Goal: Task Accomplishment & Management: Manage account settings

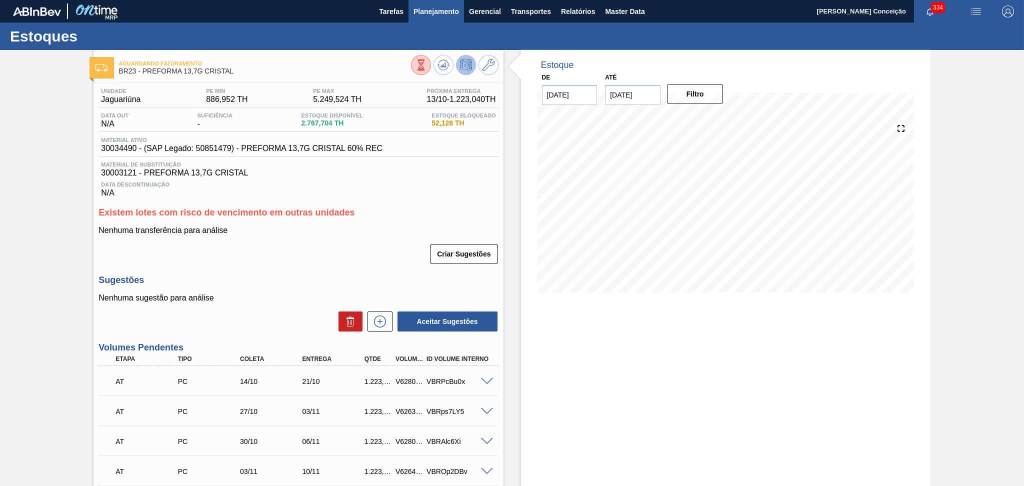
click at [439, 17] on span "Planejamento" at bounding box center [437, 12] width 46 height 12
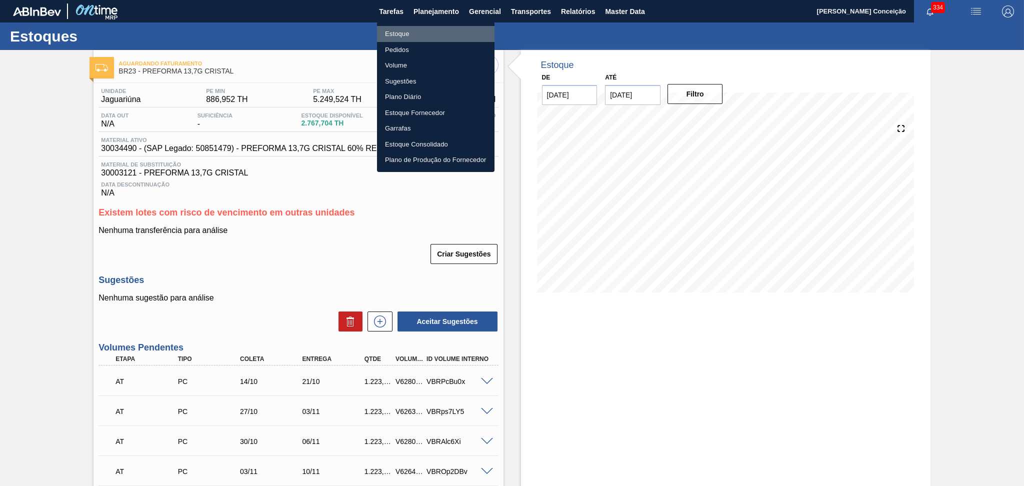
click at [388, 35] on li "Estoque" at bounding box center [436, 34] width 118 height 16
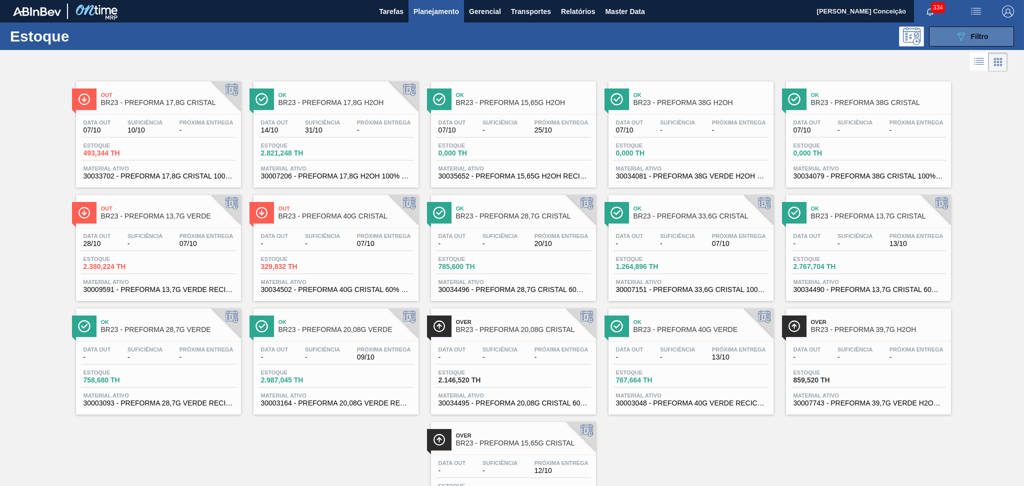
click at [698, 41] on icon "089F7B8B-B2A5-4AFE-B5C0-19BA573D28AC" at bounding box center [961, 37] width 12 height 12
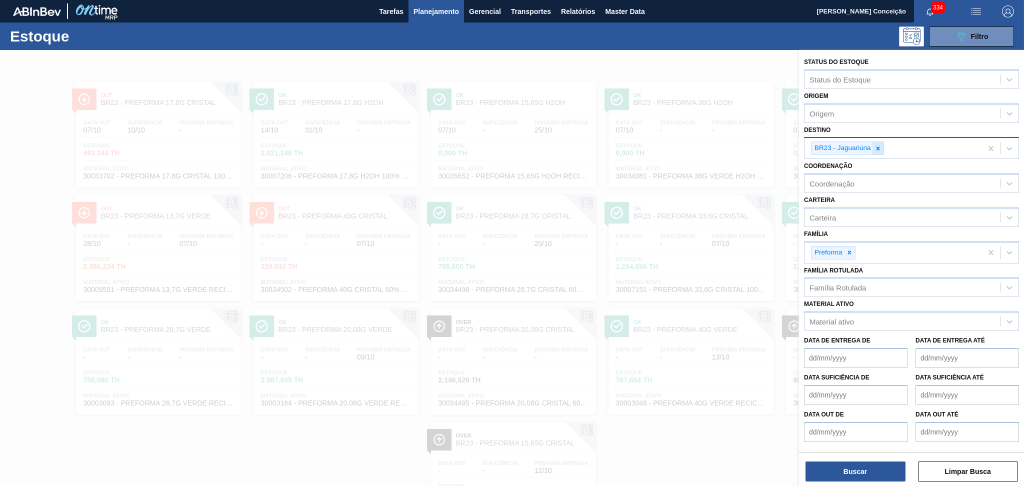
click at [698, 153] on div at bounding box center [878, 148] width 11 height 13
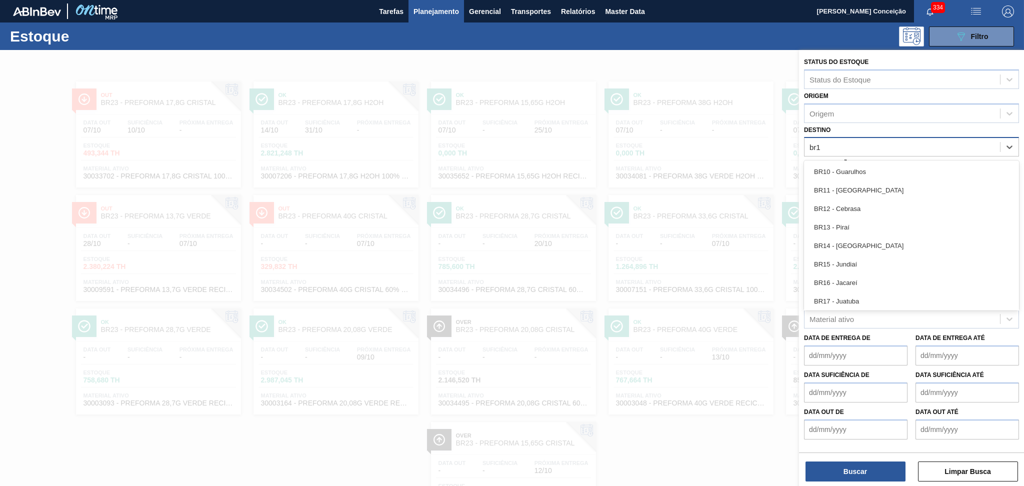
type input "br15"
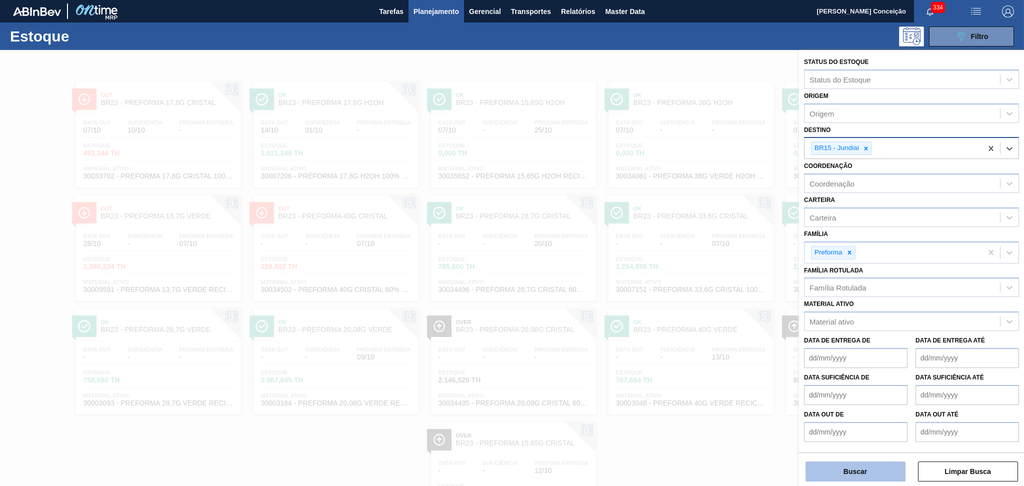
click at [698, 331] on button "Buscar" at bounding box center [856, 472] width 100 height 20
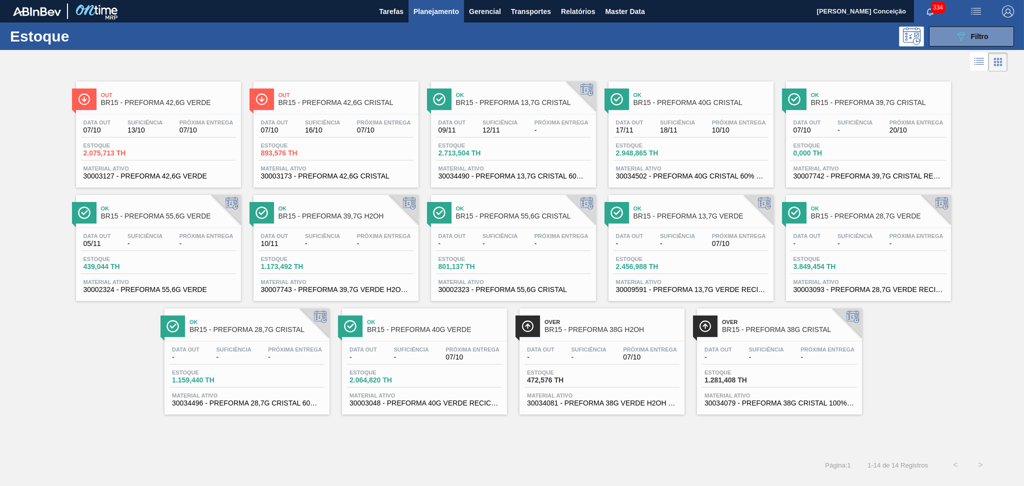
click at [626, 331] on div "Estoque 472,576 TH" at bounding box center [602, 379] width 155 height 18
click at [698, 331] on div "Estoque 1.281,408 TH" at bounding box center [739, 377] width 75 height 15
click at [698, 115] on div "Data out 07/10 Suficiência - Próxima Entrega 20/10 Estoque 0,000 TH Material at…" at bounding box center [868, 149] width 165 height 68
click at [370, 243] on span "-" at bounding box center [384, 244] width 54 height 8
click at [130, 331] on div "Out BR15 - PREFORMA 42,6G VERDE Data out 07/10 Suficiência 13/10 Próxima Entreg…" at bounding box center [512, 263] width 1024 height 379
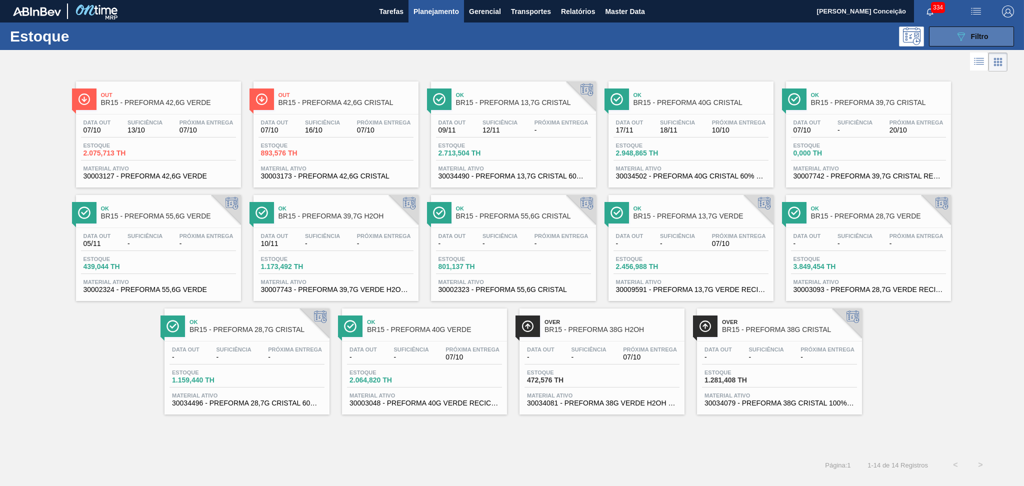
click at [698, 42] on button "089F7B8B-B2A5-4AFE-B5C0-19BA573D28AC Filtro" at bounding box center [971, 37] width 85 height 20
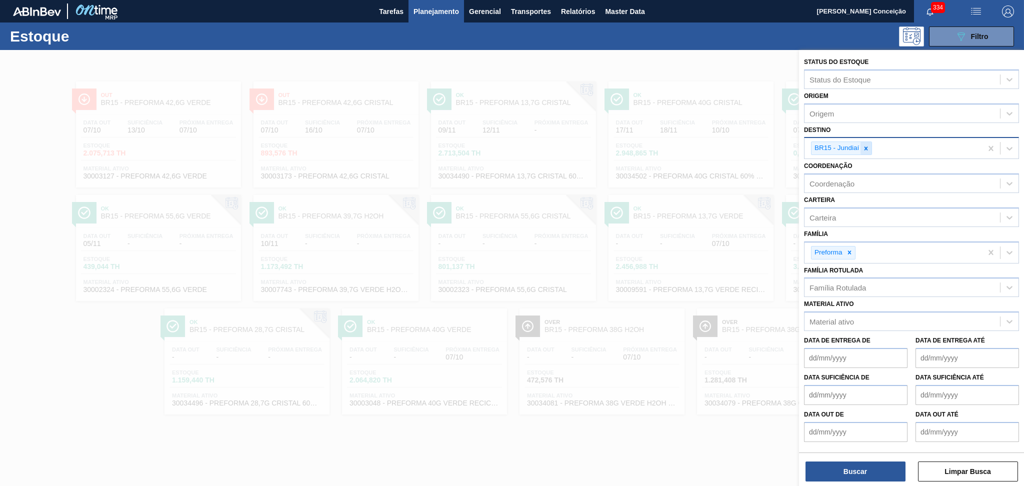
click at [698, 145] on icon at bounding box center [866, 148] width 7 height 7
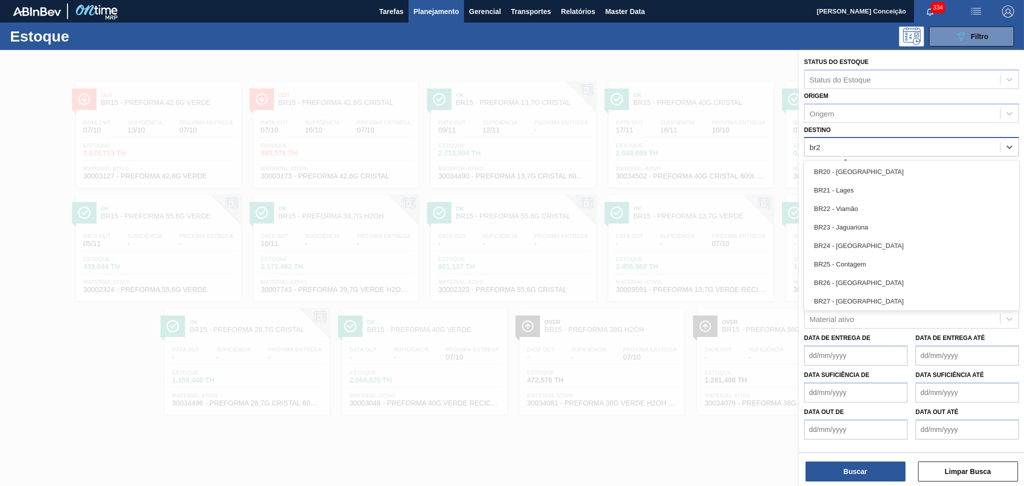
type input "br28"
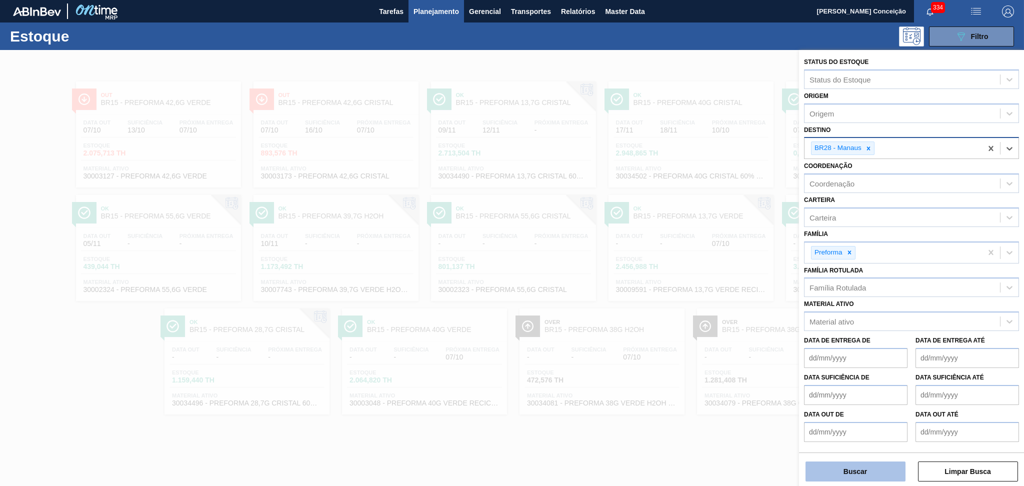
click at [698, 331] on button "Buscar" at bounding box center [856, 472] width 100 height 20
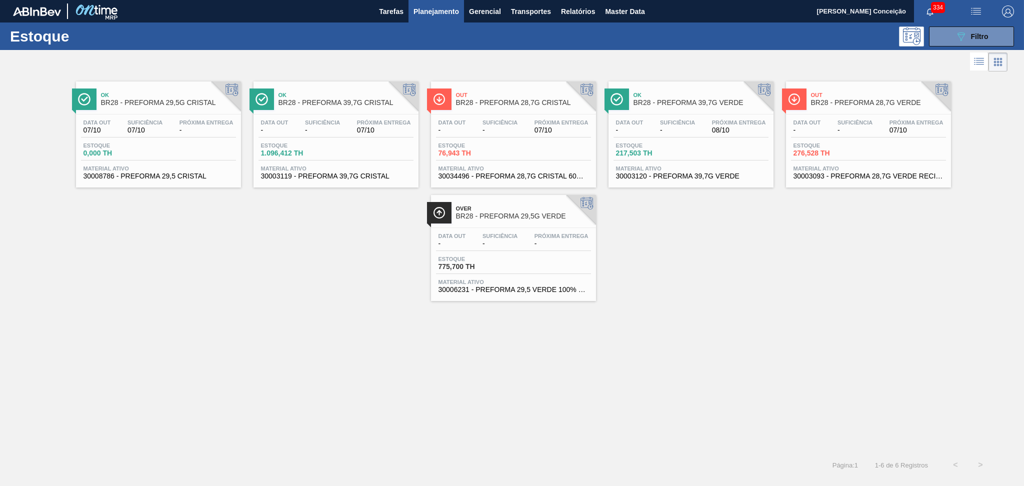
click at [286, 331] on div "Ok BR28 - PREFORMA 29,5G CRISTAL Data out 07/10 Suficiência 07/10 Próxima Entre…" at bounding box center [512, 263] width 1024 height 379
click at [491, 160] on div "Estoque 76,943 TH" at bounding box center [513, 152] width 155 height 18
click at [483, 135] on div "Data out - Suficiência - Próxima Entrega 07/10" at bounding box center [513, 129] width 155 height 18
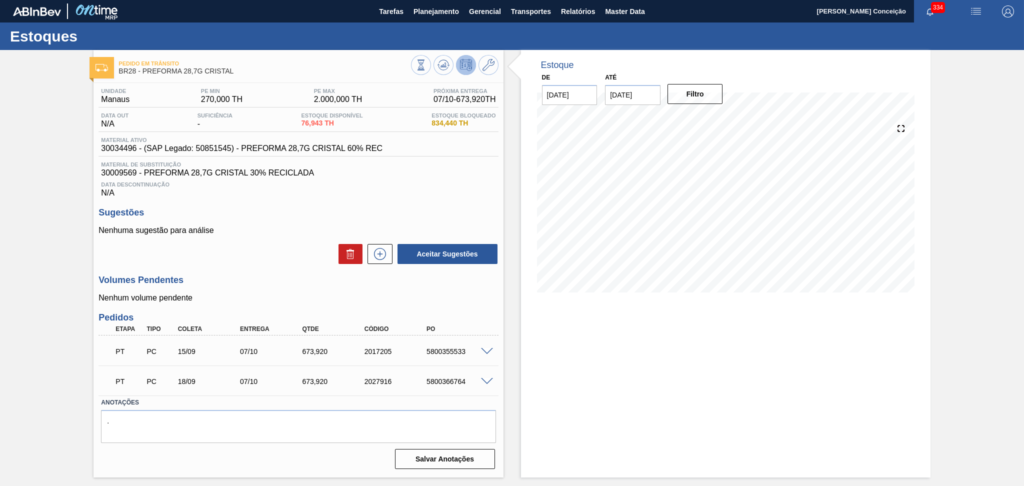
click at [308, 268] on div "Unidade Manaus PE MIN 270,000 TH PE MAX 2.000,000 TH Próxima Entrega 07/10 - 67…" at bounding box center [299, 278] width 410 height 390
click at [308, 279] on h3 "Volumes Pendentes" at bounding box center [299, 280] width 400 height 11
click at [227, 258] on div "Aceitar Sugestões" at bounding box center [299, 254] width 400 height 22
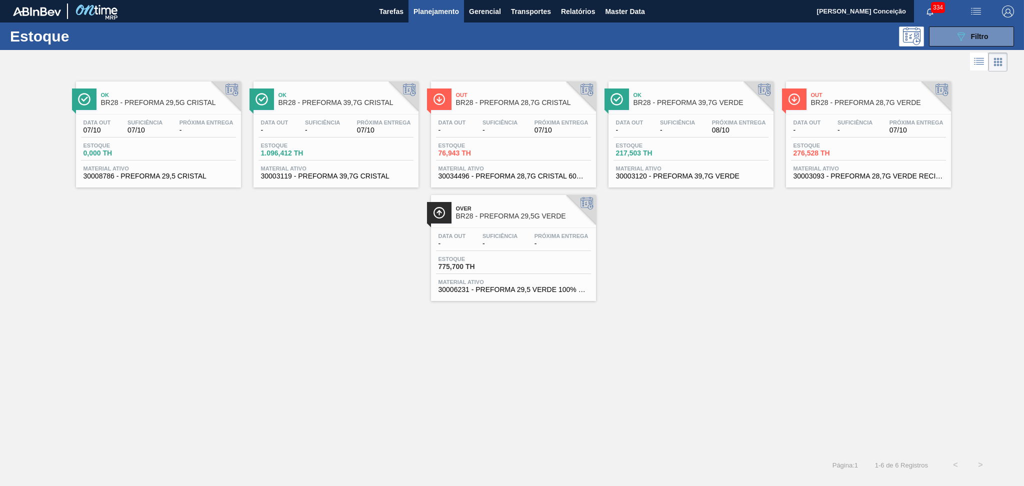
click at [189, 138] on div "Data out 07/10 Suficiência 07/10 Próxima Entrega - Estoque 0,000 TH Material at…" at bounding box center [158, 149] width 165 height 68
click at [553, 120] on span "Próxima Entrega" at bounding box center [562, 123] width 54 height 6
click at [343, 329] on div "Ok BR28 - PREFORMA 29,5G CRISTAL Data out 07/10 Suficiência 07/10 Próxima Entre…" at bounding box center [512, 263] width 1024 height 379
click at [313, 288] on div "Ok BR28 - PREFORMA 29,5G CRISTAL Data out 07/10 Suficiência 07/10 Próxima Entre…" at bounding box center [512, 187] width 1024 height 227
click at [341, 299] on div "Ok BR28 - PREFORMA 29,5G CRISTAL Data out 07/10 Suficiência 07/10 Próxima Entre…" at bounding box center [512, 187] width 1024 height 227
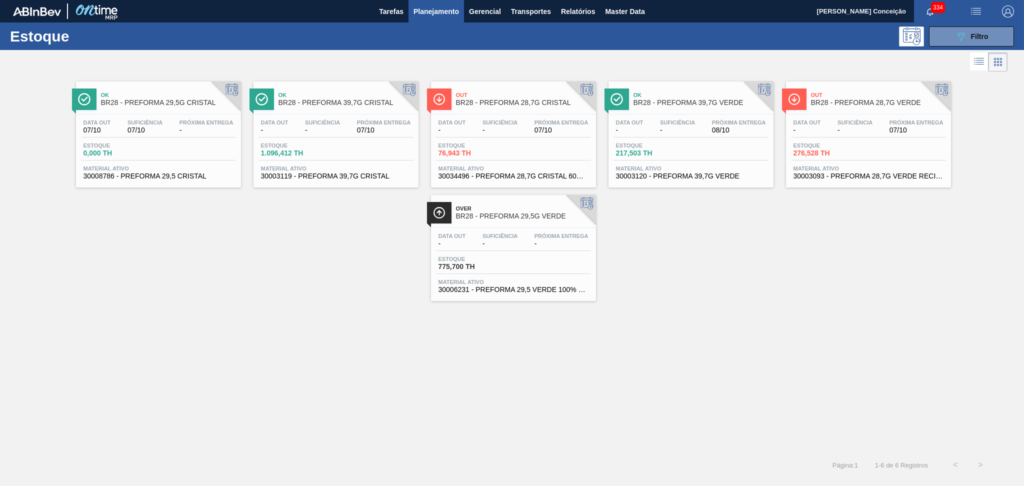
click at [193, 147] on div "Estoque 0,000 TH" at bounding box center [158, 152] width 155 height 18
click at [285, 331] on div "Ok BR28 - PREFORMA 29,5G CRISTAL Data out 07/10 Suficiência 07/10 Próxima Entre…" at bounding box center [512, 263] width 1024 height 379
click at [698, 128] on div "Data out - Suficiência - Próxima Entrega 08/10" at bounding box center [691, 129] width 155 height 18
click at [342, 89] on div "Ok BR28 - PREFORMA 39,7G CRISTAL" at bounding box center [346, 99] width 135 height 23
click at [698, 141] on div "Data out - Suficiência - Próxima Entrega 07/10 Estoque 276,528 TH Material ativ…" at bounding box center [868, 149] width 165 height 68
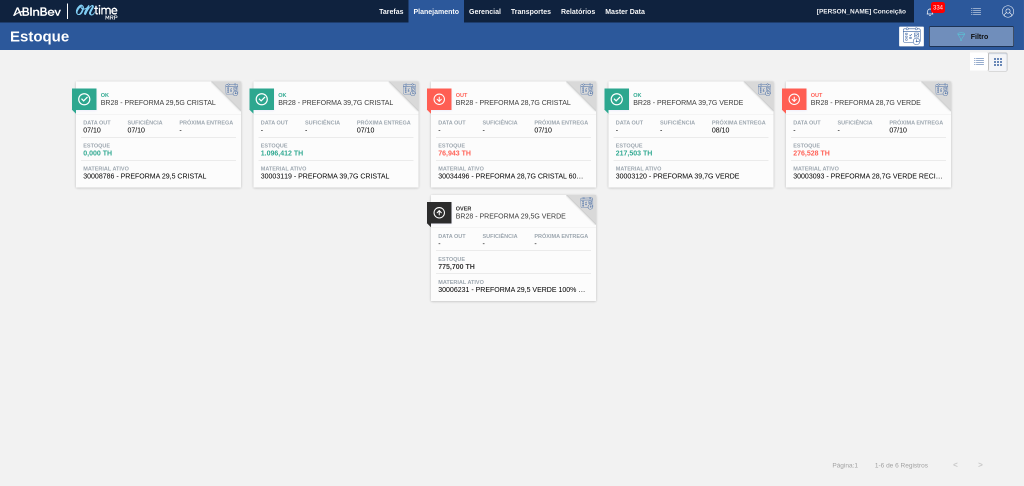
click at [576, 271] on div "Estoque 775,700 TH" at bounding box center [513, 265] width 155 height 18
click at [688, 128] on span "-" at bounding box center [677, 131] width 35 height 8
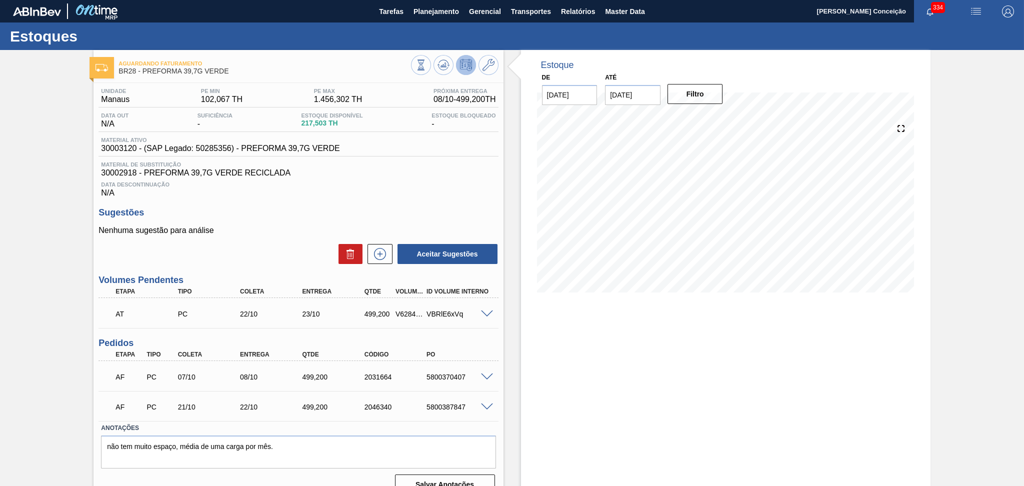
click at [291, 254] on div "Aceitar Sugestões" at bounding box center [299, 254] width 400 height 22
click at [439, 18] on button "Planejamento" at bounding box center [437, 11] width 56 height 23
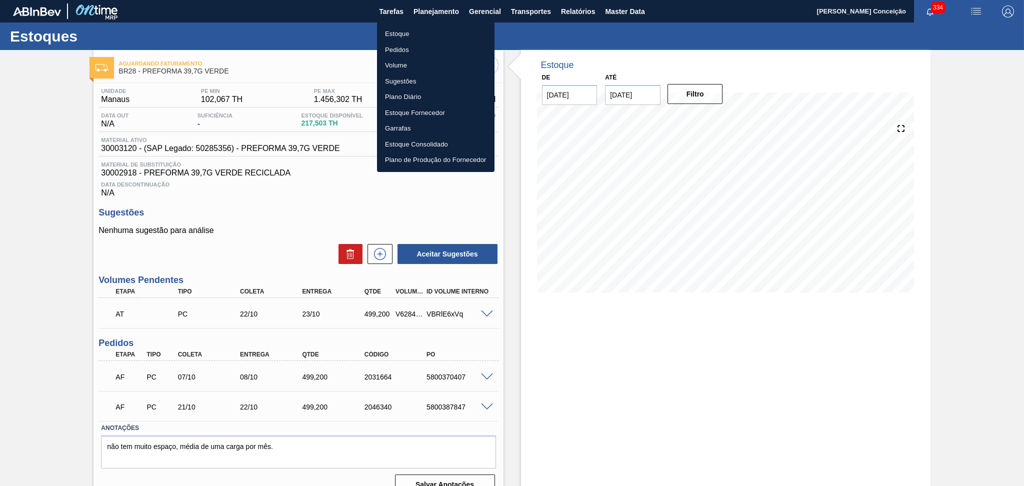
click at [408, 37] on li "Estoque" at bounding box center [436, 34] width 118 height 16
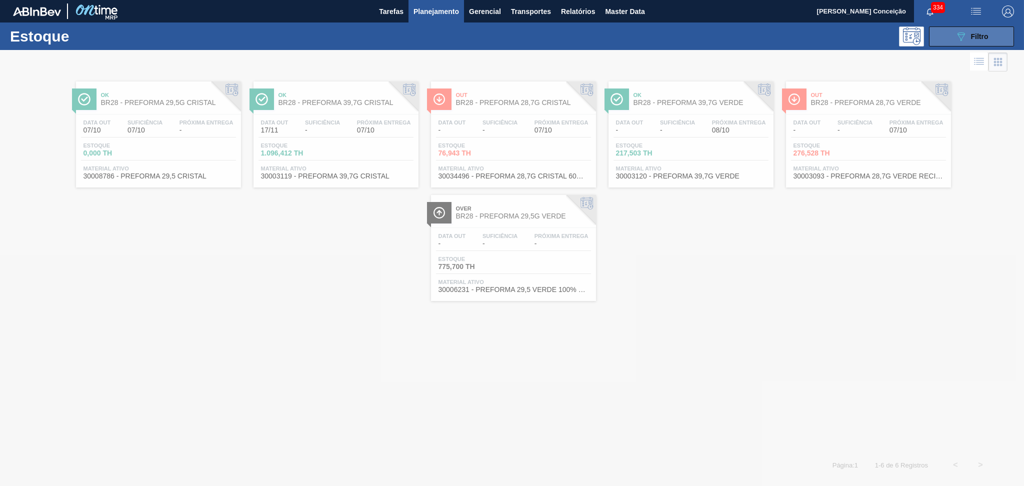
click at [698, 31] on button "089F7B8B-B2A5-4AFE-B5C0-19BA573D28AC Filtro" at bounding box center [971, 37] width 85 height 20
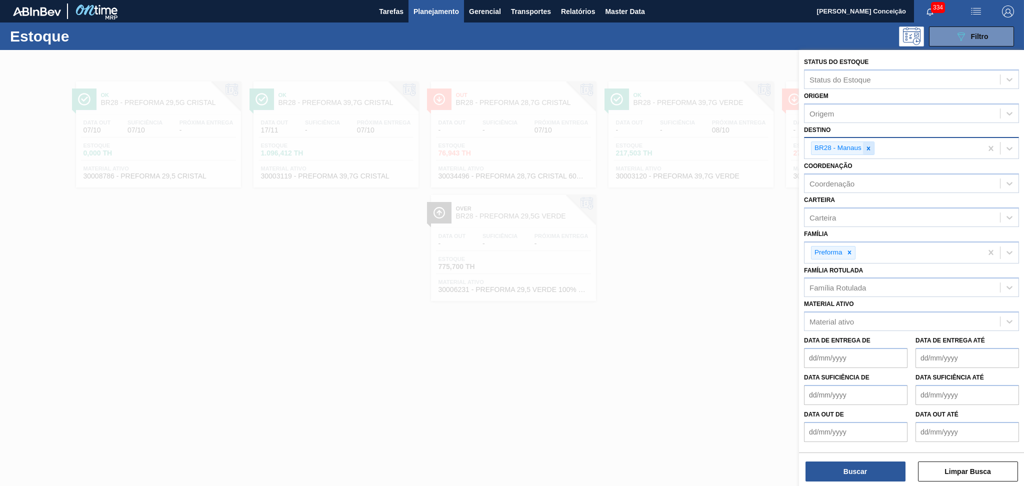
click at [698, 148] on icon at bounding box center [869, 149] width 4 height 4
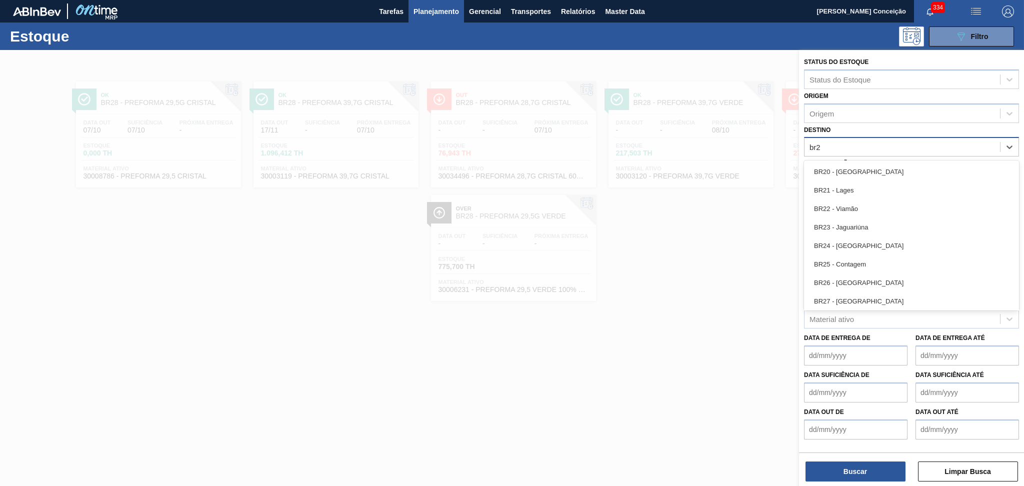
type input "br27"
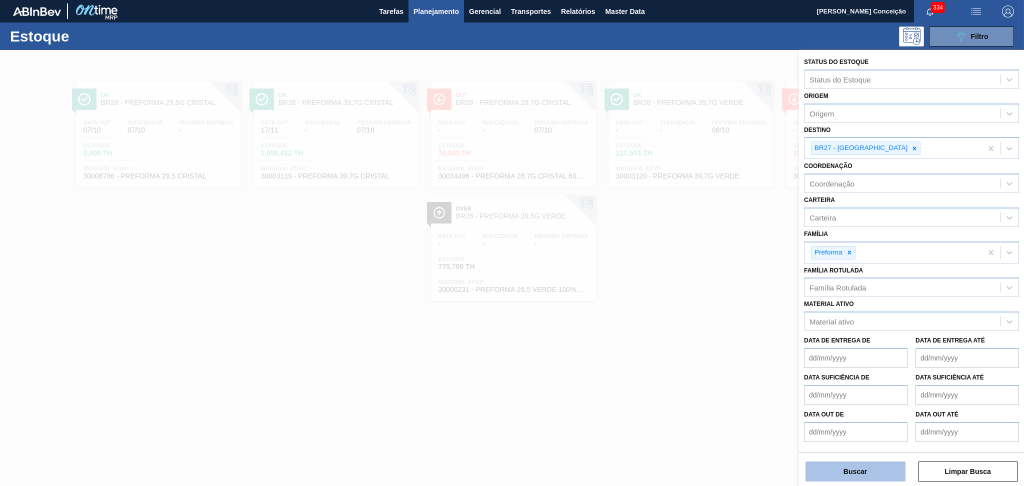
click at [698, 331] on button "Buscar" at bounding box center [856, 472] width 100 height 20
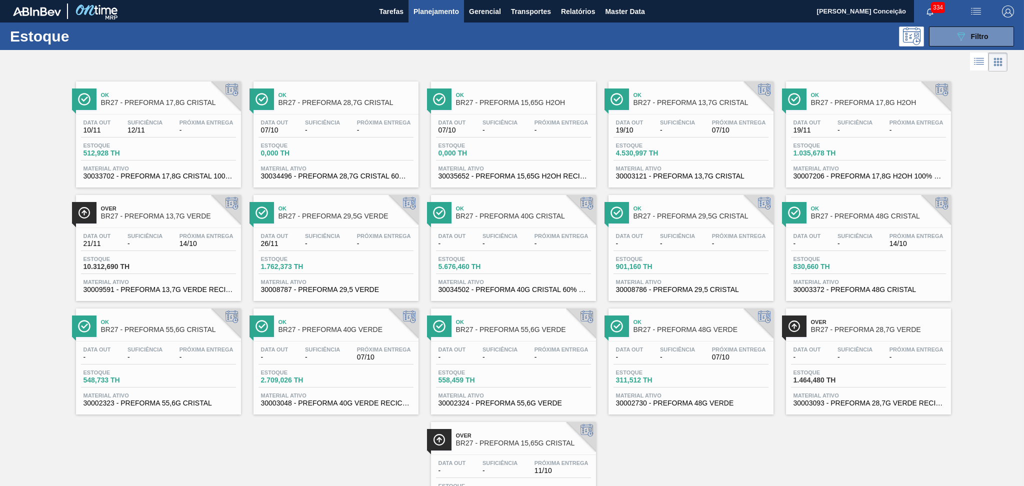
click at [551, 331] on div "Data out - Suficiência - Próxima Entrega - Estoque 558,459 TH Material ativo 30…" at bounding box center [513, 376] width 165 height 68
click at [698, 29] on button "089F7B8B-B2A5-4AFE-B5C0-19BA573D28AC Filtro" at bounding box center [971, 37] width 85 height 20
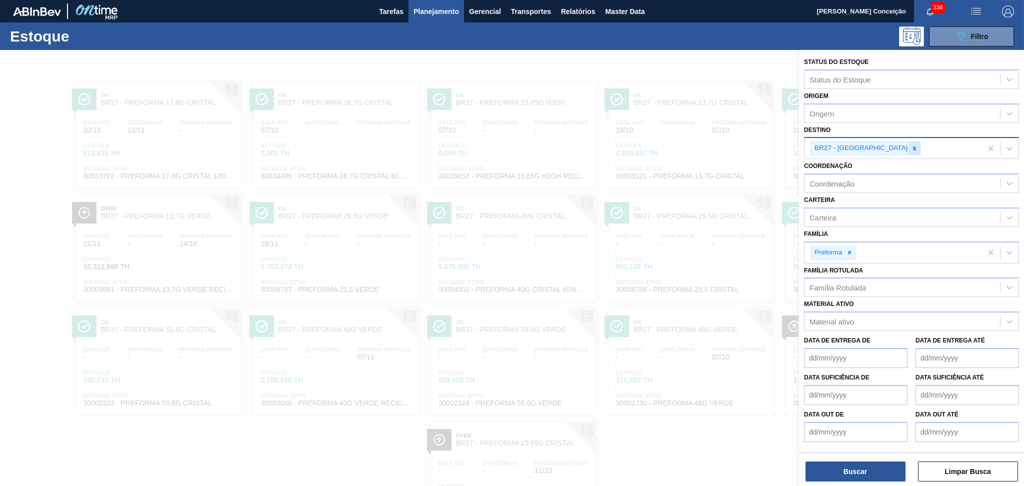
click at [698, 152] on div at bounding box center [914, 148] width 11 height 13
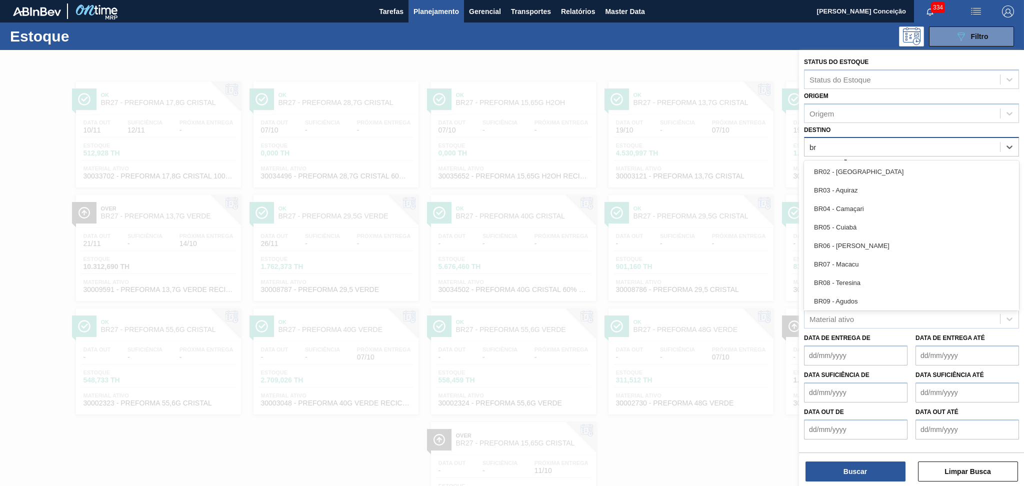
type input "br9"
type input "br19"
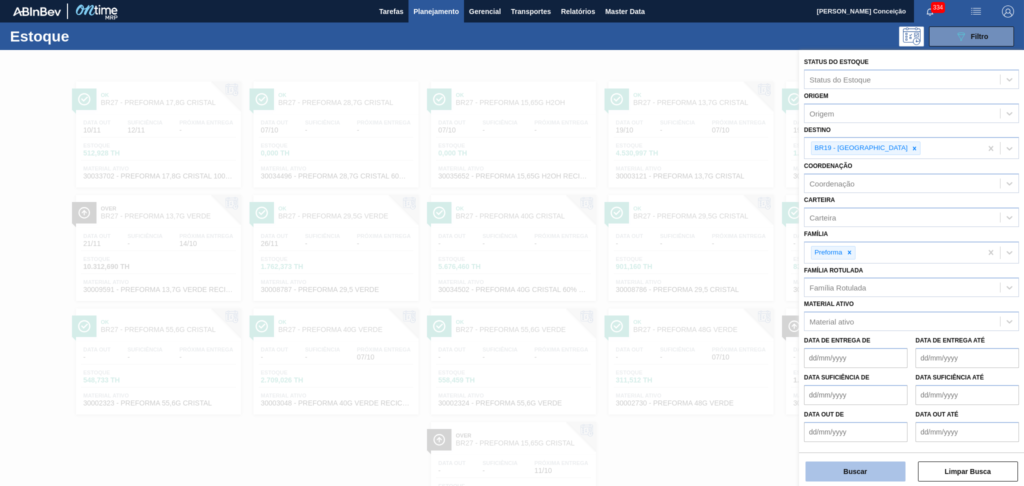
click at [698, 331] on button "Buscar" at bounding box center [856, 472] width 100 height 20
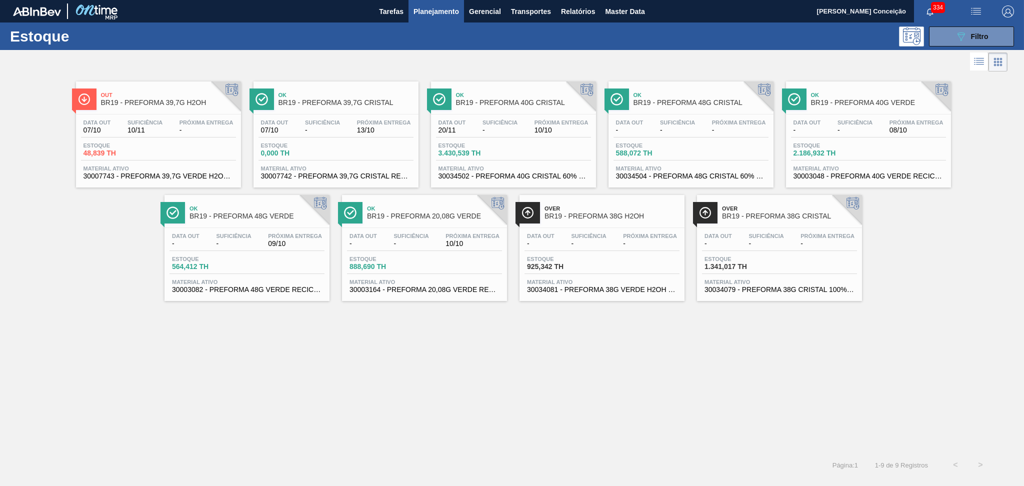
click at [497, 331] on div "Out BR19 - PREFORMA 39,7G H2OH Data out 07/10 Suficiência 10/11 Próxima Entrega…" at bounding box center [512, 263] width 1024 height 379
click at [582, 268] on span "925,342 TH" at bounding box center [562, 267] width 70 height 8
click at [698, 253] on div "Data out - Suficiência - Próxima Entrega - Estoque 1.341,017 TH Material ativo …" at bounding box center [779, 262] width 165 height 68
click at [511, 321] on div "Out BR19 - PREFORMA 39,7G H2OH Data out 07/10 Suficiência 10/11 Próxima Entrega…" at bounding box center [512, 263] width 1024 height 379
click at [378, 130] on span "13/10" at bounding box center [384, 131] width 54 height 8
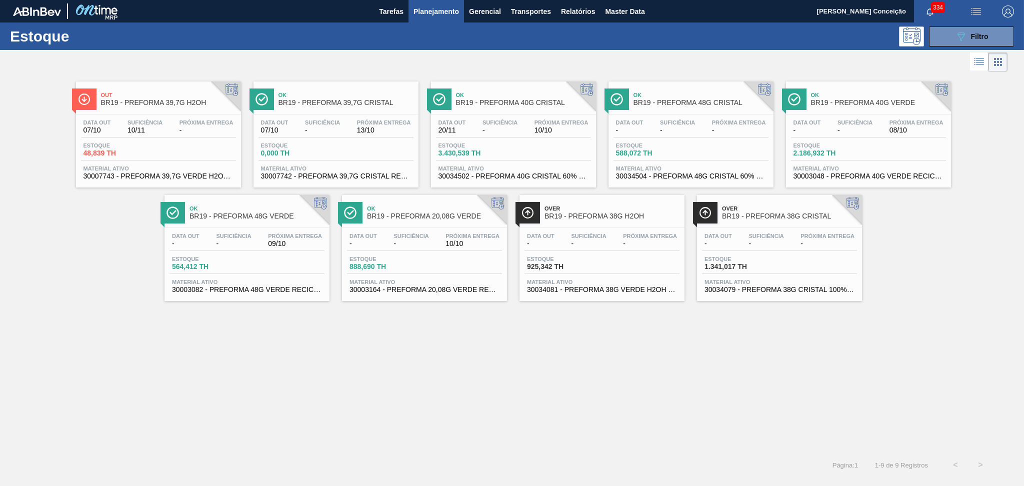
click at [210, 331] on div "Out BR19 - PREFORMA 39,7G H2OH Data out 07/10 Suficiência 10/11 Próxima Entrega…" at bounding box center [512, 263] width 1024 height 379
click at [148, 151] on span "48,839 TH" at bounding box center [119, 154] width 70 height 8
click at [293, 331] on div "Out BR19 - PREFORMA 39,7G H2OH Data out 07/10 Suficiência 10/11 Próxima Entrega…" at bounding box center [512, 263] width 1024 height 379
click at [413, 331] on div "Out BR19 - PREFORMA 39,7G H2OH Data out 07/10 Suficiência 10/11 Próxima Entrega…" at bounding box center [512, 263] width 1024 height 379
click at [464, 331] on div "Out BR19 - PREFORMA 39,7G H2OH Data out 07/10 Suficiência 10/11 Próxima Entrega…" at bounding box center [512, 263] width 1024 height 379
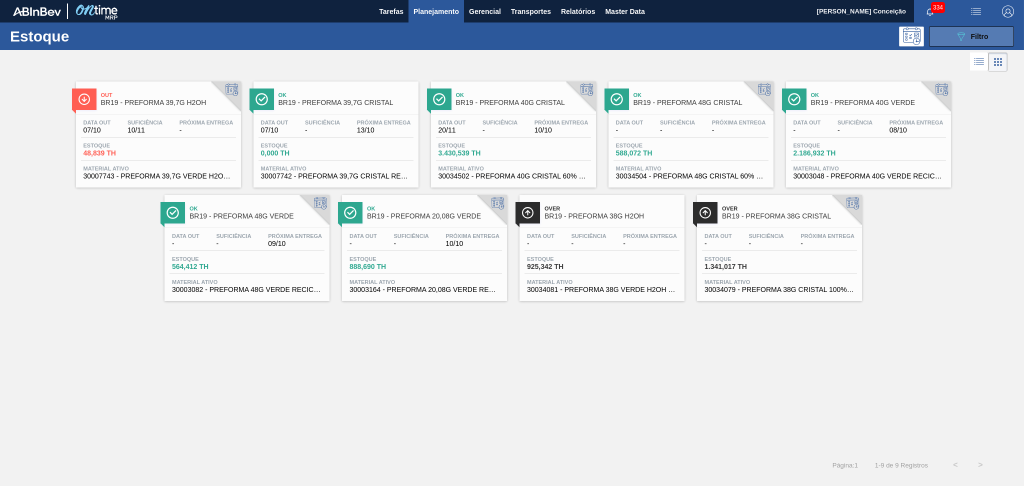
click at [698, 34] on div "089F7B8B-B2A5-4AFE-B5C0-19BA573D28AC Filtro" at bounding box center [972, 37] width 34 height 12
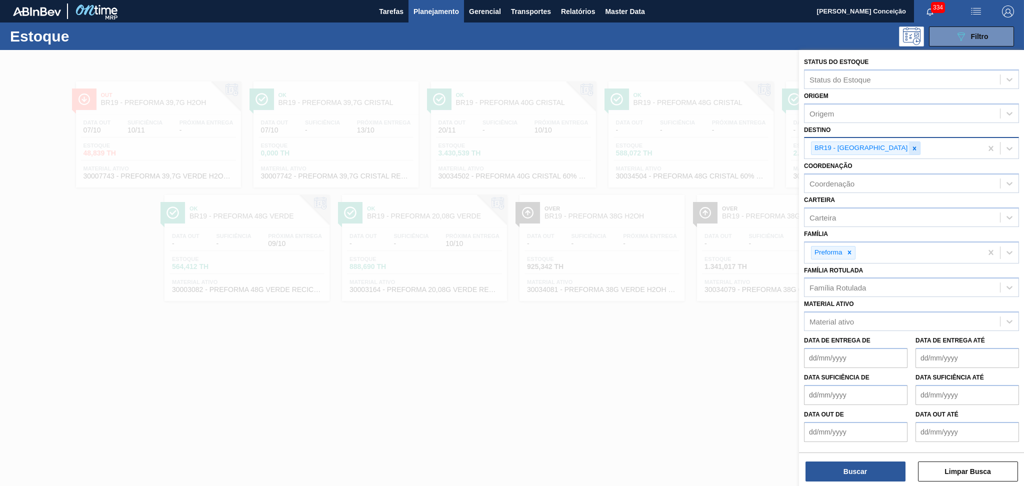
click at [698, 147] on icon at bounding box center [915, 149] width 4 height 4
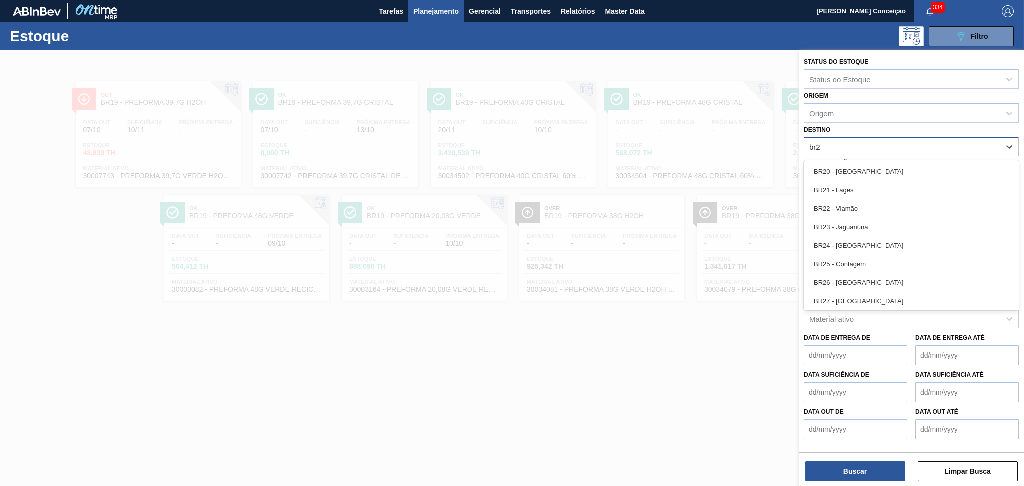
type input "br20"
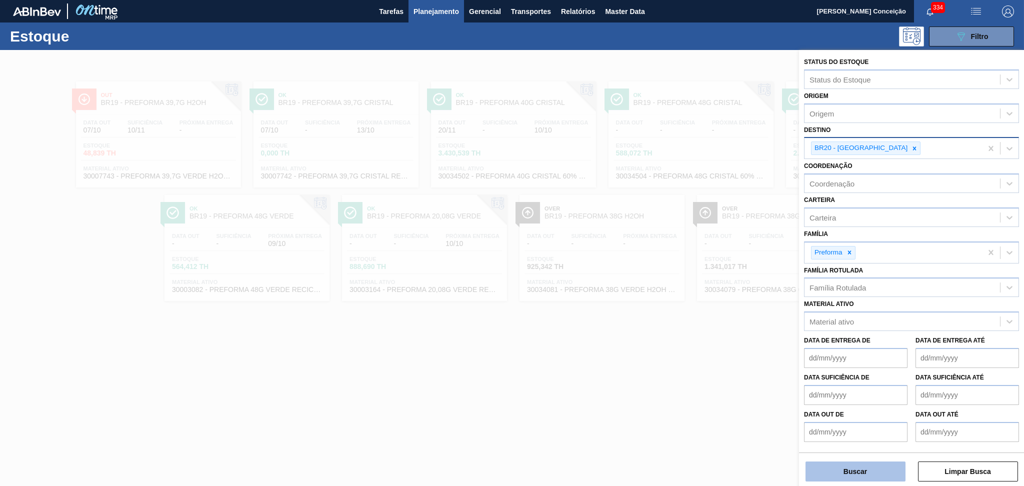
click at [698, 331] on button "Buscar" at bounding box center [856, 472] width 100 height 20
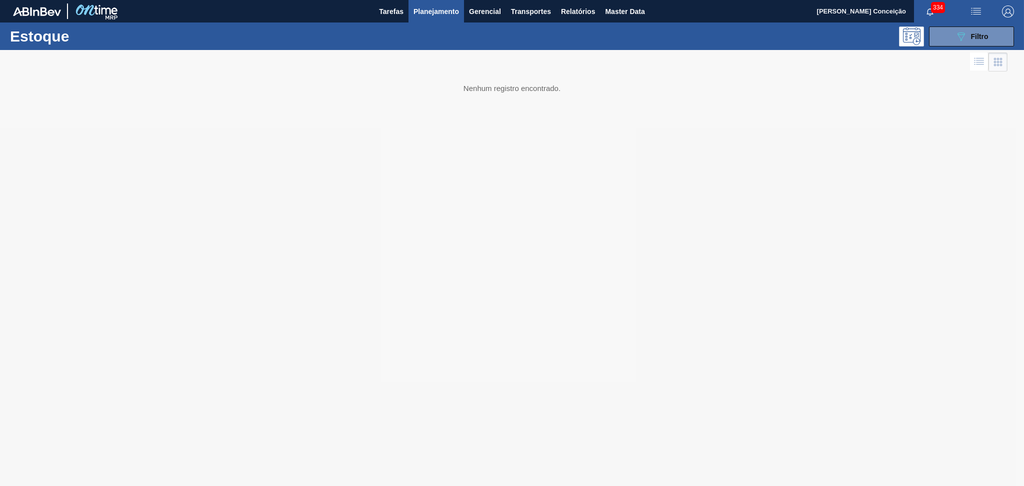
click at [398, 311] on div at bounding box center [512, 268] width 1024 height 436
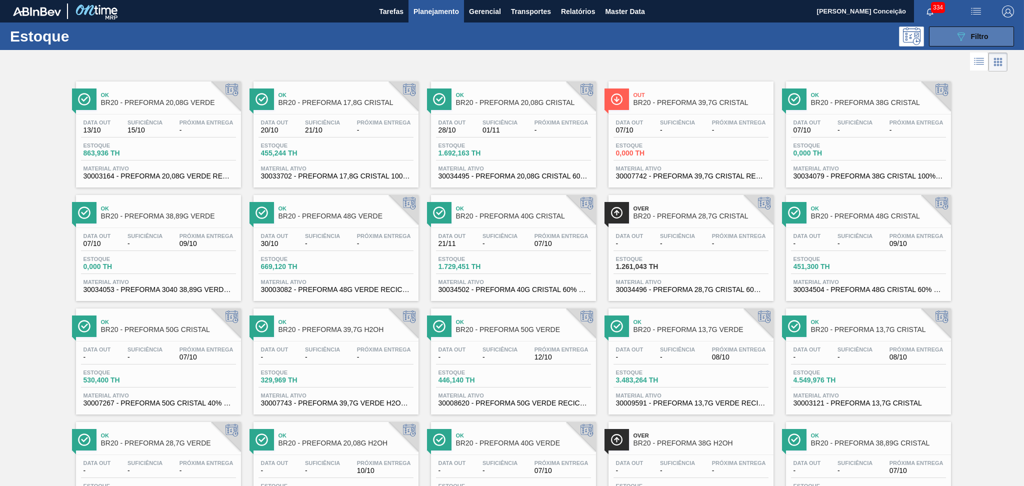
click at [698, 31] on button "089F7B8B-B2A5-4AFE-B5C0-19BA573D28AC Filtro" at bounding box center [971, 37] width 85 height 20
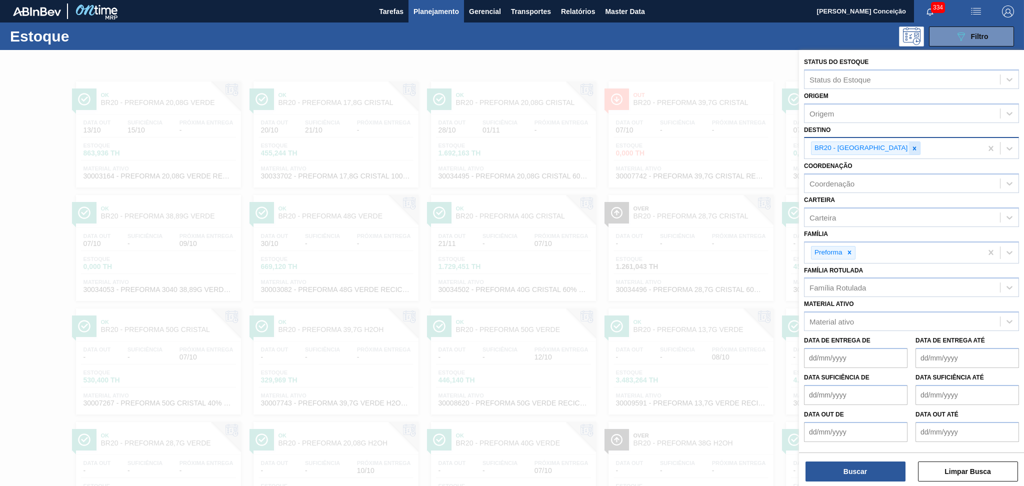
click at [698, 148] on icon at bounding box center [914, 148] width 7 height 7
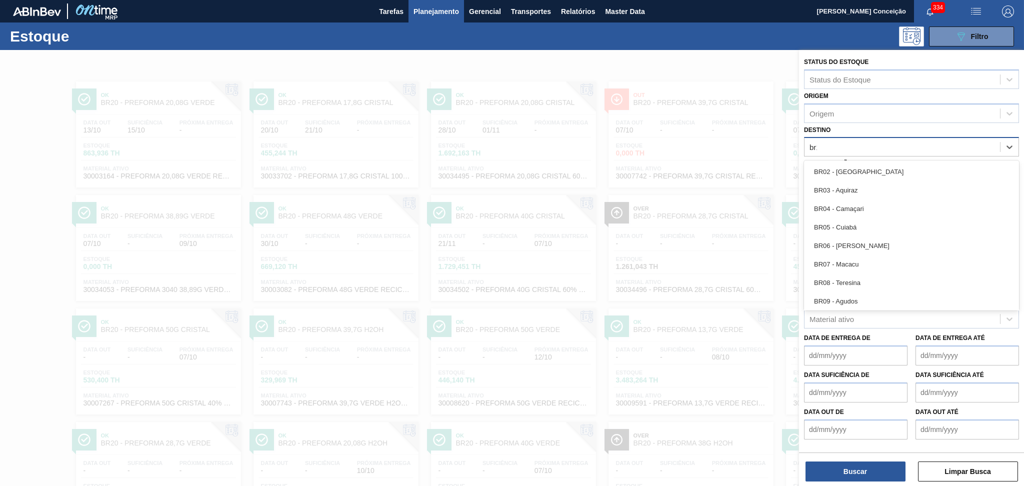
type input "br19"
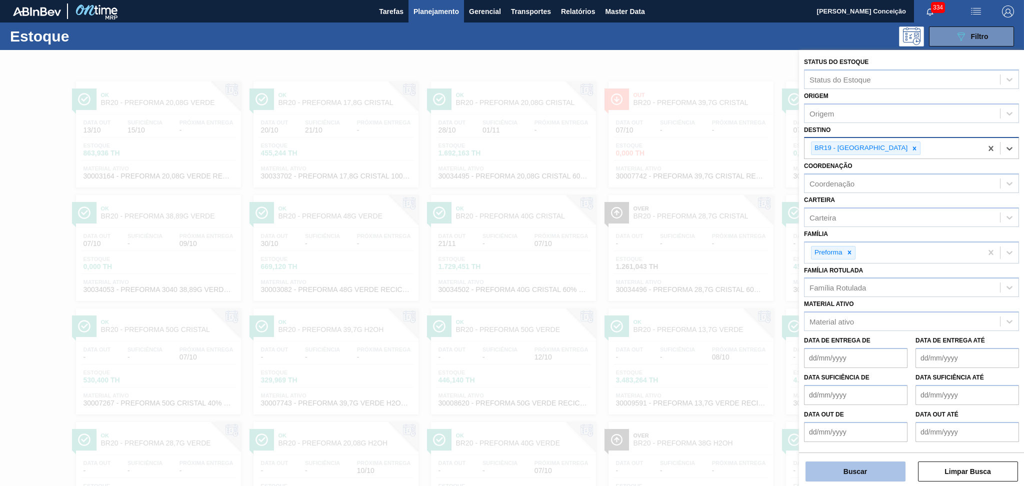
click at [698, 331] on button "Buscar" at bounding box center [856, 472] width 100 height 20
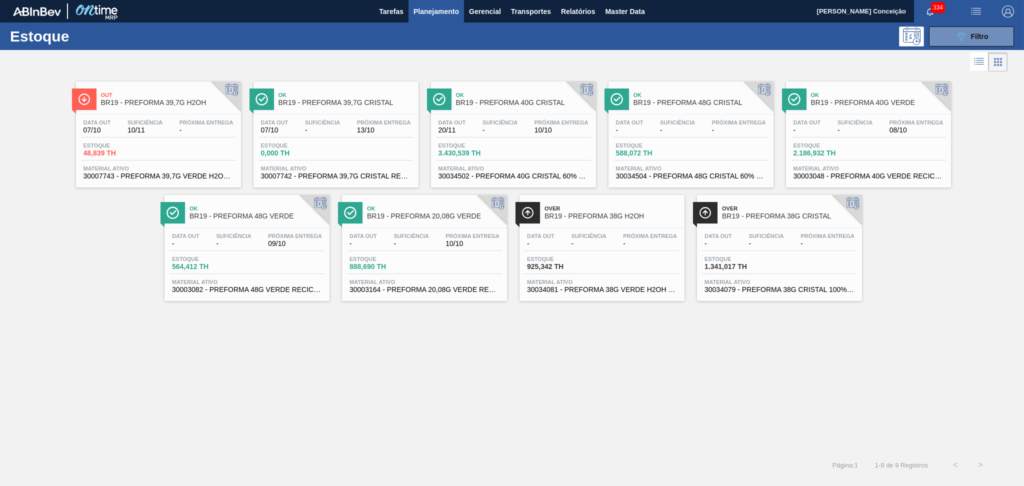
click at [473, 331] on div "Out BR19 - PREFORMA 39,7G H2OH Data out 07/10 Suficiência 10/11 Próxima Entrega…" at bounding box center [512, 263] width 1024 height 379
click at [609, 237] on div "Data out - Suficiência - Próxima Entrega -" at bounding box center [602, 242] width 155 height 18
click at [698, 239] on span "Data out" at bounding box center [719, 236] width 28 height 6
click at [331, 124] on span "Suficiência" at bounding box center [322, 123] width 35 height 6
click at [166, 135] on div "Data out 07/10 Suficiência 10/11 Próxima Entrega -" at bounding box center [158, 129] width 155 height 18
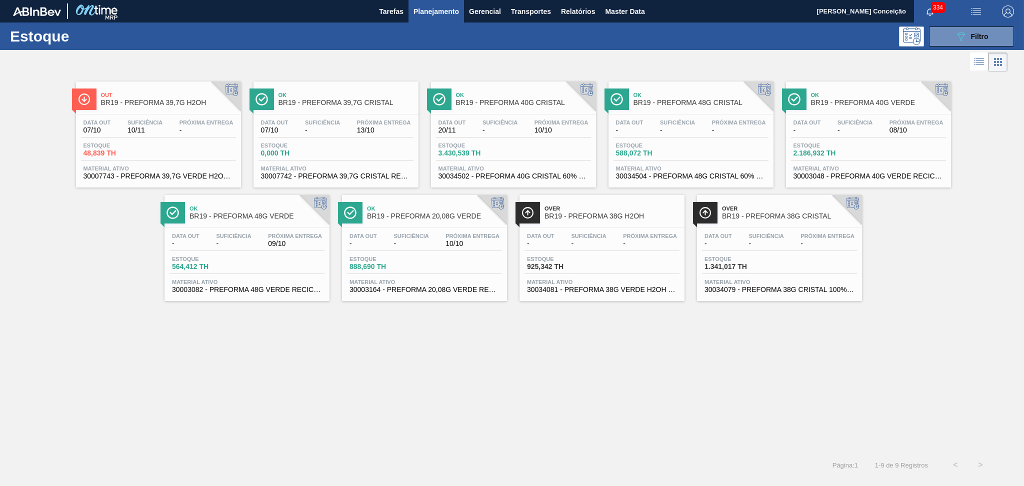
click at [283, 331] on div "Out BR19 - PREFORMA 39,7G H2OH Data out 07/10 Suficiência 10/11 Próxima Entrega…" at bounding box center [512, 263] width 1024 height 379
click at [698, 31] on div "089F7B8B-B2A5-4AFE-B5C0-19BA573D28AC Filtro" at bounding box center [972, 37] width 34 height 12
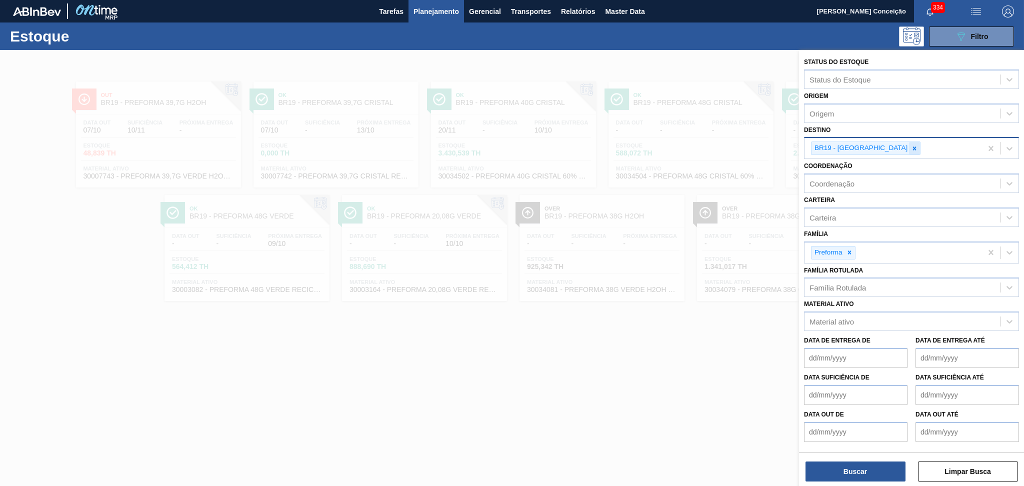
click at [698, 149] on div at bounding box center [914, 148] width 11 height 13
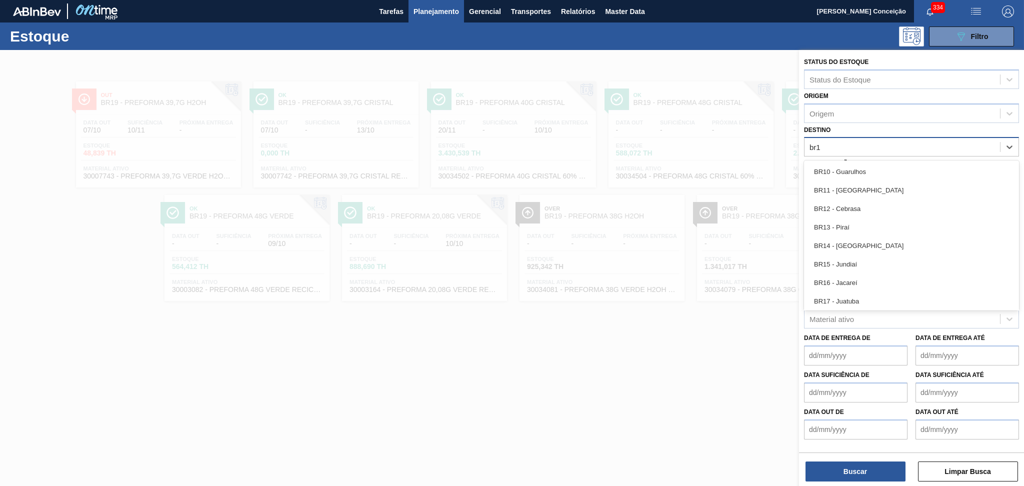
type input "br13"
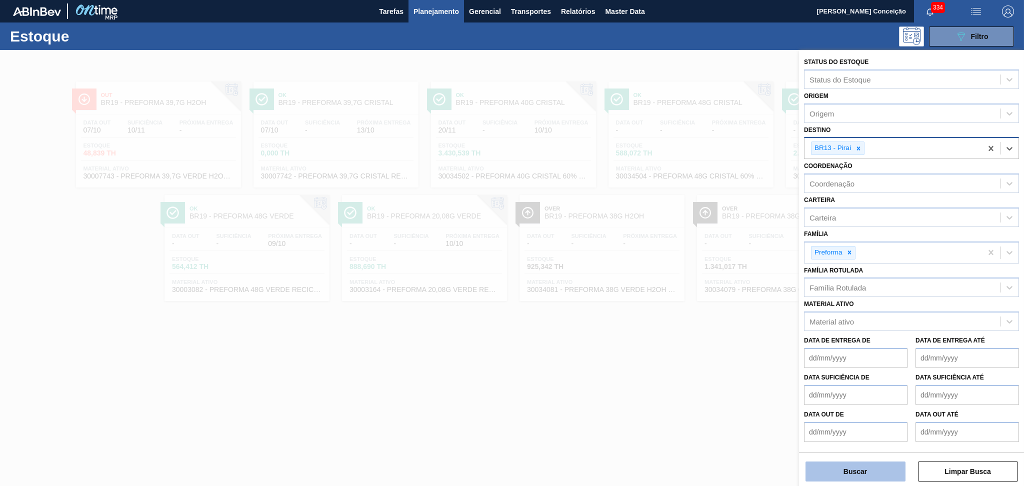
click at [698, 331] on button "Buscar" at bounding box center [856, 472] width 100 height 20
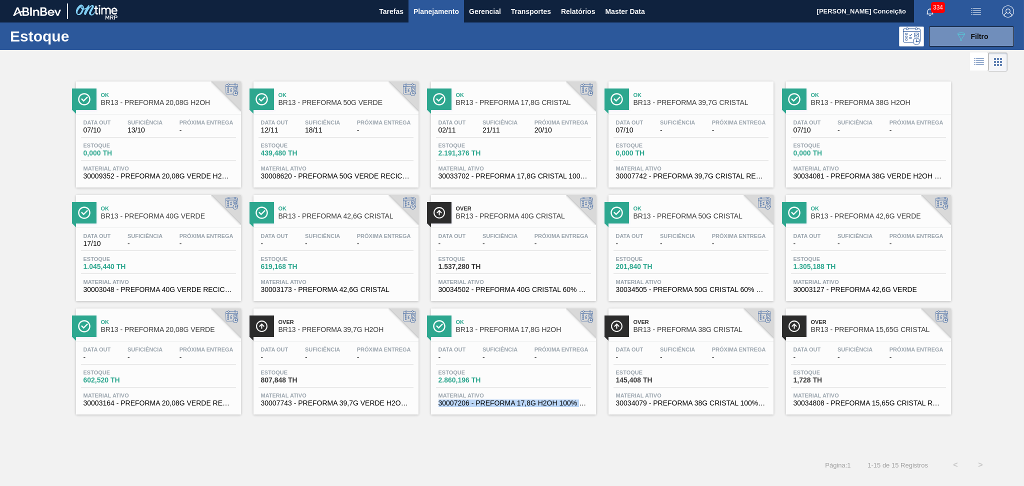
drag, startPoint x: 548, startPoint y: 402, endPoint x: 401, endPoint y: 377, distance: 149.2
click at [452, 331] on div "Ok BR13 - PREFORMA 20,08G H2OH Data out 07/10 Suficiência 13/10 Próxima Entrega…" at bounding box center [512, 263] width 1024 height 379
click at [609, 331] on div "Ok BR13 - PREFORMA 20,08G H2OH Data out 07/10 Suficiência 13/10 Próxima Entrega…" at bounding box center [512, 263] width 1024 height 379
click at [698, 331] on div "Estoque 145,408 TH" at bounding box center [691, 379] width 155 height 18
click at [698, 156] on div "Estoque 0,000 TH" at bounding box center [868, 152] width 155 height 18
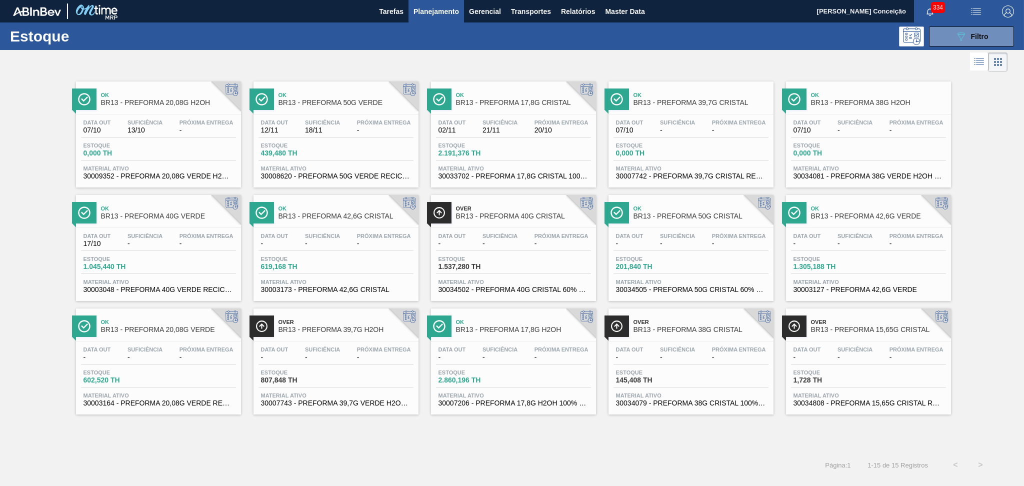
click at [355, 331] on div "Próxima Entrega -" at bounding box center [384, 354] width 59 height 15
click at [673, 121] on span "Suficiência" at bounding box center [677, 123] width 35 height 6
click at [698, 32] on button "089F7B8B-B2A5-4AFE-B5C0-19BA573D28AC Filtro" at bounding box center [971, 37] width 85 height 20
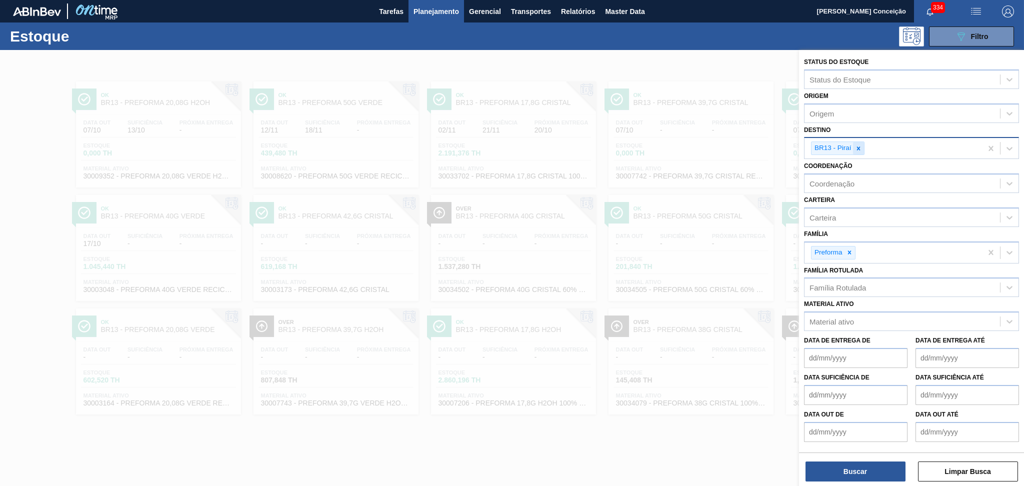
click at [698, 145] on icon at bounding box center [858, 148] width 7 height 7
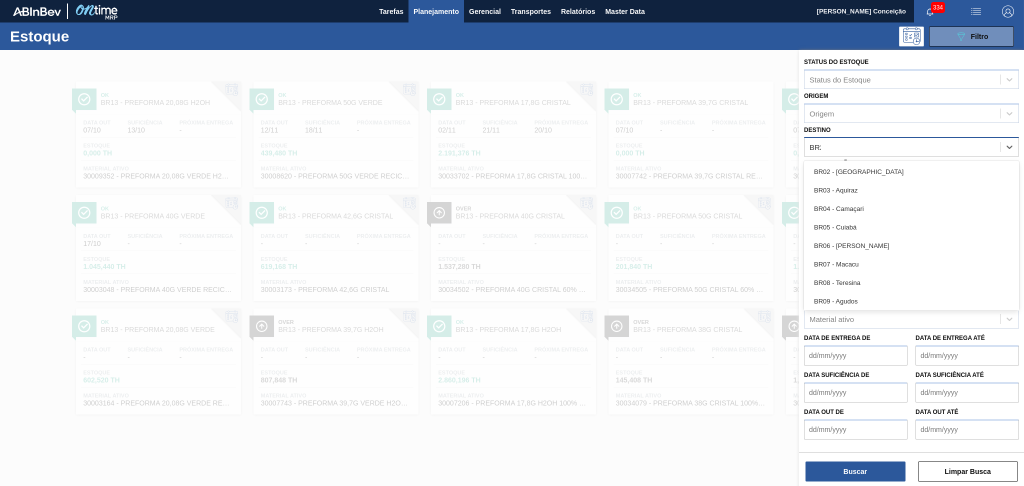
type input "BR20"
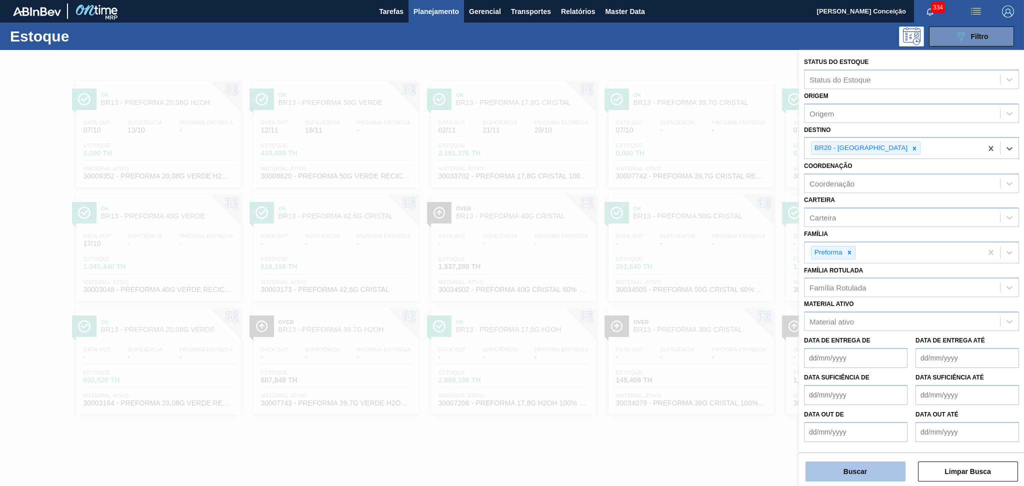
click at [698, 331] on button "Buscar" at bounding box center [856, 472] width 100 height 20
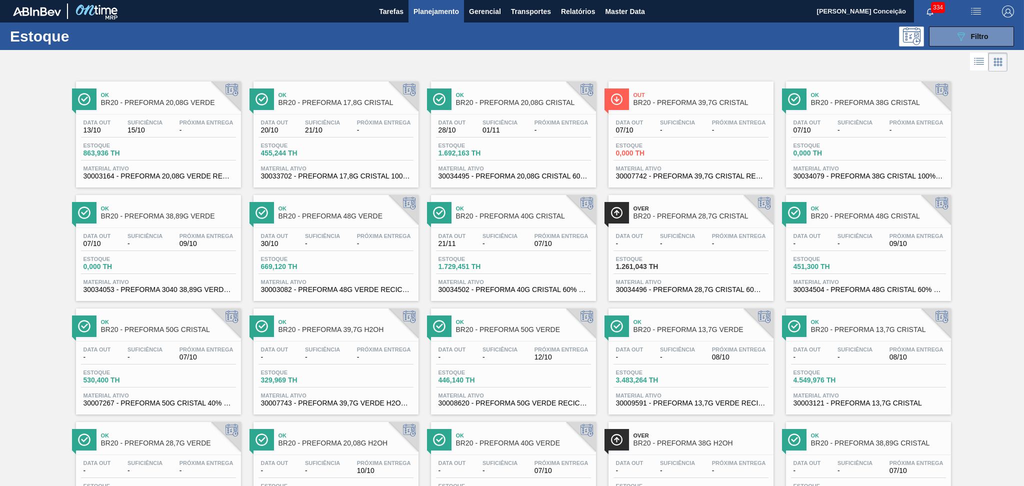
click at [698, 331] on span "BR20 - PREFORMA 38G H2OH" at bounding box center [701, 444] width 135 height 8
click at [684, 331] on div "Over BR20 - PREFORMA 38G H2OH" at bounding box center [701, 440] width 135 height 23
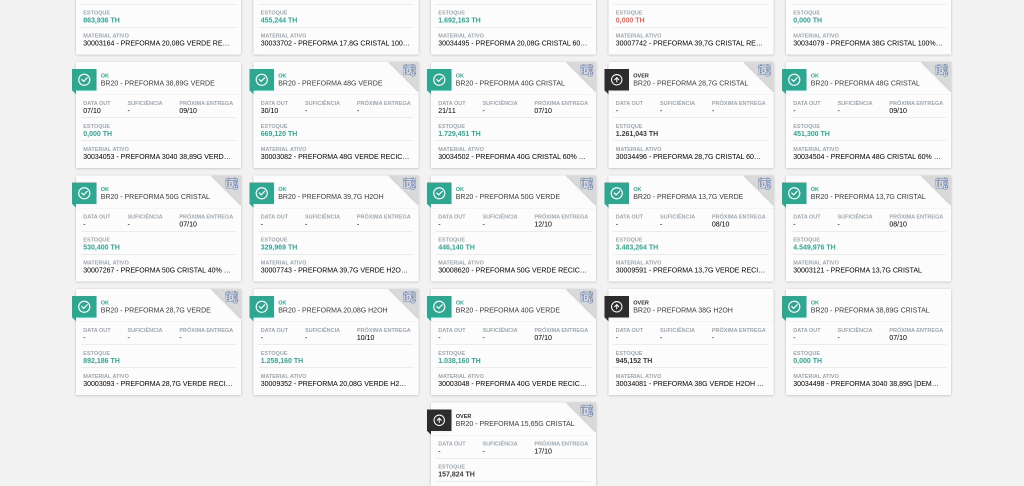
scroll to position [67, 0]
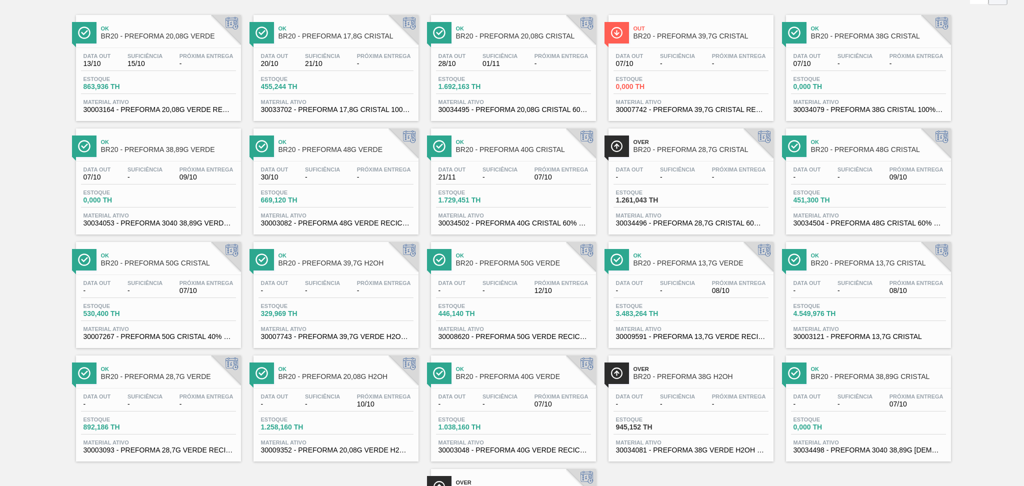
click at [698, 83] on div "Estoque 0,000 TH" at bounding box center [868, 85] width 155 height 18
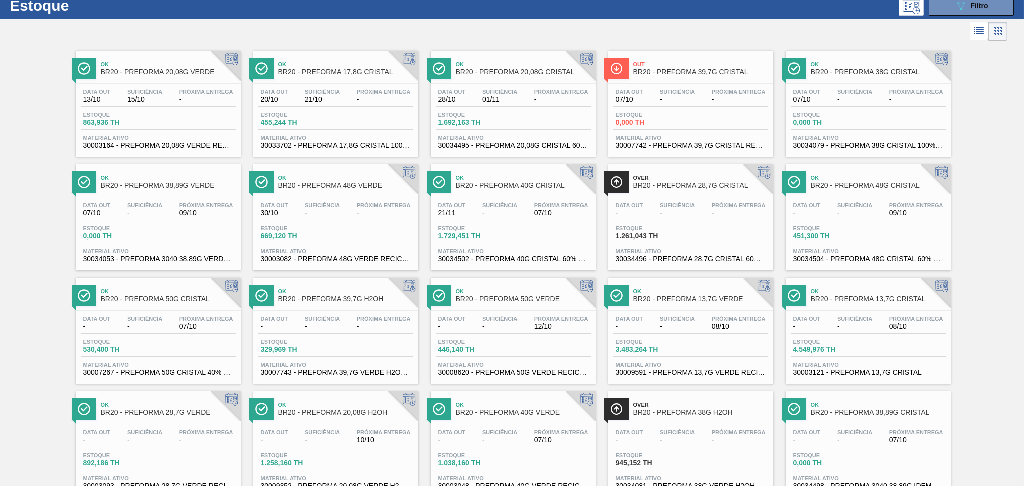
scroll to position [0, 0]
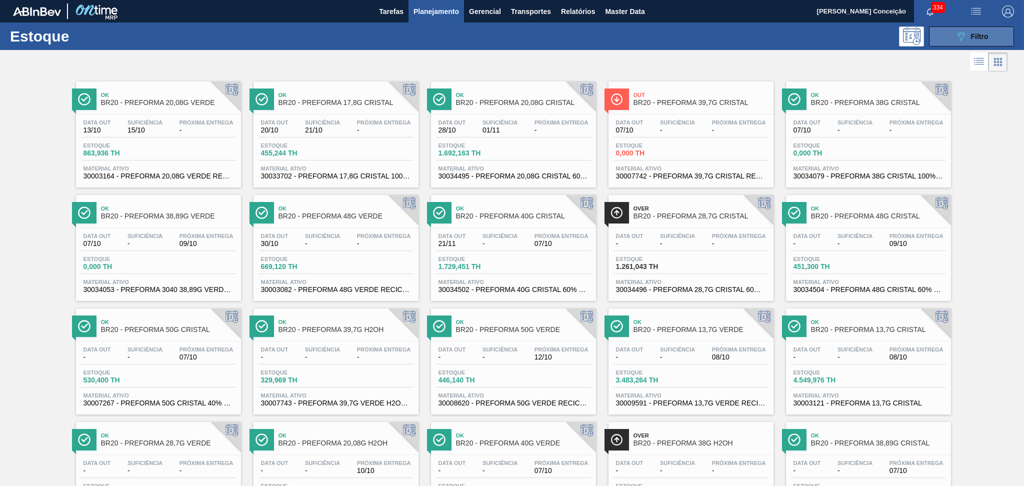
click at [698, 39] on button "089F7B8B-B2A5-4AFE-B5C0-19BA573D28AC Filtro" at bounding box center [971, 37] width 85 height 20
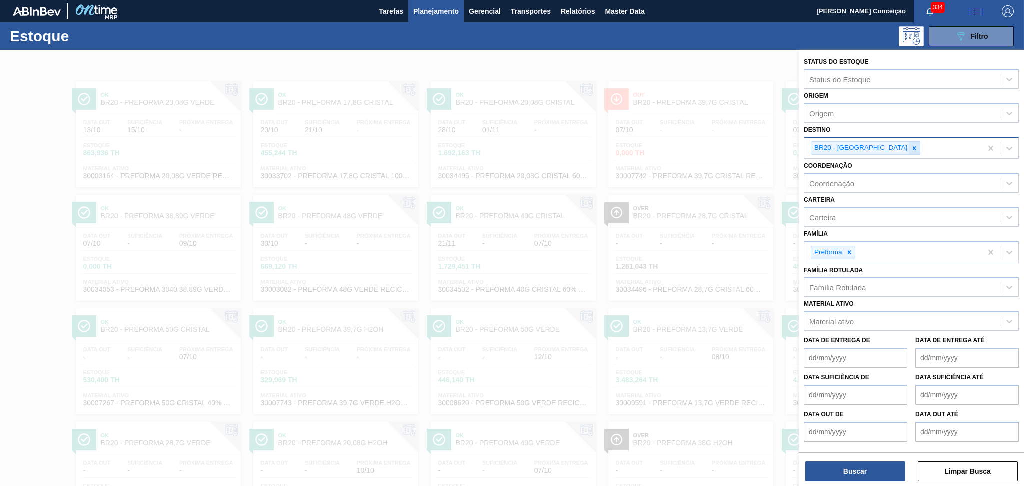
click at [698, 143] on div at bounding box center [914, 148] width 11 height 13
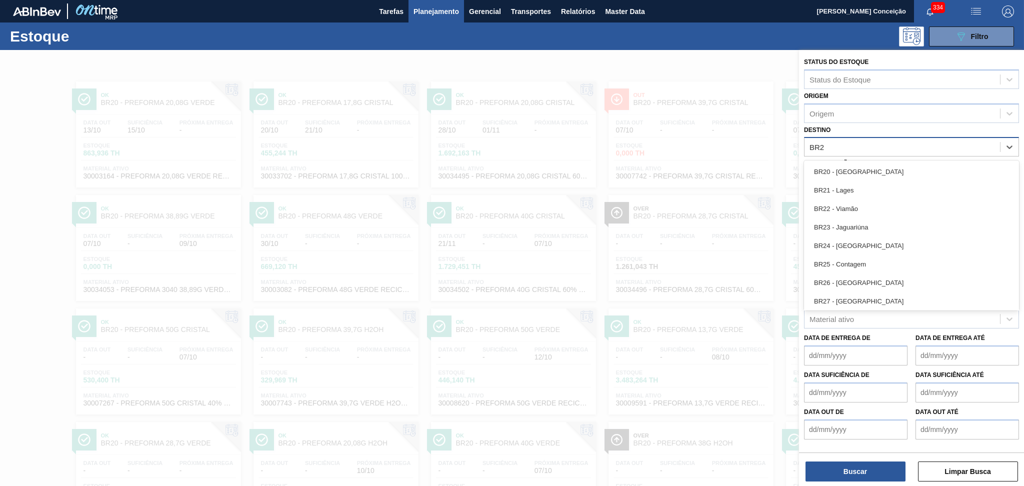
type input "BR22"
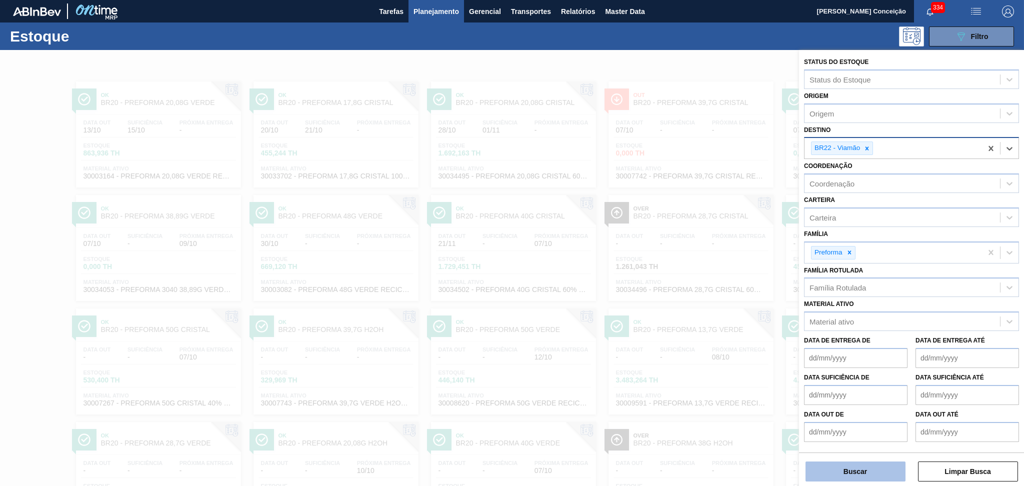
click at [698, 331] on button "Buscar" at bounding box center [856, 472] width 100 height 20
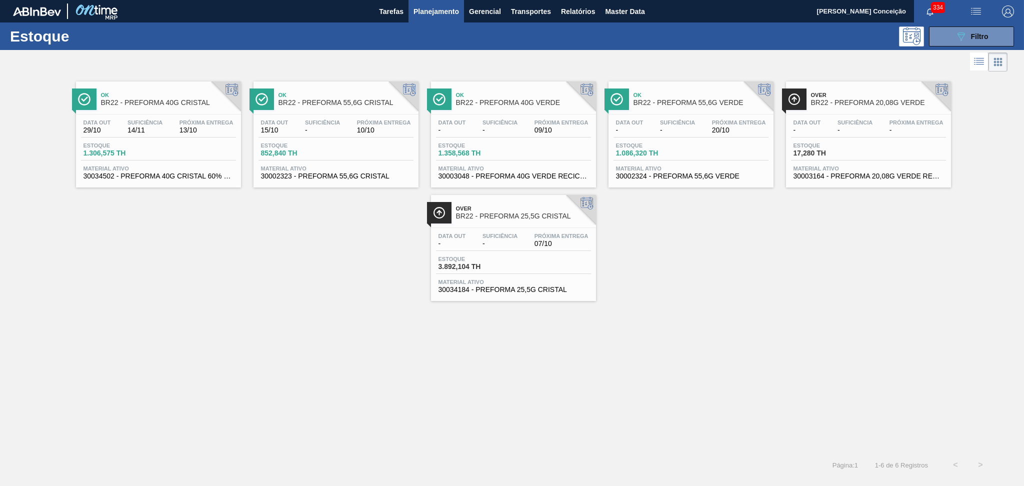
click at [172, 331] on div "Ok BR22 - PREFORMA 40G CRISTAL Data out 29/10 Suficiência 14/11 Próxima Entrega…" at bounding box center [512, 263] width 1024 height 379
click at [501, 244] on span "-" at bounding box center [500, 244] width 35 height 8
click at [218, 298] on div "Ok BR22 - PREFORMA 40G CRISTAL Data out 29/10 Suficiência 14/11 Próxima Entrega…" at bounding box center [512, 187] width 1024 height 227
click at [698, 146] on div "Estoque 1.086,320 TH" at bounding box center [691, 152] width 155 height 18
click at [370, 138] on div "Data out 15/10 Suficiência - Próxima Entrega 10/10 Estoque 852,840 TH Material …" at bounding box center [336, 149] width 165 height 68
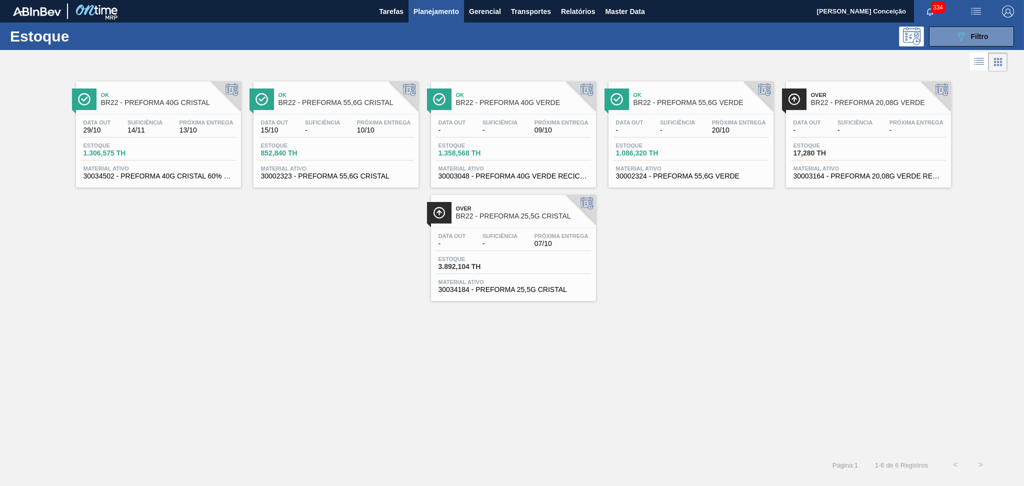
click at [675, 139] on div "Data out - Suficiência - Próxima Entrega 20/10 Estoque 1.086,320 TH Material at…" at bounding box center [691, 149] width 165 height 68
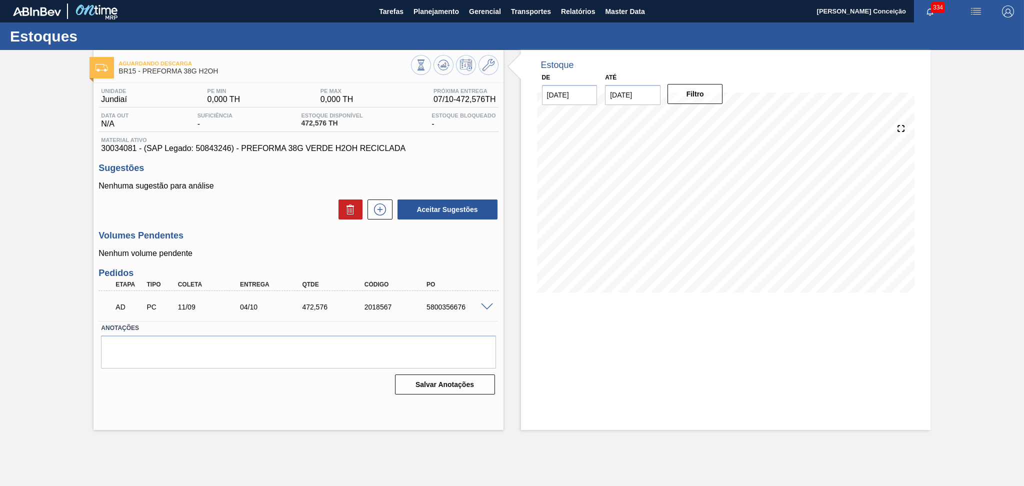
click at [285, 201] on div "Aceitar Sugestões" at bounding box center [299, 210] width 400 height 22
click at [268, 237] on h3 "Volumes Pendentes" at bounding box center [299, 236] width 400 height 11
click at [260, 220] on div "Aceitar Sugestões" at bounding box center [299, 210] width 400 height 22
click at [255, 246] on div "Volumes Pendentes Nenhum volume pendente" at bounding box center [299, 245] width 400 height 28
click at [262, 219] on div "Aceitar Sugestões" at bounding box center [299, 210] width 400 height 22
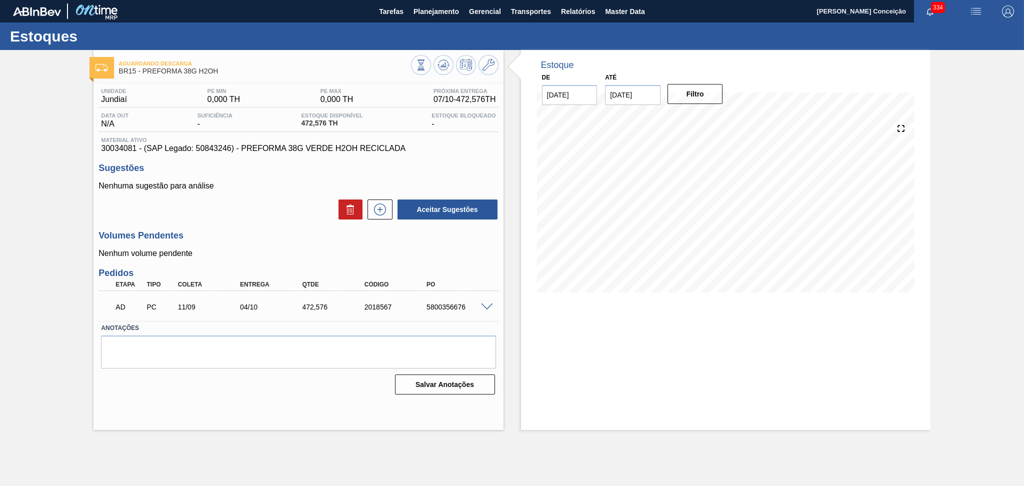
click at [272, 227] on div "Unidade Jundiaí PE MIN 0,000 TH PE MAX 0,000 TH Próxima Entrega 07/10 - 472,576…" at bounding box center [299, 240] width 410 height 315
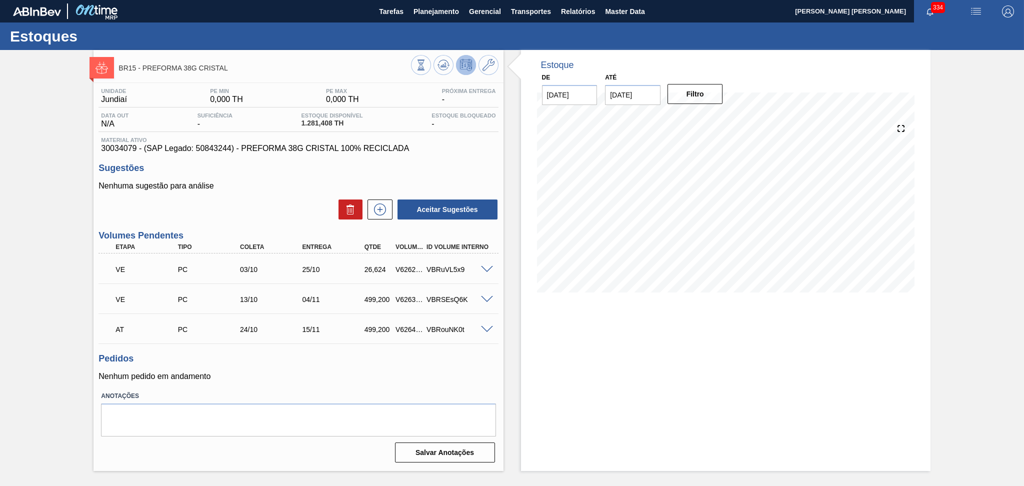
click at [343, 358] on h3 "Pedidos" at bounding box center [299, 359] width 400 height 11
click at [445, 64] on icon at bounding box center [443, 65] width 7 height 5
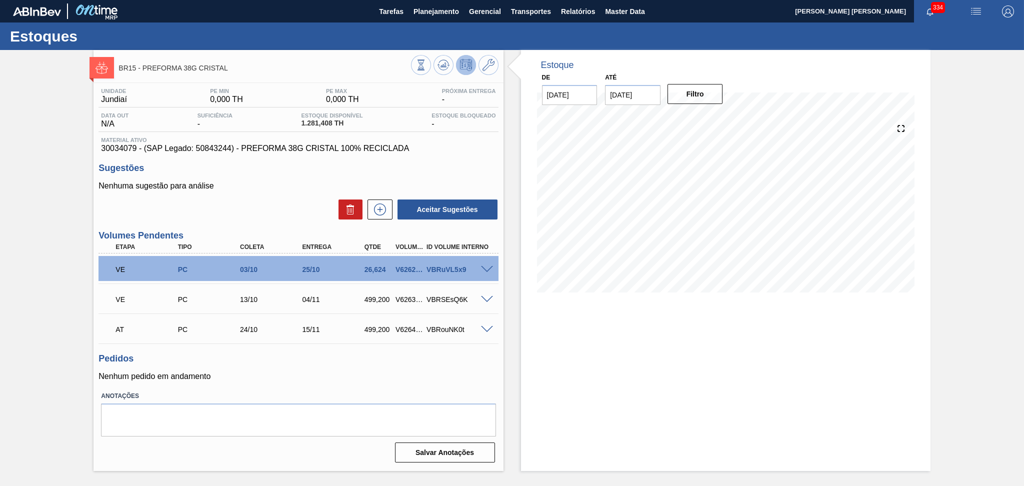
click at [473, 357] on h3 "Pedidos" at bounding box center [299, 359] width 400 height 11
click at [488, 269] on span at bounding box center [487, 270] width 12 height 8
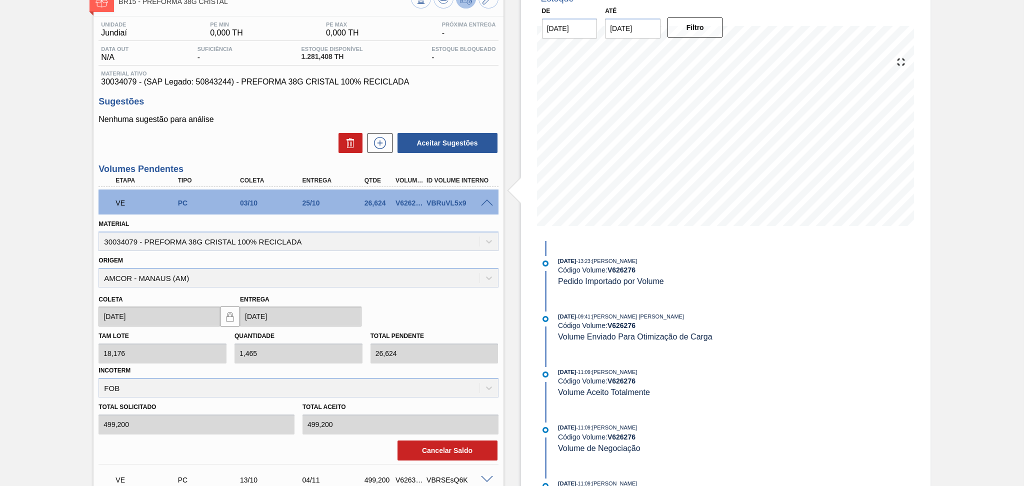
scroll to position [133, 0]
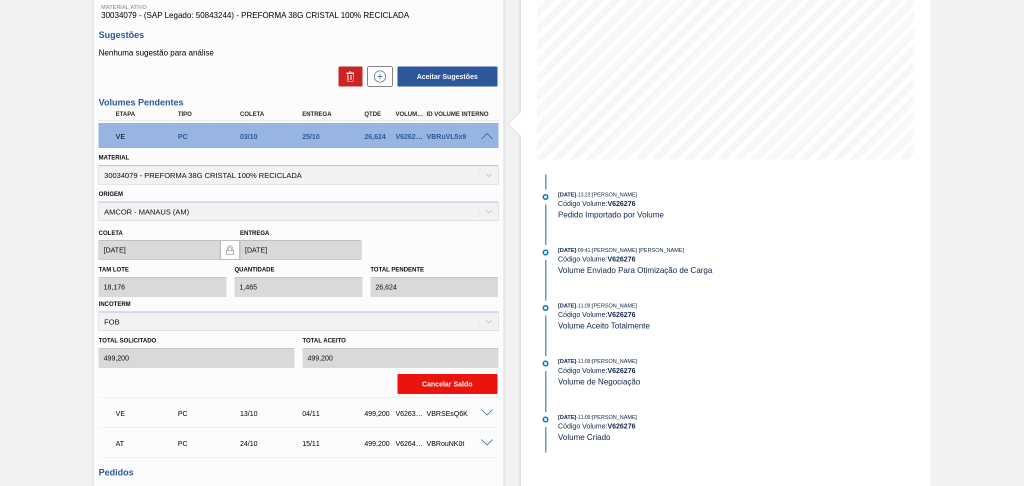
click at [446, 382] on button "Cancelar Saldo" at bounding box center [448, 384] width 100 height 20
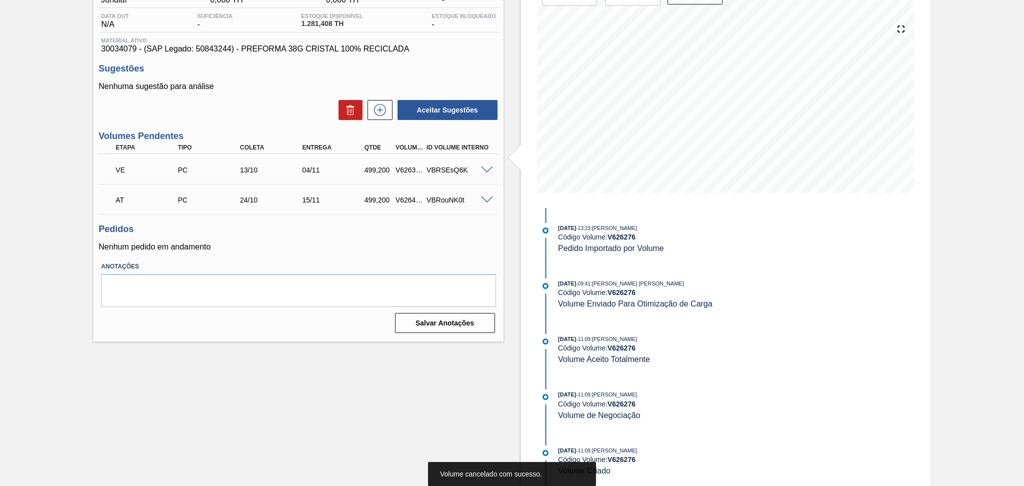
scroll to position [104, 0]
click at [484, 167] on span at bounding box center [487, 171] width 12 height 8
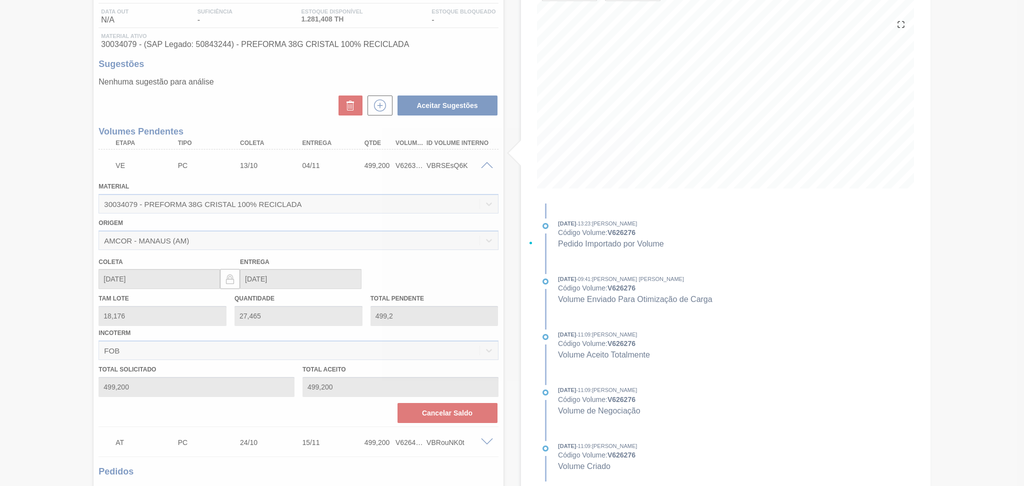
scroll to position [133, 0]
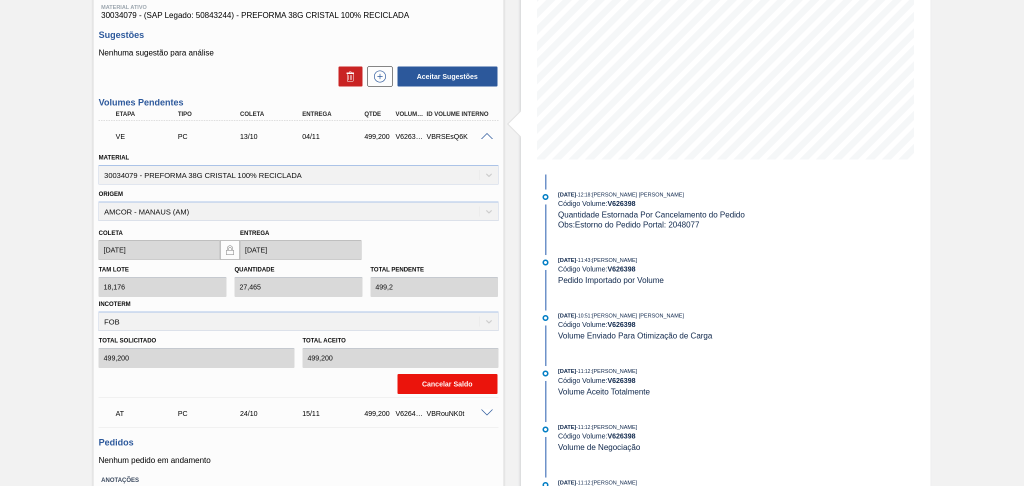
click at [428, 377] on button "Cancelar Saldo" at bounding box center [448, 384] width 100 height 20
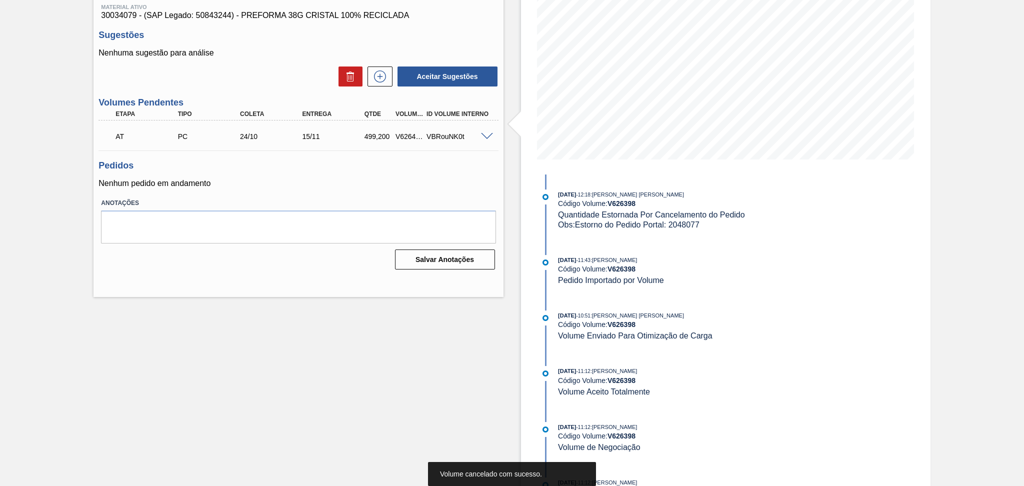
click at [486, 135] on span at bounding box center [487, 137] width 12 height 8
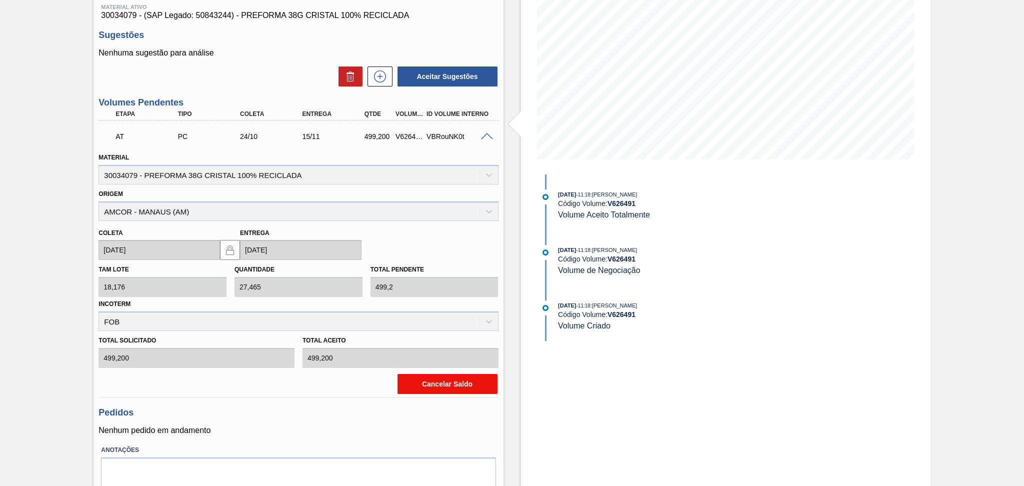
click at [446, 379] on button "Cancelar Saldo" at bounding box center [448, 384] width 100 height 20
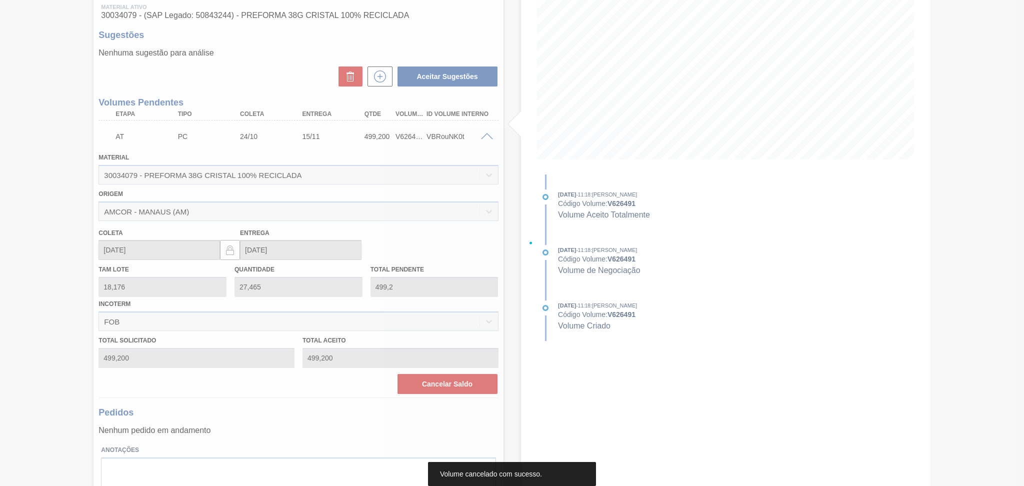
scroll to position [0, 0]
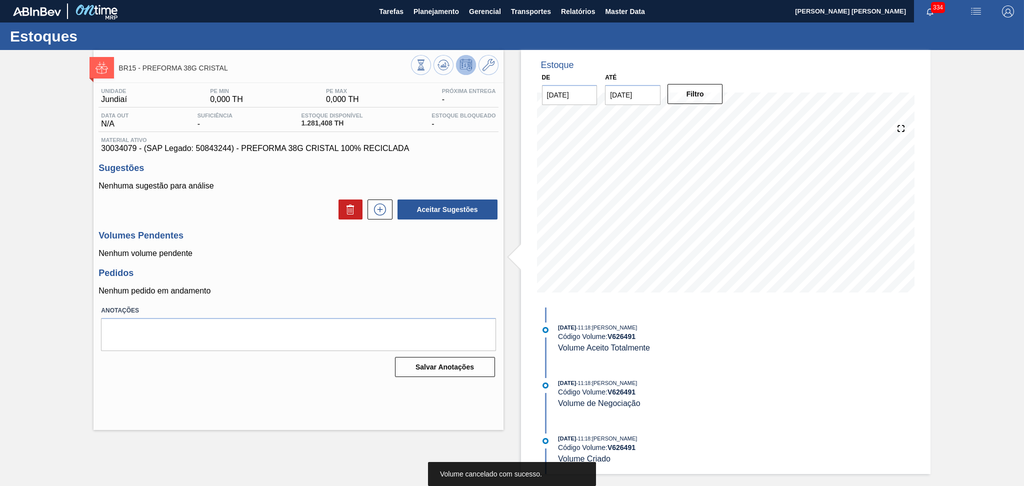
click at [299, 280] on div "Pedidos Nenhum pedido em andamento" at bounding box center [299, 282] width 400 height 28
click at [249, 239] on h3 "Volumes Pendentes" at bounding box center [299, 236] width 400 height 11
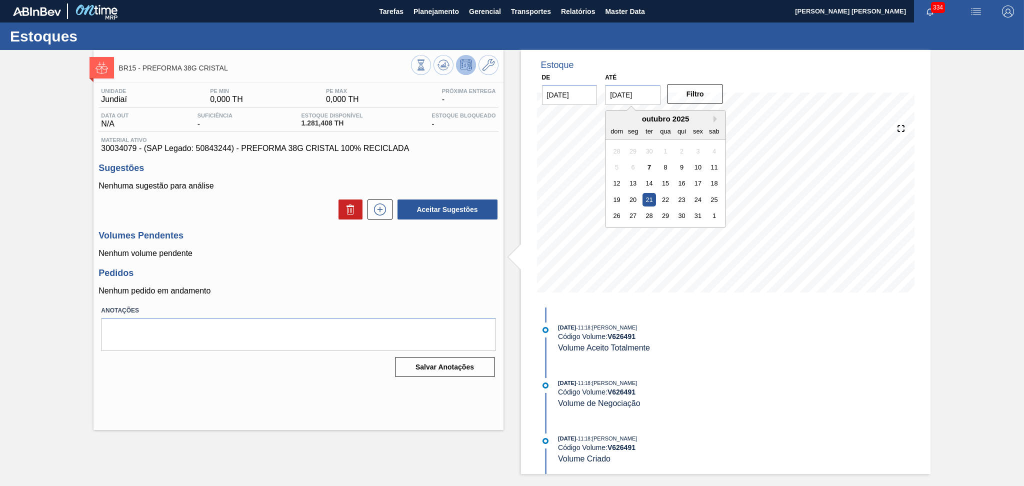
drag, startPoint x: 651, startPoint y: 96, endPoint x: 495, endPoint y: 95, distance: 156.0
click at [509, 96] on div "Estoque De 07/10/2025 Até 21/10/2025 Next Month outubro 2025 dom seg ter qua qu…" at bounding box center [717, 262] width 427 height 424
type input "[DATE]"
click at [495, 95] on div "Próxima Entrega -" at bounding box center [469, 96] width 59 height 16
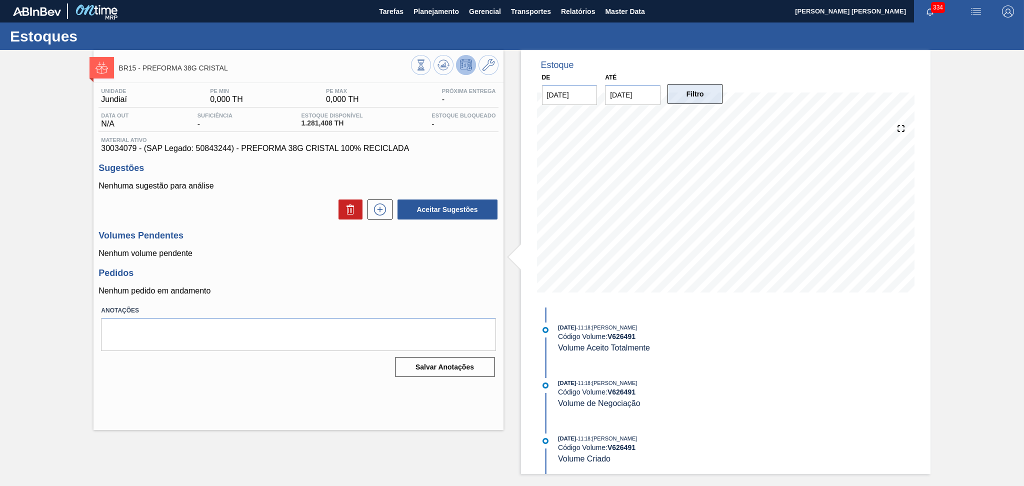
click at [713, 99] on button "Filtro" at bounding box center [696, 94] width 56 height 20
click at [262, 256] on p "Nenhum volume pendente" at bounding box center [299, 253] width 400 height 9
click at [381, 252] on p "Nenhum volume pendente" at bounding box center [299, 253] width 400 height 9
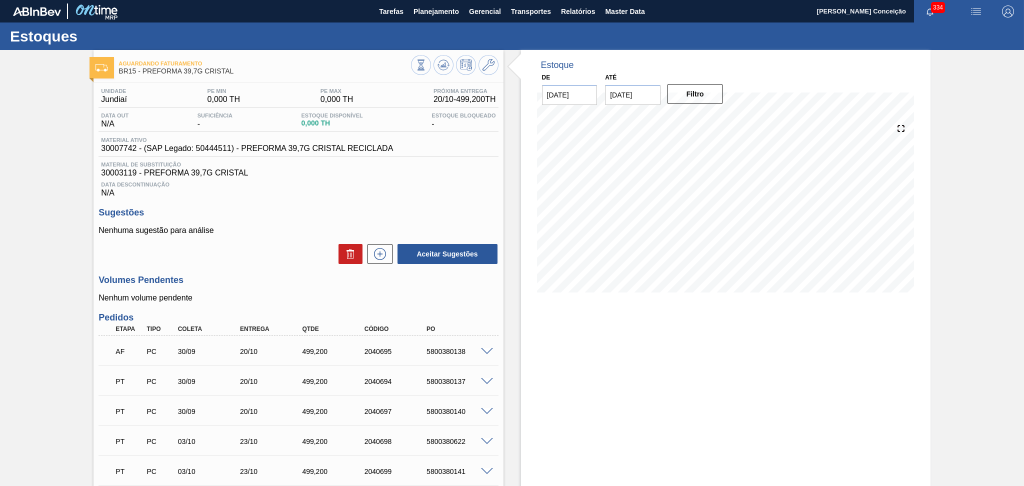
click at [275, 251] on div "Aceitar Sugestões" at bounding box center [299, 254] width 400 height 22
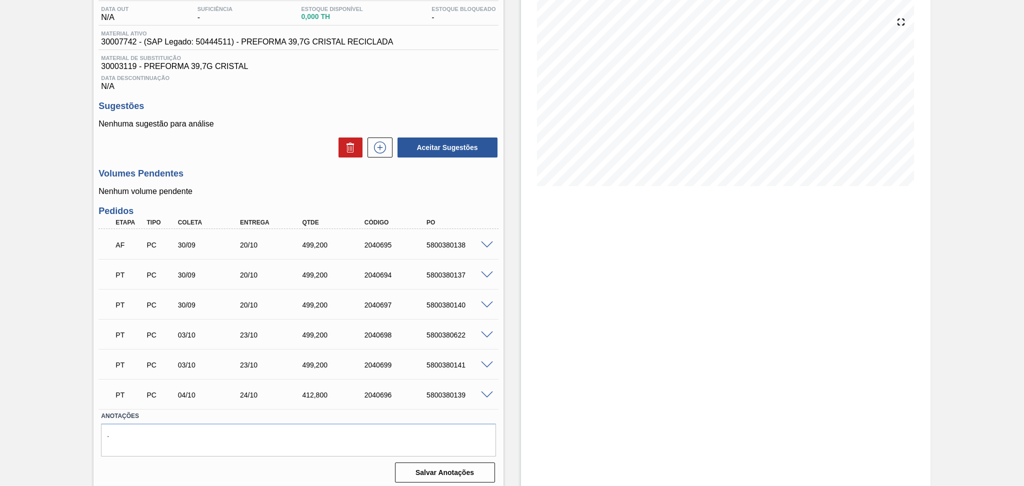
scroll to position [111, 0]
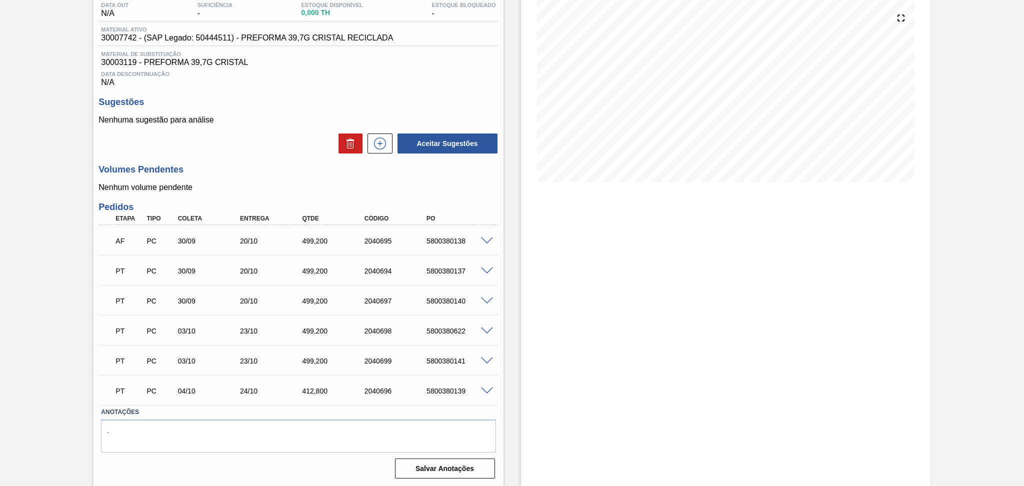
click at [487, 329] on span at bounding box center [487, 332] width 12 height 8
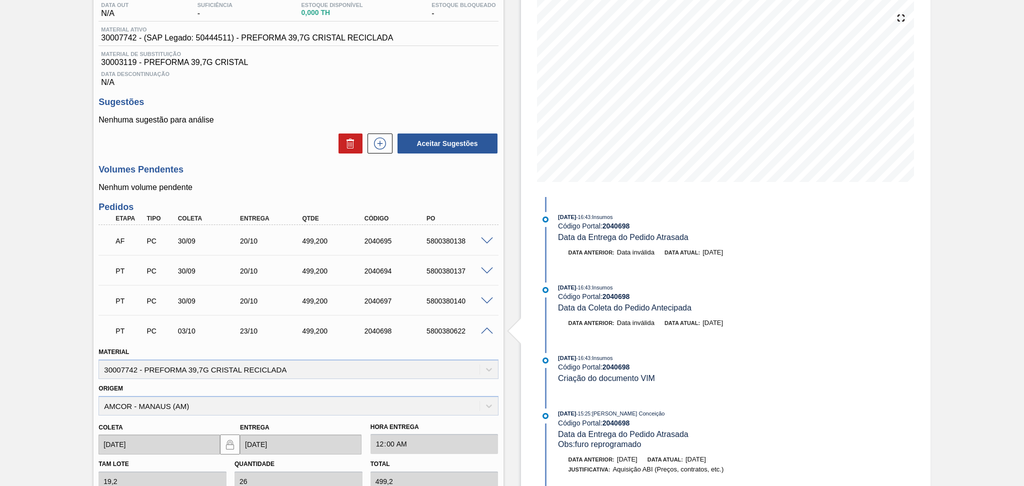
click at [487, 329] on span at bounding box center [487, 332] width 12 height 8
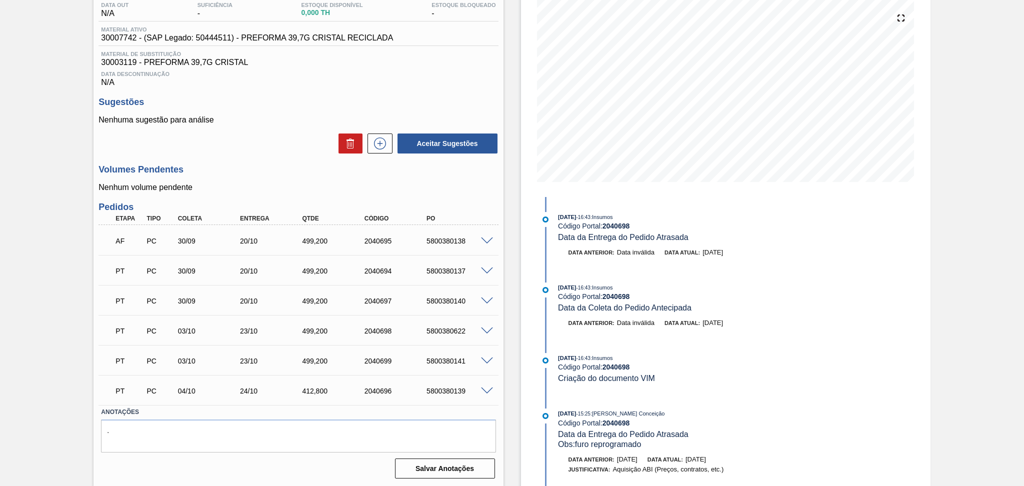
click at [486, 359] on span at bounding box center [487, 362] width 12 height 8
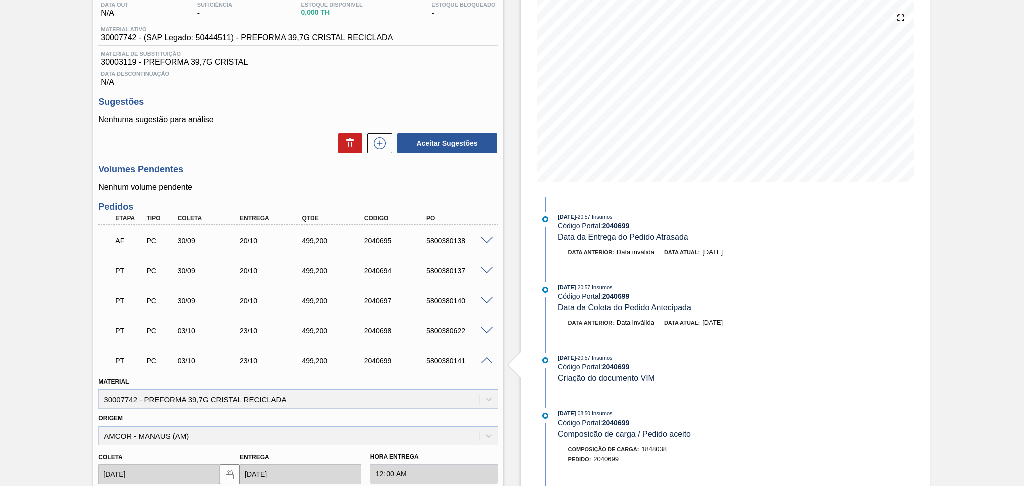
click at [487, 360] on span at bounding box center [487, 362] width 12 height 8
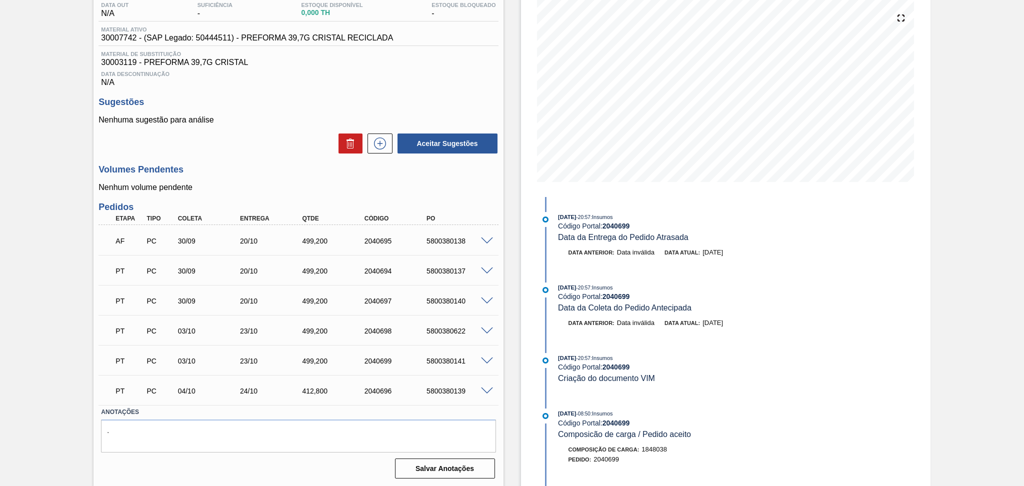
click at [485, 388] on span at bounding box center [487, 392] width 12 height 8
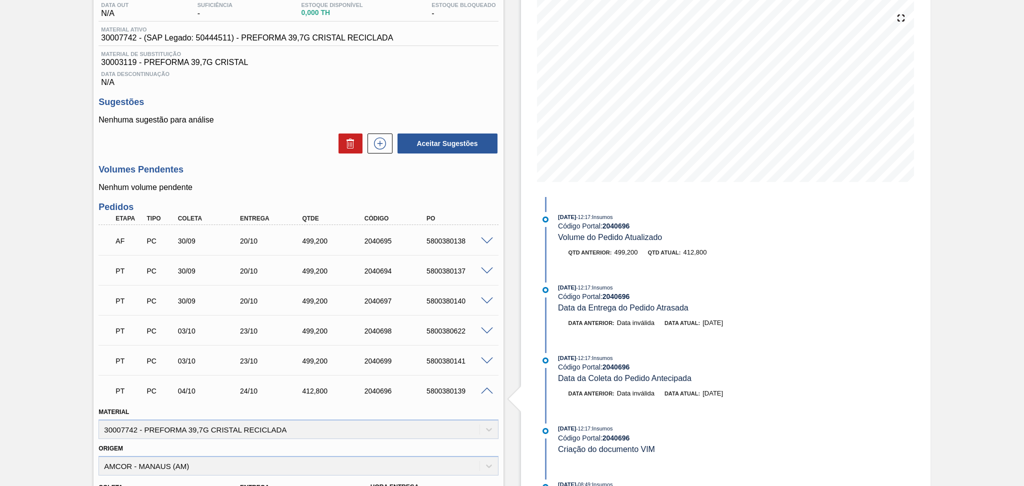
click at [487, 389] on span at bounding box center [487, 392] width 12 height 8
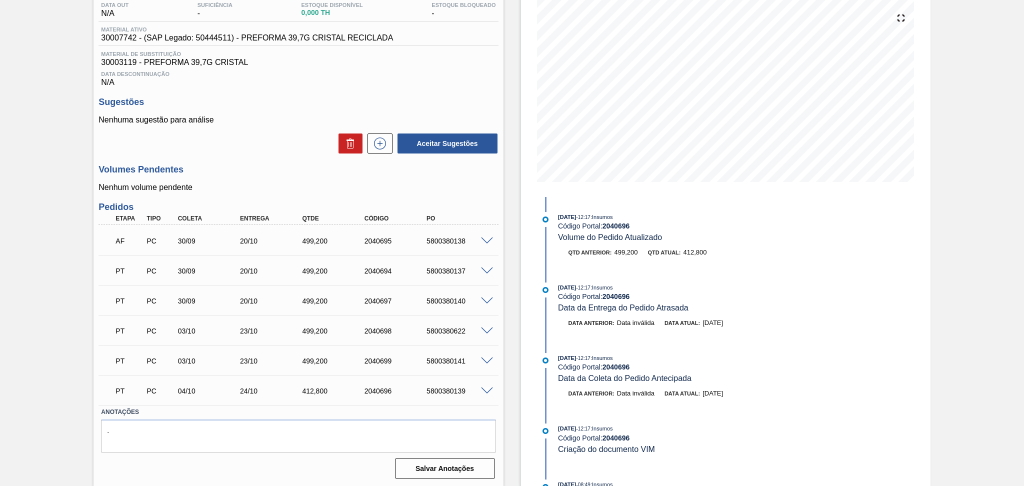
click at [432, 244] on div "AF PC 30/09 20/10 499,200 2040695 5800380138" at bounding box center [295, 240] width 373 height 20
click at [433, 244] on div "5800380138" at bounding box center [459, 241] width 70 height 8
copy div "5800380138"
click at [231, 439] on textarea "." at bounding box center [298, 436] width 395 height 33
paste textarea "5800380138"
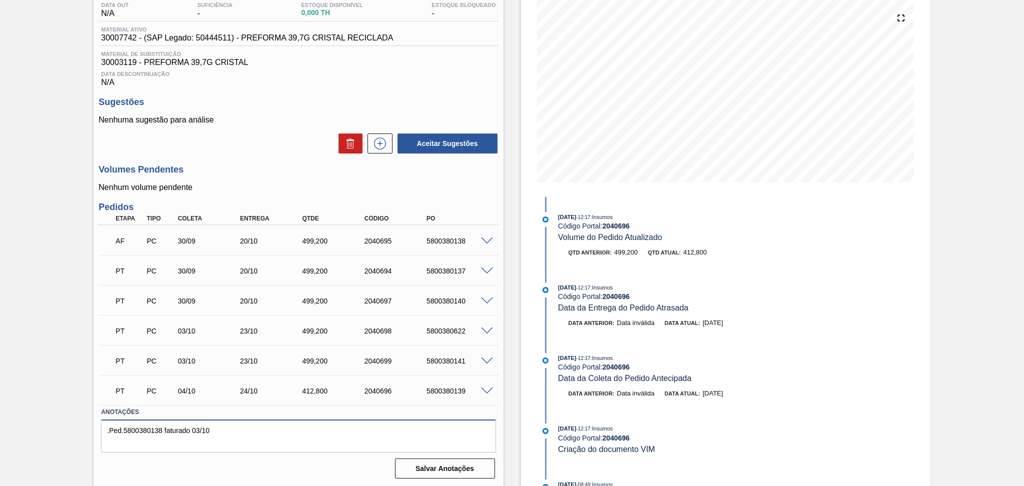
click at [238, 429] on textarea ".Ped.5800380138 faturado 03/10" at bounding box center [298, 436] width 395 height 33
click at [124, 426] on textarea ".Ped.5800380138 faturado 03/10" at bounding box center [298, 436] width 395 height 33
click at [229, 428] on textarea ".Ped. 5800380138 faturado 03/10" at bounding box center [298, 436] width 395 height 33
type textarea ".Ped. 5800380138 faturado 03/10."
click at [436, 471] on button "Salvar Anotações" at bounding box center [445, 469] width 100 height 20
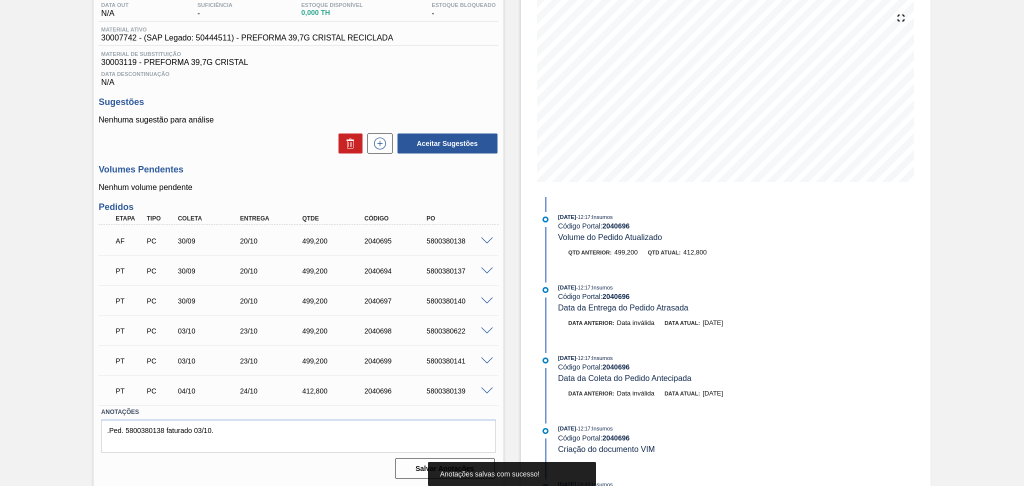
click at [252, 128] on div "Nenhuma sugestão para análise Aceitar Sugestões" at bounding box center [299, 135] width 400 height 39
click at [487, 238] on span at bounding box center [487, 242] width 12 height 8
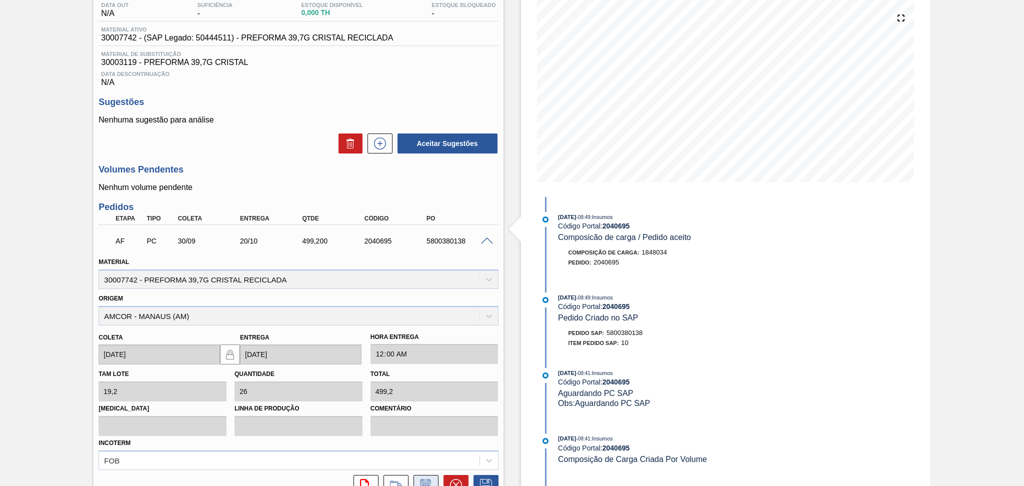
click at [425, 479] on icon at bounding box center [426, 485] width 16 height 12
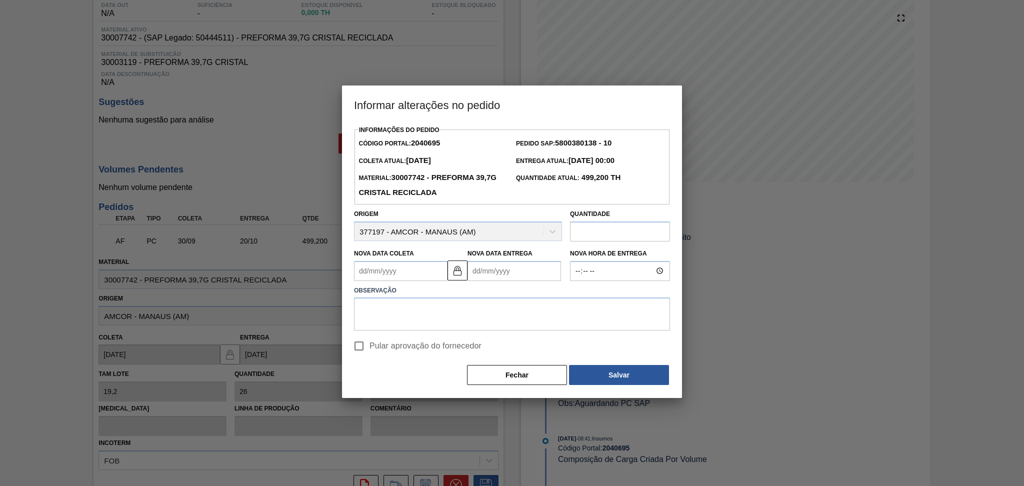
click at [418, 274] on Coleta2040695 "Nova Data Coleta" at bounding box center [401, 271] width 94 height 20
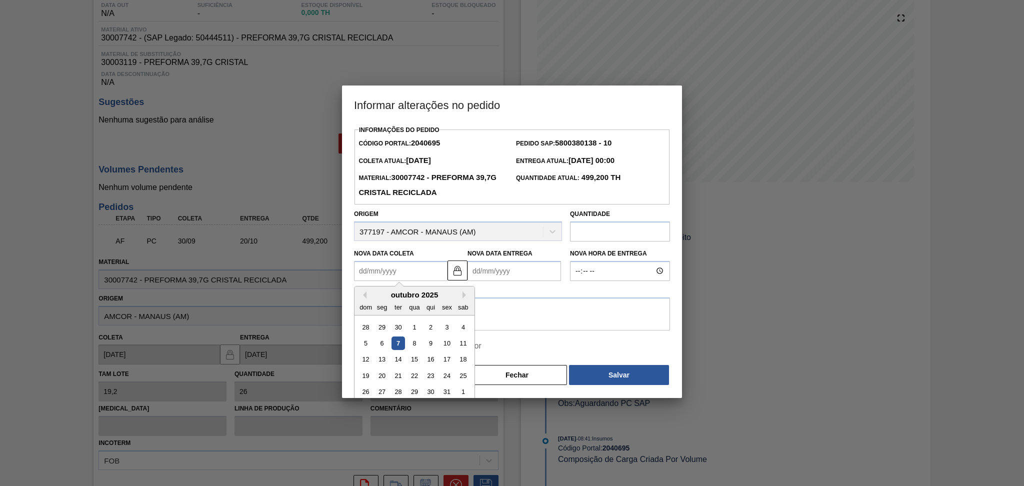
type Coleta2040695 "0"
type Entrega2040695 "21/01/2000"
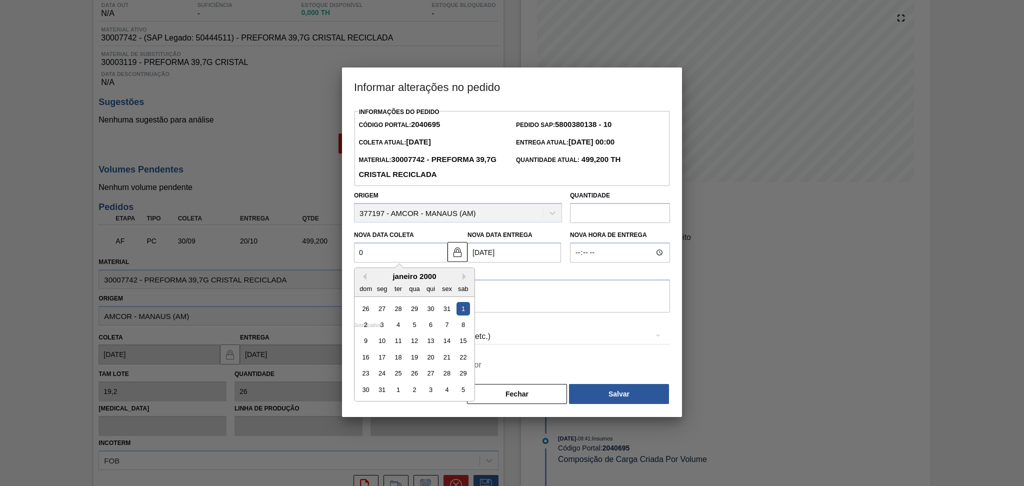
type Coleta2040695 "03"
type Entrega2040695 "23/10/2025"
type Coleta2040695 "03/1"
type Entrega2040695 "23/01/2025"
type Coleta2040695 "03/10"
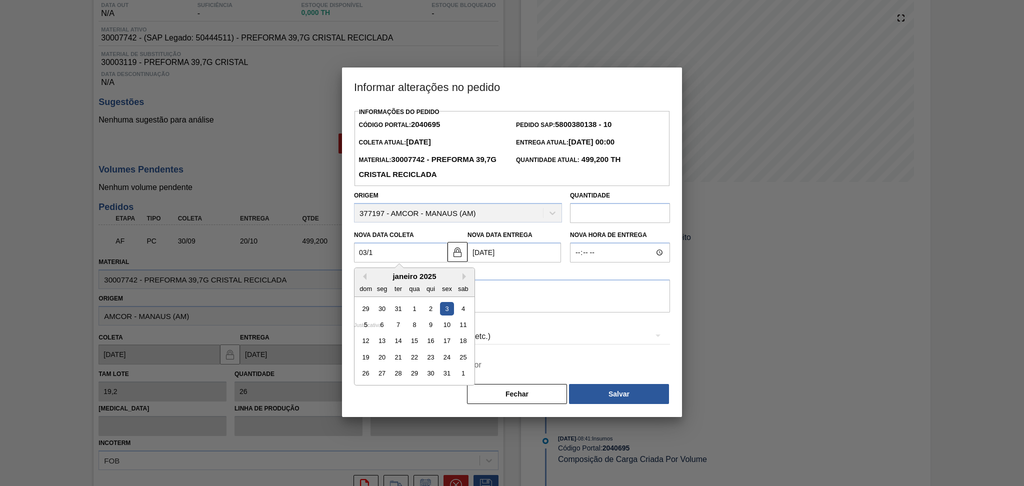
type Entrega2040695 "23/10/2025"
click at [450, 305] on div "3" at bounding box center [447, 309] width 14 height 14
type Coleta2040695 "03/10/2025"
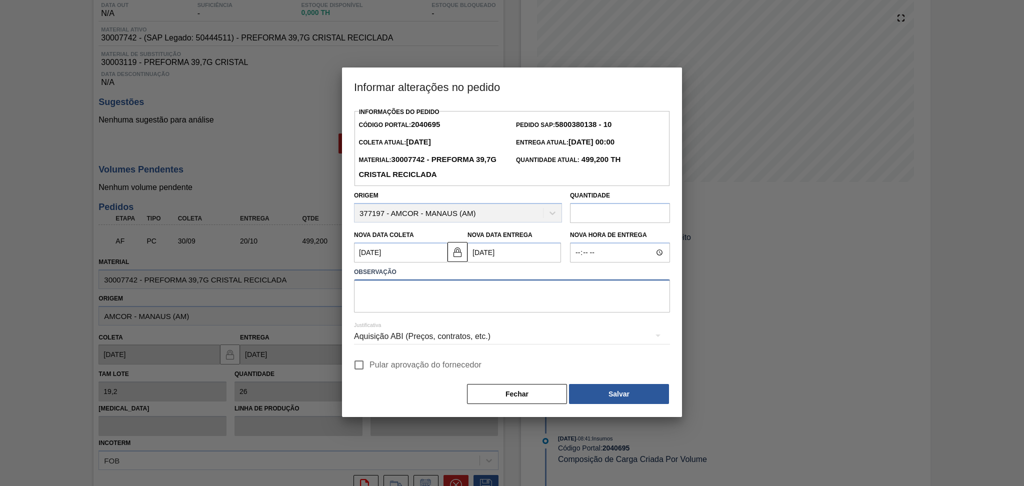
click at [455, 306] on textarea at bounding box center [512, 296] width 316 height 33
click at [432, 367] on span "Pular aprovação do fornecedor" at bounding box center [426, 365] width 112 height 12
click at [370, 367] on input "Pular aprovação do fornecedor" at bounding box center [359, 365] width 21 height 21
checkbox input "true"
click at [459, 309] on textarea at bounding box center [512, 296] width 316 height 33
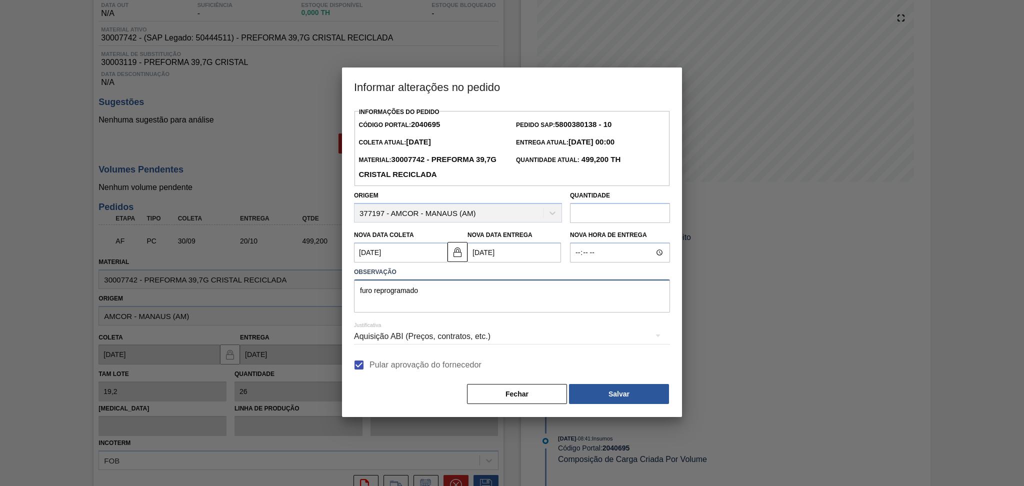
drag, startPoint x: 378, startPoint y: 291, endPoint x: 319, endPoint y: 294, distance: 59.1
click at [420, 290] on textarea "furo reprogramado" at bounding box center [512, 296] width 316 height 33
drag, startPoint x: 423, startPoint y: 293, endPoint x: 211, endPoint y: 296, distance: 211.6
click at [238, 295] on div "Informar alterações no pedido Informações do Pedido Código Portal: 2040695 Pedi…" at bounding box center [512, 243] width 1024 height 486
type textarea "fornecedor sem estoque reprogramado."
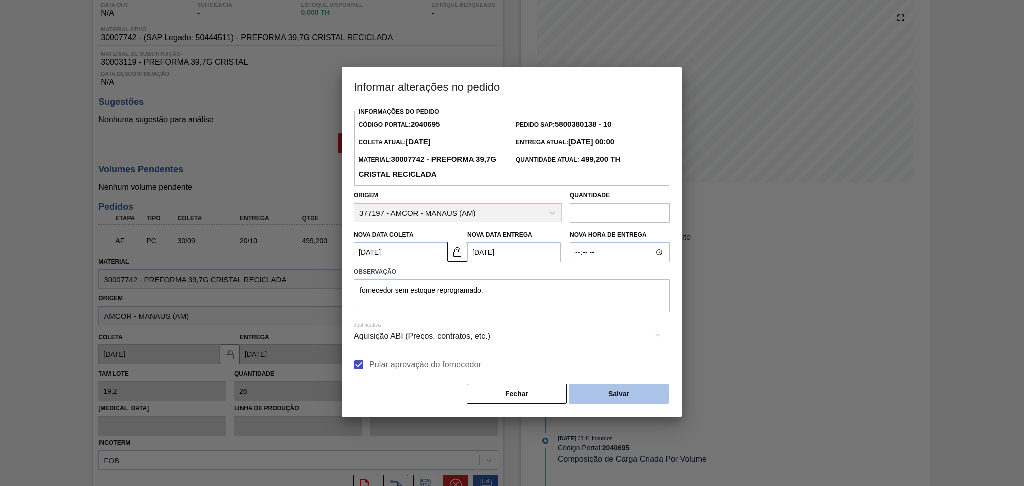
click at [622, 397] on button "Salvar" at bounding box center [619, 394] width 100 height 20
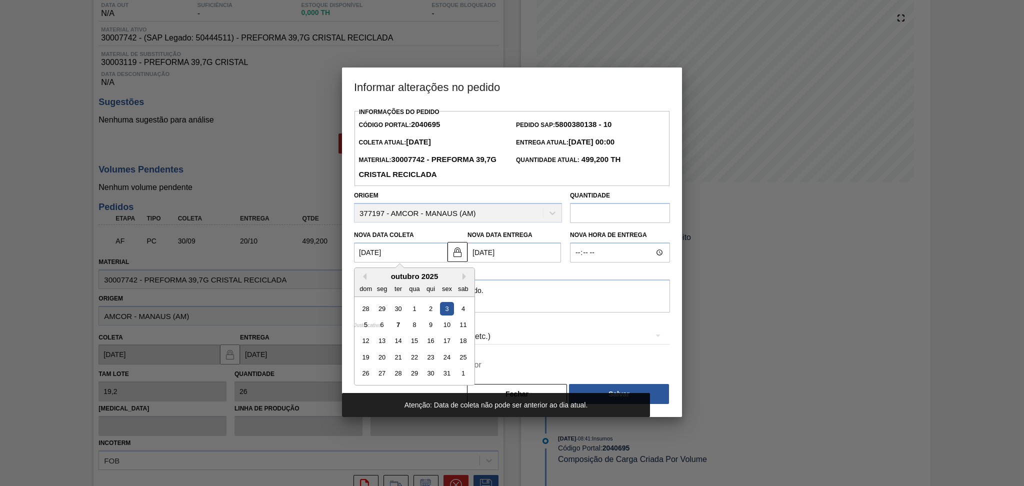
click at [399, 251] on Coleta2040695 "03/10/2025" at bounding box center [401, 253] width 94 height 20
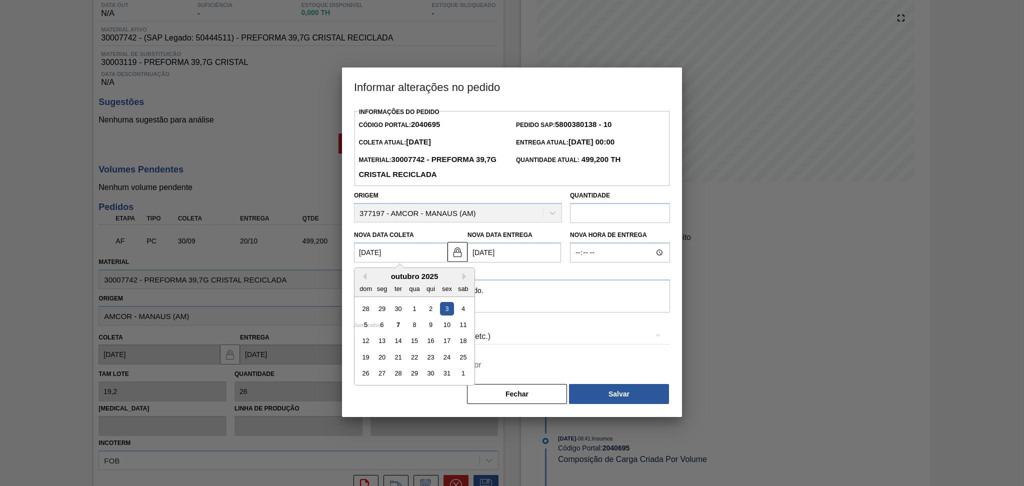
drag, startPoint x: 405, startPoint y: 253, endPoint x: 316, endPoint y: 249, distance: 89.6
click at [316, 249] on div "Informar alterações no pedido Informações do Pedido Código Portal: 2040695 Pedi…" at bounding box center [512, 243] width 1024 height 486
type Coleta2040695 "0"
type Entrega2040695 "21/01/2000"
type Coleta2040695 "07"
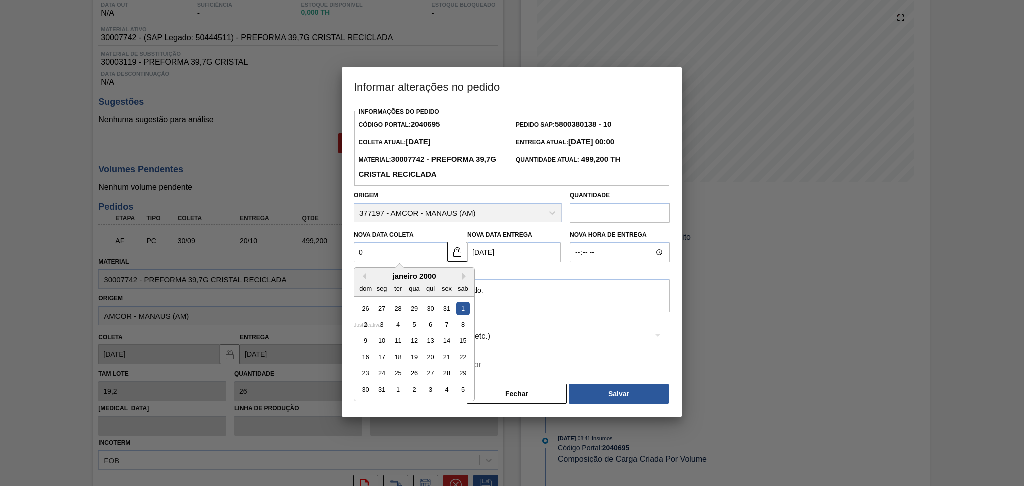
type Entrega2040695 "[DATE]"
type Coleta2040695 "07/1"
type Entrega2040695 "27/01/2025"
type Coleta2040695 "07/10"
type Entrega2040695 "[DATE]"
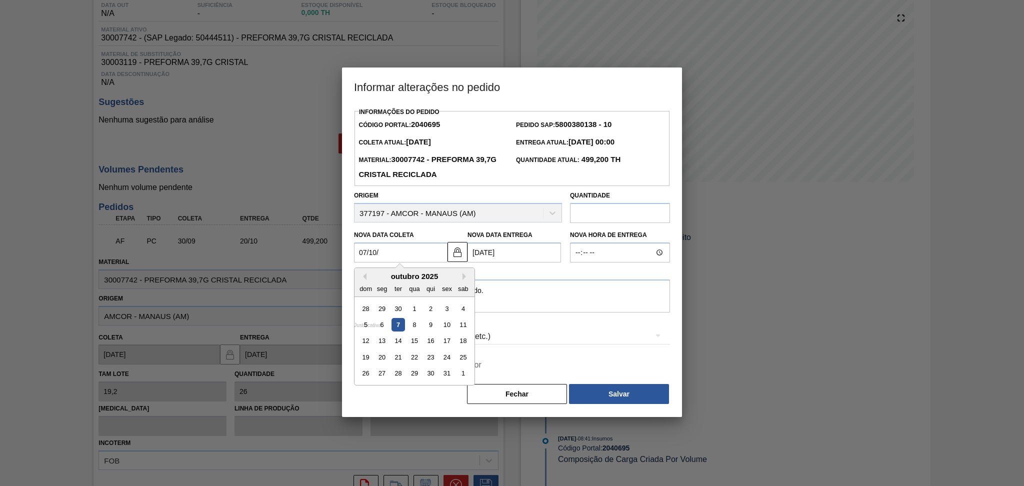
type Coleta2040695 "07/10/2"
type Entrega2040695 "30/07/2002"
type Coleta2040695 "07/10/20"
type Entrega2040695 "27/10/2020"
type Coleta2040695 "[DATE]"
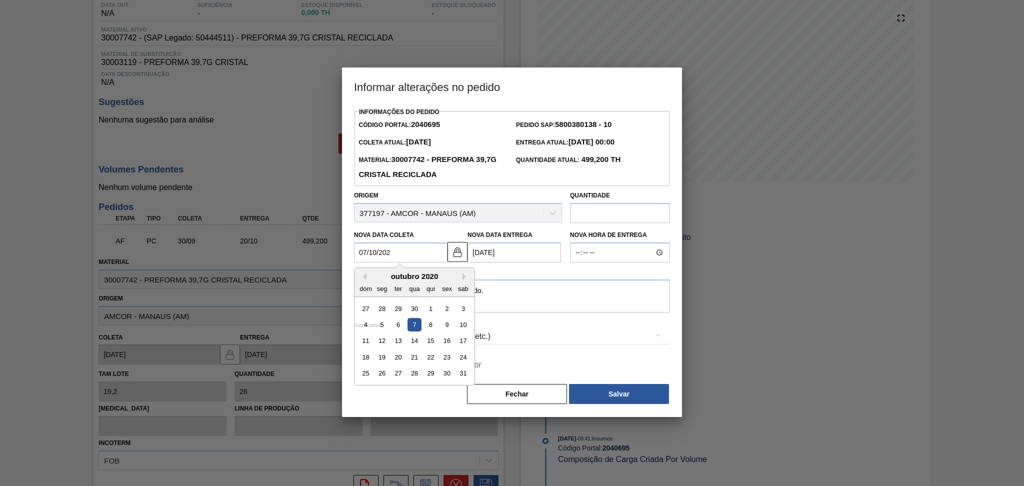
type Entrega2040695 "27/10/2025"
type Coleta2040695 "[DATE]"
click at [630, 392] on button "Salvar" at bounding box center [619, 394] width 100 height 20
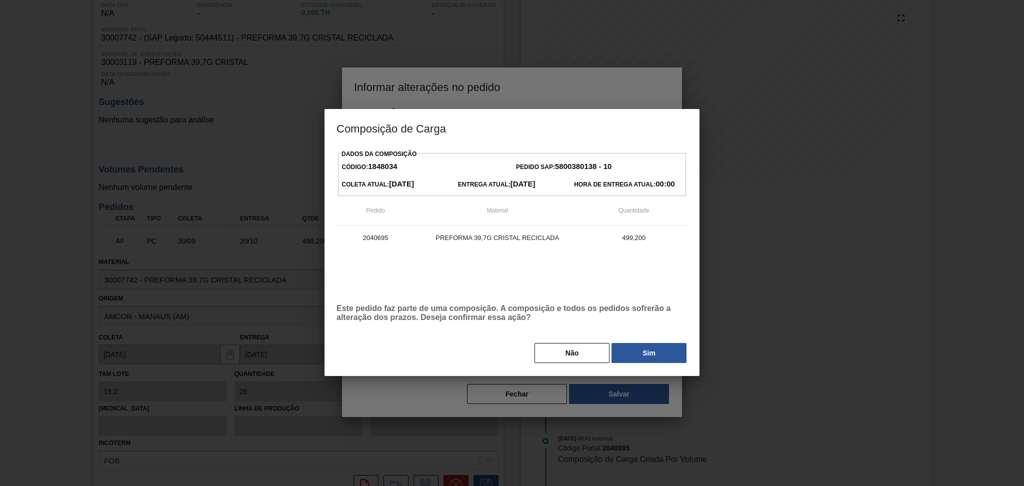
click at [644, 353] on button "Sim" at bounding box center [649, 353] width 75 height 20
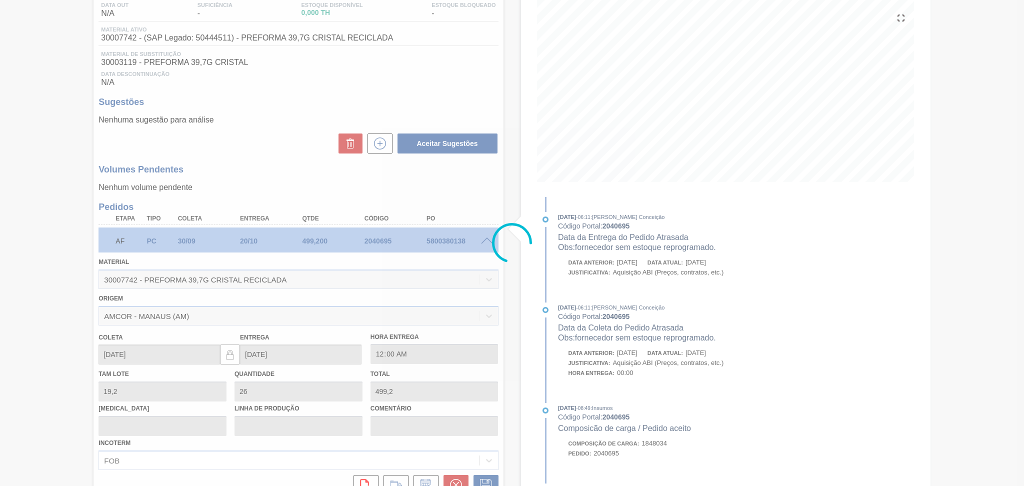
click at [485, 239] on div at bounding box center [512, 243] width 1024 height 486
type input "fornecedor sem estoque reprogramado."
type input "[DATE]"
type input "27/10/2025"
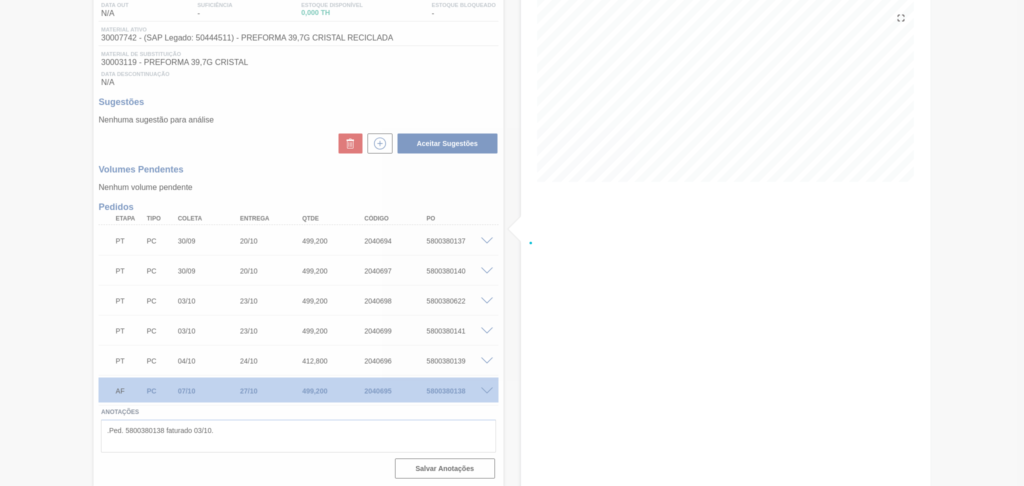
click at [485, 240] on div at bounding box center [512, 243] width 1024 height 486
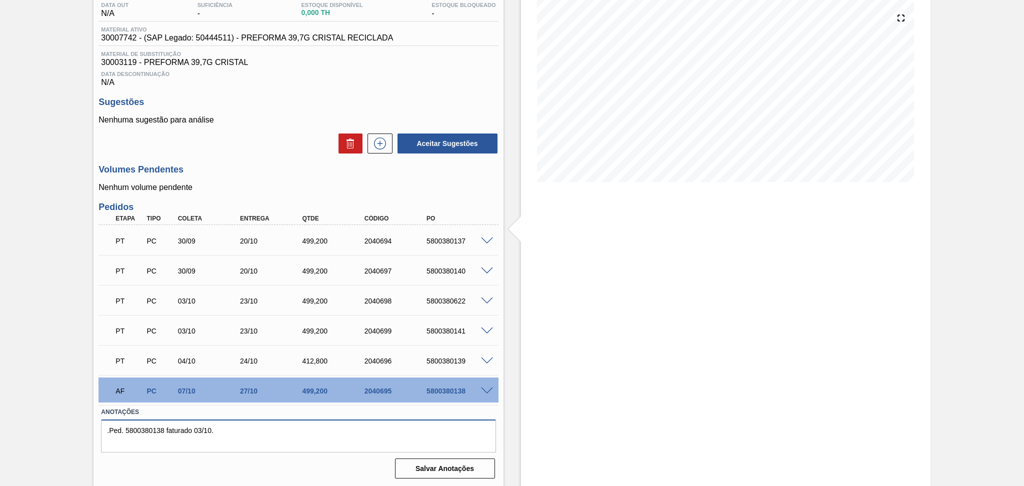
click at [277, 429] on textarea ".Ped. 5800380138 faturado 03/10." at bounding box center [298, 436] width 395 height 33
click at [441, 466] on button "Salvar Anotações" at bounding box center [445, 469] width 100 height 20
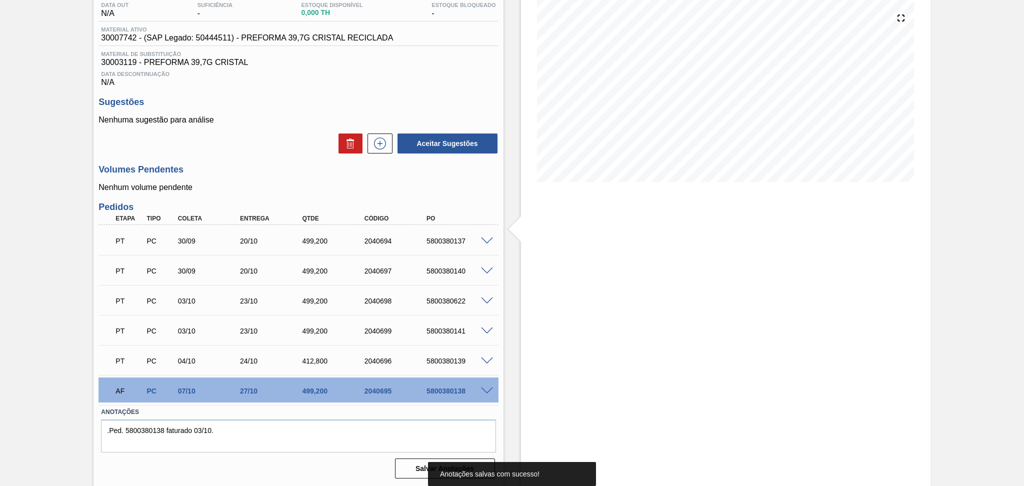
click at [257, 168] on h3 "Volumes Pendentes" at bounding box center [299, 170] width 400 height 11
click at [486, 388] on span at bounding box center [487, 392] width 12 height 8
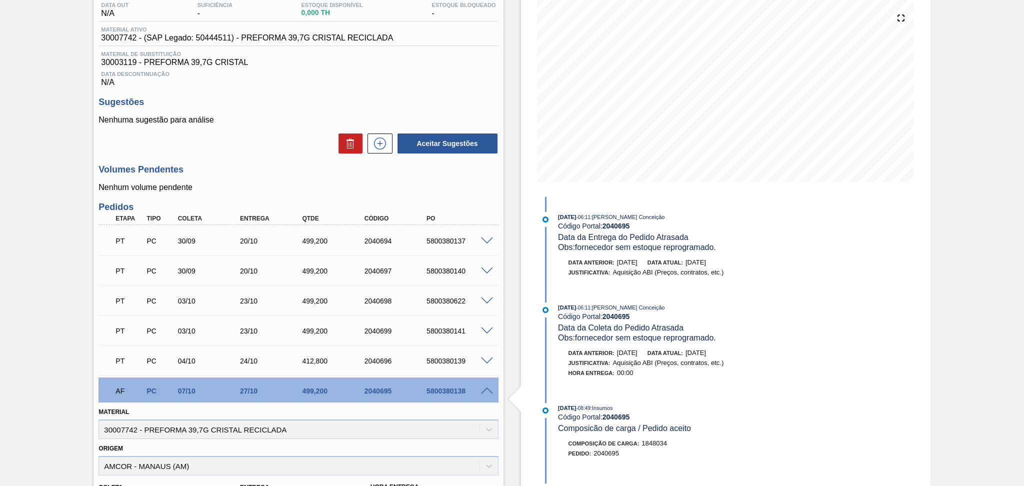
click at [486, 388] on span at bounding box center [487, 392] width 12 height 8
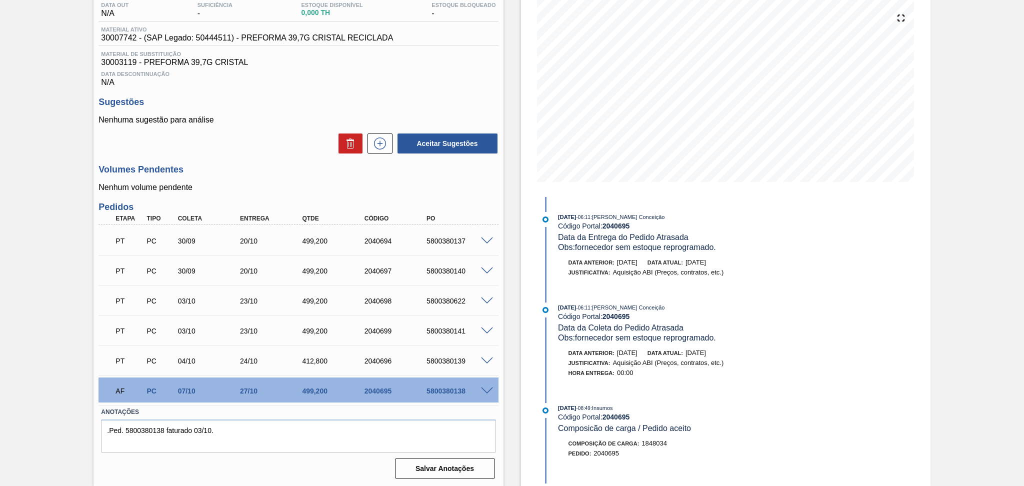
click at [485, 358] on span at bounding box center [487, 362] width 12 height 8
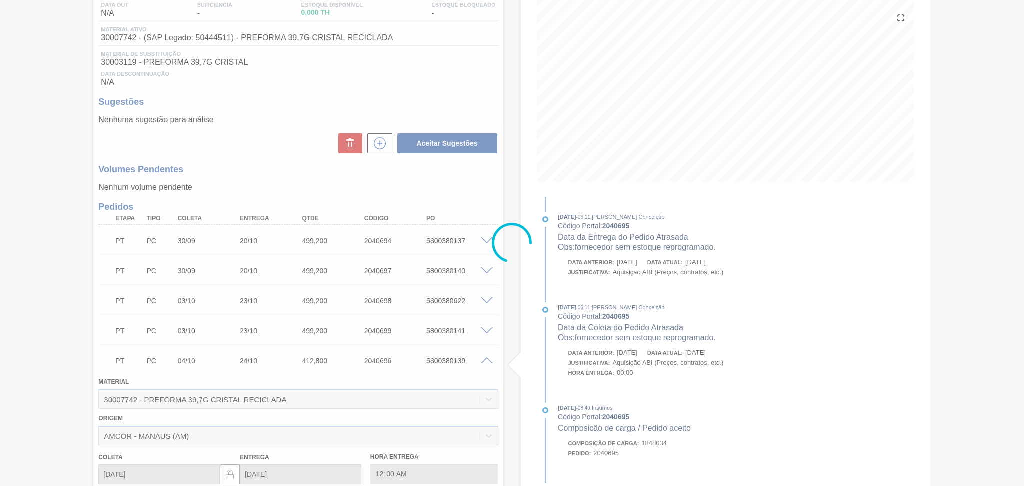
click at [485, 357] on div at bounding box center [512, 243] width 1024 height 486
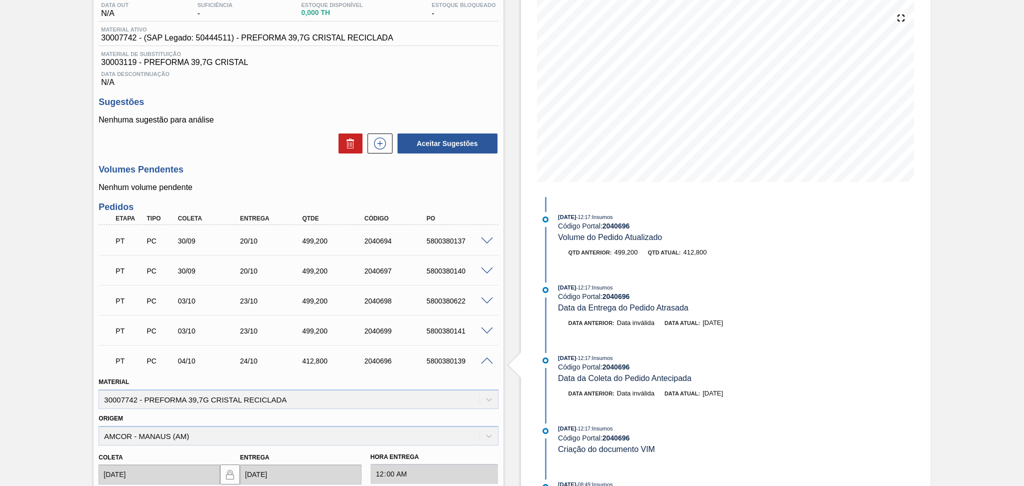
click at [485, 358] on span at bounding box center [487, 362] width 12 height 8
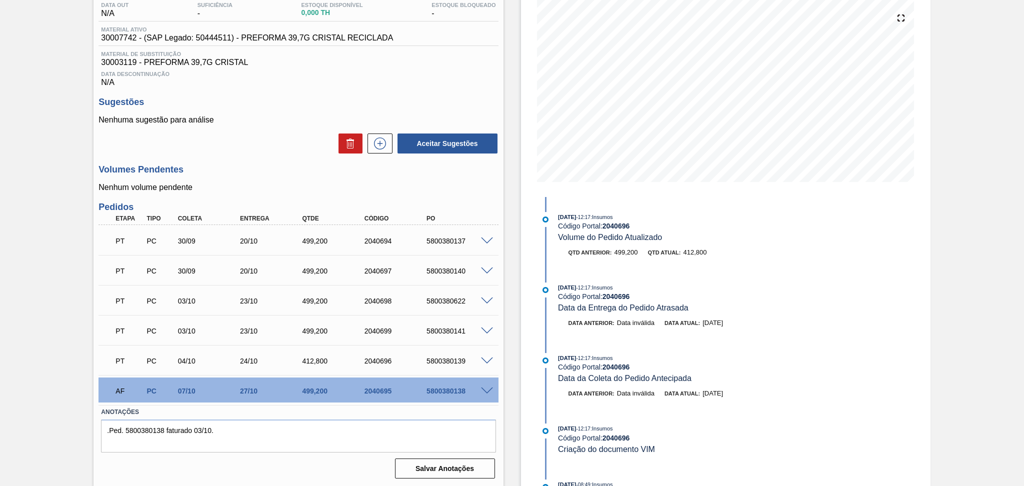
click at [479, 327] on div at bounding box center [489, 331] width 20 height 8
click at [483, 330] on span at bounding box center [487, 332] width 12 height 8
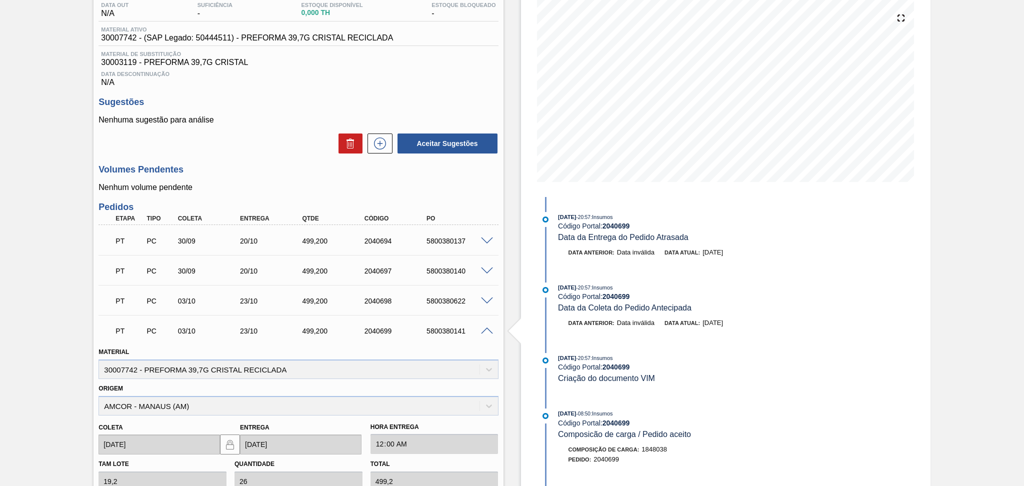
click at [485, 331] on span at bounding box center [487, 332] width 12 height 8
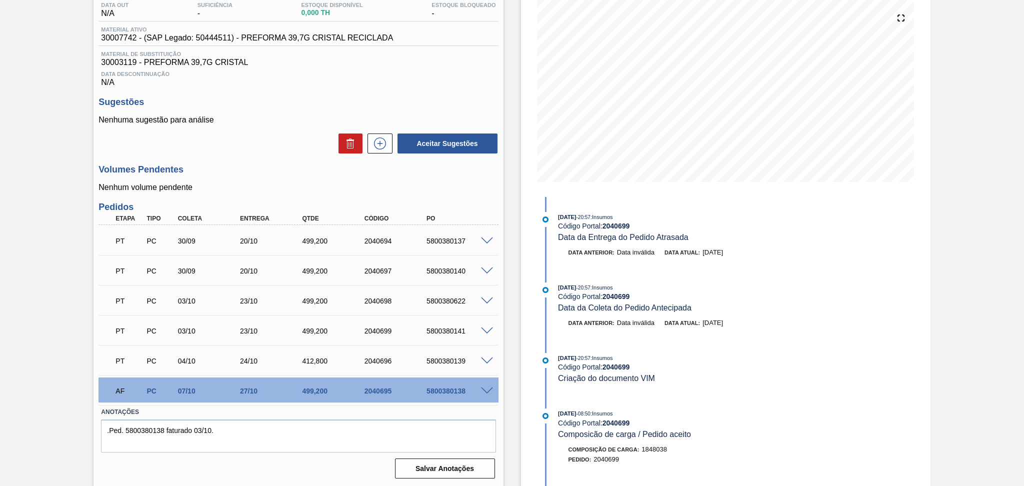
click at [488, 302] on span at bounding box center [487, 302] width 12 height 8
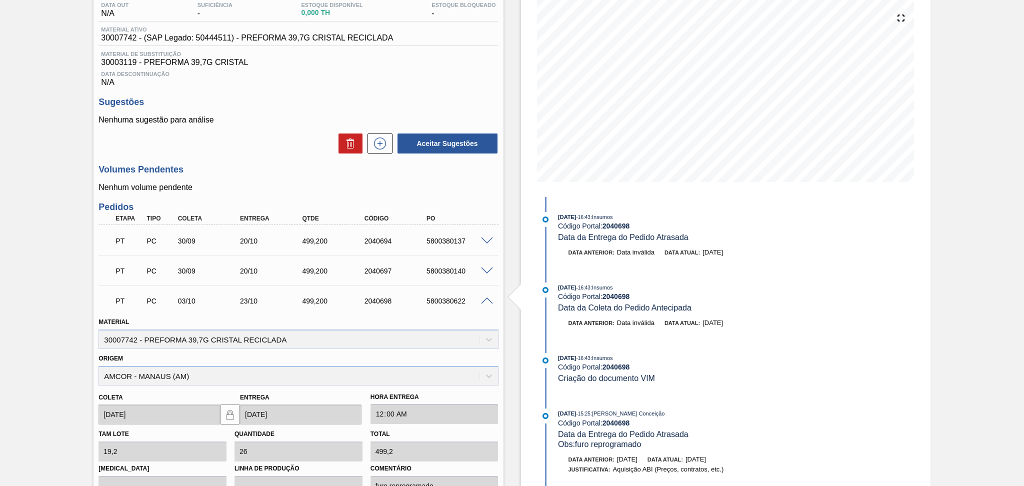
click at [488, 301] on span at bounding box center [487, 302] width 12 height 8
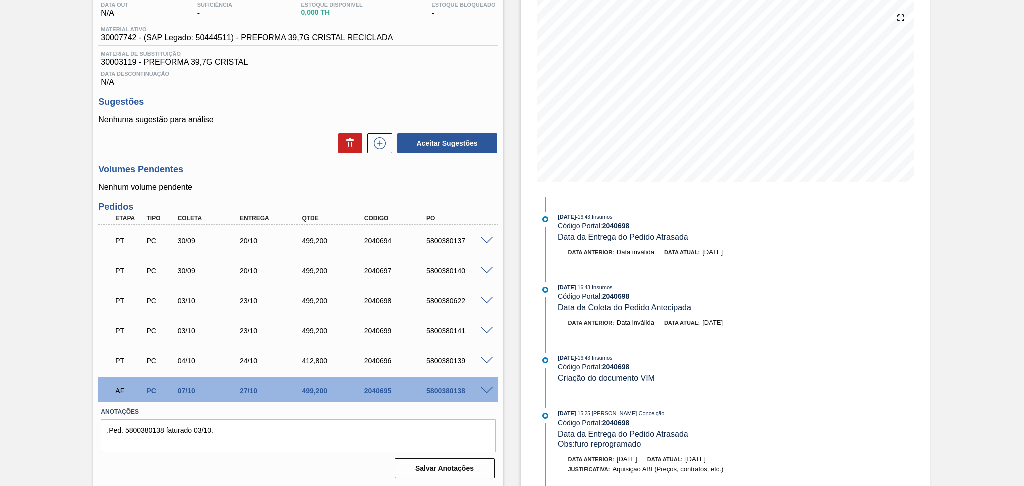
click at [487, 268] on span at bounding box center [487, 272] width 12 height 8
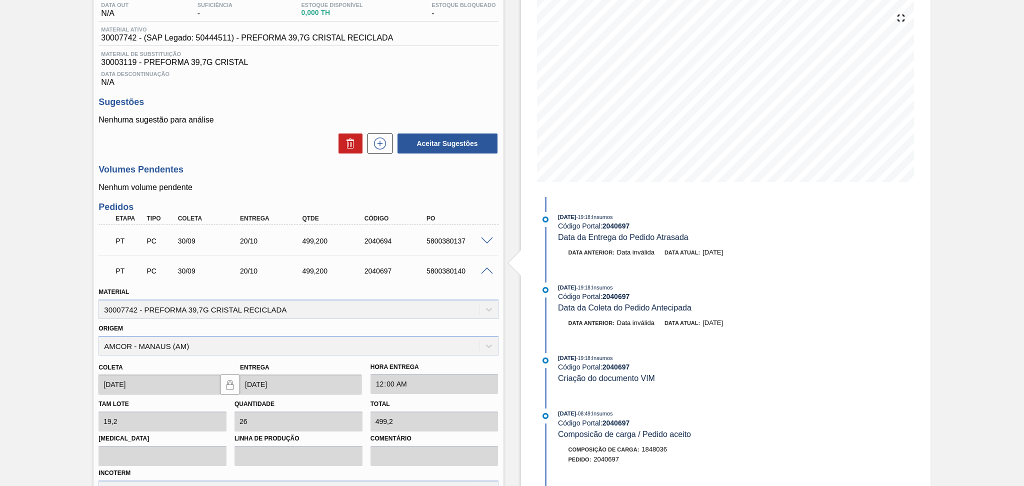
click at [487, 268] on span at bounding box center [487, 272] width 12 height 8
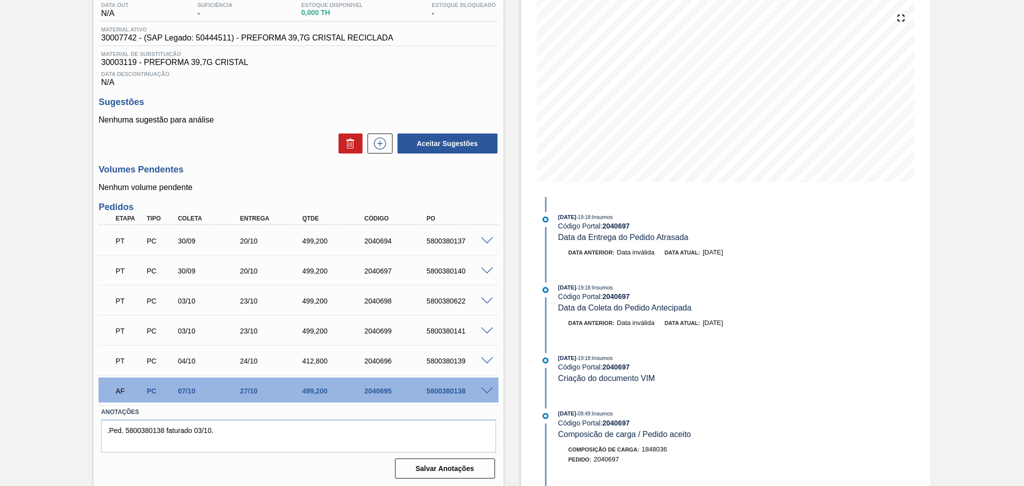
click at [492, 240] on div at bounding box center [489, 241] width 20 height 8
click at [487, 239] on span at bounding box center [487, 242] width 12 height 8
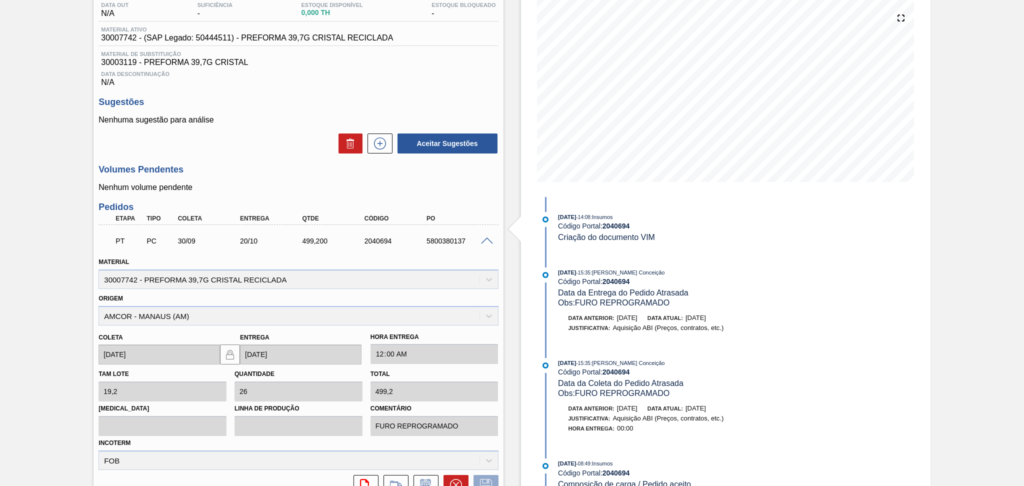
click at [487, 239] on span at bounding box center [487, 242] width 12 height 8
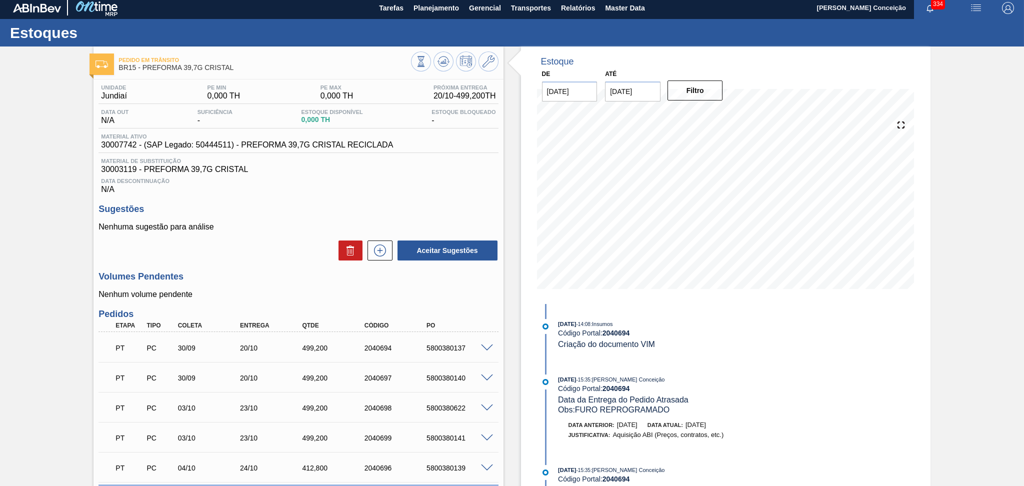
scroll to position [0, 0]
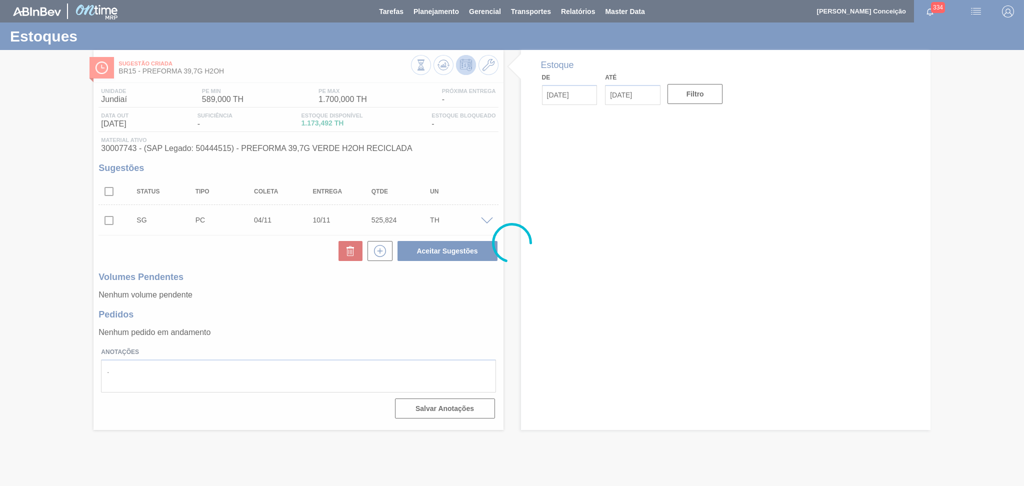
click at [331, 303] on div "Unidade Jundiaí PE MIN 589,000 TH PE MAX 1.700,000 TH Próxima Entrega - Data ou…" at bounding box center [299, 252] width 410 height 339
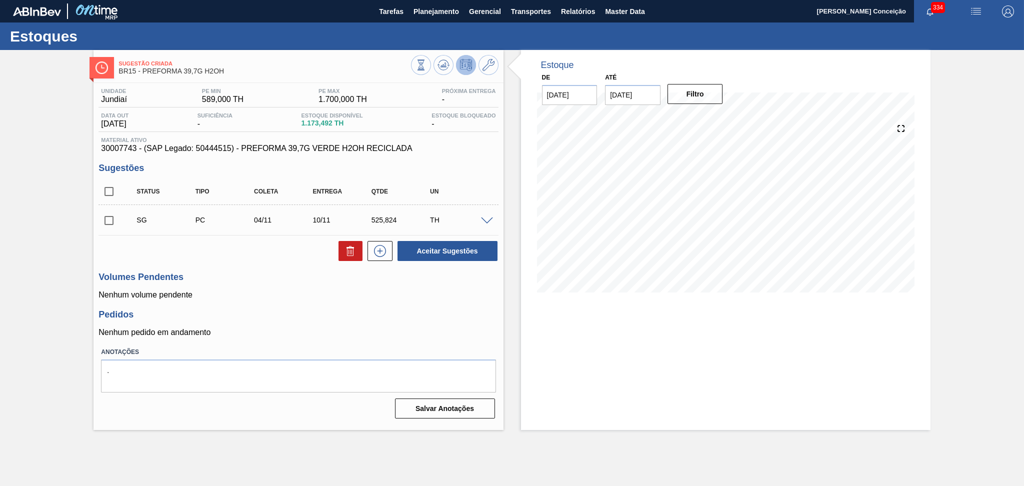
click at [112, 223] on input "checkbox" at bounding box center [109, 220] width 21 height 21
click at [353, 248] on icon at bounding box center [351, 248] width 8 height 2
checkbox input "false"
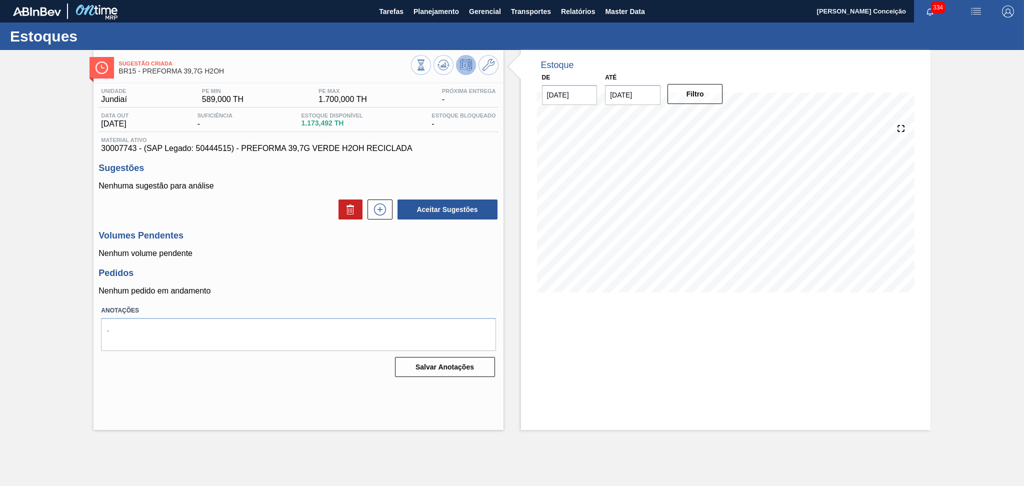
click at [423, 275] on h3 "Pedidos" at bounding box center [299, 273] width 400 height 11
click at [308, 258] on p "Nenhum volume pendente" at bounding box center [299, 253] width 400 height 9
click at [285, 243] on div "Volumes Pendentes Nenhum volume pendente" at bounding box center [299, 245] width 400 height 28
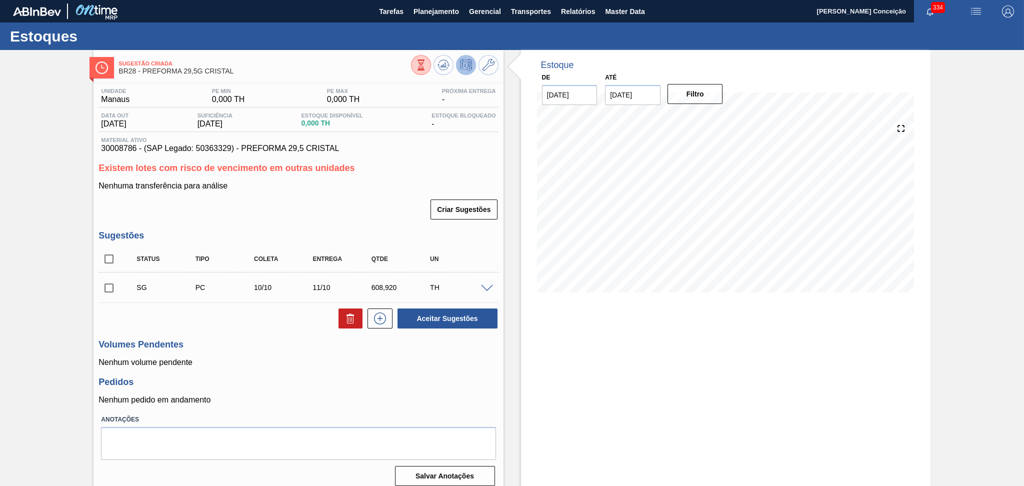
click at [484, 287] on span at bounding box center [487, 289] width 12 height 8
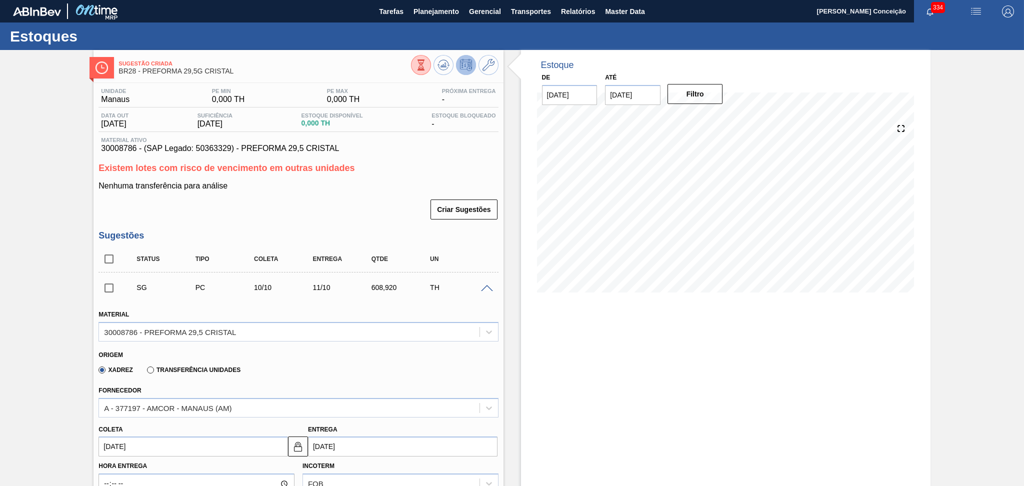
click at [157, 445] on input "[DATE]" at bounding box center [194, 447] width 190 height 20
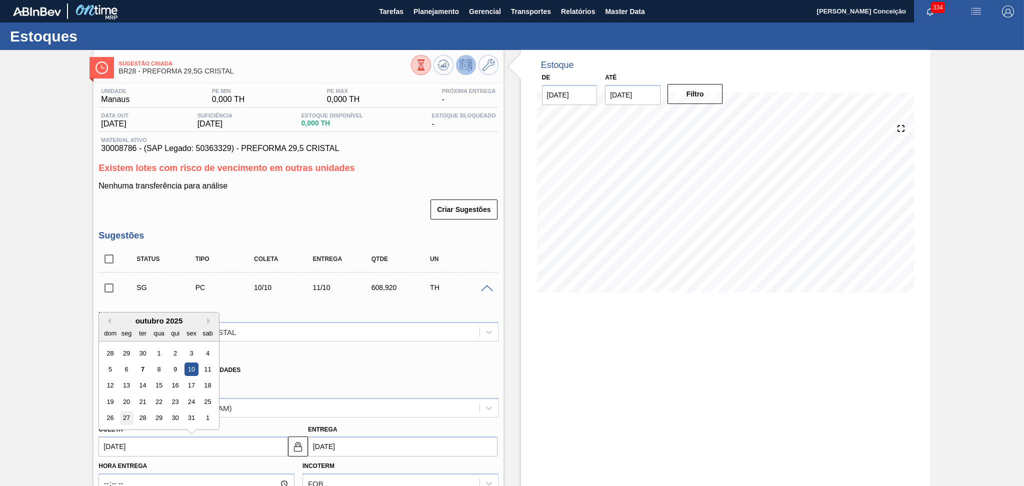
click at [126, 415] on div "27" at bounding box center [127, 419] width 14 height 14
type input "[DATE]"
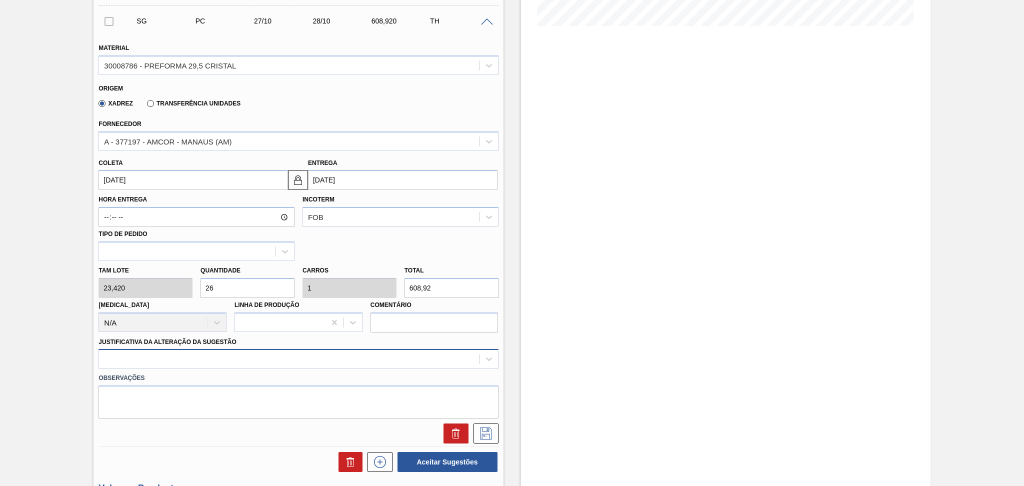
click at [229, 367] on div at bounding box center [299, 359] width 400 height 20
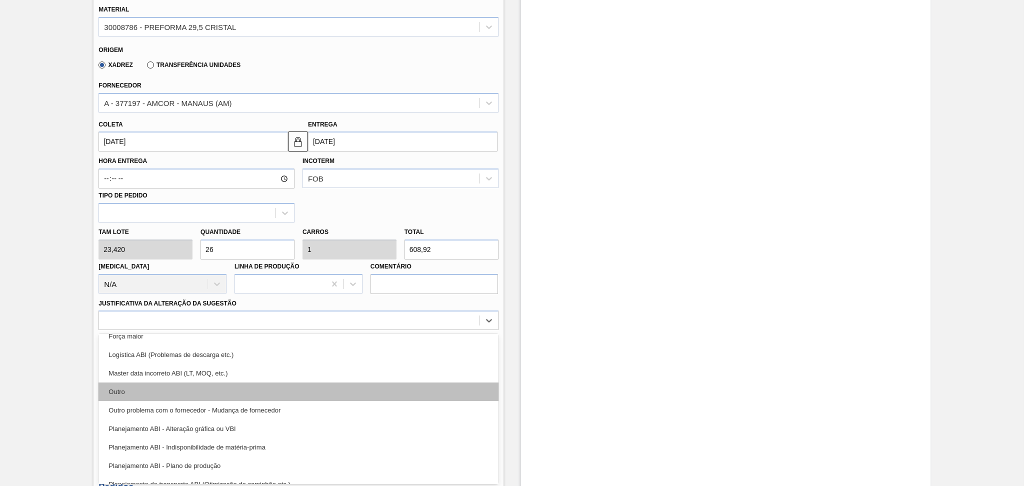
scroll to position [67, 0]
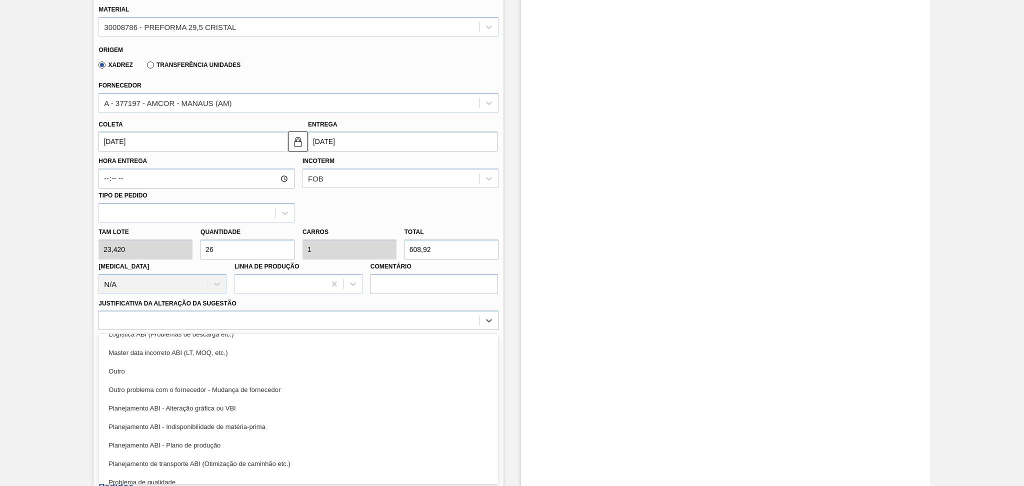
click at [207, 439] on div "Planejamento ABI - Plano de produção" at bounding box center [299, 445] width 400 height 19
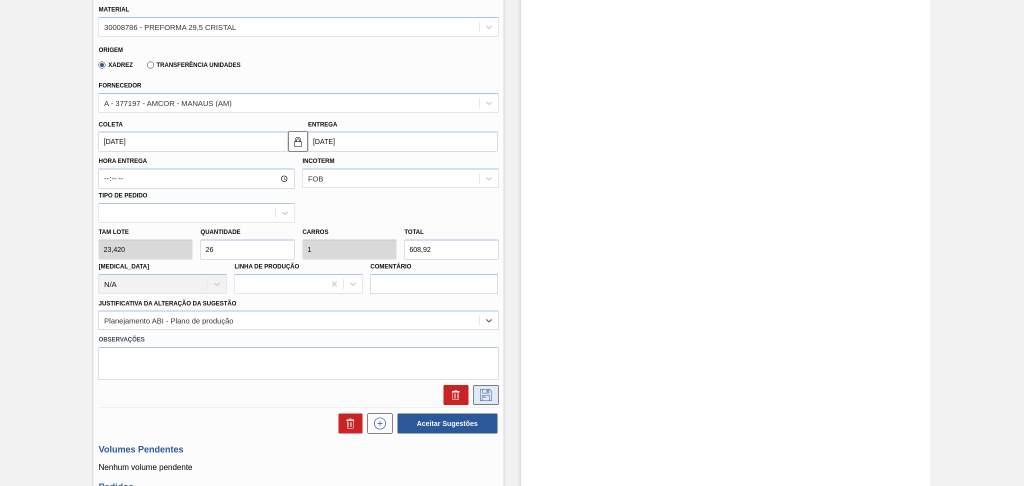
click at [492, 392] on icon at bounding box center [486, 395] width 16 height 12
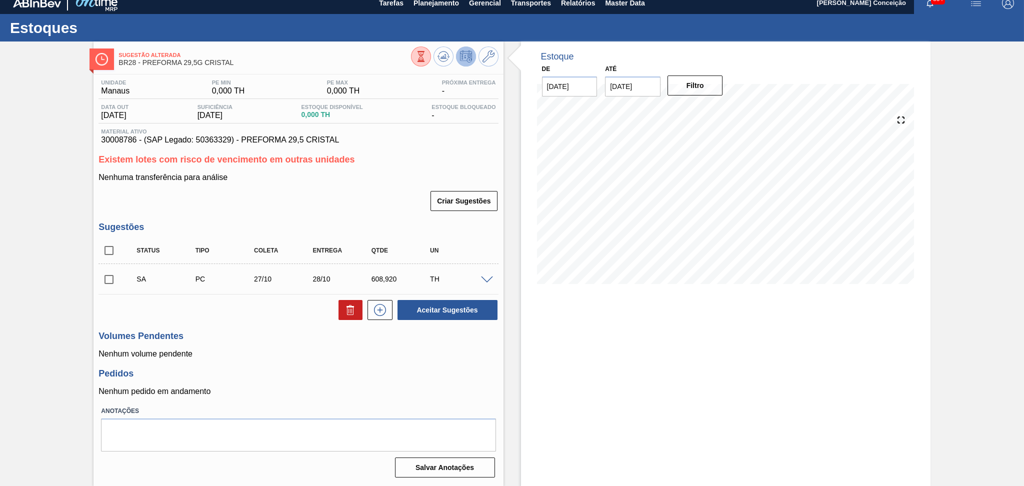
scroll to position [9, 0]
click at [113, 276] on input "checkbox" at bounding box center [109, 279] width 21 height 21
click at [430, 308] on button "Aceitar Sugestões" at bounding box center [448, 310] width 100 height 20
checkbox input "false"
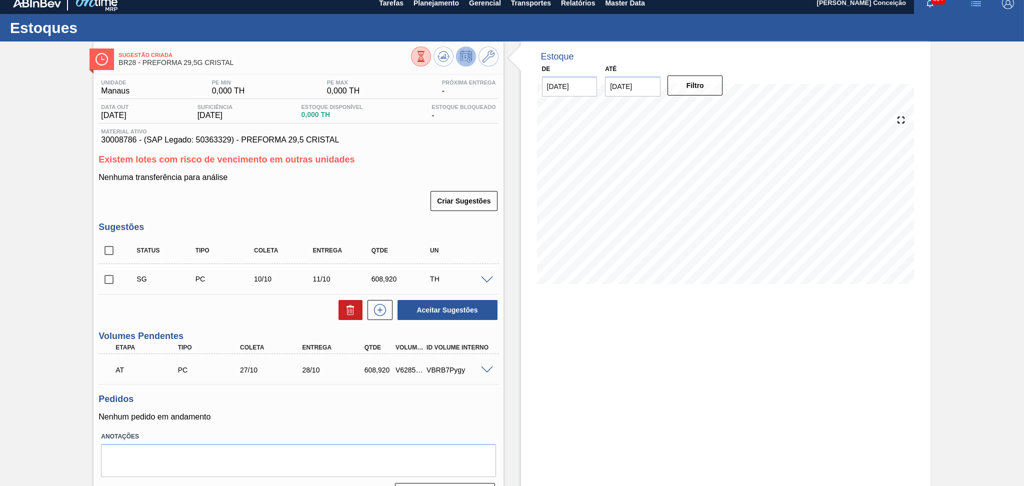
click at [286, 314] on div "Aceitar Sugestões" at bounding box center [299, 310] width 400 height 22
click at [398, 407] on div "Pedidos Nenhum pedido em andamento" at bounding box center [299, 408] width 400 height 28
click at [445, 63] on button at bounding box center [444, 57] width 20 height 20
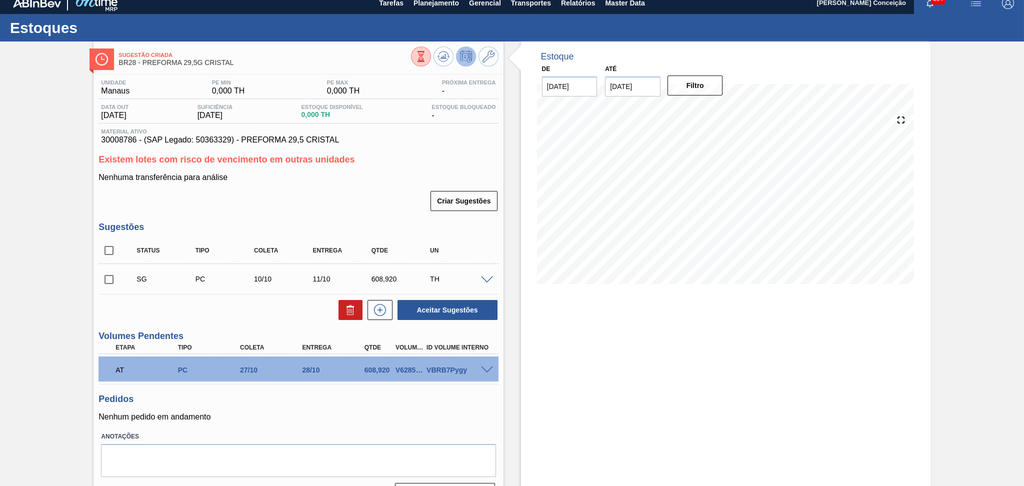
click at [114, 280] on input "checkbox" at bounding box center [109, 279] width 21 height 21
click at [345, 318] on button at bounding box center [351, 310] width 24 height 20
checkbox input "false"
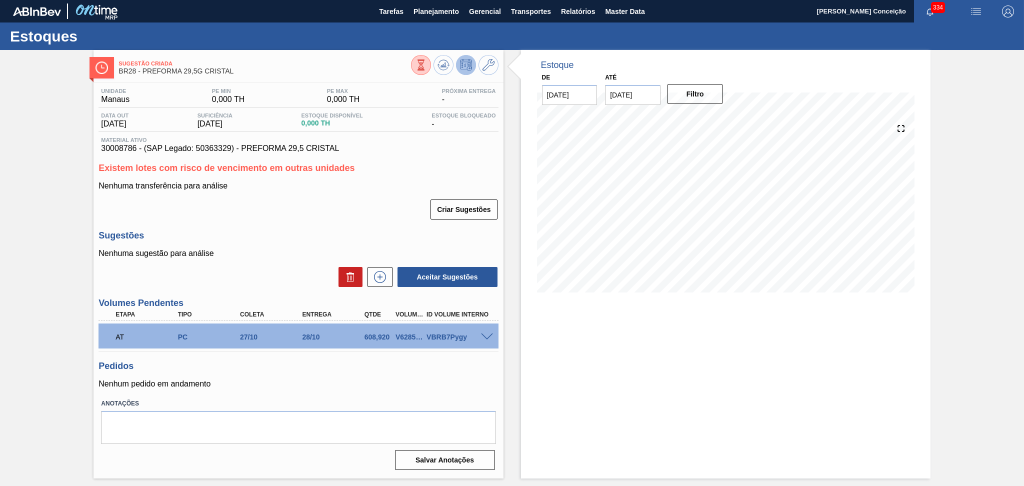
click at [369, 189] on p "Nenhuma transferência para análise" at bounding box center [299, 186] width 400 height 9
click at [317, 227] on div "Unidade Manaus PE MIN 0,000 TH PE MAX 0,000 TH Próxima Entrega - Data out [DATE…" at bounding box center [299, 278] width 410 height 391
click at [289, 234] on h3 "Sugestões" at bounding box center [299, 236] width 400 height 11
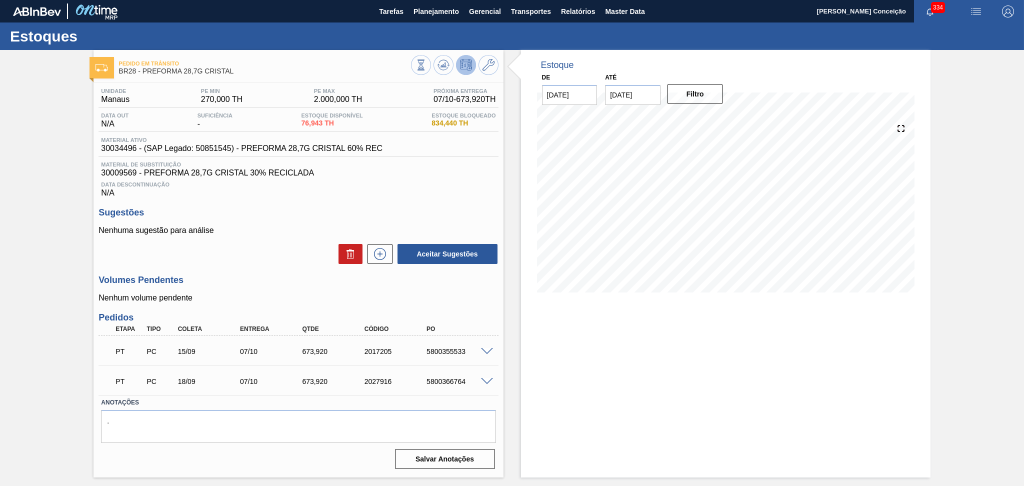
click at [310, 252] on div "Aceitar Sugestões" at bounding box center [299, 254] width 400 height 22
click at [275, 234] on p "Nenhuma sugestão para análise" at bounding box center [299, 230] width 400 height 9
click at [442, 353] on div "5800355533" at bounding box center [459, 352] width 70 height 8
copy div "5800355533"
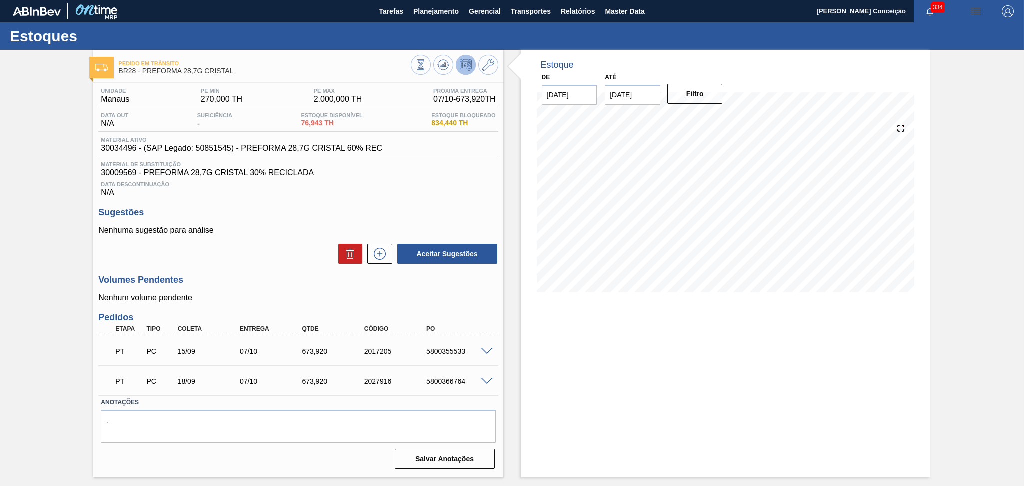
click at [449, 373] on div "PT PC 18/09 07/10 673,920 2027916 5800366764" at bounding box center [295, 381] width 373 height 20
copy div "5800366764"
drag, startPoint x: 138, startPoint y: 21, endPoint x: 123, endPoint y: -9, distance: 33.8
click at [123, 0] on html "Tarefas Planejamento Gerencial Transportes Relatórios Master Data Aline Apareci…" at bounding box center [512, 0] width 1024 height 0
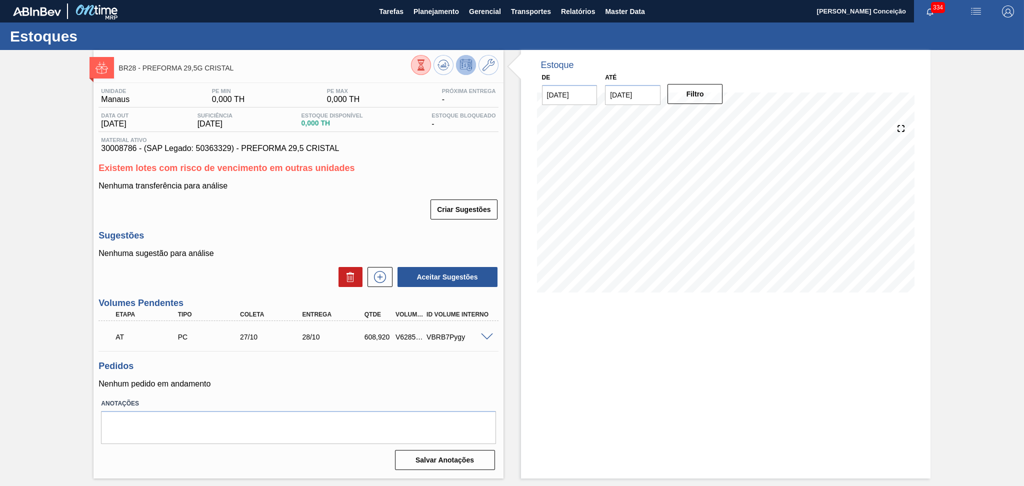
drag, startPoint x: 210, startPoint y: 349, endPoint x: 12, endPoint y: 428, distance: 213.1
click at [0, 416] on div "BR28 - PREFORMA 29,5G CRISTAL Unidade Manaus PE MIN 0,000 TH PE MAX 0,000 TH Pr…" at bounding box center [512, 264] width 1024 height 429
click at [309, 365] on h3 "Pedidos" at bounding box center [299, 366] width 400 height 11
click at [275, 259] on div "Nenhuma sugestão para análise Aceitar Sugestões" at bounding box center [299, 268] width 400 height 39
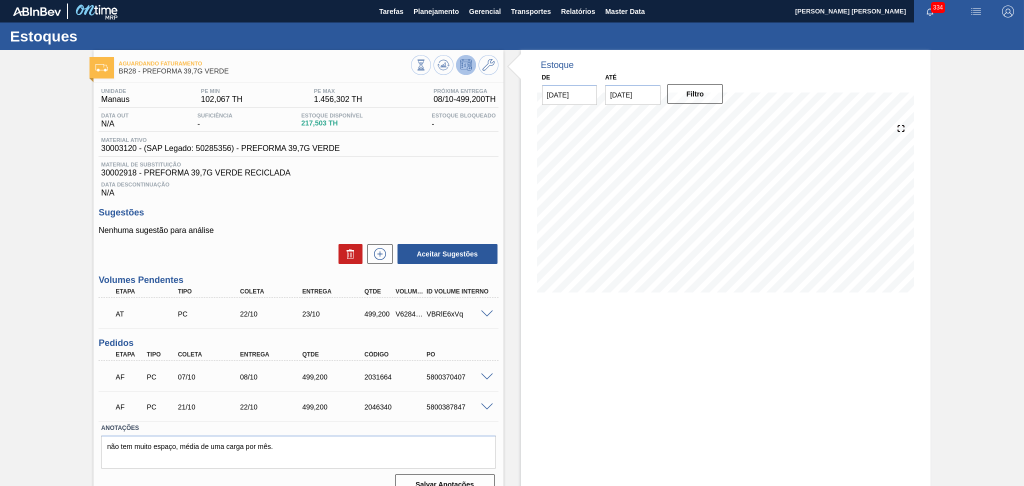
click at [377, 178] on div "Data Descontinuação N/A" at bounding box center [299, 188] width 400 height 20
click at [317, 218] on div "Sugestões Nenhuma sugestão para análise Aceitar Sugestões" at bounding box center [299, 237] width 400 height 58
click at [310, 449] on textarea "não tem muito espaço, média de uma carga por mês." at bounding box center [298, 452] width 395 height 33
click at [254, 235] on div "Nenhuma sugestão para análise Aceitar Sugestões" at bounding box center [299, 245] width 400 height 39
click at [441, 188] on div "Data Descontinuação N/A" at bounding box center [299, 188] width 400 height 20
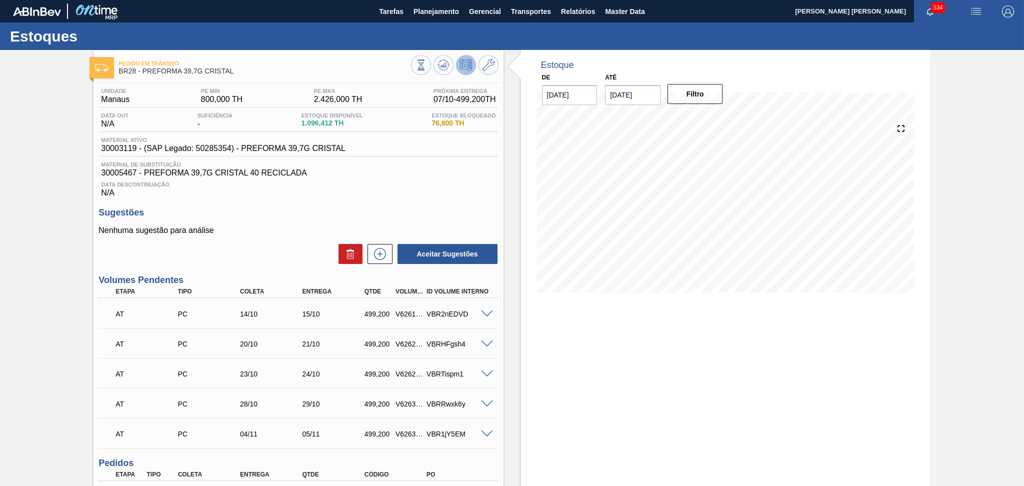
click at [406, 173] on span "30005467 - PREFORMA 39,7G CRISTAL 40 RECICLADA" at bounding box center [298, 173] width 395 height 9
click at [338, 215] on h3 "Sugestões" at bounding box center [299, 213] width 400 height 11
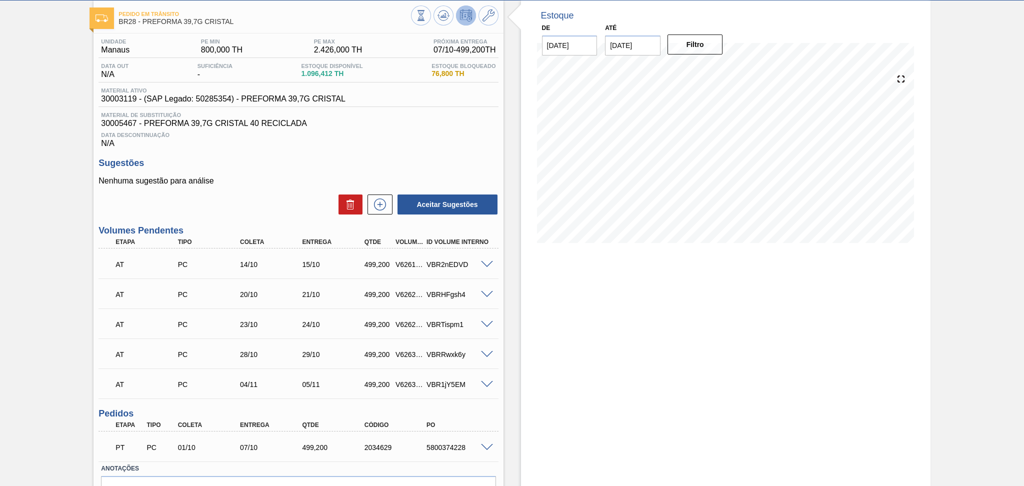
scroll to position [106, 0]
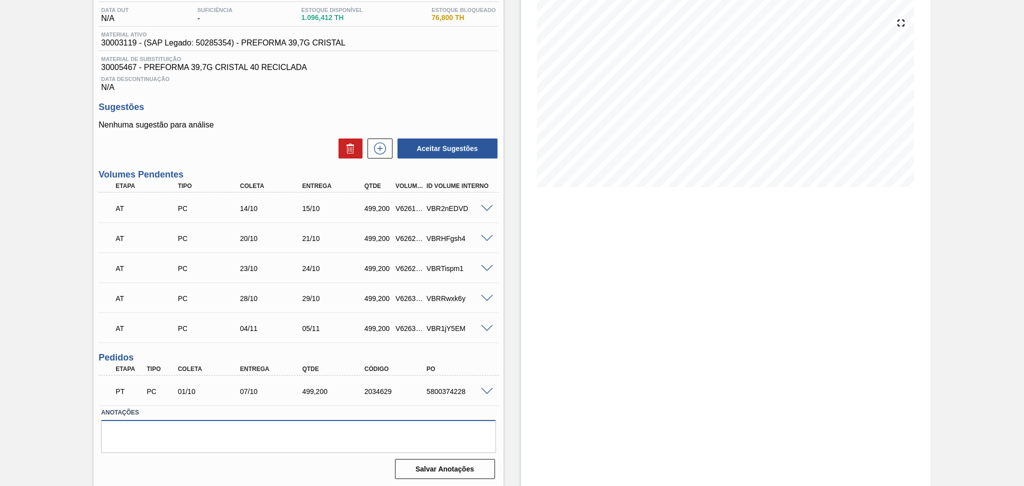
click at [181, 445] on textarea at bounding box center [298, 436] width 395 height 33
click at [489, 207] on span at bounding box center [487, 209] width 12 height 8
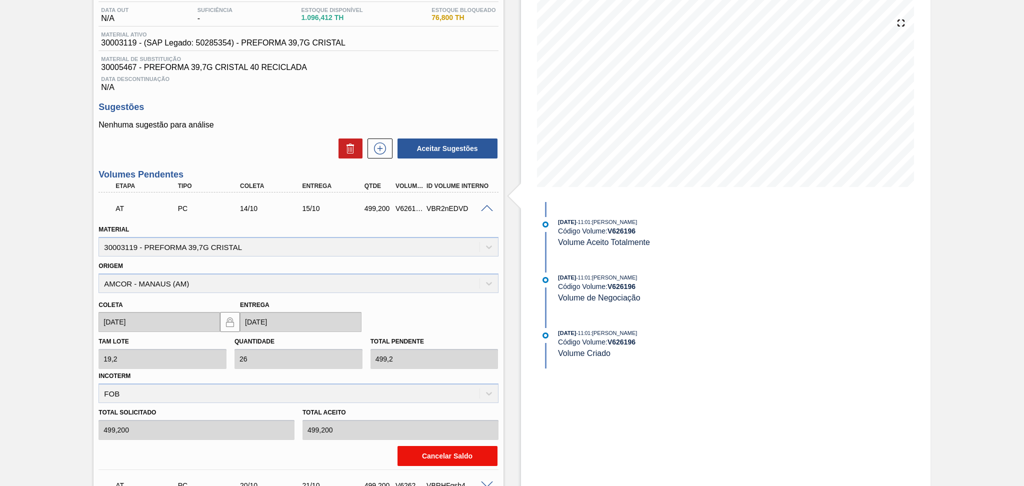
click at [452, 457] on button "Cancelar Saldo" at bounding box center [448, 456] width 100 height 20
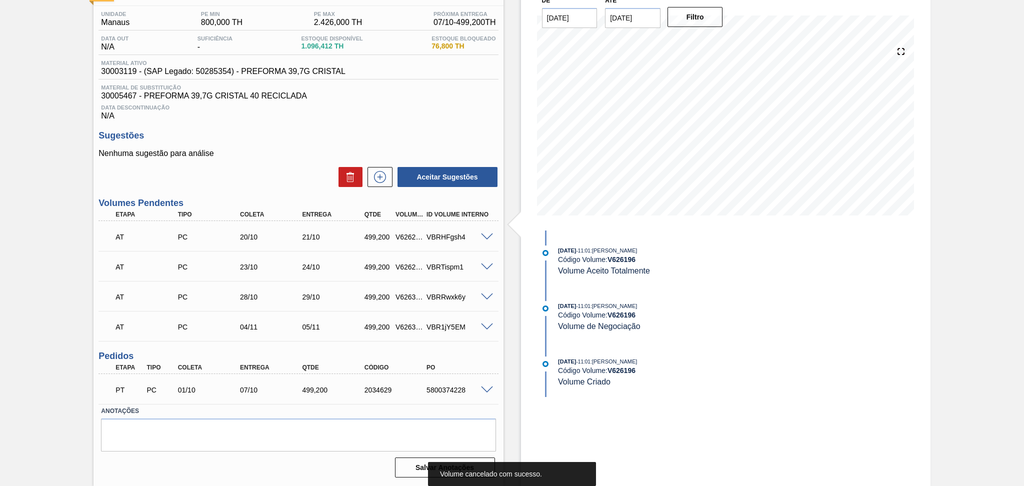
scroll to position [76, 0]
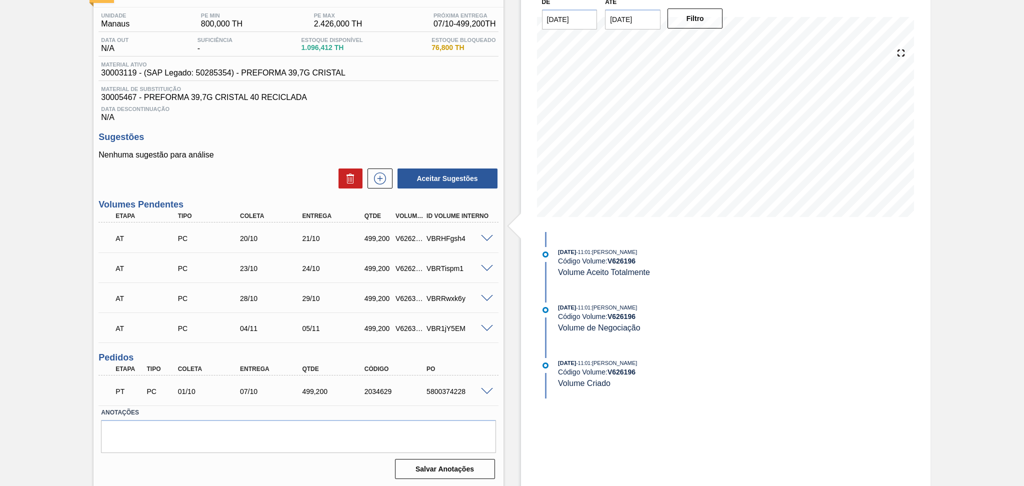
click at [251, 171] on div "Aceitar Sugestões" at bounding box center [299, 179] width 400 height 22
click at [255, 301] on div "28/10" at bounding box center [273, 299] width 70 height 8
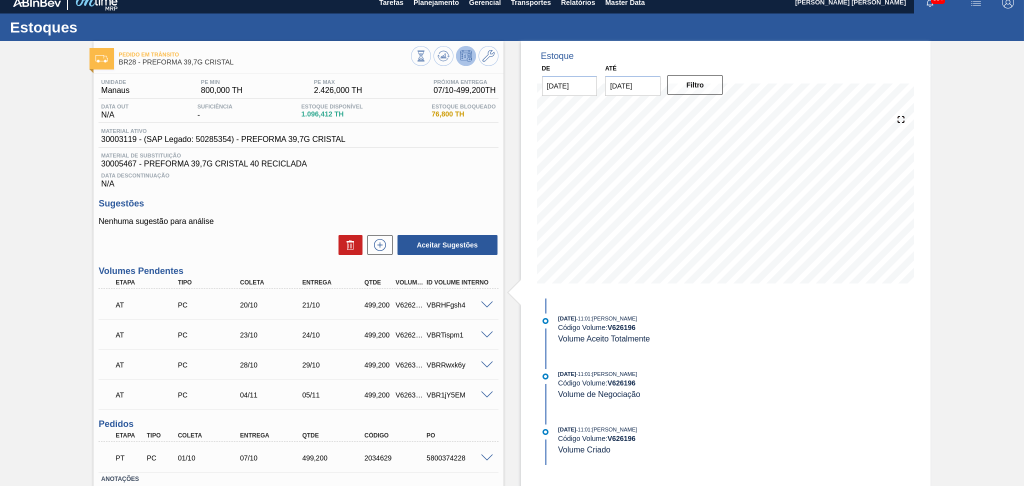
click at [314, 209] on div "Sugestões Nenhuma sugestão para análise Aceitar Sugestões" at bounding box center [299, 228] width 400 height 58
click at [381, 244] on icon at bounding box center [380, 245] width 16 height 12
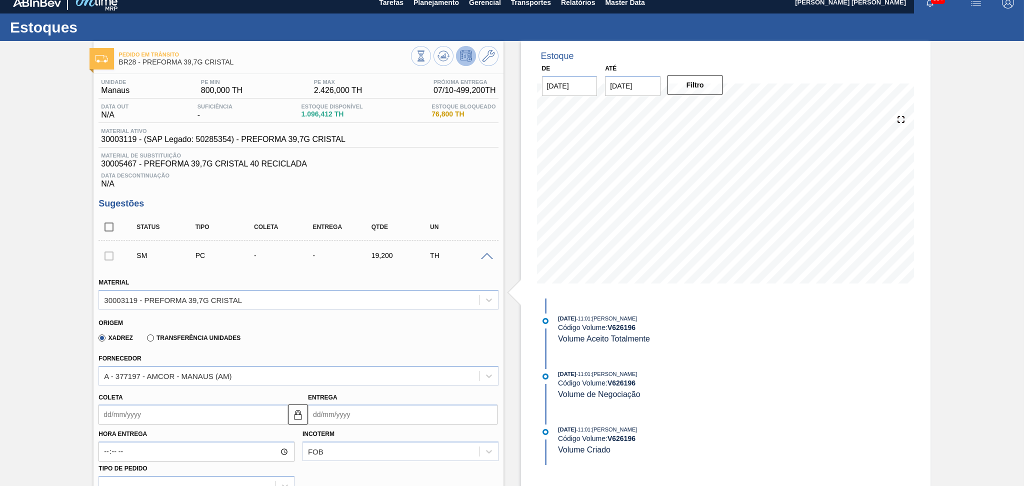
click at [306, 335] on div "Xadrez Transferência Unidades" at bounding box center [294, 337] width 391 height 20
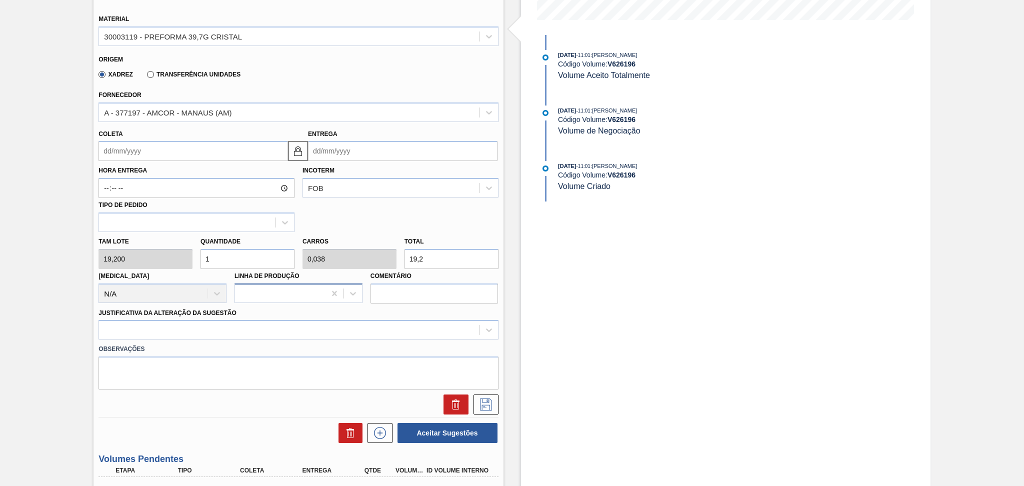
scroll to position [276, 0]
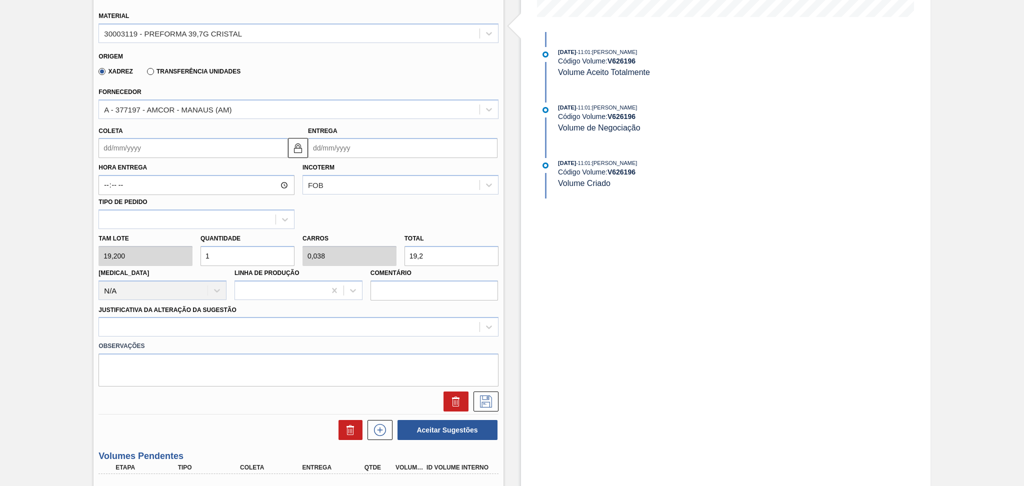
click at [192, 151] on input "Coleta" at bounding box center [194, 148] width 190 height 20
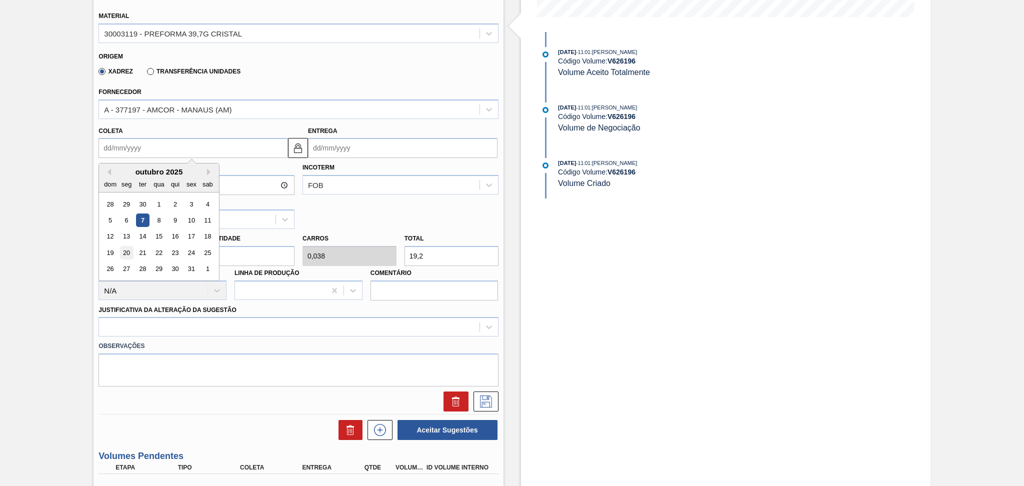
click at [126, 249] on div "20" at bounding box center [127, 253] width 14 height 14
type input "20/10/2025"
type input "21/10/2025"
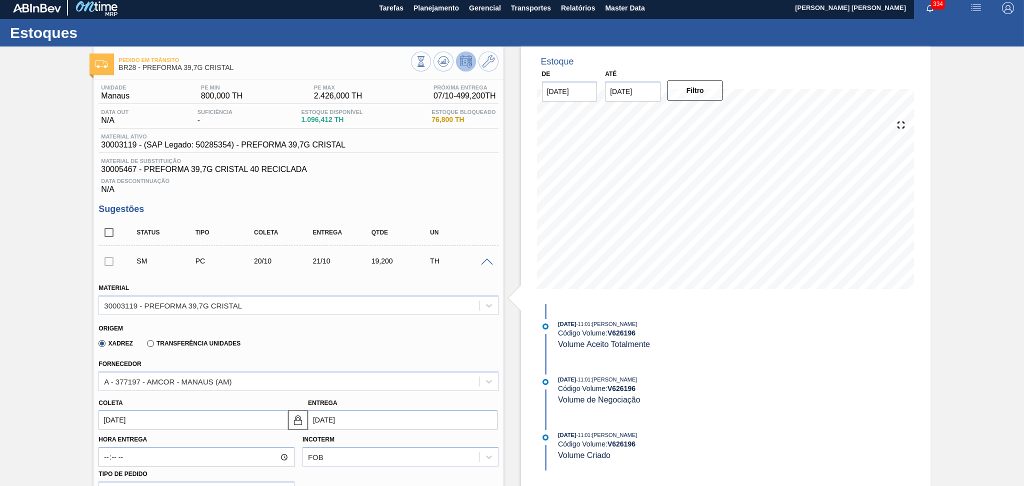
scroll to position [0, 0]
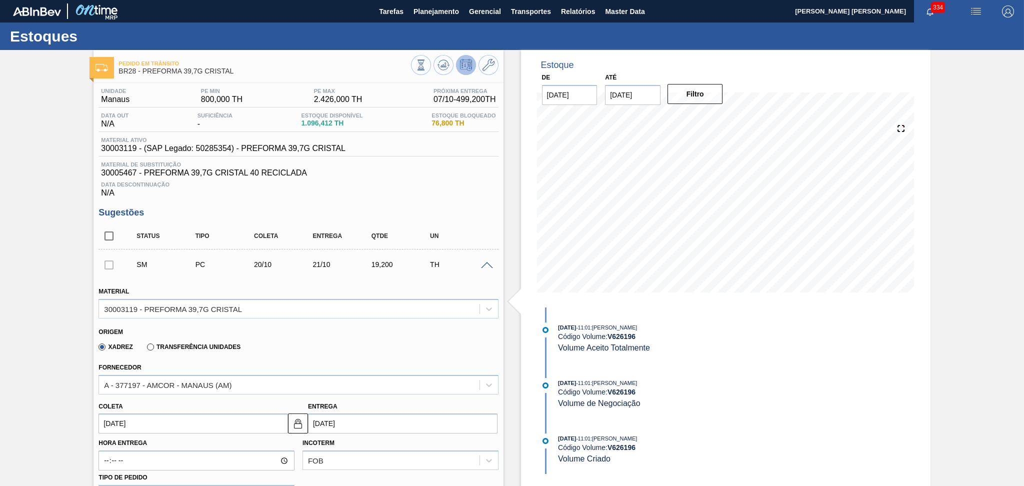
click at [269, 354] on div "Origem Xadrez Transferência Unidades" at bounding box center [299, 339] width 408 height 37
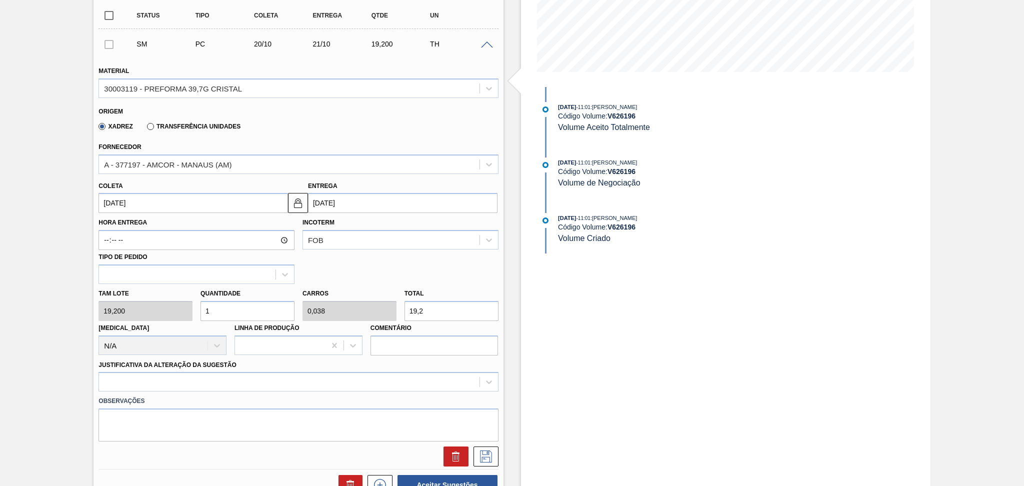
scroll to position [191, 0]
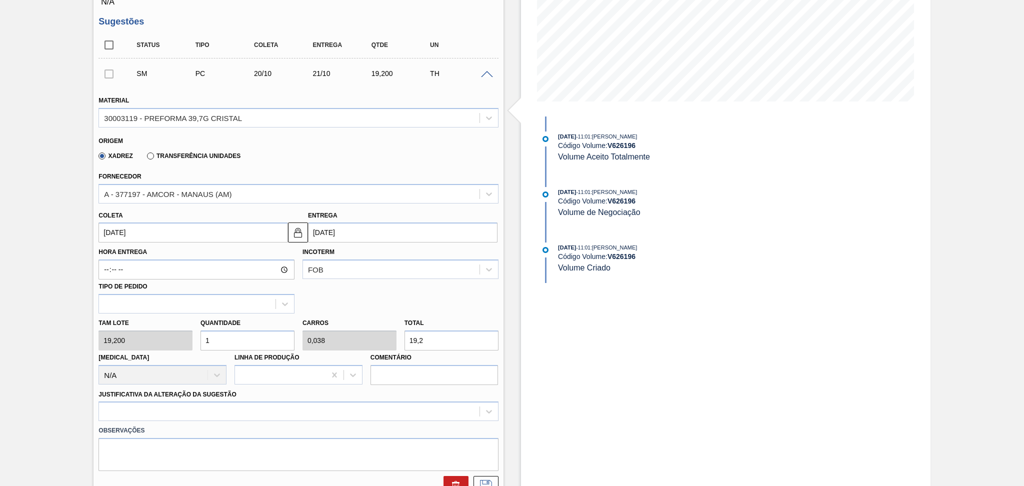
click at [158, 332] on div "Tam lote 19,200 Quantidade 1 Carros 0,038 Total 19,2 Doca N/A Linha de Produção…" at bounding box center [299, 350] width 408 height 72
type input "2"
type input "0,077"
type input "38,4"
type input "26"
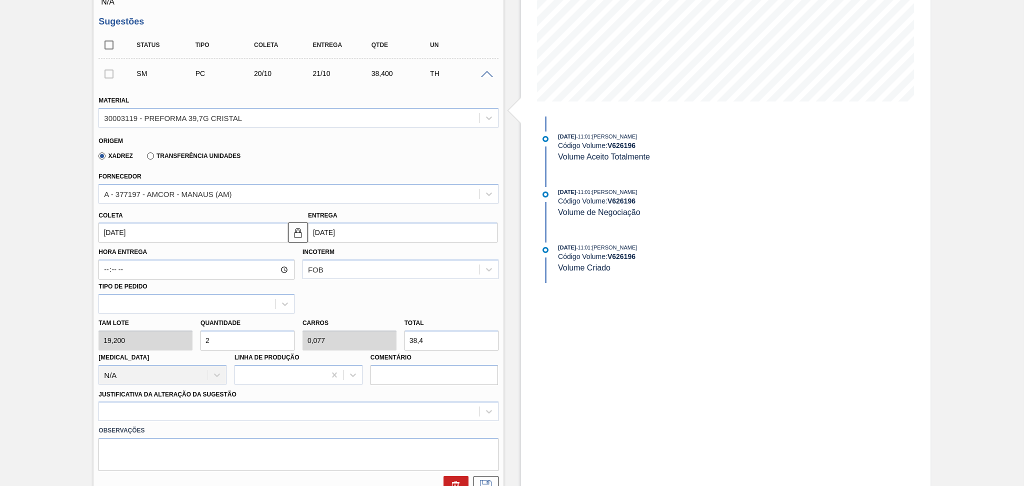
type input "1"
type input "499,2"
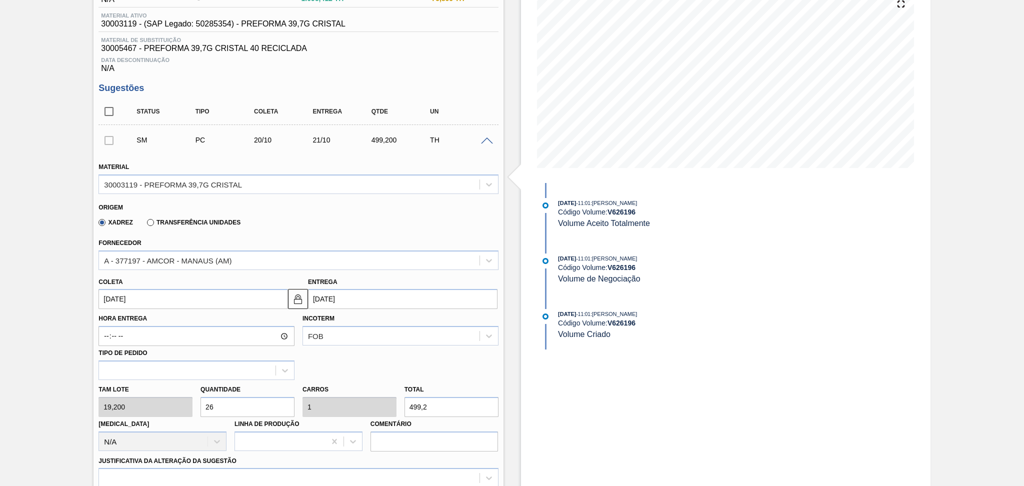
type input "26"
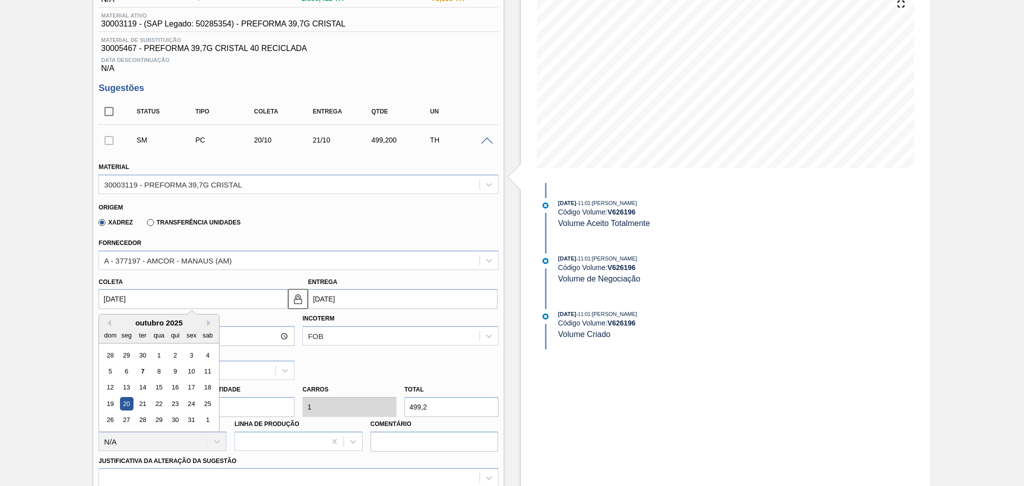
drag, startPoint x: 143, startPoint y: 298, endPoint x: 42, endPoint y: 279, distance: 103.2
click at [65, 279] on div "Pedido em Trânsito BR28 - PREFORMA 39,7G CRISTAL Unidade Manaus PE MIN 800,000 …" at bounding box center [512, 407] width 1024 height 965
type input "1"
type input "02/10/2025"
type input "18"
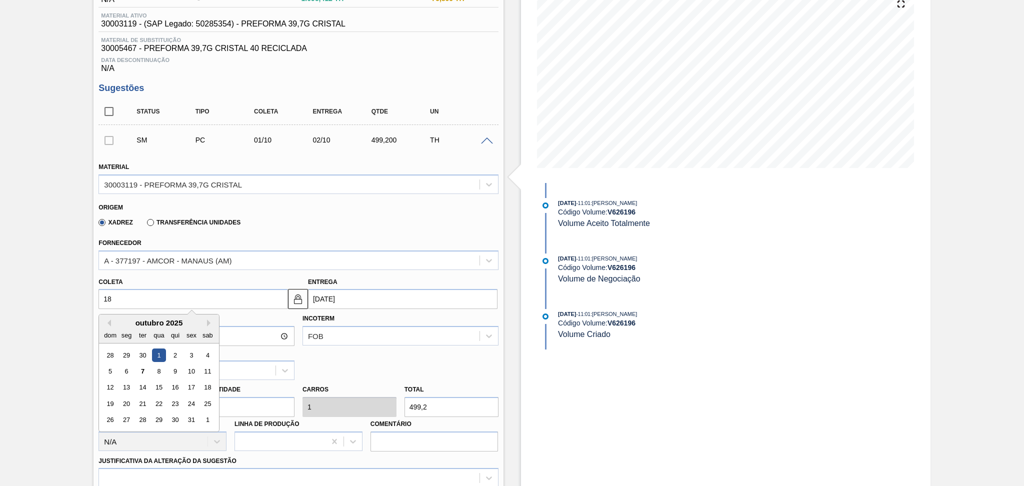
type input "19/10/2025"
click at [205, 387] on div "18" at bounding box center [208, 388] width 14 height 14
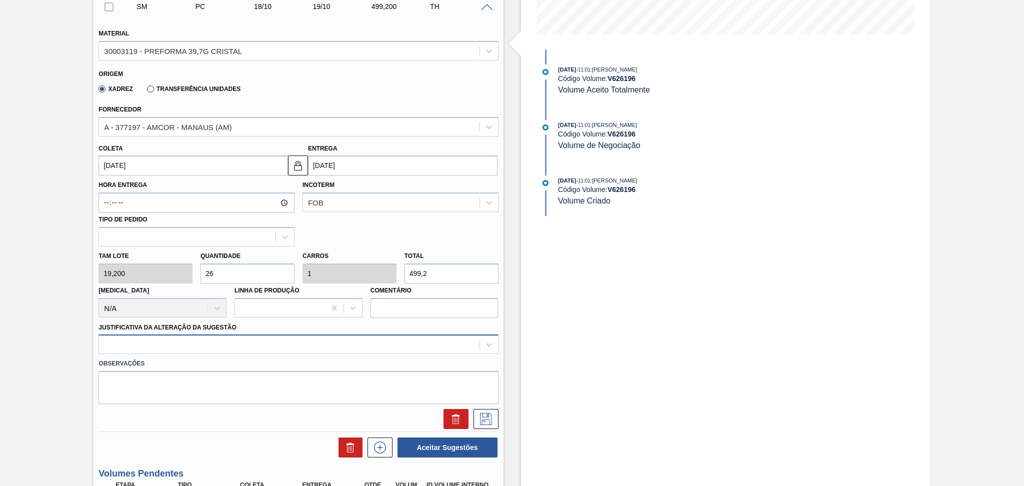
click at [283, 338] on div at bounding box center [299, 345] width 400 height 20
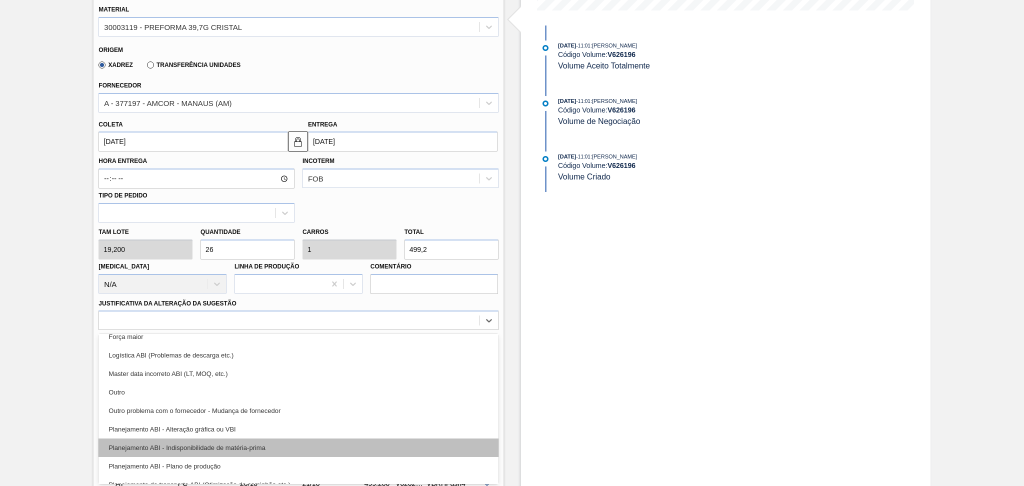
scroll to position [67, 0]
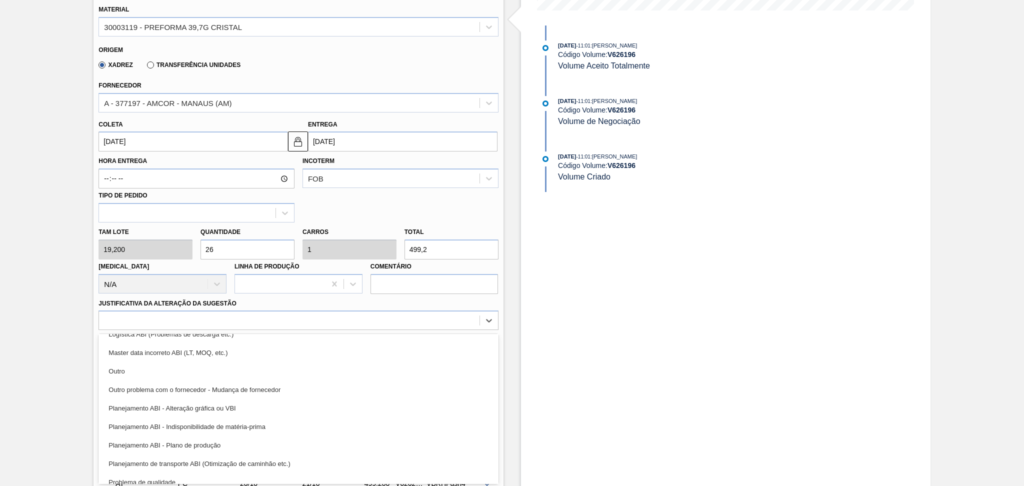
click at [228, 442] on div "Planejamento ABI - Plano de produção" at bounding box center [299, 445] width 400 height 19
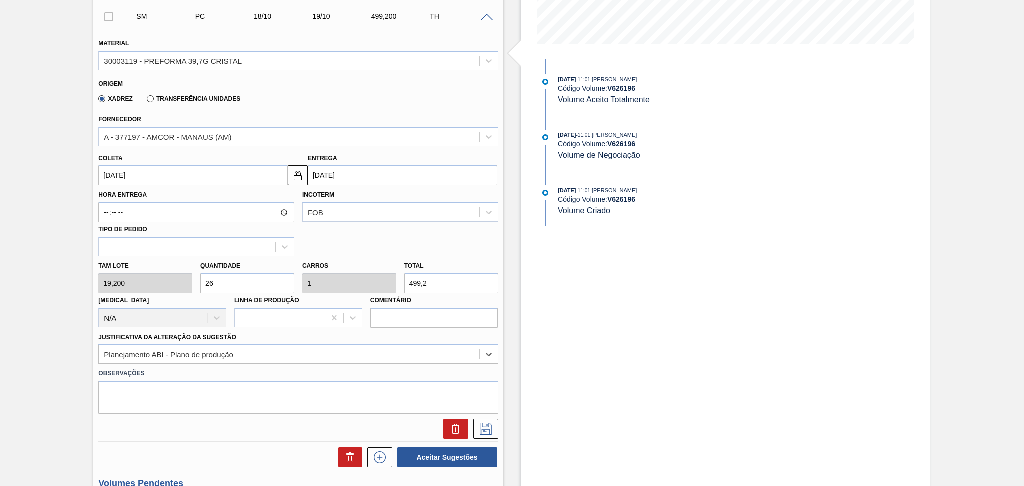
scroll to position [215, 0]
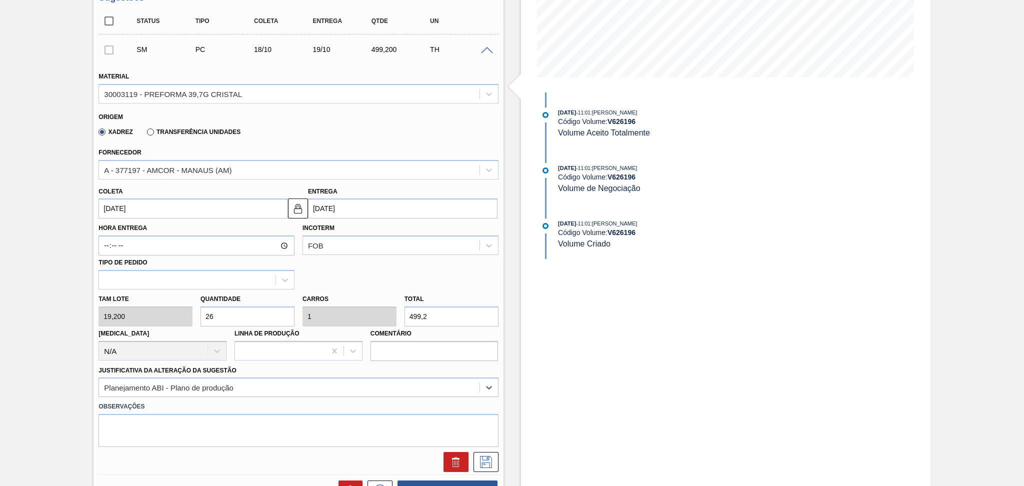
click at [178, 204] on input "18/10/2025" at bounding box center [194, 209] width 190 height 20
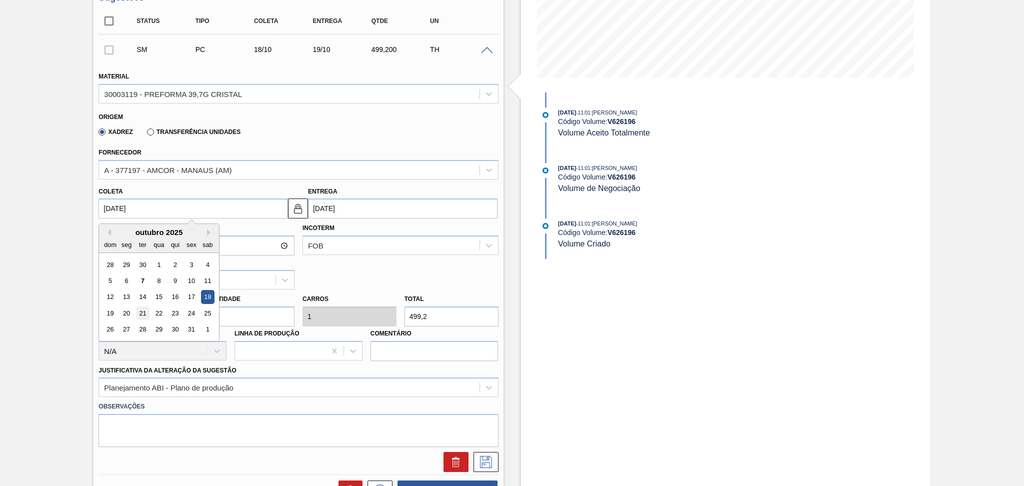
click at [146, 310] on div "21" at bounding box center [143, 314] width 14 height 14
type input "21/10/2025"
type input "22/10/2025"
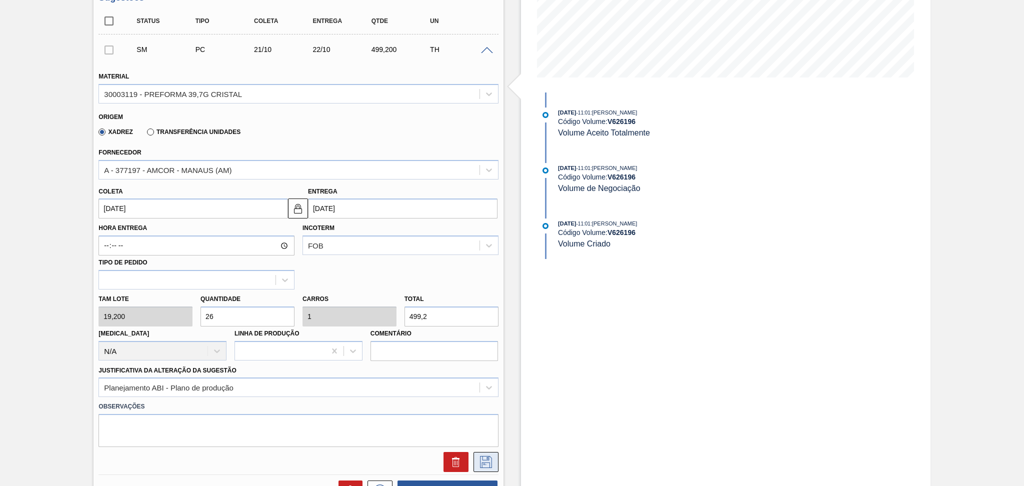
click at [489, 459] on icon at bounding box center [486, 462] width 16 height 12
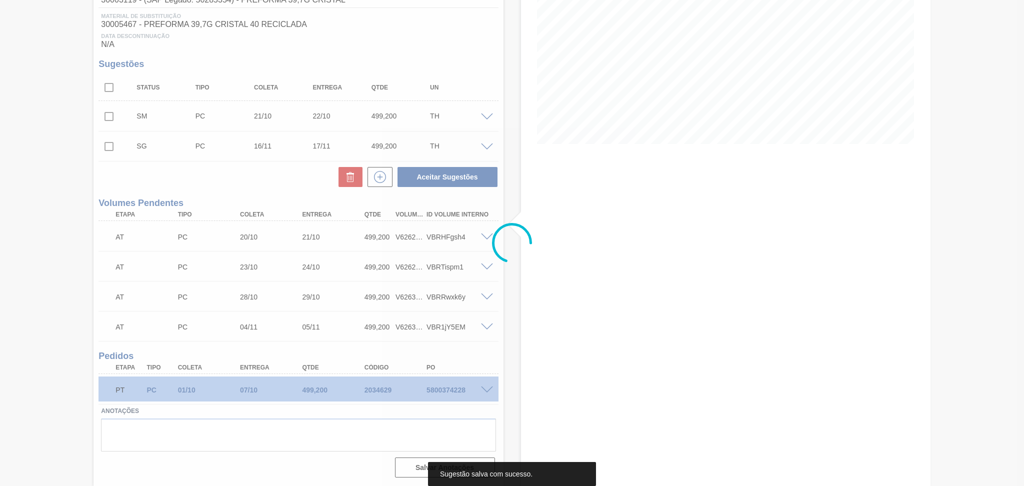
scroll to position [147, 0]
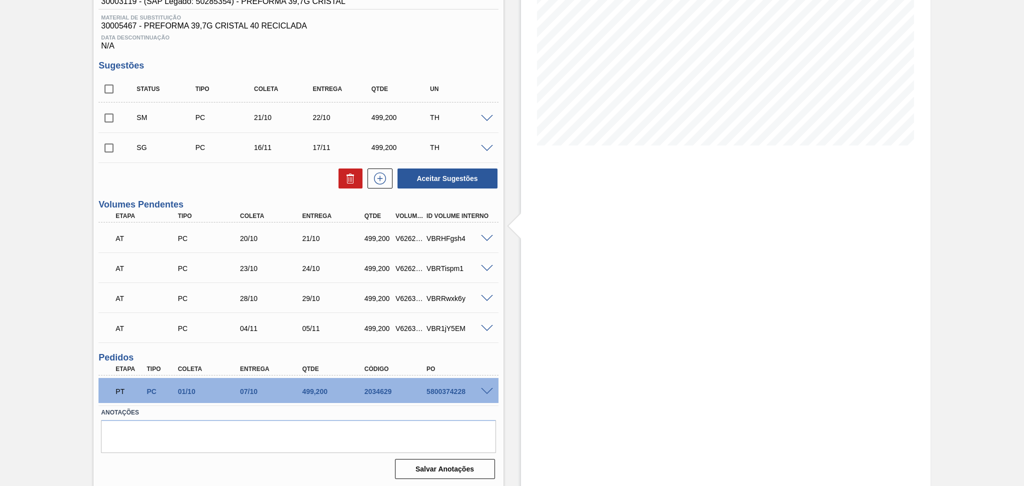
click at [107, 124] on input "checkbox" at bounding box center [109, 118] width 21 height 21
checkbox input "true"
click at [447, 183] on button "Aceitar Sugestões" at bounding box center [448, 179] width 100 height 20
click at [116, 150] on input "checkbox" at bounding box center [109, 148] width 21 height 21
checkbox input "true"
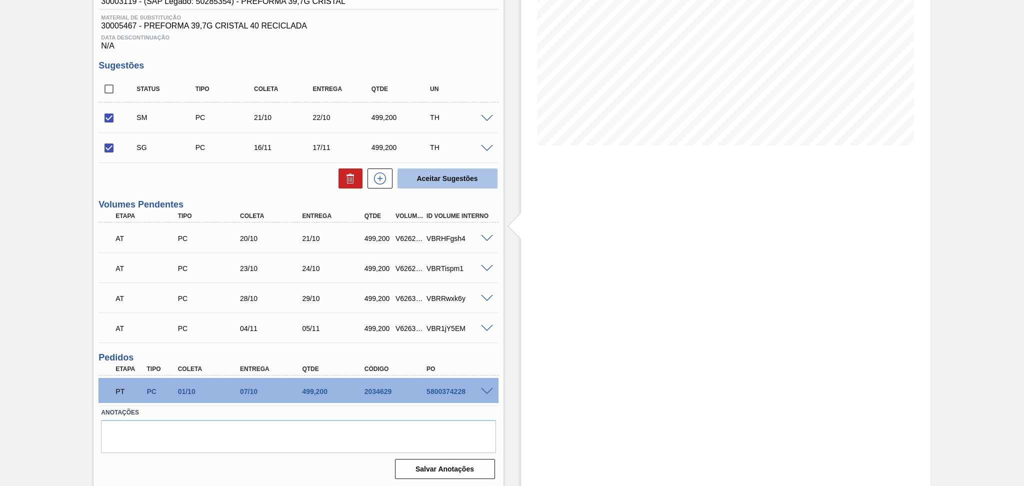
click at [431, 185] on button "Aceitar Sugestões" at bounding box center [448, 179] width 100 height 20
checkbox input "false"
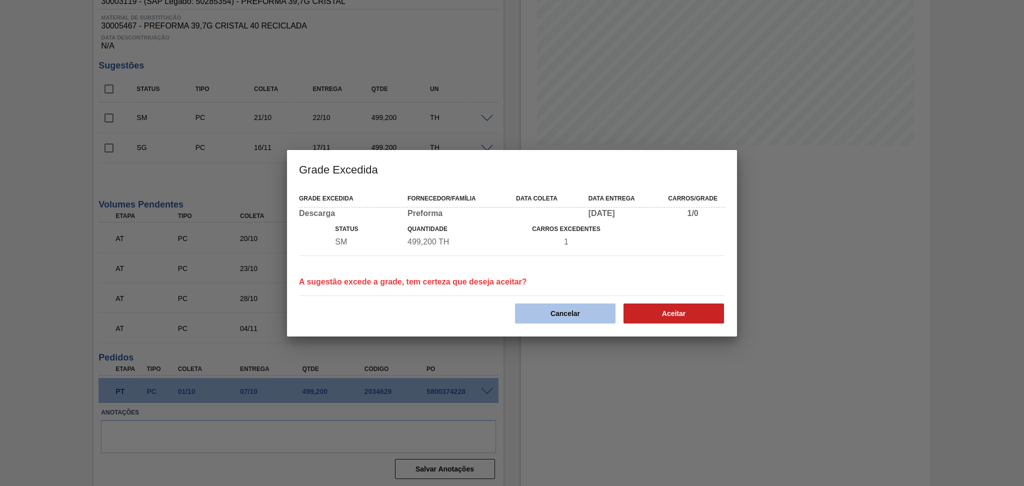
click at [562, 312] on button "Cancelar" at bounding box center [565, 314] width 101 height 20
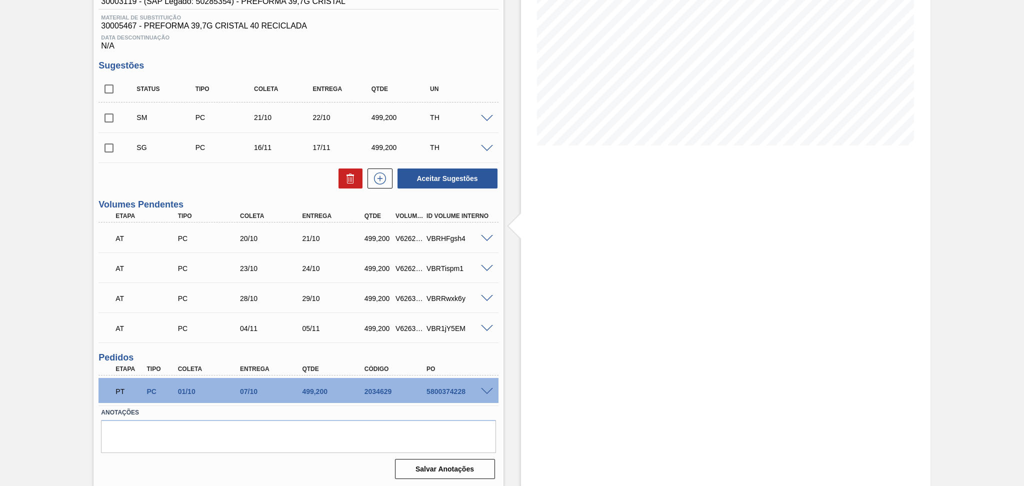
click at [486, 116] on span at bounding box center [487, 119] width 12 height 8
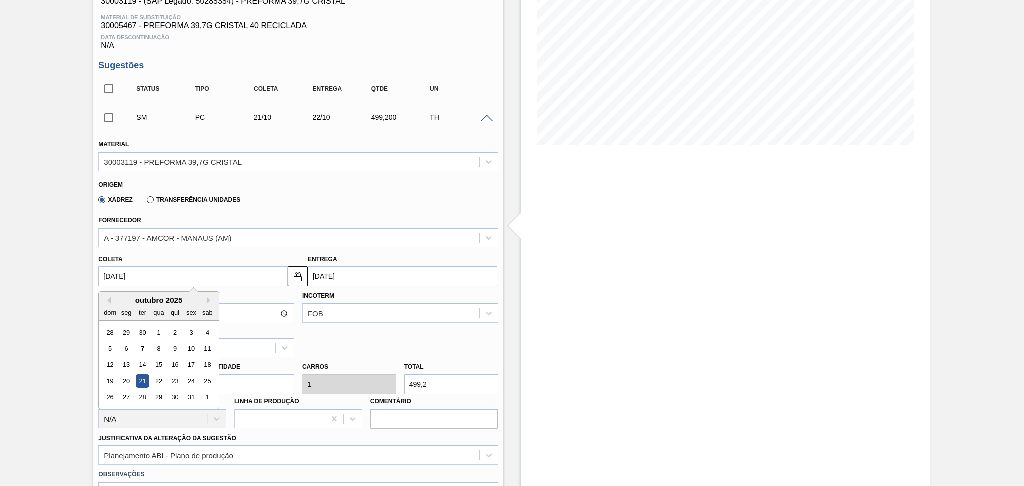
click at [166, 283] on input "21/10/2025" at bounding box center [194, 277] width 190 height 20
click at [156, 377] on div "22" at bounding box center [160, 382] width 14 height 14
type input "22/10/2025"
type input "23/10/2025"
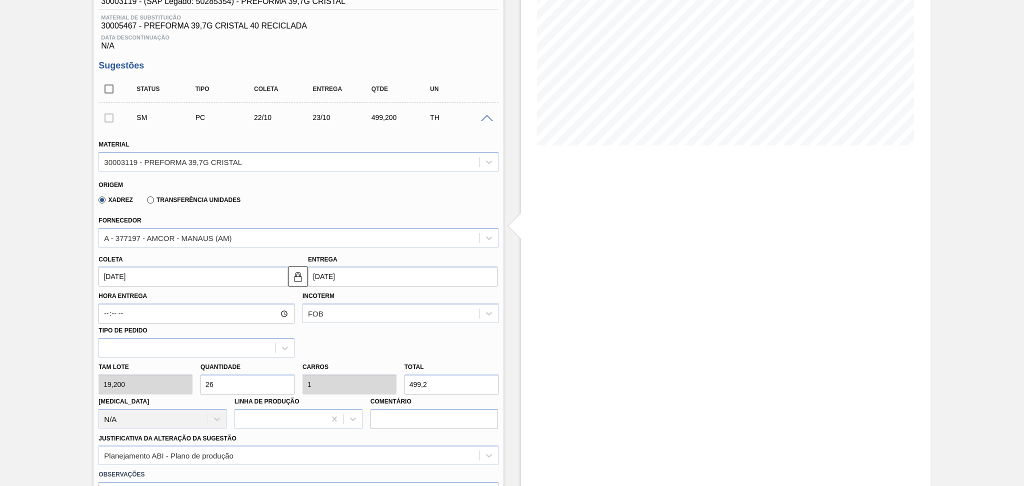
drag, startPoint x: 154, startPoint y: 376, endPoint x: 462, endPoint y: 343, distance: 309.4
click at [462, 343] on div "Hora Entrega Incoterm FOB Tipo de pedido" at bounding box center [299, 322] width 408 height 71
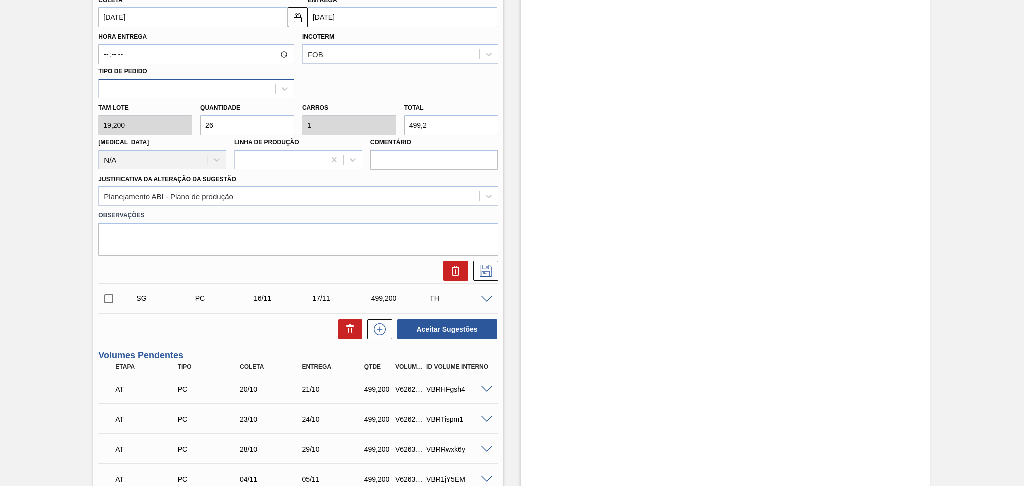
scroll to position [414, 0]
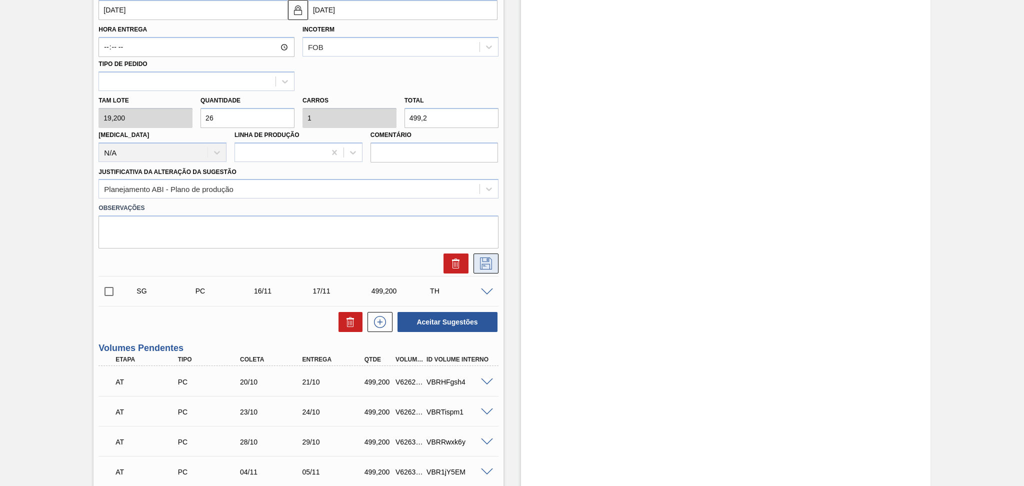
click at [488, 260] on icon at bounding box center [486, 264] width 16 height 12
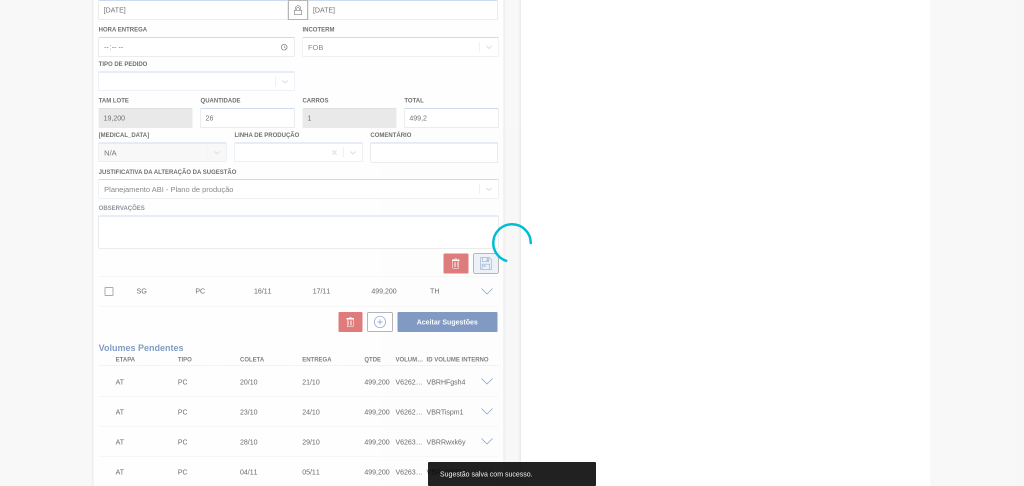
scroll to position [147, 0]
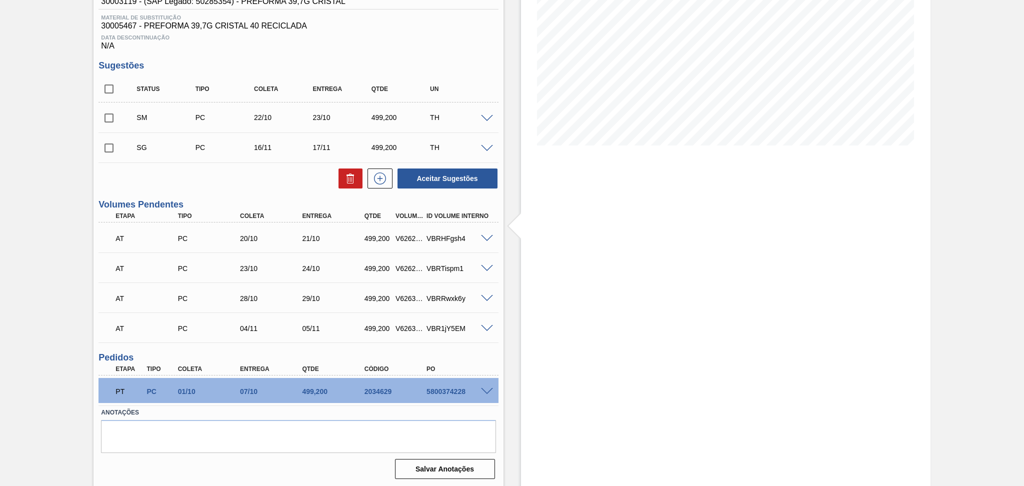
click at [115, 114] on input "checkbox" at bounding box center [109, 118] width 21 height 21
checkbox input "true"
click at [436, 175] on button "Aceitar Sugestões" at bounding box center [448, 179] width 100 height 20
click at [112, 148] on input "checkbox" at bounding box center [109, 148] width 21 height 21
checkbox input "true"
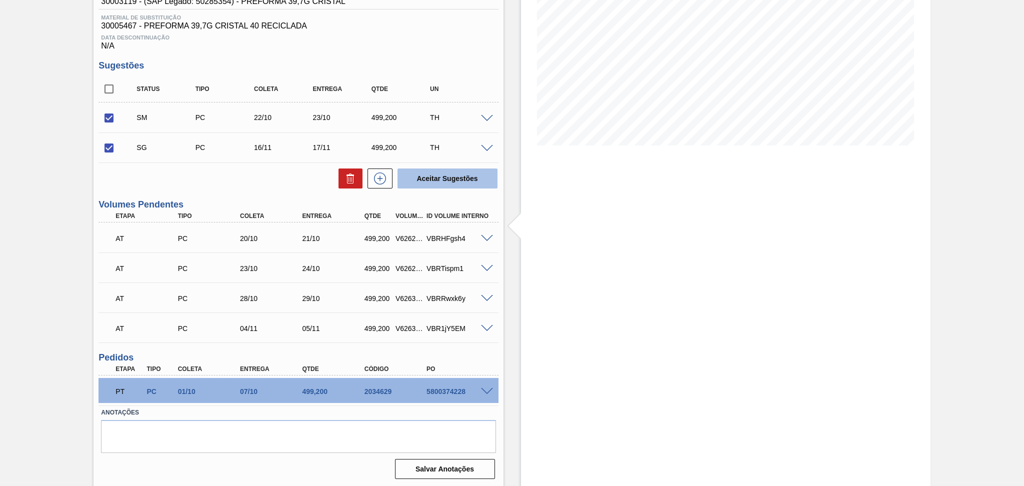
click at [417, 173] on button "Aceitar Sugestões" at bounding box center [448, 179] width 100 height 20
checkbox input "false"
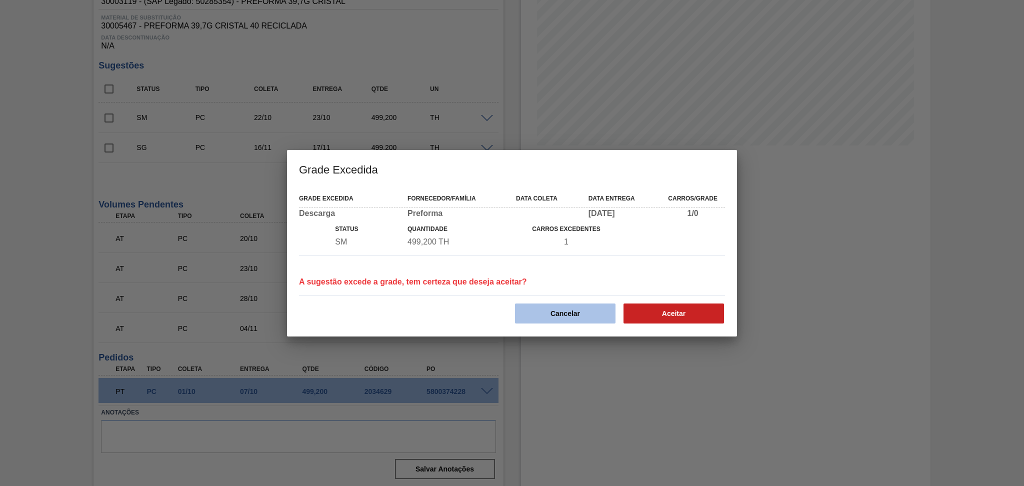
click at [572, 310] on button "Cancelar" at bounding box center [565, 314] width 101 height 20
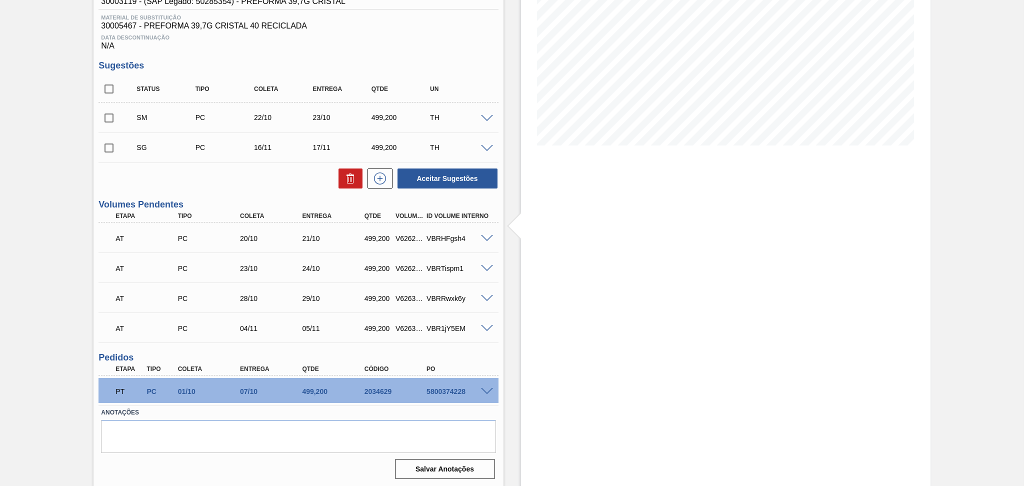
click at [486, 118] on span at bounding box center [487, 119] width 12 height 8
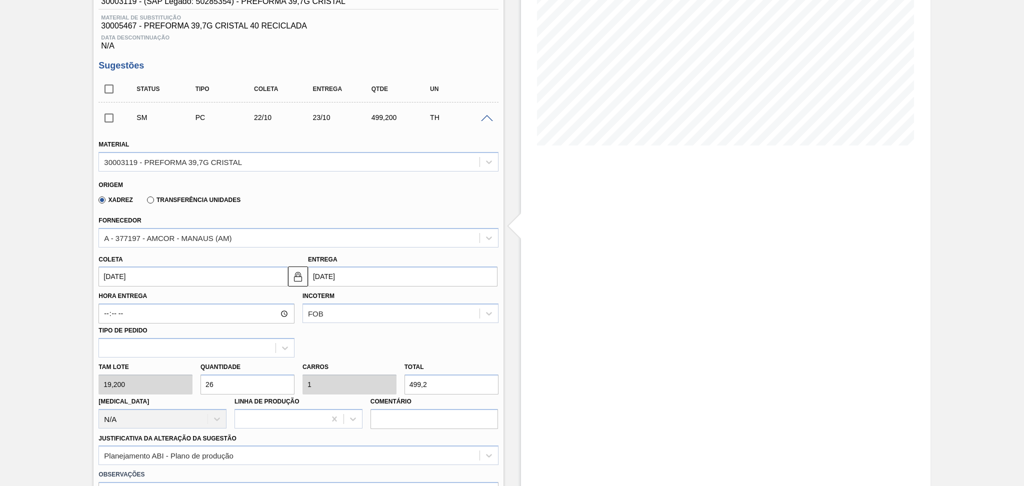
click at [255, 216] on div "Fornecedor A - 377197 - AMCOR - MANAUS (AM)" at bounding box center [299, 231] width 400 height 34
click at [325, 189] on div "Xadrez Transferência Unidades" at bounding box center [294, 199] width 391 height 20
click at [139, 279] on input "22/10/2025" at bounding box center [194, 277] width 190 height 20
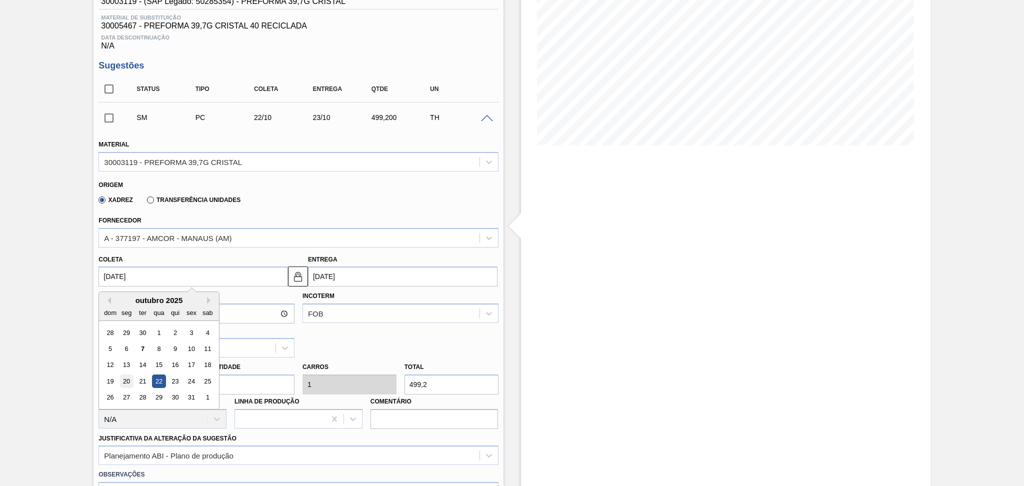
click at [126, 379] on div "20" at bounding box center [127, 382] width 14 height 14
type input "20/10/2025"
type input "21/10/2025"
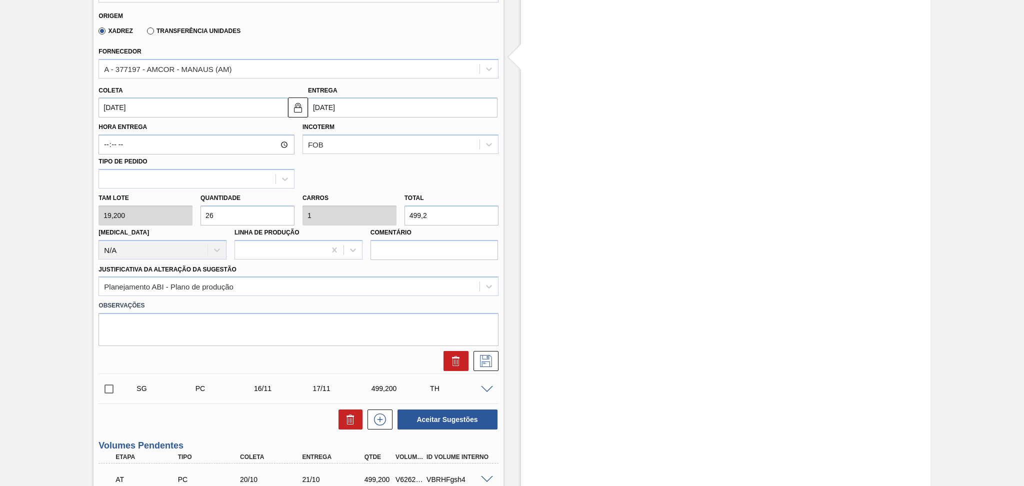
scroll to position [347, 0]
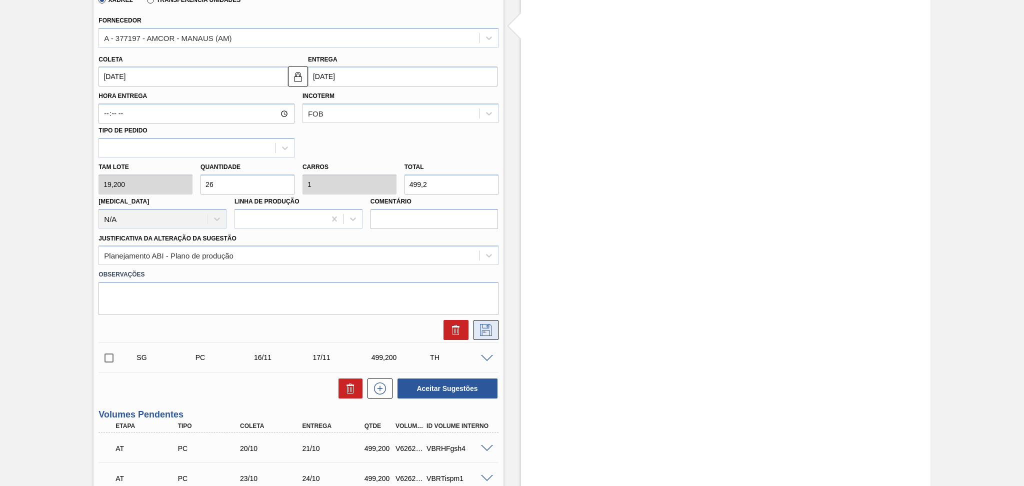
click at [481, 324] on icon at bounding box center [486, 330] width 16 height 12
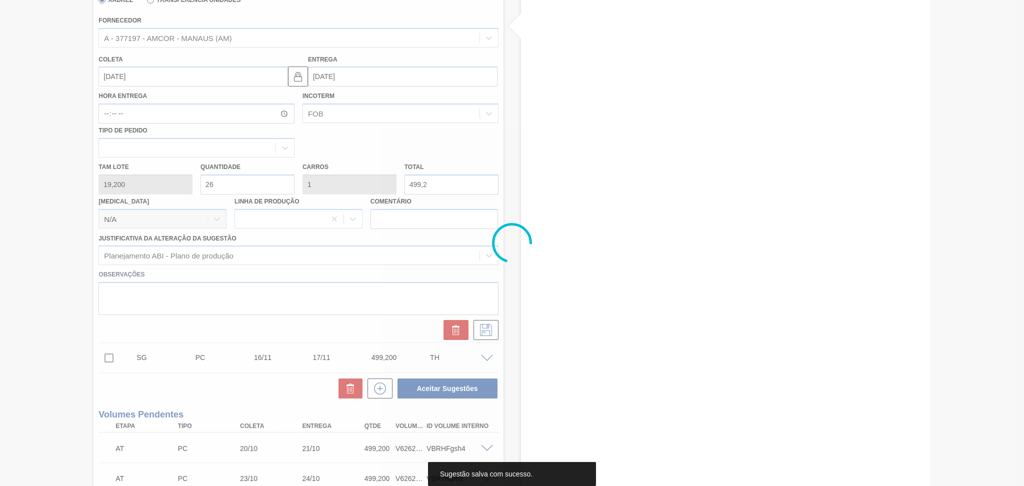
scroll to position [147, 0]
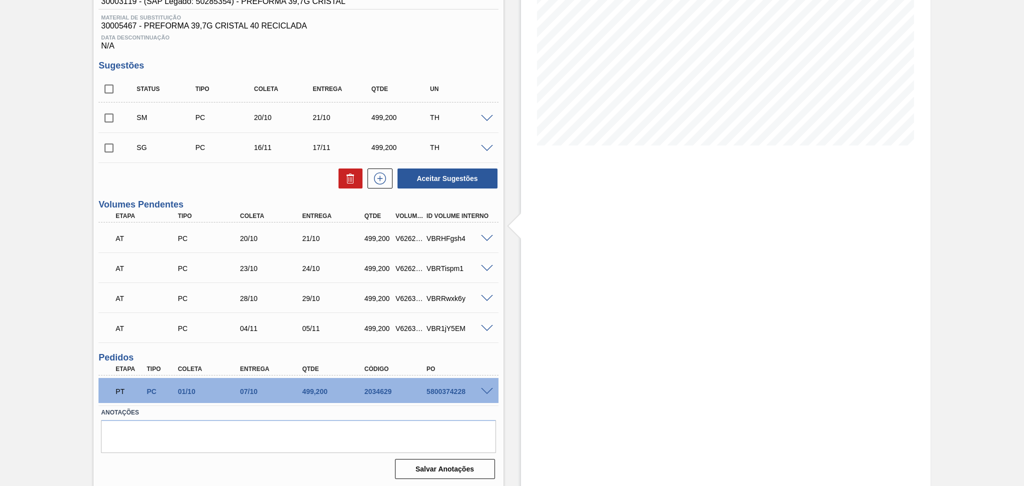
click at [109, 118] on input "checkbox" at bounding box center [109, 118] width 21 height 21
checkbox input "true"
click at [482, 172] on button "Aceitar Sugestões" at bounding box center [448, 179] width 100 height 20
click at [109, 151] on input "checkbox" at bounding box center [109, 148] width 21 height 21
checkbox input "true"
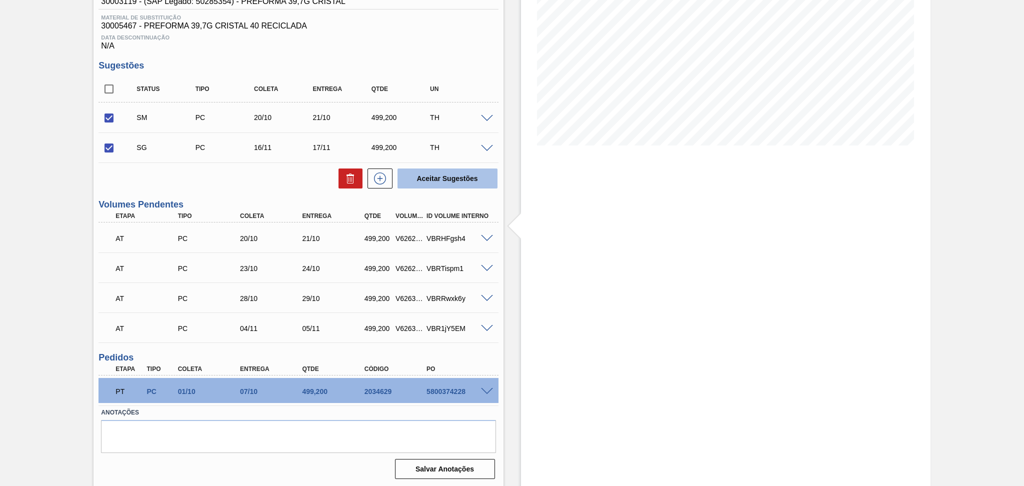
click at [425, 176] on button "Aceitar Sugestões" at bounding box center [448, 179] width 100 height 20
checkbox input "false"
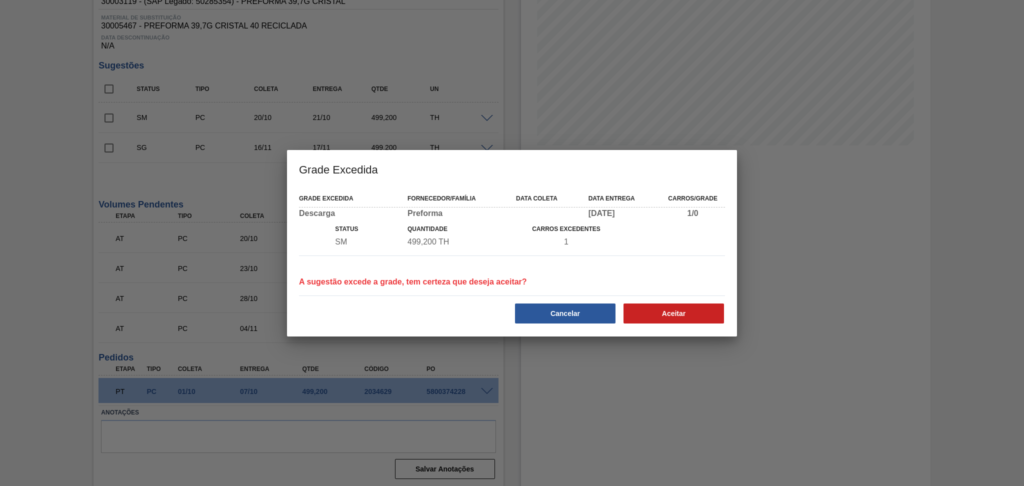
click at [555, 328] on div "Grade Excedida Fornecedor/Família Data coleta Data Entrega Carros/Grade Descarg…" at bounding box center [512, 262] width 450 height 149
click at [564, 319] on button "Cancelar" at bounding box center [565, 314] width 101 height 20
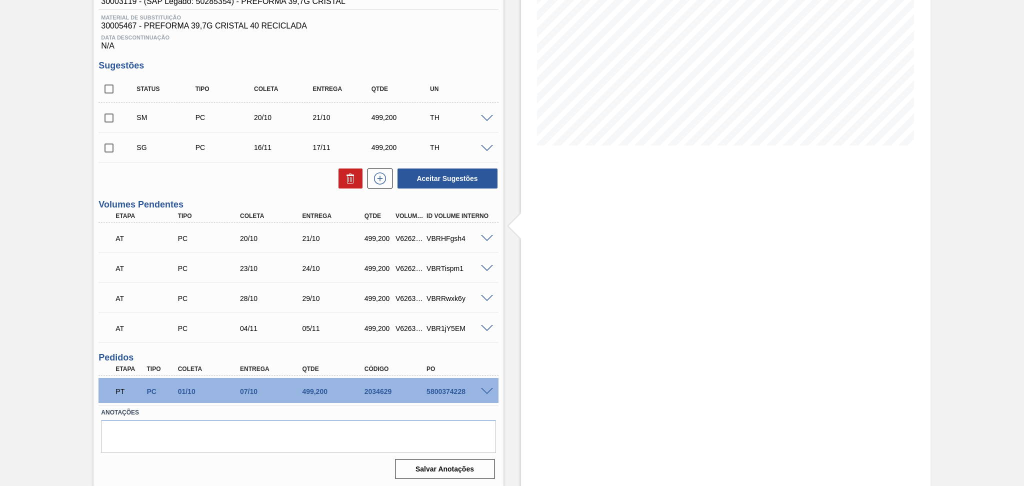
click at [485, 118] on span at bounding box center [487, 119] width 12 height 8
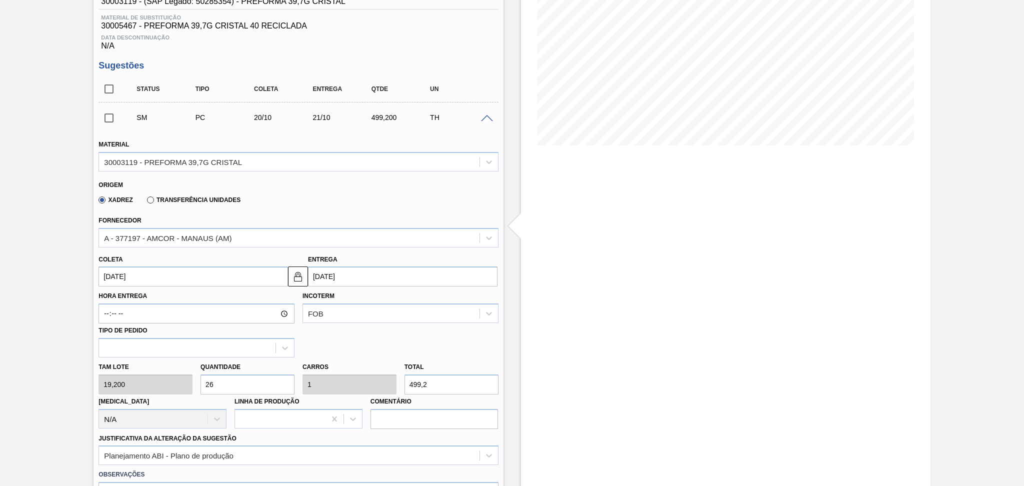
click at [142, 273] on input "20/10/2025" at bounding box center [194, 277] width 190 height 20
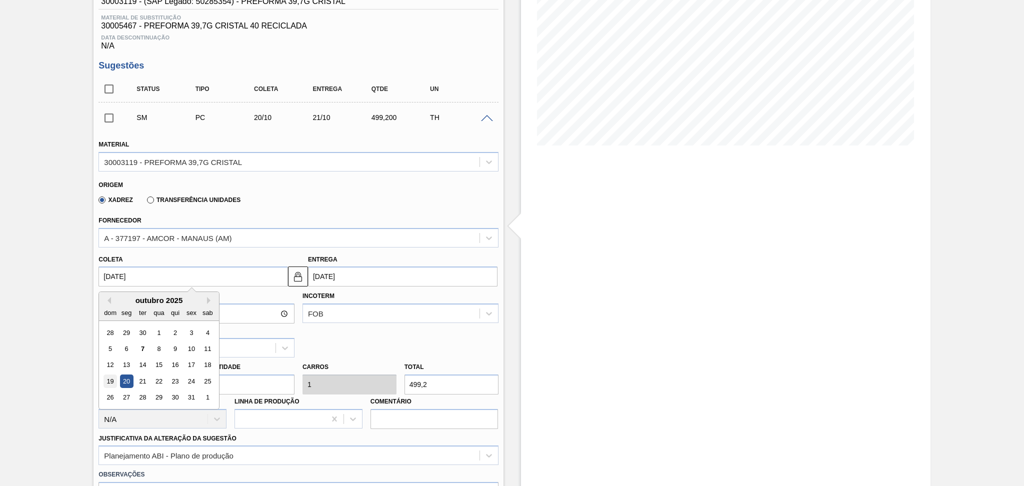
click at [110, 377] on div "19" at bounding box center [111, 382] width 14 height 14
type input "19/10/2025"
type input "20/10/2025"
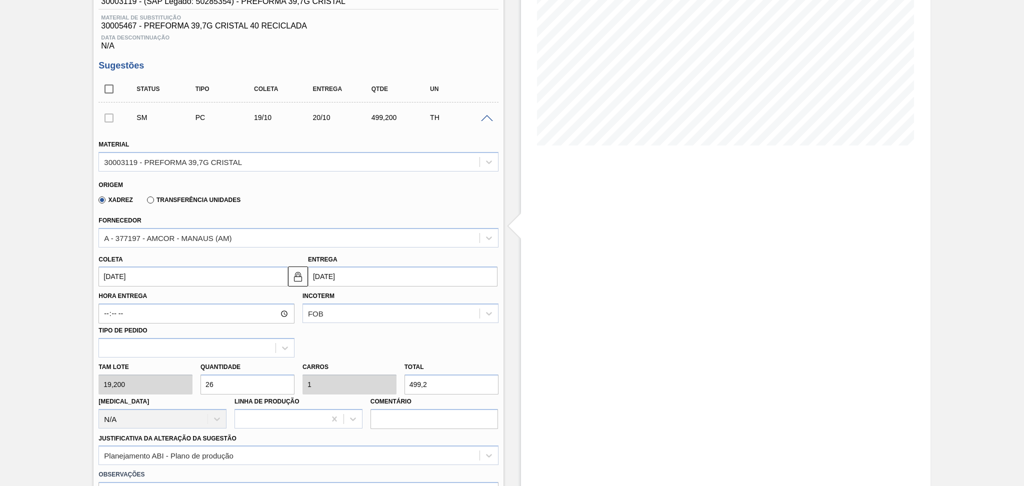
scroll to position [281, 0]
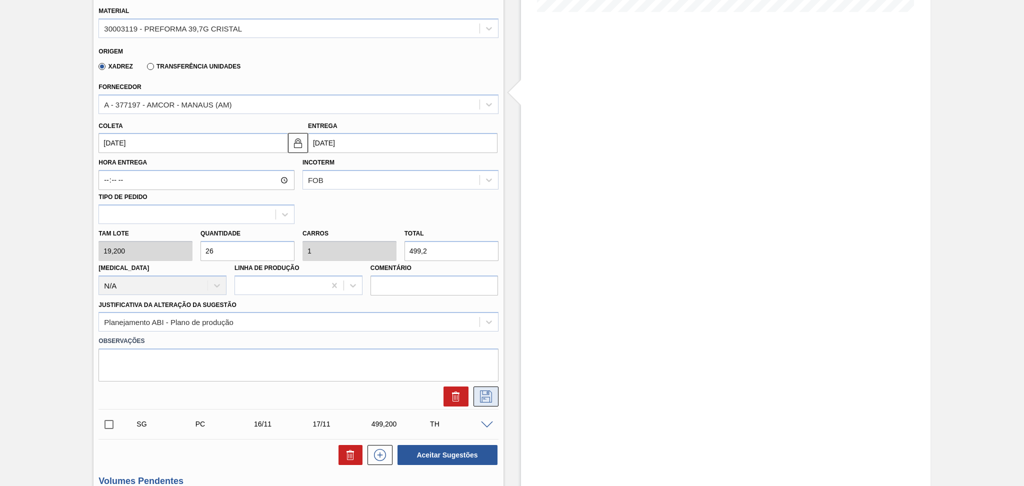
click at [483, 397] on icon at bounding box center [486, 397] width 16 height 12
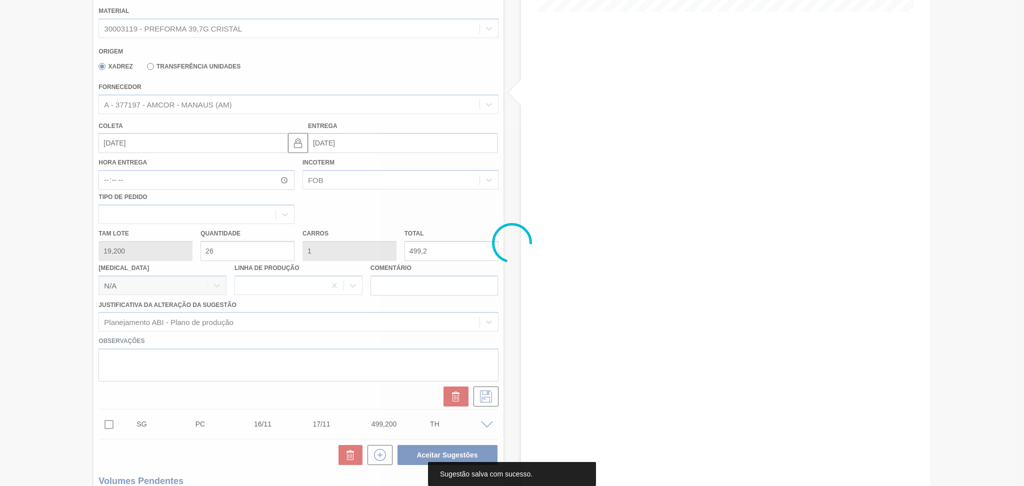
scroll to position [147, 0]
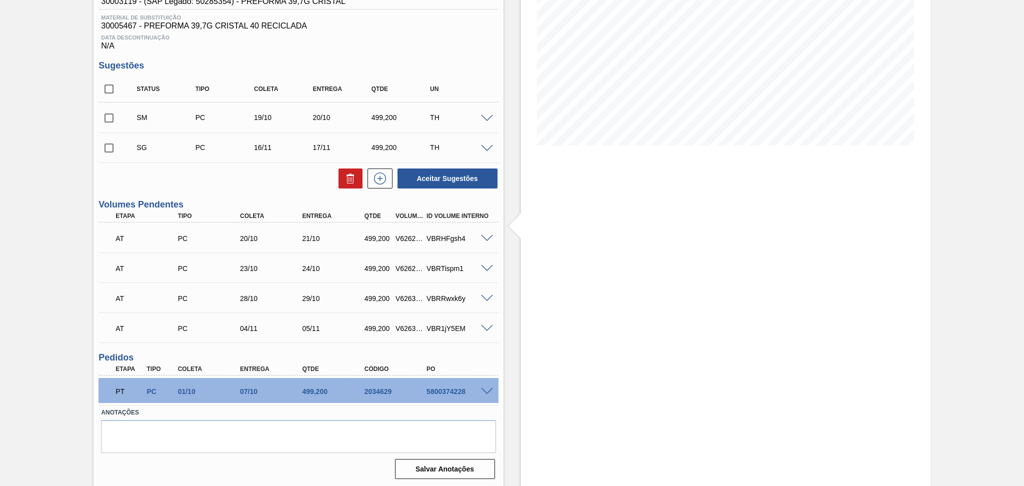
click at [107, 131] on div "SM PC 19/10 20/10 499,200 TH Material 30003119 - PREFORMA 39,7G CRISTAL Origem …" at bounding box center [299, 118] width 400 height 30
click at [108, 123] on input "checkbox" at bounding box center [109, 118] width 21 height 21
checkbox input "true"
click at [484, 177] on button "Aceitar Sugestões" at bounding box center [448, 179] width 100 height 20
click at [101, 155] on input "checkbox" at bounding box center [109, 148] width 21 height 21
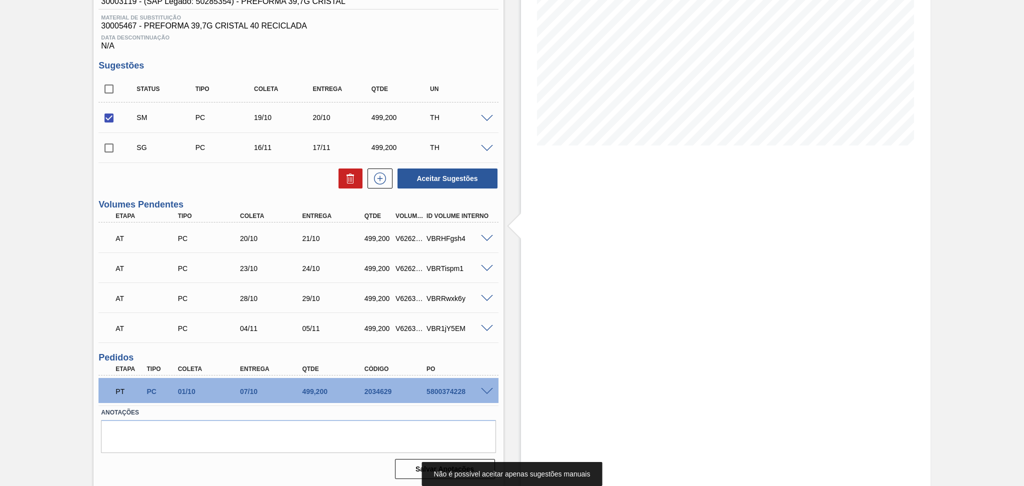
checkbox input "true"
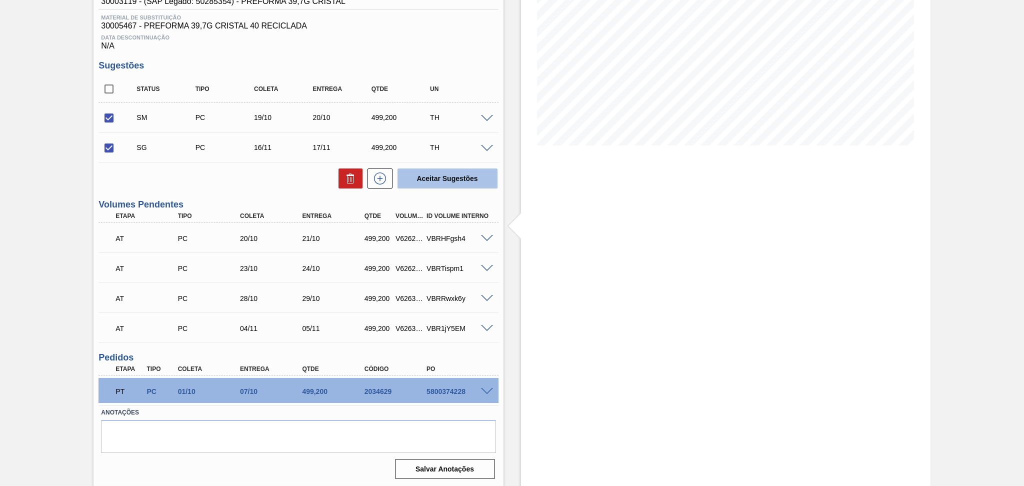
click at [442, 179] on button "Aceitar Sugestões" at bounding box center [448, 179] width 100 height 20
checkbox input "false"
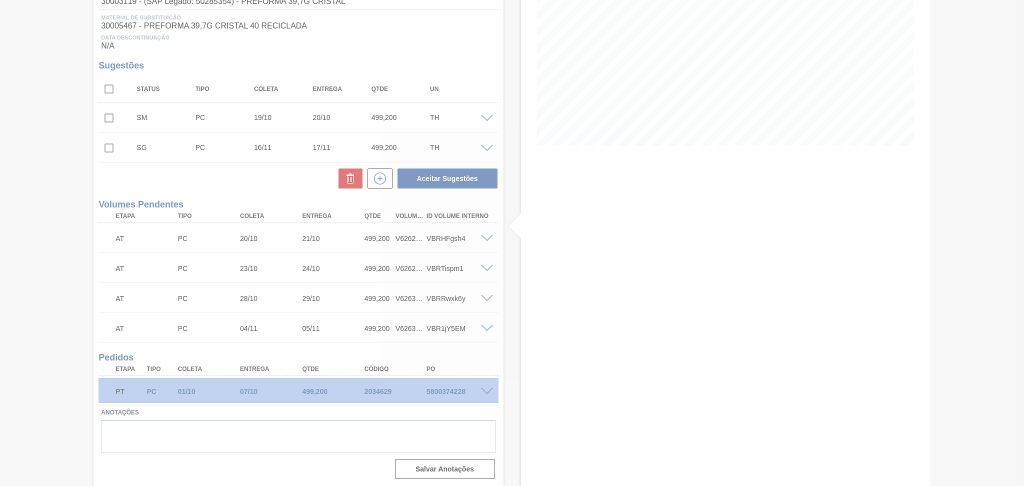
scroll to position [135, 0]
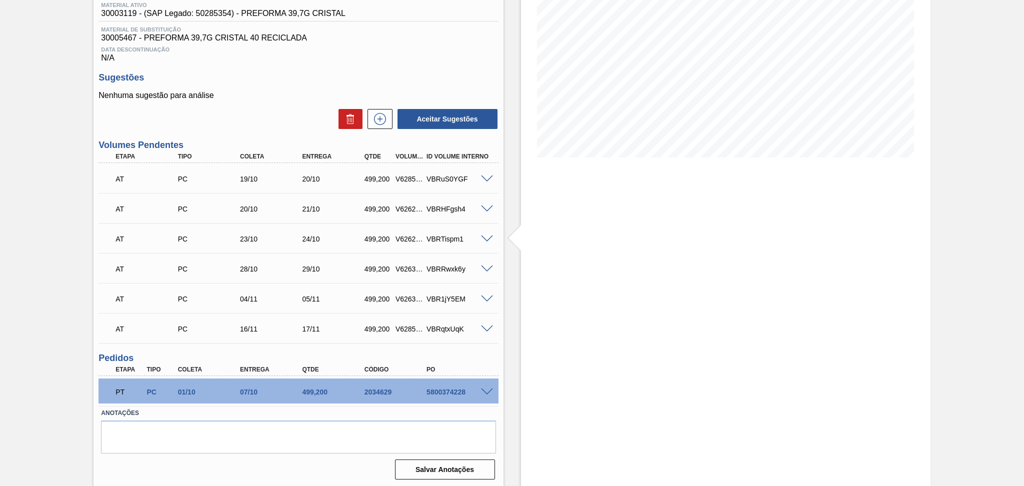
click at [483, 327] on span at bounding box center [487, 330] width 12 height 8
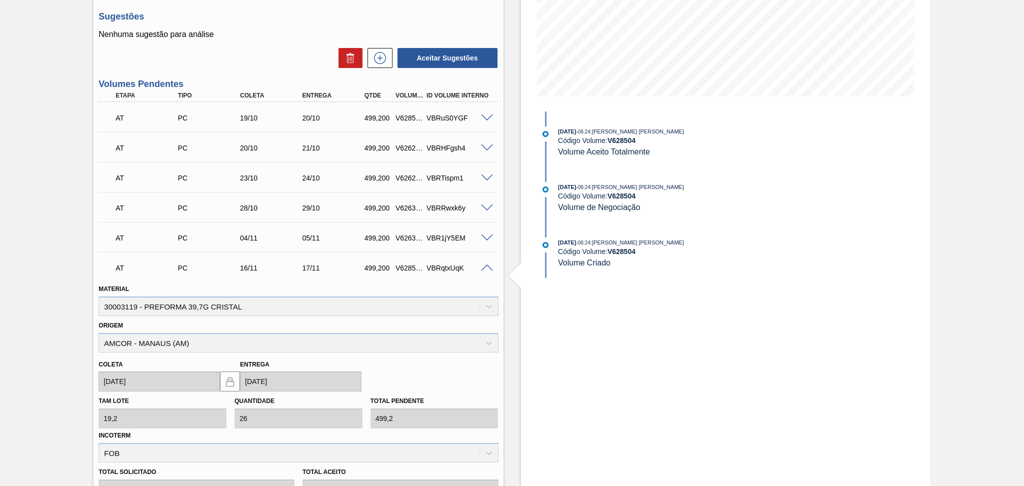
scroll to position [335, 0]
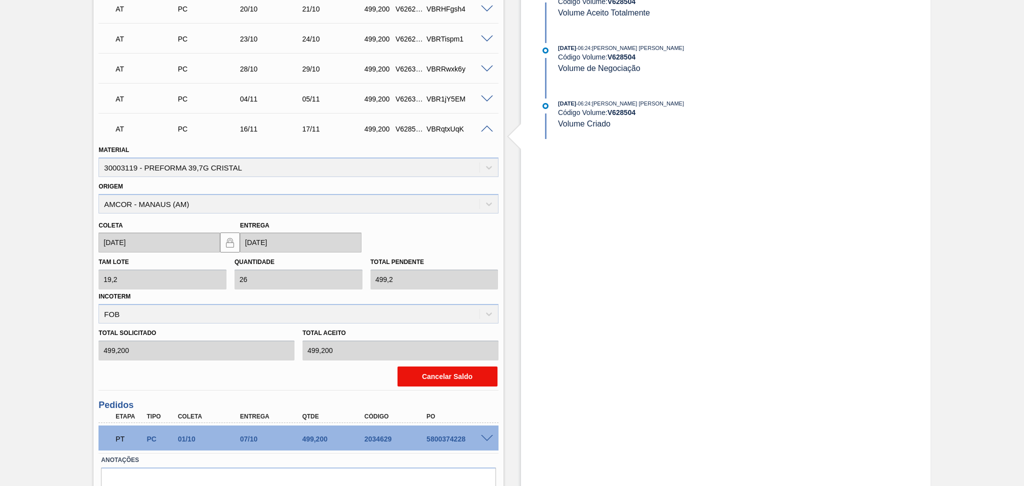
click at [439, 377] on button "Cancelar Saldo" at bounding box center [448, 377] width 100 height 20
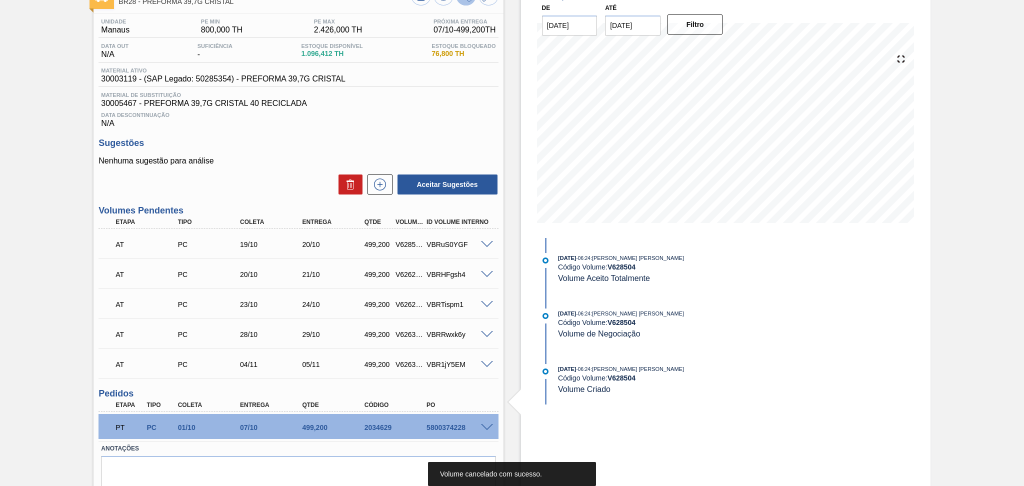
scroll to position [39, 0]
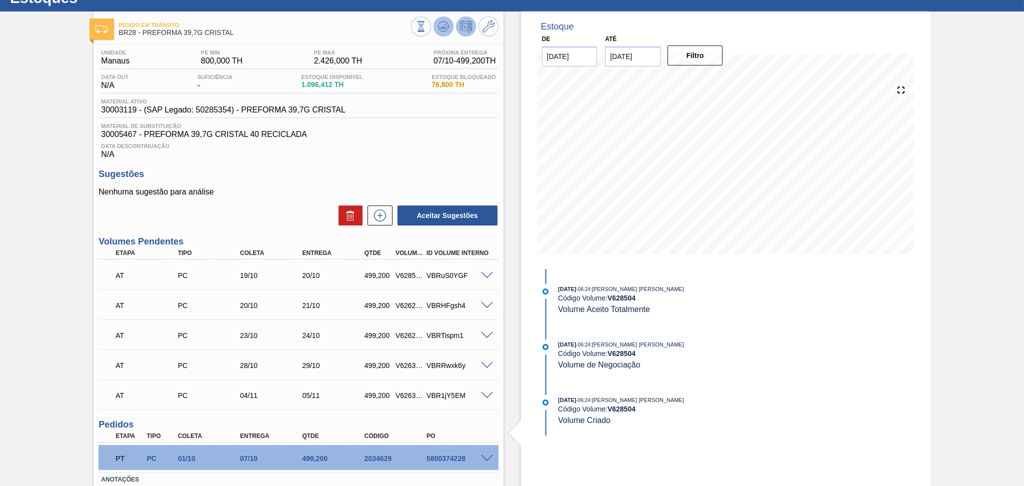
click at [441, 35] on button at bounding box center [444, 27] width 20 height 20
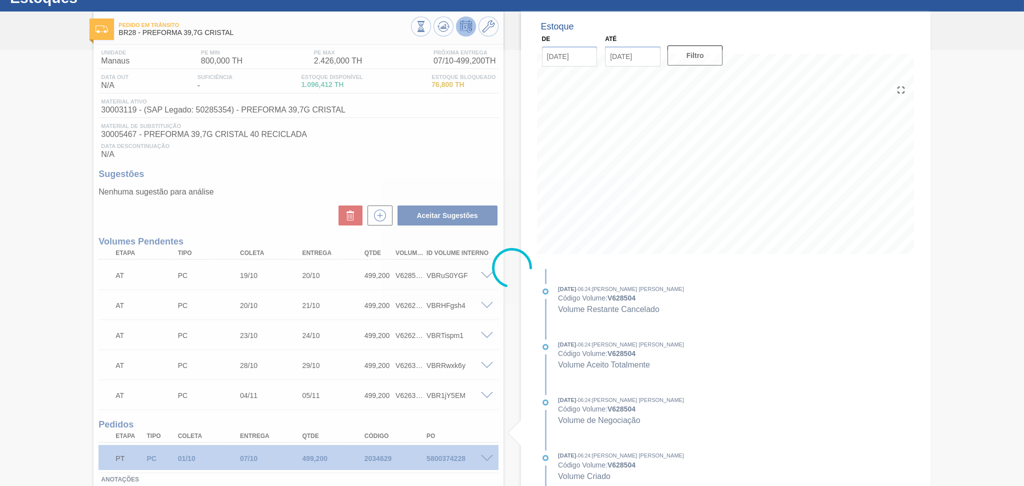
click at [667, 191] on div at bounding box center [512, 268] width 1024 height 436
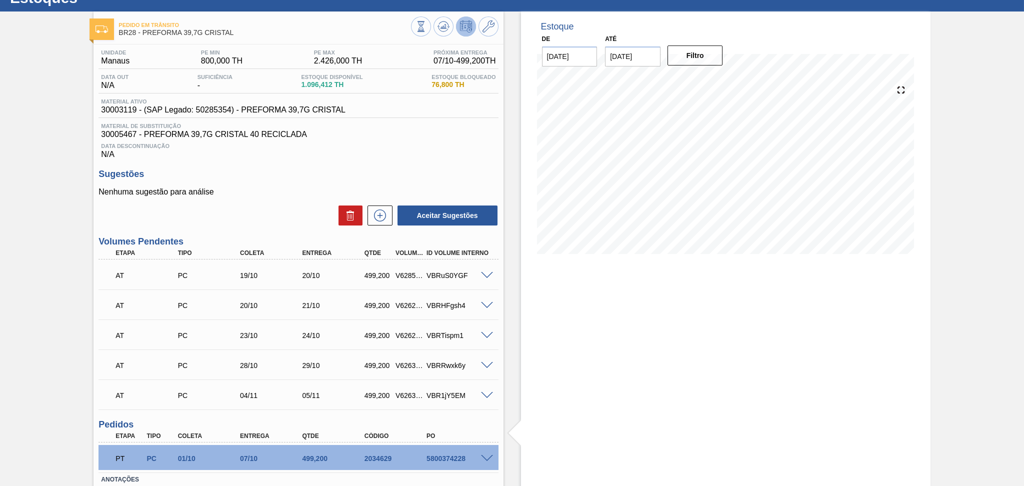
click at [485, 395] on span at bounding box center [487, 396] width 12 height 8
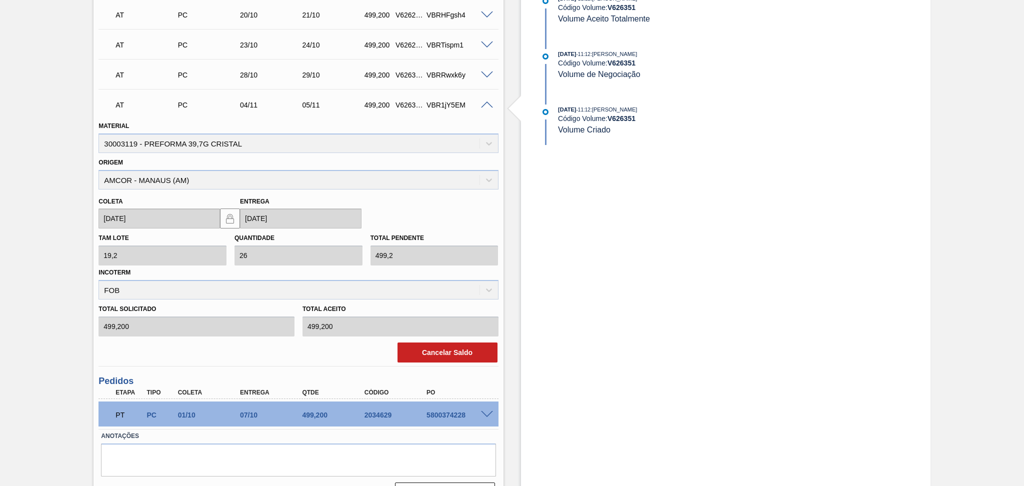
scroll to position [351, 0]
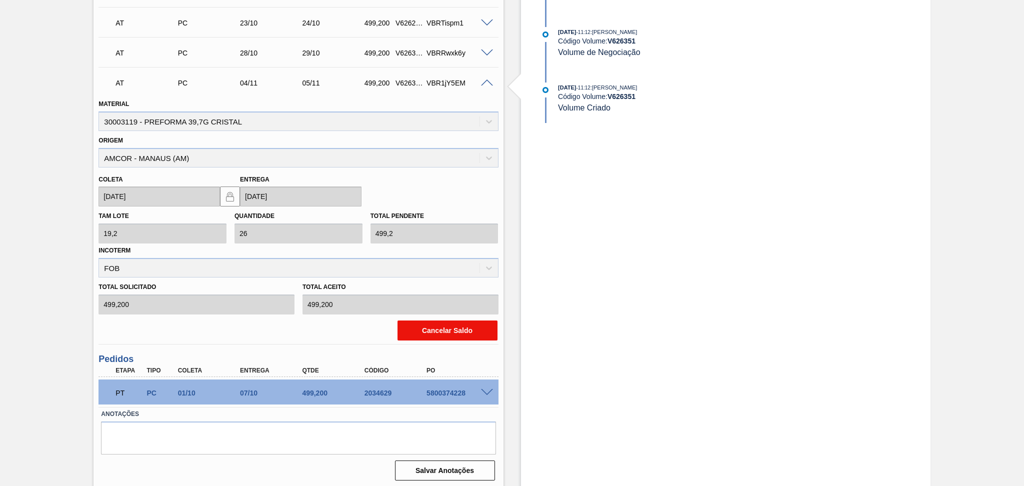
click at [450, 330] on button "Cancelar Saldo" at bounding box center [448, 331] width 100 height 20
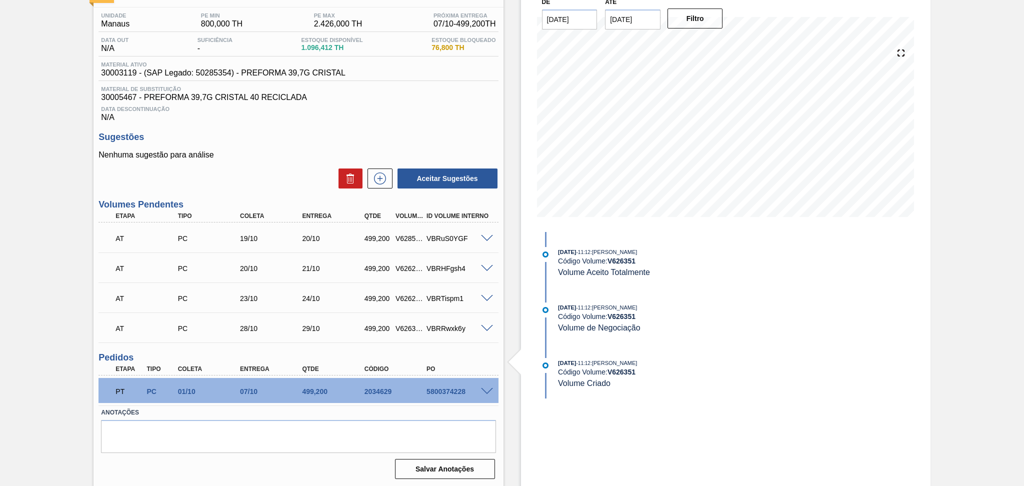
scroll to position [0, 0]
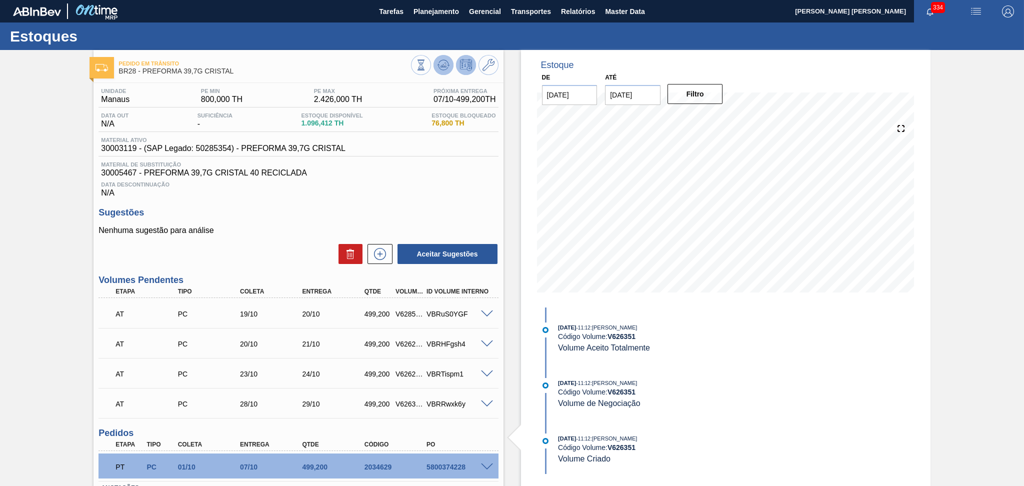
click at [434, 60] on button at bounding box center [444, 65] width 20 height 20
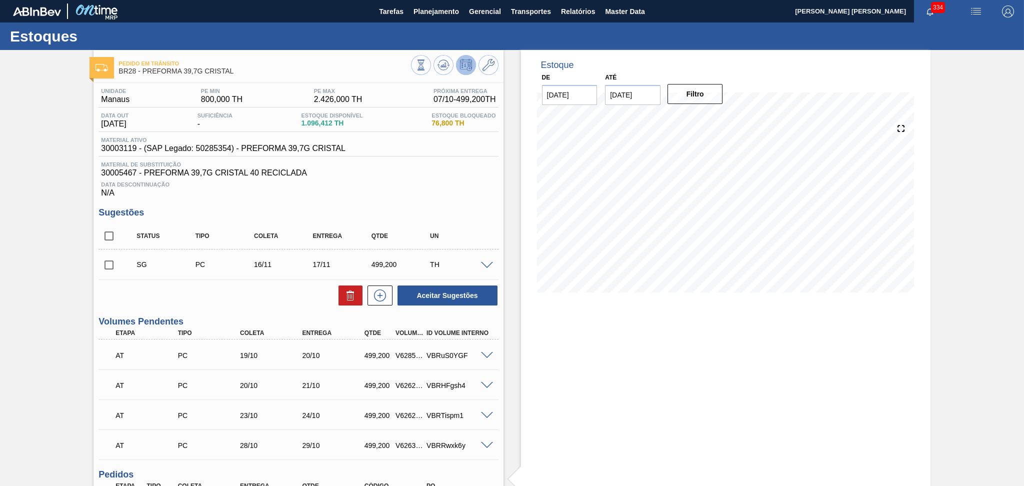
click at [220, 307] on div "Unidade Manaus PE MIN 800,000 TH PE MAX 2.426,000 TH Próxima Entrega 07/10 - 49…" at bounding box center [299, 341] width 410 height 517
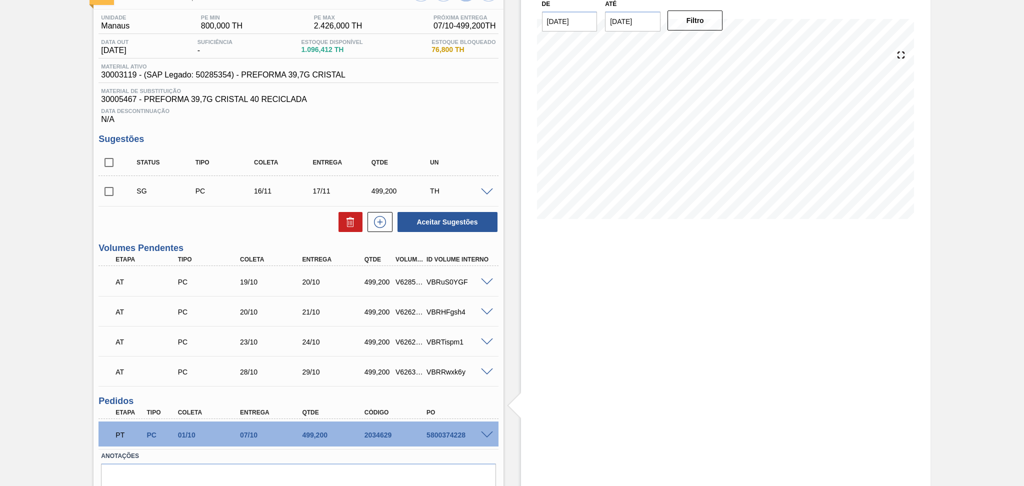
scroll to position [51, 0]
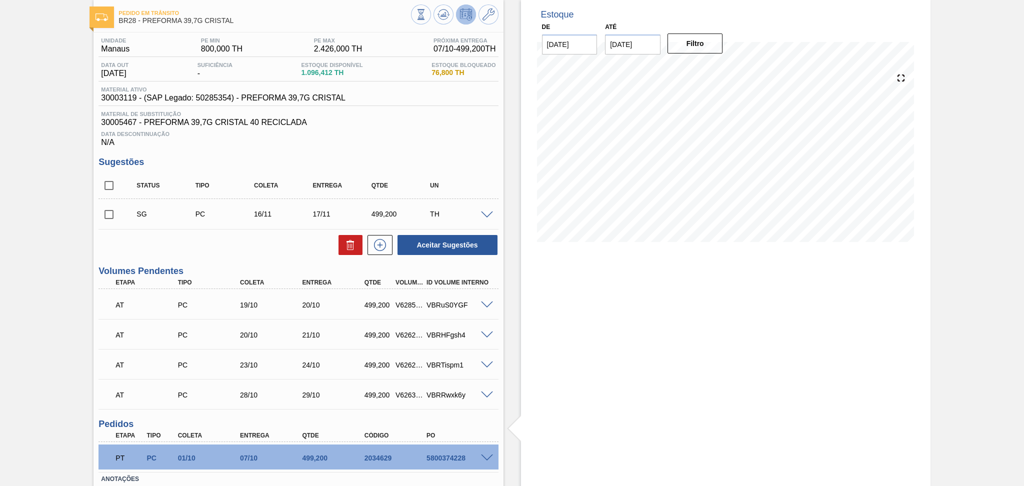
click at [246, 270] on h3 "Volumes Pendentes" at bounding box center [299, 271] width 400 height 11
click at [298, 238] on div "Aceitar Sugestões" at bounding box center [299, 245] width 400 height 22
click at [543, 307] on div "Estoque De 07/10/2025 Até 15/11/2025 Filtro 10/10 Projeção de Estoque 1,595.612…" at bounding box center [726, 276] width 410 height 555
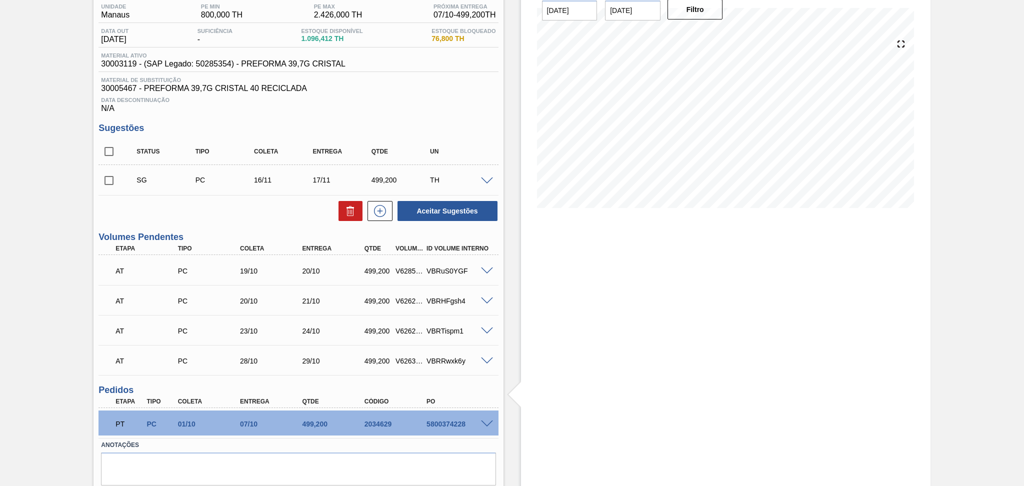
scroll to position [117, 0]
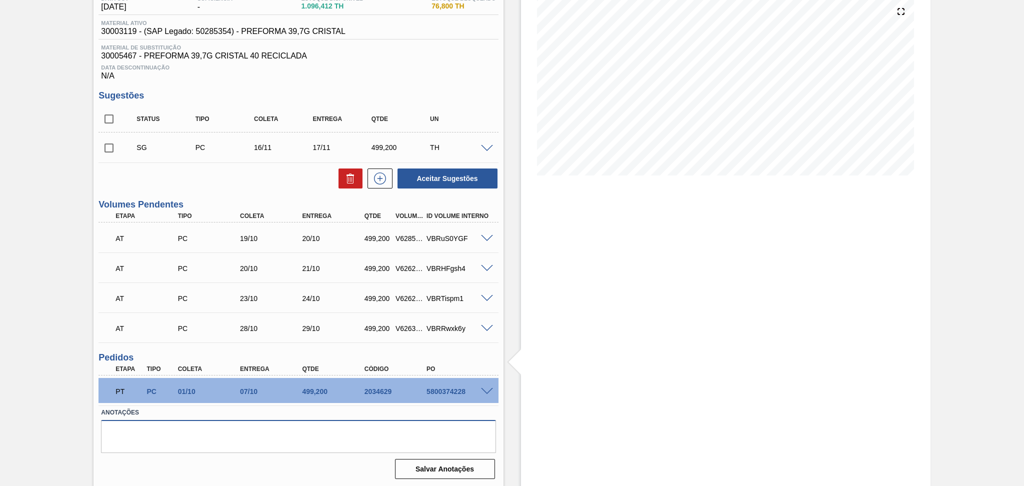
click at [237, 427] on textarea at bounding box center [298, 436] width 395 height 33
click at [485, 389] on span at bounding box center [487, 392] width 12 height 8
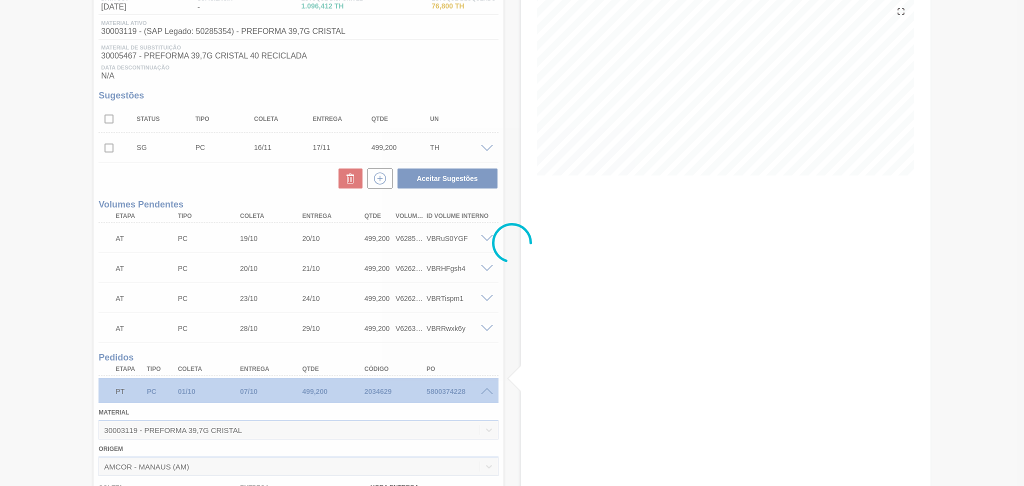
click at [487, 390] on div at bounding box center [512, 243] width 1024 height 486
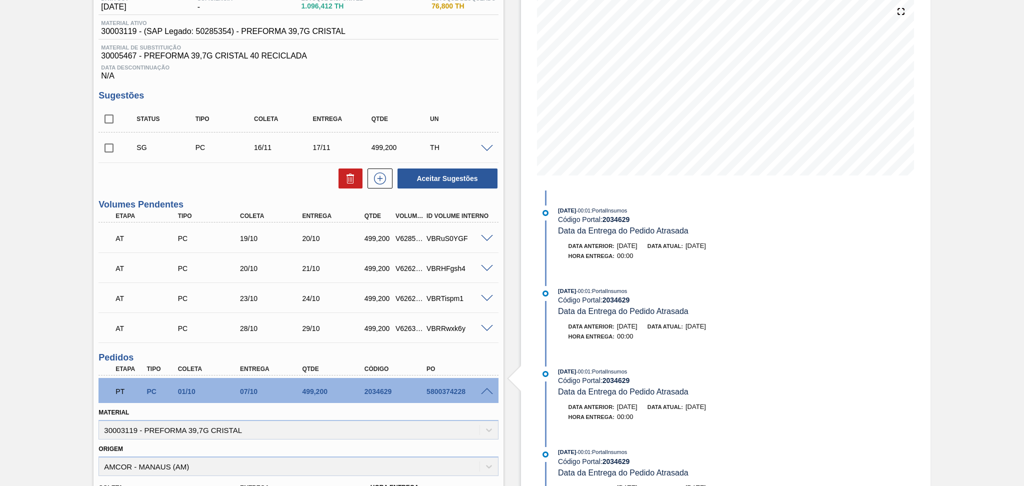
click at [487, 390] on span at bounding box center [487, 392] width 12 height 8
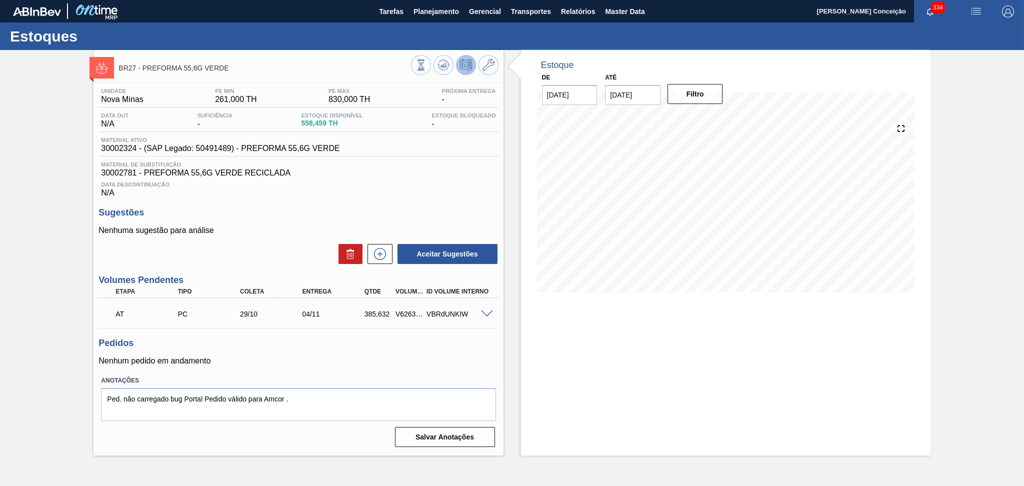
click at [315, 351] on div "Pedidos Nenhum pedido em andamento" at bounding box center [299, 352] width 400 height 28
click at [460, 345] on h3 "Pedidos" at bounding box center [299, 343] width 400 height 11
click at [702, 342] on div "Estoque De [DATE] Até [DATE] Filtro 13/11 Projeção de Estoque 944.091 [DOMAIN_N…" at bounding box center [726, 253] width 410 height 406
click at [336, 346] on h3 "Pedidos" at bounding box center [299, 343] width 400 height 11
click at [332, 400] on textarea "Ped. não carregado bug Portal Pedido válido para Amcor ." at bounding box center [298, 404] width 395 height 33
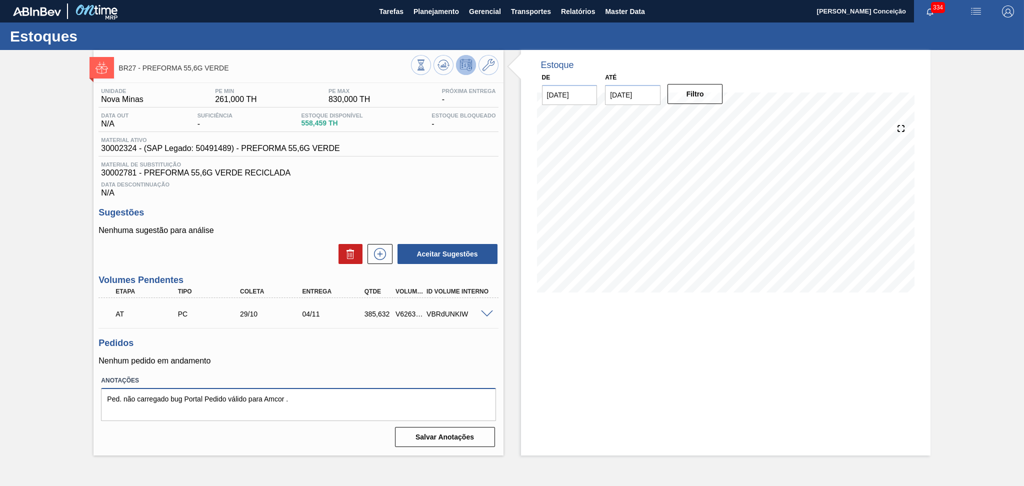
drag, startPoint x: 332, startPoint y: 400, endPoint x: 0, endPoint y: 418, distance: 332.1
click at [0, 418] on div "BR27 - PREFORMA 55,6G VERDE Unidade Nova Minas PE MIN 261,000 TH PE MAX 830,000…" at bounding box center [512, 253] width 1024 height 406
type textarea "."
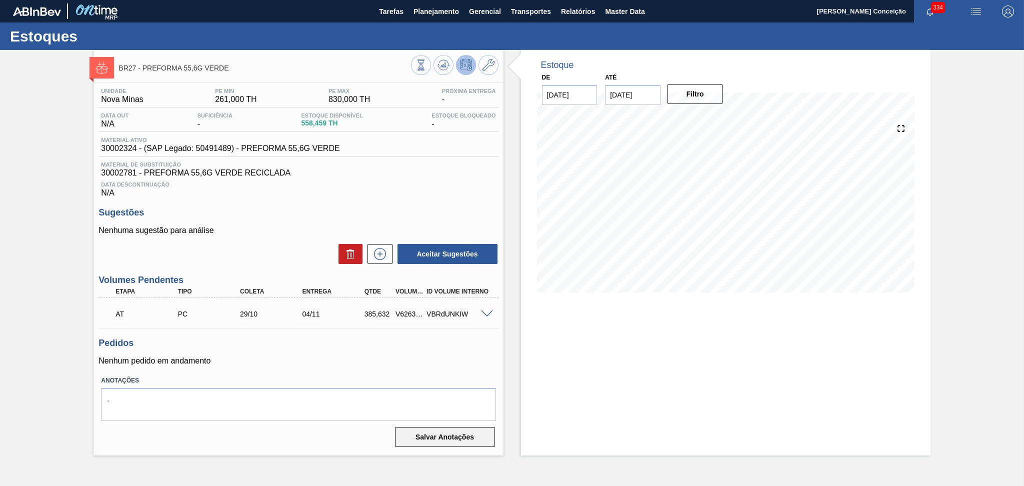
click at [406, 431] on button "Salvar Anotações" at bounding box center [445, 437] width 100 height 20
click at [438, 343] on h3 "Pedidos" at bounding box center [299, 343] width 400 height 11
click at [289, 239] on div "Nenhuma sugestão para análise Aceitar Sugestões" at bounding box center [299, 245] width 400 height 39
click at [485, 316] on span at bounding box center [487, 315] width 12 height 8
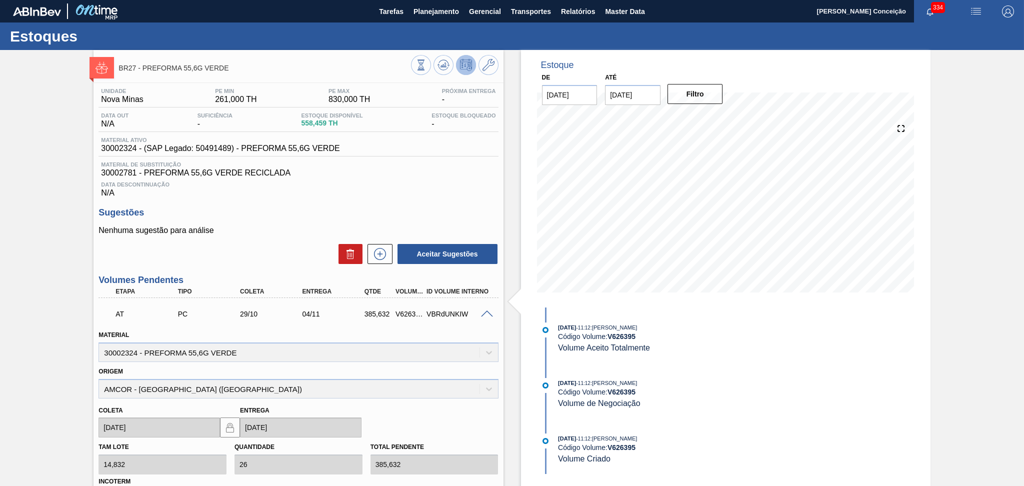
click at [485, 316] on span at bounding box center [487, 315] width 12 height 8
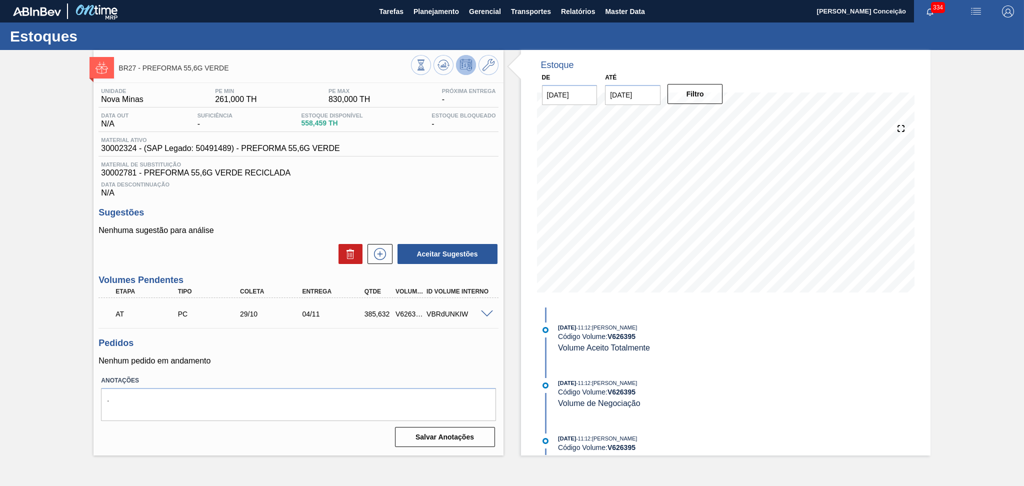
click at [353, 378] on label "Anotações" at bounding box center [298, 381] width 395 height 15
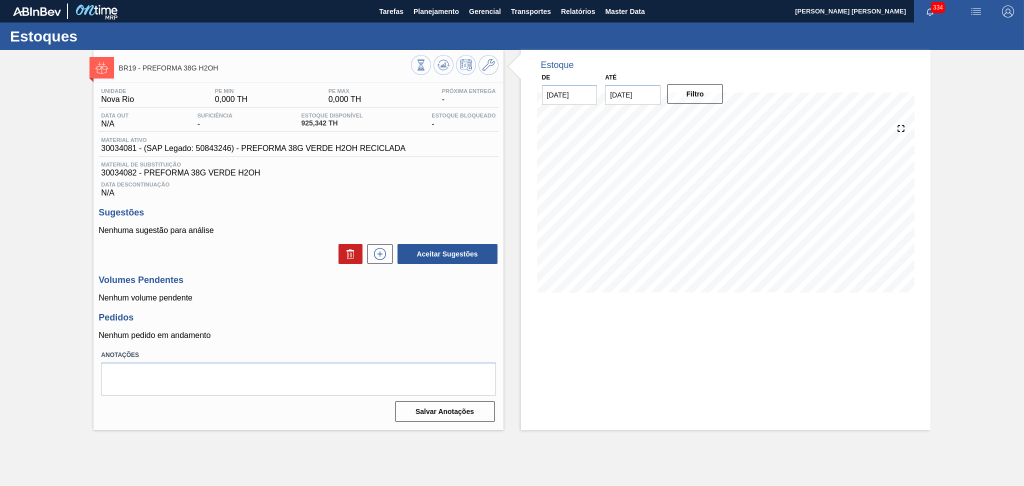
click at [274, 279] on h3 "Volumes Pendentes" at bounding box center [299, 280] width 400 height 11
click at [309, 315] on h3 "Pedidos" at bounding box center [299, 318] width 400 height 11
click at [446, 71] on icon at bounding box center [444, 65] width 12 height 12
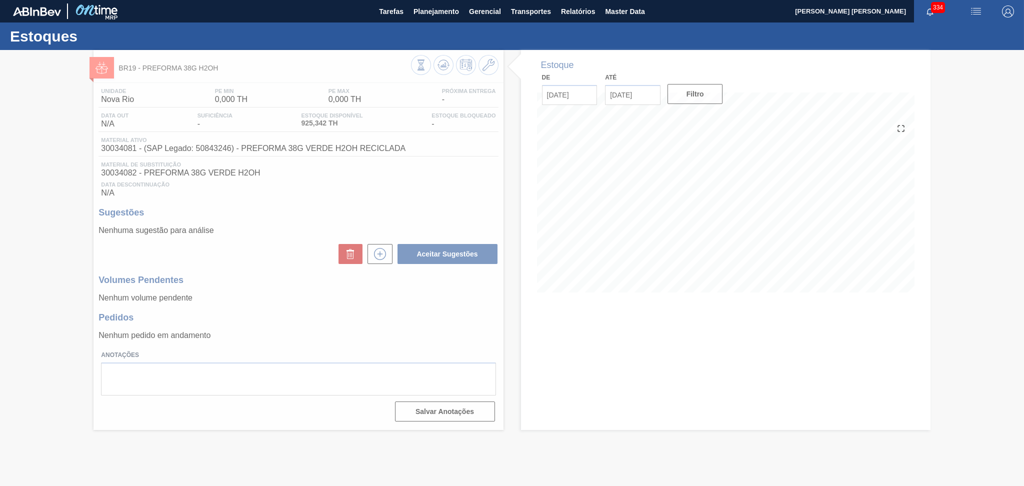
click at [645, 183] on div at bounding box center [512, 268] width 1024 height 436
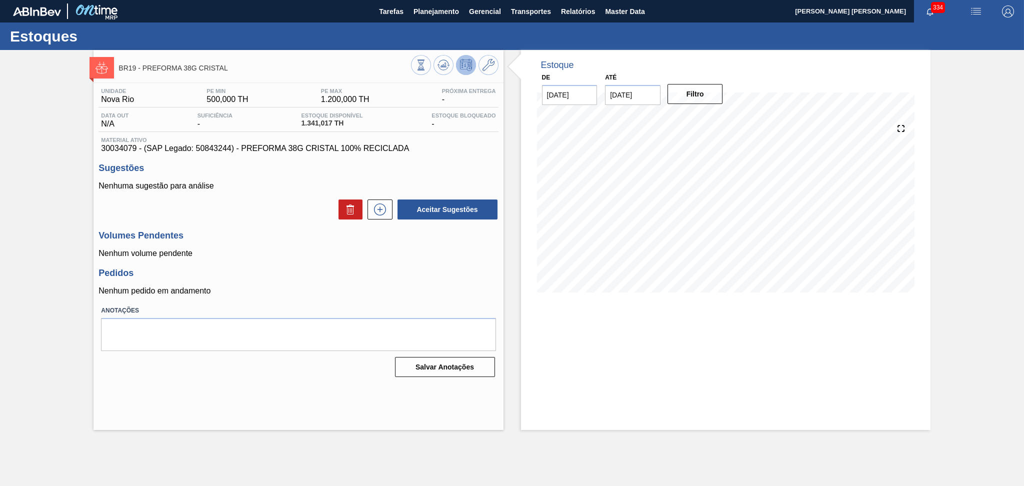
click at [362, 293] on p "Nenhum pedido em andamento" at bounding box center [299, 291] width 400 height 9
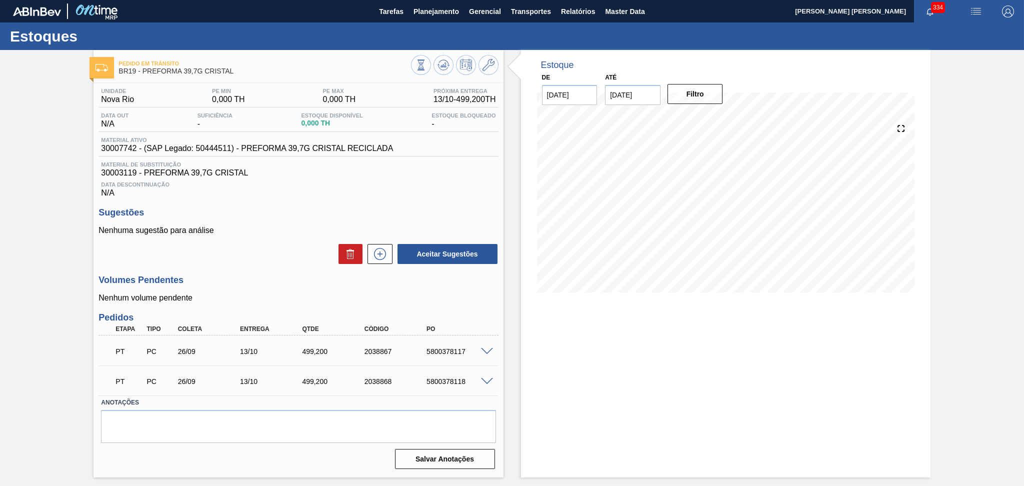
click at [263, 235] on div "Nenhuma sugestão para análise Aceitar Sugestões" at bounding box center [299, 245] width 400 height 39
click at [270, 228] on p "Nenhuma sugestão para análise" at bounding box center [299, 230] width 400 height 9
click at [282, 227] on p "Nenhuma sugestão para análise" at bounding box center [299, 230] width 400 height 9
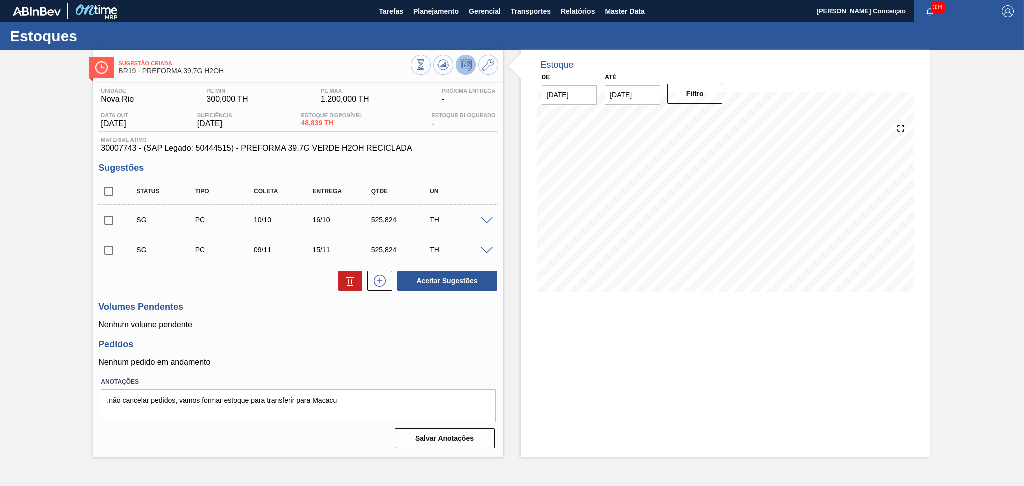
click at [380, 340] on h3 "Pedidos" at bounding box center [299, 345] width 400 height 11
click at [101, 189] on input "checkbox" at bounding box center [109, 191] width 21 height 21
checkbox input "true"
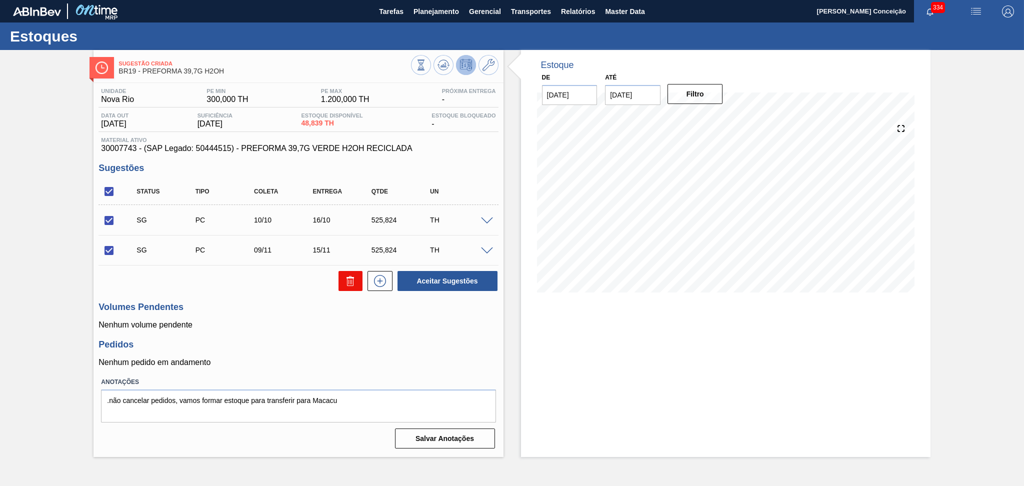
click at [359, 282] on button at bounding box center [351, 281] width 24 height 20
checkbox input "false"
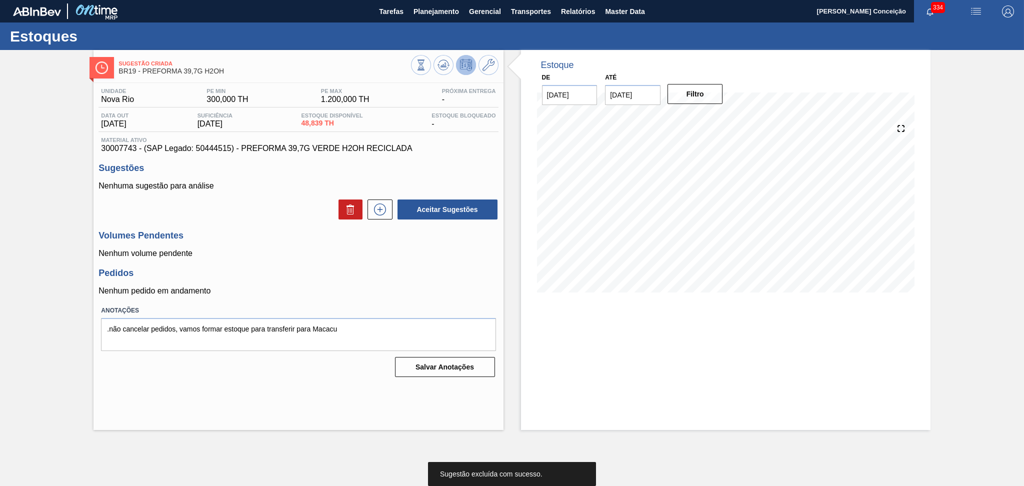
click at [322, 255] on p "Nenhum volume pendente" at bounding box center [299, 253] width 400 height 9
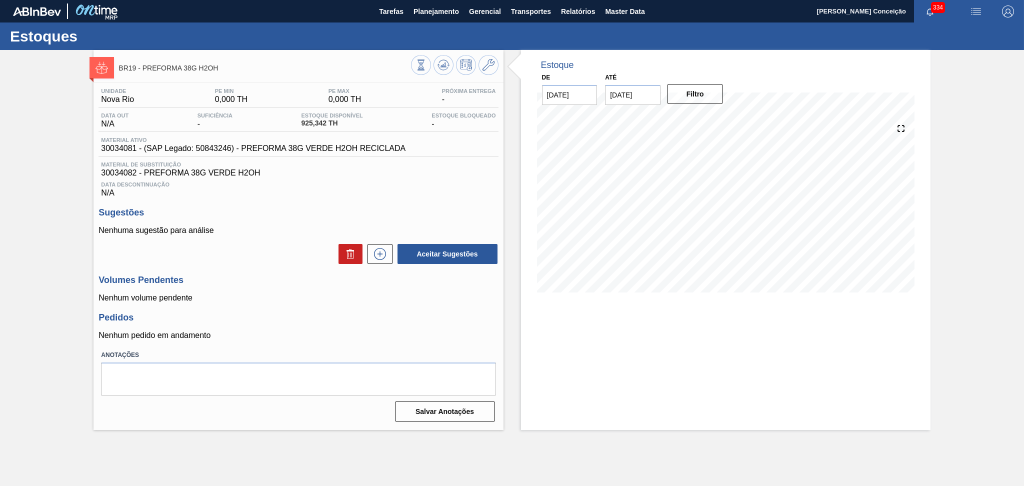
click at [382, 347] on div "Unidade Nova Rio PE MIN 0,000 TH PE MAX 0,000 TH Próxima Entrega - Data out N/A…" at bounding box center [299, 254] width 410 height 342
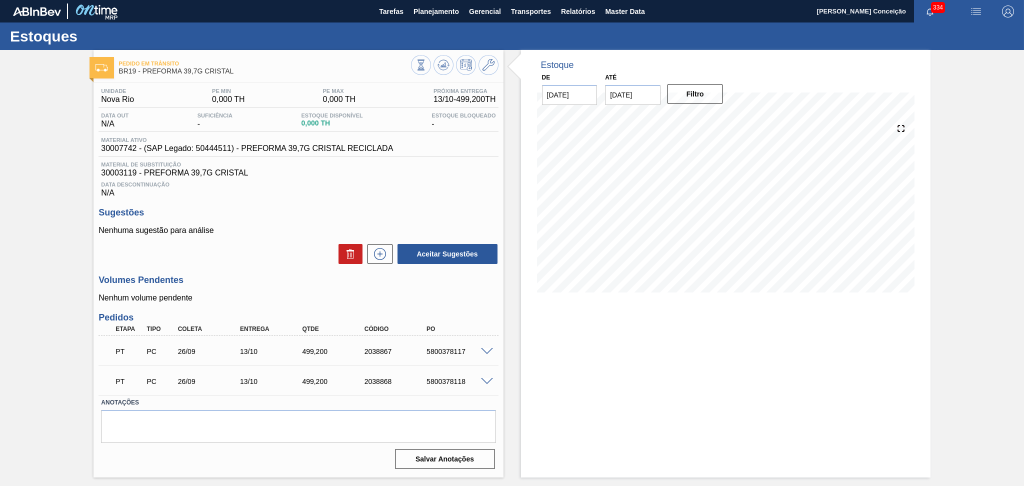
click at [329, 272] on div "Unidade Nova Rio PE MIN 0,000 TH PE MAX 0,000 TH Próxima Entrega 13/10 - 499,20…" at bounding box center [299, 278] width 410 height 390
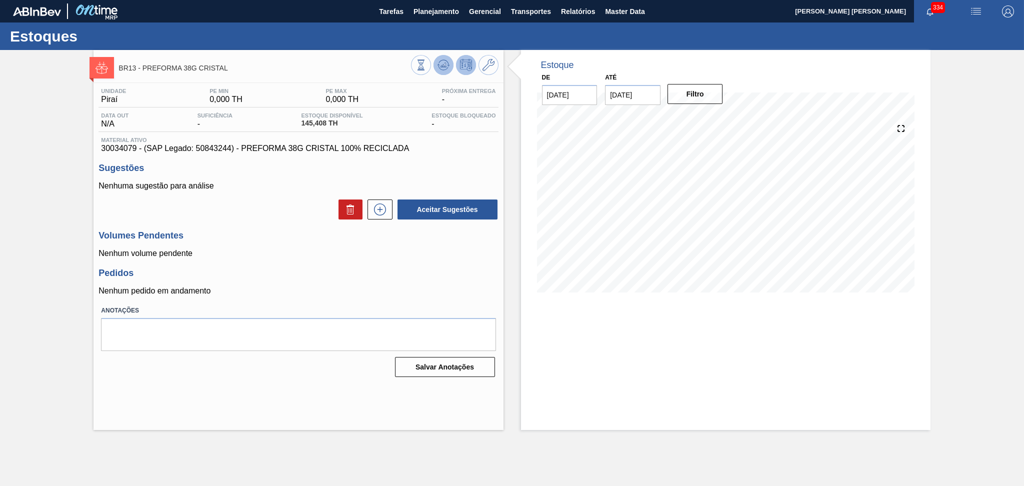
click at [438, 65] on icon at bounding box center [444, 65] width 12 height 12
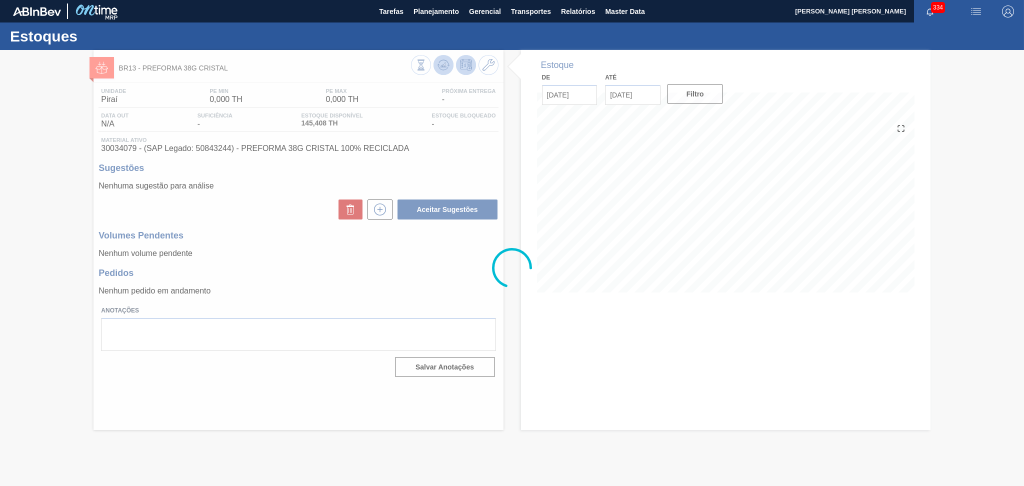
click at [437, 65] on div at bounding box center [512, 268] width 1024 height 436
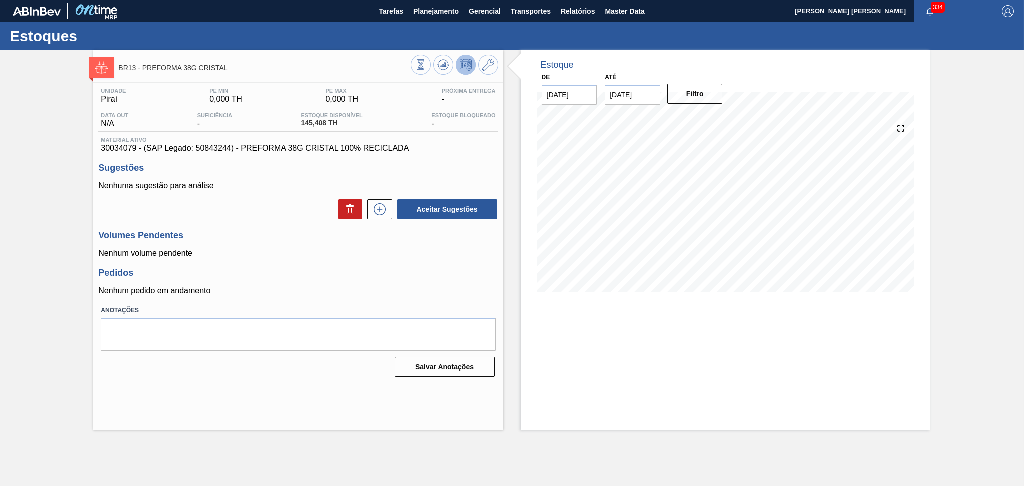
click at [348, 290] on p "Nenhum pedido em andamento" at bounding box center [299, 291] width 400 height 9
click at [301, 261] on div "Unidade Piraí PE MIN 0,000 TH PE MAX 0,000 TH Próxima Entrega - Data out N/A Su…" at bounding box center [299, 232] width 410 height 298
click at [331, 237] on h3 "Volumes Pendentes" at bounding box center [299, 236] width 400 height 11
click at [296, 255] on p "Nenhum volume pendente" at bounding box center [299, 253] width 400 height 9
click at [271, 224] on div "Unidade Piraí PE MIN 0,000 TH PE MAX 0,000 TH Próxima Entrega - Data out N/A Su…" at bounding box center [299, 232] width 410 height 298
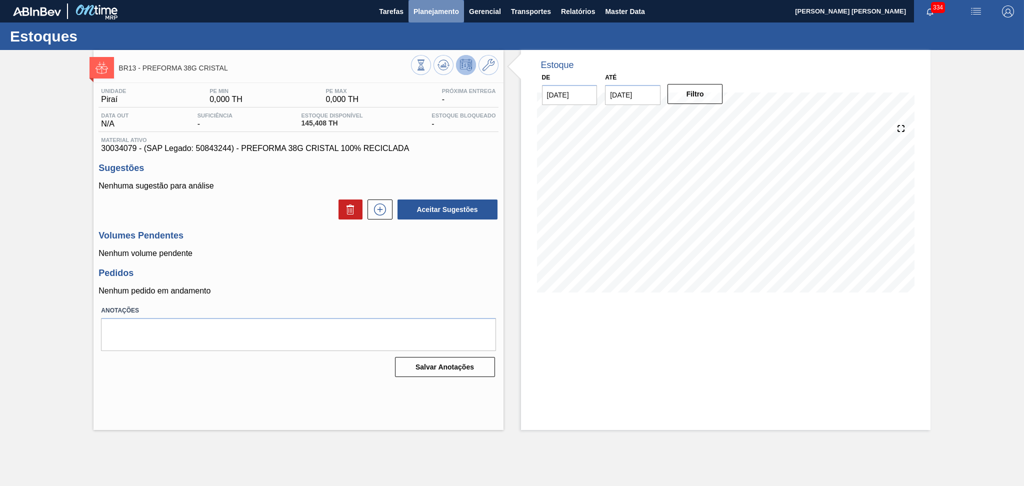
click at [439, 18] on button "Planejamento" at bounding box center [437, 11] width 56 height 23
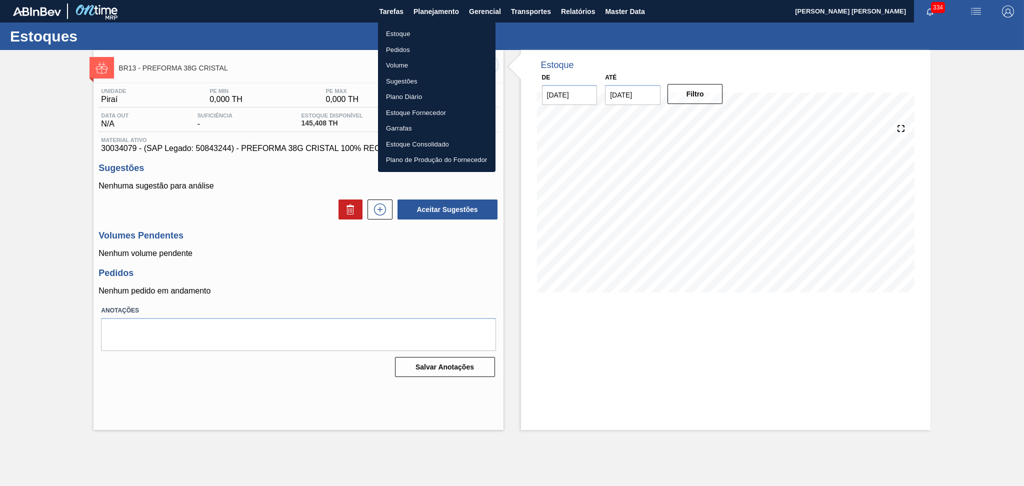
drag, startPoint x: 395, startPoint y: 32, endPoint x: 481, endPoint y: 43, distance: 86.8
click at [395, 32] on li "Estoque" at bounding box center [437, 34] width 118 height 16
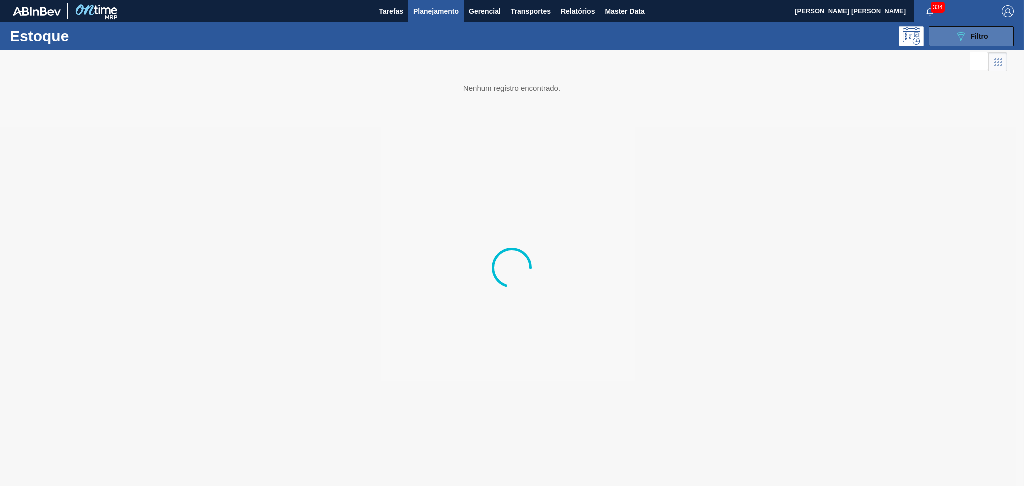
click at [970, 36] on div "089F7B8B-B2A5-4AFE-B5C0-19BA573D28AC Filtro" at bounding box center [972, 37] width 34 height 12
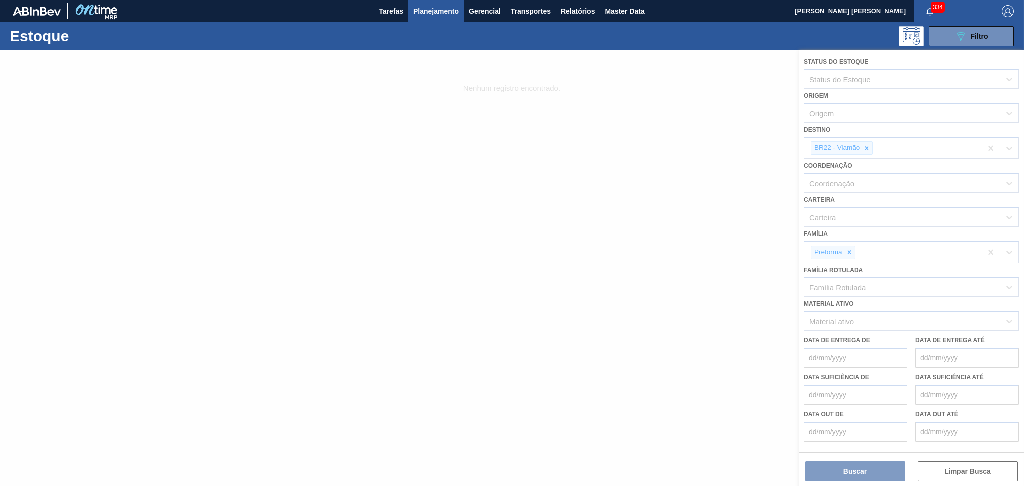
click at [868, 147] on div at bounding box center [512, 268] width 1024 height 436
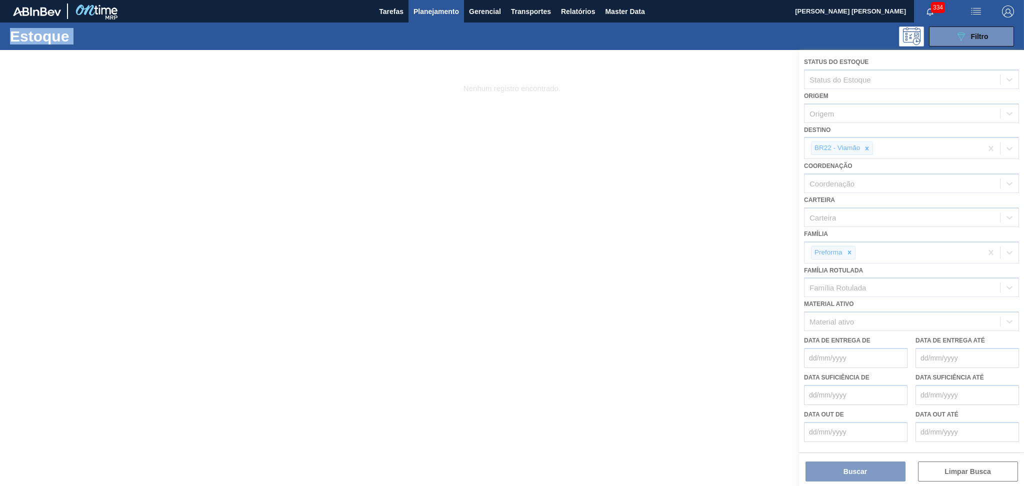
click at [868, 147] on div at bounding box center [512, 268] width 1024 height 436
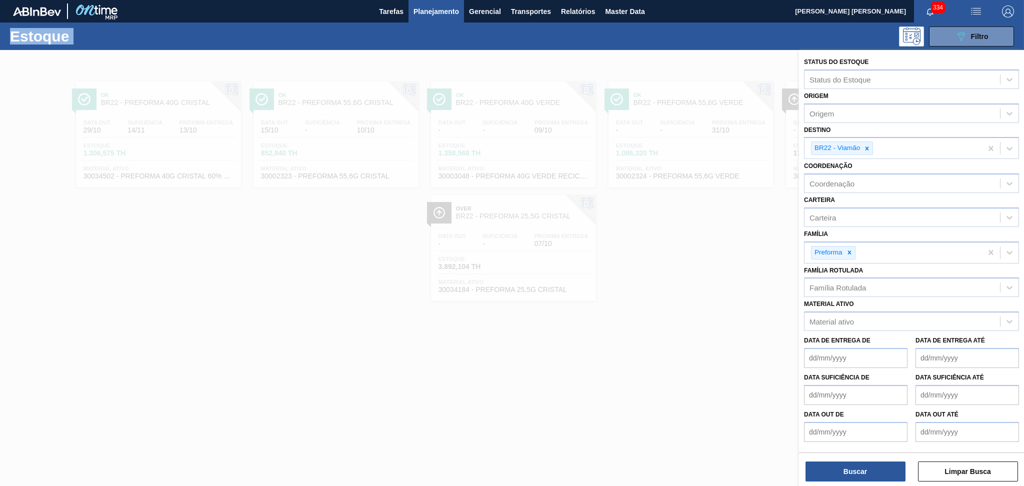
click at [868, 147] on icon at bounding box center [868, 149] width 4 height 4
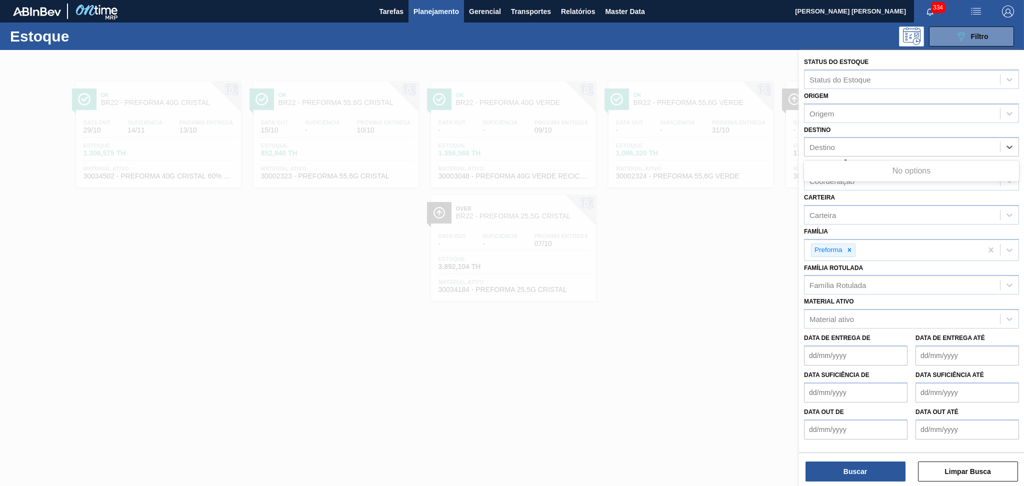
click at [868, 147] on div "Destino" at bounding box center [903, 147] width 196 height 15
type input "br23"
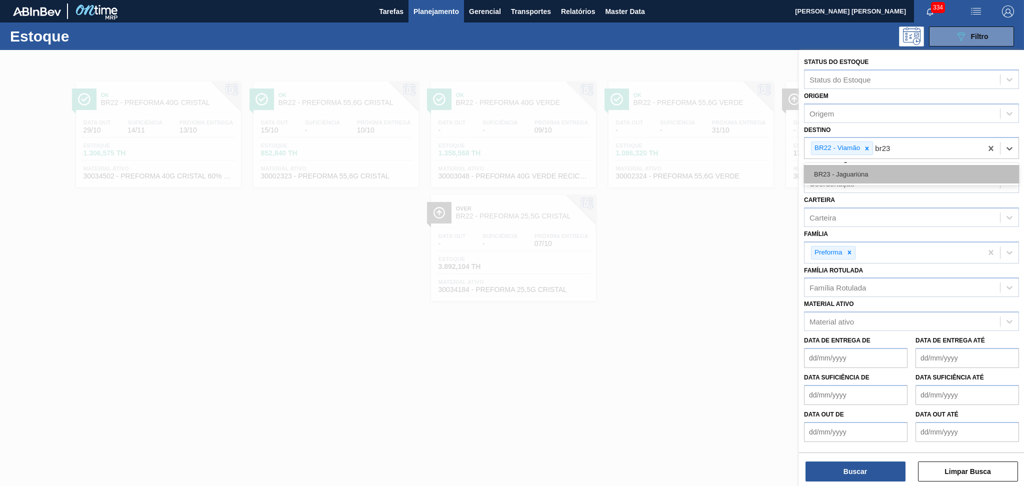
click at [858, 178] on div "BR23 - Jaguariúna" at bounding box center [911, 174] width 215 height 19
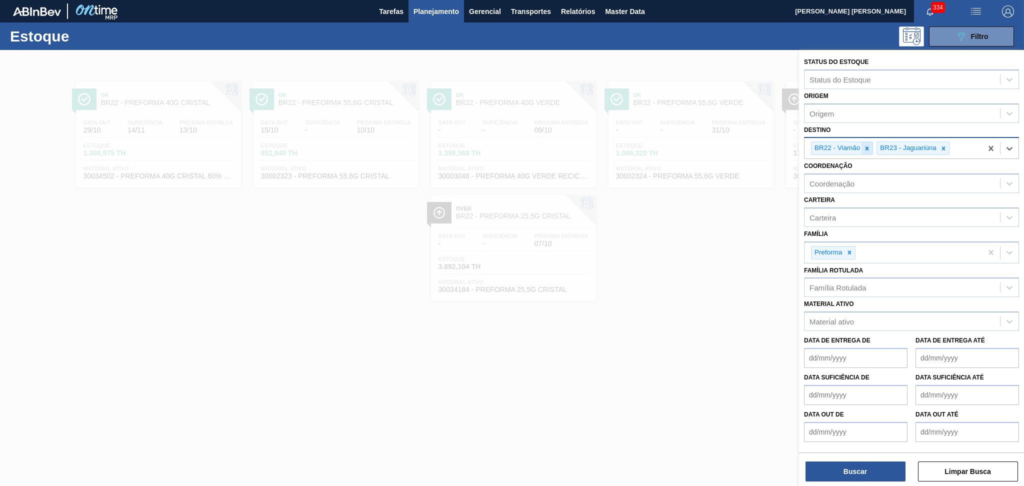
click at [870, 149] on icon at bounding box center [867, 148] width 7 height 7
type input "br07"
click at [859, 267] on label "Família Rotulada" at bounding box center [833, 270] width 59 height 7
click at [811, 284] on Rotulada "Família Rotulada" at bounding box center [810, 288] width 1 height 9
click at [854, 284] on div "Família Rotulada" at bounding box center [838, 288] width 57 height 9
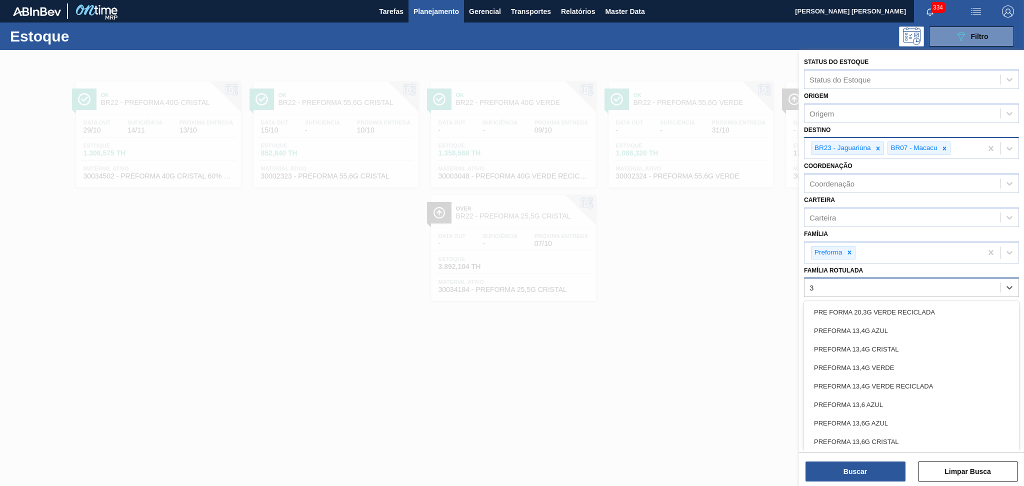
type Rotulada "38"
click at [868, 345] on div "PREFORMA 38G CRISTAL" at bounding box center [911, 349] width 215 height 19
type Rotulada "38"
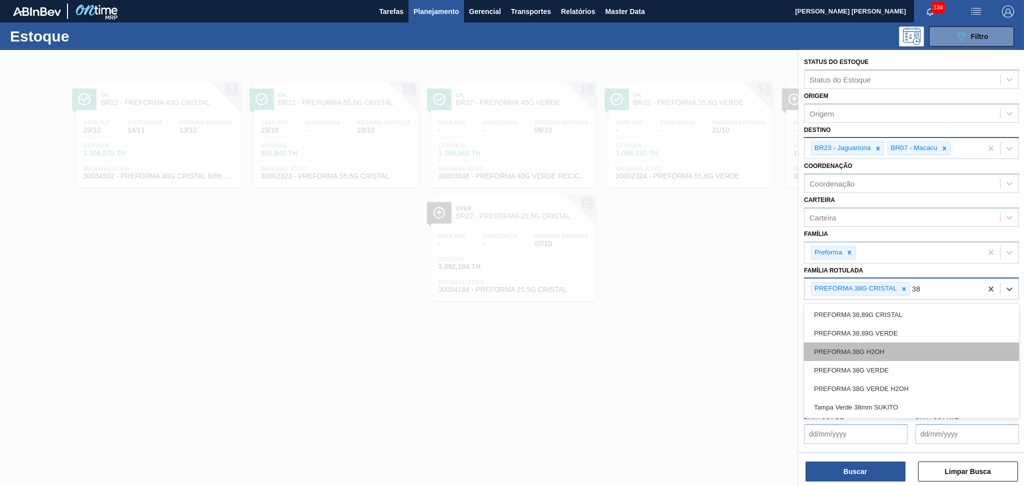
click at [882, 351] on div "PREFORMA 38G H2OH" at bounding box center [911, 352] width 215 height 19
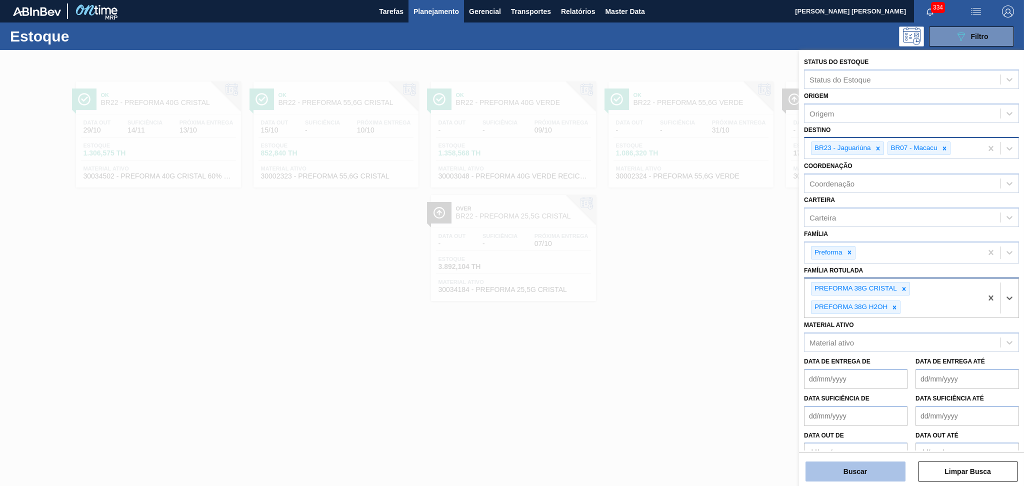
click at [856, 477] on button "Buscar" at bounding box center [856, 472] width 100 height 20
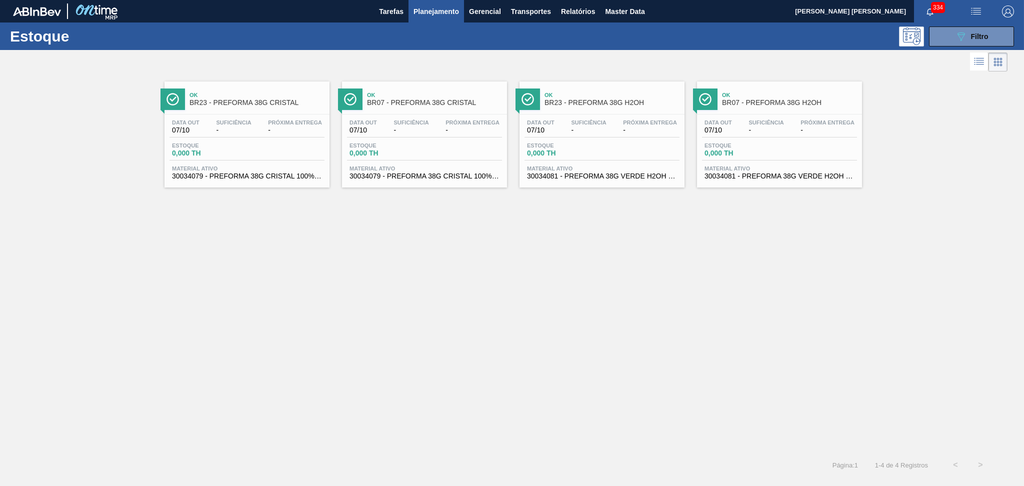
click at [241, 139] on div "Data out 07/10 Suficiência - Próxima Entrega - Estoque 0,000 TH Material ativo …" at bounding box center [247, 149] width 165 height 68
click at [375, 154] on span "0,000 TH" at bounding box center [385, 154] width 70 height 8
click at [596, 135] on div "Data out 07/10 Suficiência - Próxima Entrega -" at bounding box center [602, 129] width 155 height 18
click at [742, 139] on div "Data out 07/10 Suficiência - Próxima Entrega - Estoque 0,000 TH Material ativo …" at bounding box center [779, 149] width 165 height 68
click at [313, 240] on div "Ok BR23 - PREFORMA 38G CRISTAL Data out 07/10 Suficiência - Próxima Entrega - E…" at bounding box center [512, 263] width 1024 height 379
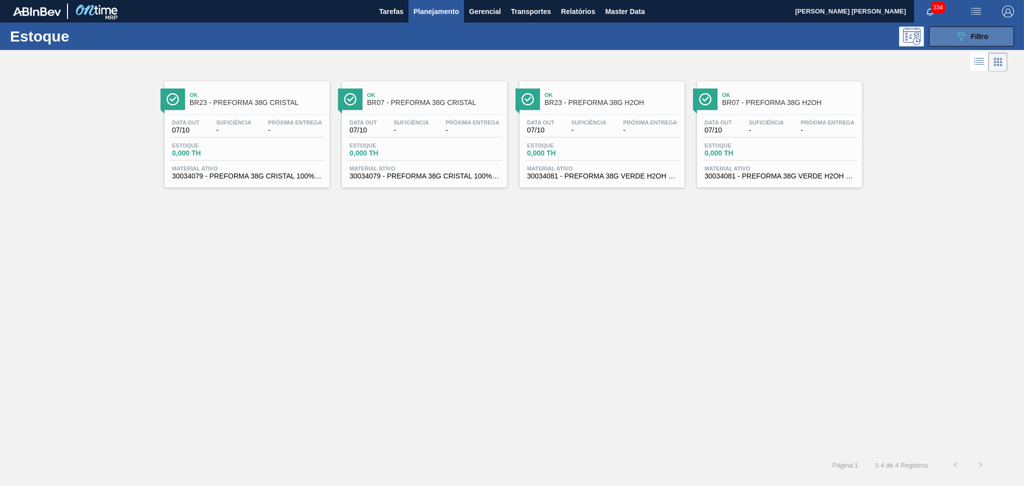
click at [935, 41] on button "089F7B8B-B2A5-4AFE-B5C0-19BA573D28AC Filtro" at bounding box center [971, 37] width 85 height 20
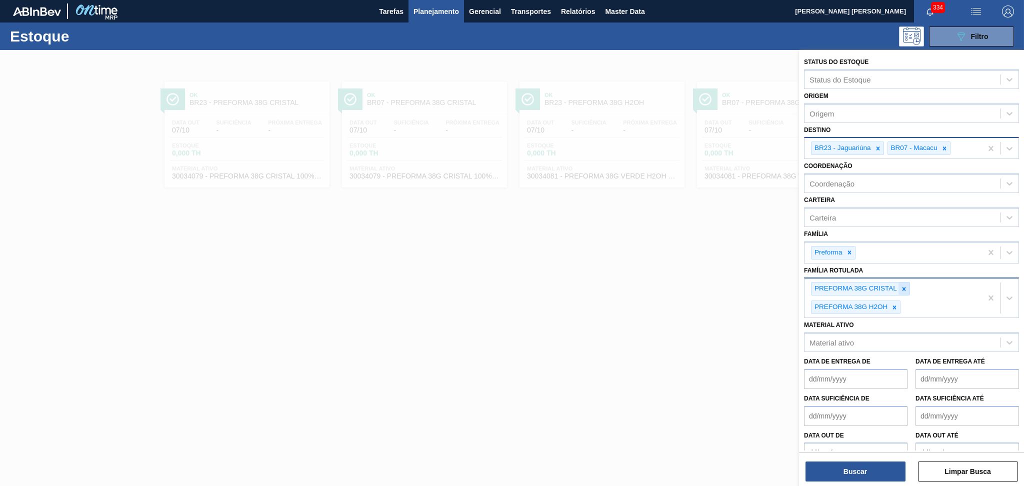
click at [900, 284] on div at bounding box center [904, 289] width 11 height 13
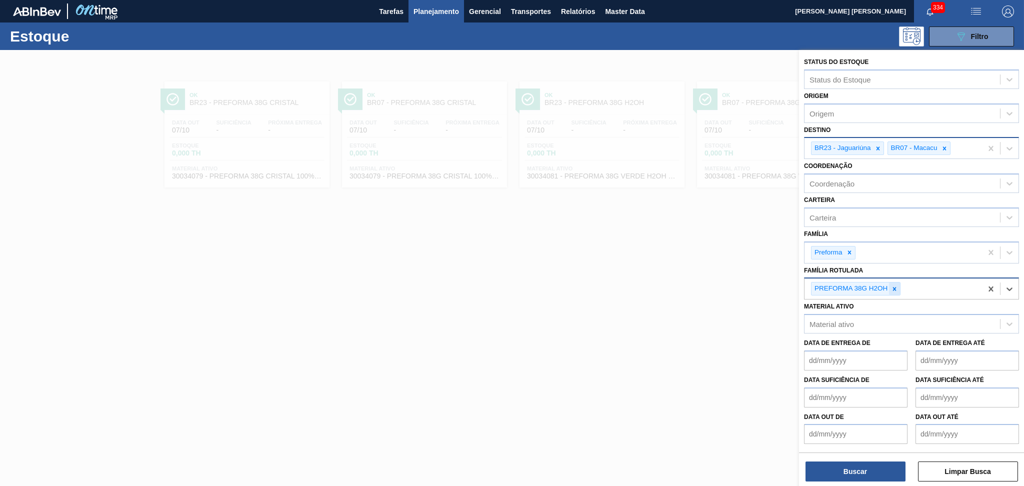
click at [899, 285] on div at bounding box center [894, 289] width 11 height 13
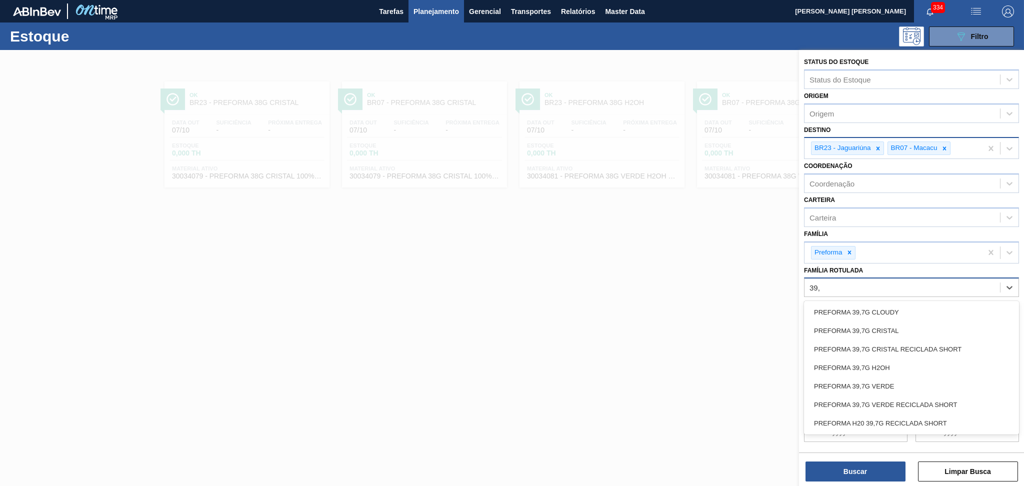
type Rotulada "39,7"
click at [892, 326] on div "PREFORMA 39,7G CRISTAL" at bounding box center [911, 331] width 215 height 19
type Rotulada "39,7"
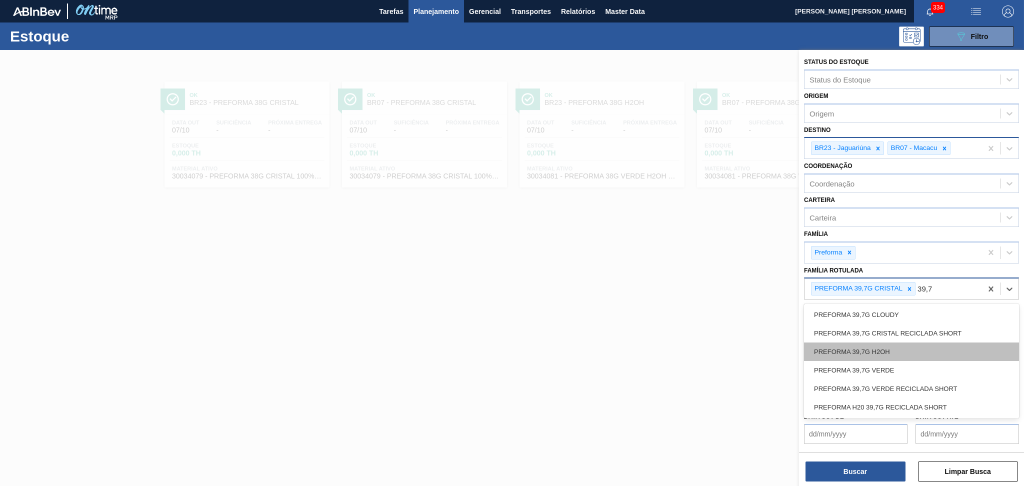
click at [893, 348] on div "PREFORMA 39,7G H2OH" at bounding box center [911, 352] width 215 height 19
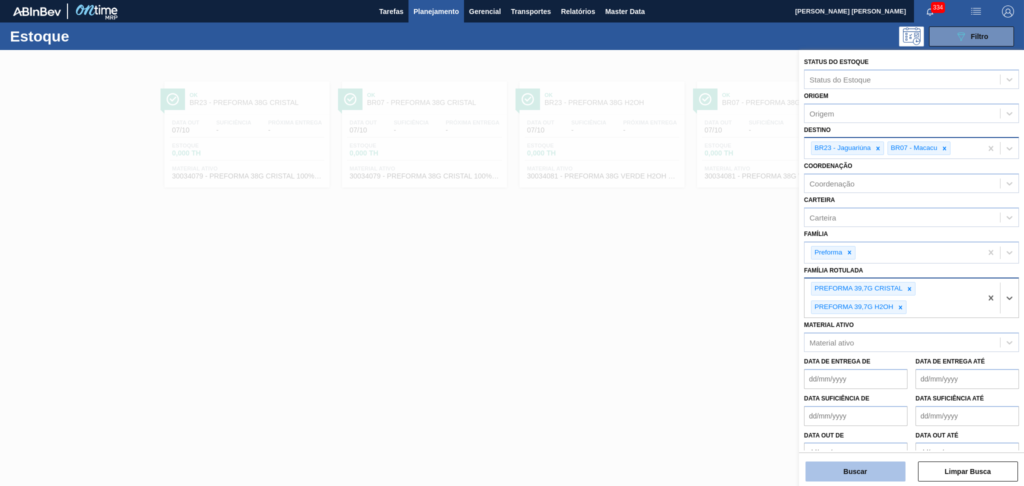
click at [875, 467] on button "Buscar" at bounding box center [856, 472] width 100 height 20
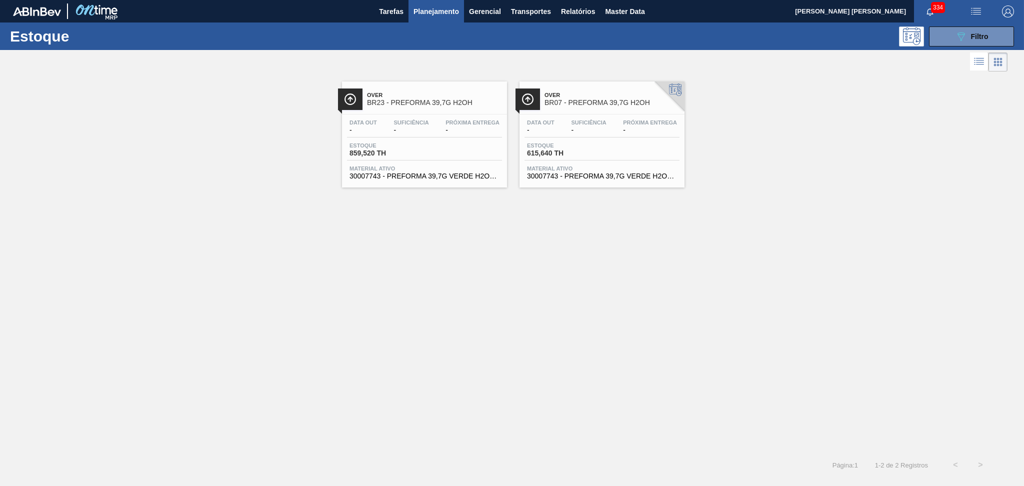
click at [462, 271] on div "Over BR23 - PREFORMA 39,7G H2OH Data out - Suficiência - Próxima Entrega - Esto…" at bounding box center [512, 263] width 1024 height 379
click at [377, 141] on div "Data out - Suficiência - Próxima Entrega - Estoque 859,520 TH Material ativo 30…" at bounding box center [424, 149] width 165 height 68
click at [606, 134] on div "Data out - Suficiência - Próxima Entrega -" at bounding box center [602, 129] width 155 height 18
click at [272, 236] on div "Over BR23 - PREFORMA 39,7G H2OH Data out - Suficiência - Próxima Entrega - Esto…" at bounding box center [512, 263] width 1024 height 379
click at [425, 13] on span "Planejamento" at bounding box center [437, 12] width 46 height 12
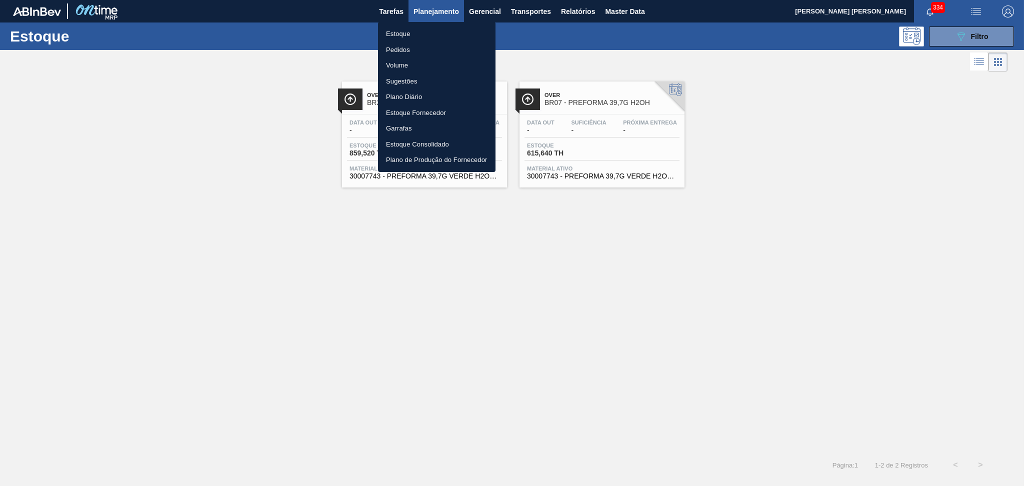
click at [397, 34] on li "Estoque" at bounding box center [437, 34] width 118 height 16
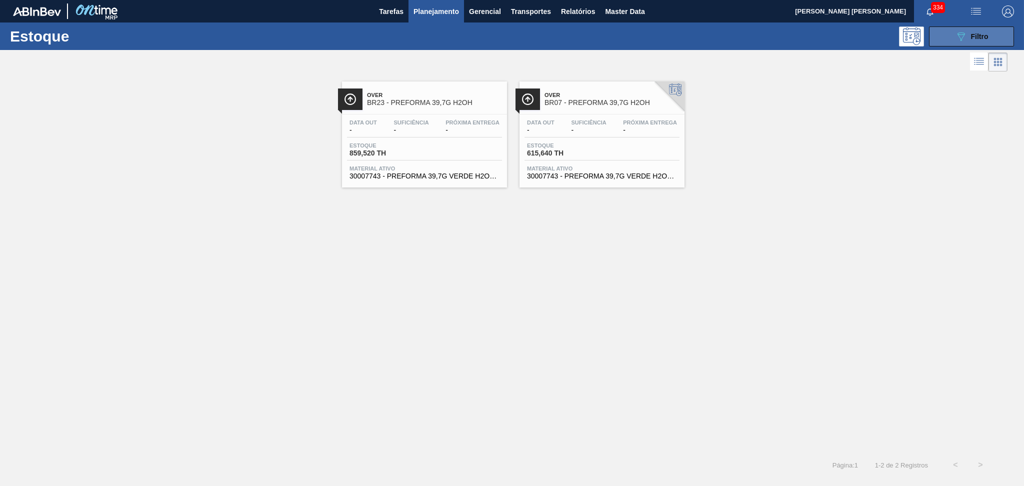
click at [949, 33] on button "089F7B8B-B2A5-4AFE-B5C0-19BA573D28AC Filtro" at bounding box center [971, 37] width 85 height 20
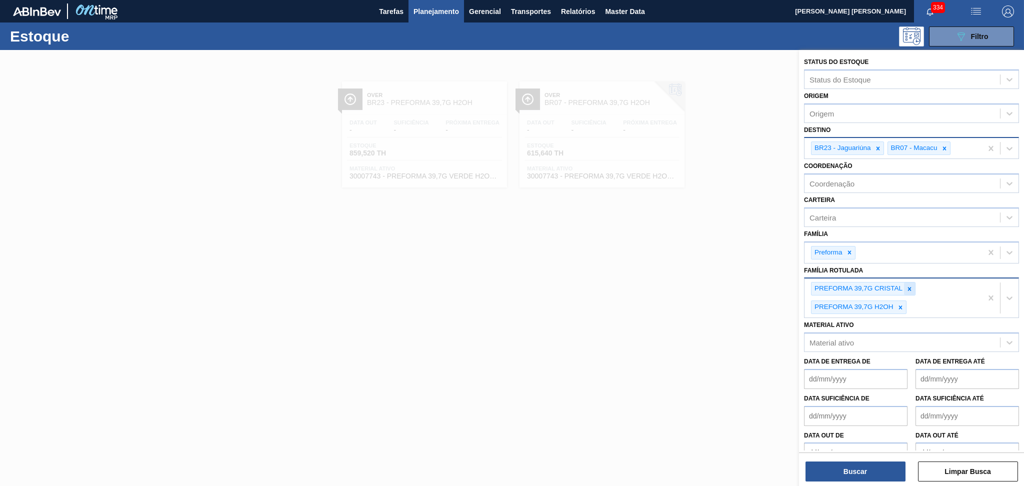
click at [910, 286] on icon at bounding box center [909, 289] width 7 height 7
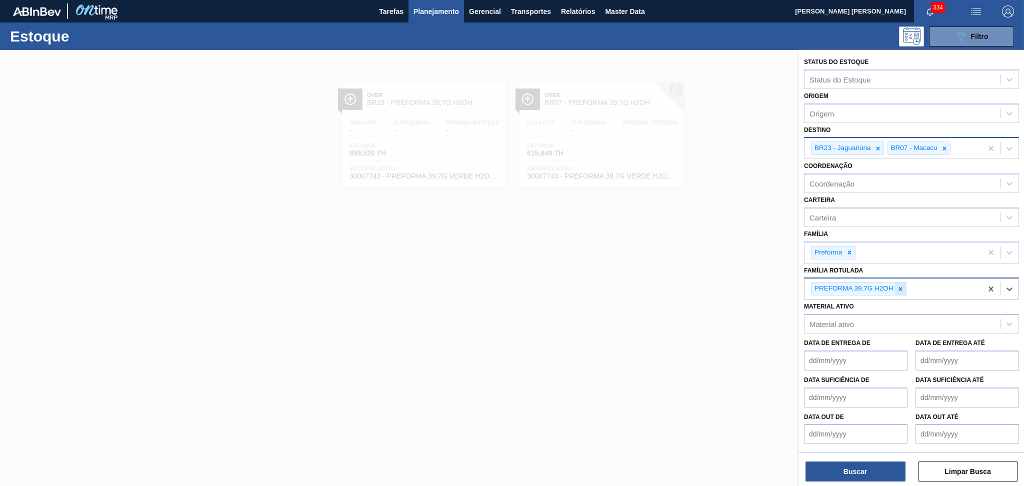
click at [905, 287] on div at bounding box center [900, 289] width 11 height 13
click at [868, 319] on div "Material ativo" at bounding box center [903, 322] width 196 height 15
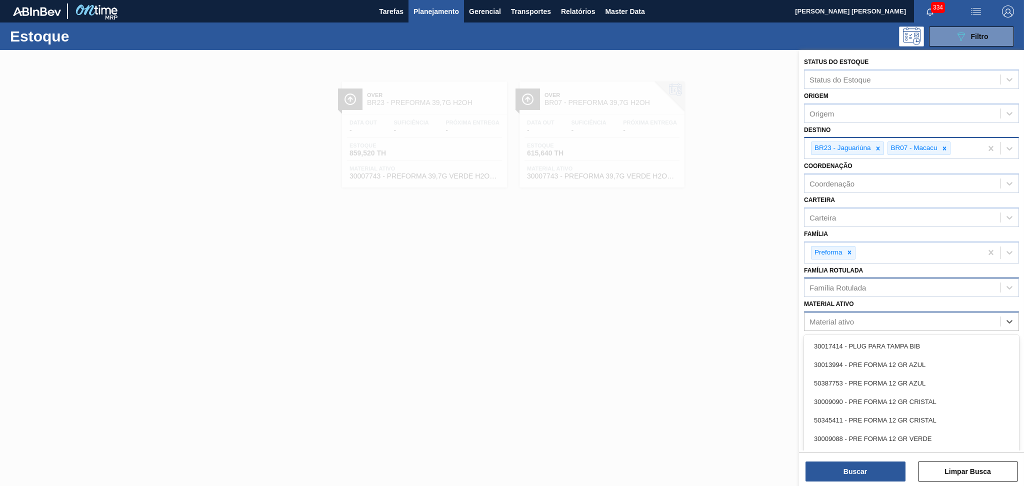
paste ativo "30018680"
type ativo "30018680"
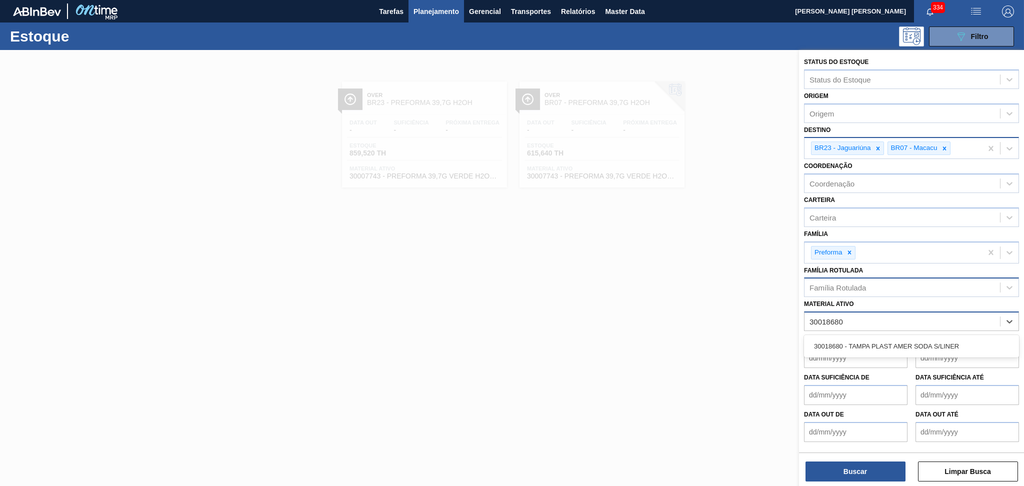
click at [871, 341] on div "30018680 - TAMPA PLAST AMER SODA S/LINER" at bounding box center [911, 346] width 215 height 19
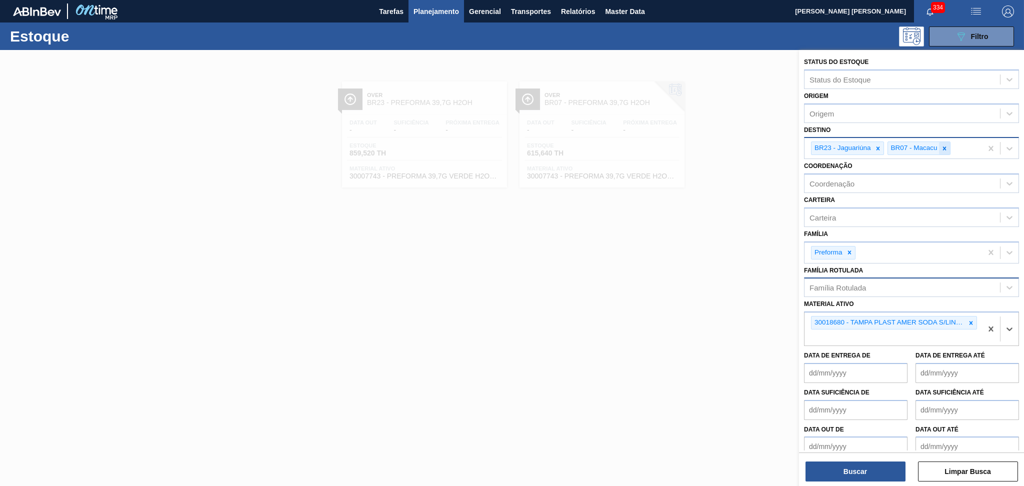
click at [948, 145] on icon at bounding box center [944, 148] width 7 height 7
click at [878, 147] on icon at bounding box center [878, 149] width 4 height 4
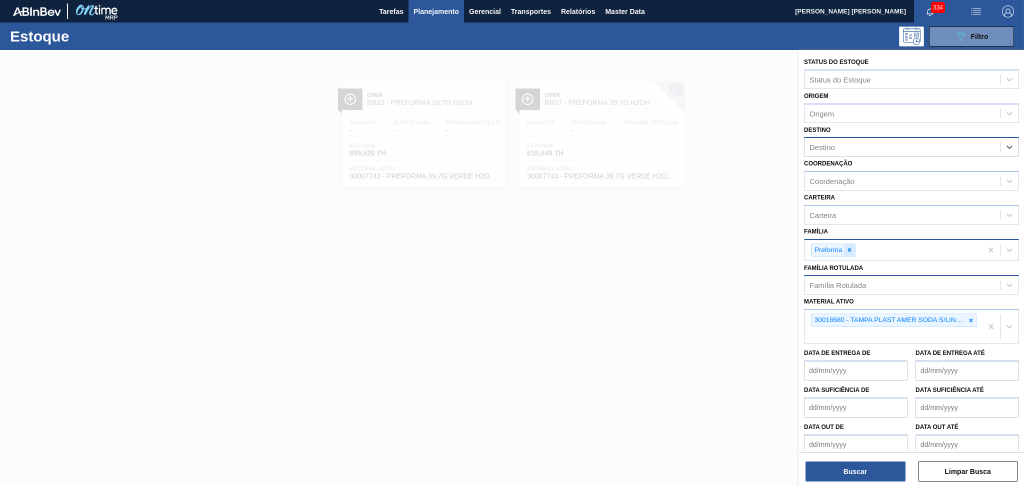
click at [852, 252] on div at bounding box center [849, 250] width 11 height 13
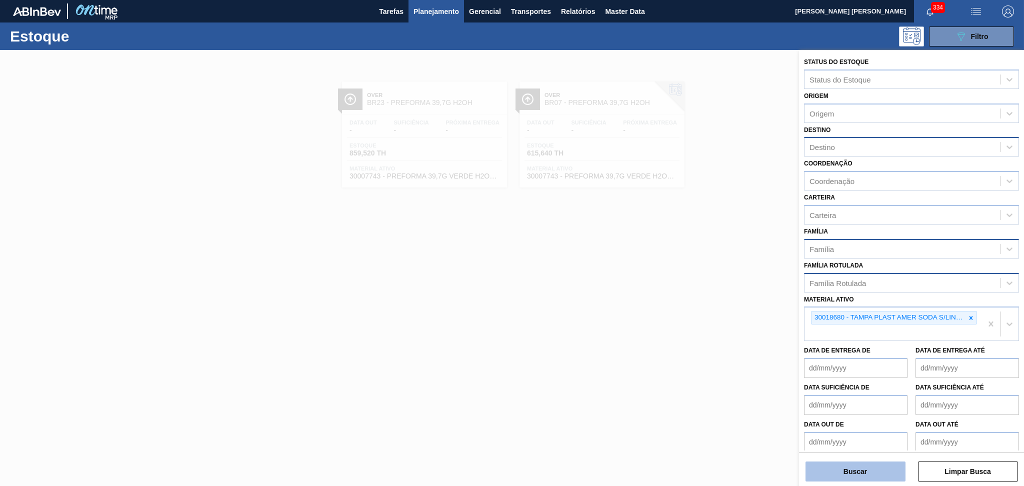
click at [865, 467] on button "Buscar" at bounding box center [856, 472] width 100 height 20
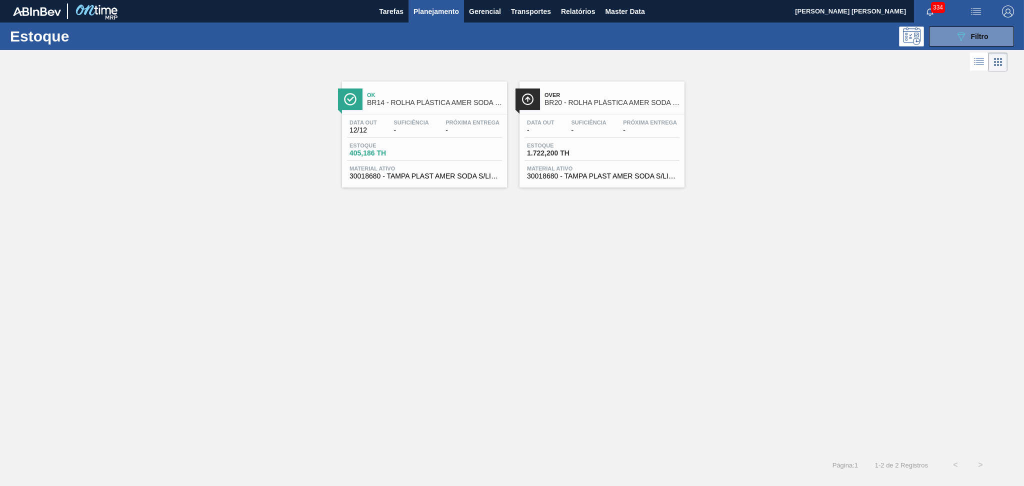
click at [433, 166] on span "Material ativo" at bounding box center [425, 169] width 150 height 6
click at [571, 167] on span "Material ativo" at bounding box center [602, 169] width 150 height 6
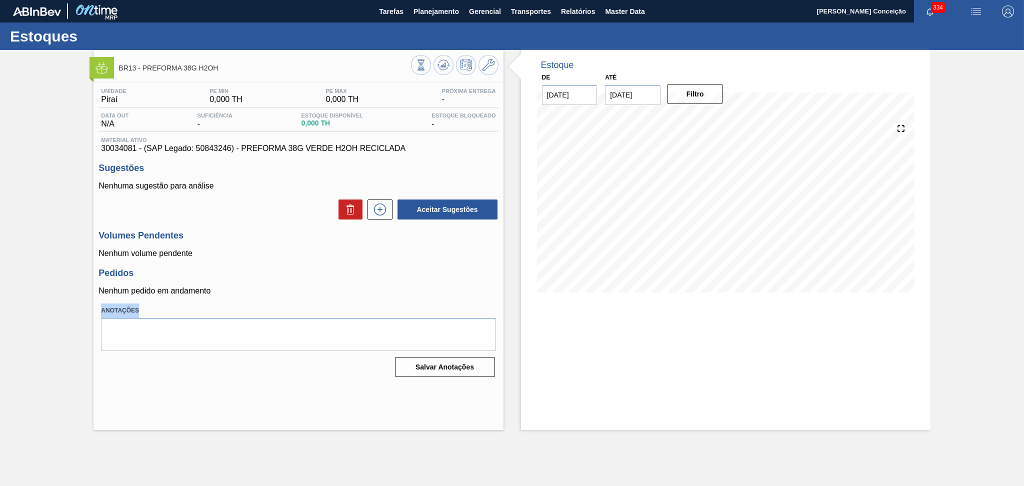
click at [365, 287] on p "Nenhum pedido em andamento" at bounding box center [299, 291] width 400 height 9
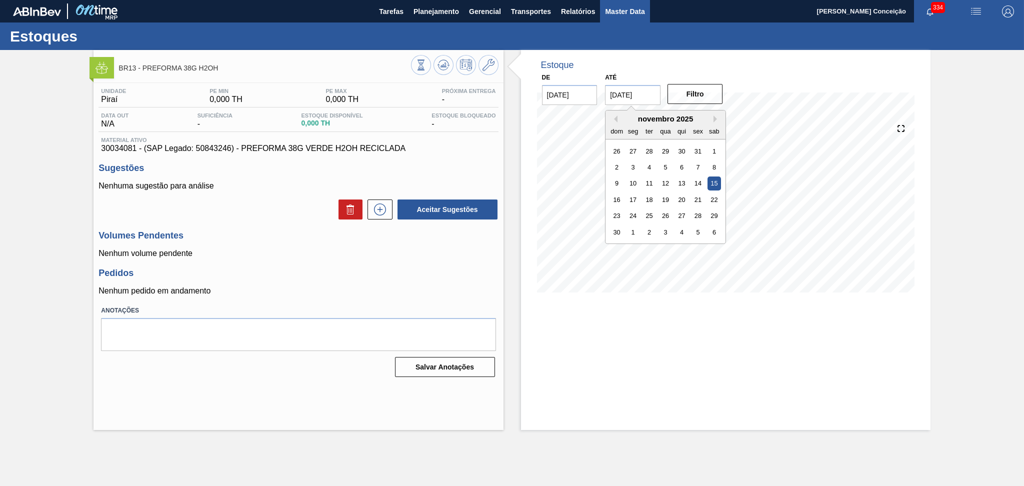
drag, startPoint x: 366, startPoint y: 287, endPoint x: 631, endPoint y: 2, distance: 389.6
click at [445, 62] on icon at bounding box center [444, 65] width 12 height 12
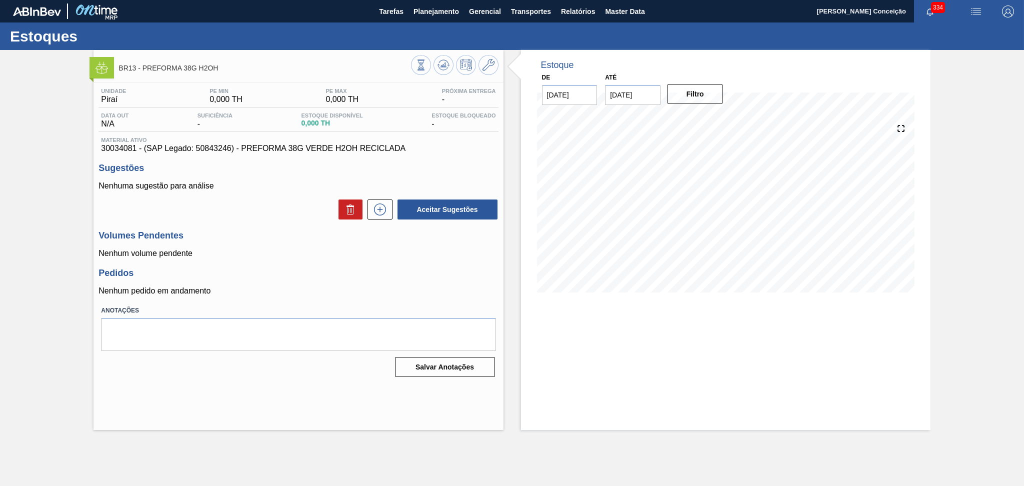
click at [348, 290] on p "Nenhum pedido em andamento" at bounding box center [299, 291] width 400 height 9
click at [454, 67] on div at bounding box center [455, 66] width 88 height 23
click at [448, 69] on icon at bounding box center [444, 65] width 12 height 12
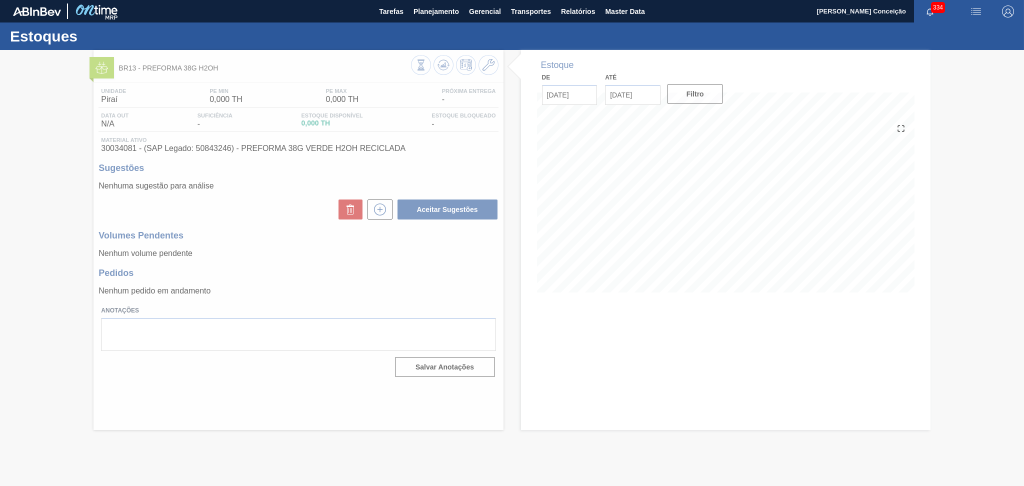
click at [335, 267] on div at bounding box center [512, 268] width 1024 height 436
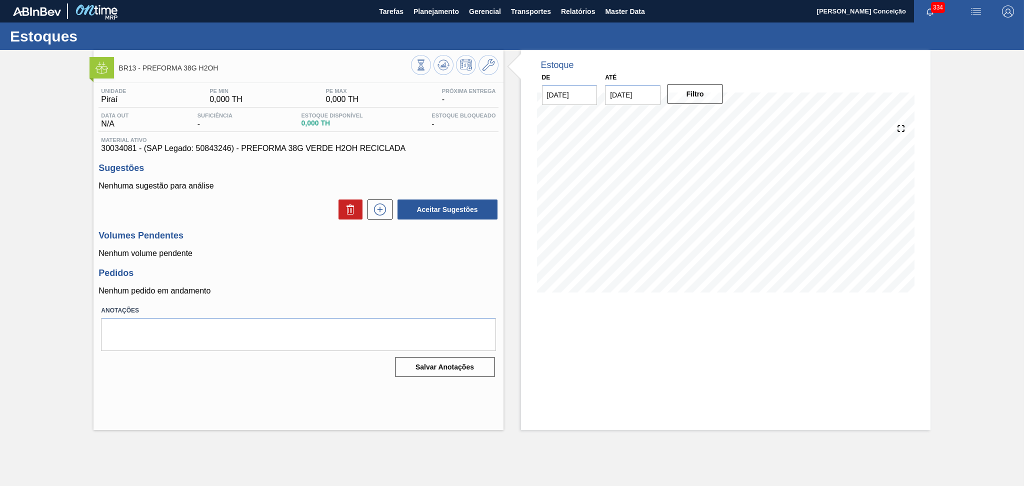
click at [335, 267] on div "Unidade Piraí PE MIN 0,000 TH PE MAX 0,000 TH Próxima Entrega - Data out N/A Su…" at bounding box center [299, 232] width 410 height 298
click at [494, 64] on button at bounding box center [489, 65] width 20 height 20
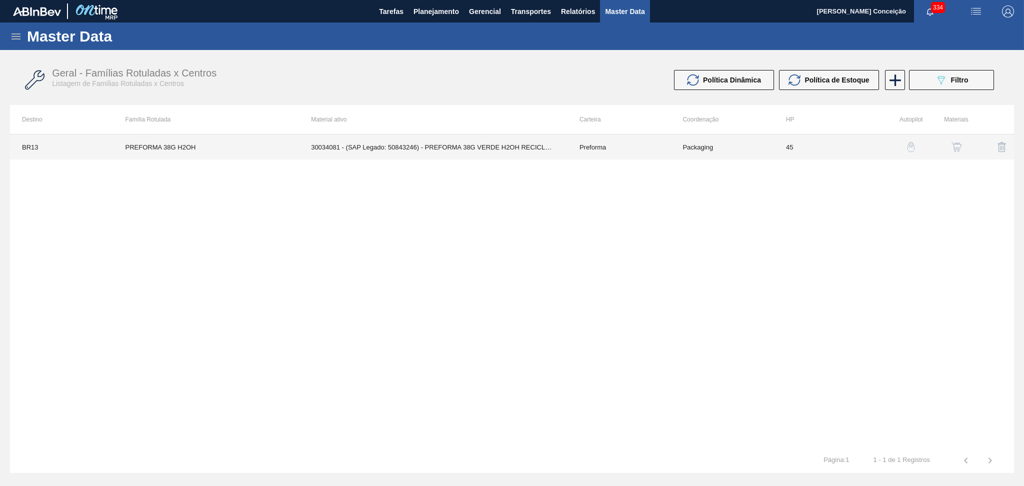
click at [546, 154] on td "30034081 - (SAP Legado: 50843246) - PREFORMA 38G VERDE H2OH RECICLADA" at bounding box center [433, 147] width 269 height 25
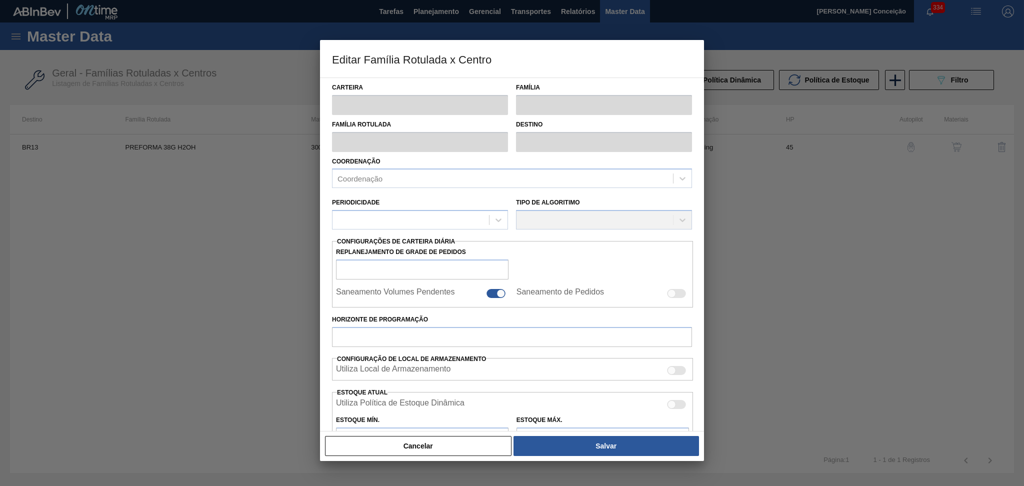
type input "Preforma"
type input "PREFORMA 38G H2OH"
type input "BR13 - Piraí"
type input "0"
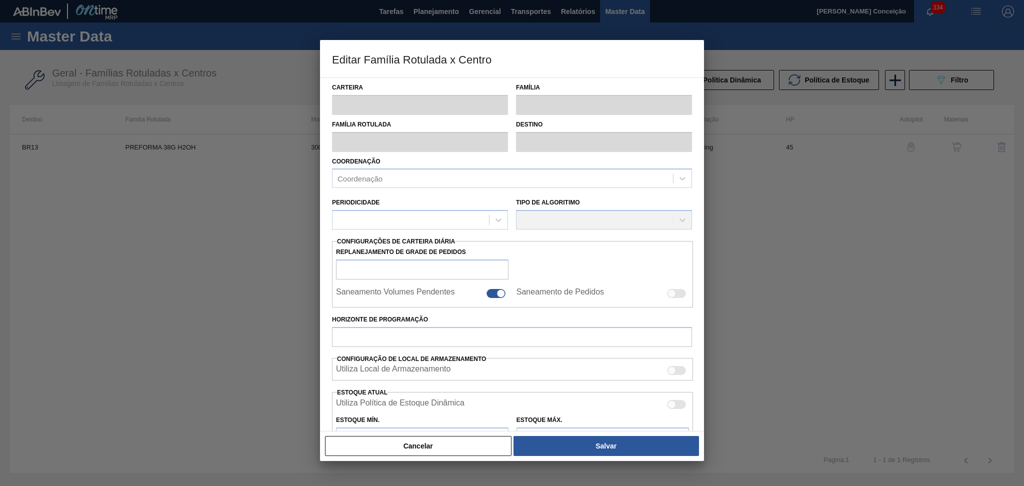
type input "45"
type input "0"
type input "100"
type input "0,000"
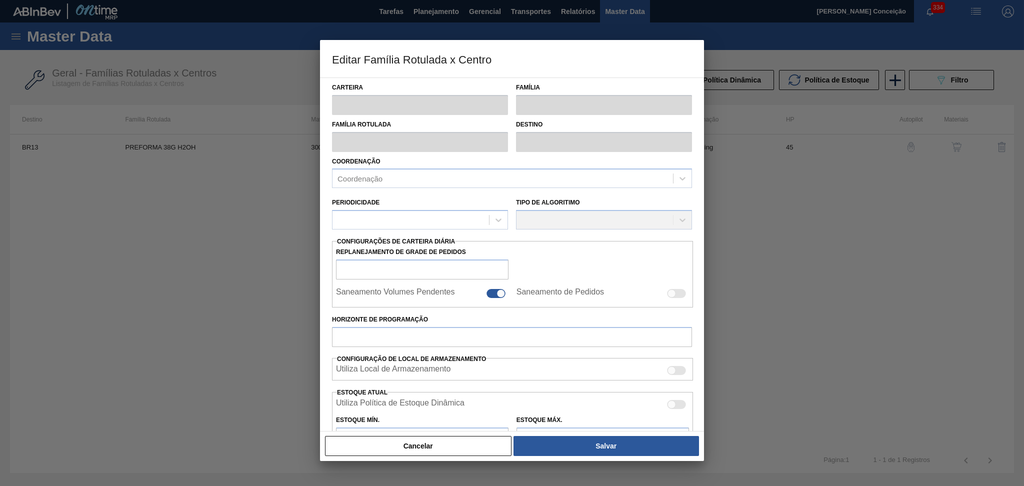
checkbox input "true"
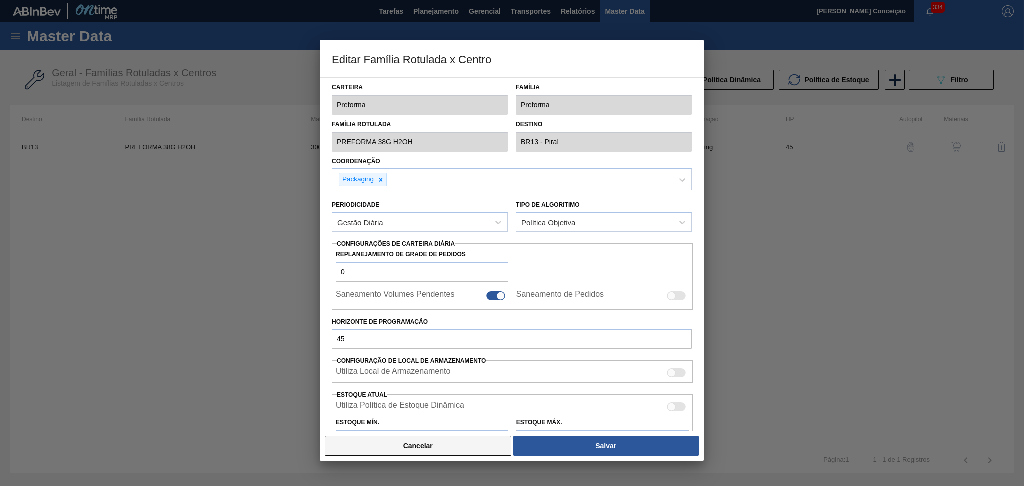
click at [452, 441] on button "Cancelar" at bounding box center [418, 446] width 187 height 20
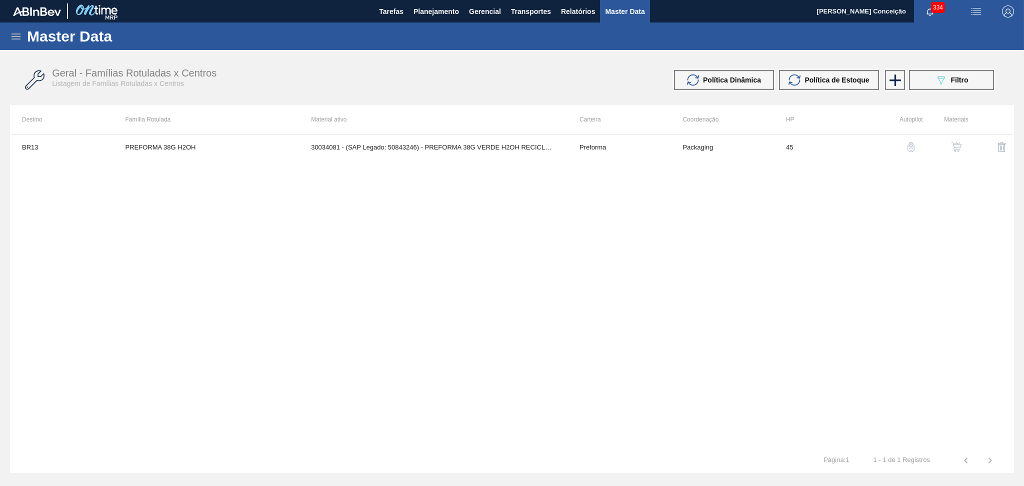
click at [957, 137] on button "button" at bounding box center [957, 147] width 24 height 24
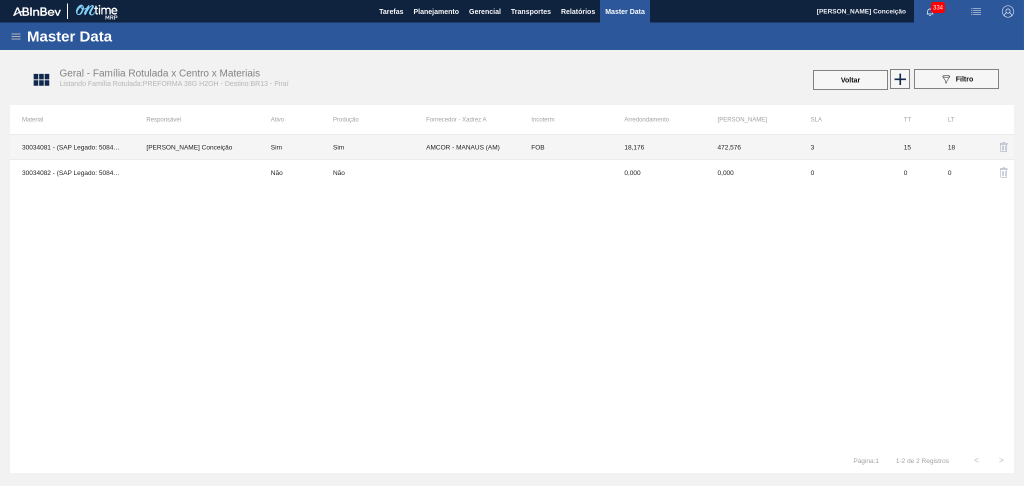
click at [396, 140] on td "Sim" at bounding box center [379, 148] width 93 height 26
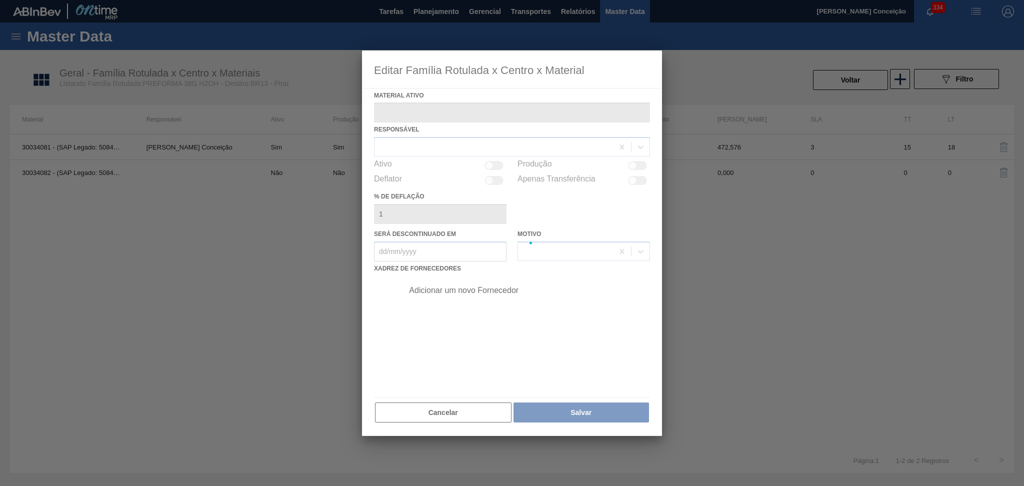
type ativo "30034081 - (SAP Legado: 50843246) - PREFORMA 38G VERDE H2OH RECICLADA"
checkbox input "true"
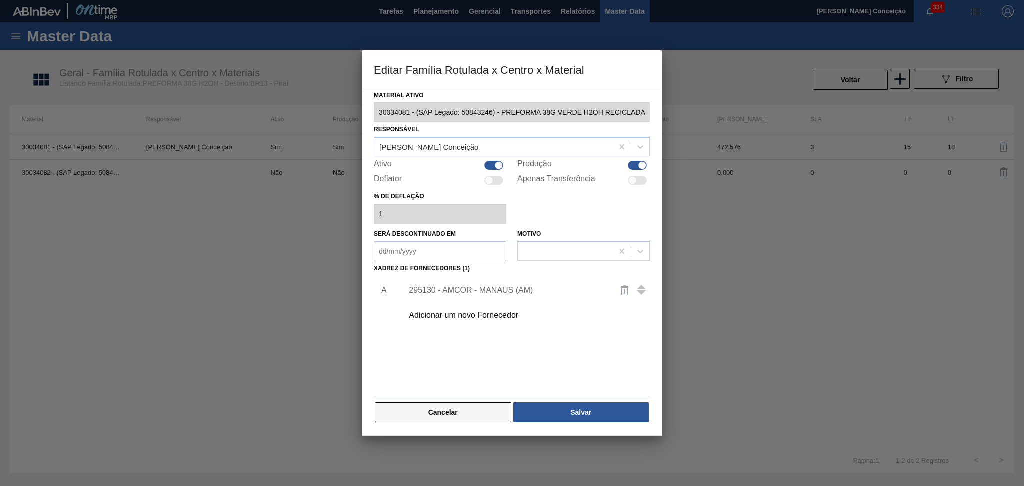
click at [458, 413] on button "Cancelar" at bounding box center [443, 413] width 137 height 20
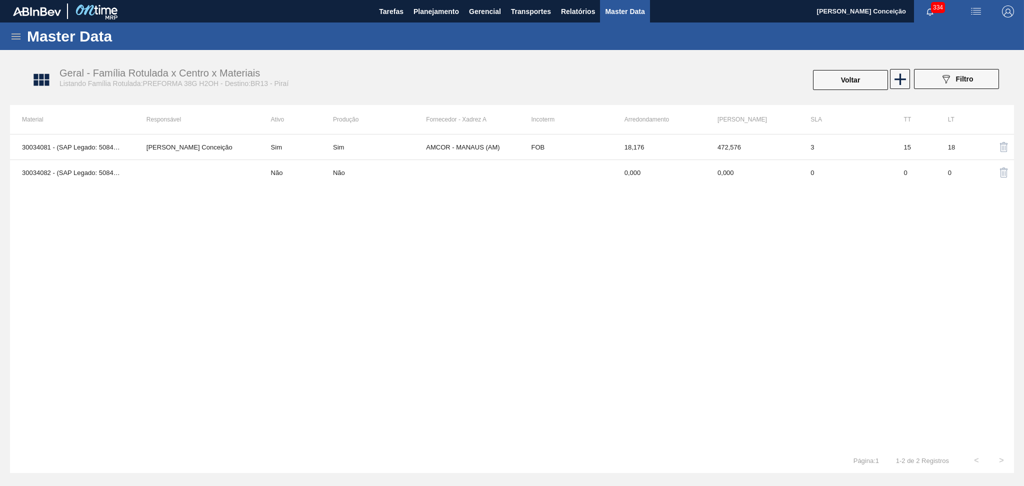
click at [490, 355] on div "30034081 - (SAP Legado: 50843246) - PREFORMA 38G VERDE H2OH RECICLADA Aline Apa…" at bounding box center [512, 291] width 1004 height 314
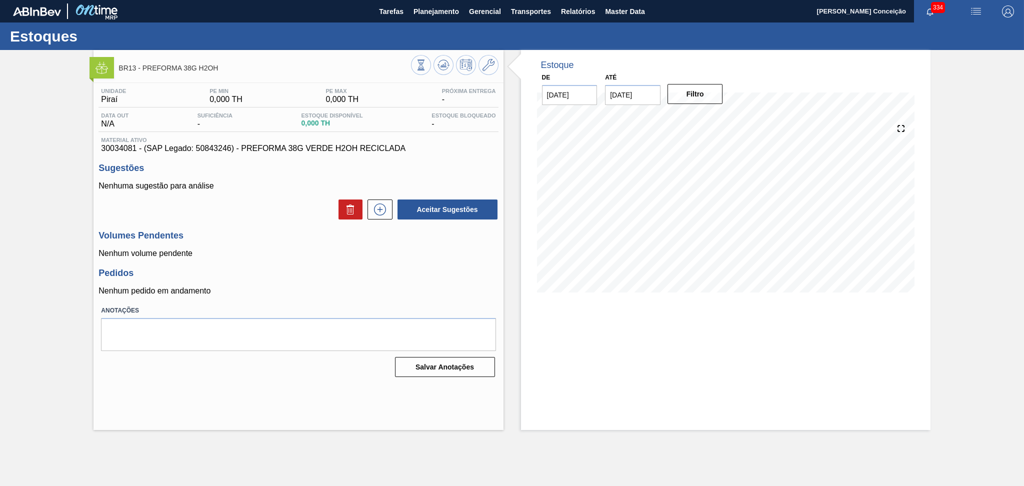
click at [343, 280] on div "Pedidos Nenhum pedido em andamento" at bounding box center [299, 282] width 400 height 28
click at [344, 275] on h3 "Pedidos" at bounding box center [299, 273] width 400 height 11
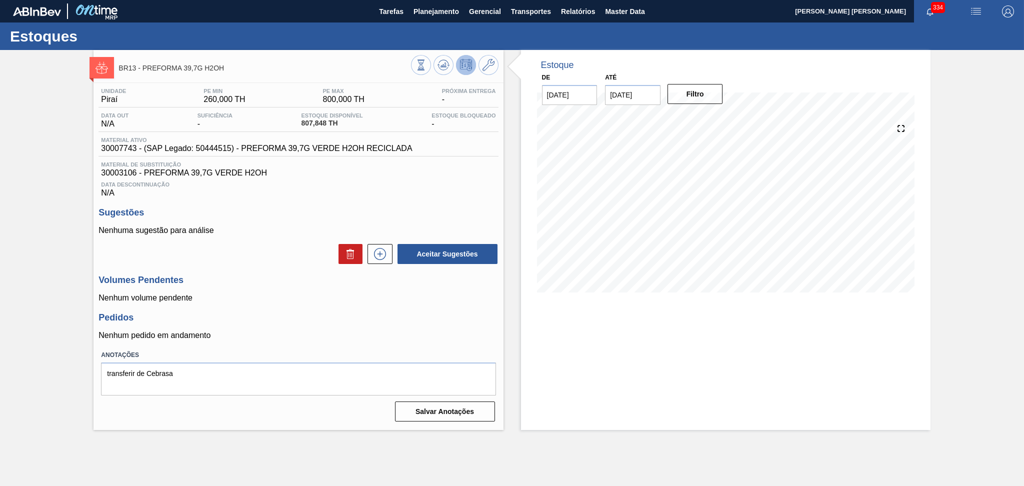
click at [418, 280] on h3 "Volumes Pendentes" at bounding box center [299, 280] width 400 height 11
click at [236, 381] on textarea "transferir de Cebrasa" at bounding box center [298, 379] width 395 height 33
click at [305, 277] on h3 "Volumes Pendentes" at bounding box center [299, 280] width 400 height 11
click at [399, 318] on h3 "Pedidos" at bounding box center [299, 318] width 400 height 11
click at [452, 66] on button at bounding box center [444, 65] width 20 height 20
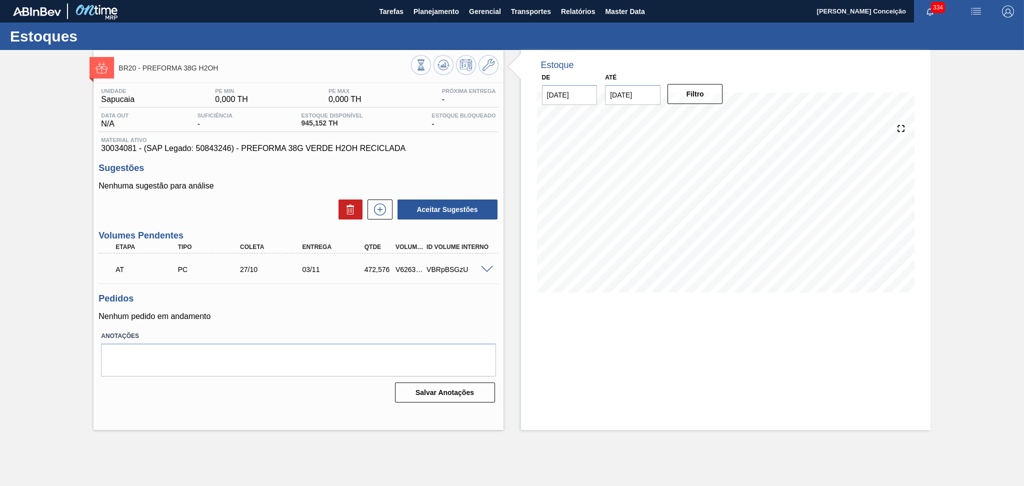
click at [317, 307] on div "Pedidos Nenhum pedido em andamento" at bounding box center [299, 308] width 400 height 28
click at [486, 266] on span at bounding box center [487, 270] width 12 height 8
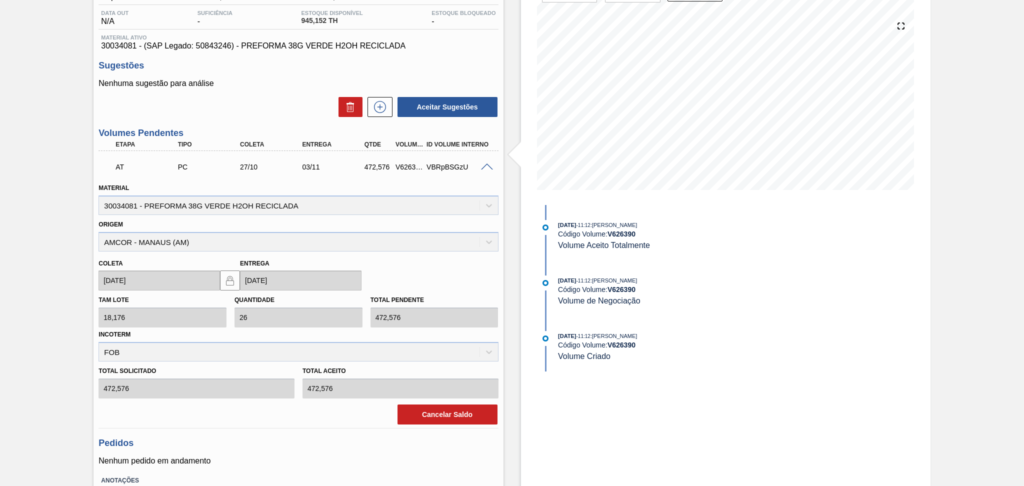
scroll to position [133, 0]
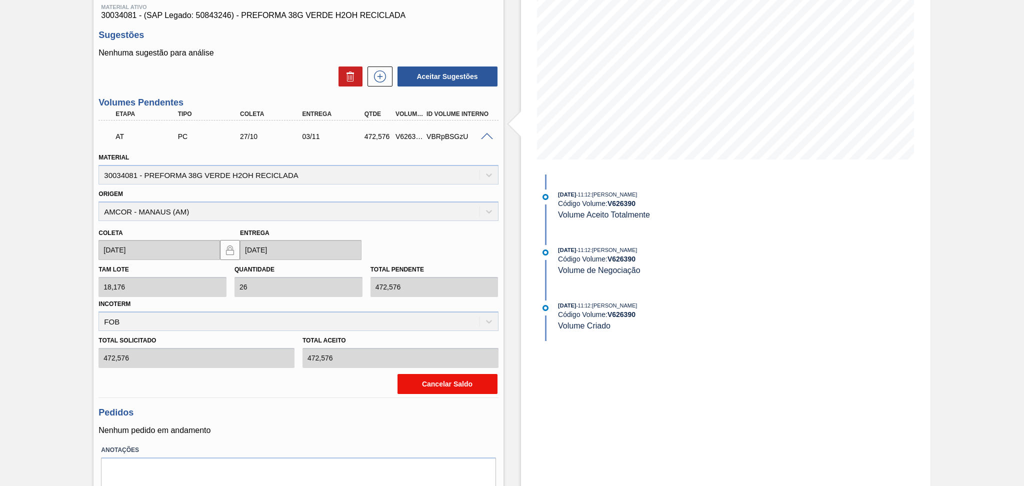
click at [454, 383] on button "Cancelar Saldo" at bounding box center [448, 384] width 100 height 20
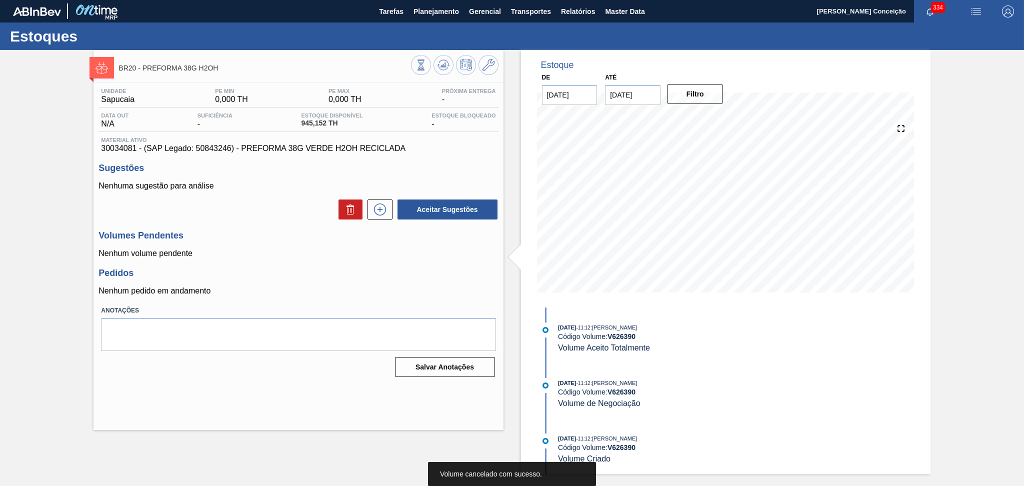
scroll to position [0, 0]
click at [315, 287] on p "Nenhum pedido em andamento" at bounding box center [299, 291] width 400 height 9
click at [373, 260] on div "Unidade Sapucaia PE MIN 0,000 TH PE MAX 0,000 TH Próxima Entrega - Data out N/A…" at bounding box center [299, 232] width 410 height 298
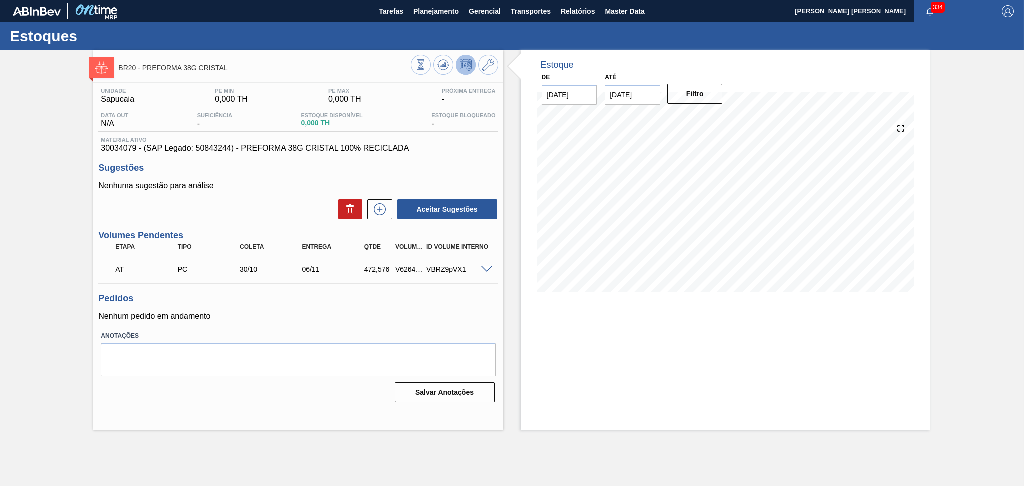
click at [486, 267] on span at bounding box center [487, 270] width 12 height 8
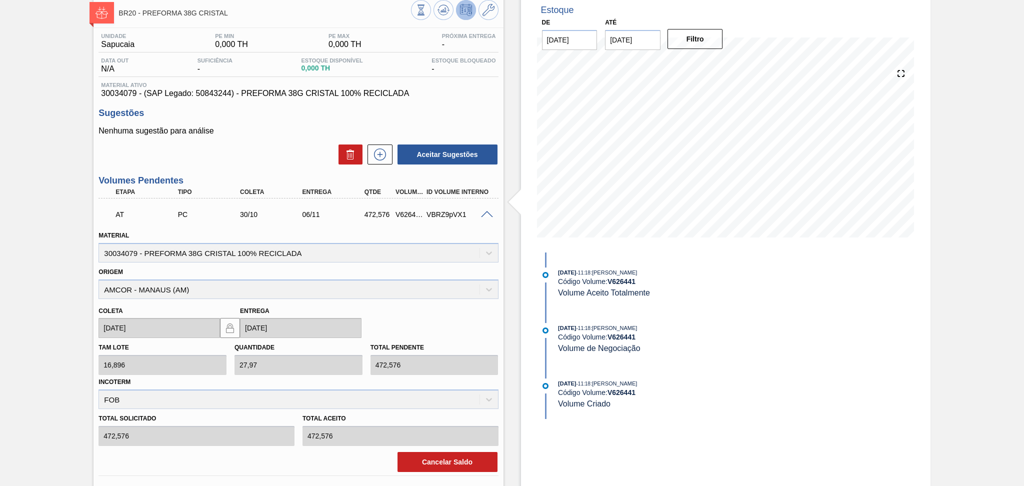
scroll to position [133, 0]
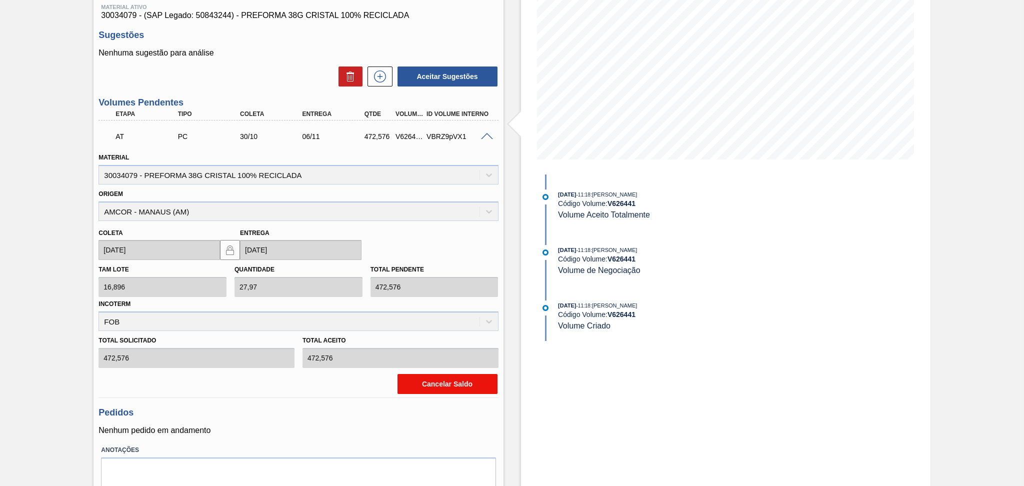
click at [447, 380] on button "Cancelar Saldo" at bounding box center [448, 384] width 100 height 20
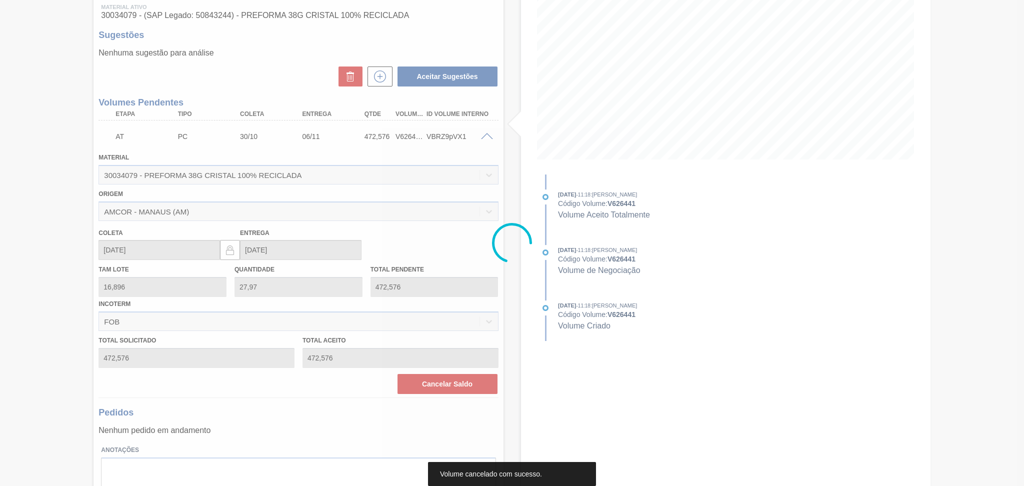
scroll to position [0, 0]
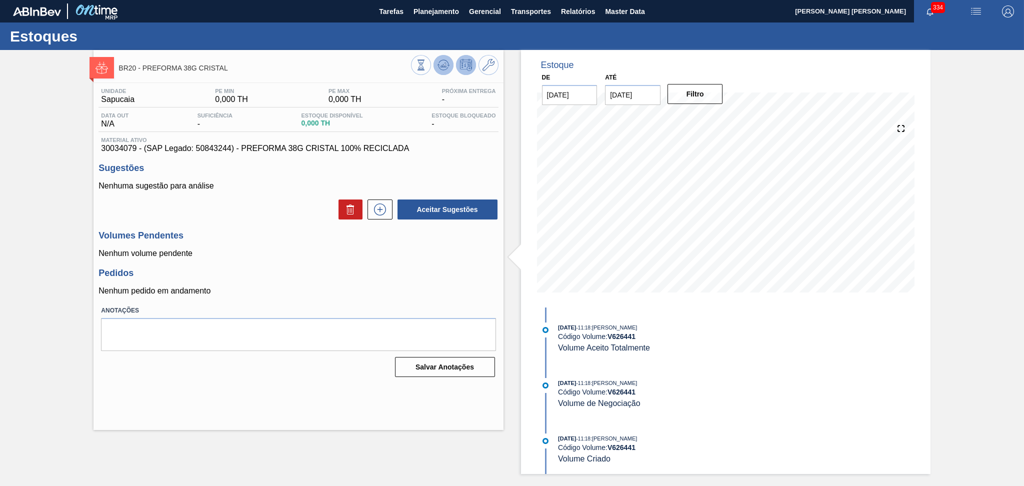
click at [438, 57] on button at bounding box center [444, 65] width 20 height 20
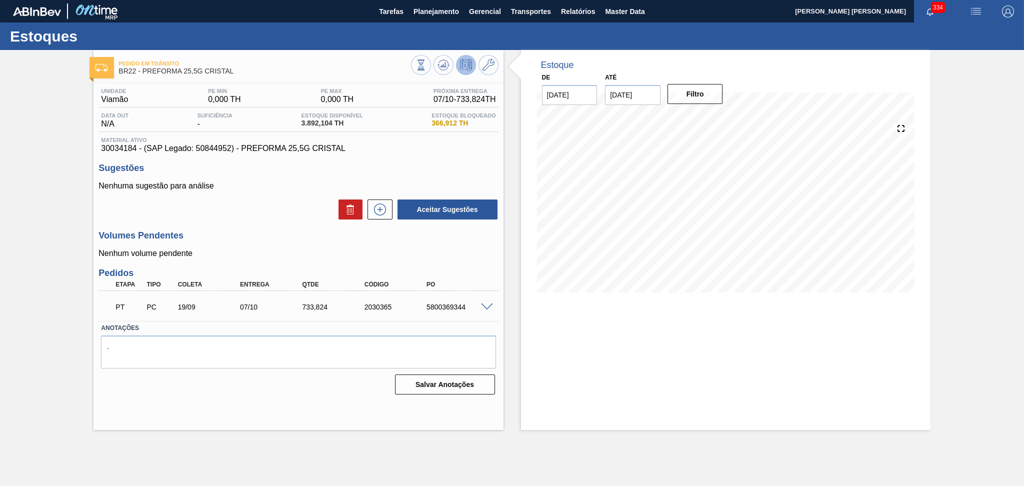
click at [261, 240] on h3 "Volumes Pendentes" at bounding box center [299, 236] width 400 height 11
click at [447, 64] on icon at bounding box center [444, 65] width 12 height 12
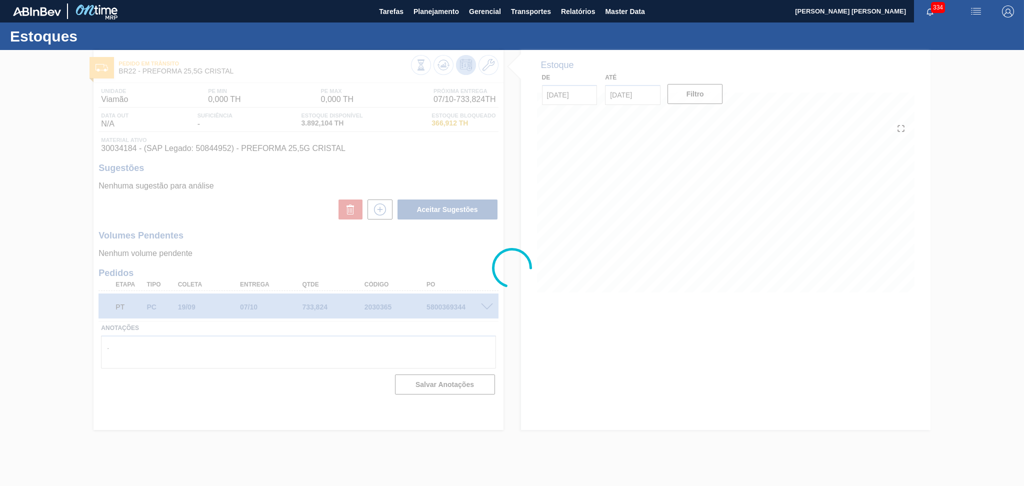
click at [259, 255] on div at bounding box center [512, 268] width 1024 height 436
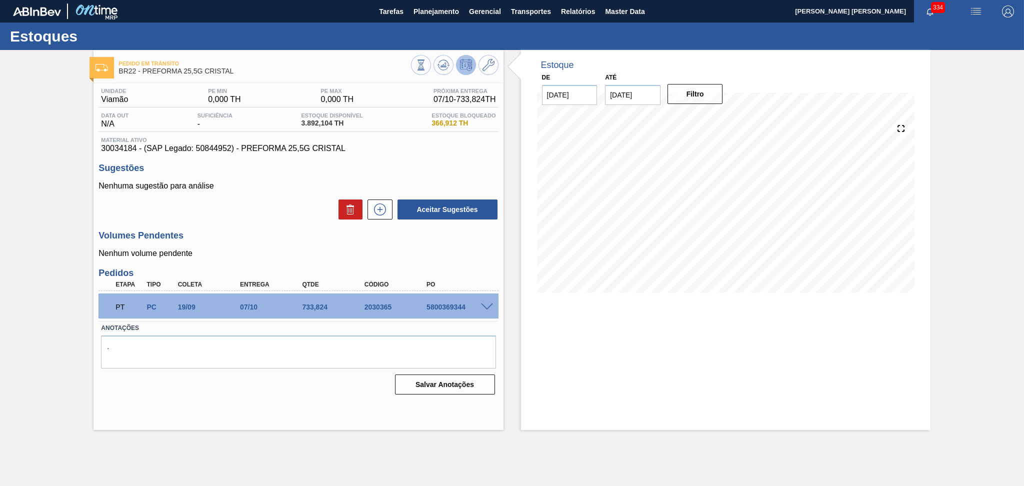
click at [489, 306] on span at bounding box center [487, 308] width 12 height 8
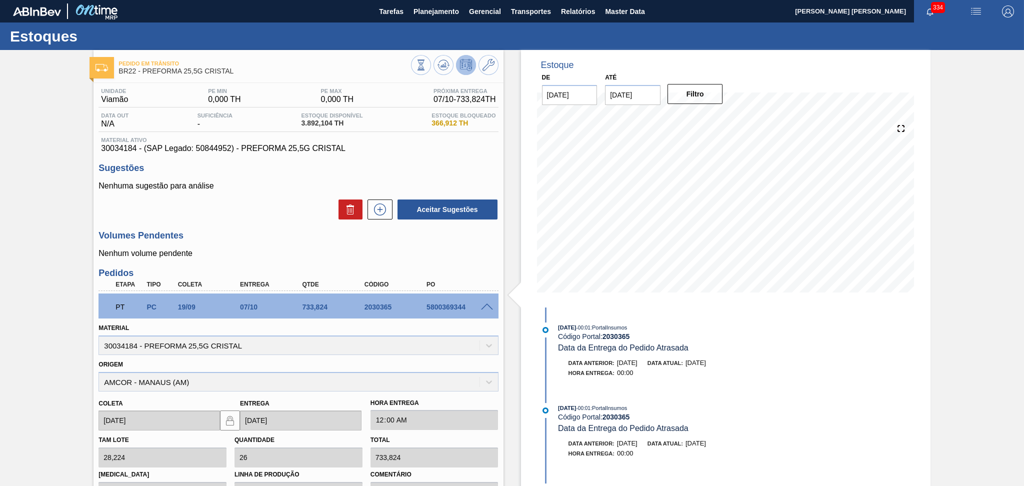
click at [492, 307] on div at bounding box center [489, 307] width 20 height 8
click at [487, 307] on span at bounding box center [487, 308] width 12 height 8
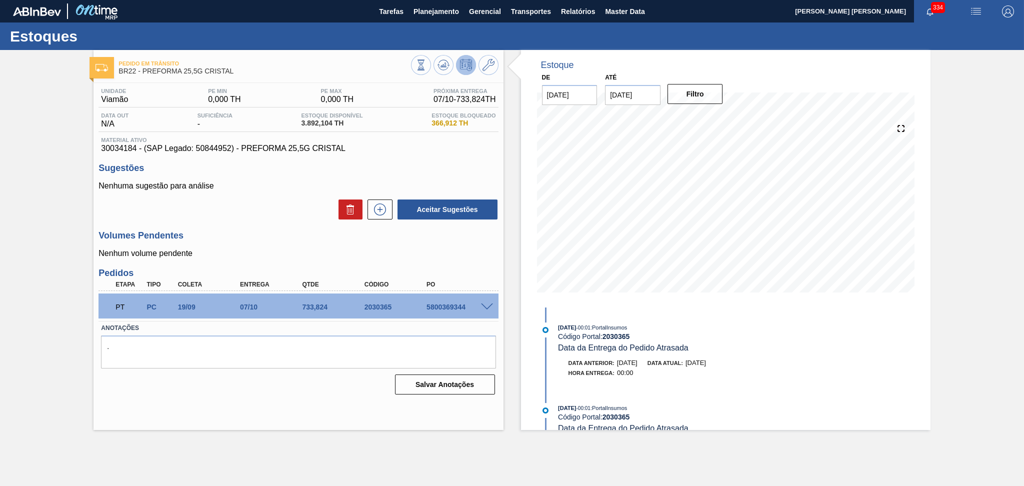
click at [227, 234] on h3 "Volumes Pendentes" at bounding box center [299, 236] width 400 height 11
click at [261, 251] on p "Nenhum volume pendente" at bounding box center [299, 253] width 400 height 9
click at [291, 256] on p "Nenhum volume pendente" at bounding box center [299, 253] width 400 height 9
click at [281, 234] on h3 "Volumes Pendentes" at bounding box center [299, 236] width 400 height 11
click at [253, 222] on div "Unidade Viamão PE MIN 0,000 TH PE MAX 0,000 TH Próxima Entrega 07/10 - 733,824 …" at bounding box center [299, 240] width 410 height 315
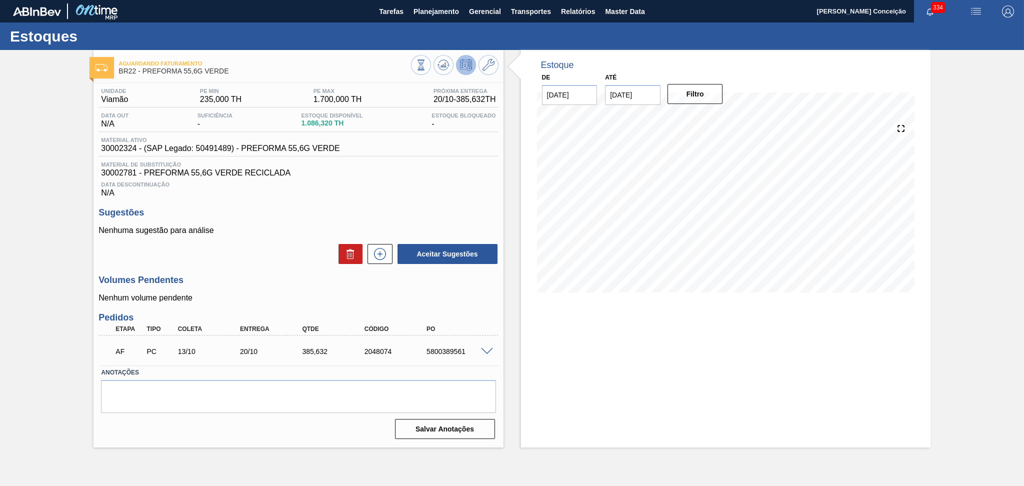
click at [294, 268] on div "Unidade Viamão PE MIN 235,000 TH PE MAX 1.700,000 TH Próxima Entrega 20/10 - 38…" at bounding box center [299, 263] width 410 height 360
click at [484, 350] on span at bounding box center [487, 352] width 12 height 8
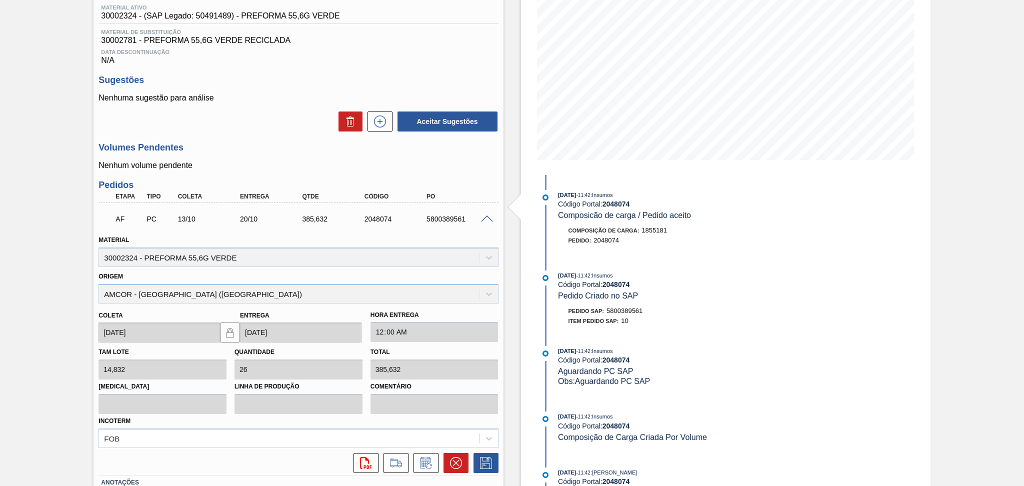
scroll to position [133, 0]
click at [419, 457] on icon at bounding box center [426, 463] width 16 height 12
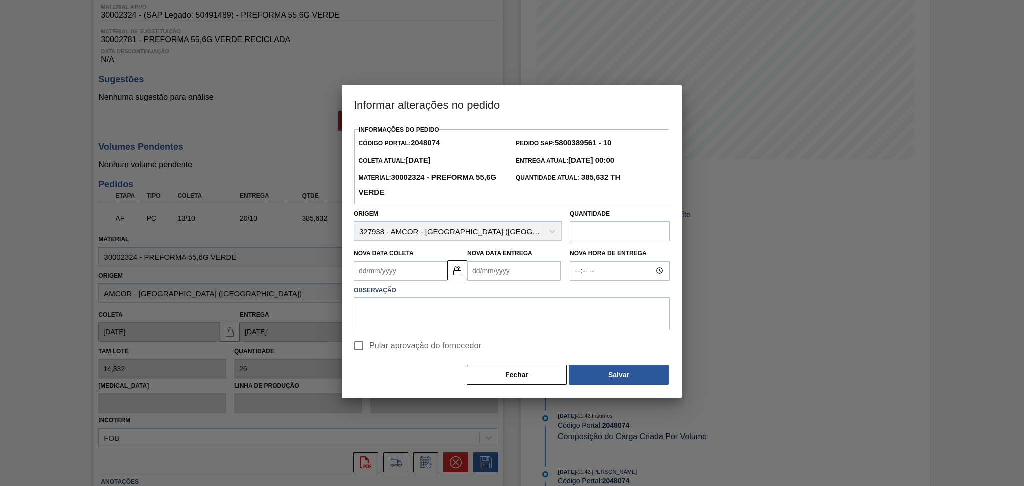
click at [401, 271] on Coleta2048074 "Nova Data Coleta" at bounding box center [401, 271] width 94 height 20
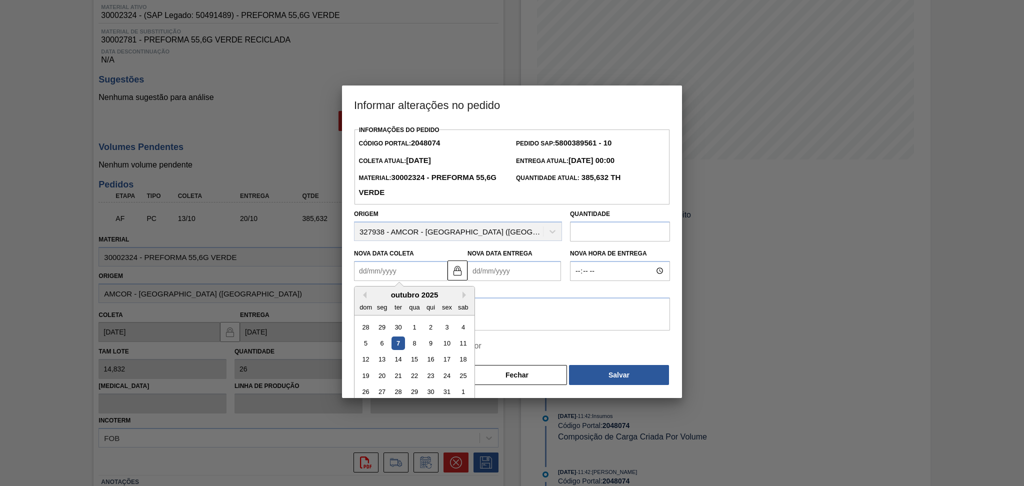
type Coleta2048074 "2"
type Entrega2048074 "09/10/2025"
type Coleta2048074 "24"
type Entrega2048074 "31/10/2025"
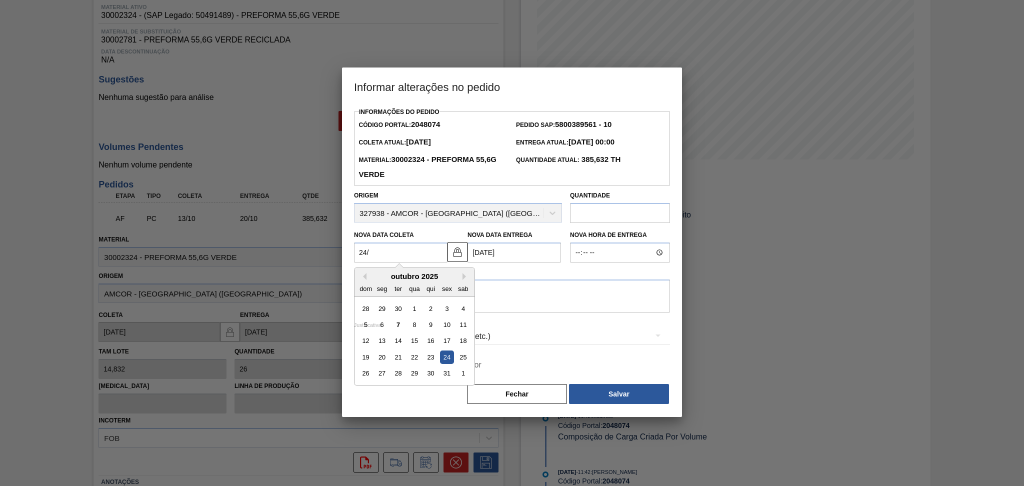
type Coleta2048074 "24/1"
type Entrega2048074 "31/01/2025"
type Coleta2048074 "24/10"
type Entrega2048074 "31/10/2025"
click at [440, 361] on div "24" at bounding box center [447, 358] width 14 height 14
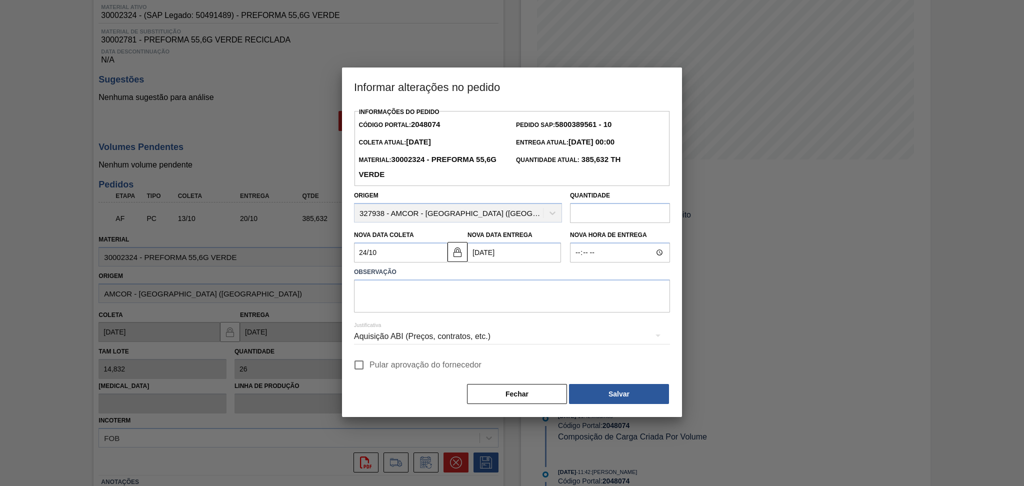
type Coleta2048074 "24/10/2025"
click at [418, 288] on textarea at bounding box center [512, 296] width 316 height 33
type textarea "POSTERGADO CONFORME DISPONIBILIDADE DO FORNECEDOR"
click at [381, 369] on span "Pular aprovação do fornecedor" at bounding box center [426, 365] width 112 height 12
click at [370, 369] on input "Pular aprovação do fornecedor" at bounding box center [359, 365] width 21 height 21
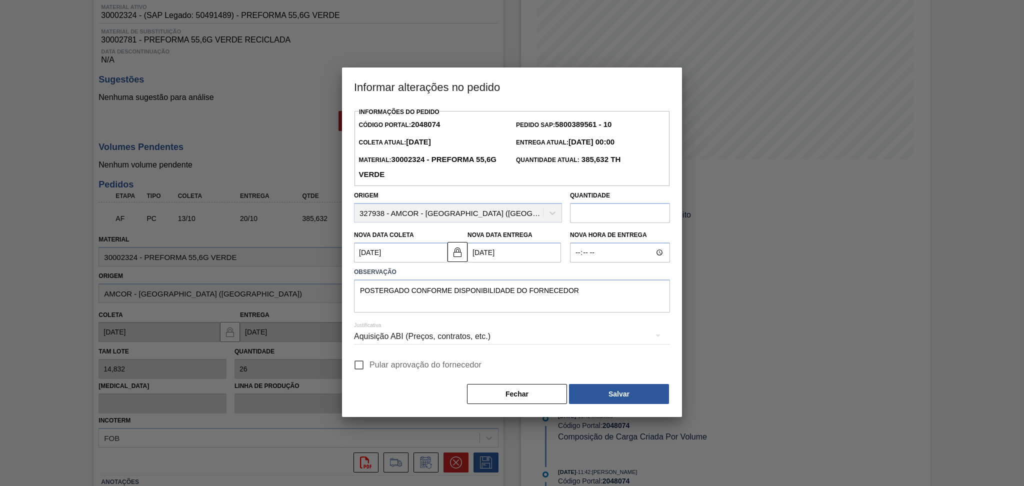
checkbox input "true"
click at [613, 403] on button "Salvar" at bounding box center [619, 394] width 100 height 20
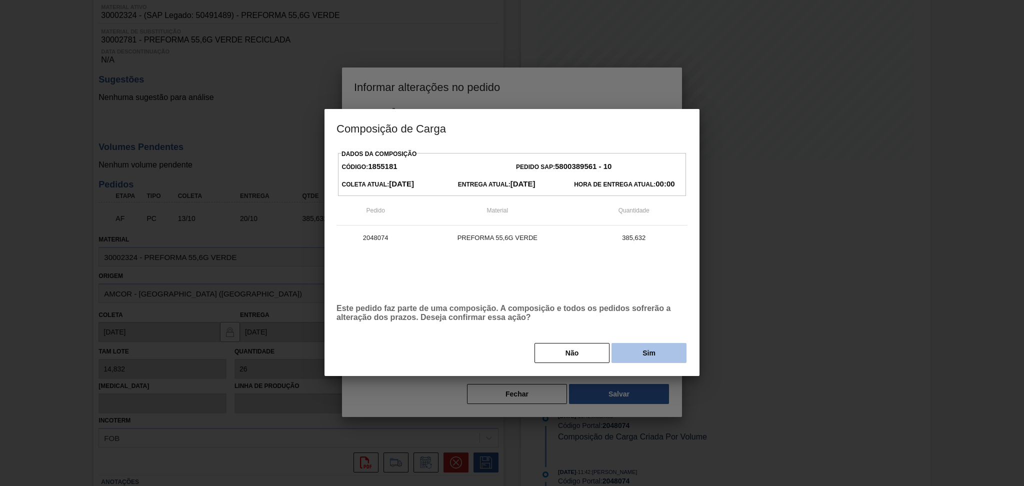
click at [667, 347] on button "Sim" at bounding box center [649, 353] width 75 height 20
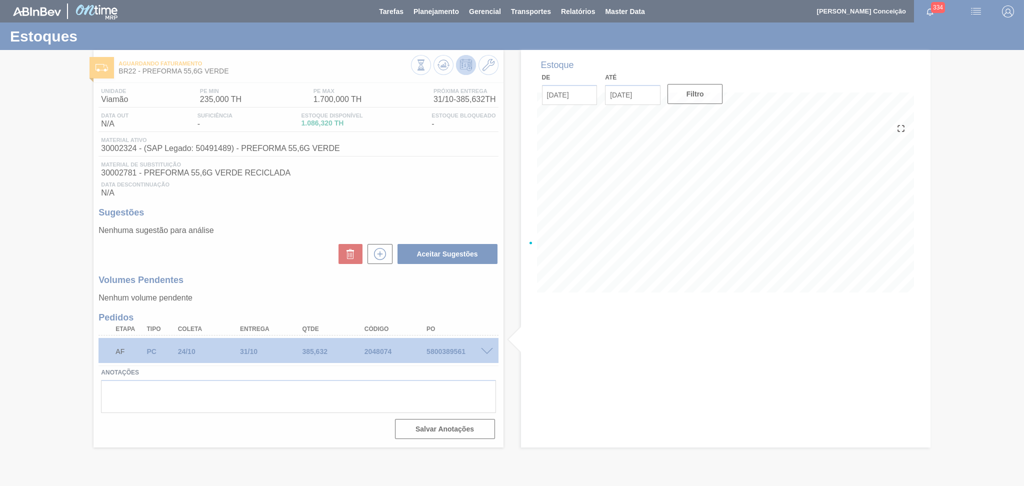
scroll to position [0, 0]
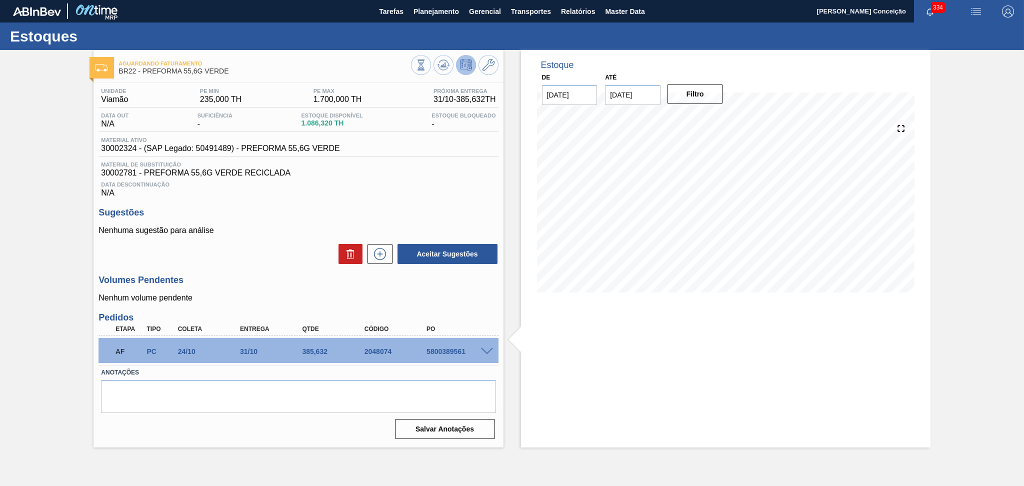
click at [283, 268] on div "Unidade Viamão PE MIN 235,000 TH PE MAX 1.700,000 TH Próxima Entrega 31/10 - 38…" at bounding box center [299, 263] width 410 height 360
click at [241, 275] on h3 "Volumes Pendentes" at bounding box center [299, 280] width 400 height 11
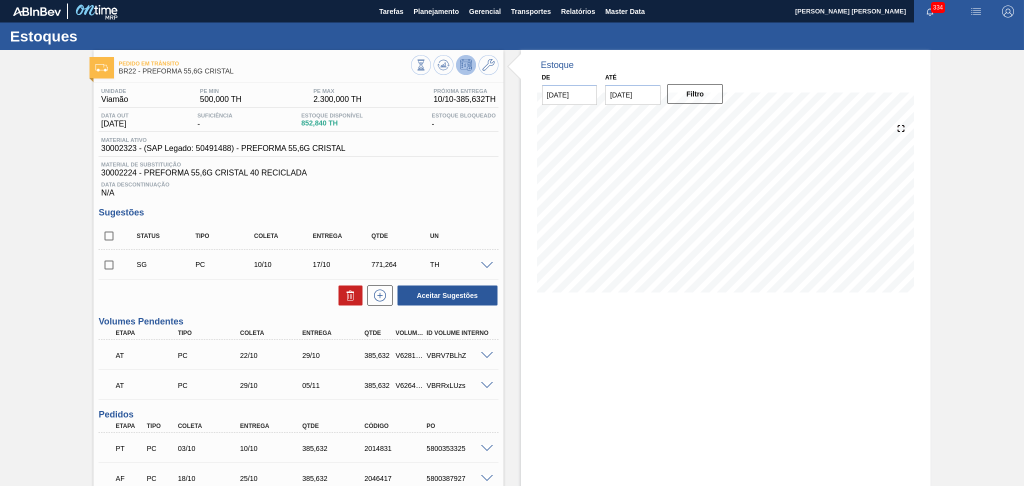
click at [444, 179] on div "Data Descontinuação N/A" at bounding box center [299, 188] width 400 height 20
click at [451, 54] on div "Pedido [PERSON_NAME] BR22 - PREFORMA 55,6G CRISTAL" at bounding box center [299, 64] width 410 height 28
click at [441, 66] on icon at bounding box center [441, 67] width 1 height 2
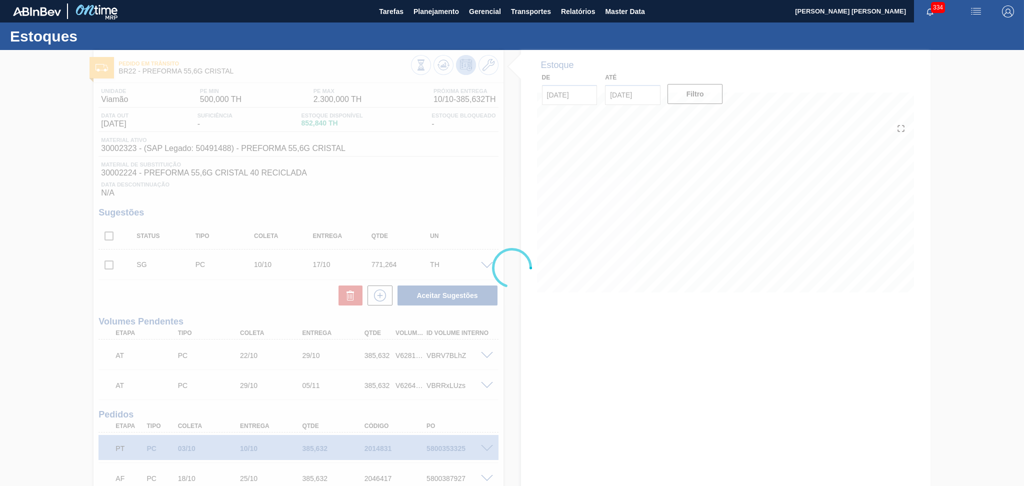
click at [106, 269] on div at bounding box center [512, 268] width 1024 height 436
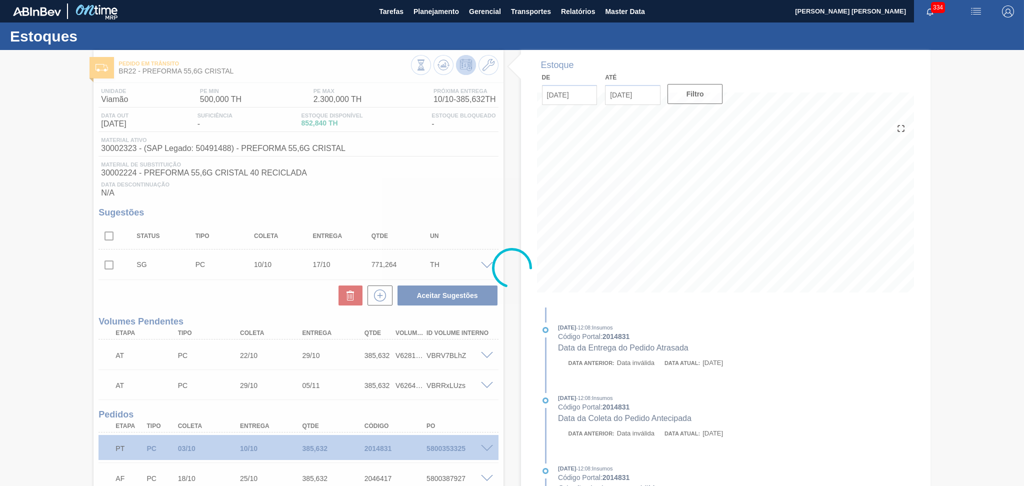
click at [414, 171] on div at bounding box center [512, 268] width 1024 height 436
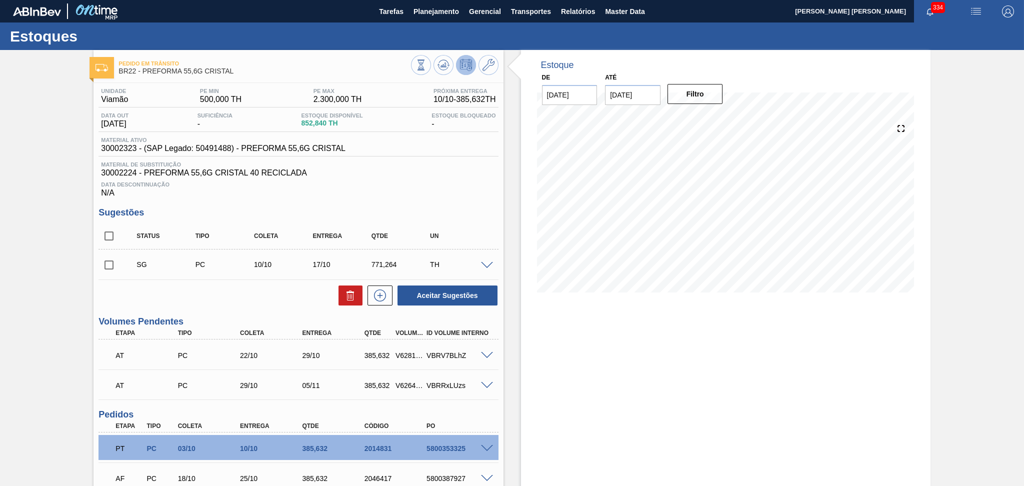
click at [107, 263] on input "checkbox" at bounding box center [109, 265] width 21 height 21
click at [345, 300] on icon at bounding box center [351, 296] width 12 height 12
checkbox input "false"
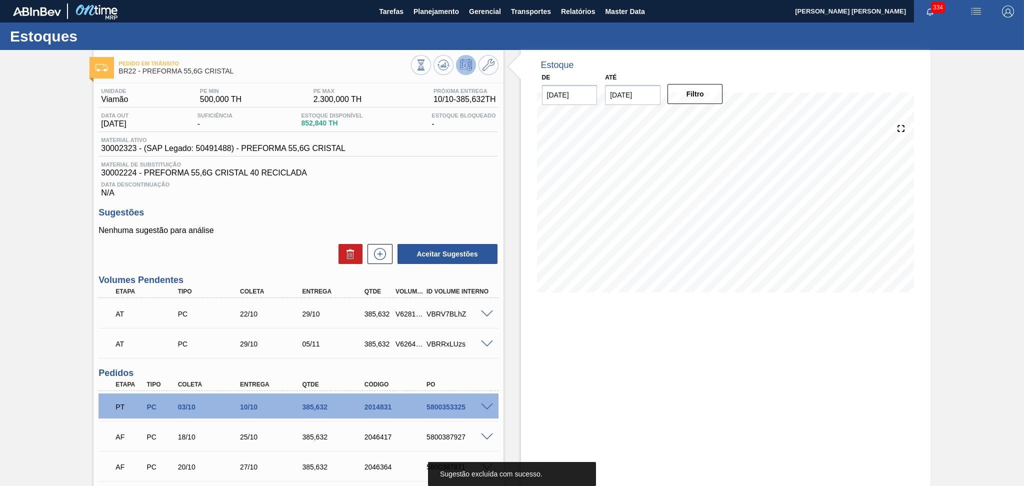
click at [259, 228] on p "Nenhuma sugestão para análise" at bounding box center [299, 230] width 400 height 9
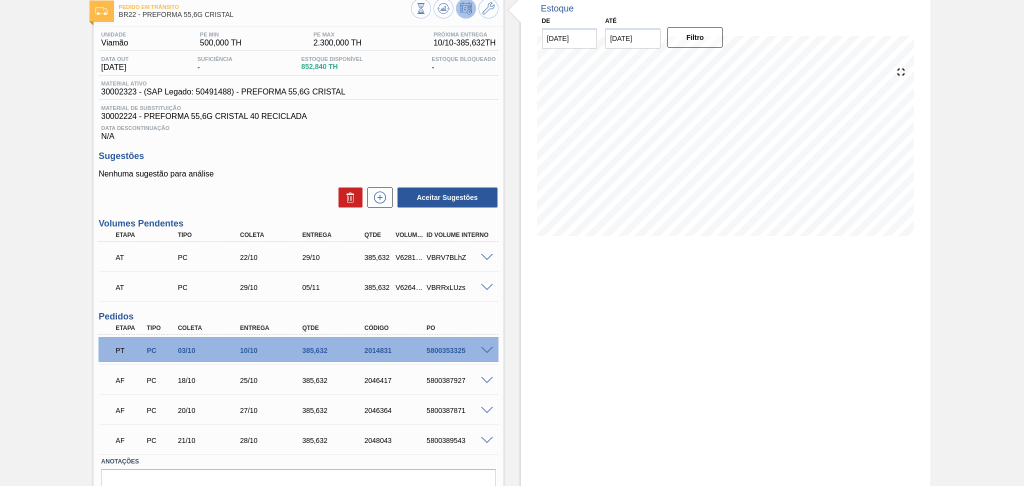
scroll to position [106, 0]
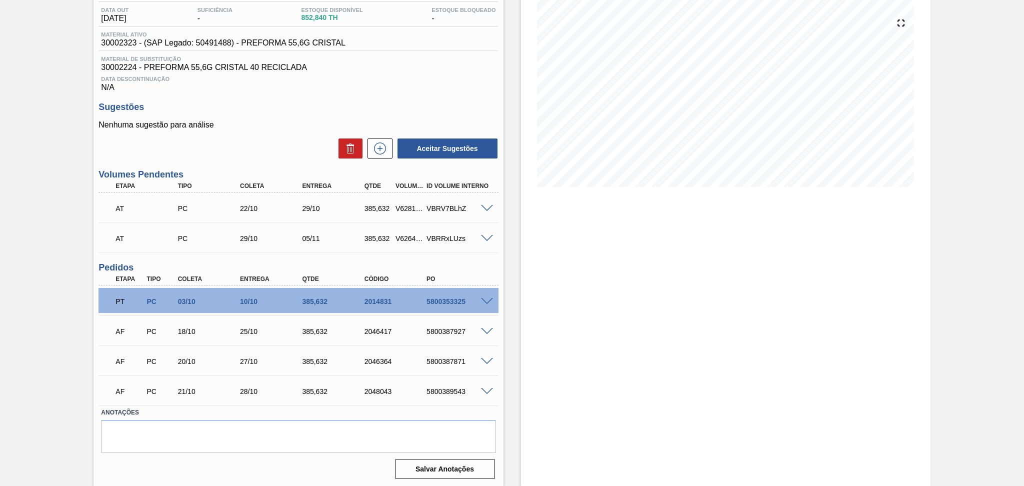
click at [199, 335] on div "18/10" at bounding box center [211, 332] width 70 height 8
click at [494, 359] on div at bounding box center [489, 361] width 20 height 8
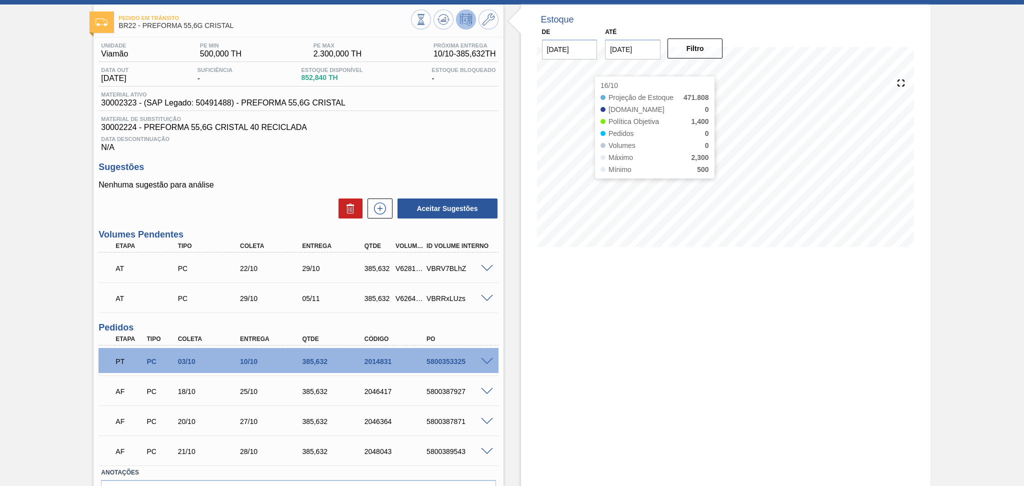
scroll to position [0, 0]
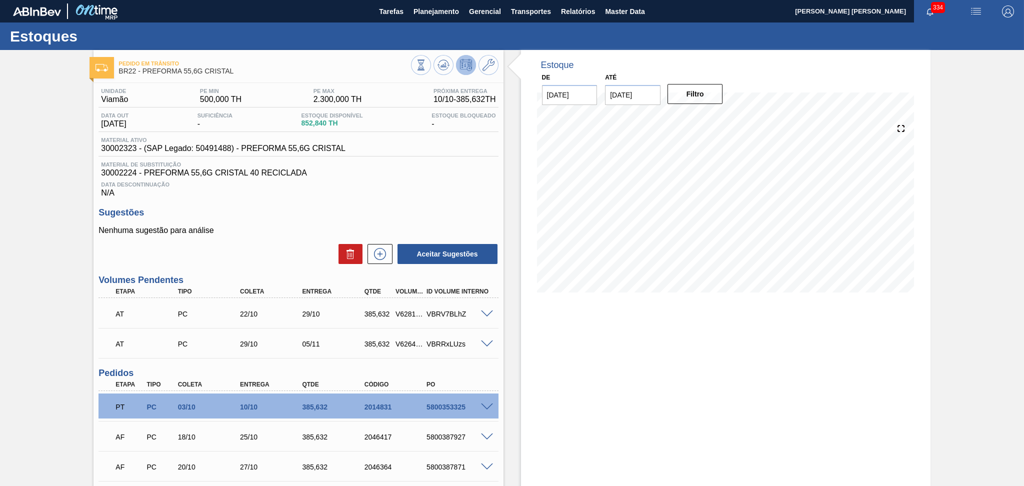
click at [543, 339] on div "Estoque De [DATE] Até [DATE] Filtro 15/11 Projeção de Estoque 1,702.272 [DOMAIN…" at bounding box center [726, 321] width 410 height 543
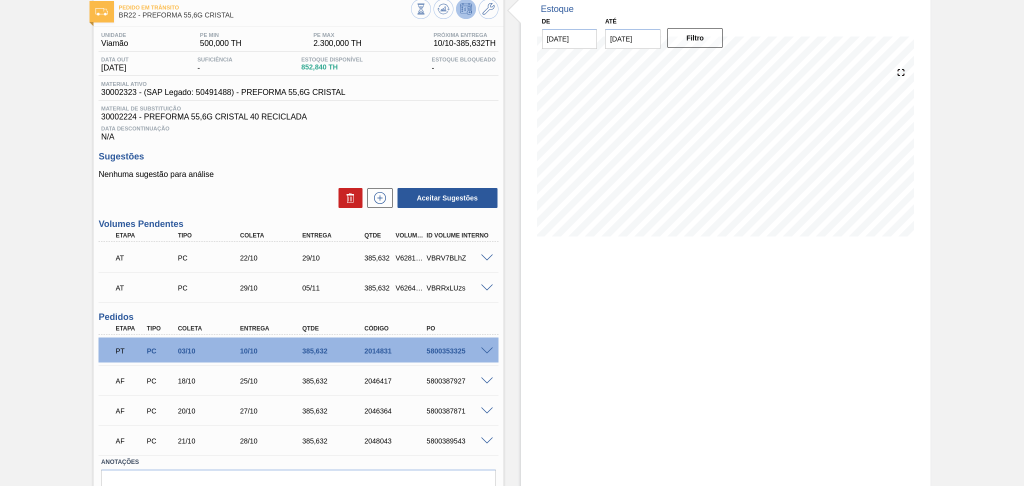
scroll to position [106, 0]
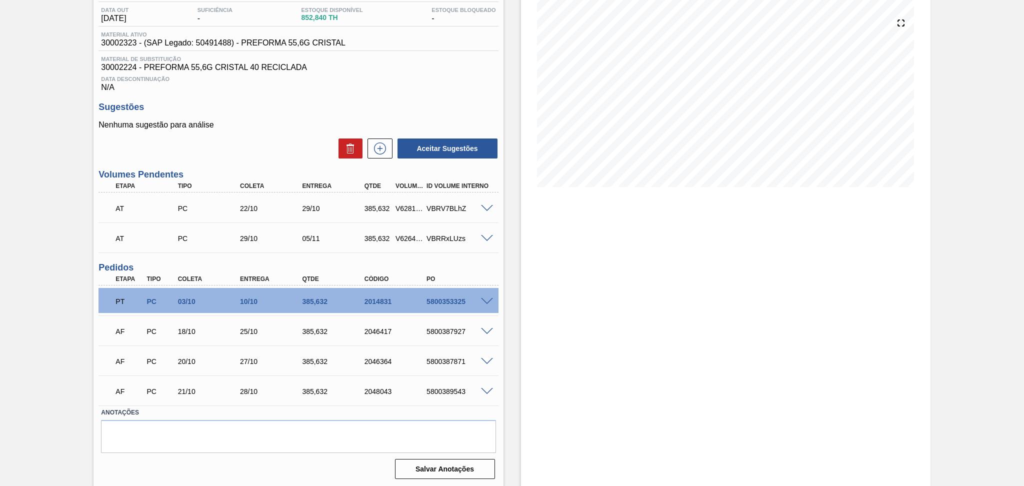
click at [203, 333] on div "18/10" at bounding box center [211, 332] width 70 height 8
click at [246, 423] on textarea at bounding box center [298, 436] width 395 height 33
click at [277, 140] on div "Aceitar Sugestões" at bounding box center [299, 149] width 400 height 22
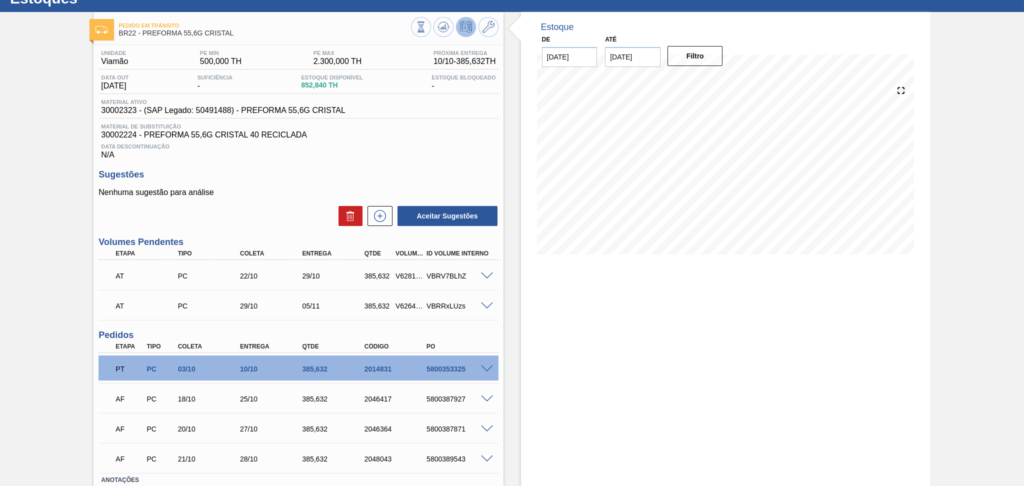
scroll to position [0, 0]
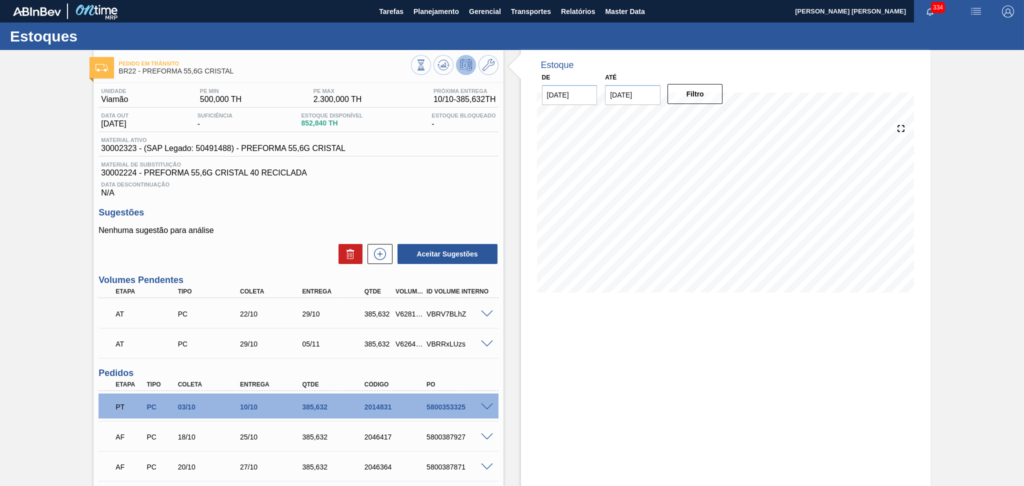
click at [566, 337] on div "Estoque De [DATE] Até [DATE] Filtro 19/10 Projeção de Estoque 471.808 [DOMAIN_N…" at bounding box center [726, 321] width 410 height 543
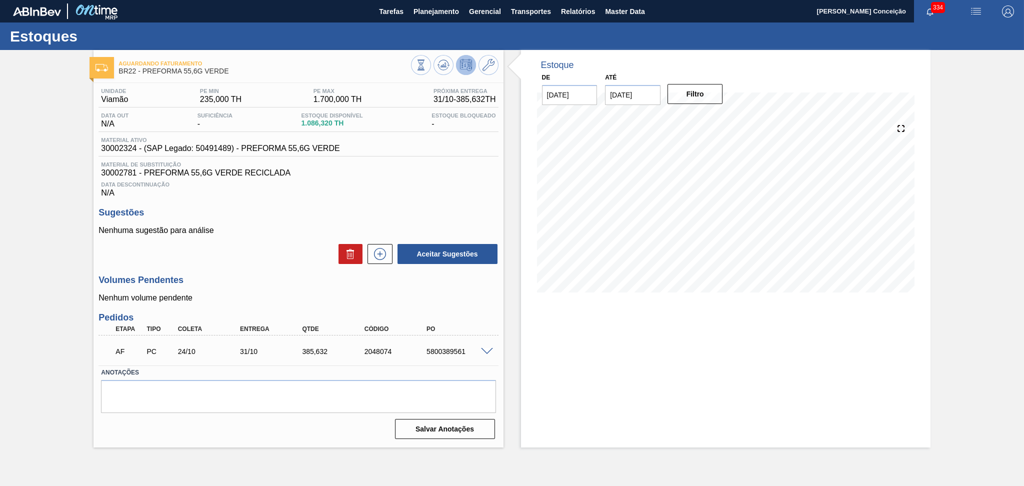
click at [250, 247] on div "Aceitar Sugestões" at bounding box center [299, 254] width 400 height 22
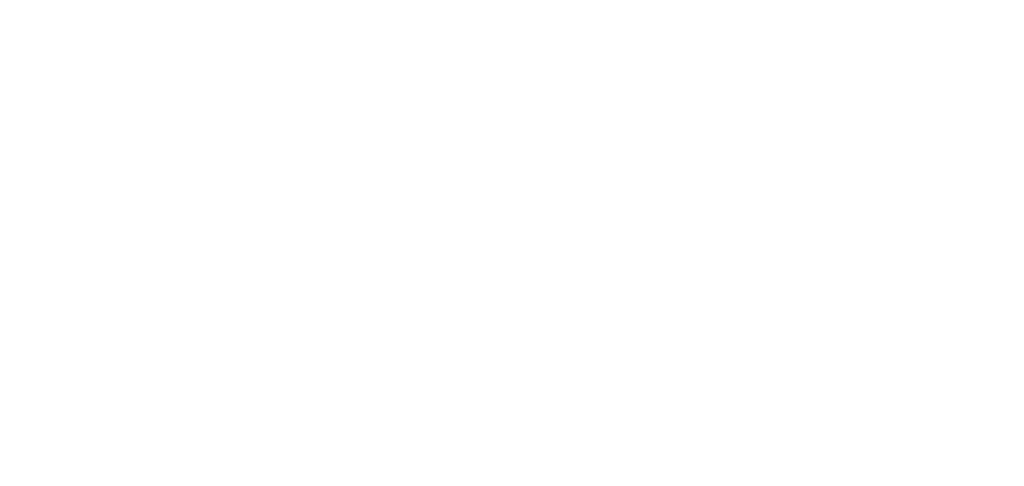
click at [315, 0] on html at bounding box center [512, 0] width 1024 height 0
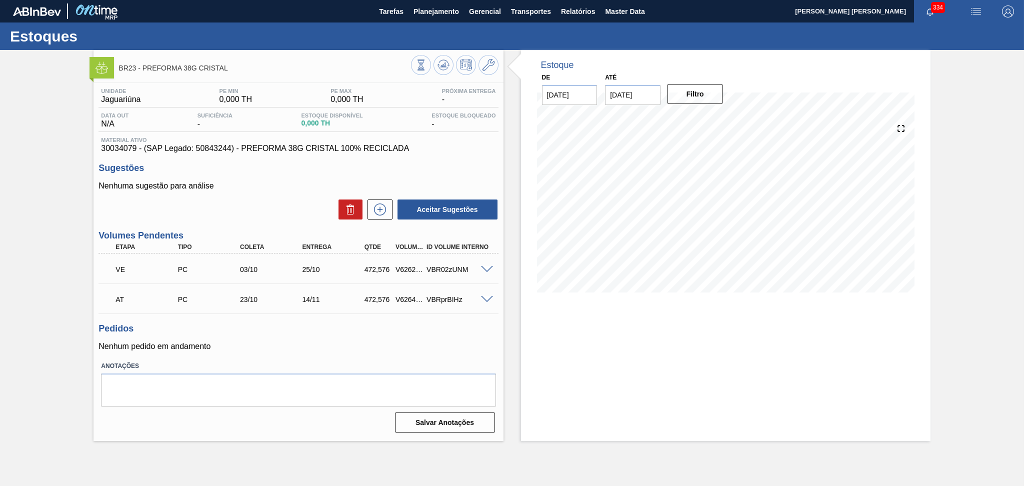
click at [364, 351] on p "Nenhum pedido em andamento" at bounding box center [299, 346] width 400 height 9
click at [491, 268] on span at bounding box center [487, 270] width 12 height 8
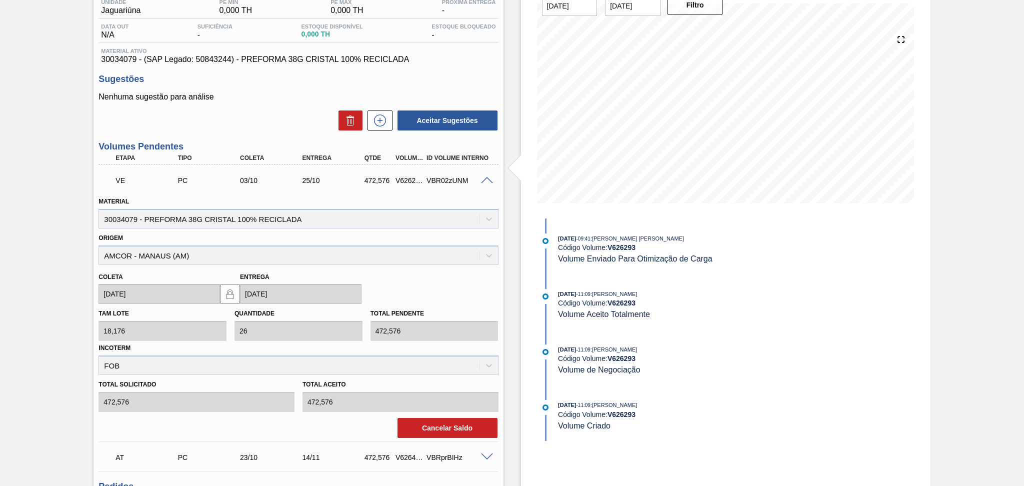
scroll to position [200, 0]
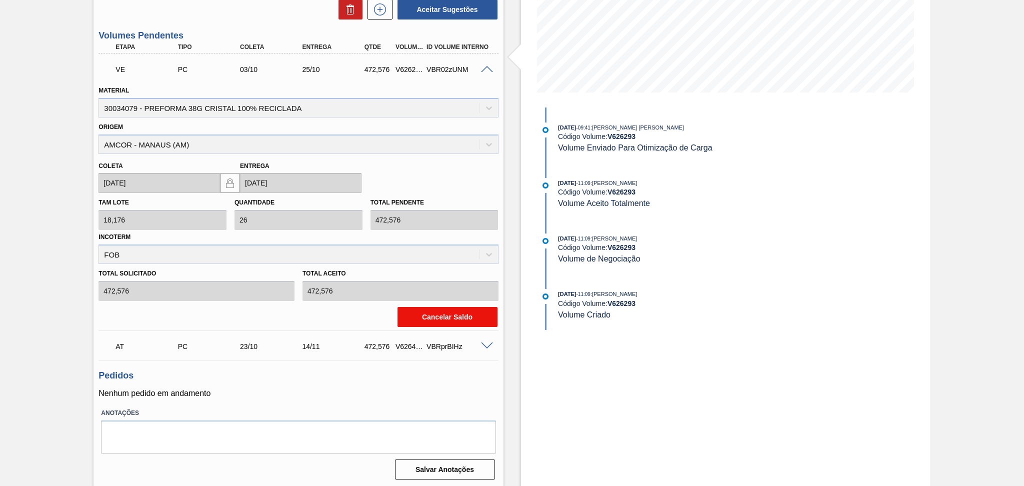
click at [450, 321] on button "Cancelar Saldo" at bounding box center [448, 317] width 100 height 20
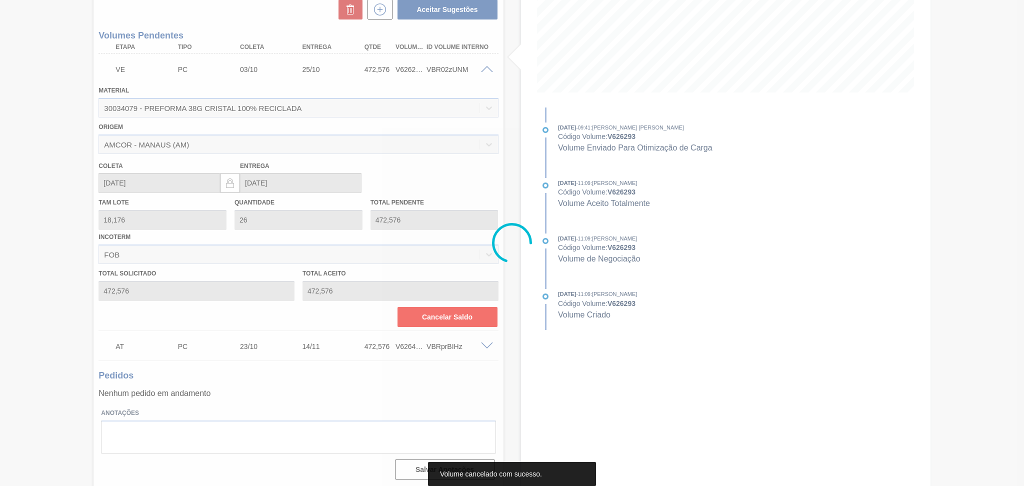
scroll to position [47, 0]
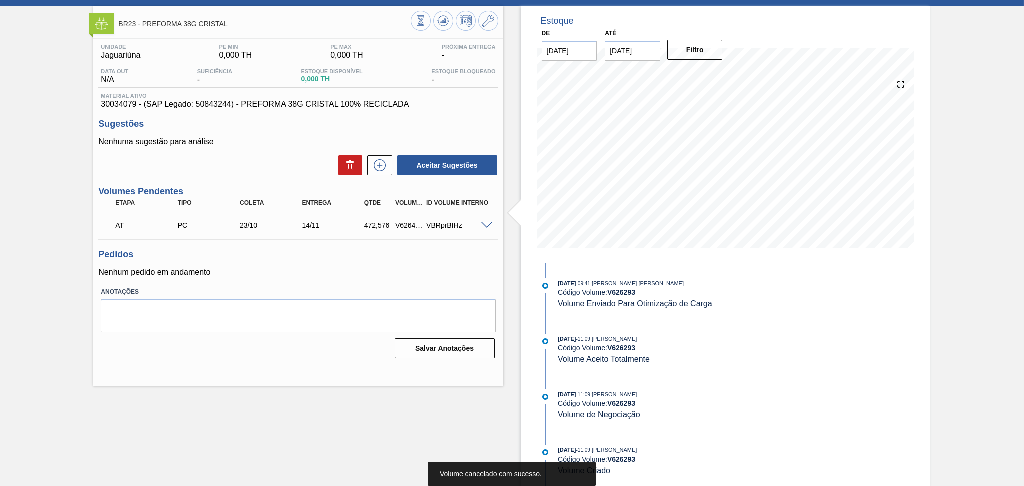
click at [486, 225] on div "VBRprBIHz" at bounding box center [459, 226] width 70 height 8
click at [485, 224] on span at bounding box center [487, 226] width 12 height 8
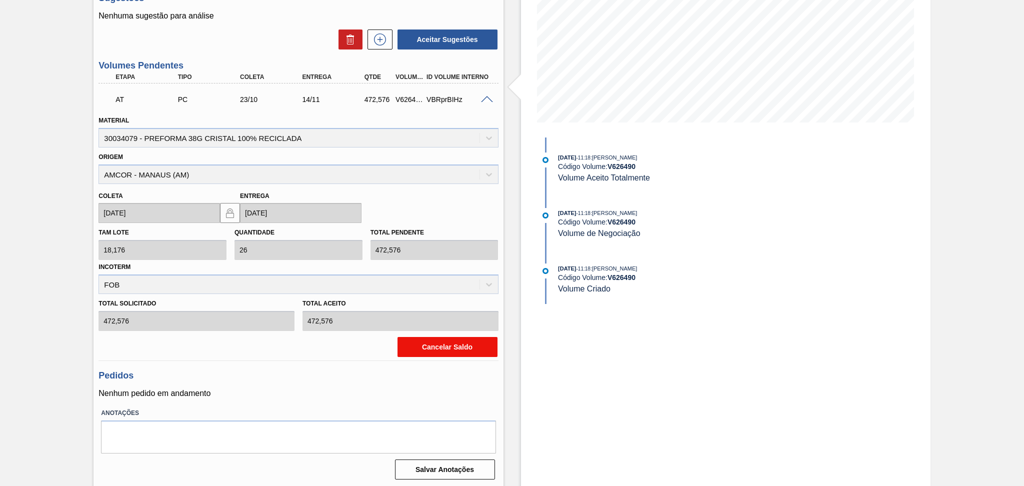
click at [433, 348] on button "Cancelar Saldo" at bounding box center [448, 347] width 100 height 20
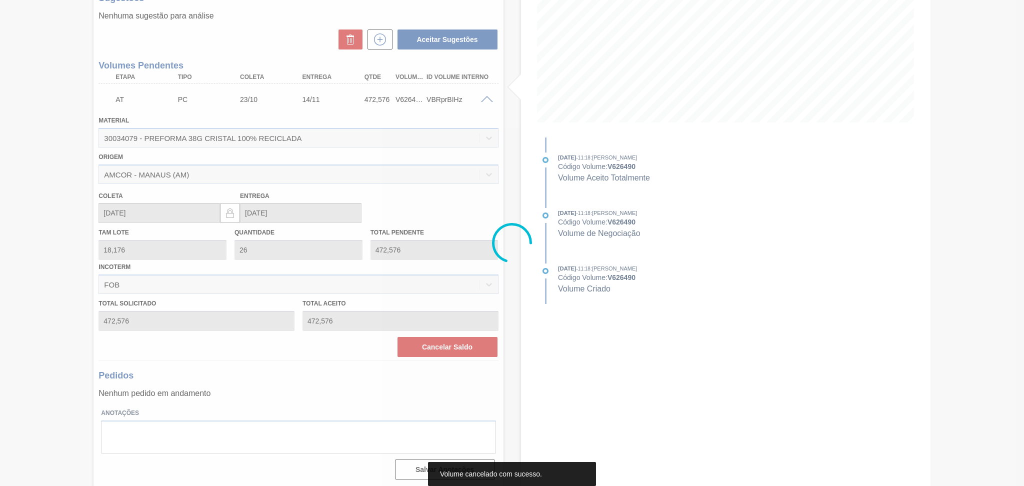
click at [432, 346] on div at bounding box center [512, 243] width 1024 height 486
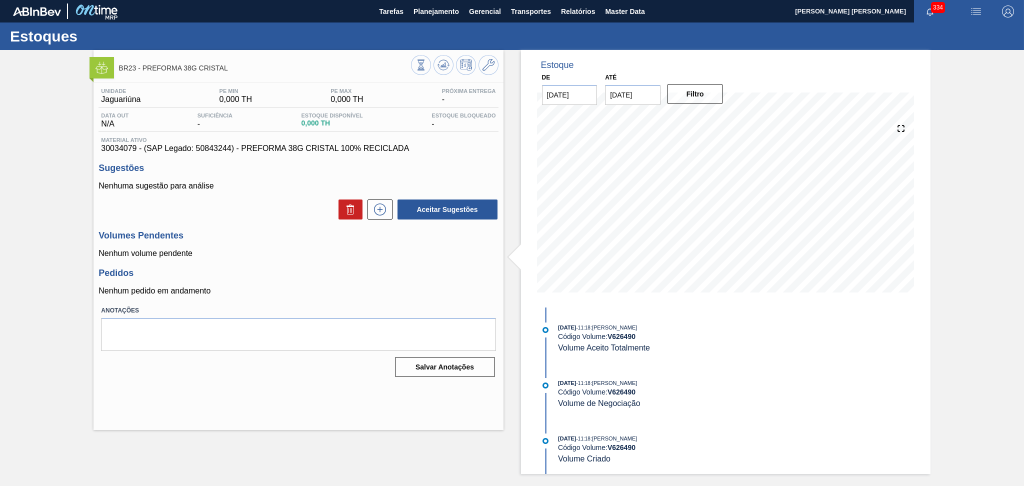
scroll to position [0, 0]
click at [385, 282] on div "Pedidos Nenhum pedido em andamento" at bounding box center [299, 282] width 400 height 28
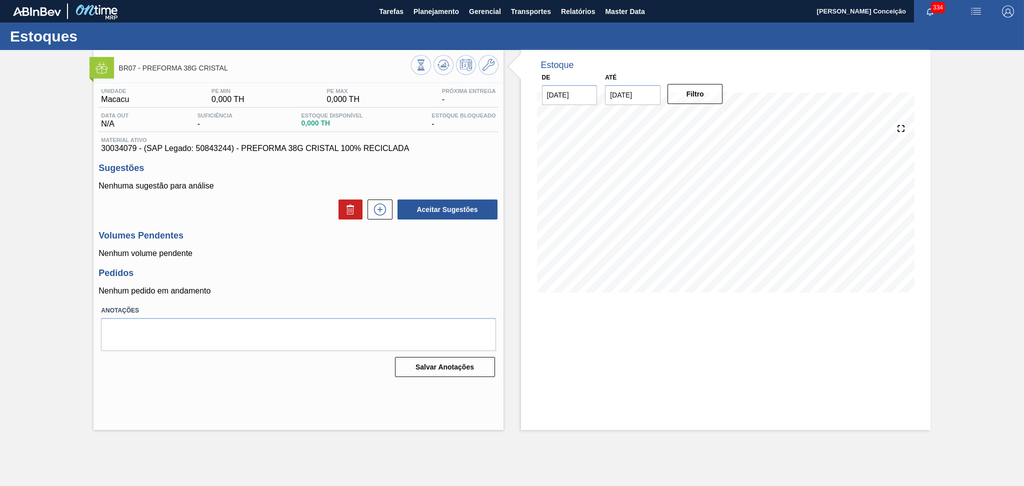
click at [286, 218] on div "Aceitar Sugestões" at bounding box center [299, 210] width 400 height 22
click at [366, 274] on h3 "Pedidos" at bounding box center [299, 273] width 400 height 11
click at [438, 69] on icon at bounding box center [444, 65] width 12 height 12
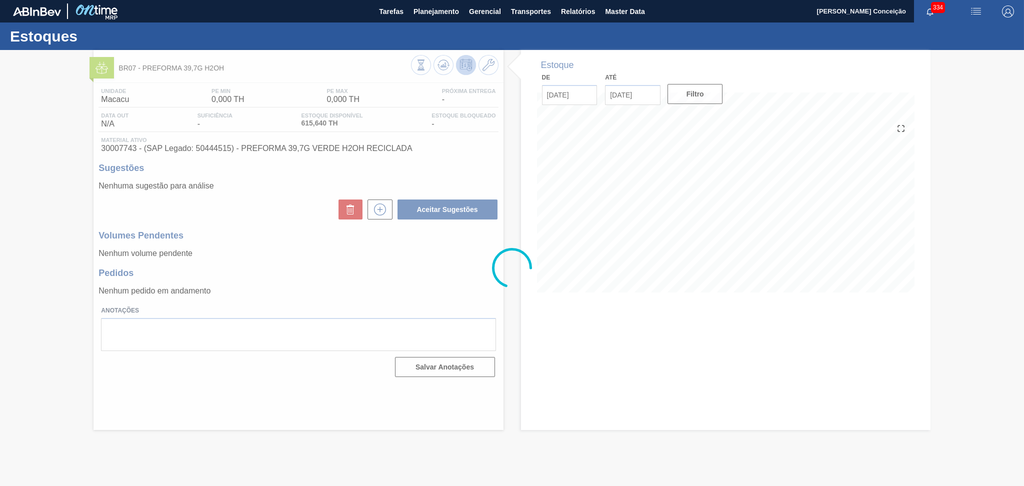
click at [295, 249] on div at bounding box center [512, 268] width 1024 height 436
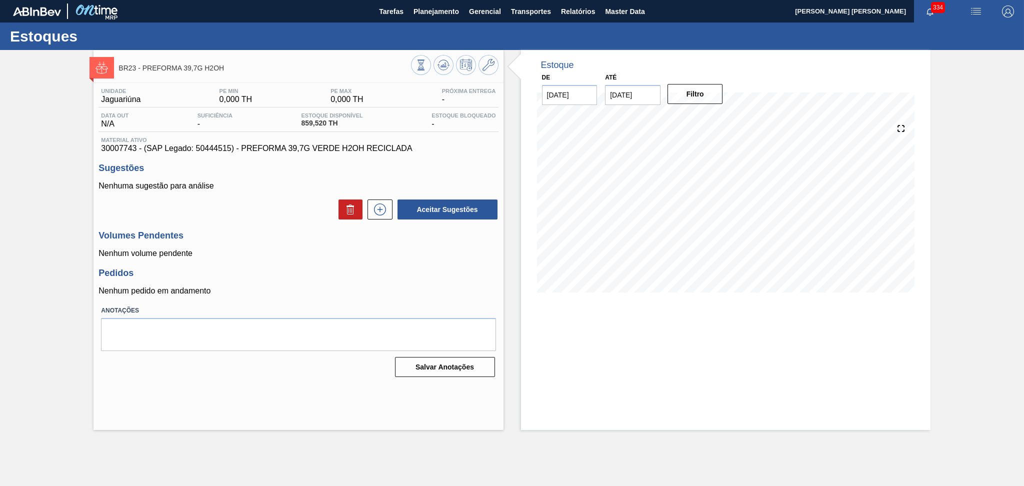
click at [342, 277] on h3 "Pedidos" at bounding box center [299, 273] width 400 height 11
click at [445, 70] on icon at bounding box center [444, 65] width 12 height 12
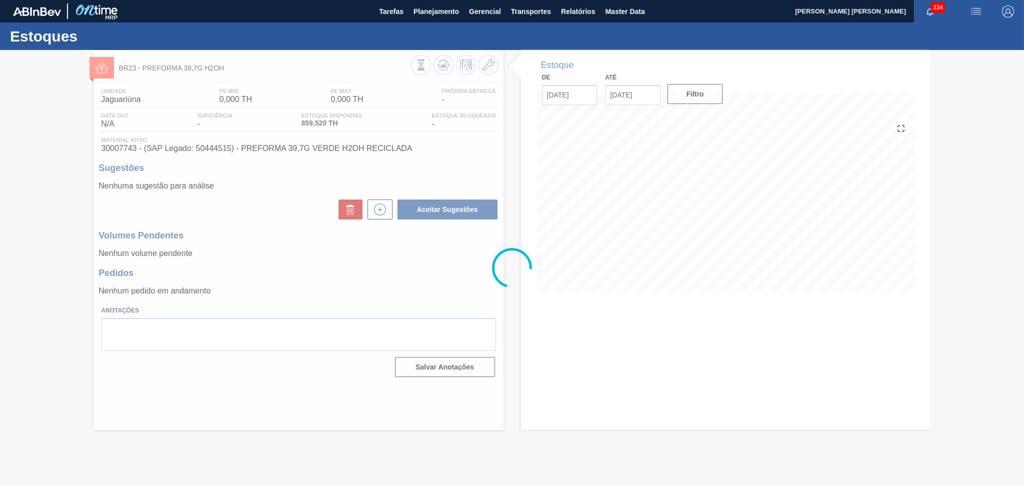
click at [255, 234] on div at bounding box center [512, 268] width 1024 height 436
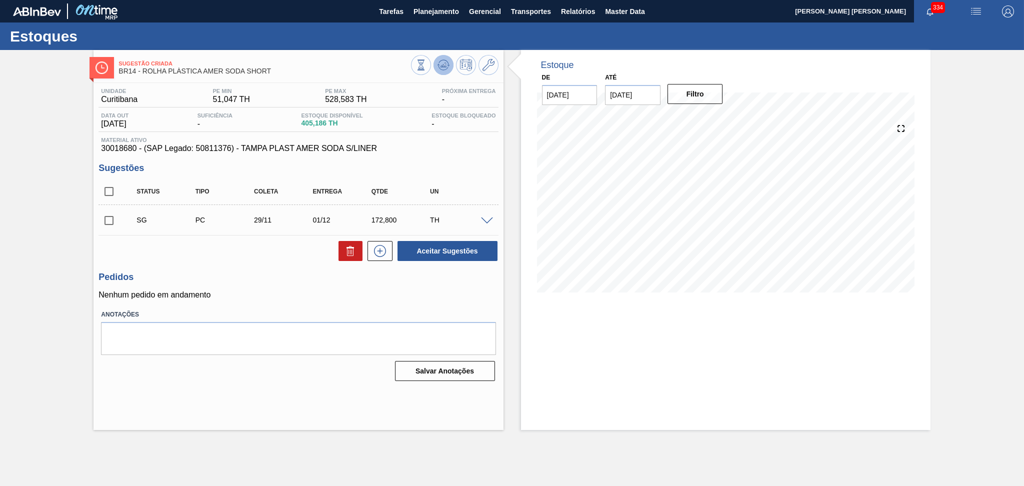
click at [443, 69] on icon at bounding box center [444, 65] width 12 height 12
click at [381, 296] on p "Nenhum pedido em andamento" at bounding box center [299, 295] width 400 height 9
drag, startPoint x: 652, startPoint y: 99, endPoint x: 606, endPoint y: 93, distance: 46.0
click at [617, 92] on input "15/11/2025" at bounding box center [633, 95] width 56 height 20
type input "1"
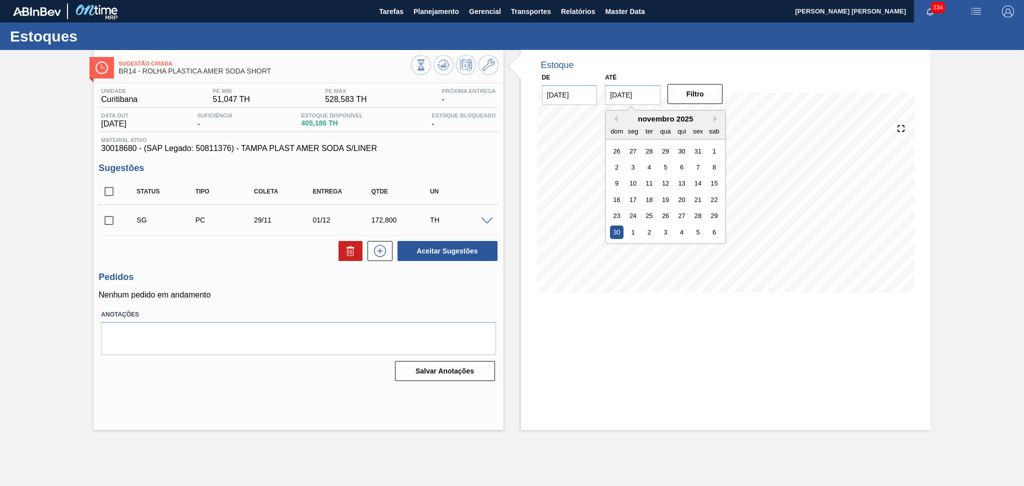
type input "30/11/2025"
click at [701, 95] on button "Filtro" at bounding box center [696, 94] width 56 height 20
click at [627, 353] on div "Estoque De [DATE] Até [DATE] Filtro" at bounding box center [726, 240] width 410 height 380
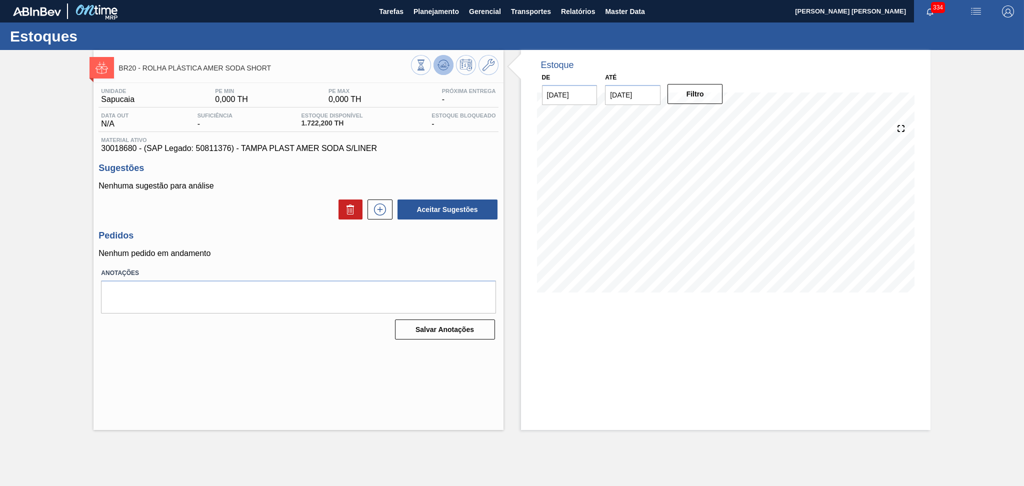
click at [440, 66] on icon at bounding box center [444, 65] width 12 height 12
click at [266, 244] on div "Pedidos Nenhum pedido em andamento" at bounding box center [299, 245] width 400 height 28
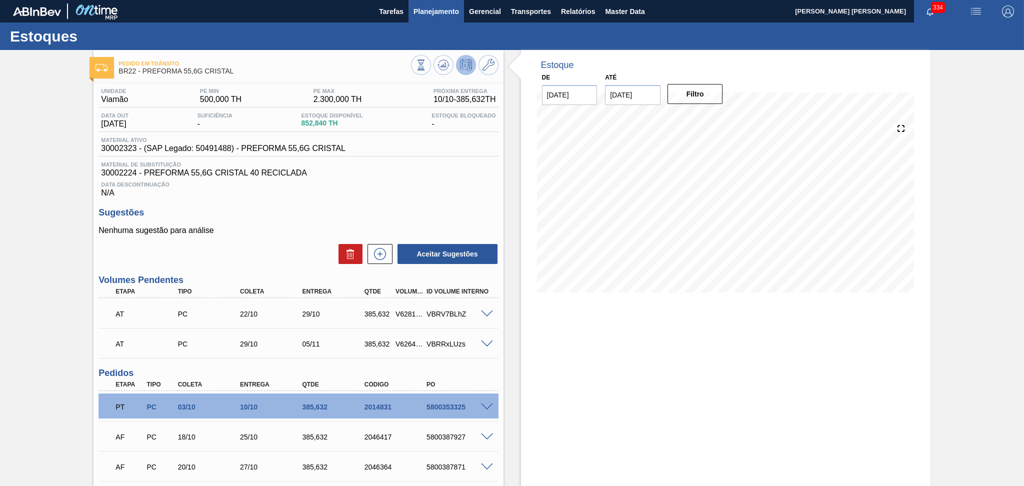
click at [420, 17] on span "Planejamento" at bounding box center [437, 12] width 46 height 12
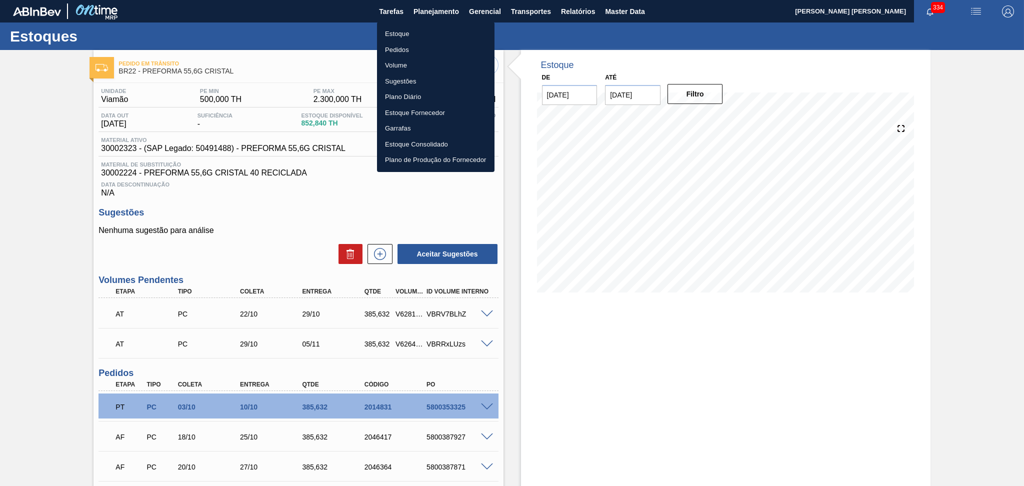
click at [404, 32] on li "Estoque" at bounding box center [436, 34] width 118 height 16
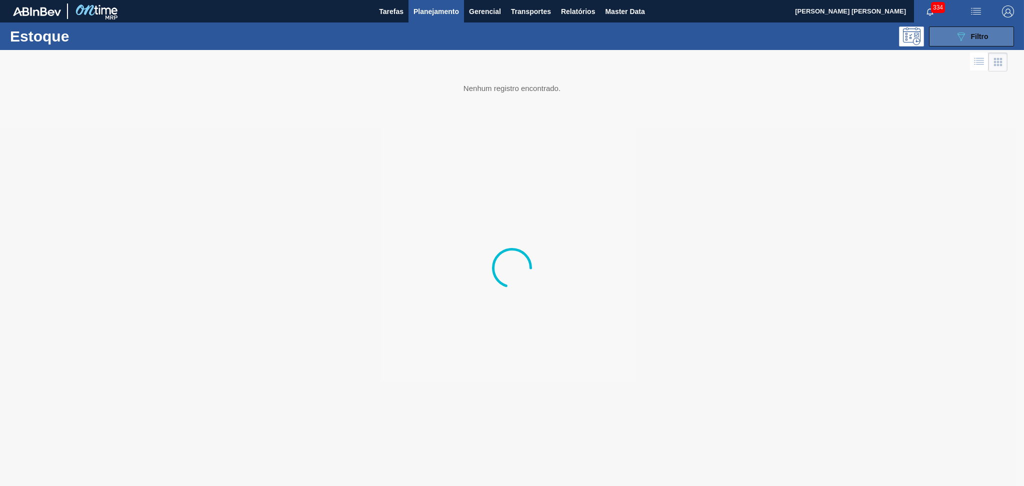
click at [947, 37] on button "089F7B8B-B2A5-4AFE-B5C0-19BA573D28AC Filtro" at bounding box center [971, 37] width 85 height 20
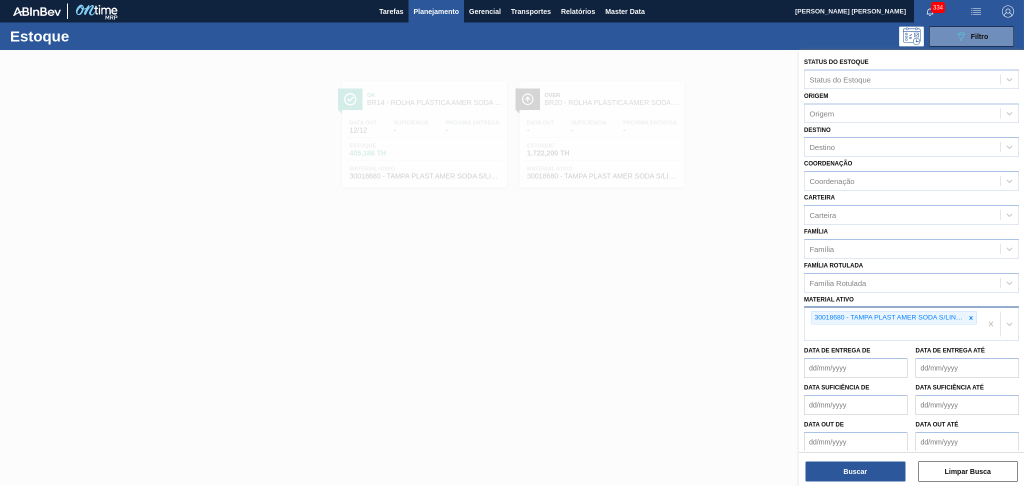
click at [972, 315] on icon at bounding box center [971, 318] width 7 height 7
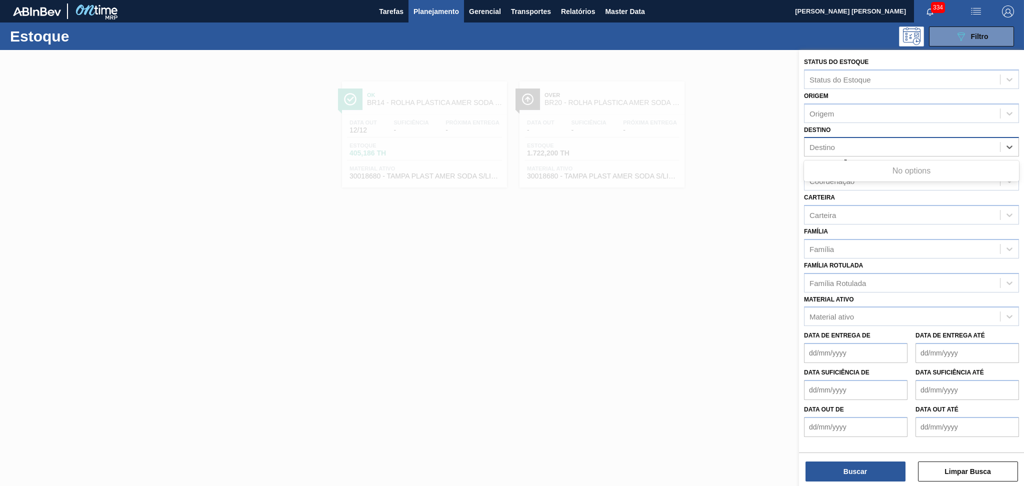
click at [838, 149] on div "Destino" at bounding box center [903, 147] width 196 height 15
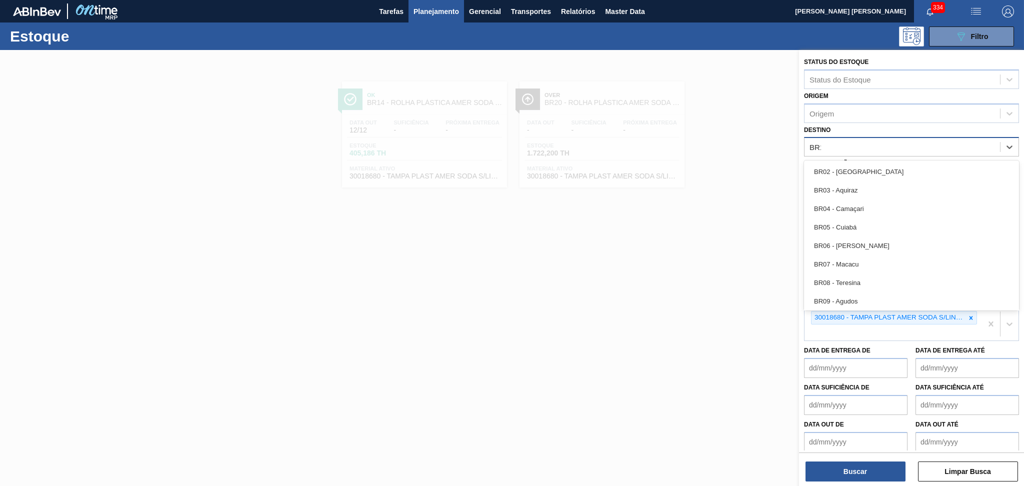
type input "BR12"
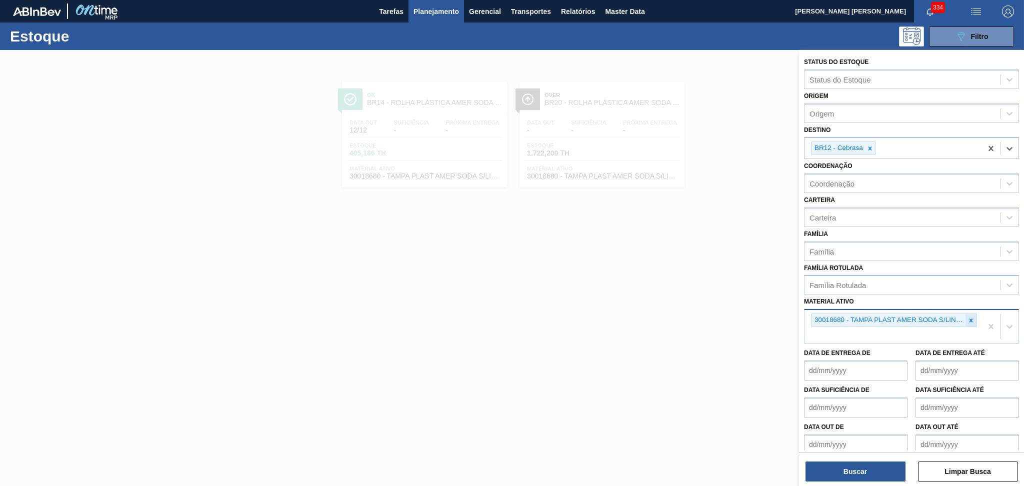
click at [966, 317] on div at bounding box center [971, 320] width 11 height 13
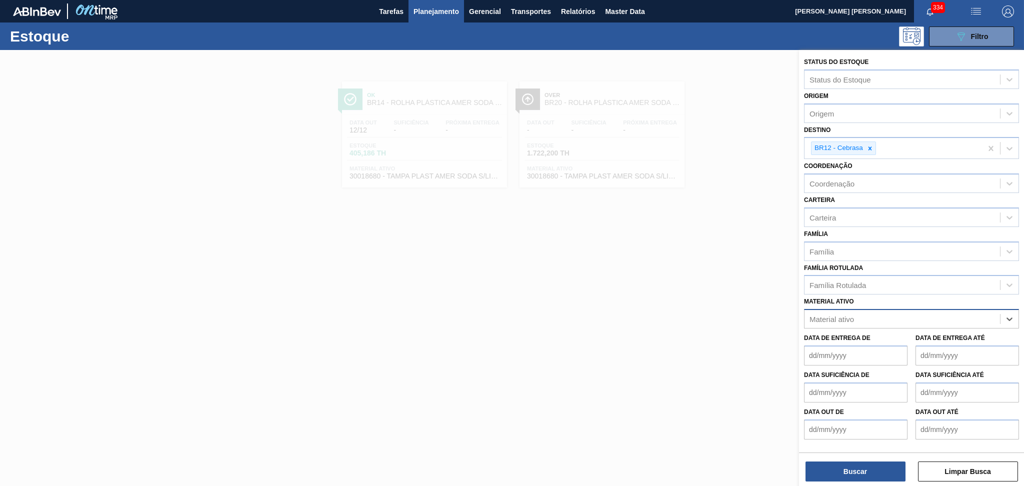
click at [863, 314] on div "Material ativo" at bounding box center [903, 319] width 196 height 15
click at [843, 218] on div "Carteira" at bounding box center [903, 217] width 196 height 15
type input "PREF"
click at [845, 233] on div "Preforma" at bounding box center [911, 242] width 215 height 19
click at [850, 289] on div "Família Rotulada" at bounding box center [838, 288] width 57 height 9
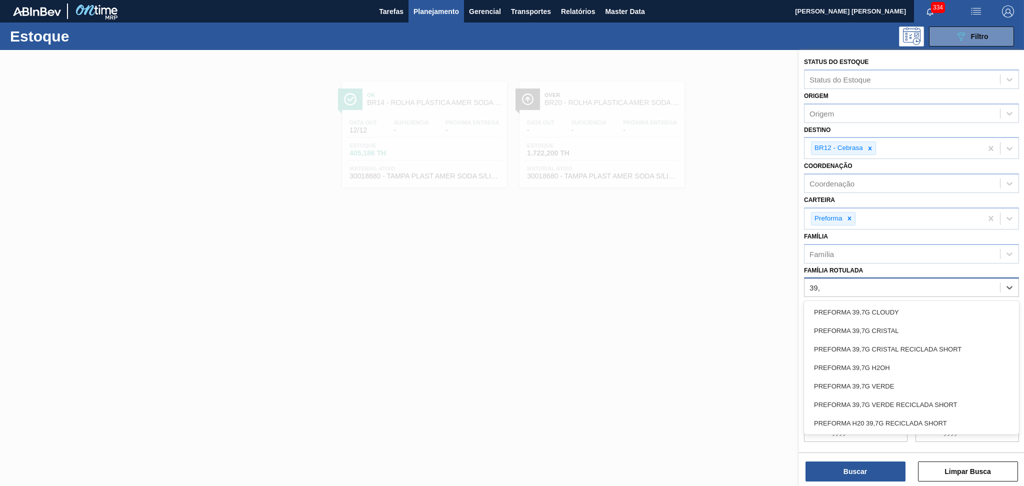
type Rotulada "39,7"
click at [871, 329] on div "PREFORMA 39,7G CRISTAL" at bounding box center [911, 331] width 215 height 19
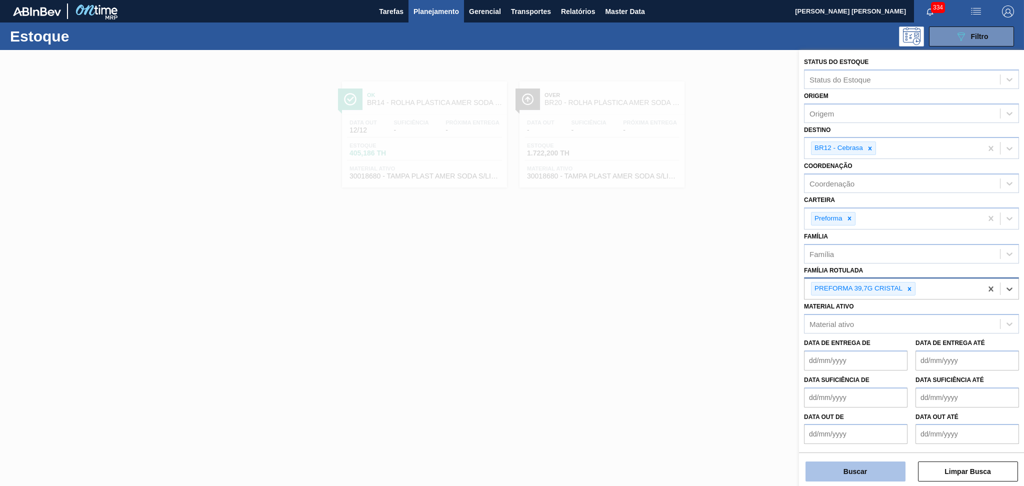
click at [850, 464] on button "Buscar" at bounding box center [856, 472] width 100 height 20
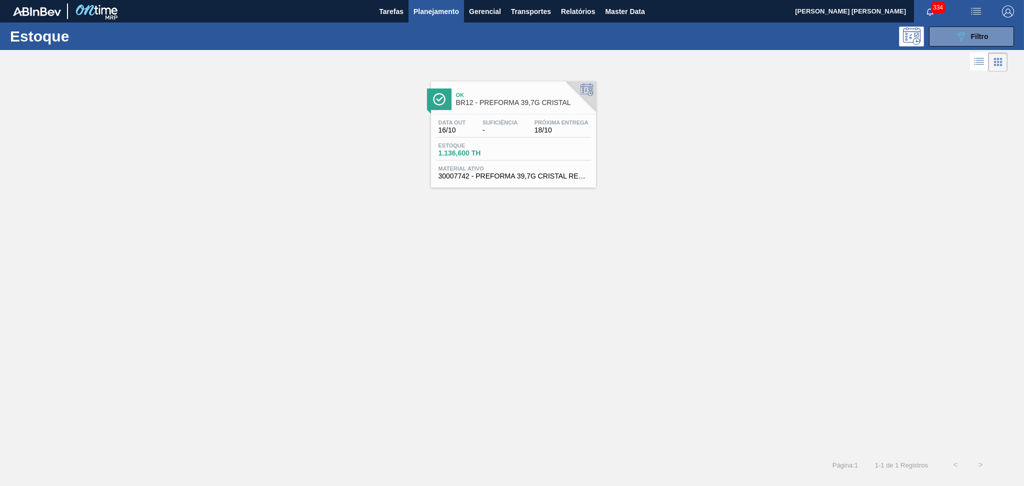
click at [446, 157] on div "Estoque 1.136,600 TH" at bounding box center [513, 152] width 155 height 18
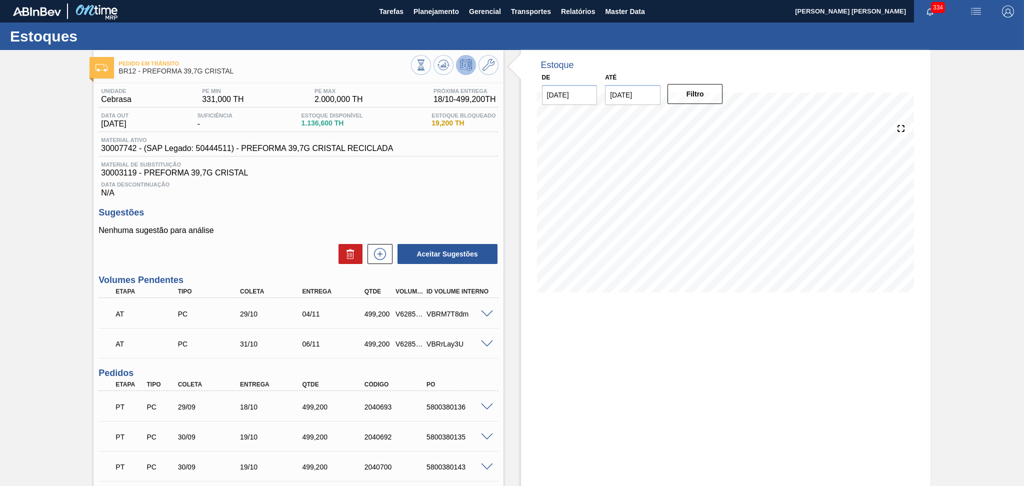
click at [276, 235] on p "Nenhuma sugestão para análise" at bounding box center [299, 230] width 400 height 9
click at [264, 236] on div "Nenhuma sugestão para análise Aceitar Sugestões" at bounding box center [299, 245] width 400 height 39
click at [281, 237] on div "Nenhuma sugestão para análise Aceitar Sugestões" at bounding box center [299, 245] width 400 height 39
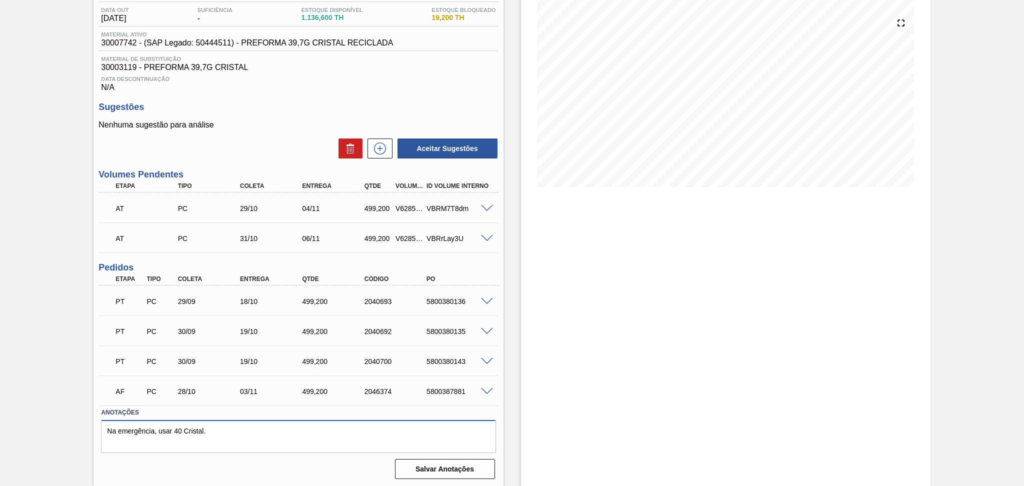
click at [263, 444] on textarea "Na emergência, usar 40 Cristal." at bounding box center [298, 436] width 395 height 33
click at [196, 358] on div "30/09" at bounding box center [211, 362] width 70 height 8
click at [490, 206] on span at bounding box center [487, 209] width 12 height 8
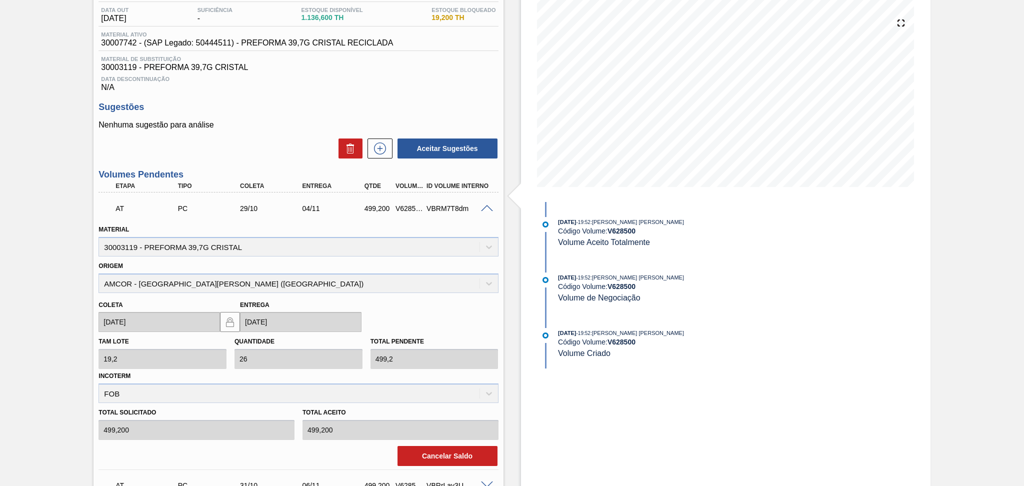
click at [487, 206] on span at bounding box center [487, 209] width 12 height 8
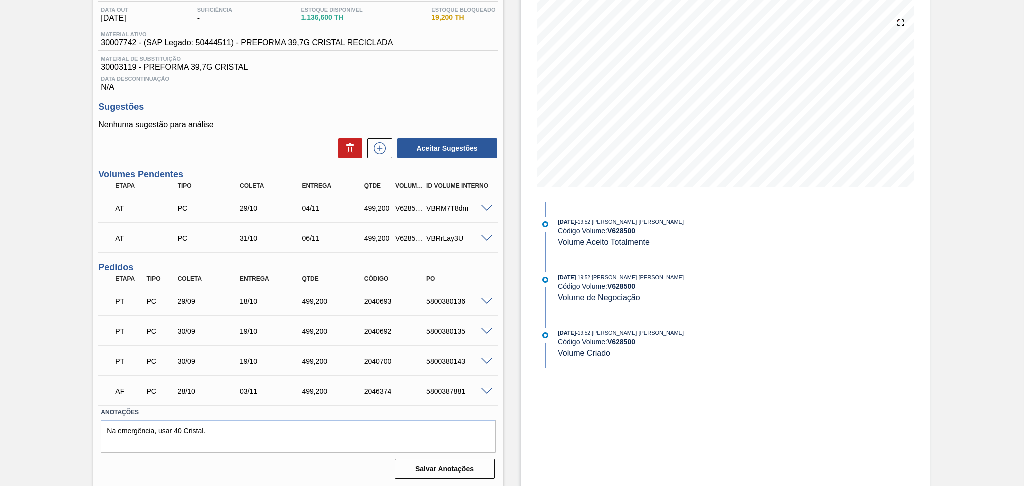
click at [486, 327] on div at bounding box center [489, 331] width 20 height 8
click at [486, 329] on span at bounding box center [487, 332] width 12 height 8
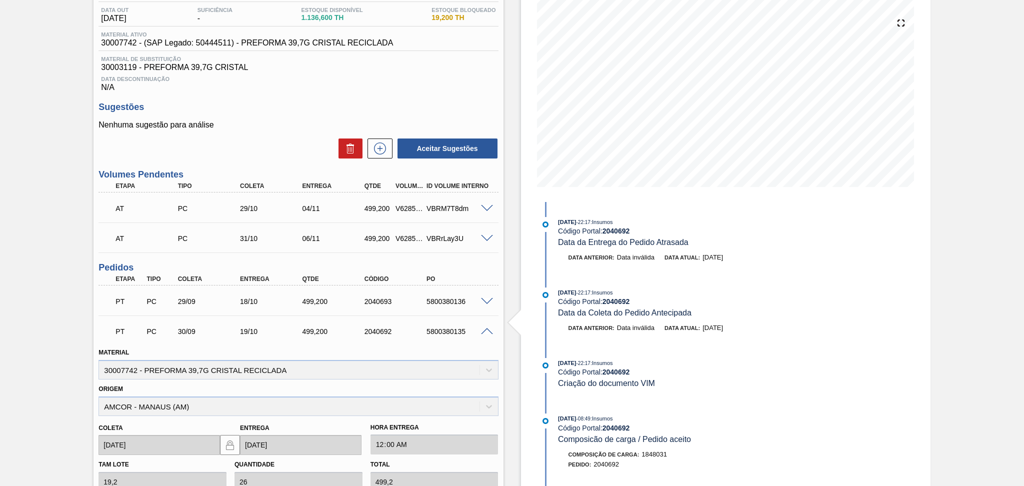
click at [487, 330] on span at bounding box center [487, 332] width 12 height 8
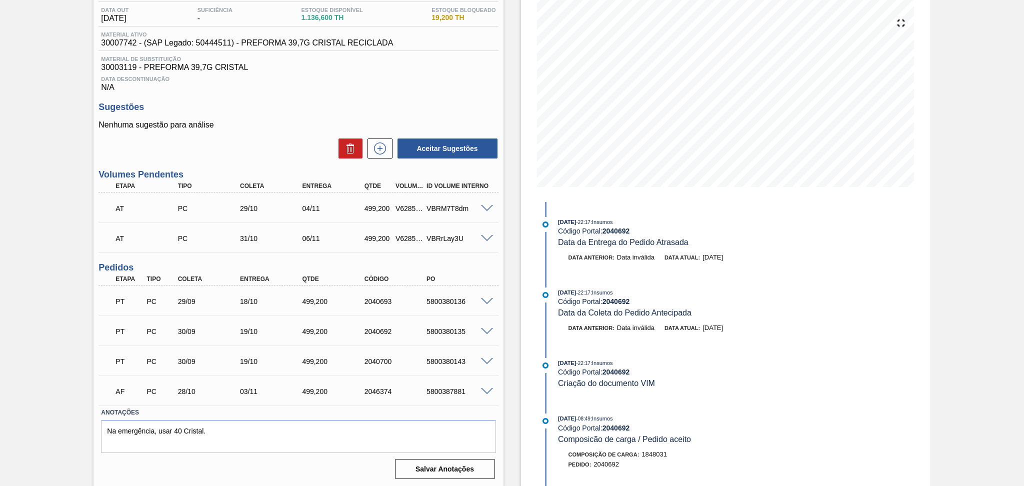
click at [482, 360] on span at bounding box center [487, 362] width 12 height 8
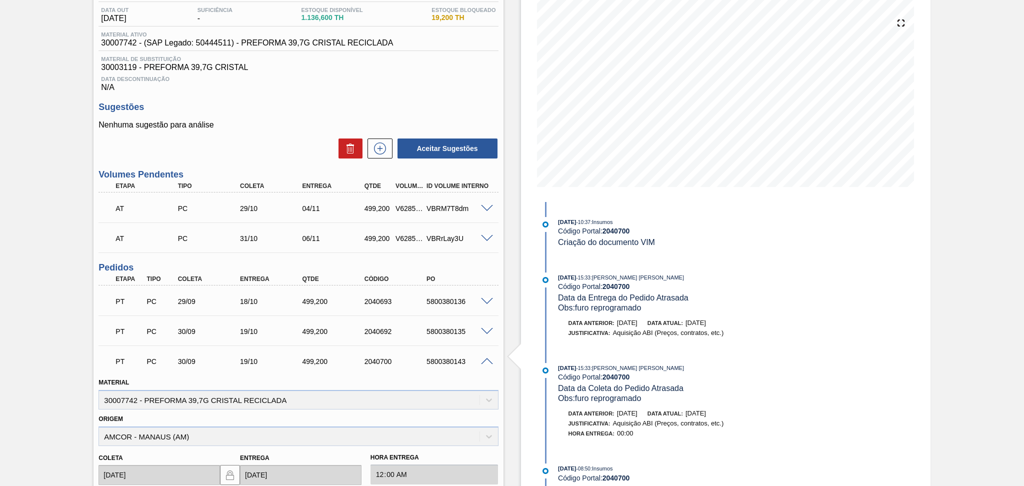
click at [486, 361] on span at bounding box center [487, 362] width 12 height 8
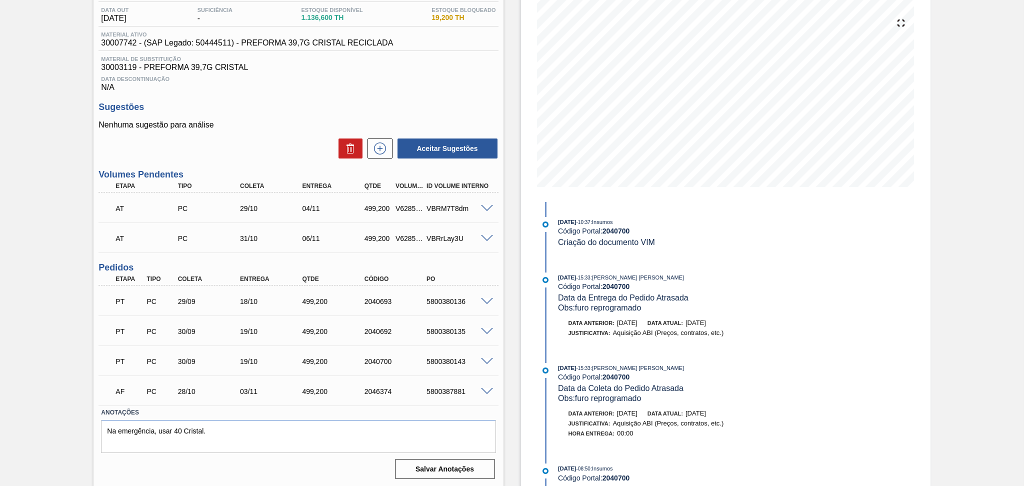
click at [277, 152] on div "Aceitar Sugestões" at bounding box center [299, 149] width 400 height 22
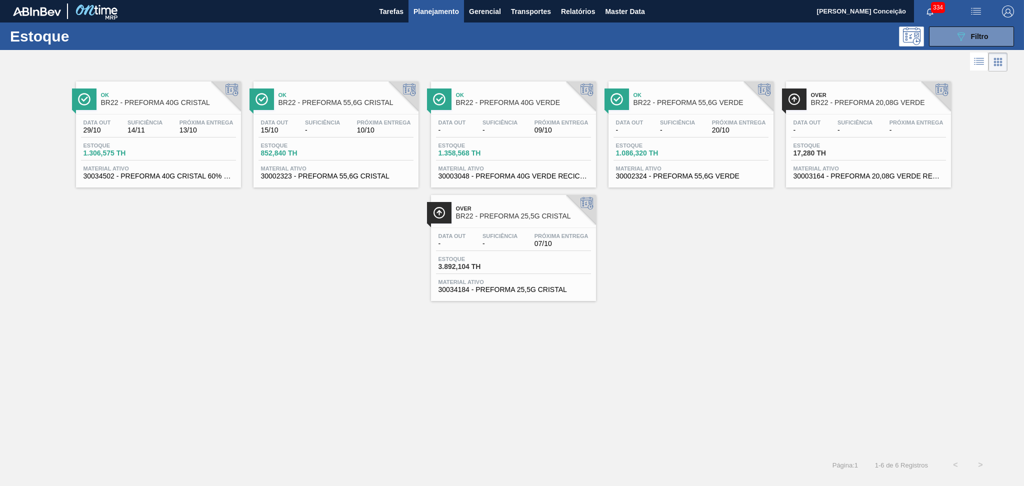
drag, startPoint x: 0, startPoint y: 0, endPoint x: 305, endPoint y: 253, distance: 396.1
click at [305, 253] on div "Ok BR22 - PREFORMA 40G CRISTAL Data [DATE] Suficiência 14/11 Próxima Entrega 13…" at bounding box center [512, 187] width 1024 height 227
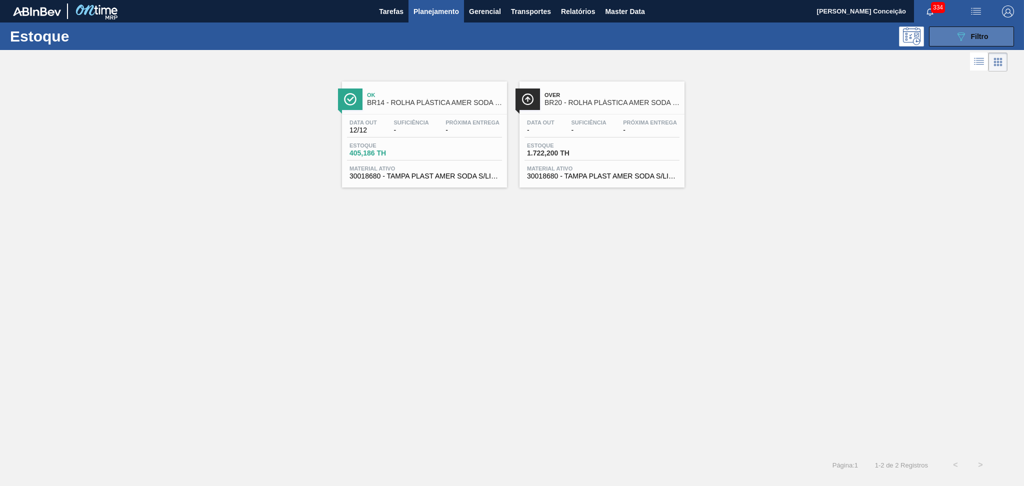
click at [958, 35] on icon at bounding box center [962, 37] width 8 height 9
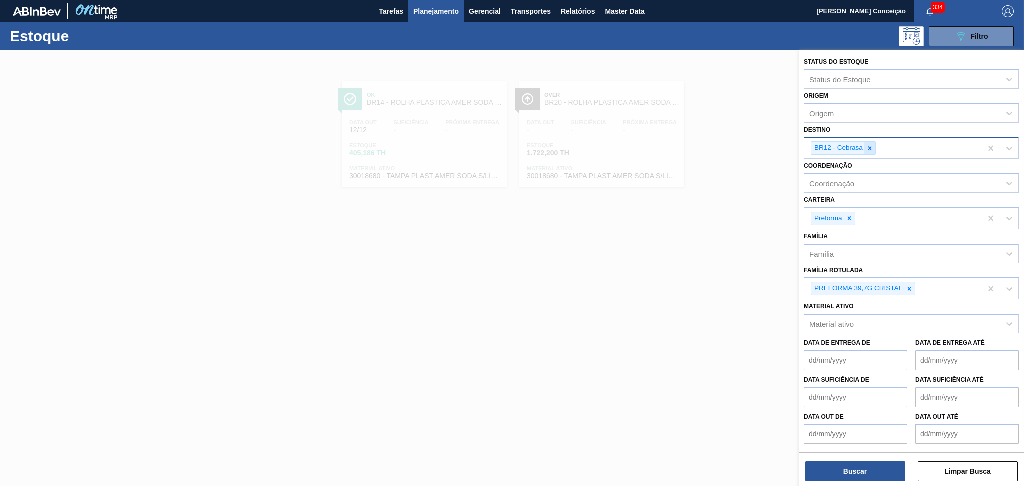
click at [871, 148] on icon at bounding box center [871, 149] width 4 height 4
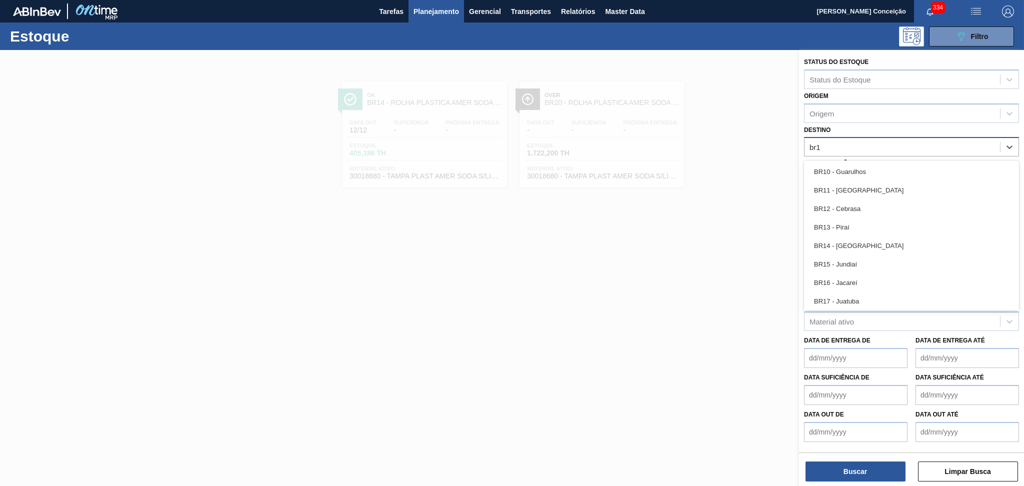
type input "br13"
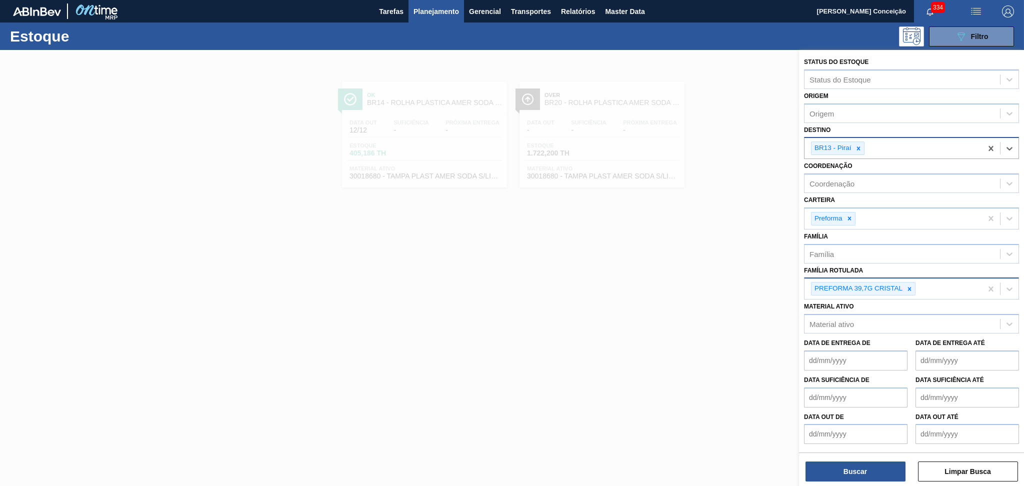
click at [913, 284] on div at bounding box center [909, 289] width 11 height 13
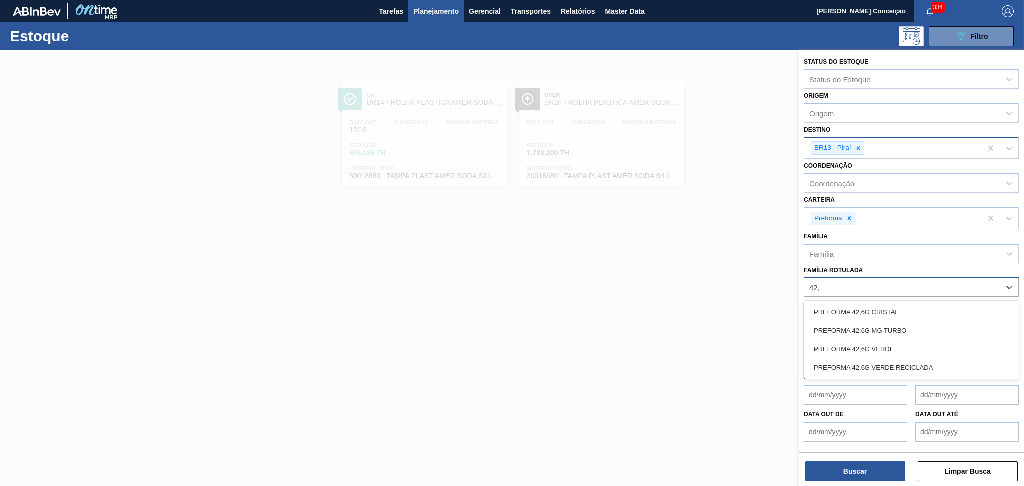
type Rotulada "42,6"
click at [876, 347] on div "PREFORMA 42,6G VERDE" at bounding box center [911, 349] width 215 height 19
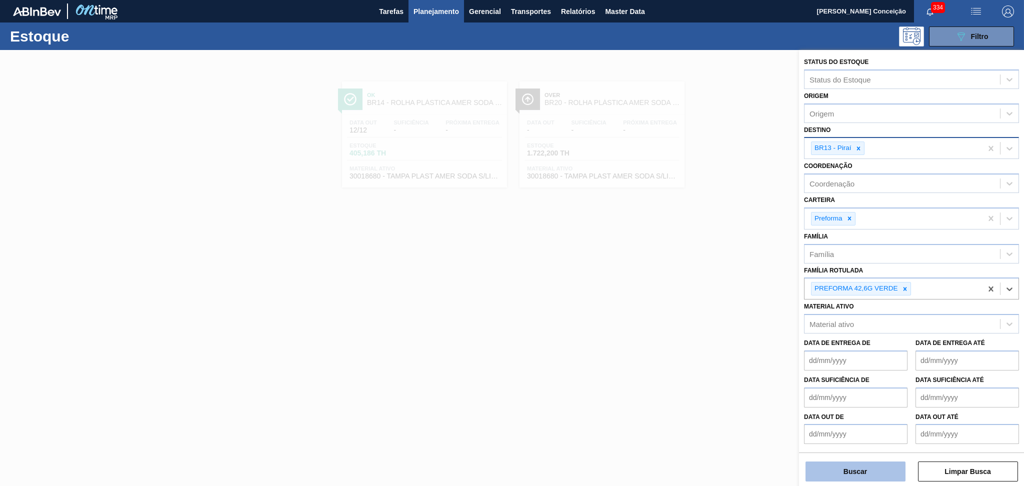
click at [851, 473] on button "Buscar" at bounding box center [856, 472] width 100 height 20
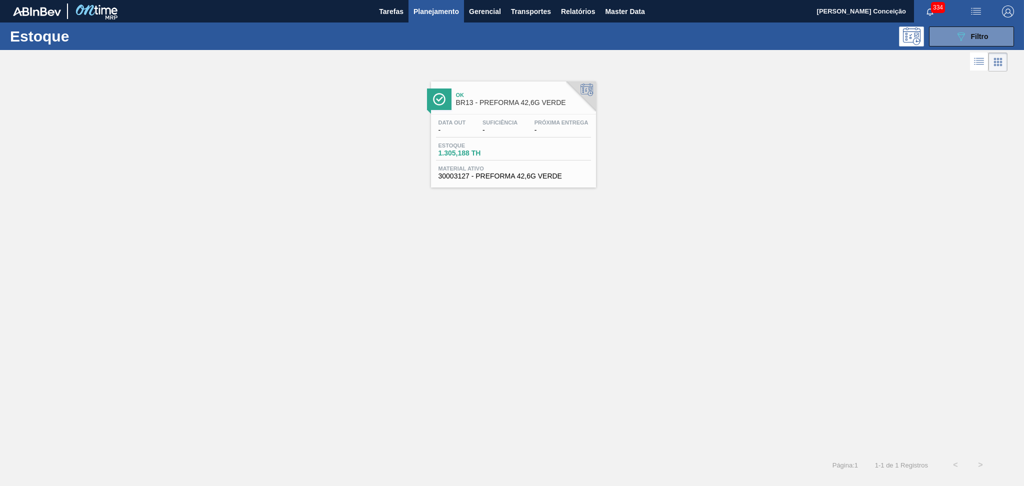
click at [528, 98] on span "Ok" at bounding box center [523, 95] width 135 height 6
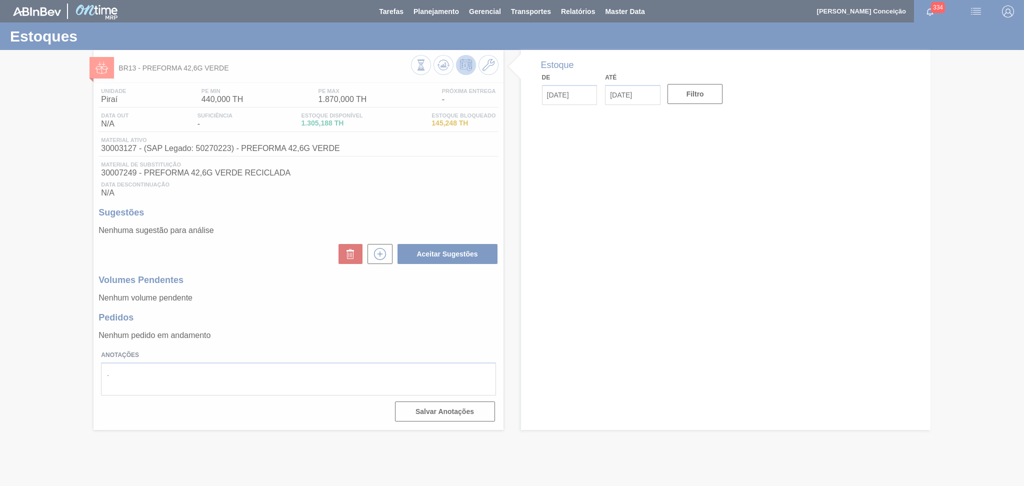
click at [226, 255] on div at bounding box center [512, 243] width 1024 height 486
click at [299, 226] on div at bounding box center [512, 243] width 1024 height 486
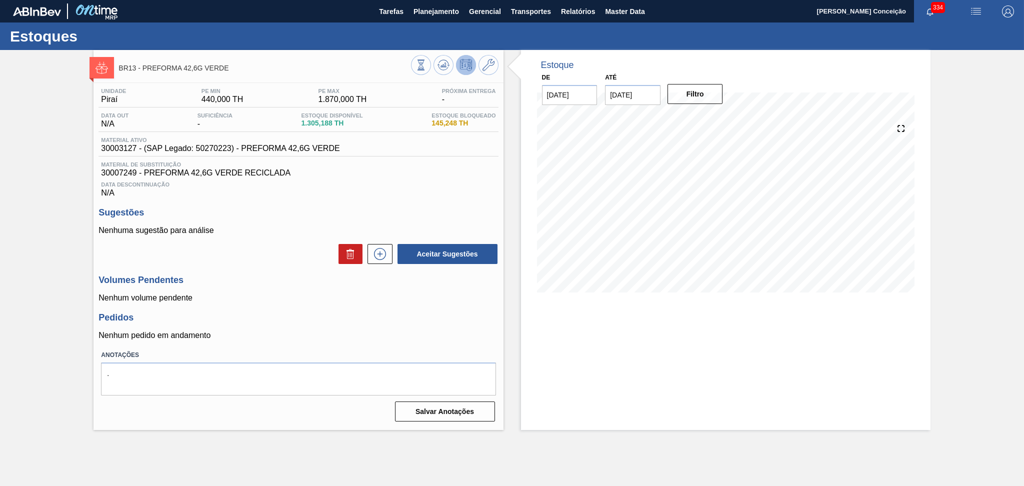
click at [530, 235] on div "Estoque De 07/10/2025 Até 30/11/2025 Filtro 07/10 Projeção de Estoque 1,305.188…" at bounding box center [726, 179] width 410 height 258
click at [434, 72] on div at bounding box center [455, 66] width 88 height 23
click at [439, 70] on icon at bounding box center [444, 65] width 12 height 12
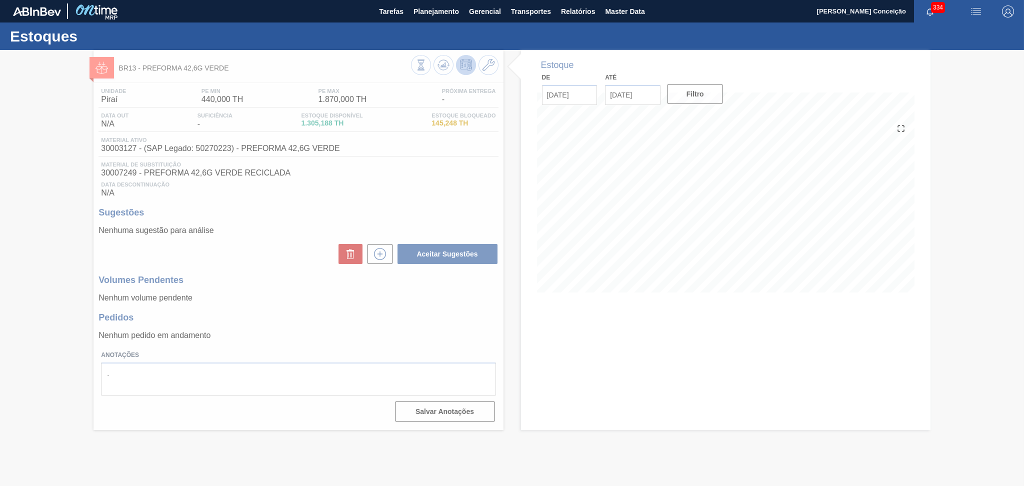
click at [335, 209] on div at bounding box center [512, 268] width 1024 height 436
click at [317, 310] on div at bounding box center [512, 268] width 1024 height 436
click at [352, 333] on div at bounding box center [512, 268] width 1024 height 436
click at [272, 295] on div at bounding box center [512, 268] width 1024 height 436
click at [278, 311] on div at bounding box center [512, 268] width 1024 height 436
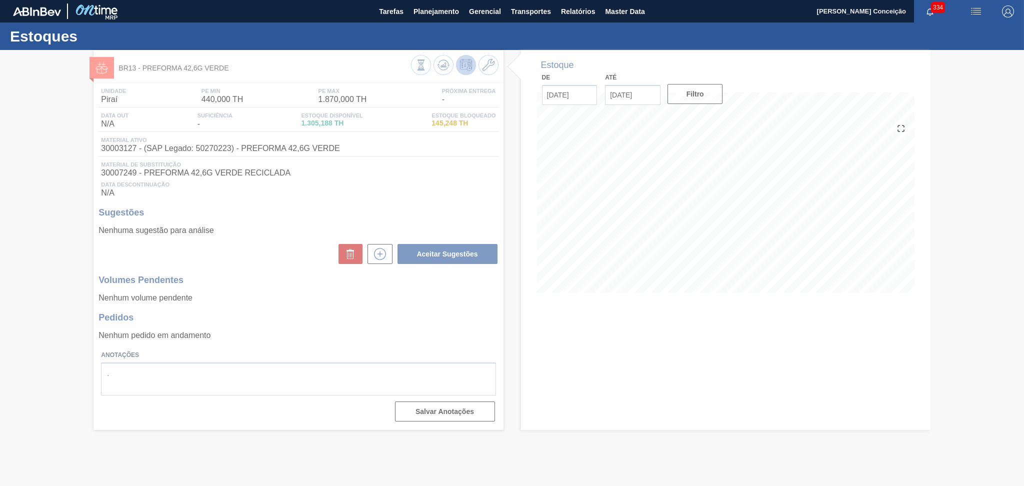
click at [422, 305] on div at bounding box center [512, 268] width 1024 height 436
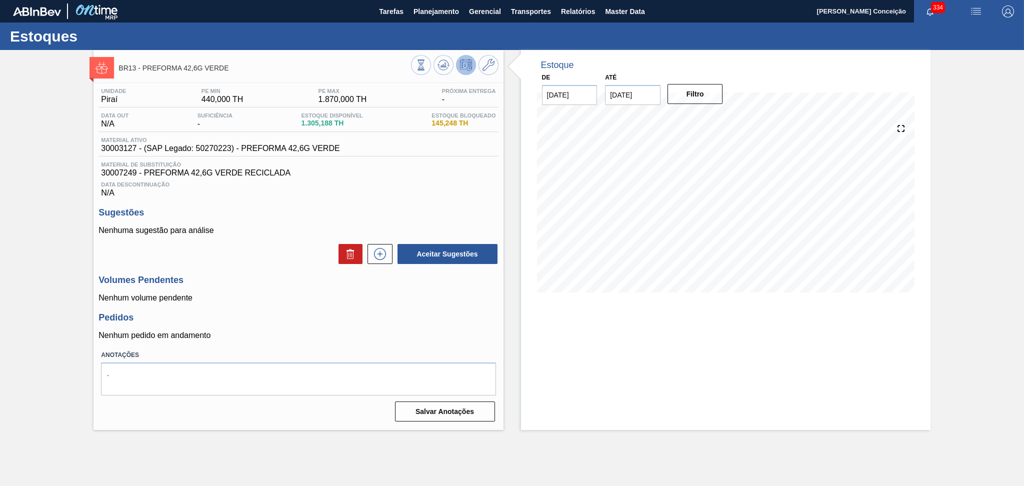
click at [298, 318] on h3 "Pedidos" at bounding box center [299, 318] width 400 height 11
click at [296, 334] on p "Nenhum pedido em andamento" at bounding box center [299, 335] width 400 height 9
click at [230, 219] on div "Sugestões Nenhuma sugestão para análise Aceitar Sugestões" at bounding box center [299, 237] width 400 height 58
click at [278, 235] on div "Nenhuma sugestão para análise Aceitar Sugestões" at bounding box center [299, 245] width 400 height 39
click at [445, 15] on span "Planejamento" at bounding box center [437, 12] width 46 height 12
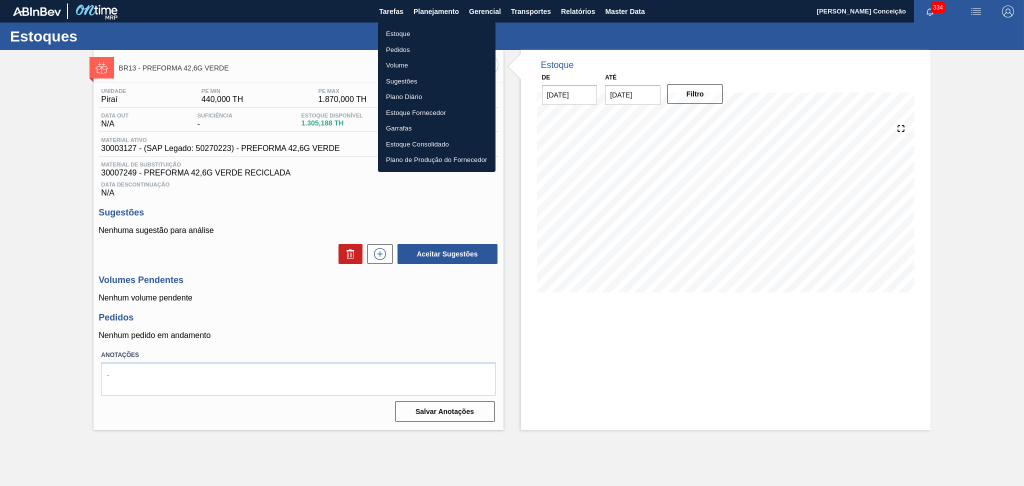
click at [403, 31] on li "Estoque" at bounding box center [437, 34] width 118 height 16
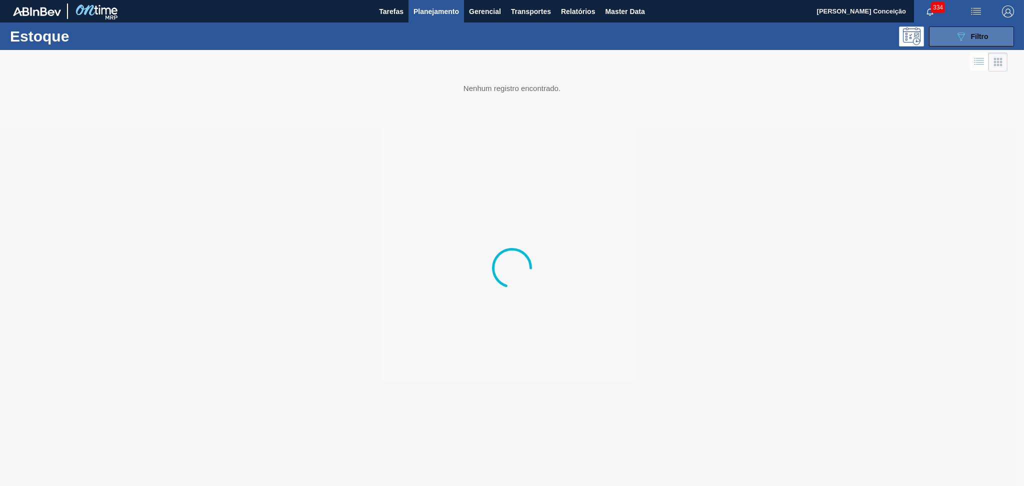
click at [951, 37] on button "089F7B8B-B2A5-4AFE-B5C0-19BA573D28AC Filtro" at bounding box center [971, 37] width 85 height 20
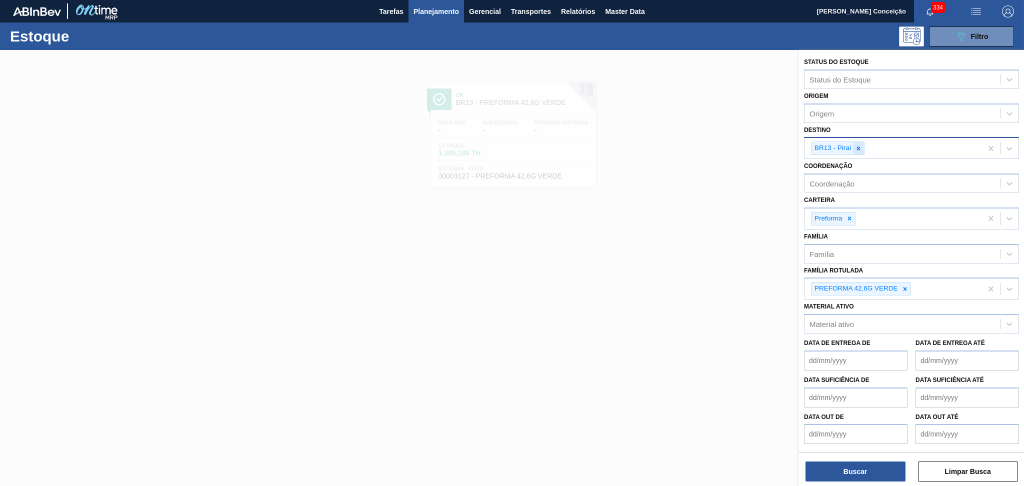
click at [857, 151] on div at bounding box center [858, 148] width 11 height 13
click at [857, 151] on div "BR13 - Piraí" at bounding box center [894, 148] width 178 height 21
type input "br15"
click at [852, 148] on div "BR13 - Piraí" at bounding box center [833, 148] width 42 height 13
click at [856, 148] on icon at bounding box center [858, 148] width 7 height 7
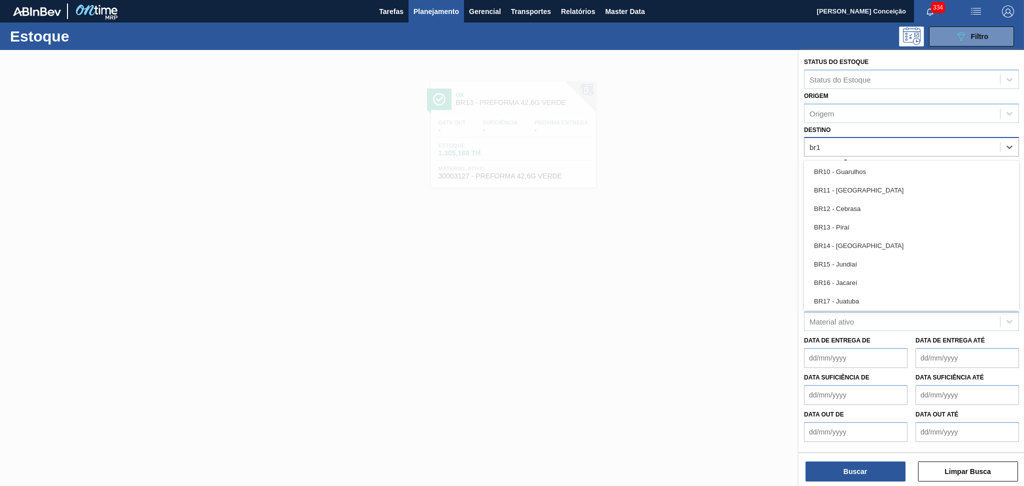
type input "br15"
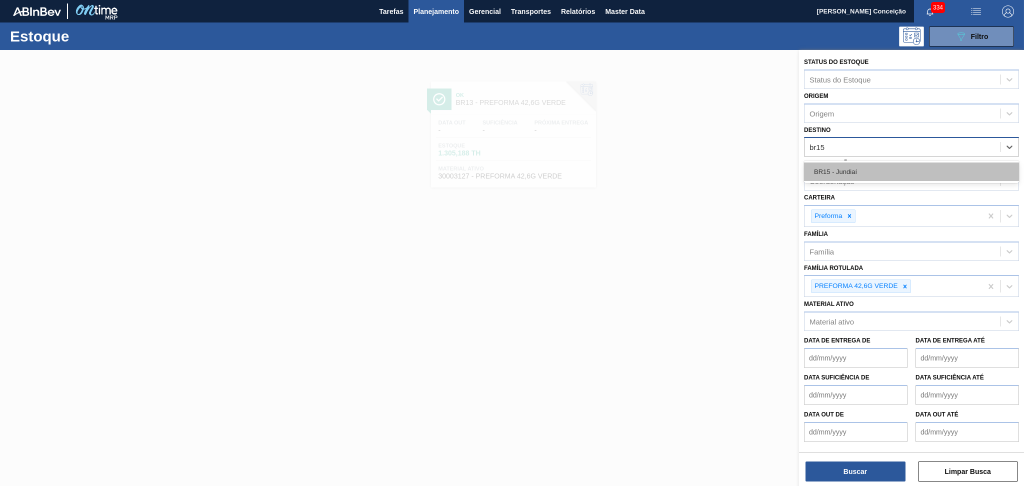
click at [874, 175] on div "BR15 - Jundiaí" at bounding box center [911, 172] width 215 height 19
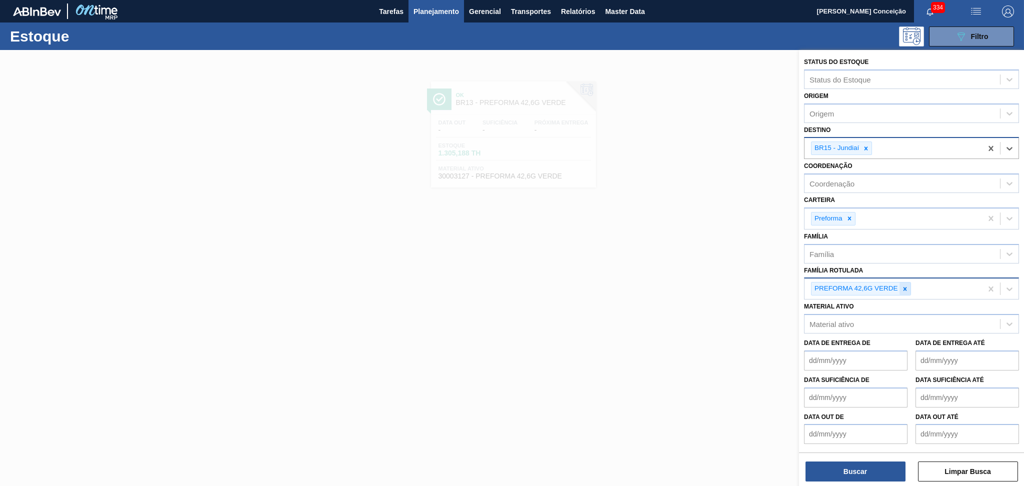
click at [908, 286] on icon at bounding box center [905, 289] width 7 height 7
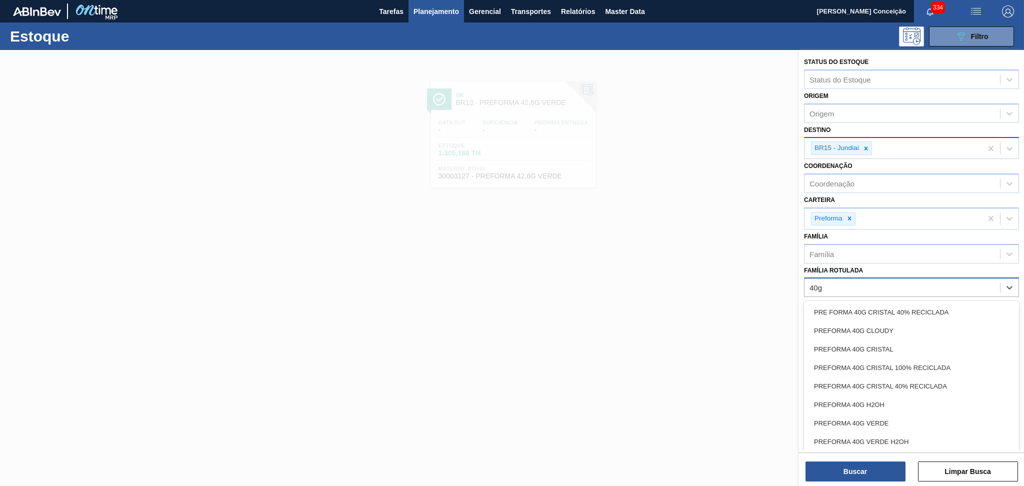
type Rotulada "40g c"
click at [904, 341] on div "PREFORMA 40G CRISTAL" at bounding box center [911, 349] width 215 height 19
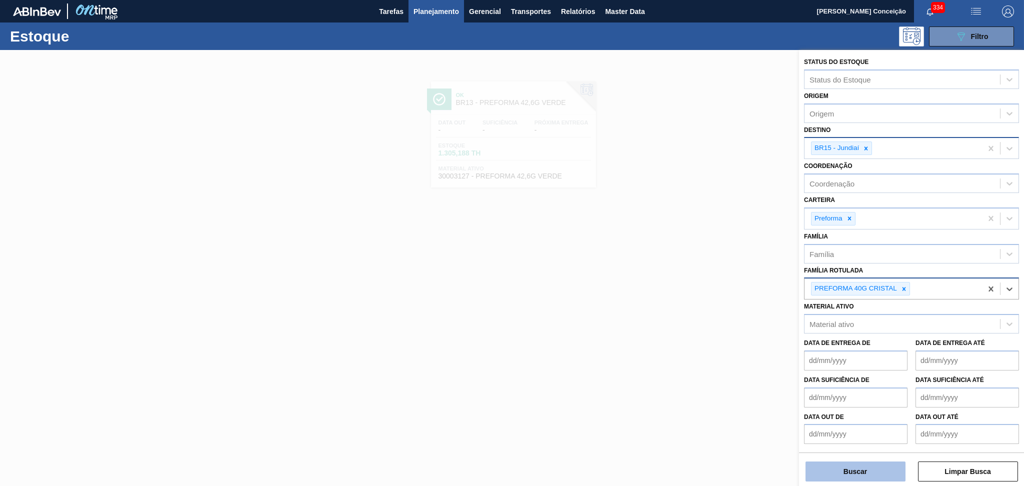
click at [887, 469] on button "Buscar" at bounding box center [856, 472] width 100 height 20
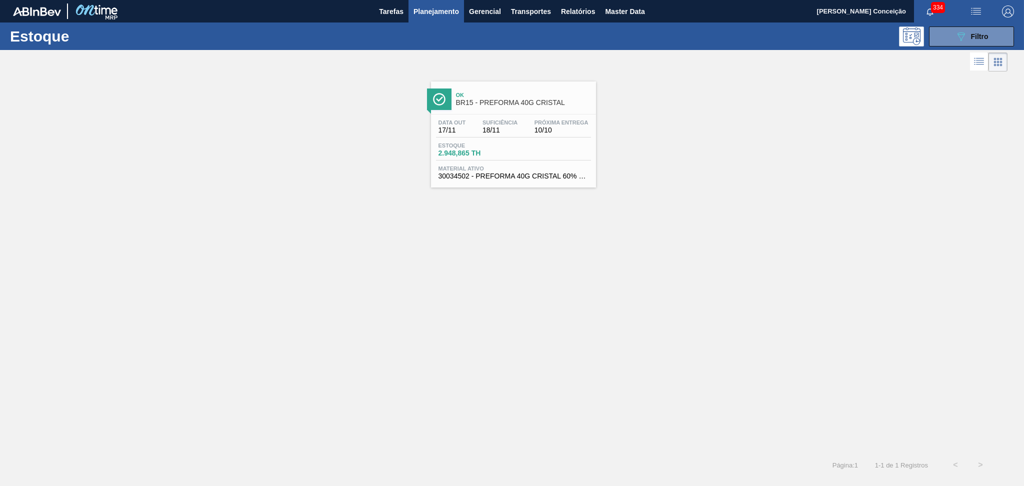
click at [506, 140] on div "Data out 17/11 Suficiência 18/11 Próxima Entrega 10/10 Estoque 2.948,865 TH Mat…" at bounding box center [513, 149] width 165 height 68
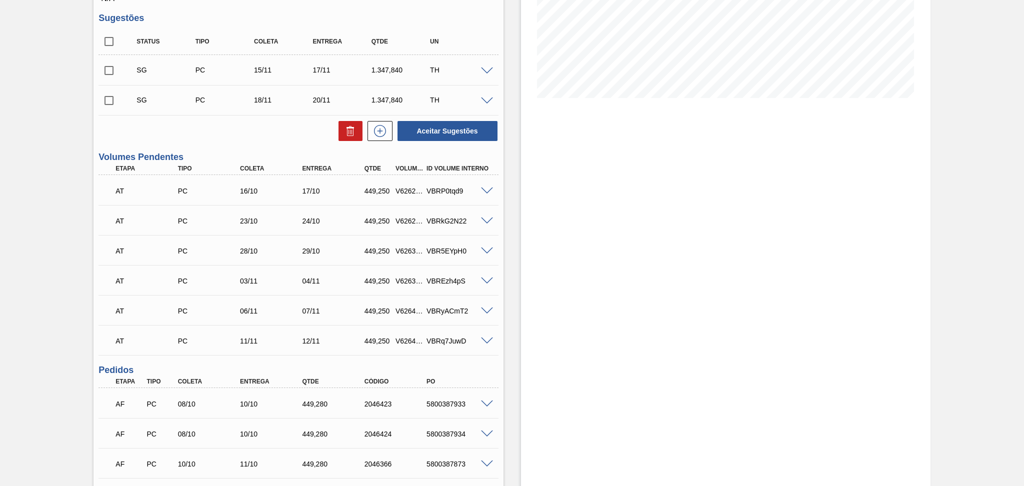
scroll to position [200, 0]
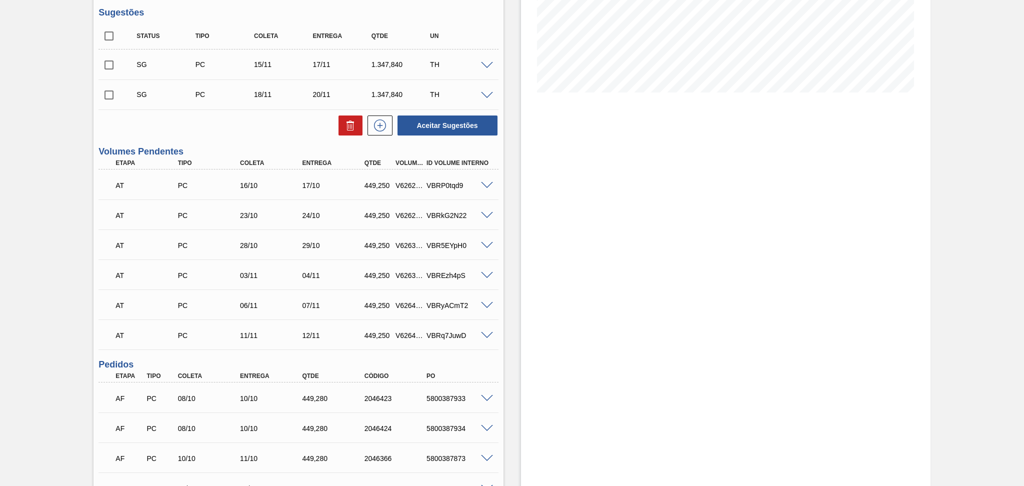
click at [486, 244] on span at bounding box center [487, 246] width 12 height 8
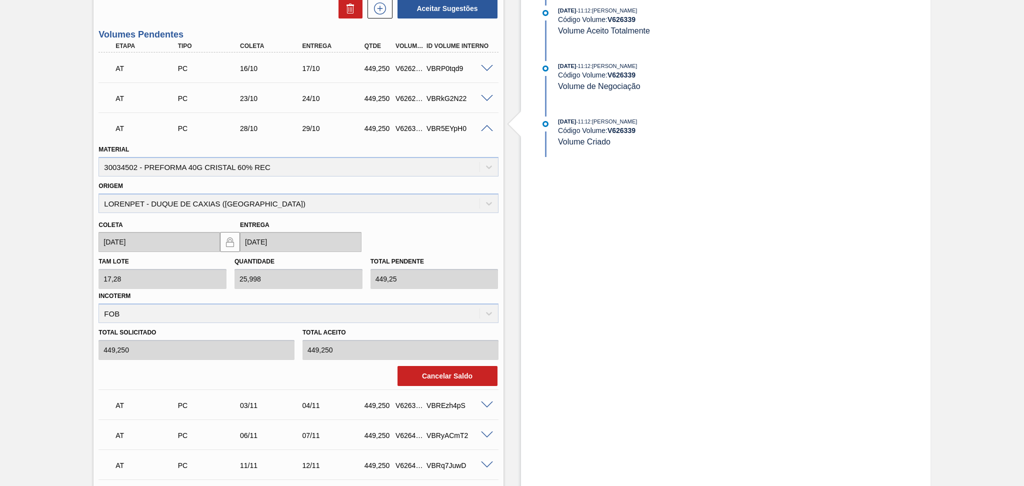
scroll to position [333, 0]
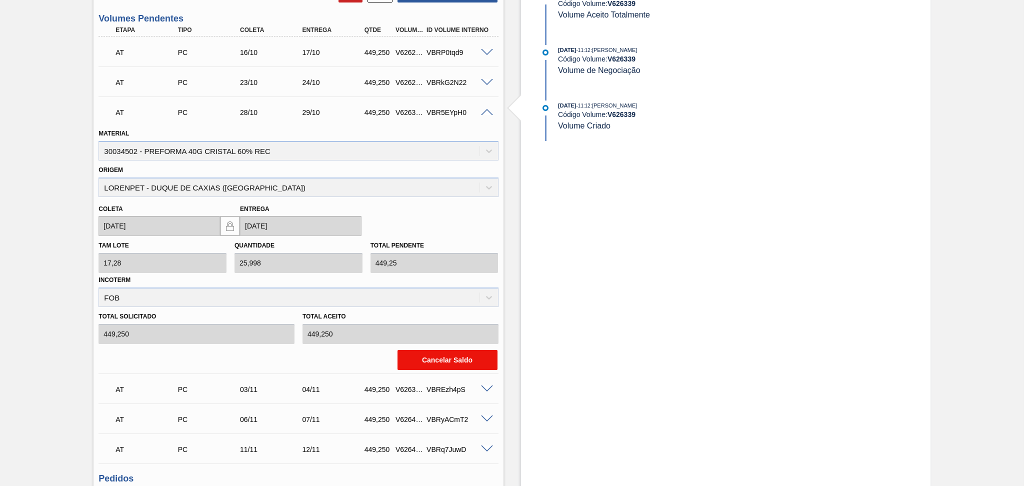
click at [431, 353] on button "Cancelar Saldo" at bounding box center [448, 360] width 100 height 20
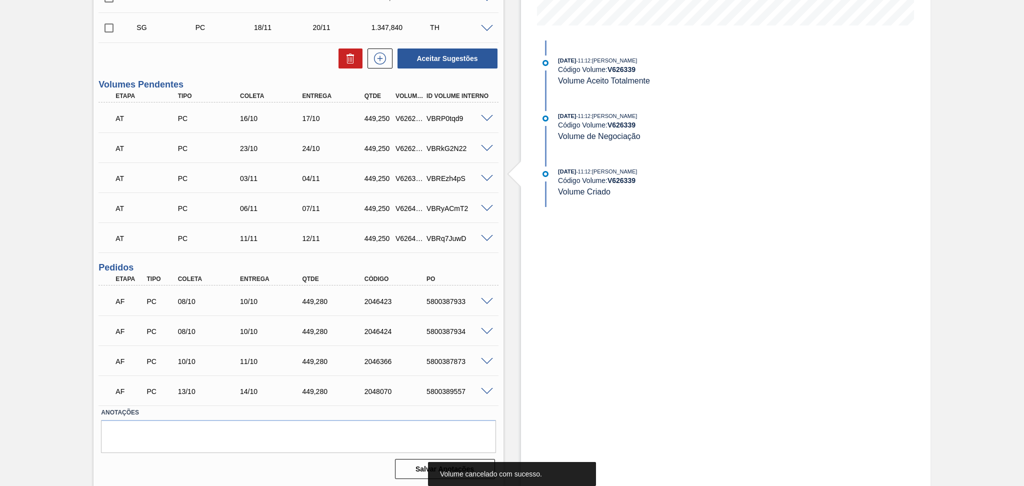
scroll to position [1, 0]
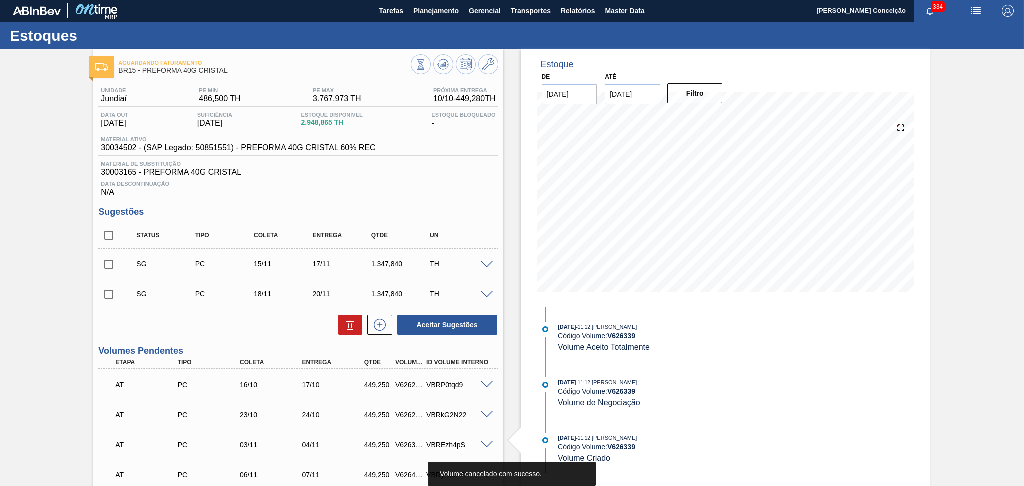
click at [487, 264] on span at bounding box center [487, 266] width 12 height 8
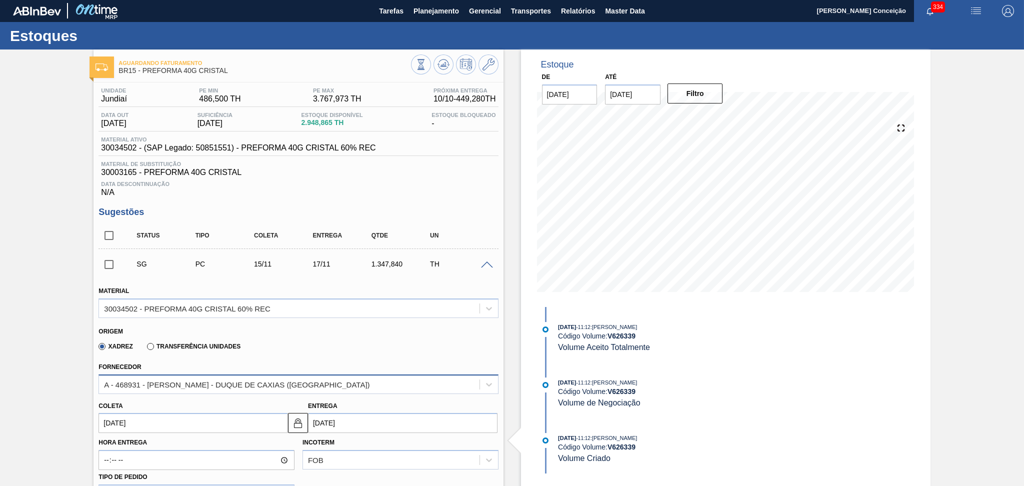
click at [181, 383] on div "A - 468931 - [PERSON_NAME] - DUQUE DE CAXIAS ([GEOGRAPHIC_DATA])" at bounding box center [237, 384] width 266 height 9
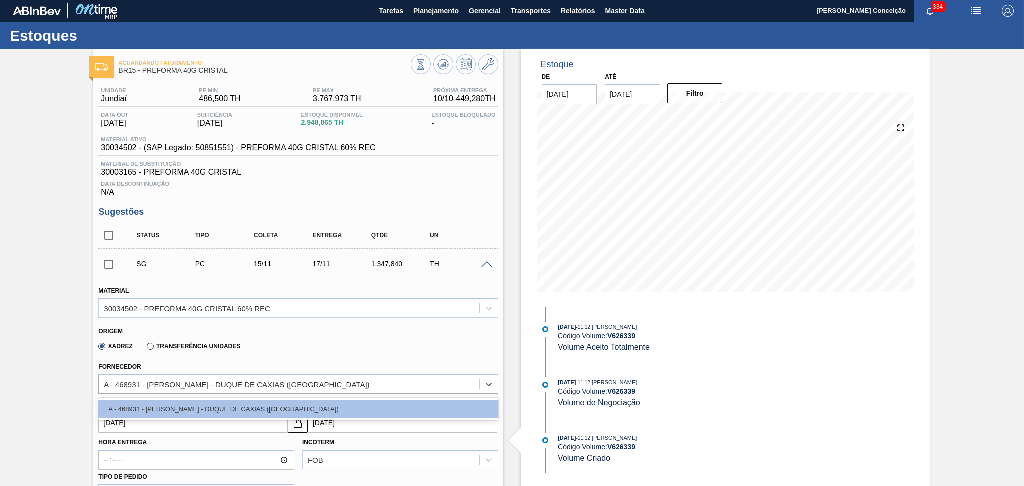
click at [297, 347] on div "Xadrez Transferência Unidades" at bounding box center [294, 345] width 391 height 20
click at [242, 388] on div "A - 468931 - [PERSON_NAME] - DUQUE DE CAXIAS ([GEOGRAPHIC_DATA])" at bounding box center [289, 384] width 380 height 15
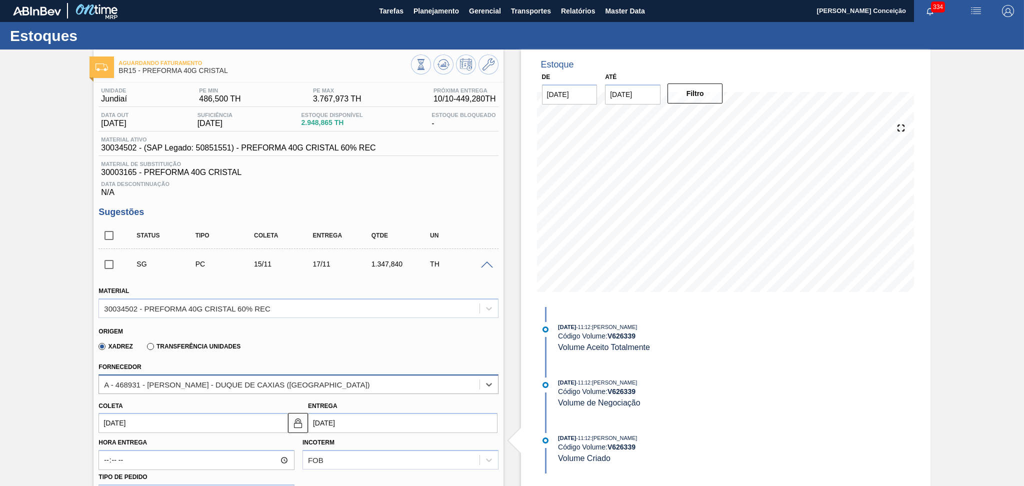
click at [239, 384] on div "A - 468931 - [PERSON_NAME] - DUQUE DE CAXIAS ([GEOGRAPHIC_DATA])" at bounding box center [237, 384] width 266 height 9
click at [483, 66] on icon at bounding box center [489, 65] width 12 height 12
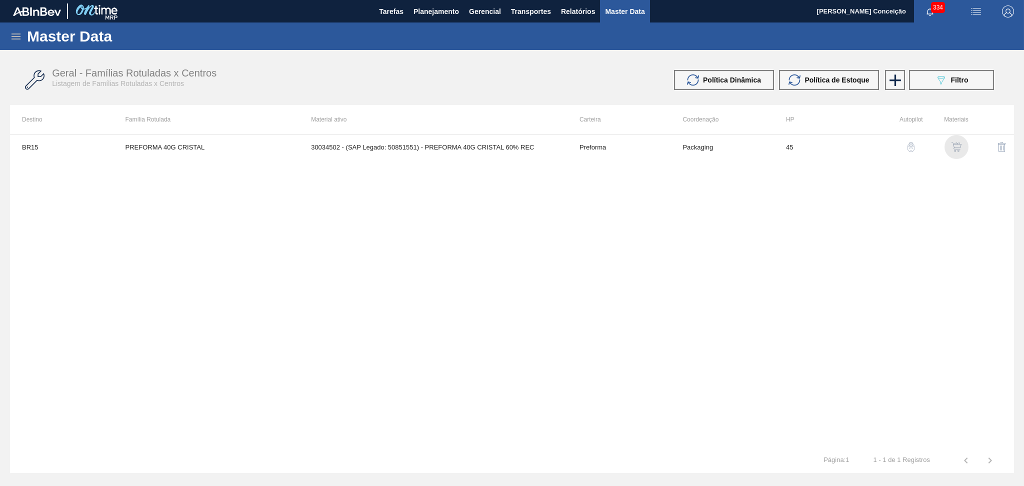
click at [959, 148] on img "button" at bounding box center [957, 147] width 10 height 10
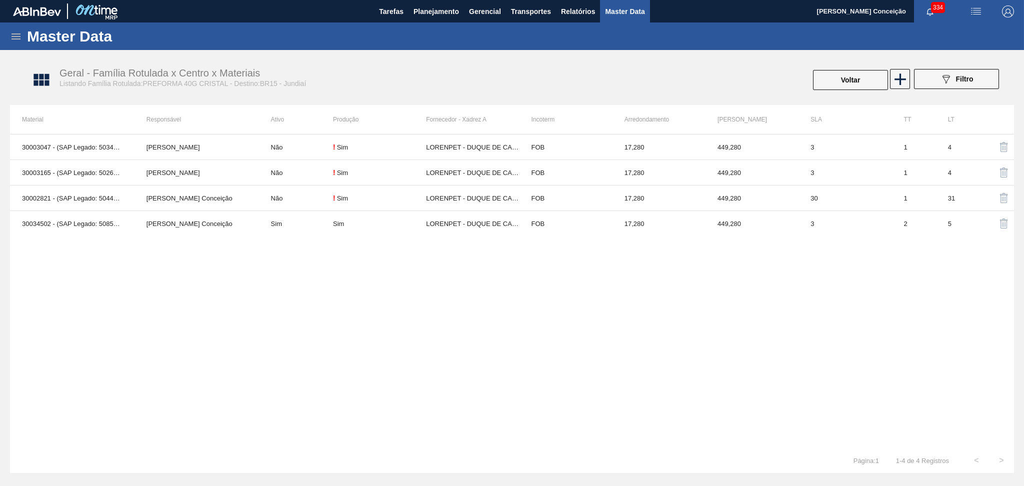
click at [356, 281] on div "30003047 - (SAP Legado: 50343267) - PREFORMA 40G CRISTAL 30% RECICLADA IGOR FER…" at bounding box center [512, 291] width 1004 height 314
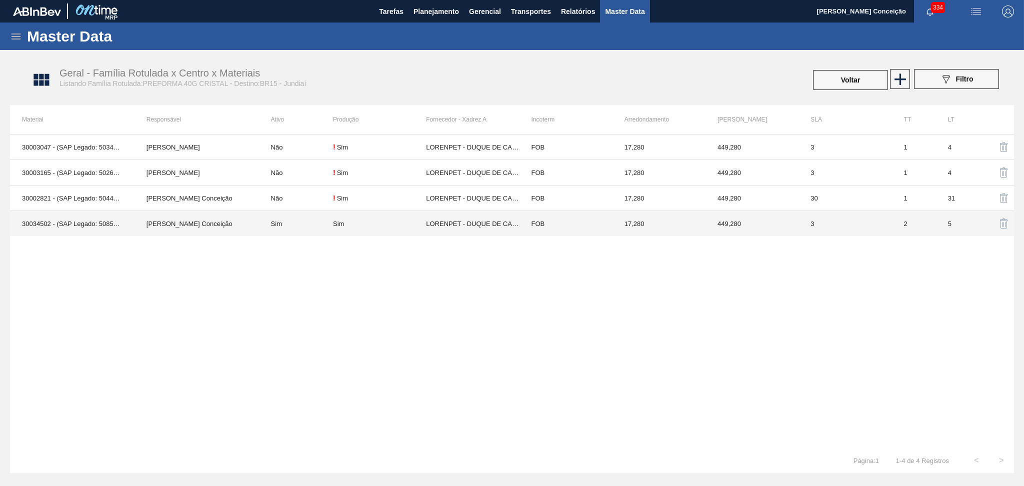
click at [454, 233] on td "LORENPET - DUQUE DE CAXIAS ([GEOGRAPHIC_DATA])" at bounding box center [472, 224] width 93 height 26
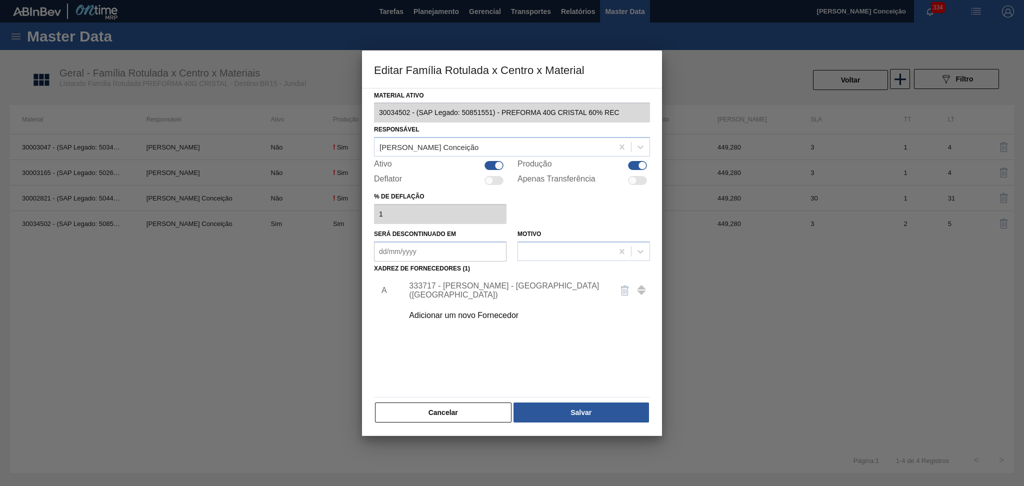
click at [475, 312] on div "Adicionar um novo Fornecedor" at bounding box center [507, 315] width 196 height 9
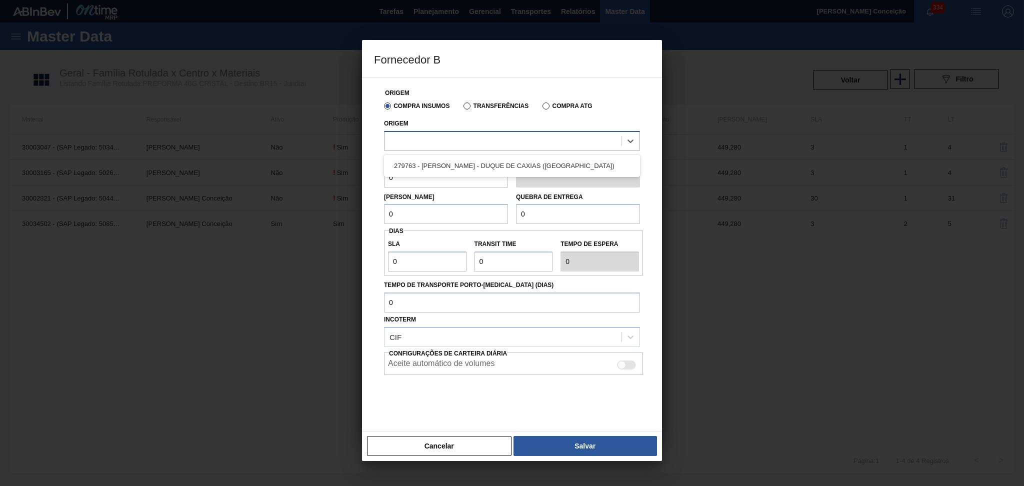
click at [437, 144] on div at bounding box center [503, 141] width 237 height 15
click at [428, 446] on button "Cancelar" at bounding box center [439, 446] width 145 height 20
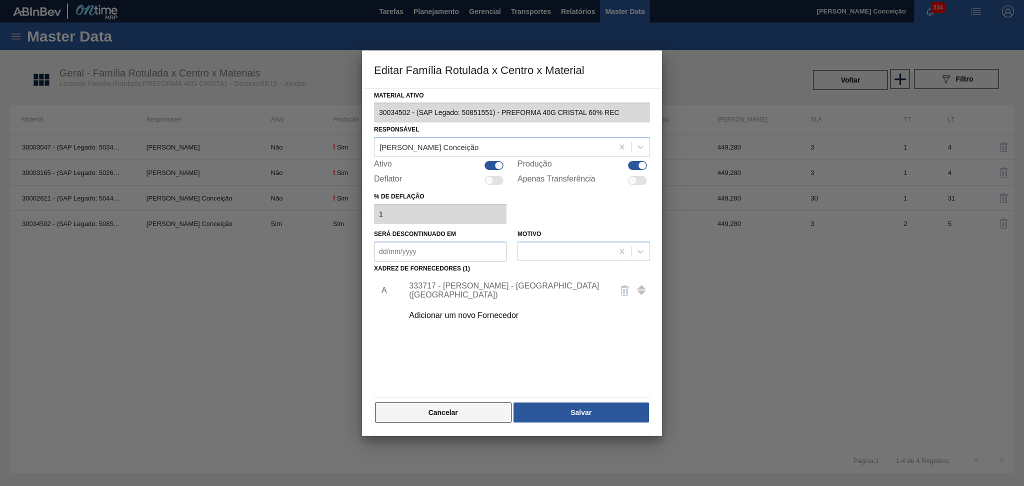
click at [451, 404] on button "Cancelar" at bounding box center [443, 413] width 137 height 20
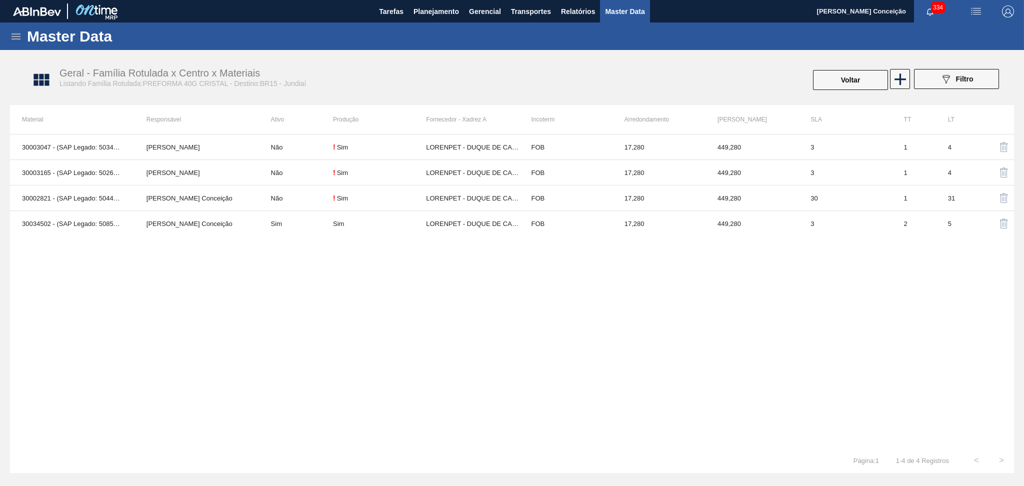
click at [307, 345] on div "30003047 - (SAP Legado: 50343267) - PREFORMA 40G CRISTAL 30% RECICLADA IGOR FER…" at bounding box center [512, 291] width 1004 height 314
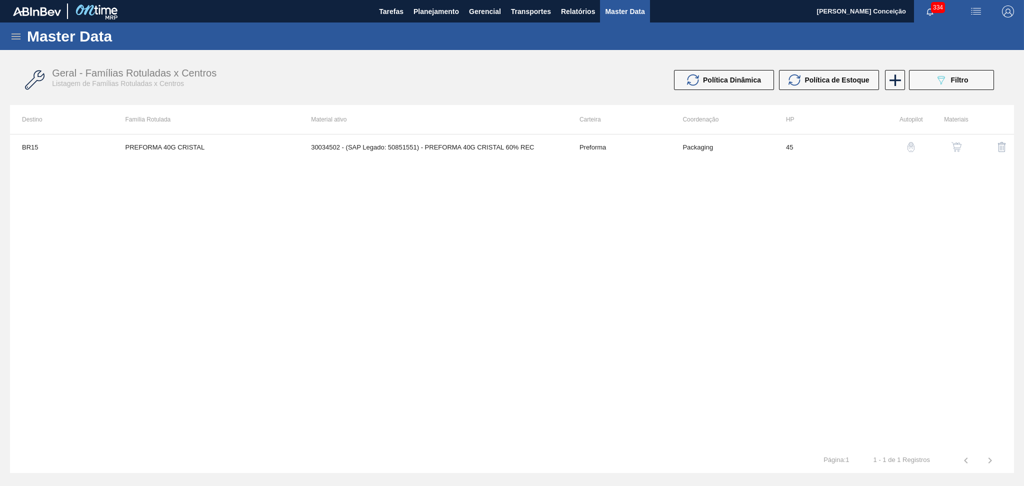
click at [239, 299] on div "BR15 PREFORMA 40G CRISTAL 30034502 - (SAP Legado: 50851551) - PREFORMA 40G CRIS…" at bounding box center [512, 291] width 1004 height 314
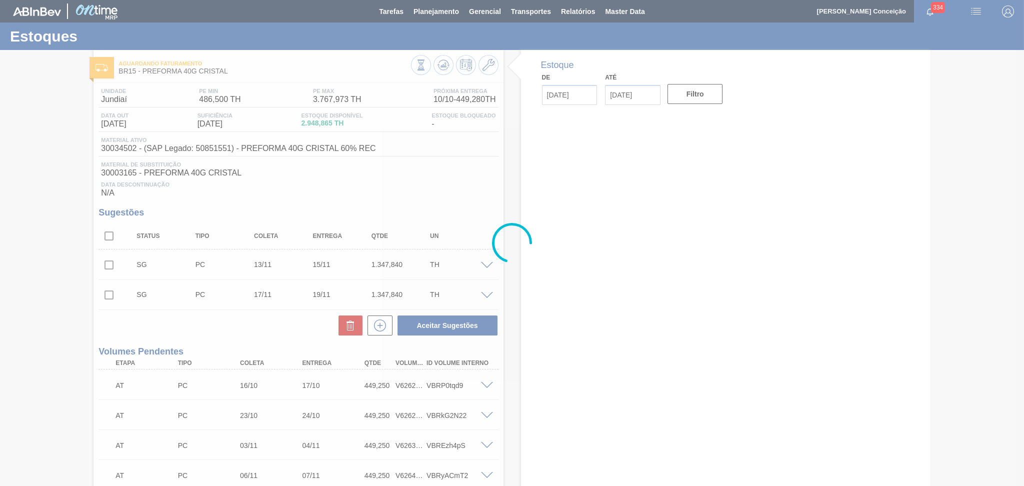
click at [452, 179] on div at bounding box center [512, 243] width 1024 height 486
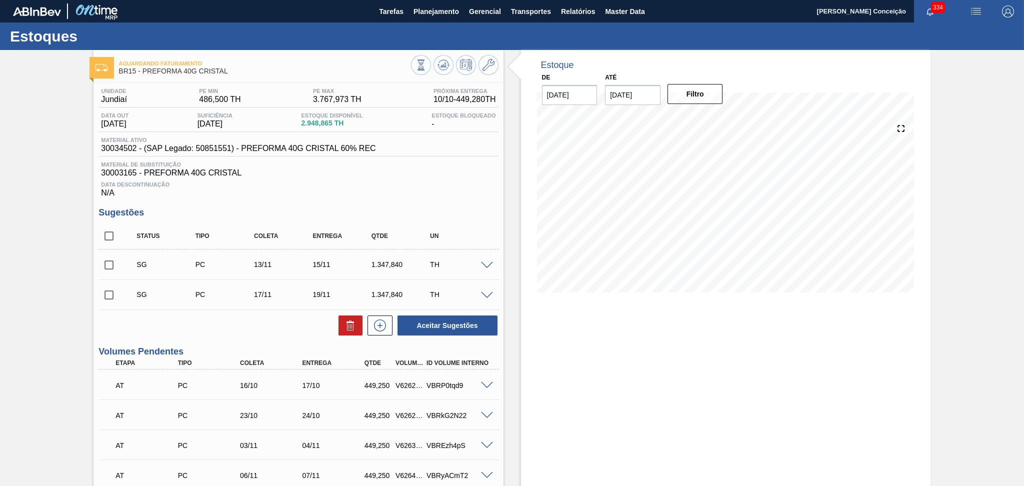
click at [487, 201] on div "Unidade Jundiaí PE MIN 486,500 TH PE MAX 3.767,973 TH Próxima Entrega 10/10 - 4…" at bounding box center [299, 416] width 410 height 667
click at [214, 335] on div "Aceitar Sugestões" at bounding box center [299, 326] width 400 height 22
click at [381, 194] on div "Data Descontinuação N/A" at bounding box center [299, 188] width 400 height 20
click at [460, 180] on div "Data Descontinuação N/A" at bounding box center [299, 188] width 400 height 20
click at [482, 167] on span "Material de Substituição" at bounding box center [298, 165] width 395 height 6
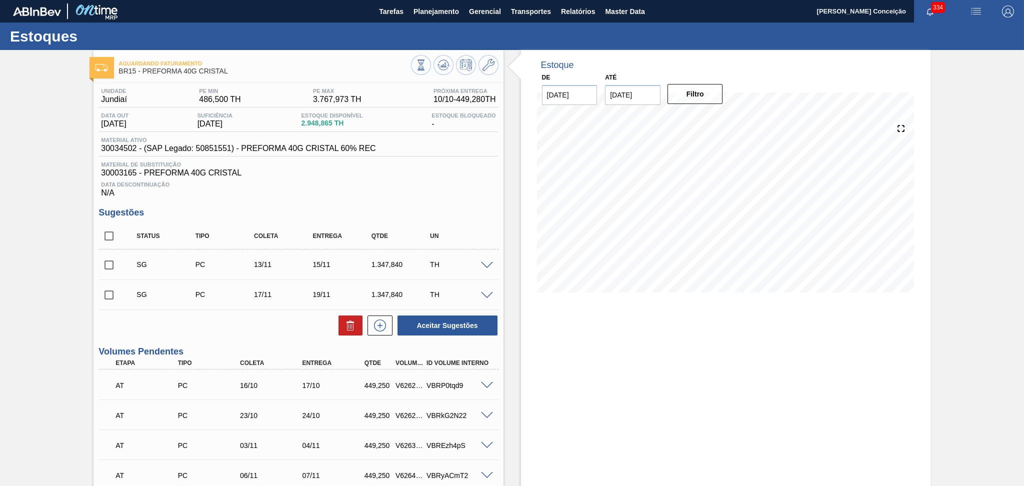
click at [436, 182] on span "Data Descontinuação" at bounding box center [298, 185] width 395 height 6
click at [449, 13] on span "Planejamento" at bounding box center [437, 12] width 46 height 12
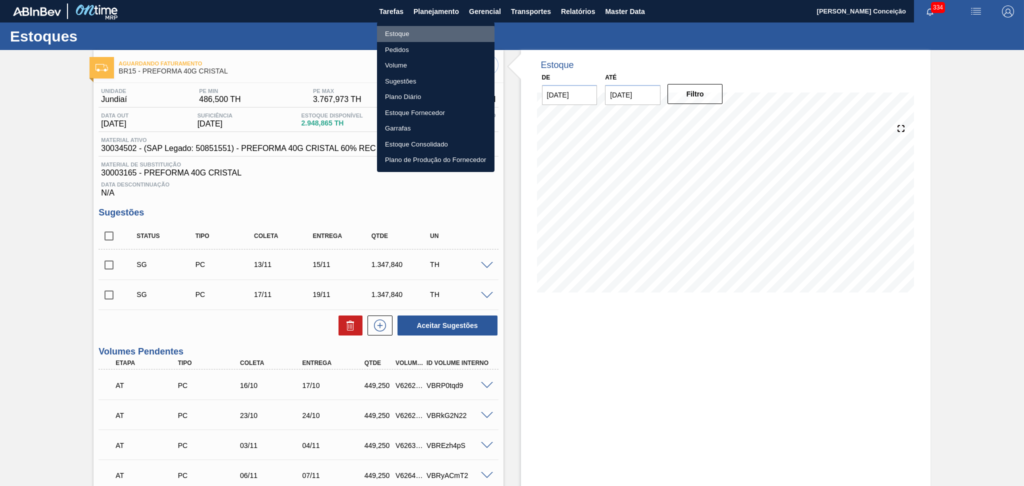
click at [413, 37] on li "Estoque" at bounding box center [436, 34] width 118 height 16
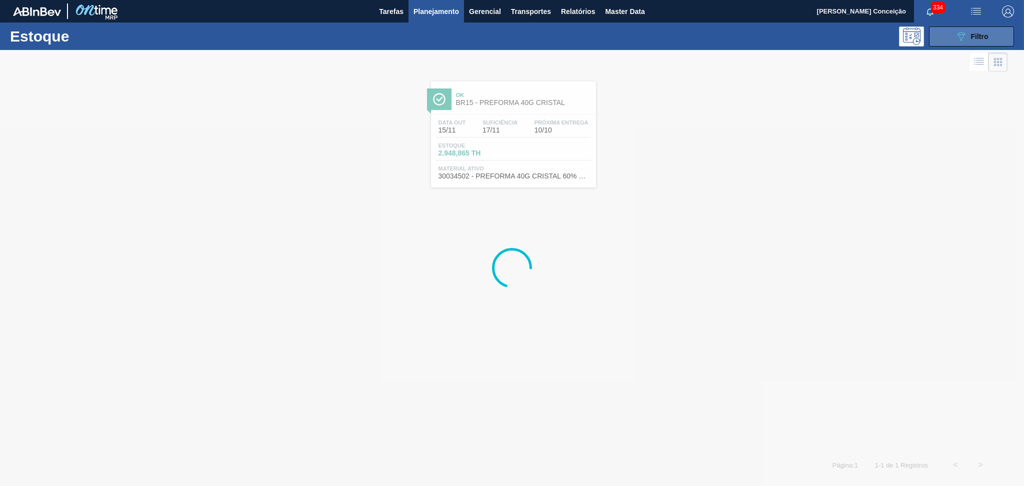
click at [982, 34] on span "Filtro" at bounding box center [980, 37] width 18 height 8
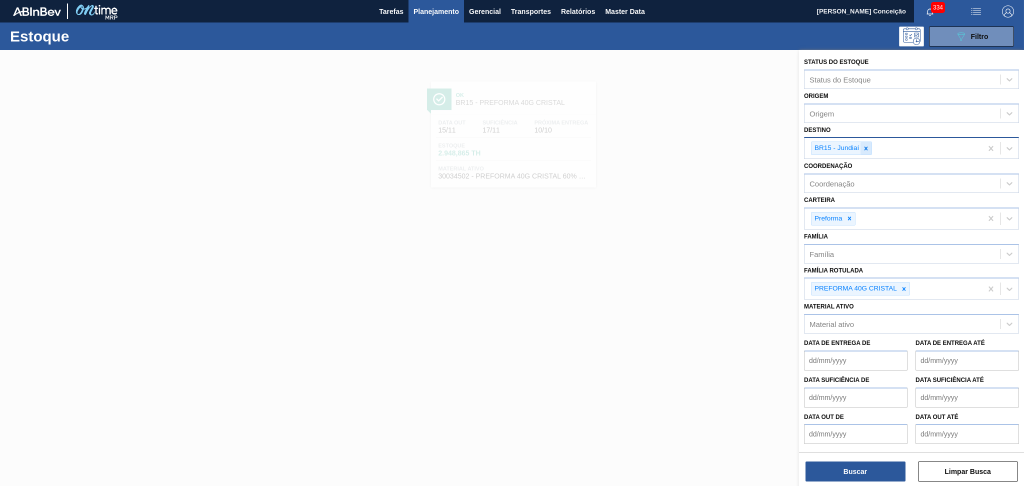
click at [871, 144] on div at bounding box center [866, 148] width 11 height 13
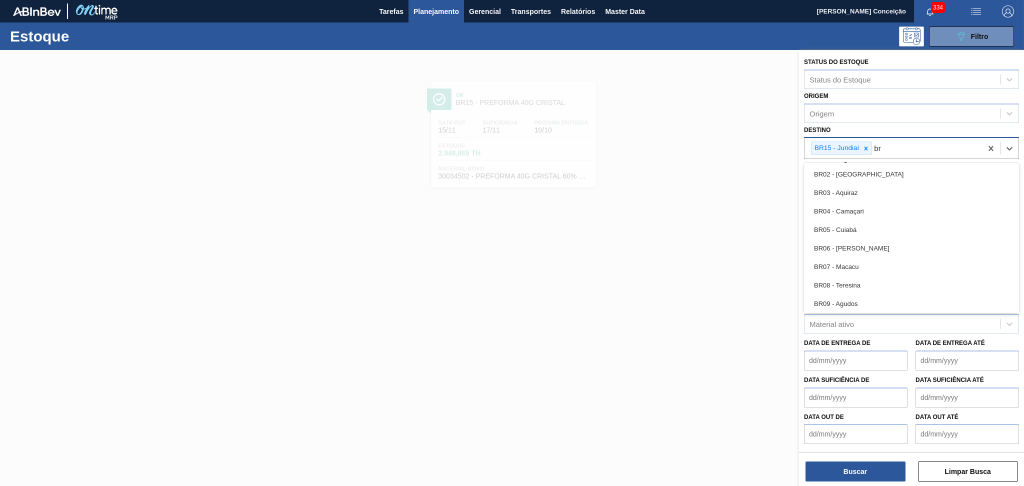
type input "br19"
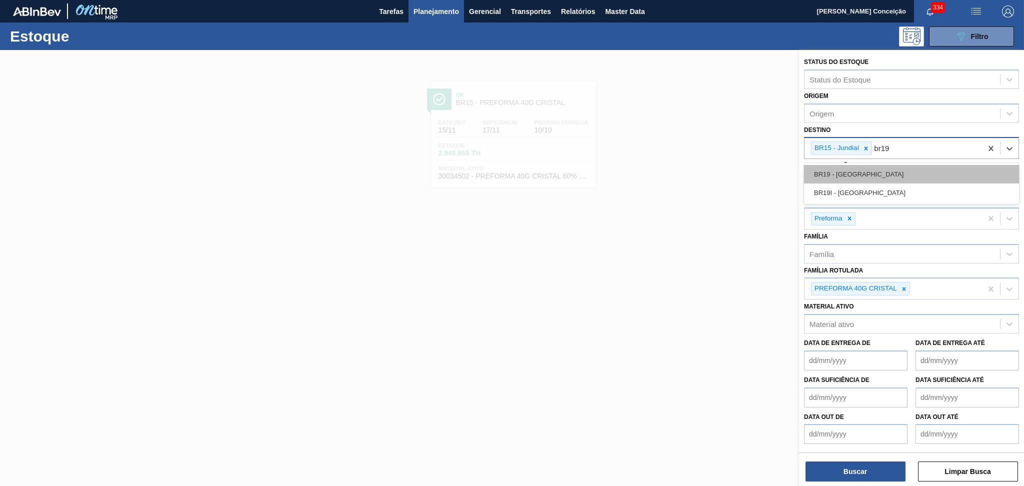
click at [868, 176] on div "BR19 - Nova Rio" at bounding box center [911, 174] width 215 height 19
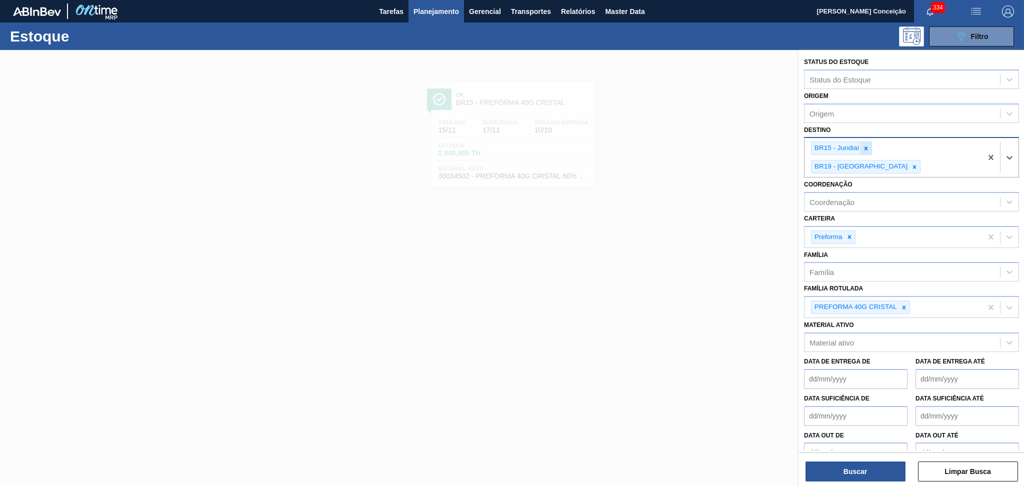
click at [865, 146] on icon at bounding box center [866, 148] width 7 height 7
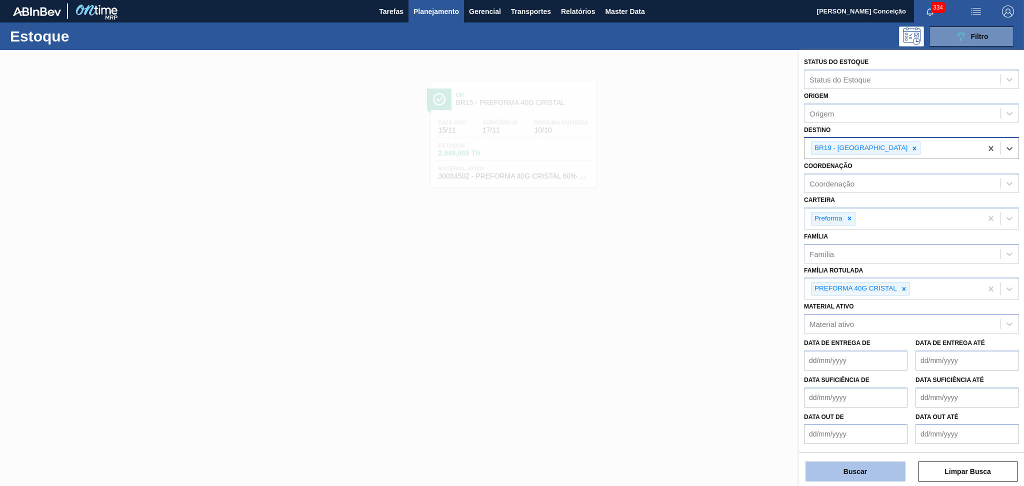
click at [857, 474] on button "Buscar" at bounding box center [856, 472] width 100 height 20
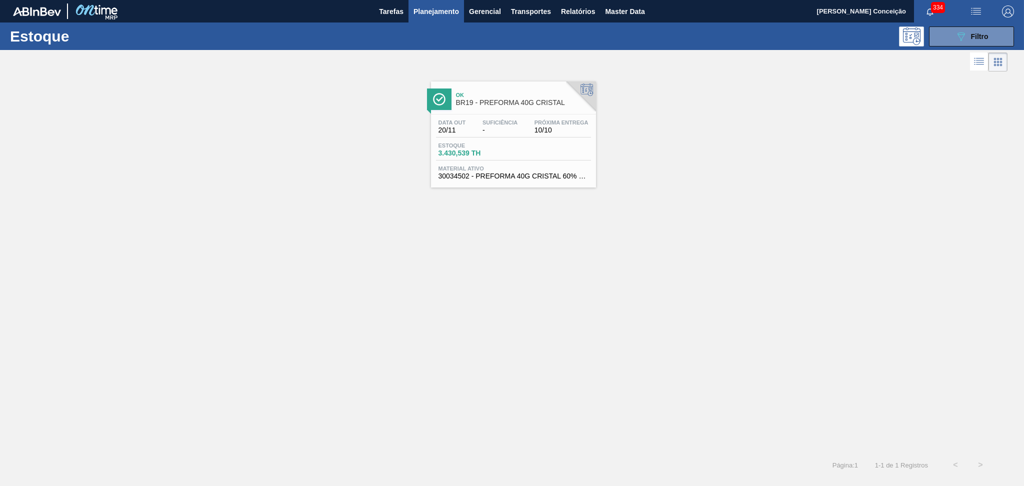
click at [483, 147] on span "Estoque" at bounding box center [474, 146] width 70 height 6
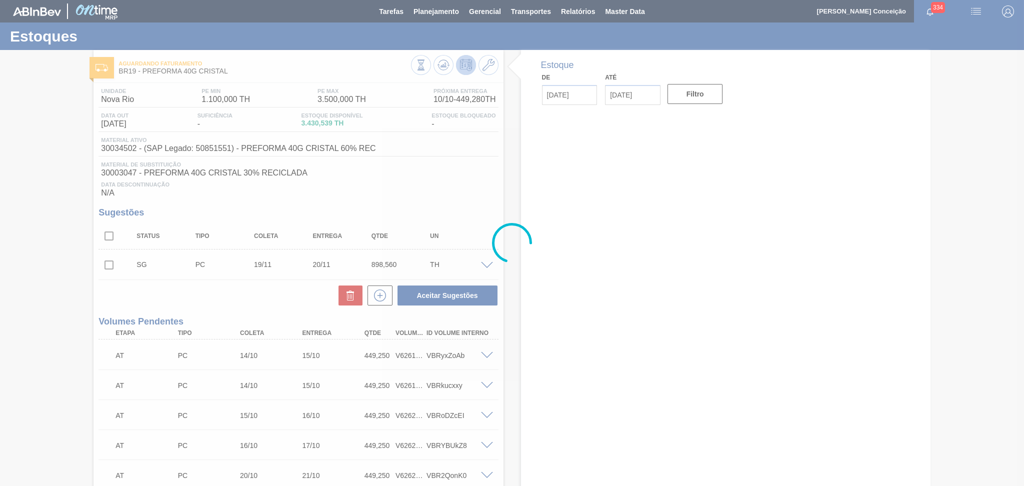
click at [457, 195] on div at bounding box center [512, 243] width 1024 height 486
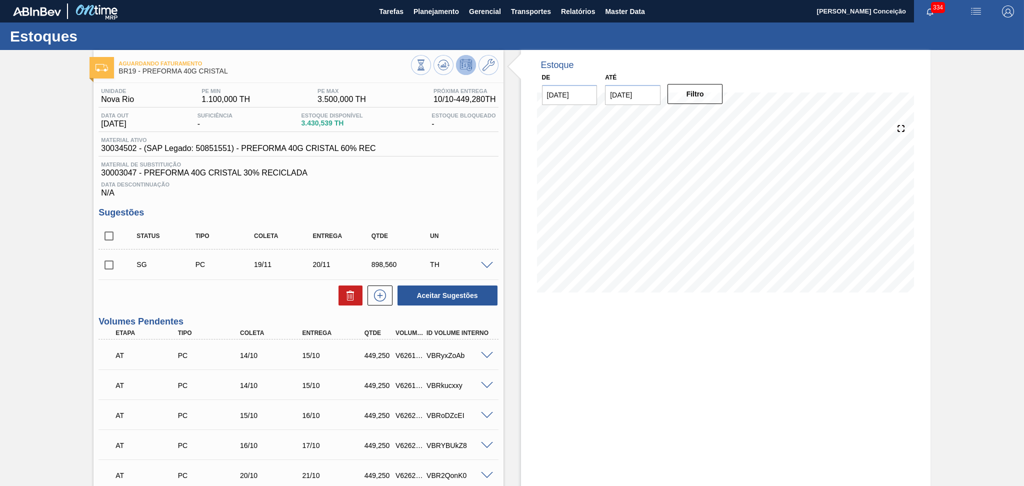
click at [384, 199] on div "Unidade Nova Rio PE MIN 1.100,000 TH PE MAX 3.500,000 TH Próxima Entrega 10/10 …" at bounding box center [299, 476] width 410 height 787
click at [484, 265] on span at bounding box center [487, 266] width 12 height 8
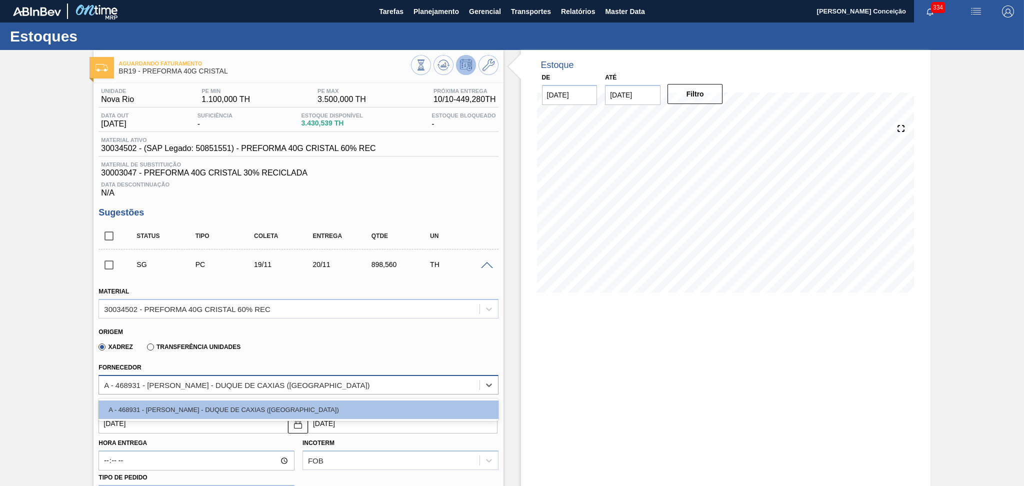
click at [208, 384] on div "A - 468931 - [PERSON_NAME] - DUQUE DE CAXIAS ([GEOGRAPHIC_DATA])" at bounding box center [237, 385] width 266 height 9
click at [209, 384] on div "A - 468931 - [PERSON_NAME] - DUQUE DE CAXIAS ([GEOGRAPHIC_DATA])" at bounding box center [237, 385] width 266 height 9
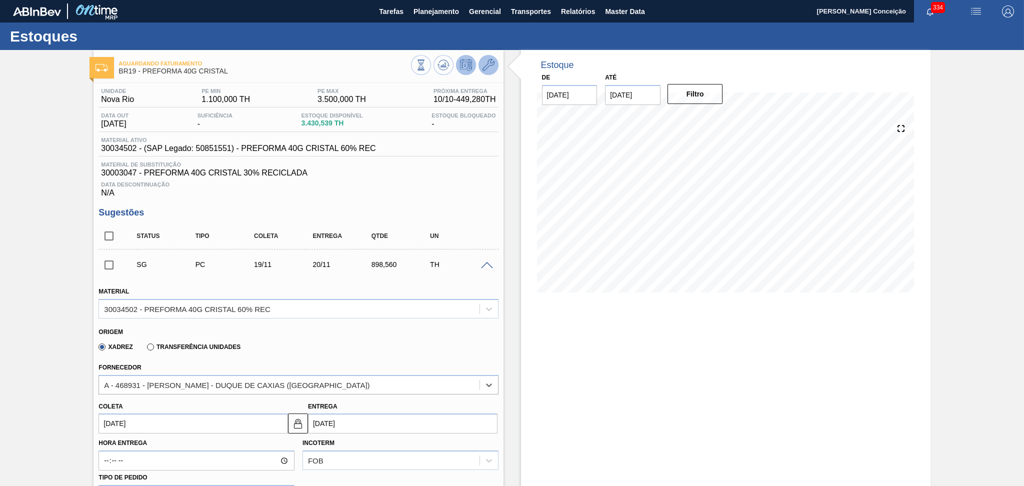
click at [489, 62] on icon at bounding box center [489, 65] width 12 height 12
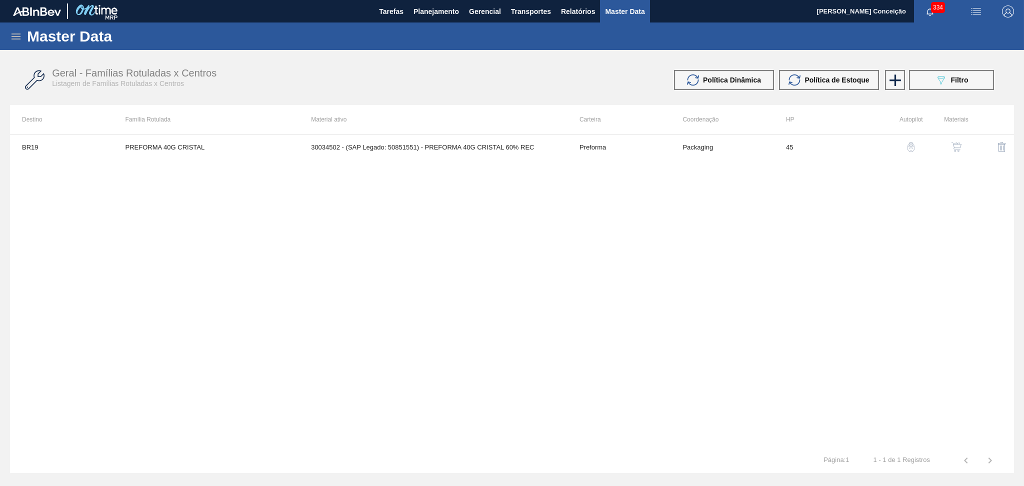
click at [954, 149] on img "button" at bounding box center [957, 147] width 10 height 10
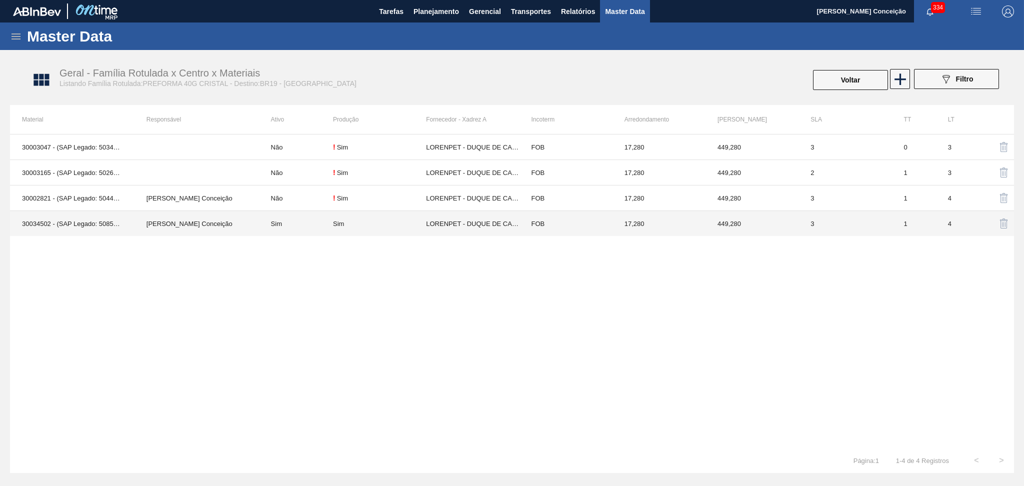
click at [410, 225] on div "Sim" at bounding box center [379, 224] width 93 height 8
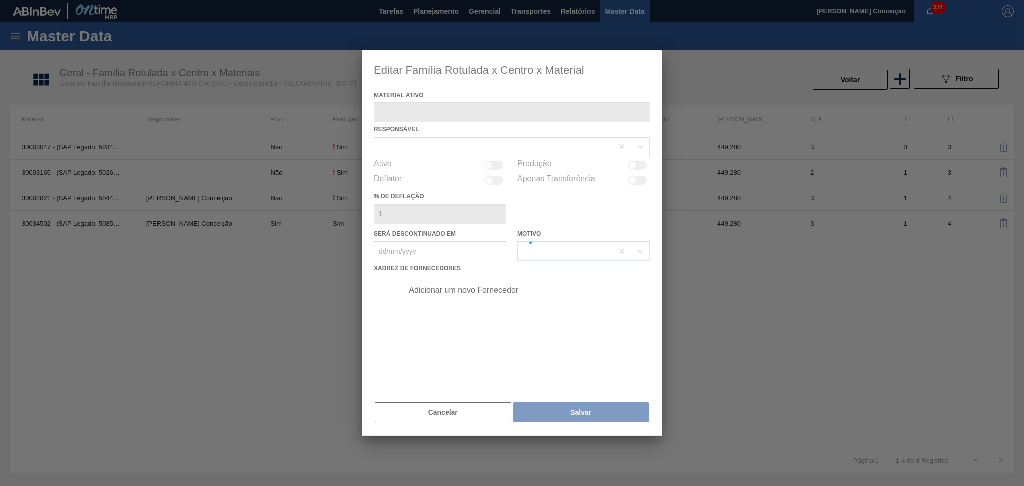
type ativo "30034502 - (SAP Legado: 50851551) - PREFORMA 40G CRISTAL 60% REC"
checkbox input "true"
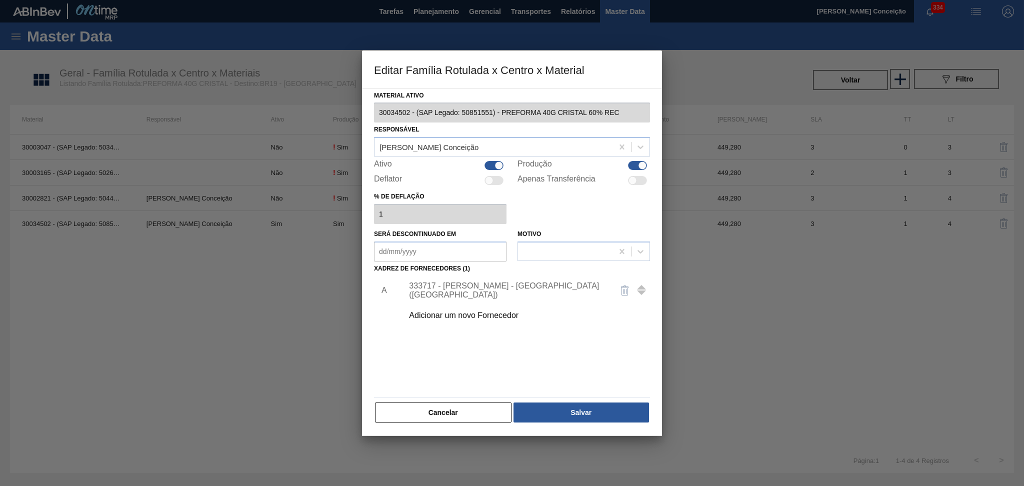
click at [473, 319] on div "Adicionar um novo Fornecedor" at bounding box center [507, 315] width 196 height 9
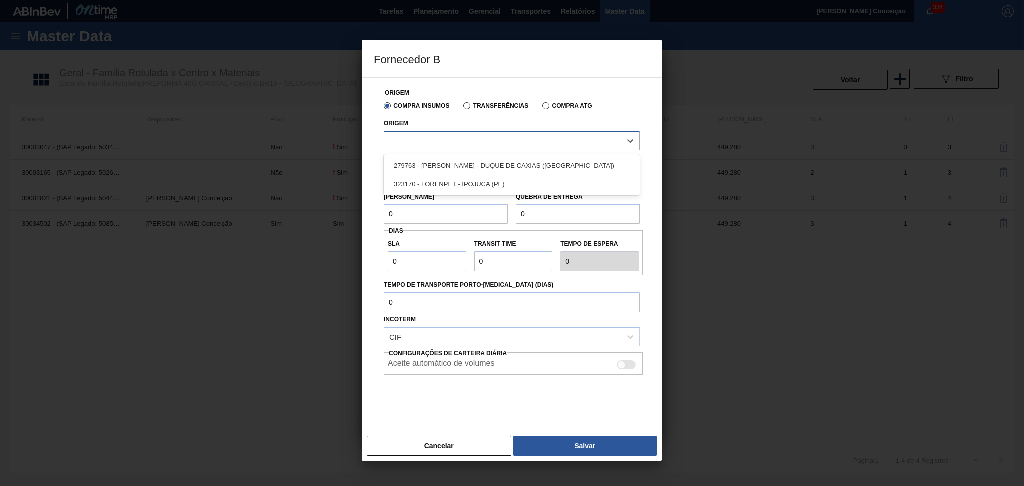
click at [447, 139] on div at bounding box center [503, 141] width 237 height 15
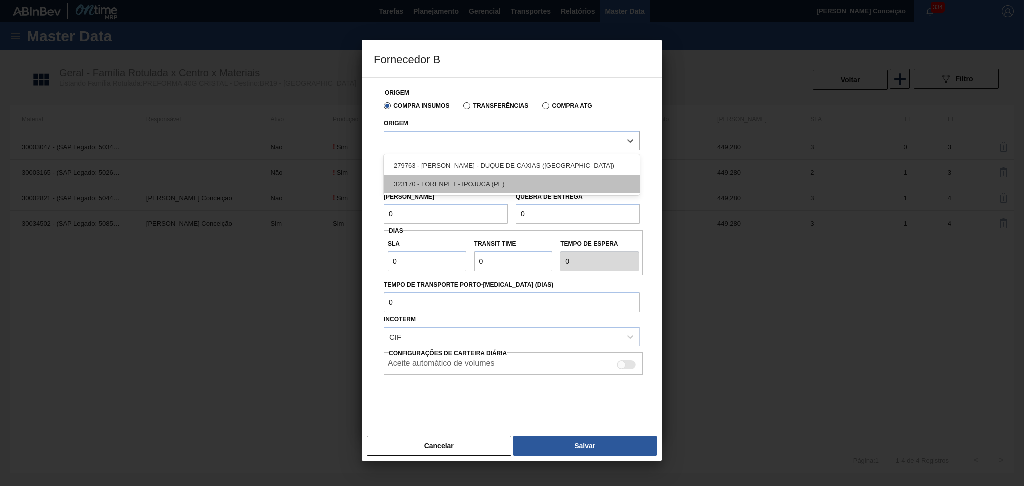
click at [420, 186] on div "323170 - LORENPET - IPOJUCA (PE)" at bounding box center [512, 184] width 256 height 19
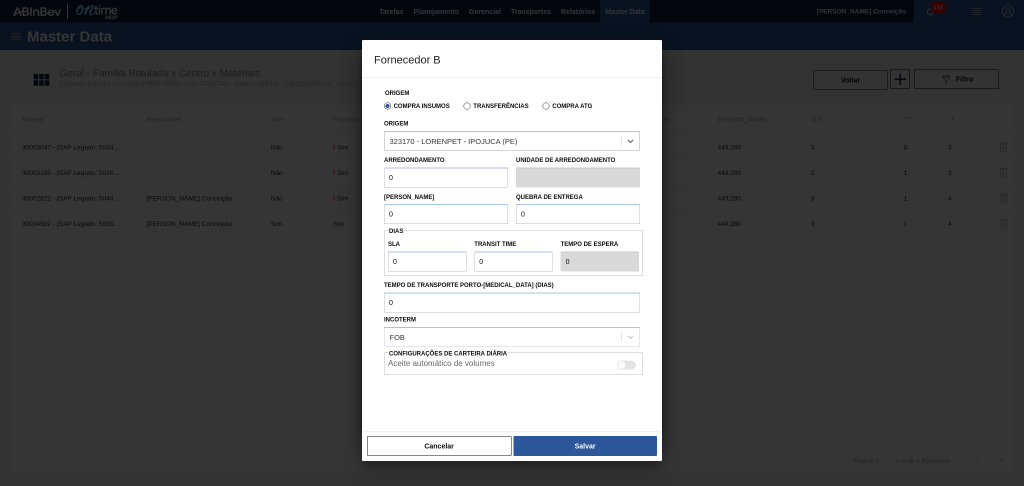
click at [427, 182] on input "0" at bounding box center [446, 178] width 124 height 20
click at [442, 441] on button "Cancelar" at bounding box center [439, 446] width 145 height 20
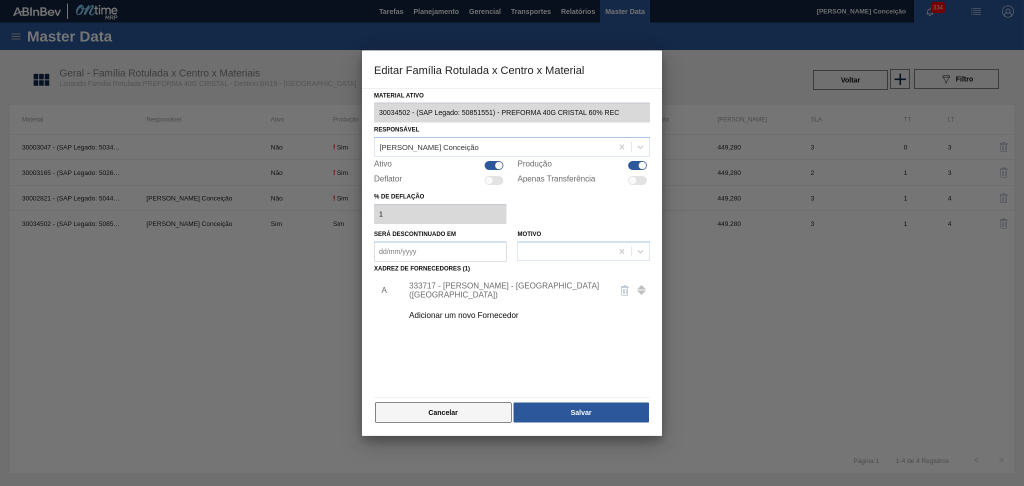
click at [437, 403] on button "Cancelar" at bounding box center [443, 413] width 137 height 20
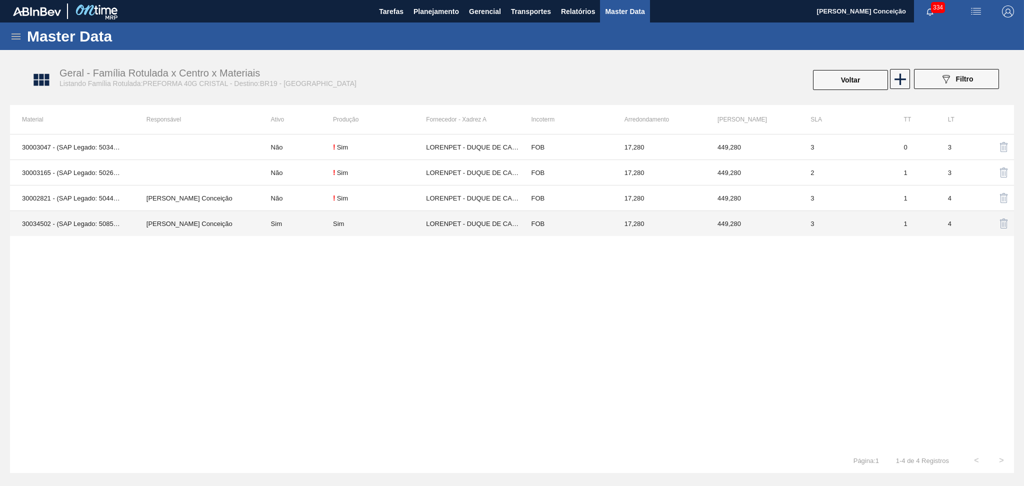
click at [462, 223] on td "LORENPET - DUQUE DE CAXIAS ([GEOGRAPHIC_DATA])" at bounding box center [472, 224] width 93 height 26
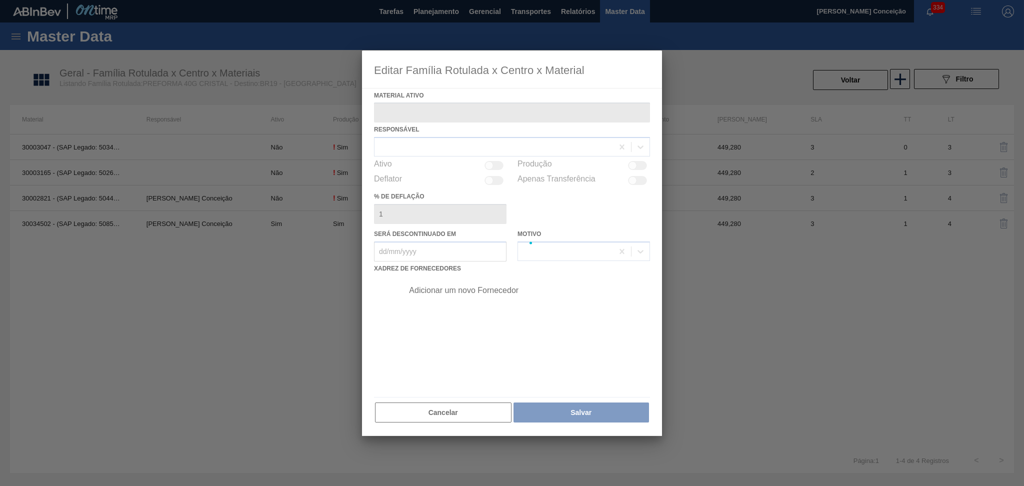
type ativo "30034502 - (SAP Legado: 50851551) - PREFORMA 40G CRISTAL 60% REC"
checkbox input "true"
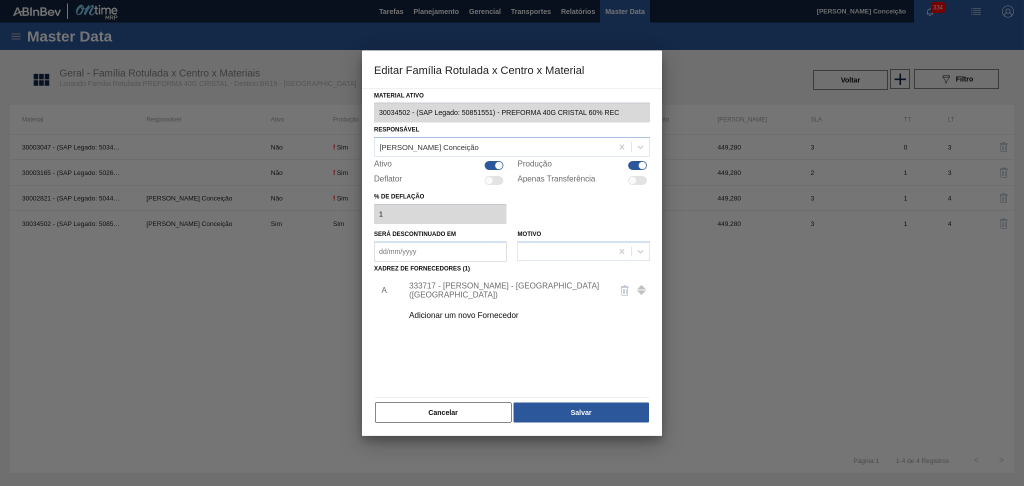
click at [476, 293] on div "333717 - [PERSON_NAME] - [GEOGRAPHIC_DATA] ([GEOGRAPHIC_DATA])" at bounding box center [507, 291] width 196 height 18
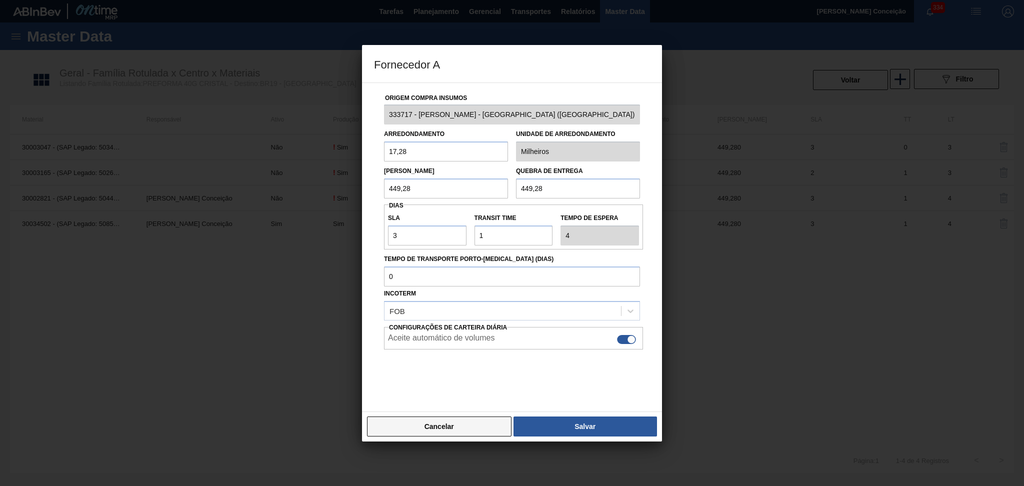
click at [460, 426] on button "Cancelar" at bounding box center [439, 427] width 145 height 20
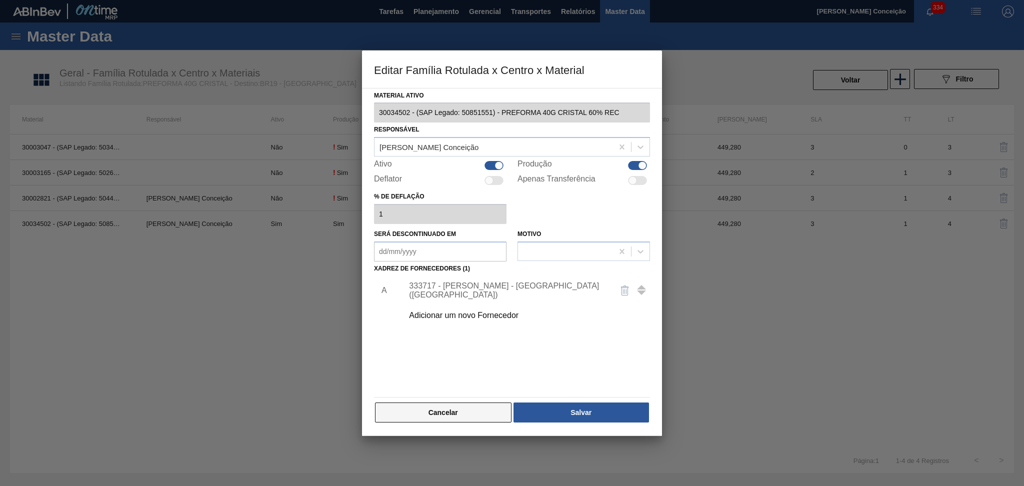
click at [454, 413] on button "Cancelar" at bounding box center [443, 413] width 137 height 20
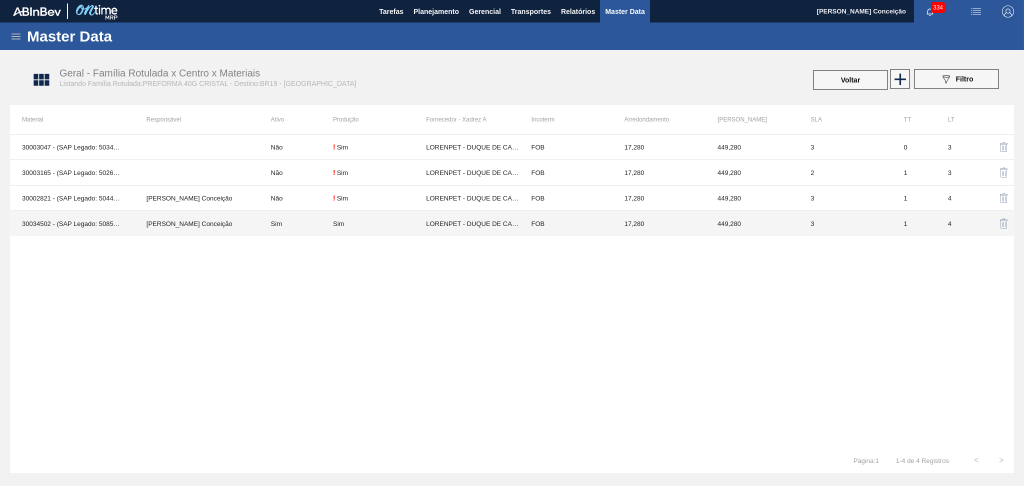
click at [454, 221] on td "LORENPET - DUQUE DE CAXIAS ([GEOGRAPHIC_DATA])" at bounding box center [472, 224] width 93 height 26
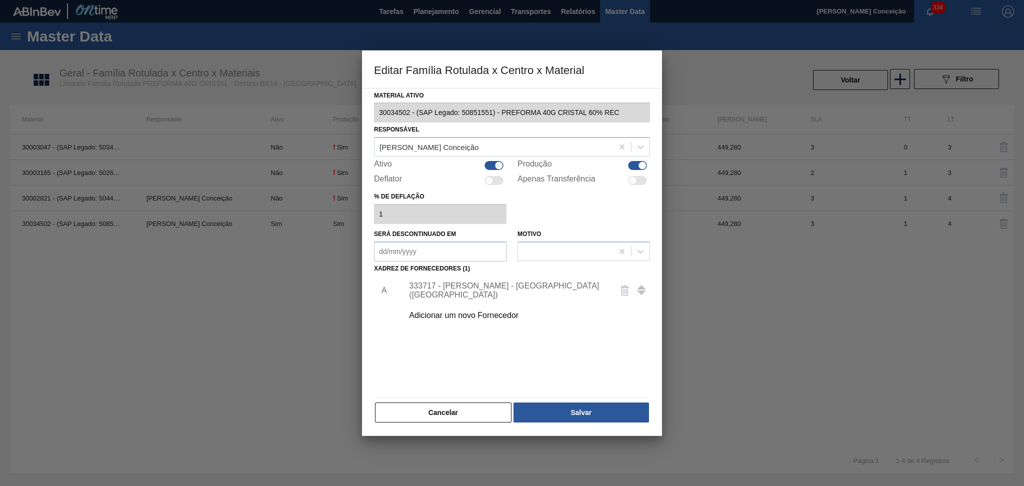
click at [488, 314] on div "Adicionar um novo Fornecedor" at bounding box center [507, 315] width 196 height 9
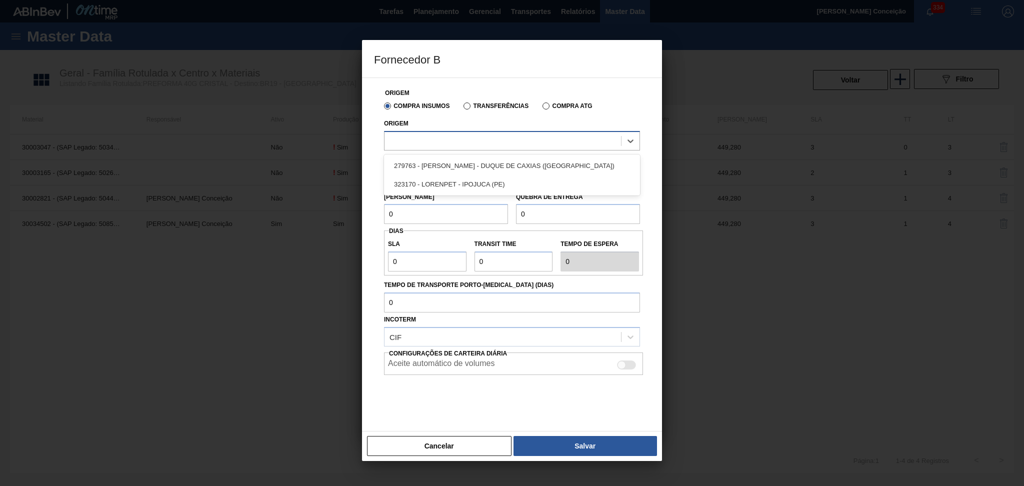
click at [438, 141] on div at bounding box center [503, 141] width 237 height 15
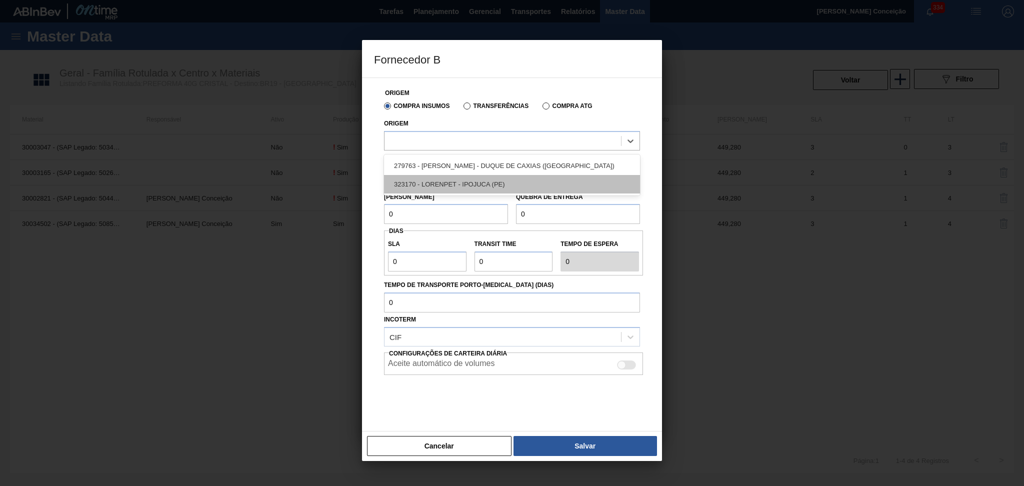
click at [443, 184] on div "323170 - LORENPET - IPOJUCA (PE)" at bounding box center [512, 184] width 256 height 19
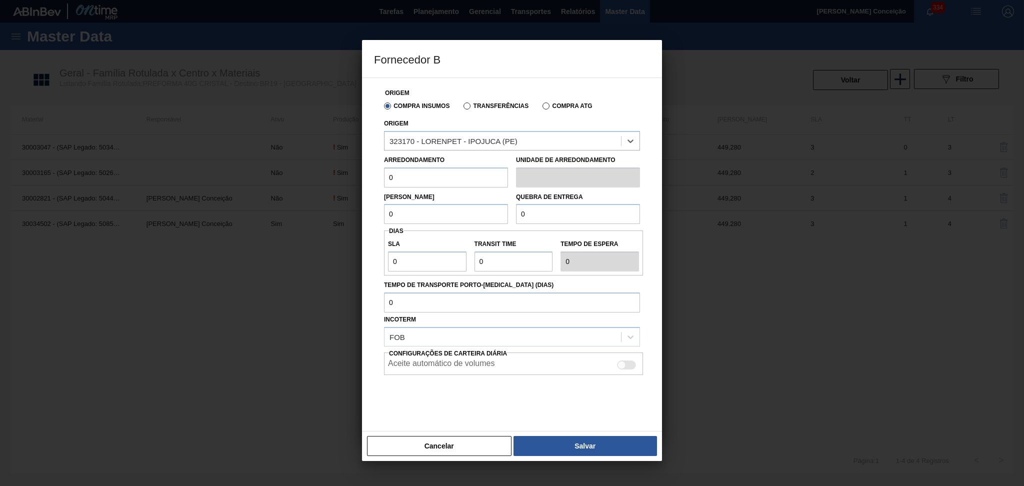
click at [405, 177] on input "0" at bounding box center [446, 178] width 124 height 20
drag, startPoint x: 419, startPoint y: 177, endPoint x: 347, endPoint y: 160, distance: 73.4
click at [356, 160] on div "Fornecedor B Origem Compra Insumos Transferências Compra ATG Origem 323170 - LO…" at bounding box center [512, 243] width 1024 height 486
type input "17,28"
drag, startPoint x: 404, startPoint y: 218, endPoint x: 331, endPoint y: 218, distance: 72.5
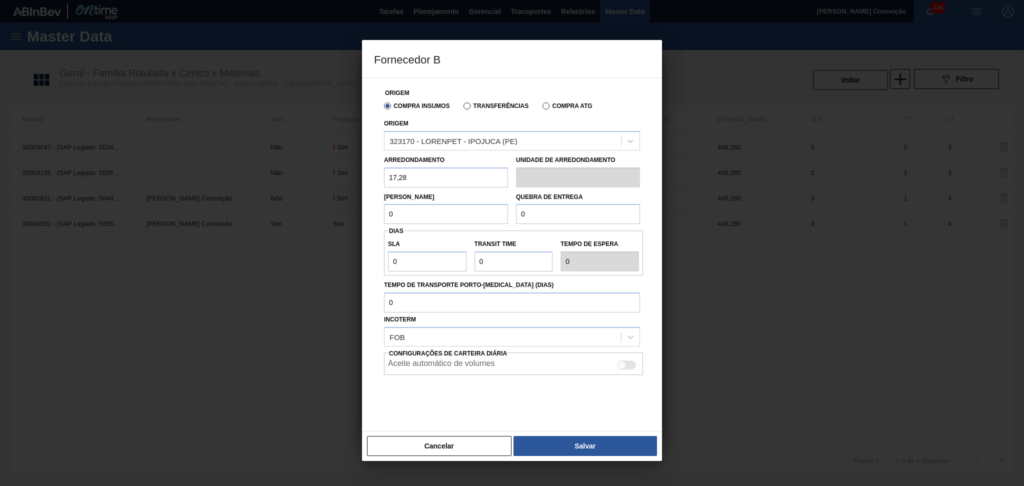
click at [333, 218] on div "Fornecedor B Origem Compra Insumos Transferências Compra ATG Origem 323170 - LO…" at bounding box center [512, 243] width 1024 height 486
drag, startPoint x: 470, startPoint y: 210, endPoint x: 272, endPoint y: 212, distance: 198.1
click at [281, 212] on div "Fornecedor B Origem Compra Insumos Transferências Compra ATG Origem 323170 - LO…" at bounding box center [512, 243] width 1024 height 486
type input "449,28"
drag, startPoint x: 550, startPoint y: 213, endPoint x: 450, endPoint y: 212, distance: 100.0
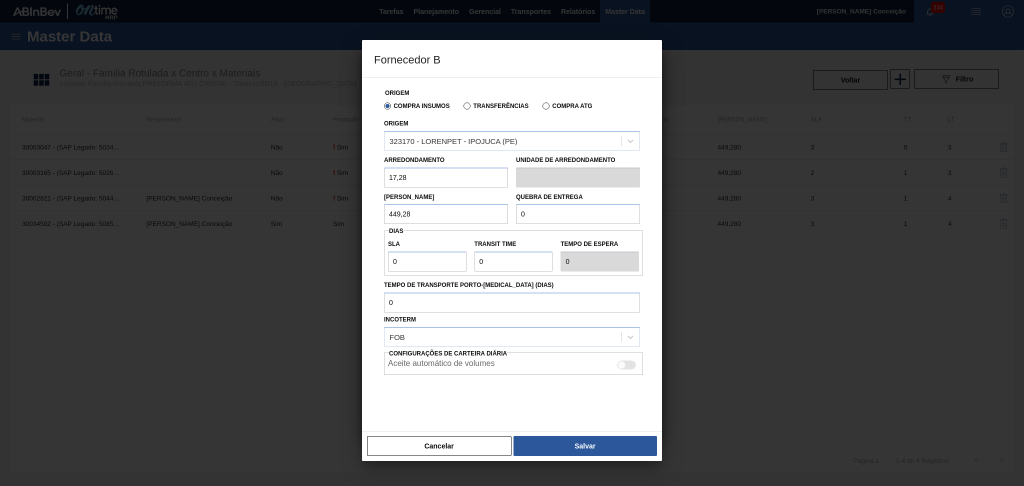
click at [442, 212] on div "Lote Mínimo 449,28 Quebra de entrega 0" at bounding box center [512, 206] width 264 height 37
paste input "449,28"
type input "449,28"
click at [404, 260] on input "0" at bounding box center [427, 262] width 79 height 20
click at [435, 450] on button "Cancelar" at bounding box center [439, 446] width 145 height 20
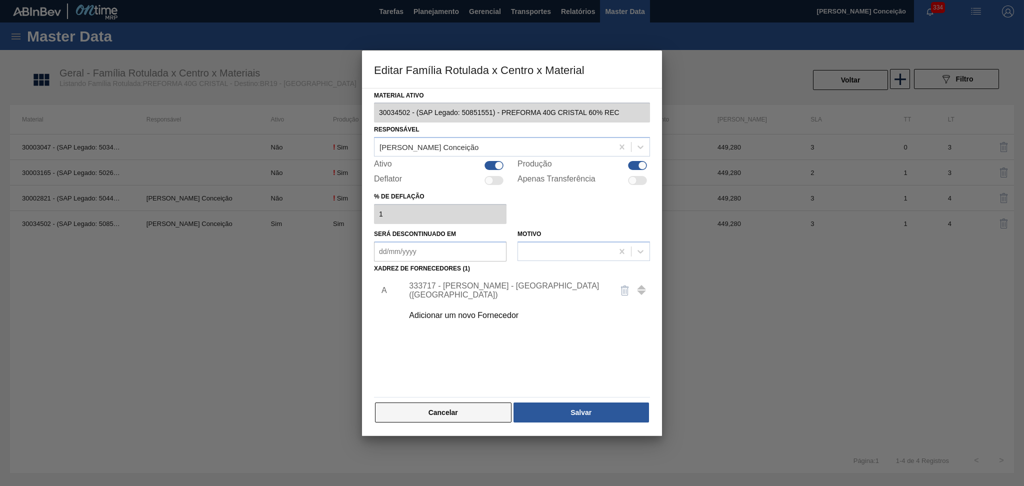
click at [456, 417] on button "Cancelar" at bounding box center [443, 413] width 137 height 20
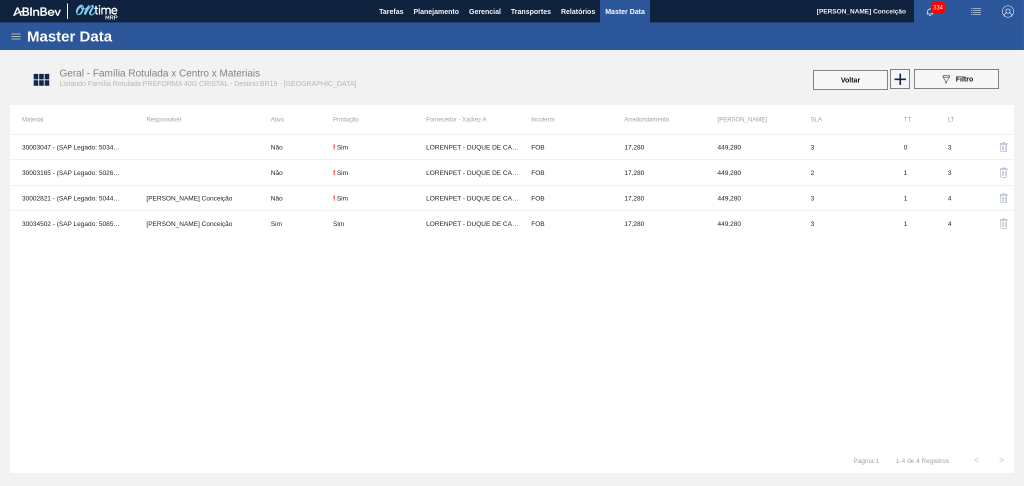
click at [349, 297] on div "30003047 - (SAP Legado: 50343267) - PREFORMA 40G CRISTAL 30% RECICLADA Não ! Si…" at bounding box center [512, 291] width 1004 height 314
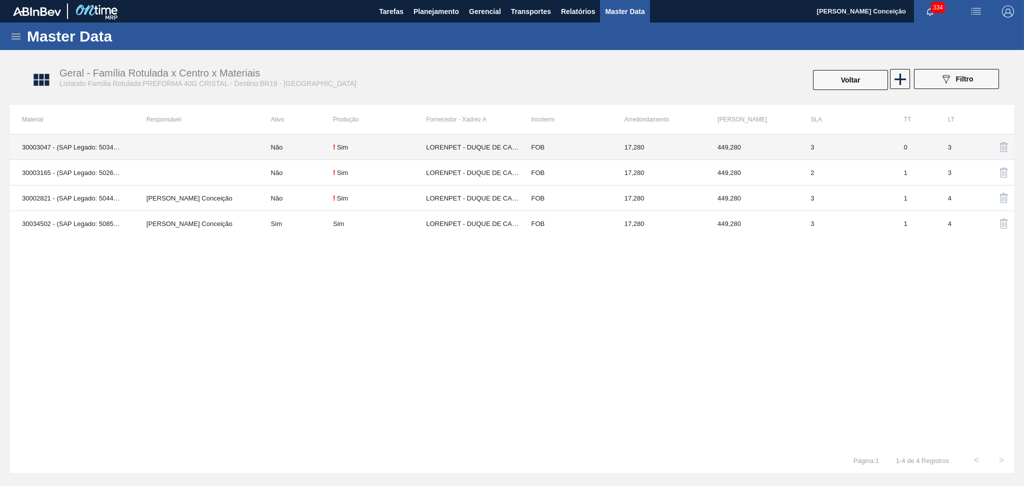
click at [497, 152] on td "LORENPET - DUQUE DE CAXIAS ([GEOGRAPHIC_DATA])" at bounding box center [472, 148] width 93 height 26
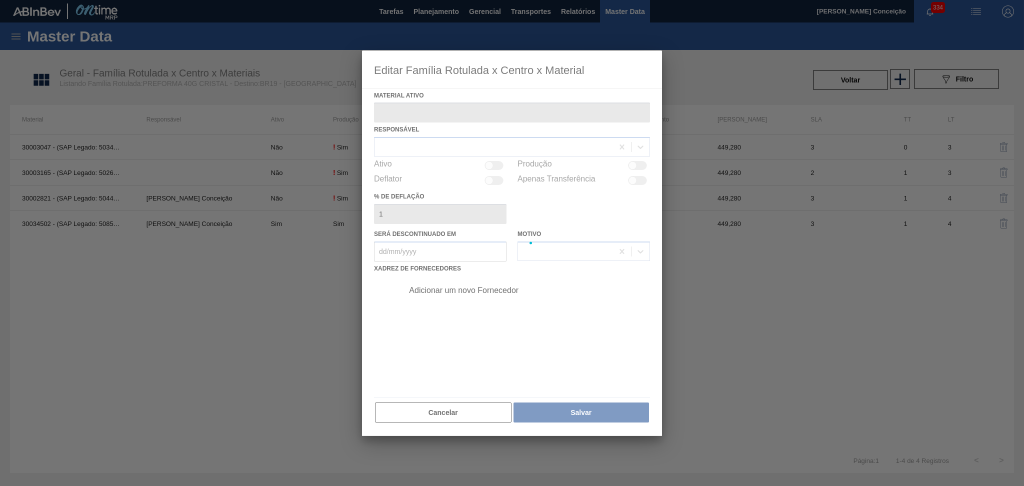
type ativo "30003047 - (SAP Legado: 50343267) - PREFORMA 40G CRISTAL 30% RECICLADA"
checkbox input "true"
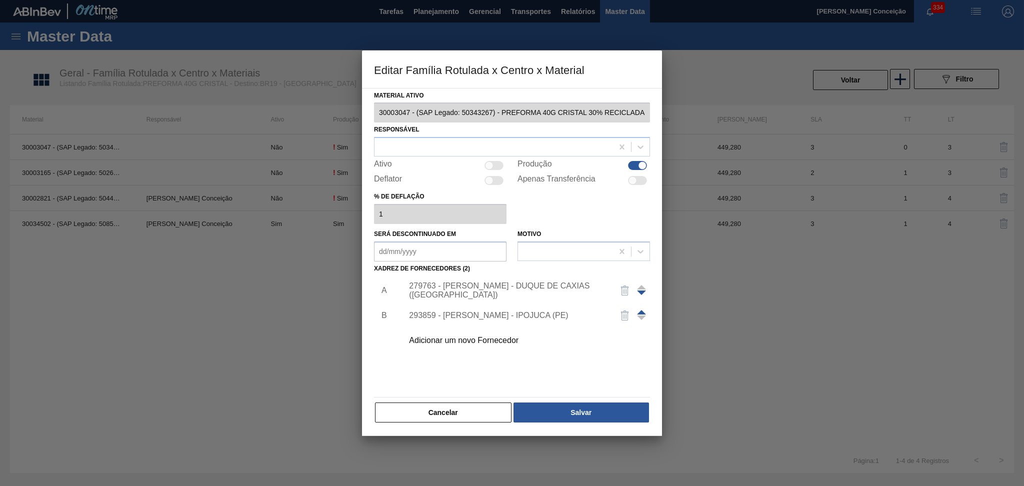
click at [504, 315] on div "293859 - LORENPET - IPOJUCA (PE)" at bounding box center [507, 315] width 196 height 9
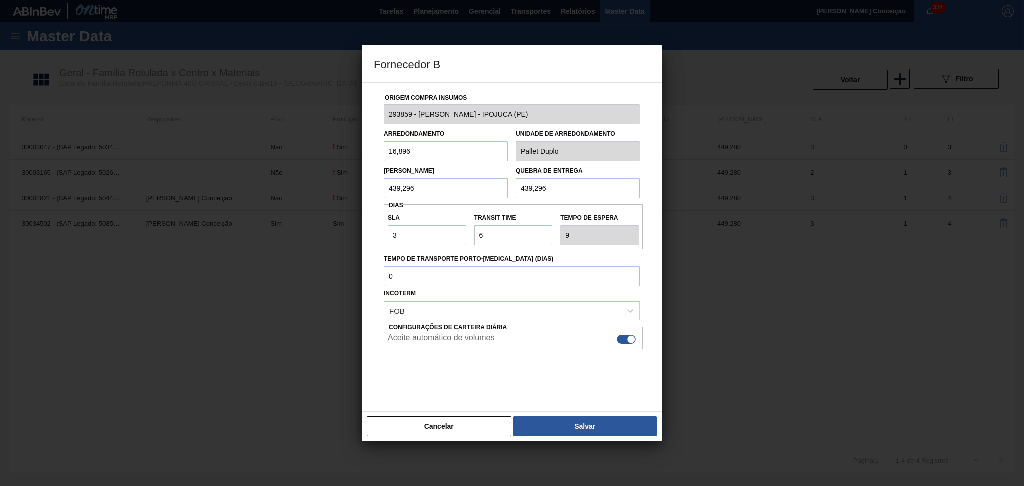
drag, startPoint x: 421, startPoint y: 193, endPoint x: 372, endPoint y: 181, distance: 50.1
click at [372, 181] on div "Origem Compra Insumos 293859 - LORENPET - IPOJUCA (PE) Arredondamento 16,896 Un…" at bounding box center [512, 248] width 300 height 330
click at [438, 425] on button "Cancelar" at bounding box center [439, 427] width 145 height 20
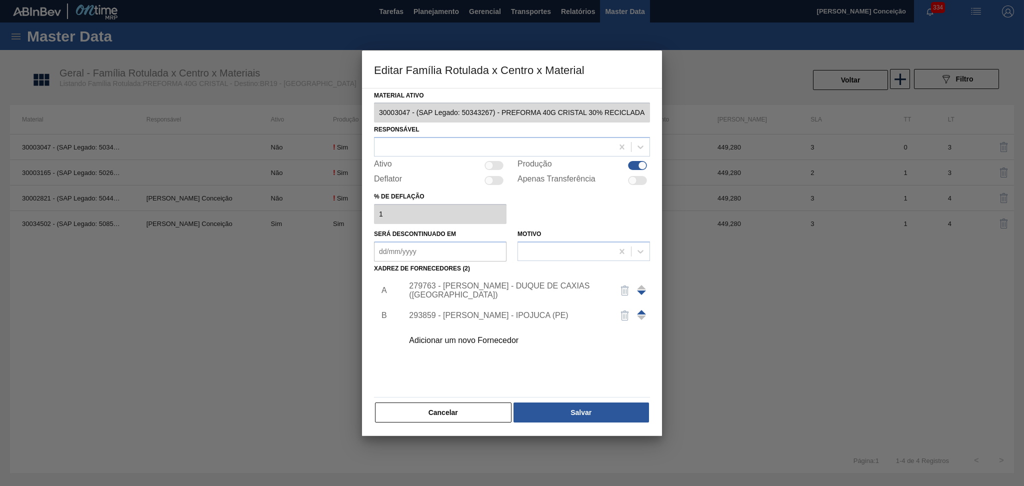
click at [457, 410] on button "Cancelar" at bounding box center [443, 413] width 137 height 20
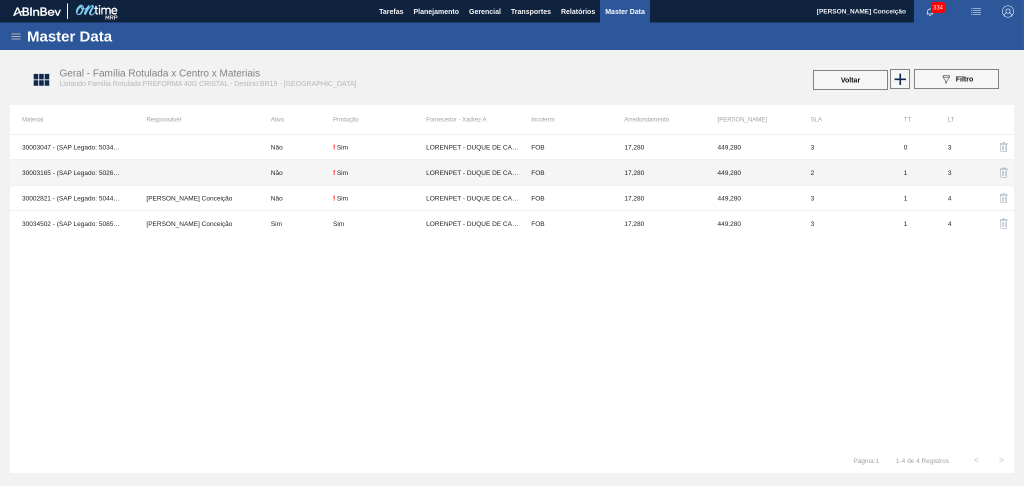
click at [475, 175] on td "LORENPET - DUQUE DE CAXIAS ([GEOGRAPHIC_DATA])" at bounding box center [472, 173] width 93 height 26
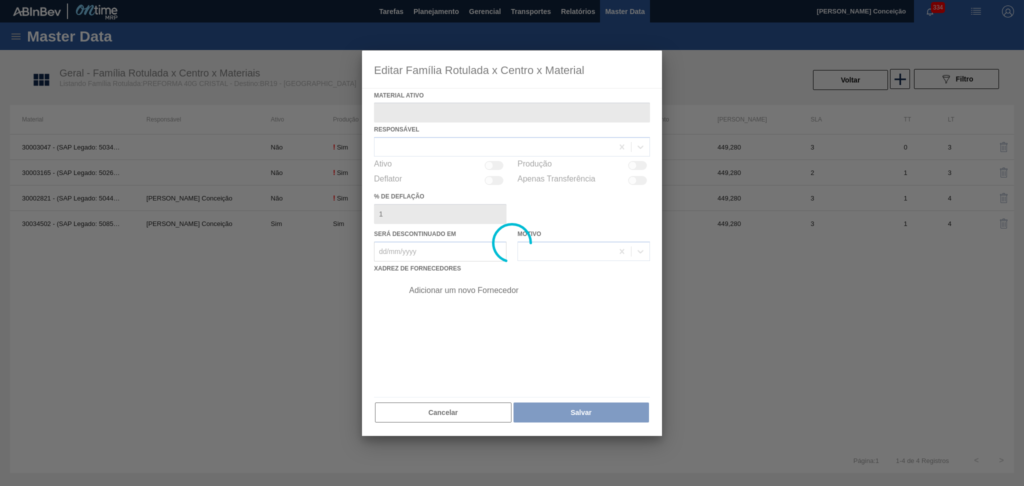
type ativo "30003165 - (SAP Legado: 50266574) - PREFORMA 40G CRISTAL"
checkbox input "true"
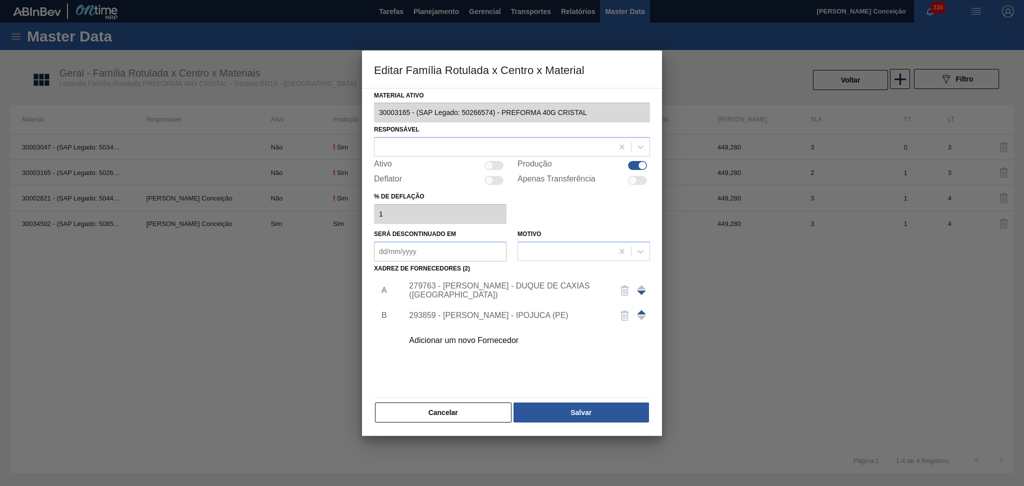
click at [467, 318] on div "293859 - LORENPET - IPOJUCA (PE)" at bounding box center [507, 315] width 196 height 9
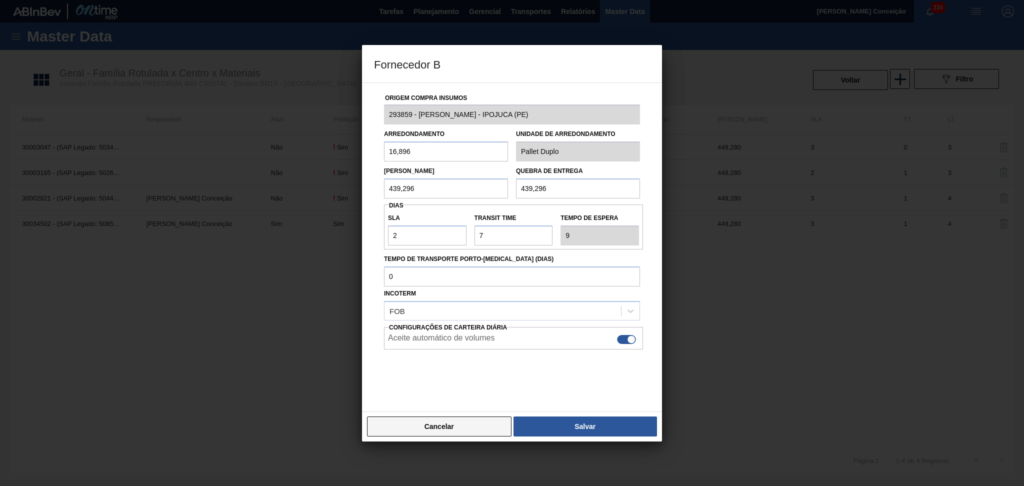
click at [458, 435] on button "Cancelar" at bounding box center [439, 427] width 145 height 20
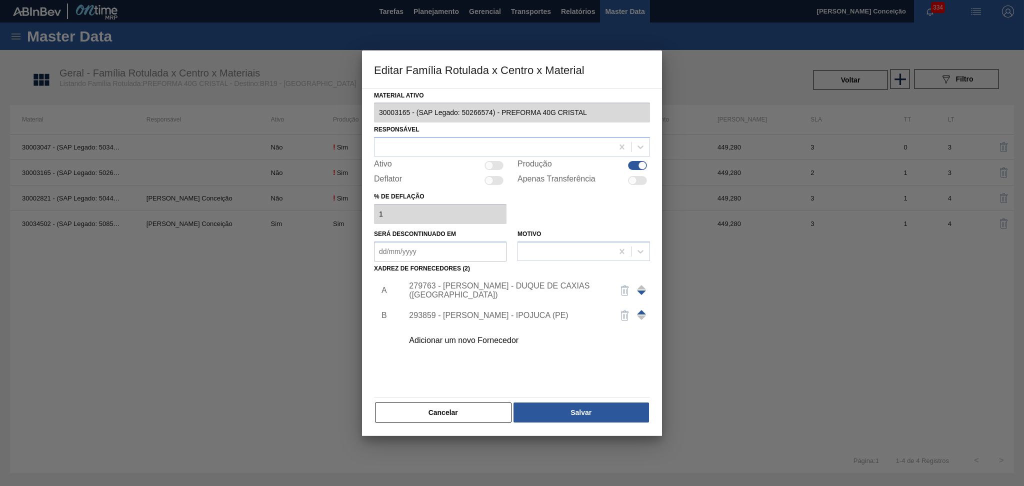
click at [443, 415] on button "Cancelar" at bounding box center [443, 413] width 137 height 20
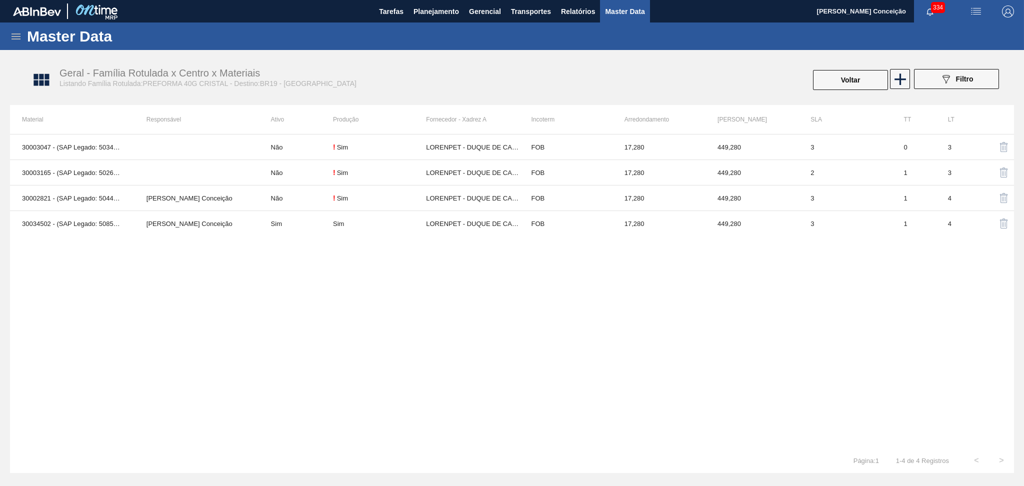
click at [428, 388] on div "30003047 - (SAP Legado: 50343267) - PREFORMA 40G CRISTAL 30% RECICLADA Não ! Si…" at bounding box center [512, 291] width 1004 height 314
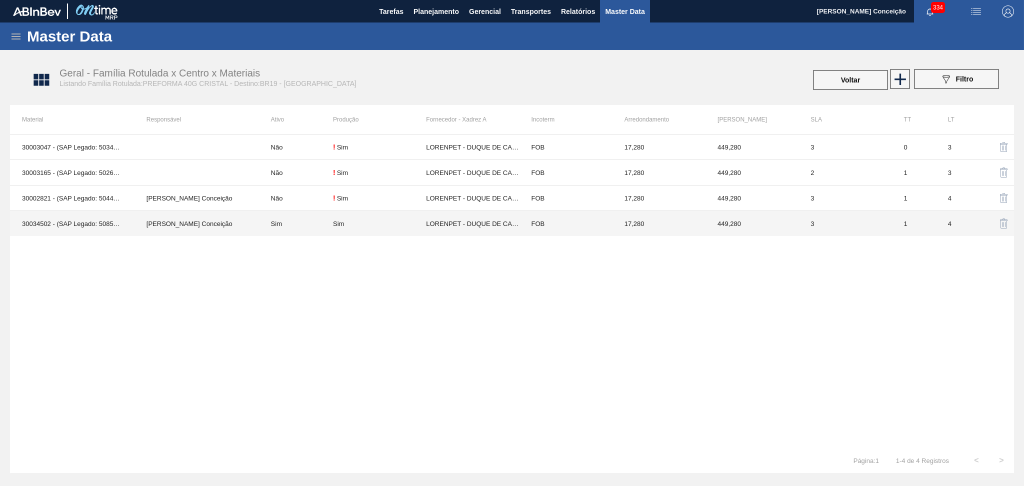
click at [470, 224] on td "LORENPET - DUQUE DE CAXIAS ([GEOGRAPHIC_DATA])" at bounding box center [472, 224] width 93 height 26
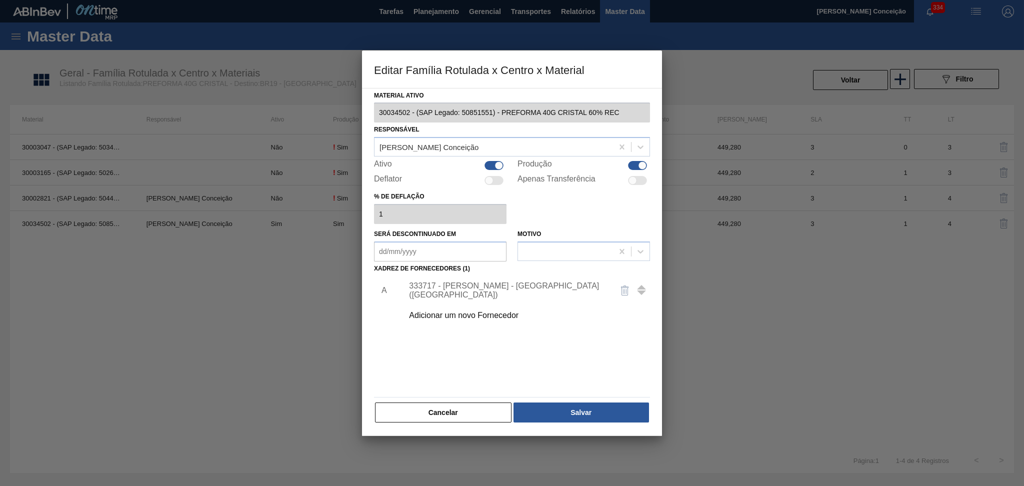
click at [487, 314] on div "Adicionar um novo Fornecedor" at bounding box center [507, 315] width 196 height 9
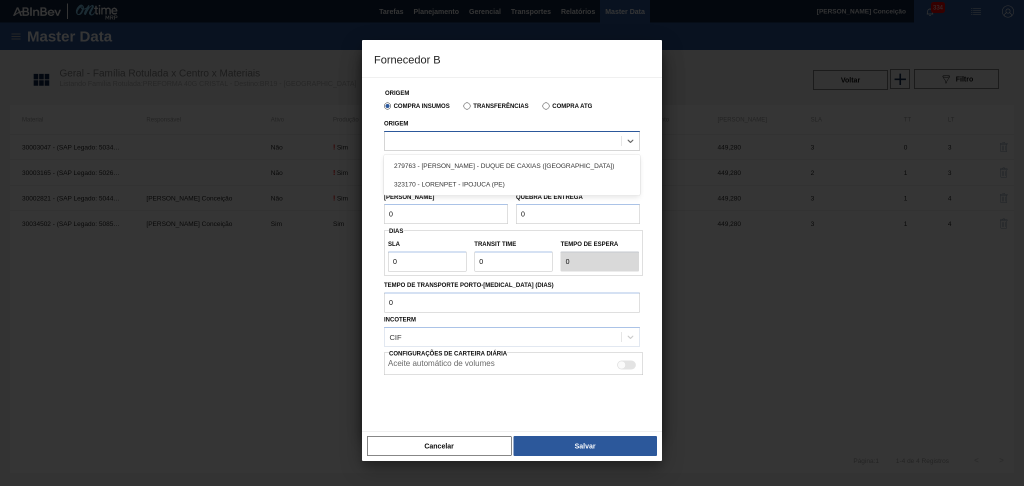
click at [434, 144] on div at bounding box center [503, 141] width 237 height 15
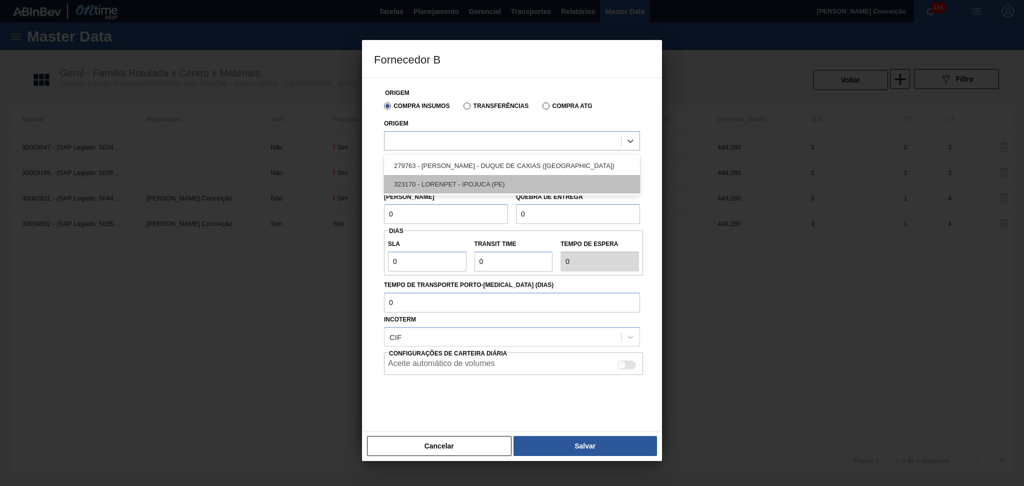
click at [430, 181] on div "323170 - LORENPET - IPOJUCA (PE)" at bounding box center [512, 184] width 256 height 19
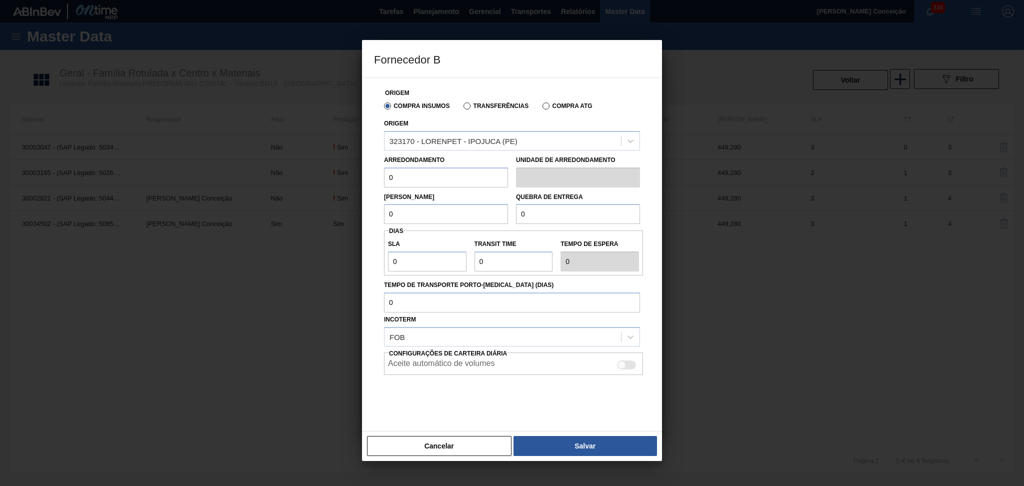
drag, startPoint x: 418, startPoint y: 177, endPoint x: 371, endPoint y: 174, distance: 47.6
click at [371, 174] on div "Origem Compra Insumos Transferências Compra ATG Origem 323170 - LORENPET - IPOJ…" at bounding box center [512, 255] width 300 height 354
type input "16,896"
drag, startPoint x: 384, startPoint y: 203, endPoint x: 357, endPoint y: 196, distance: 28.4
click at [359, 197] on div "Fornecedor B Origem Compra Insumos Transferências Compra ATG Origem 323170 - LO…" at bounding box center [512, 243] width 1024 height 486
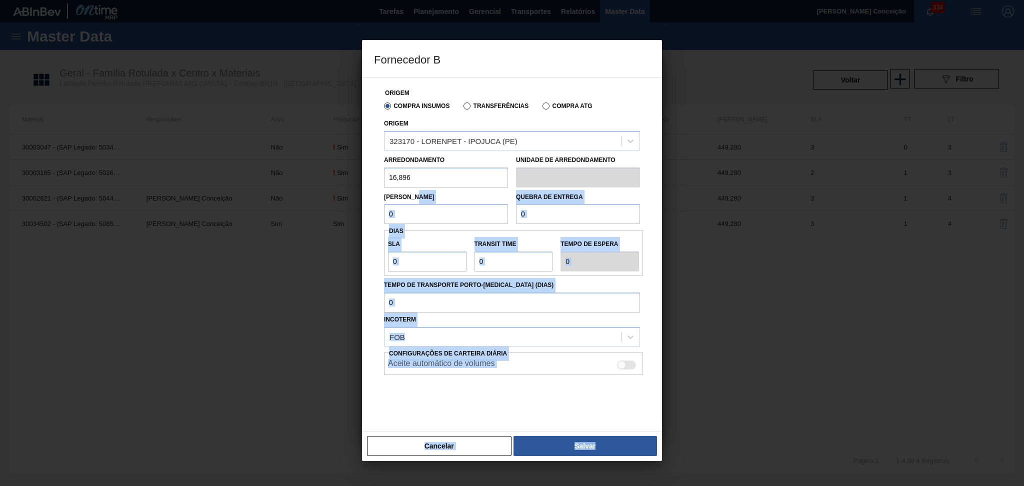
click at [420, 208] on input "0" at bounding box center [446, 214] width 124 height 20
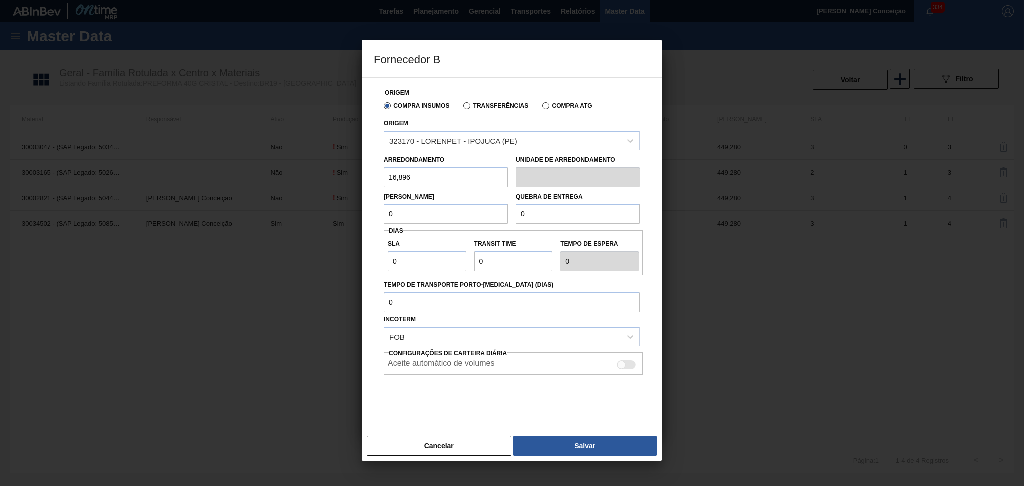
drag, startPoint x: 418, startPoint y: 219, endPoint x: 334, endPoint y: 205, distance: 85.2
click at [352, 205] on div "Fornecedor B Origem Compra Insumos Transferências Compra ATG Origem 323170 - LO…" at bounding box center [512, 243] width 1024 height 486
type input "439,296"
drag, startPoint x: 395, startPoint y: 209, endPoint x: 389, endPoint y: 215, distance: 8.5
click at [386, 210] on input "439,296" at bounding box center [446, 214] width 124 height 20
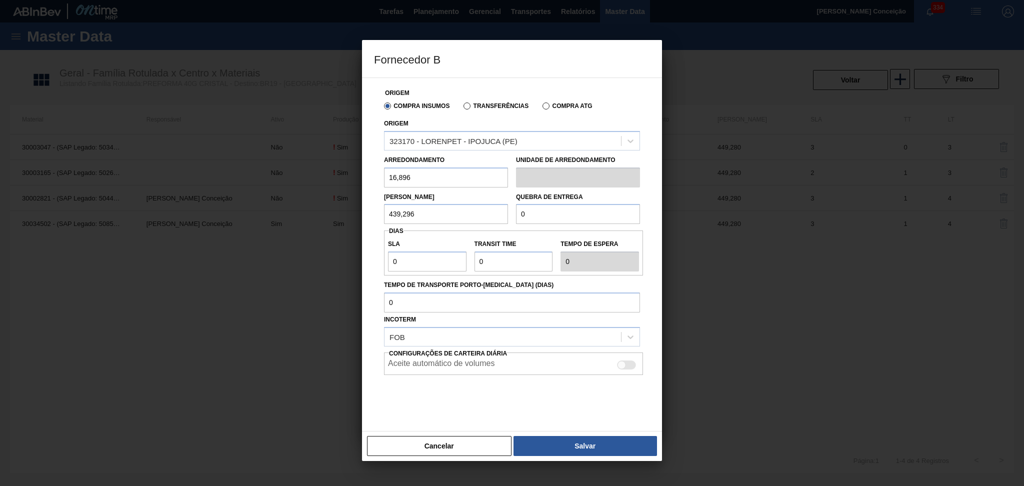
drag, startPoint x: 410, startPoint y: 216, endPoint x: 300, endPoint y: 216, distance: 109.5
click at [302, 216] on div "Fornecedor B Origem Compra Insumos Transferências Compra ATG Origem 323170 - LO…" at bounding box center [512, 243] width 1024 height 486
drag, startPoint x: 529, startPoint y: 215, endPoint x: 470, endPoint y: 215, distance: 58.5
click at [471, 215] on div "Lote Mínimo 439,296 Quebra de entrega 0" at bounding box center [512, 206] width 264 height 37
paste input "439,296"
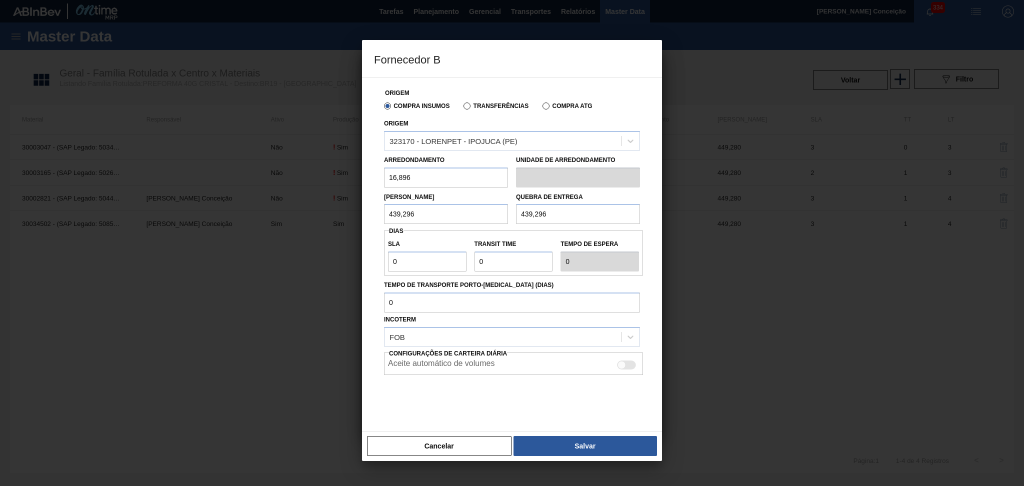
type input "439,296"
click at [391, 255] on input "0" at bounding box center [427, 262] width 79 height 20
type input "2"
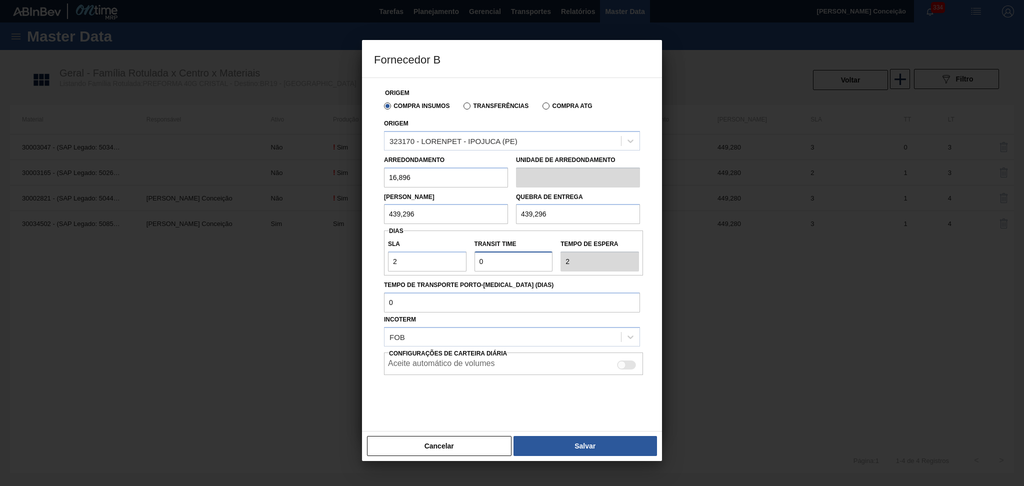
type input "7"
type input "9"
type input "7"
click at [630, 364] on div at bounding box center [626, 365] width 19 height 9
checkbox input "true"
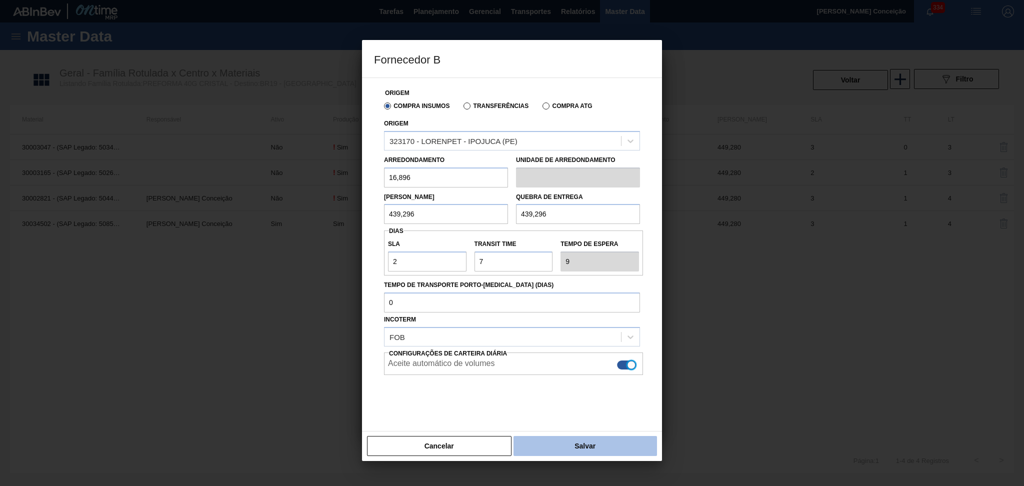
click at [606, 443] on button "Salvar" at bounding box center [586, 446] width 144 height 20
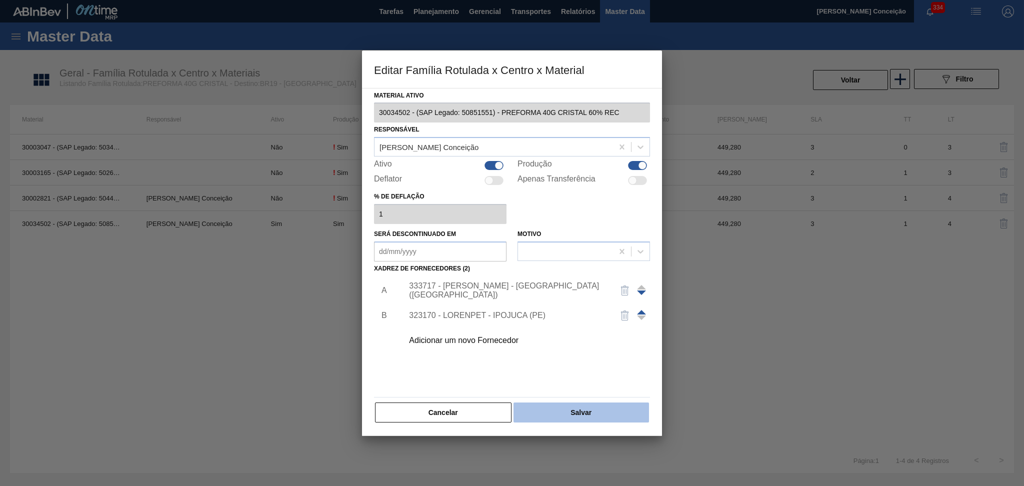
click at [569, 412] on button "Salvar" at bounding box center [582, 413] width 136 height 20
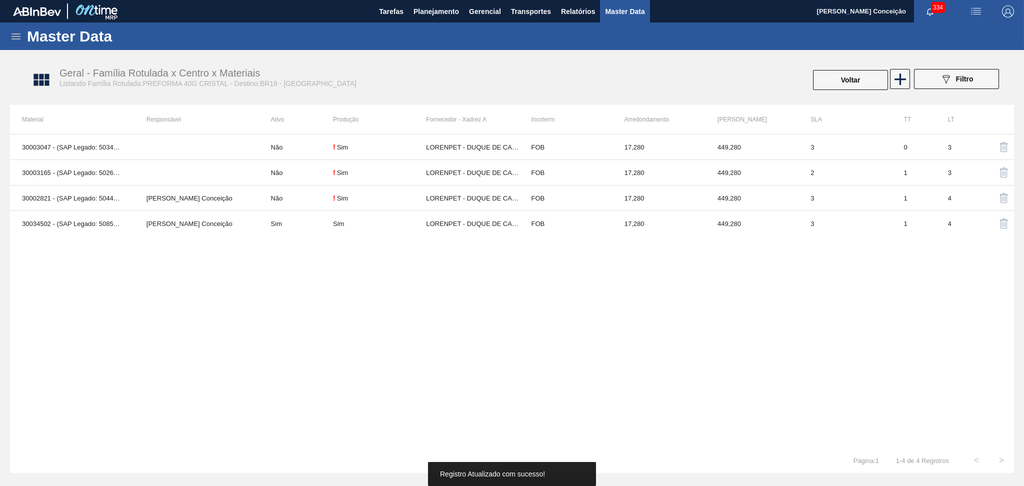
click at [351, 308] on div "30003047 - (SAP Legado: 50343267) - PREFORMA 40G CRISTAL 30% RECICLADA Não ! Si…" at bounding box center [512, 291] width 1004 height 314
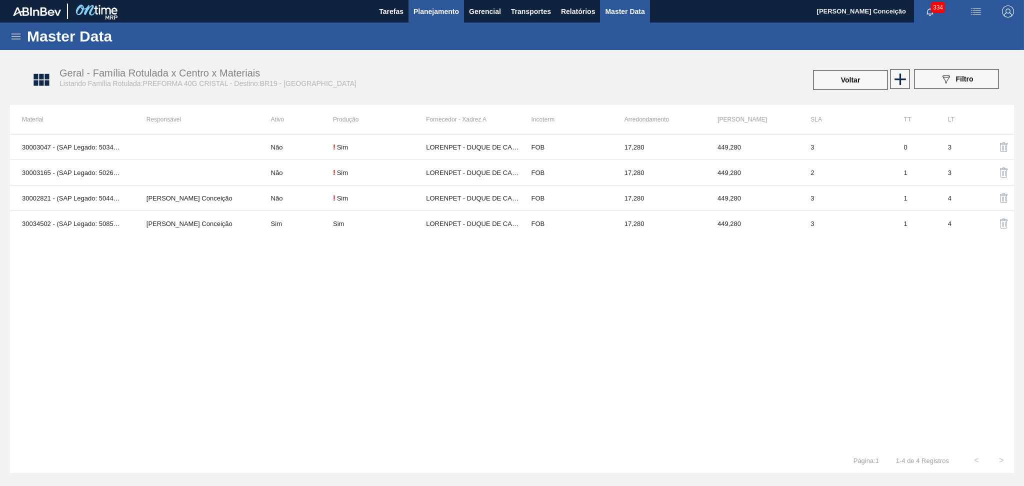
click at [436, 13] on span "Planejamento" at bounding box center [437, 12] width 46 height 12
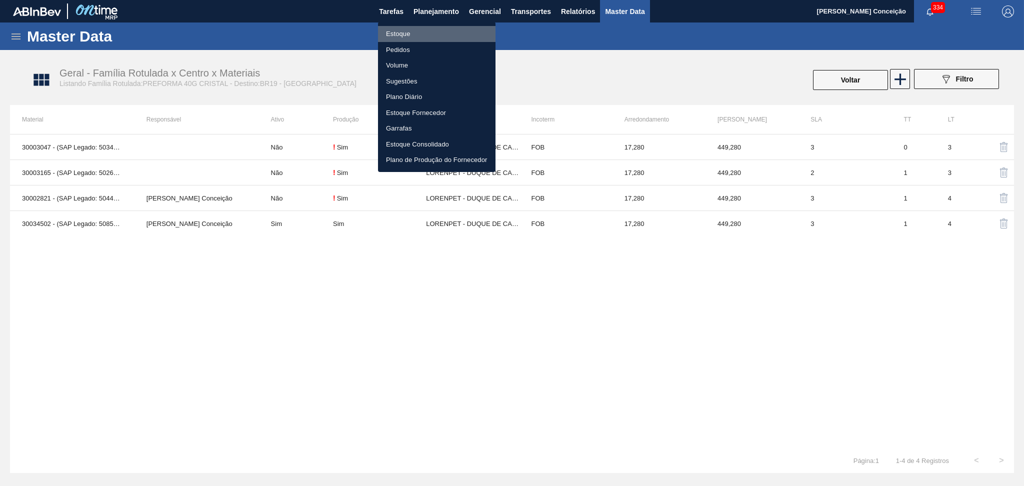
click at [401, 32] on li "Estoque" at bounding box center [437, 34] width 118 height 16
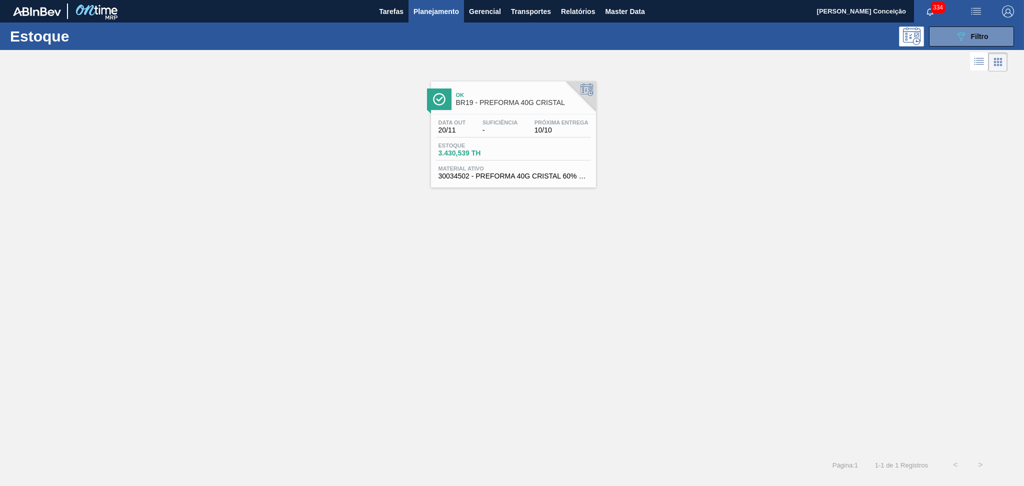
click at [494, 113] on div "Ok BR19 - PREFORMA 40G CRISTAL Data out 20/11 Suficiência - Próxima Entrega 10/…" at bounding box center [513, 135] width 165 height 106
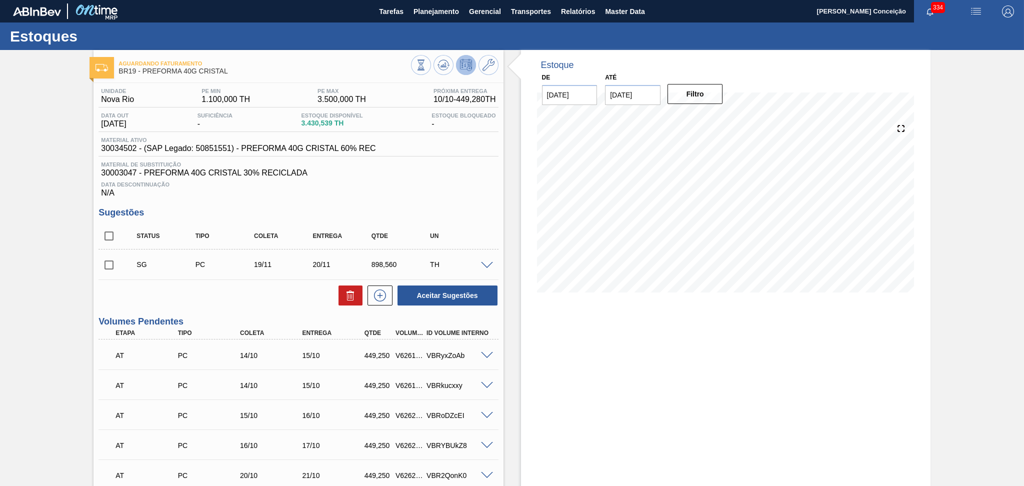
click at [271, 288] on div "Aceitar Sugestões" at bounding box center [299, 296] width 400 height 22
click at [107, 239] on input "checkbox" at bounding box center [109, 236] width 21 height 21
checkbox input "true"
click at [353, 298] on icon at bounding box center [350, 297] width 7 height 8
checkbox input "false"
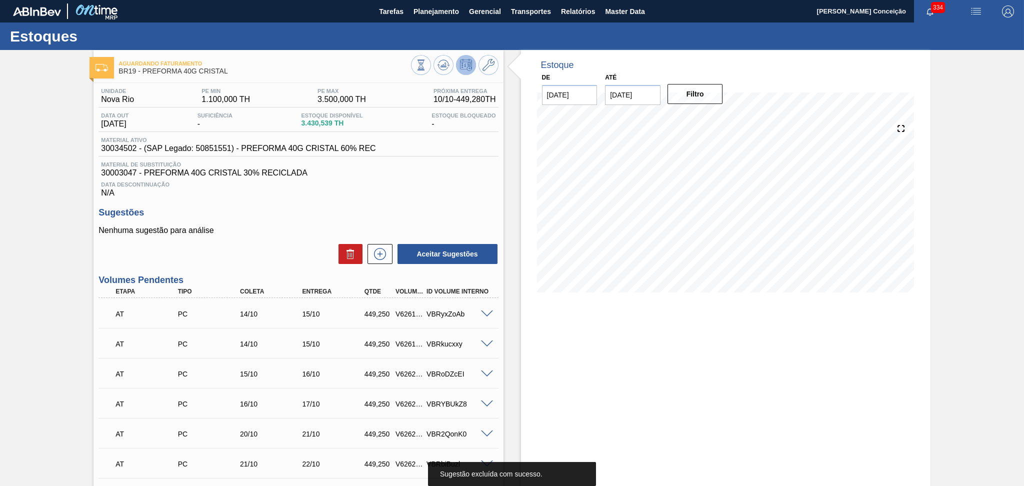
click at [306, 253] on div "Aceitar Sugestões" at bounding box center [299, 254] width 400 height 22
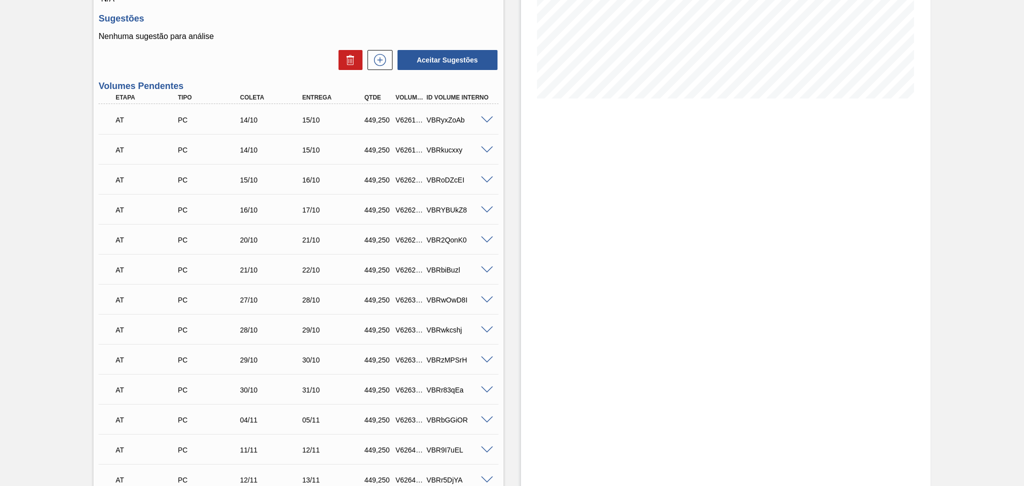
scroll to position [267, 0]
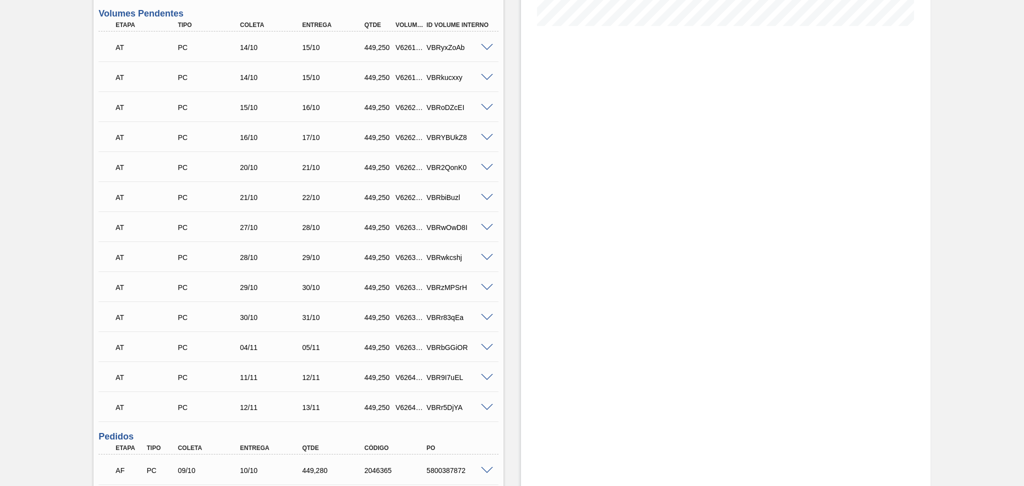
click at [554, 341] on div "Estoque De 07/10/2025 Até 30/11/2025 Filtro" at bounding box center [726, 174] width 410 height 783
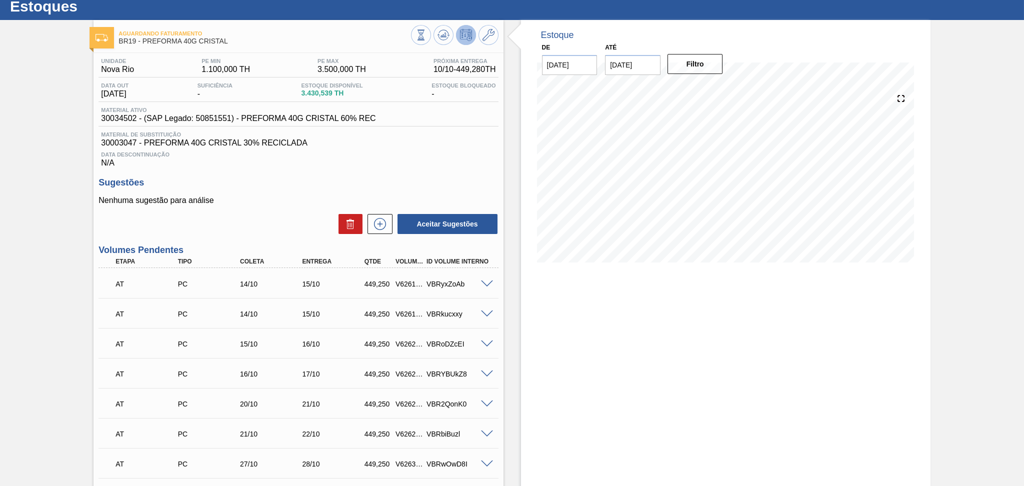
scroll to position [0, 0]
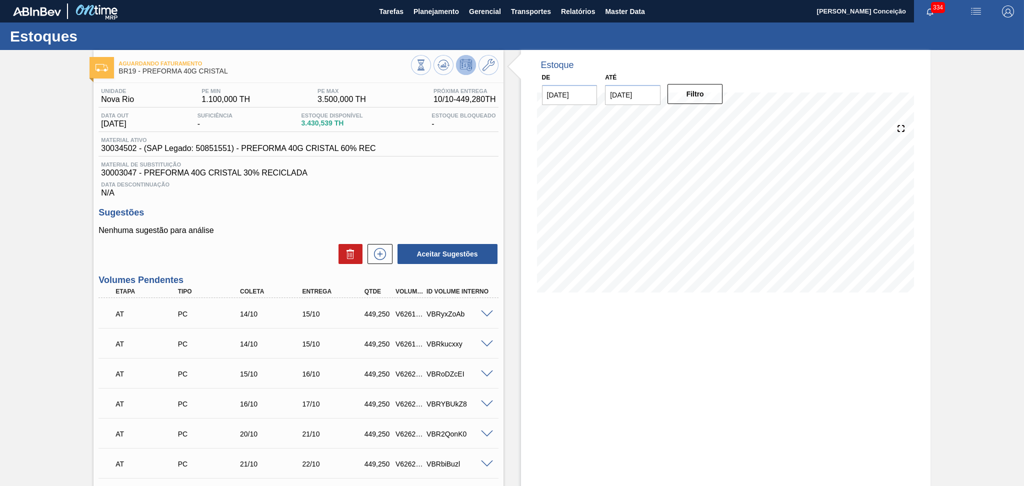
click at [290, 253] on div "Aceitar Sugestões" at bounding box center [299, 254] width 400 height 22
click at [287, 234] on p "Nenhuma sugestão para análise" at bounding box center [299, 230] width 400 height 9
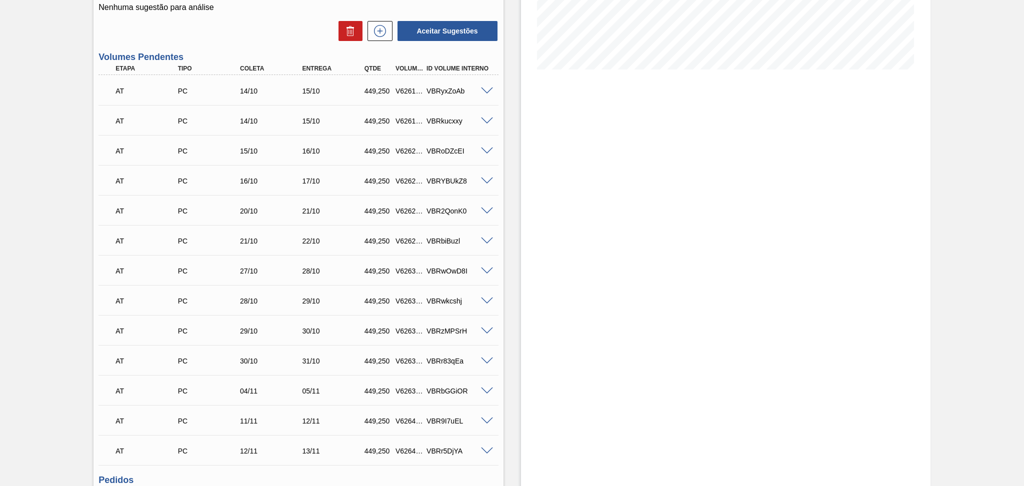
scroll to position [200, 0]
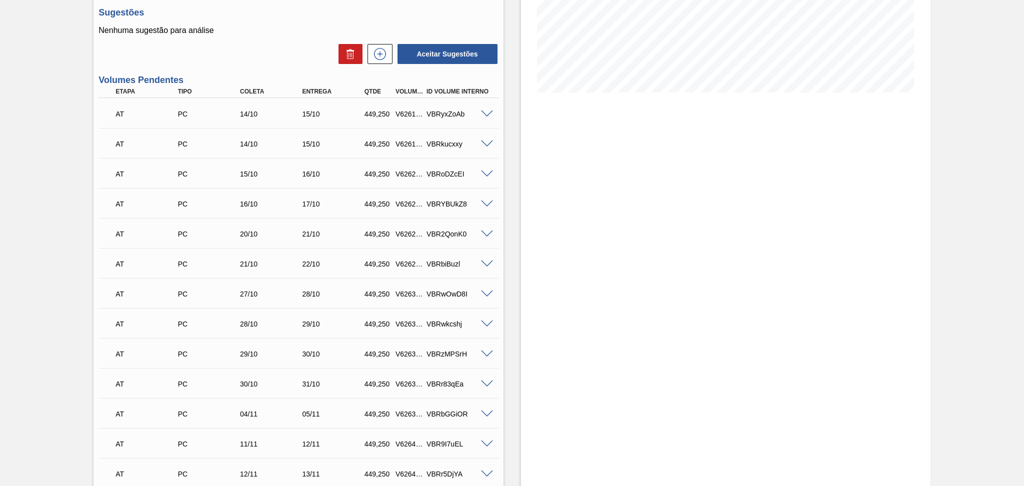
click at [486, 325] on span at bounding box center [487, 325] width 12 height 8
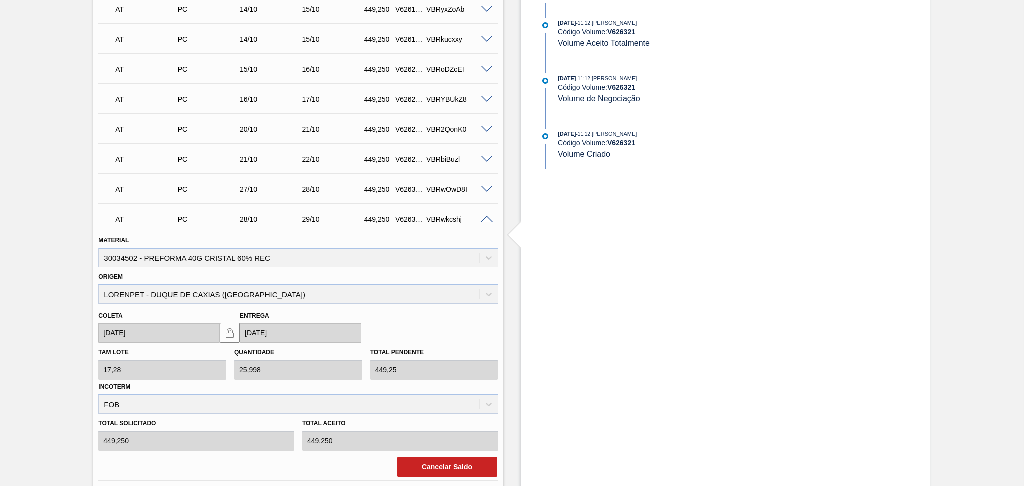
scroll to position [333, 0]
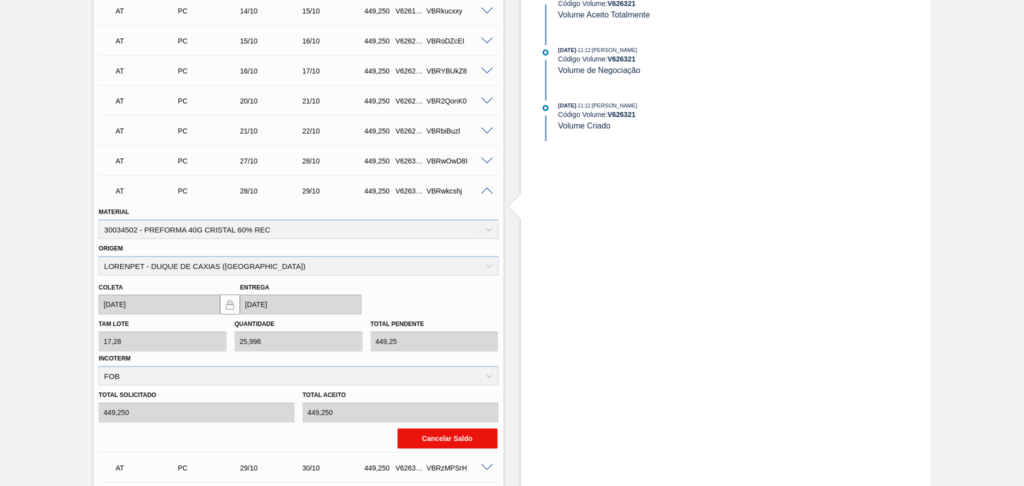
click at [448, 432] on button "Cancelar Saldo" at bounding box center [448, 439] width 100 height 20
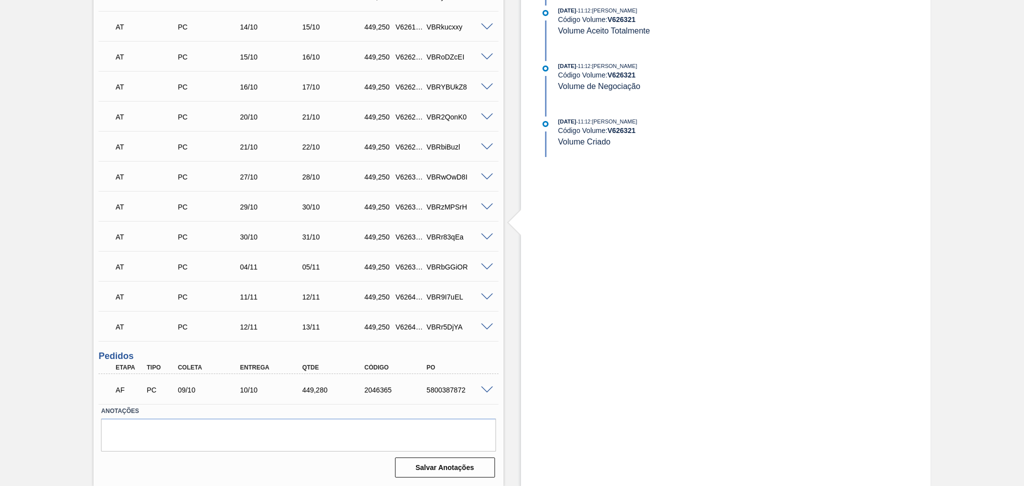
scroll to position [316, 0]
click at [485, 208] on span at bounding box center [487, 209] width 12 height 8
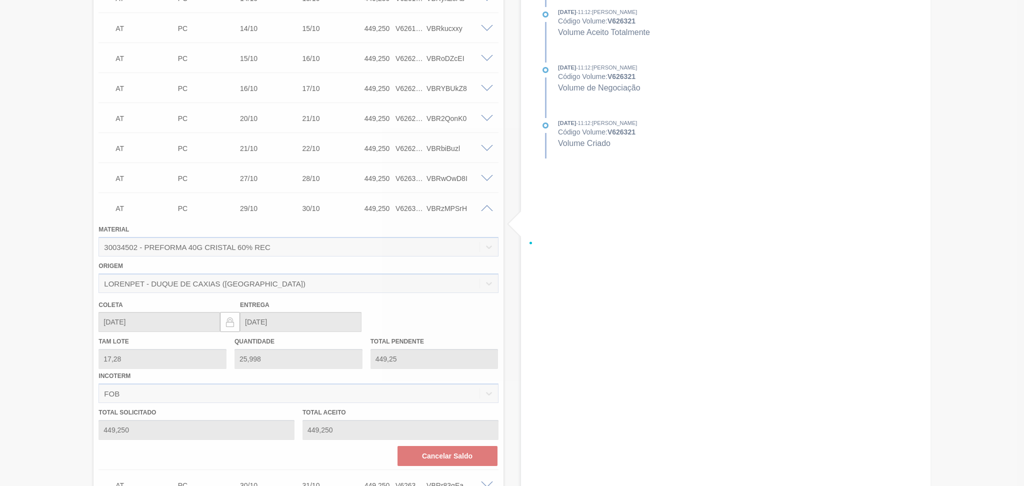
scroll to position [333, 0]
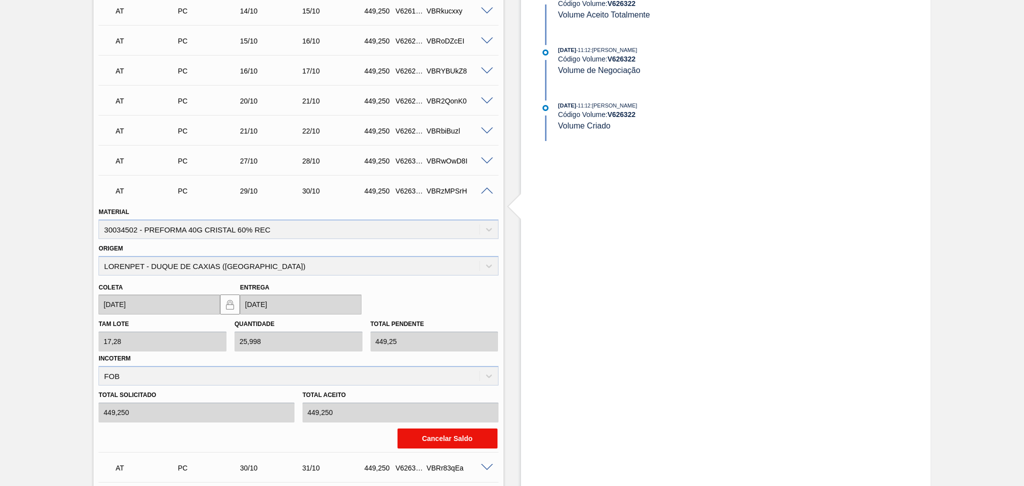
click at [430, 435] on button "Cancelar Saldo" at bounding box center [448, 439] width 100 height 20
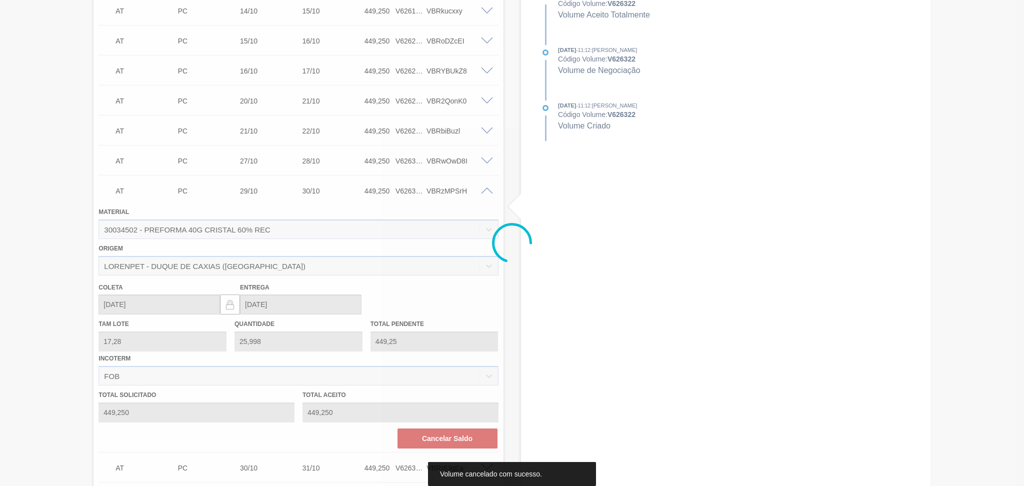
scroll to position [286, 0]
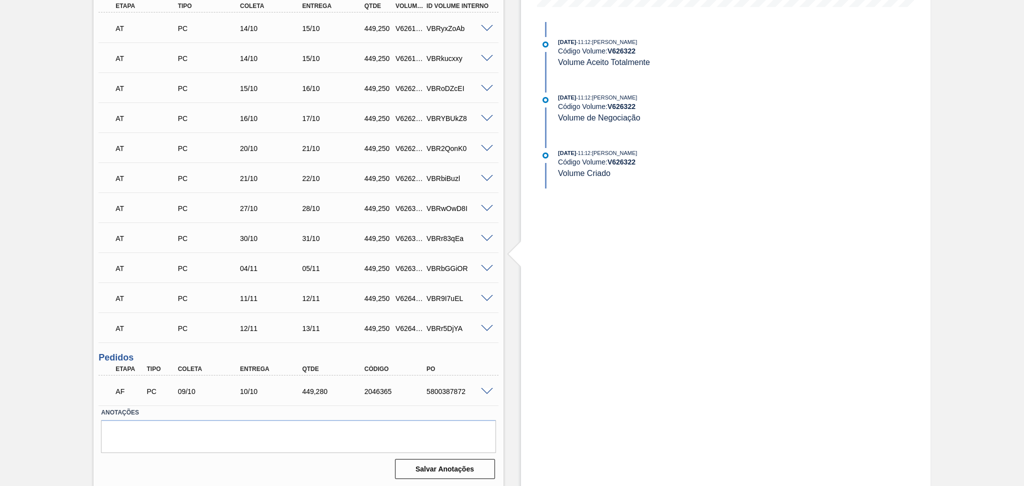
click at [488, 236] on span at bounding box center [487, 239] width 12 height 8
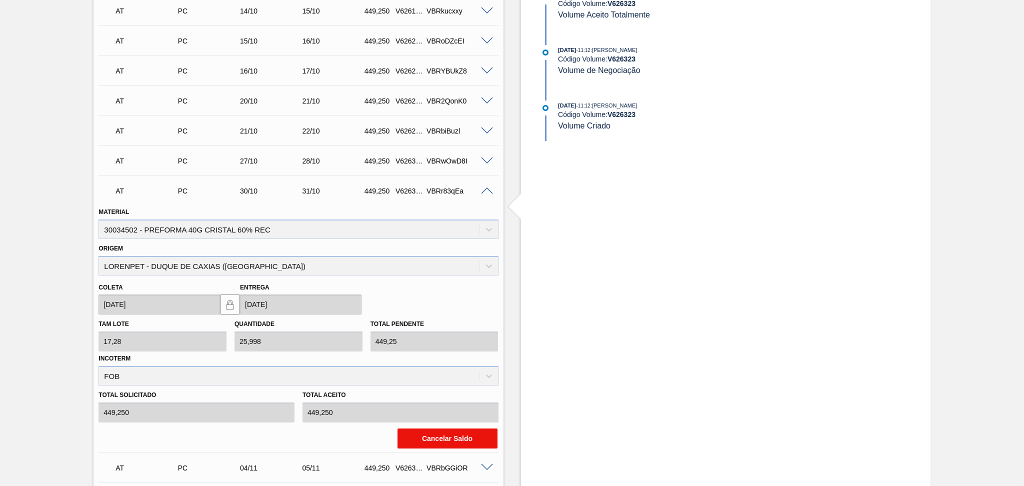
click at [437, 435] on button "Cancelar Saldo" at bounding box center [448, 439] width 100 height 20
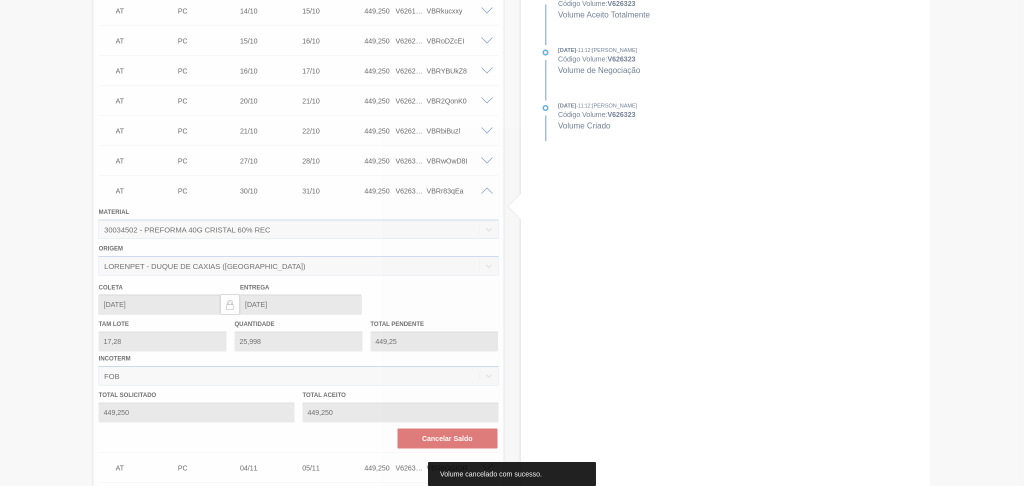
scroll to position [255, 0]
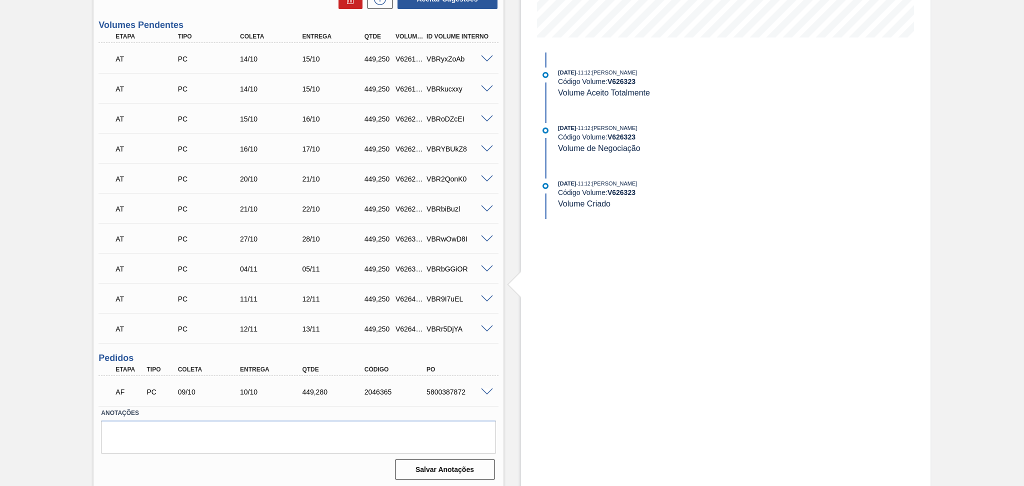
click at [489, 237] on span at bounding box center [487, 240] width 12 height 8
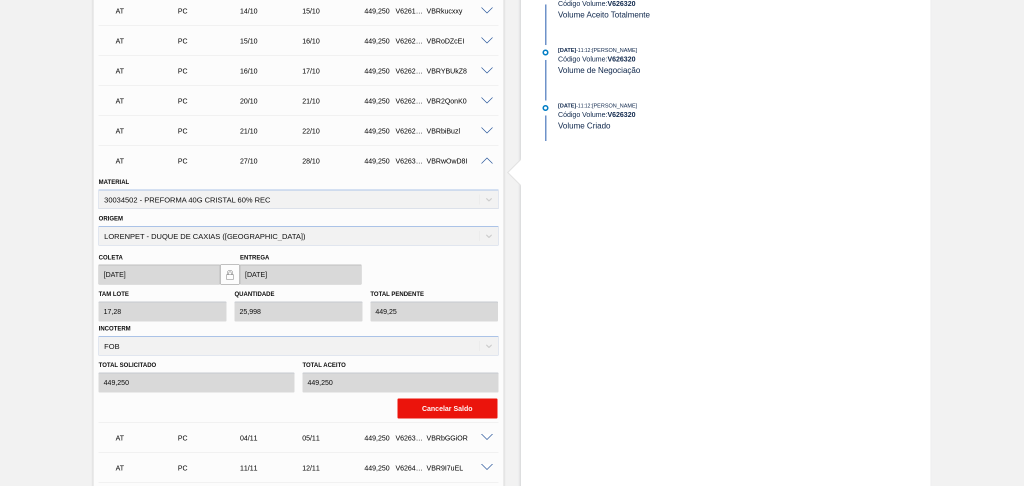
click at [444, 405] on button "Cancelar Saldo" at bounding box center [448, 409] width 100 height 20
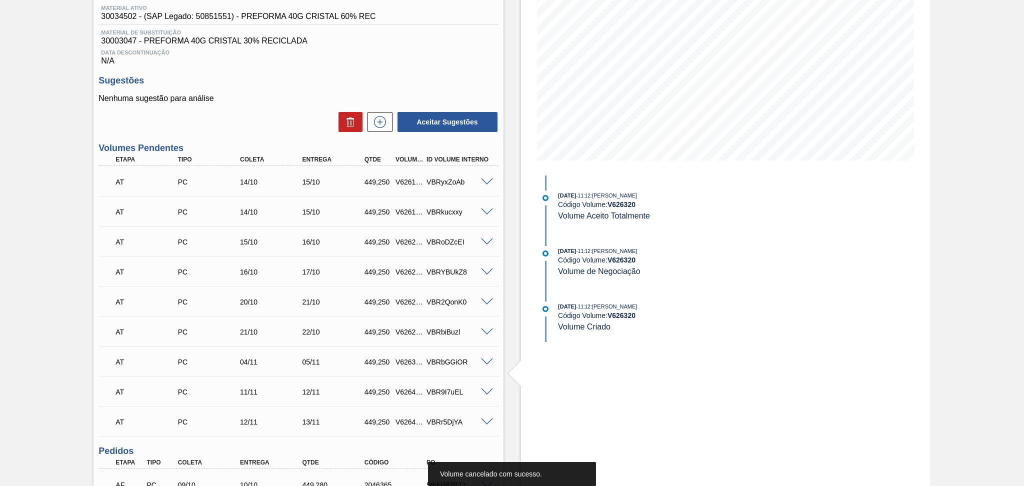
scroll to position [26, 0]
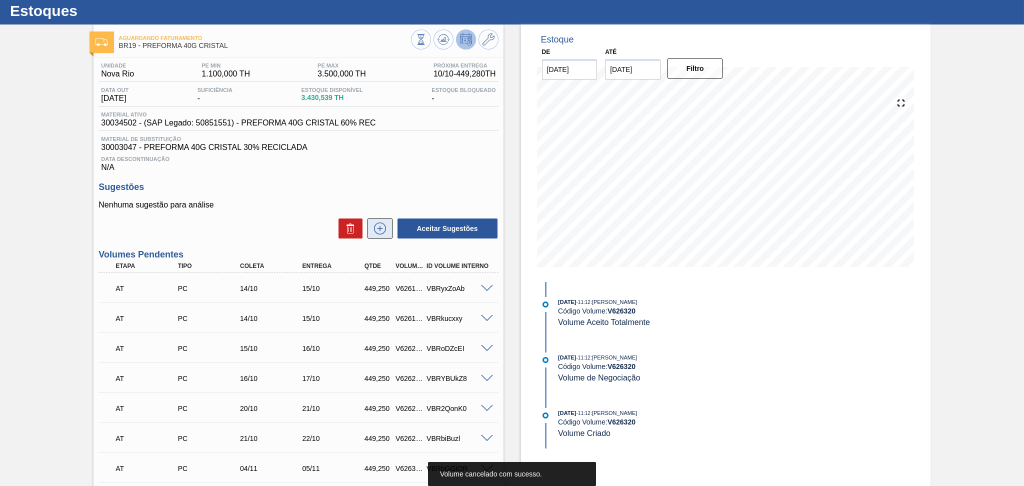
click at [386, 228] on icon at bounding box center [380, 229] width 16 height 12
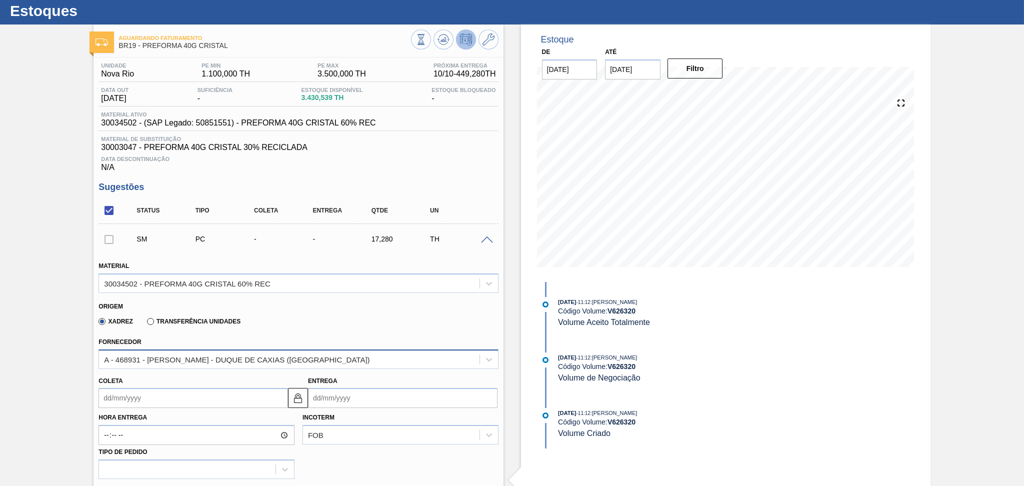
click at [159, 355] on div "A - 468931 - [PERSON_NAME] - DUQUE DE CAXIAS ([GEOGRAPHIC_DATA])" at bounding box center [237, 359] width 266 height 9
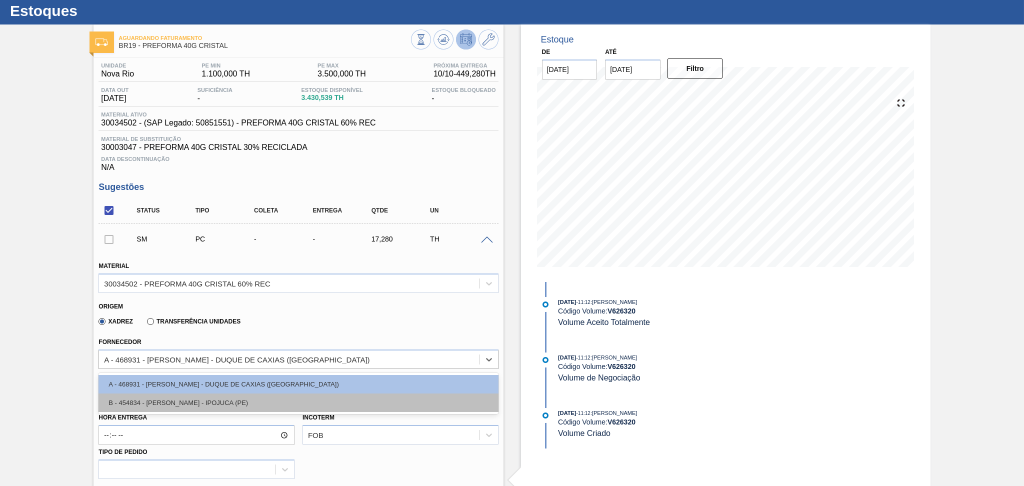
click at [191, 397] on div "B - 454834 - LORENPET - IPOJUCA (PE)" at bounding box center [299, 403] width 400 height 19
type input "16,896"
type input "1,023"
type input "0,039"
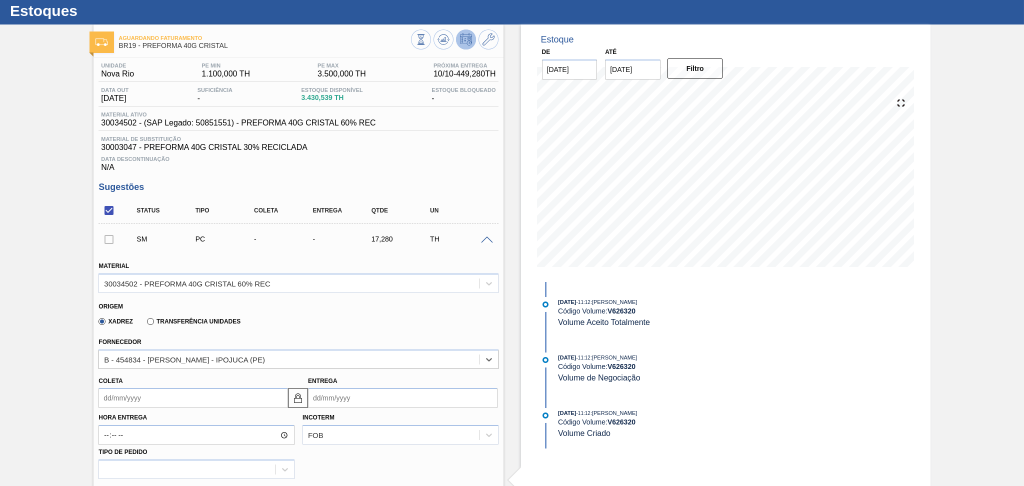
click at [169, 397] on input "Coleta" at bounding box center [194, 398] width 190 height 20
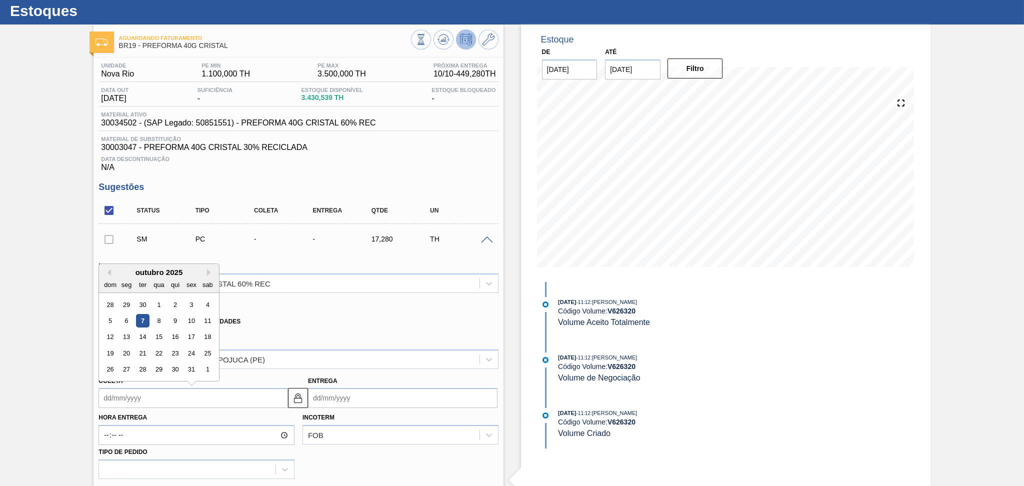
type input "2"
type input "[DATE]"
type input "27"
type input "[DATE]"
click at [126, 368] on div "27" at bounding box center [127, 370] width 14 height 14
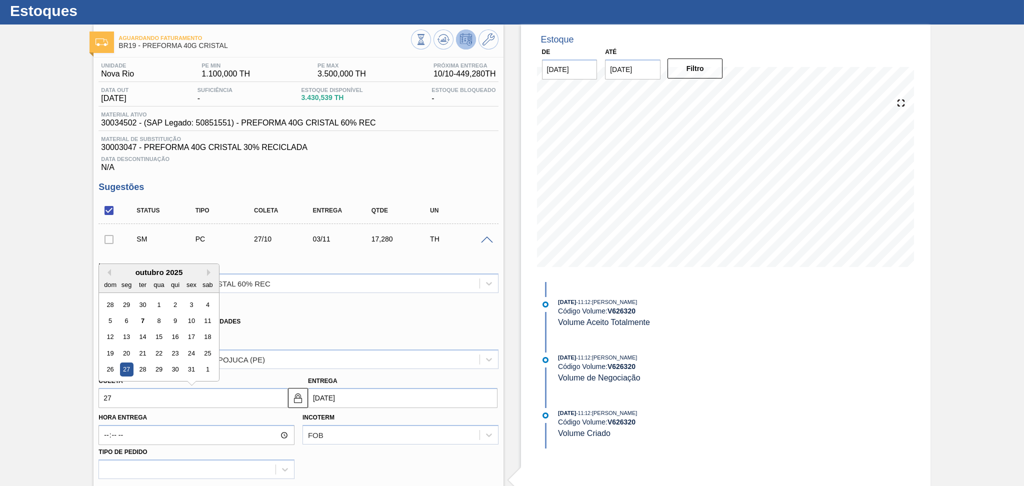
type input "27/10/2025"
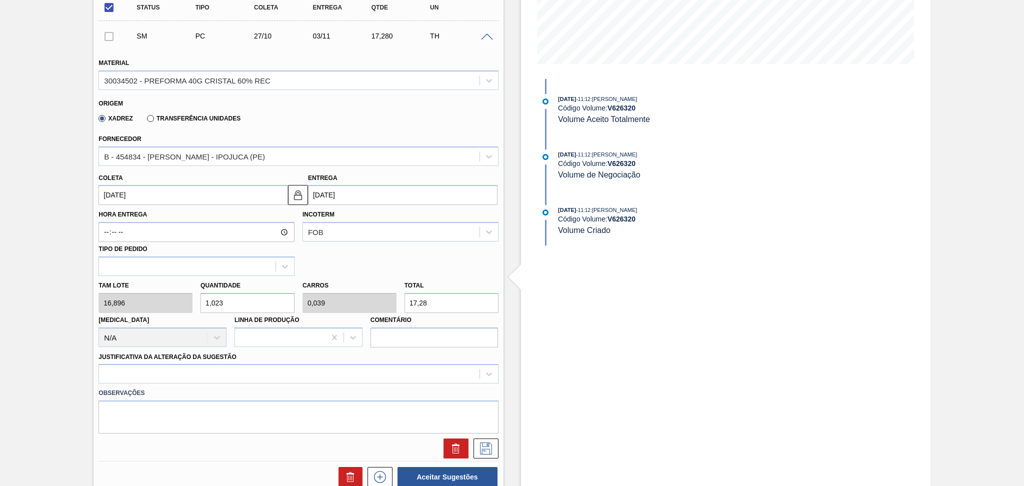
scroll to position [292, 0]
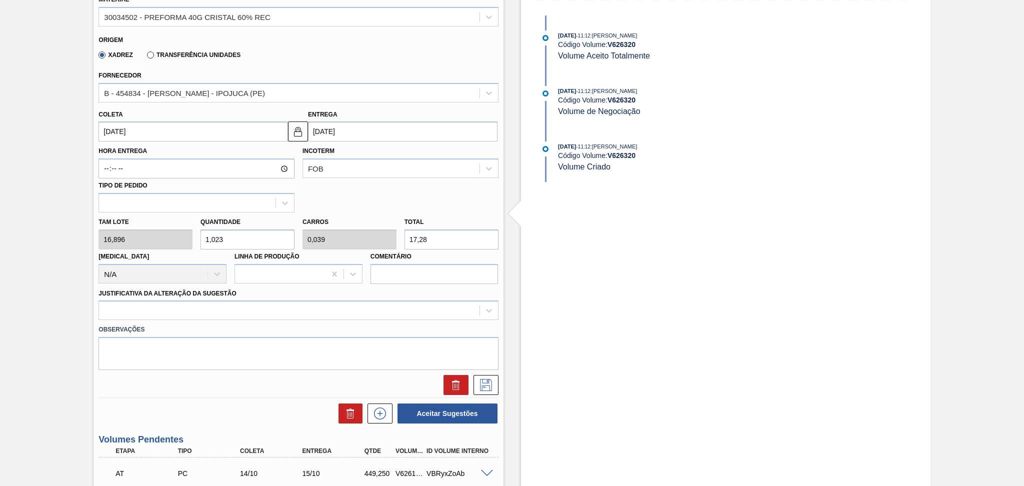
drag, startPoint x: 237, startPoint y: 240, endPoint x: 187, endPoint y: 224, distance: 52.4
click at [190, 225] on div "Tam lote 16,896 Quantidade 1,023 Carros 0,039 Total 17,28 Doca N/A Linha de Pro…" at bounding box center [299, 249] width 408 height 72
type input "2"
type input "0,077"
type input "33,792"
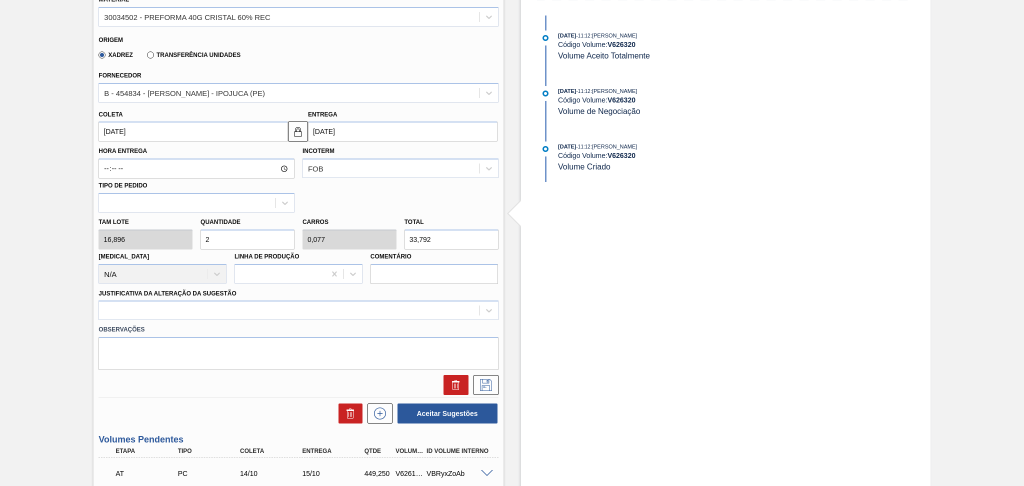
type input "26"
type input "1"
type input "439,296"
type input "26"
click at [180, 304] on div at bounding box center [289, 311] width 380 height 15
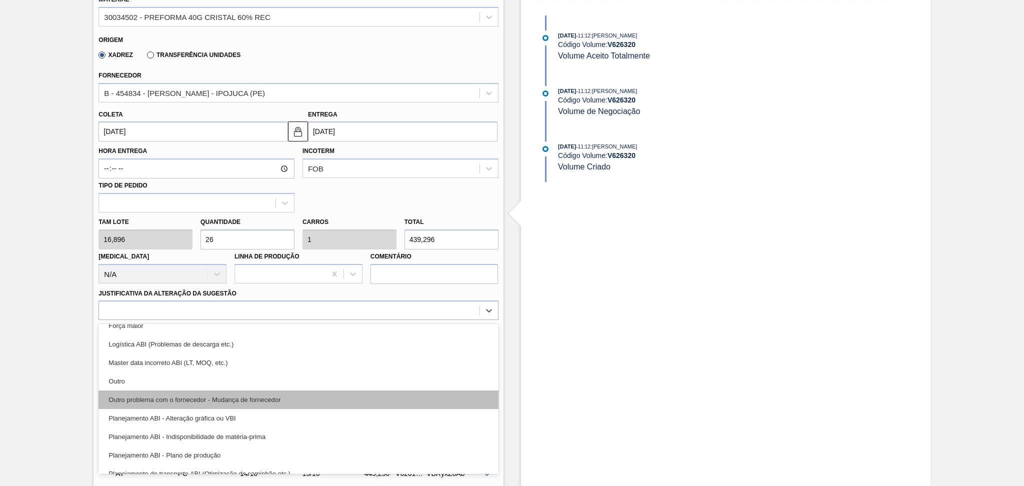
scroll to position [67, 0]
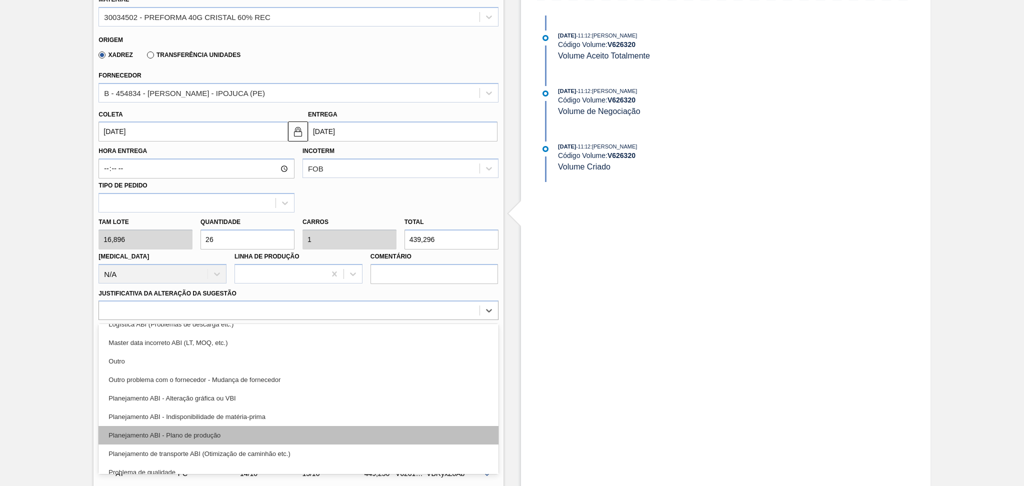
click at [216, 432] on div "Planejamento ABI - Plano de produção" at bounding box center [299, 435] width 400 height 19
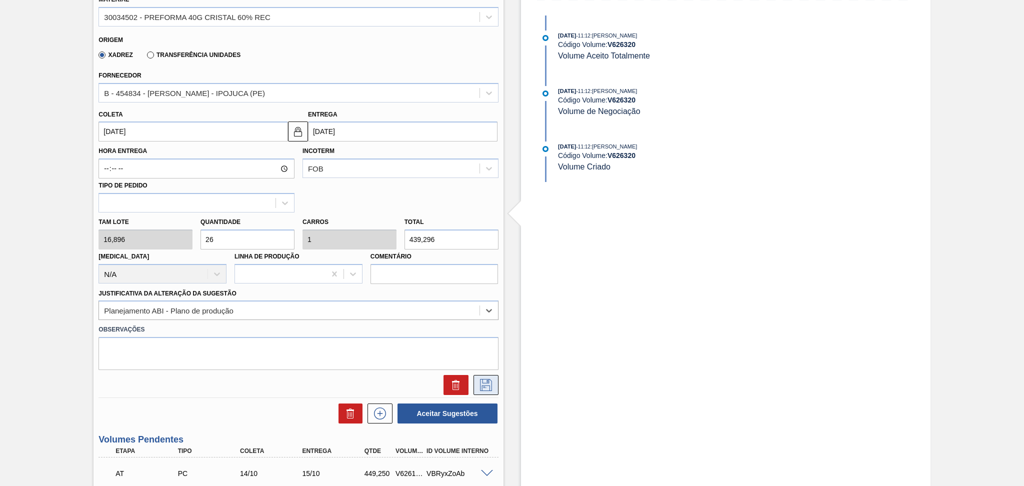
click at [483, 382] on icon at bounding box center [486, 385] width 16 height 12
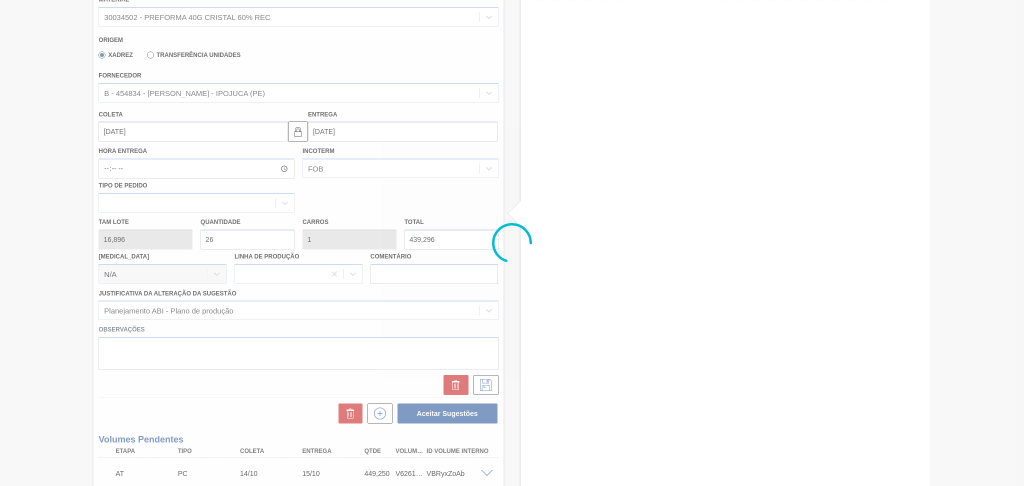
click at [520, 359] on div at bounding box center [512, 243] width 1024 height 486
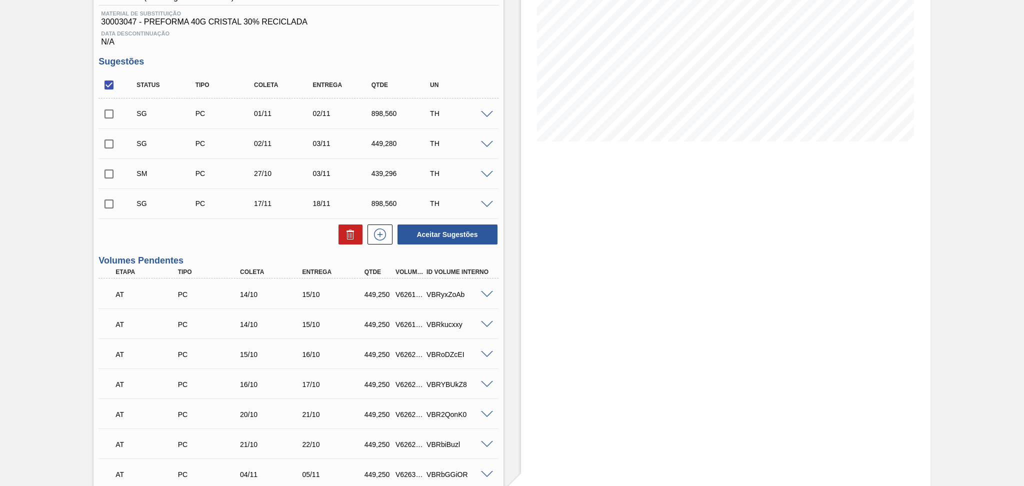
scroll to position [152, 0]
click at [486, 144] on span at bounding box center [487, 144] width 12 height 8
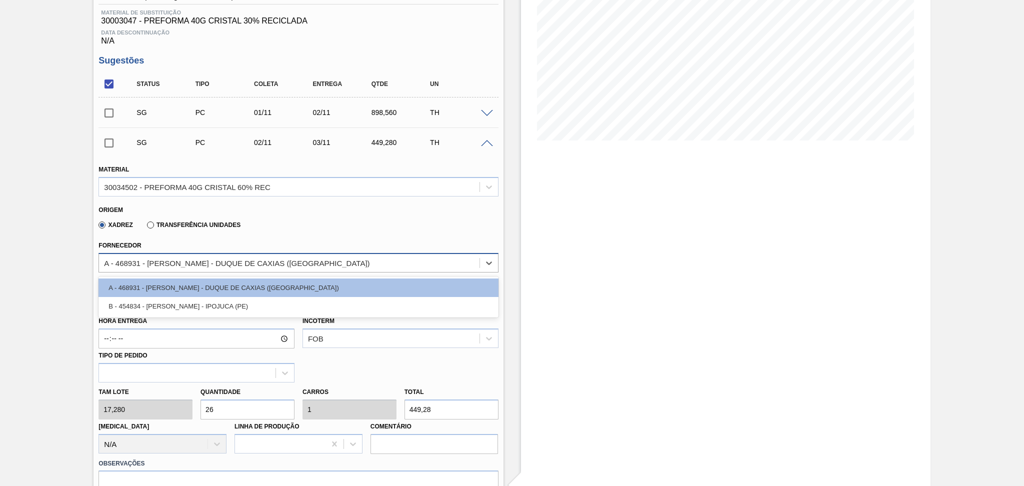
click at [214, 264] on div "A - 468931 - [PERSON_NAME] - DUQUE DE CAXIAS ([GEOGRAPHIC_DATA])" at bounding box center [237, 263] width 266 height 9
click at [196, 299] on div "B - 454834 - LORENPET - IPOJUCA (PE)" at bounding box center [299, 306] width 400 height 19
type input "[DATE]"
type input "16,896"
type input "26,591"
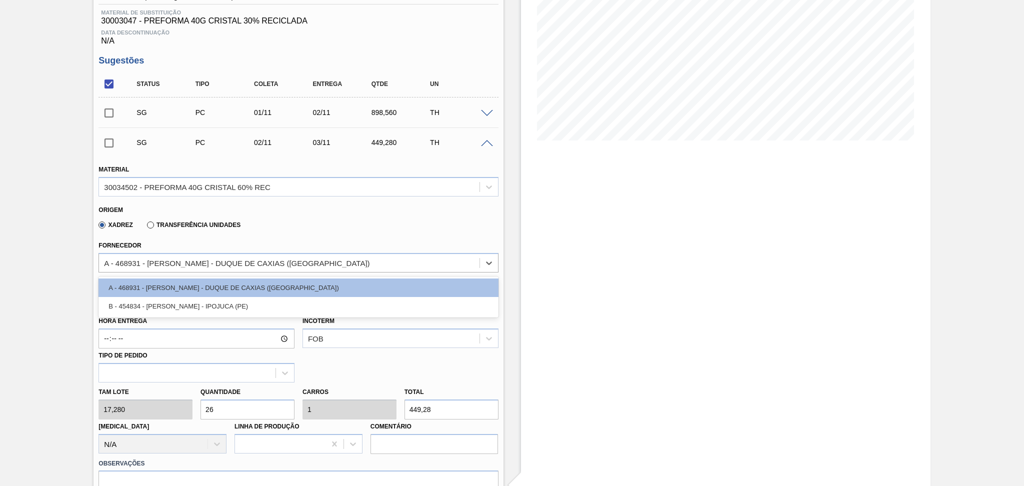
type input "1,023"
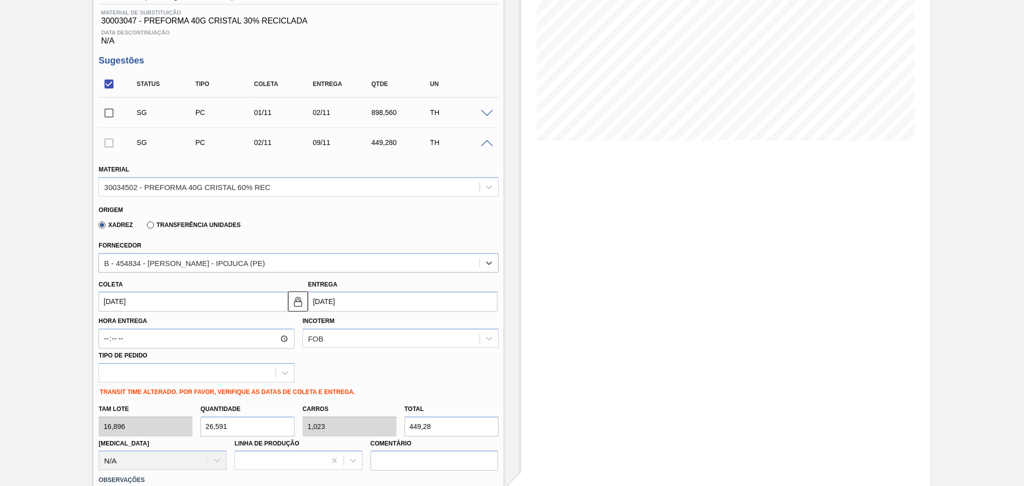
click at [174, 306] on input "[DATE]" at bounding box center [194, 302] width 190 height 20
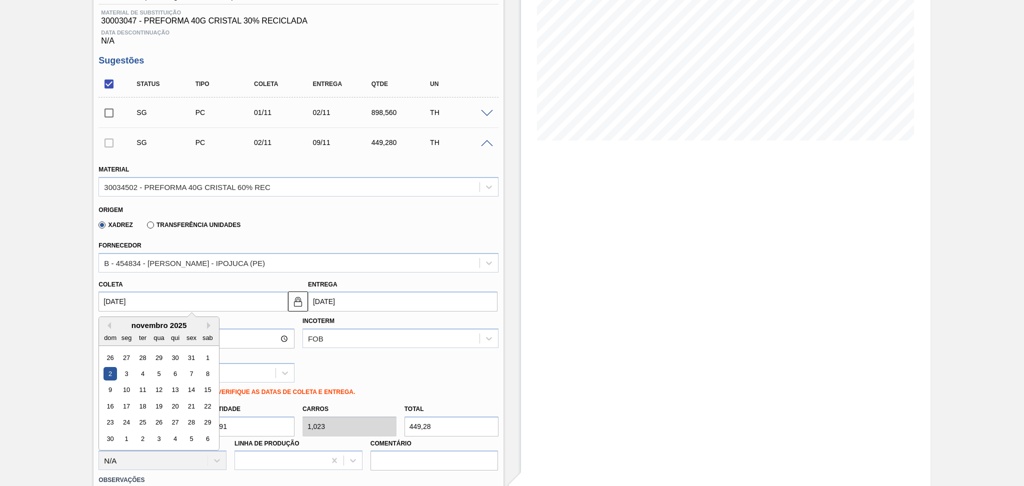
drag, startPoint x: 174, startPoint y: 306, endPoint x: 44, endPoint y: 310, distance: 129.6
click at [45, 310] on div "Aguardando Faturamento BR19 - PREFORMA 40G CRISTAL Unidade Nova Rio PE MIN 1.10…" at bounding box center [512, 490] width 1024 height 1185
type input "2"
type input "[DATE]"
type input "28"
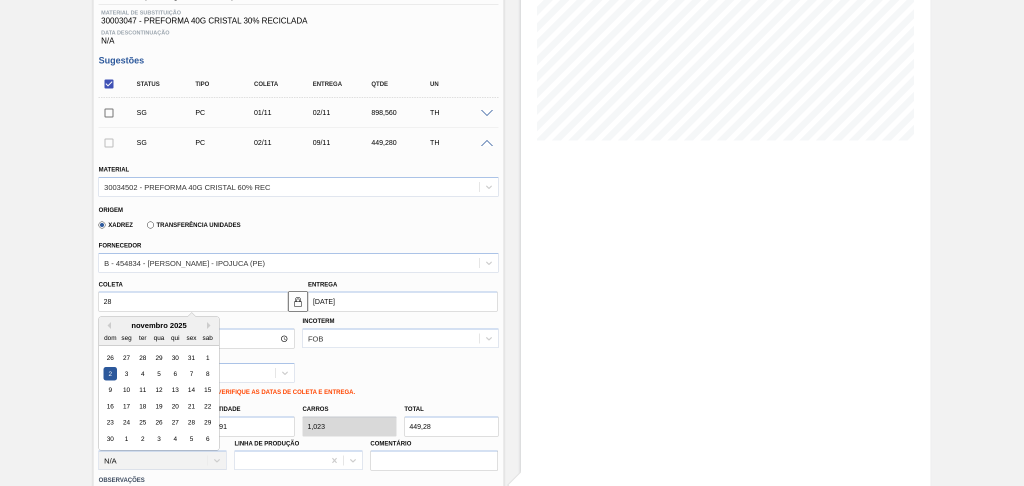
type input "[DATE]"
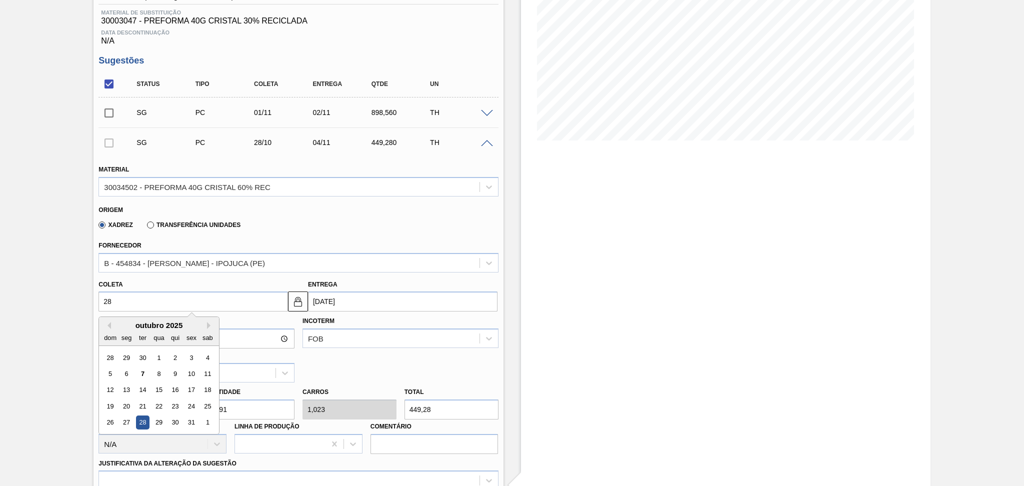
click at [141, 420] on div "28" at bounding box center [143, 423] width 14 height 14
type input "[DATE]"
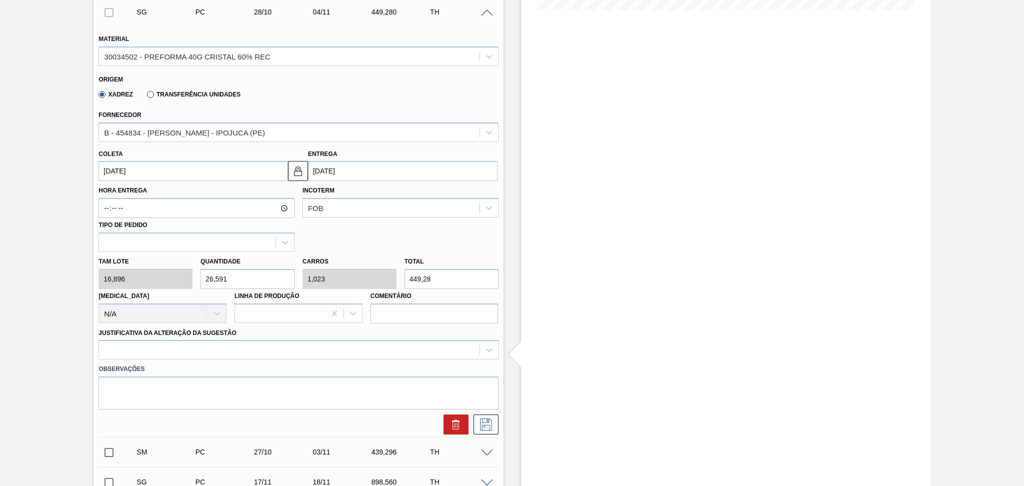
scroll to position [285, 0]
click at [166, 269] on div "Tam lote 16,896 Quantidade 26,591 Carros 1,023 Total 449,28 Doca N/A Linha de P…" at bounding box center [299, 286] width 408 height 72
type input "2"
type input "0,077"
type input "33,792"
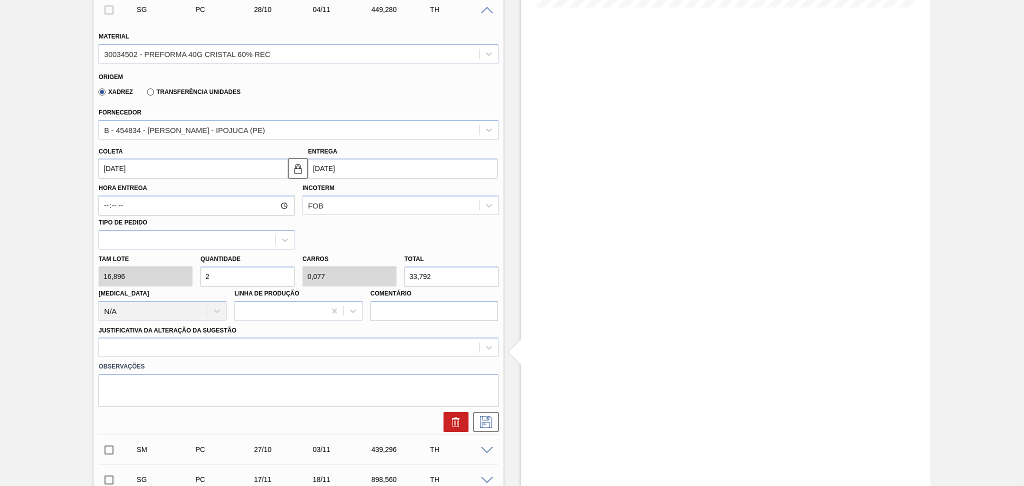
type input "26"
type input "1"
type input "439,296"
type input "26"
click at [149, 343] on div at bounding box center [299, 348] width 400 height 20
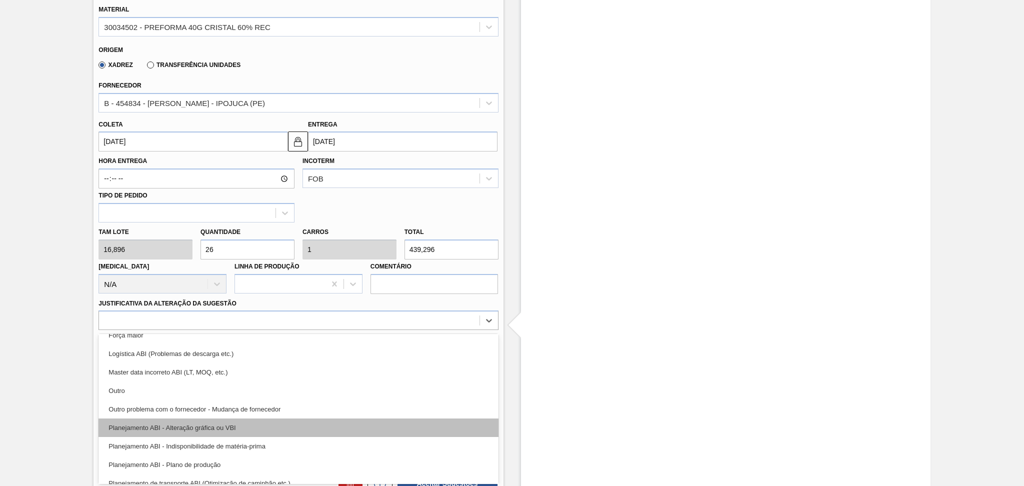
scroll to position [67, 0]
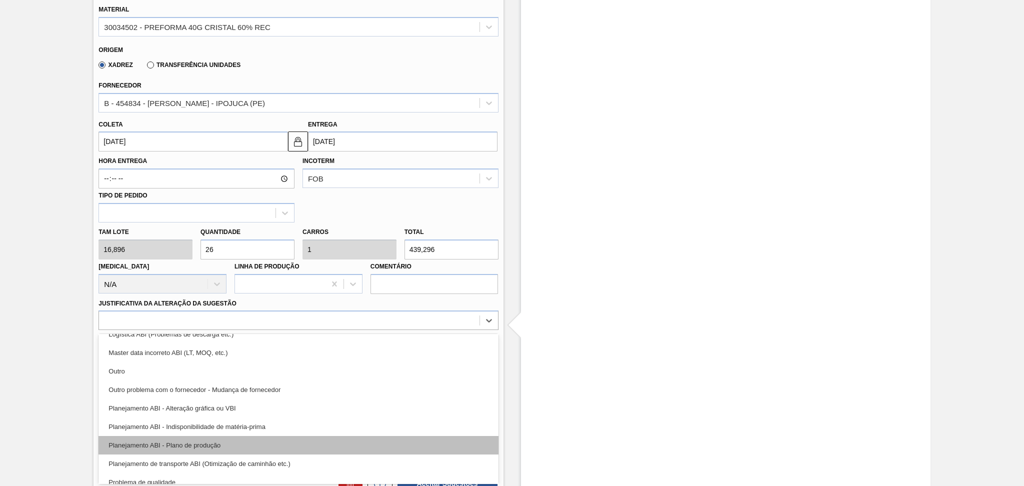
click at [228, 438] on div "Planejamento ABI - Plano de produção" at bounding box center [299, 445] width 400 height 19
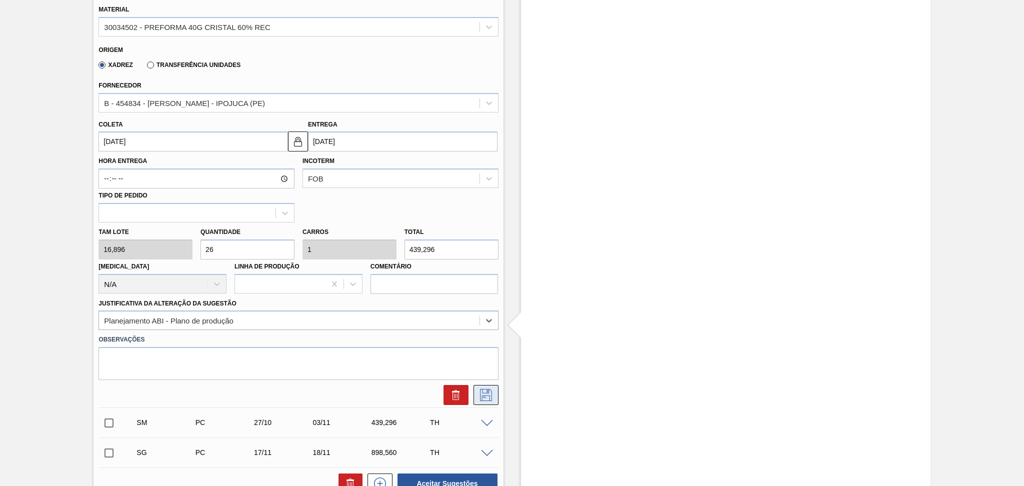
click at [483, 393] on icon at bounding box center [486, 395] width 16 height 12
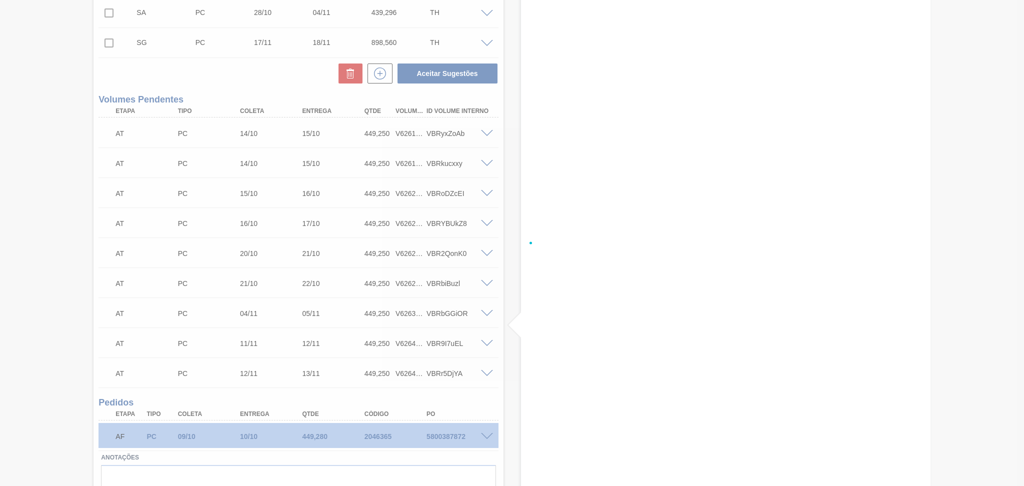
scroll to position [0, 0]
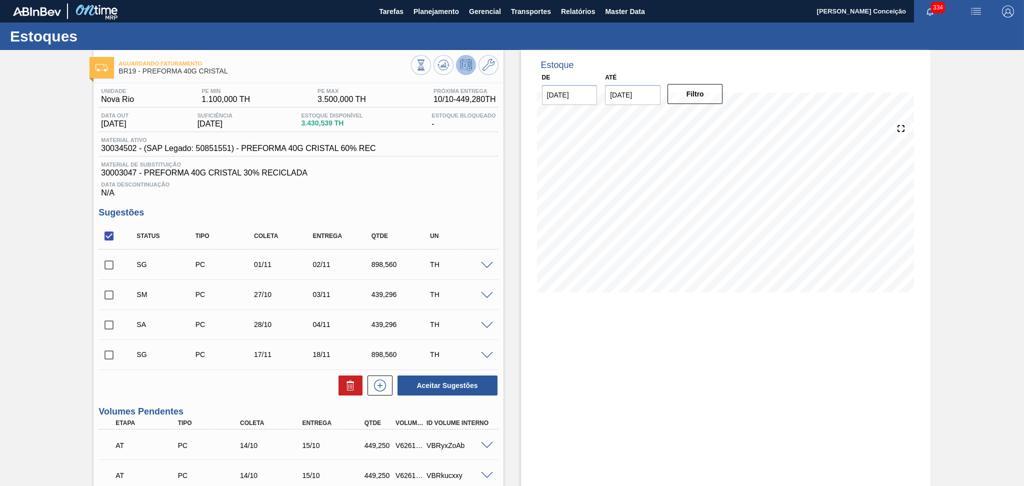
click at [484, 263] on span at bounding box center [487, 266] width 12 height 8
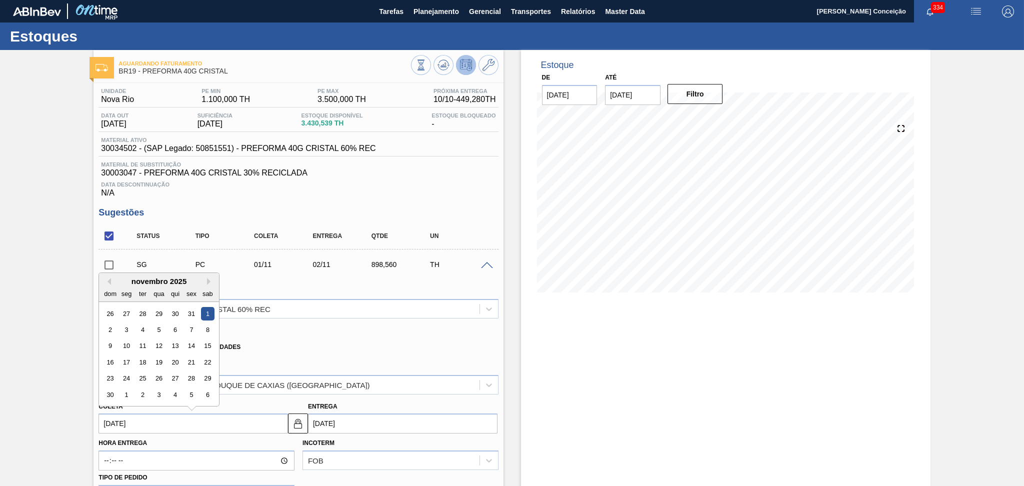
click at [178, 415] on input "[DATE]" at bounding box center [194, 424] width 190 height 20
click at [204, 381] on div "29" at bounding box center [208, 379] width 14 height 14
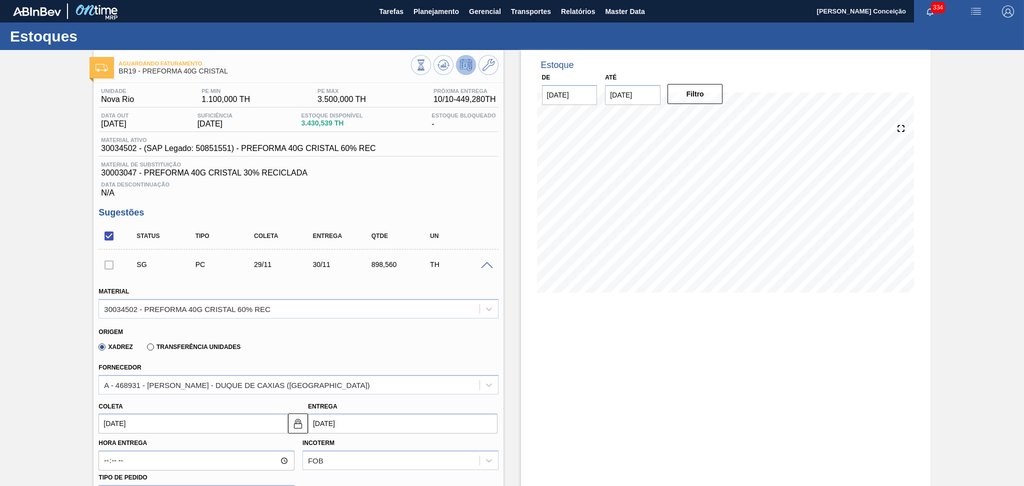
type input "29/11/2025"
type input "[DATE]"
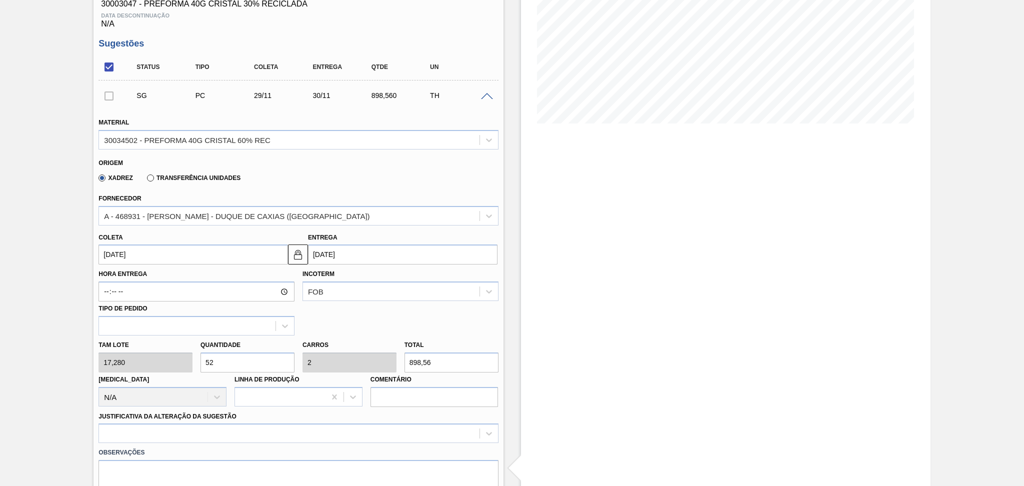
scroll to position [200, 0]
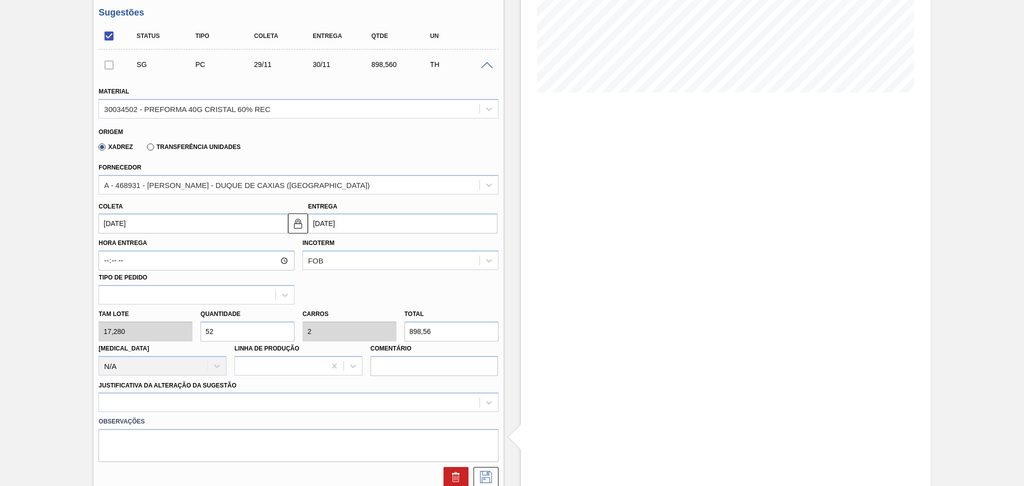
click at [183, 324] on div "Tam lote 17,280 Quantidade 52 Carros 2 Total 898,56 Doca N/A Linha de Produção …" at bounding box center [299, 341] width 408 height 72
type input "2"
type input "0,077"
type input "34,56"
type input "26"
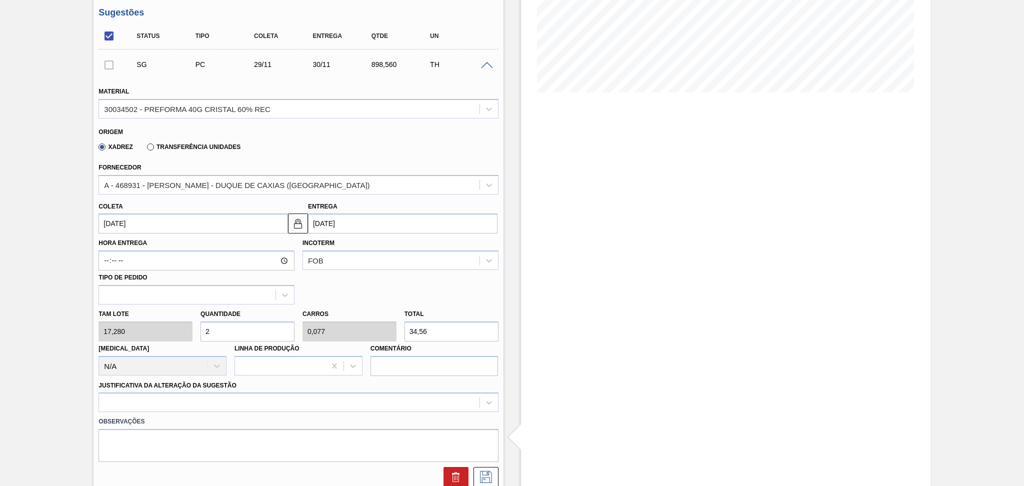
type input "1"
type input "449,28"
type input "26"
click at [129, 402] on div at bounding box center [299, 403] width 400 height 20
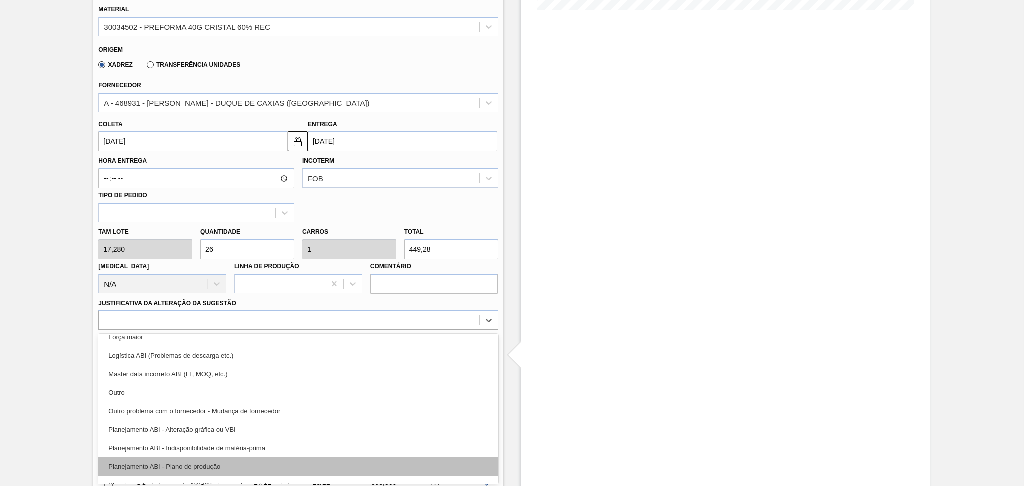
scroll to position [67, 0]
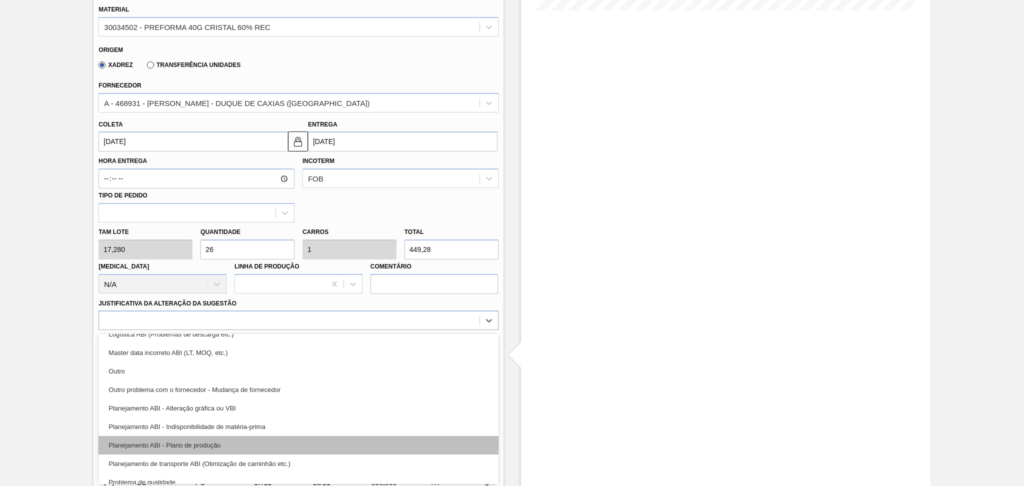
click at [186, 448] on div "Planejamento ABI - Plano de produção" at bounding box center [299, 445] width 400 height 19
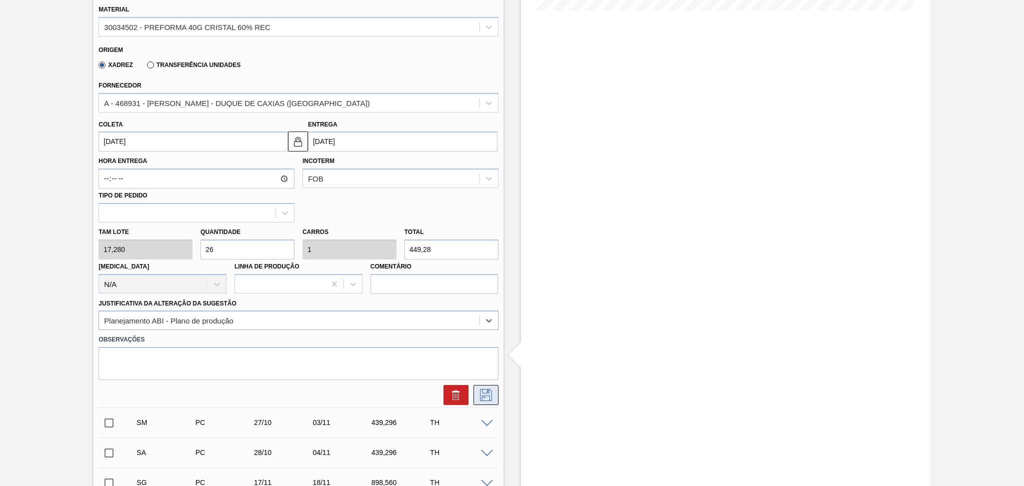
click at [478, 392] on icon at bounding box center [486, 395] width 16 height 12
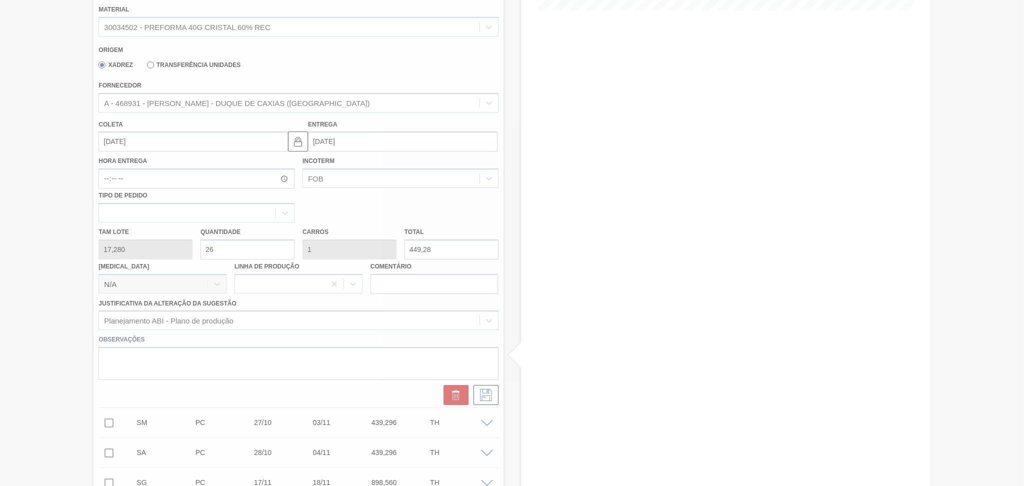
scroll to position [0, 0]
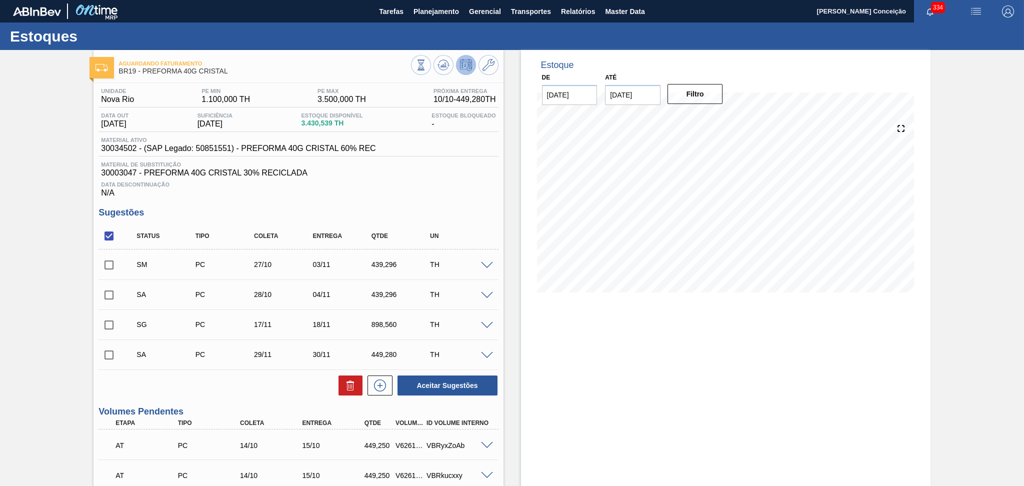
click at [484, 359] on div "SA PC 29/11 30/11 449,280 TH" at bounding box center [299, 354] width 400 height 25
click at [487, 353] on span at bounding box center [487, 356] width 12 height 8
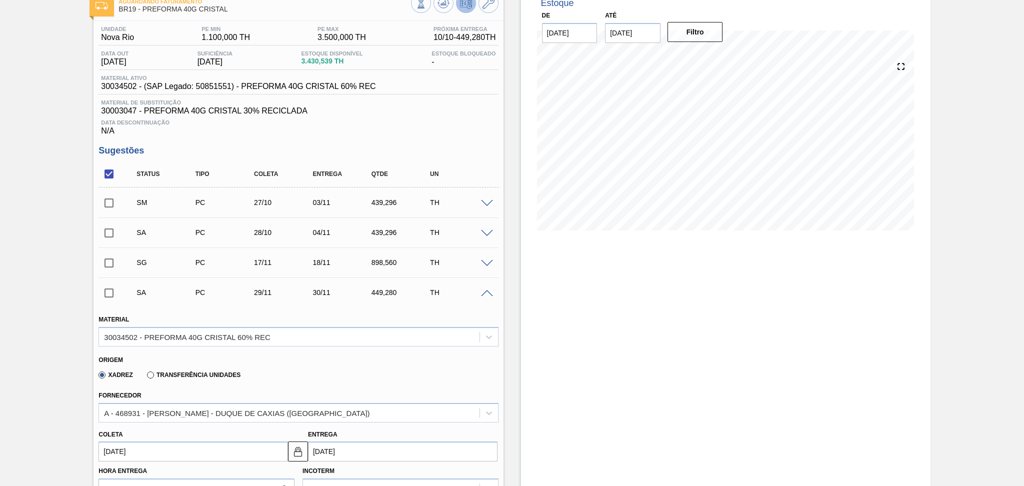
scroll to position [133, 0]
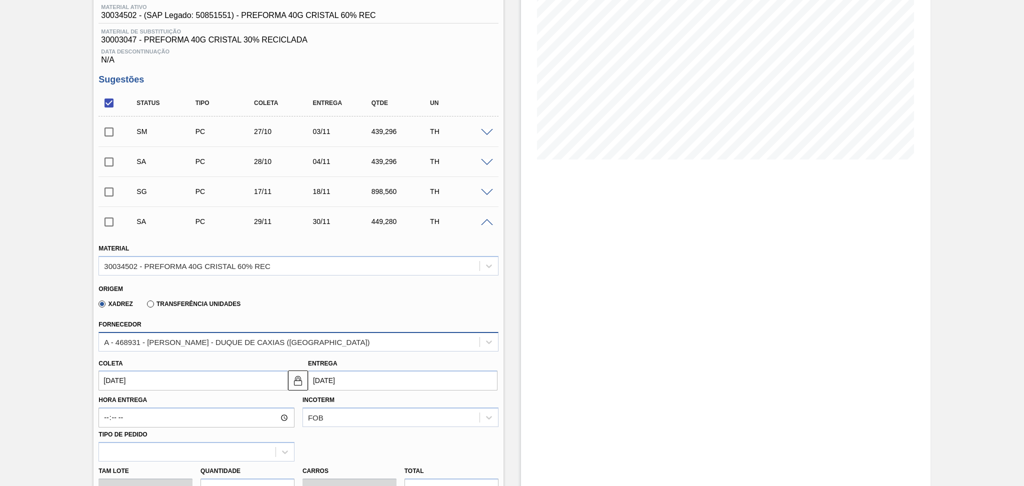
click at [228, 338] on div "A - 468931 - [PERSON_NAME] - DUQUE DE CAXIAS ([GEOGRAPHIC_DATA])" at bounding box center [237, 342] width 266 height 9
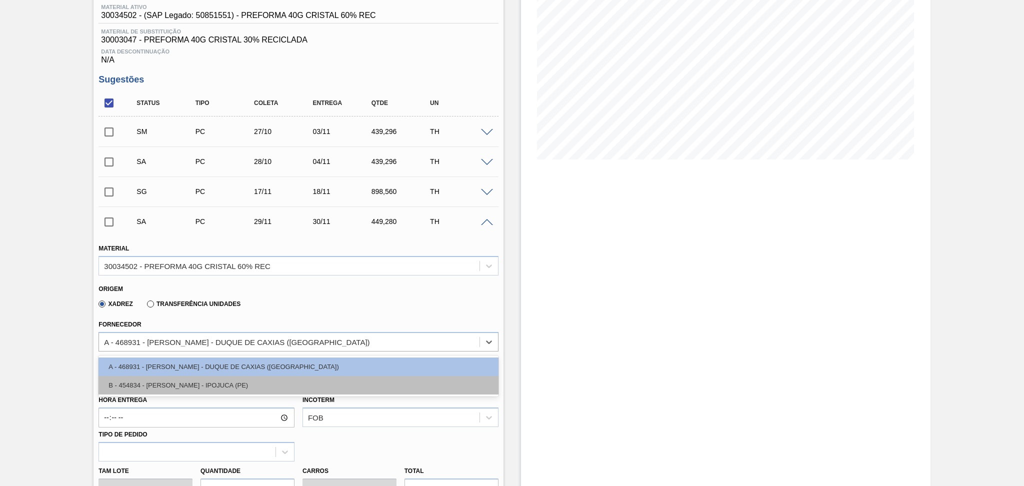
click at [203, 383] on div "B - 454834 - LORENPET - IPOJUCA (PE)" at bounding box center [299, 385] width 400 height 19
type input "06/12/2025"
type input "16,896"
type input "26,591"
type input "1,023"
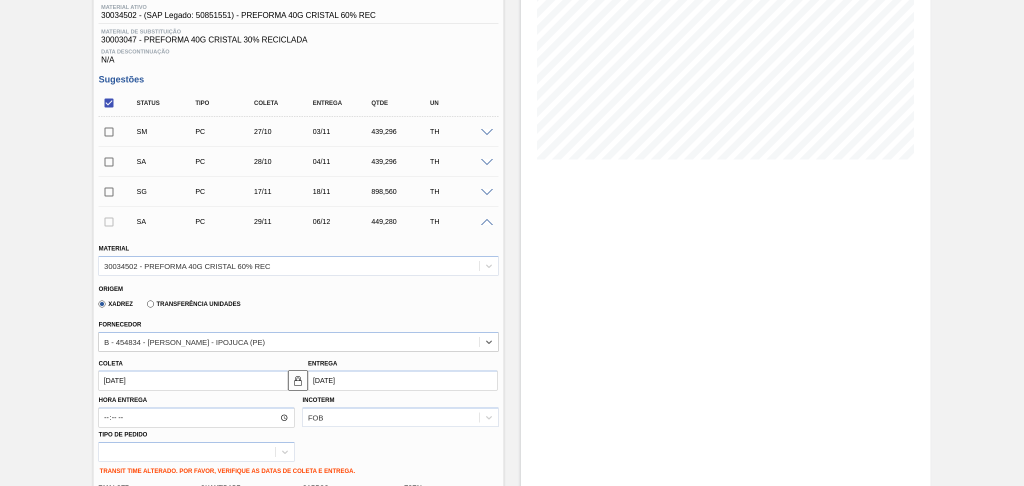
click at [162, 393] on label "Hora Entrega" at bounding box center [197, 400] width 196 height 15
click at [0, 0] on input "Hora Entrega" at bounding box center [0, 0] width 0 height 0
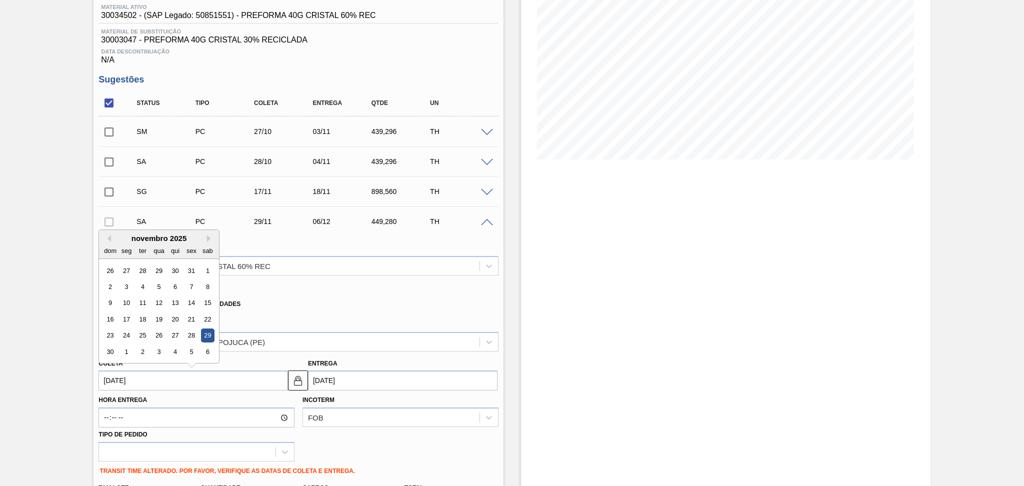
click at [160, 381] on input "29/11/2025" at bounding box center [194, 381] width 190 height 20
click at [160, 268] on div "29" at bounding box center [160, 271] width 14 height 14
type input "29/10/2025"
type input "[DATE]"
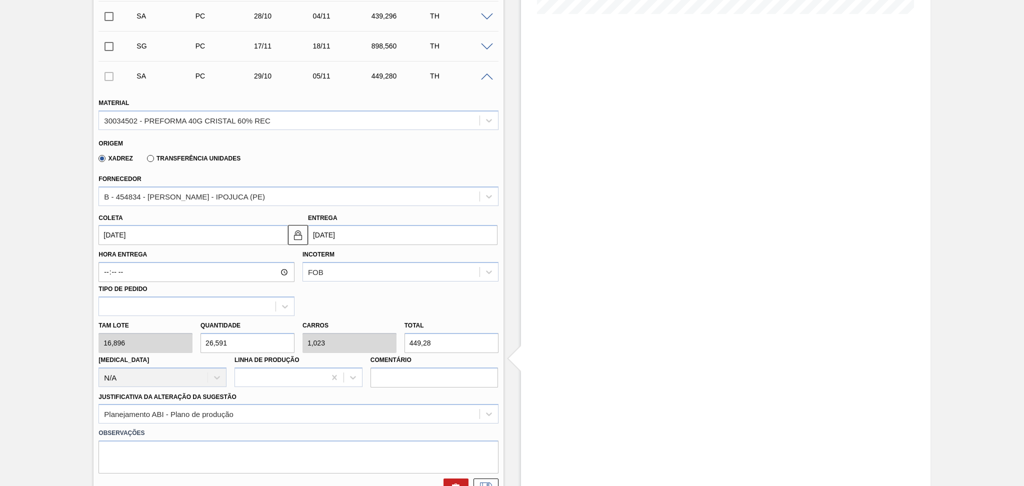
scroll to position [333, 0]
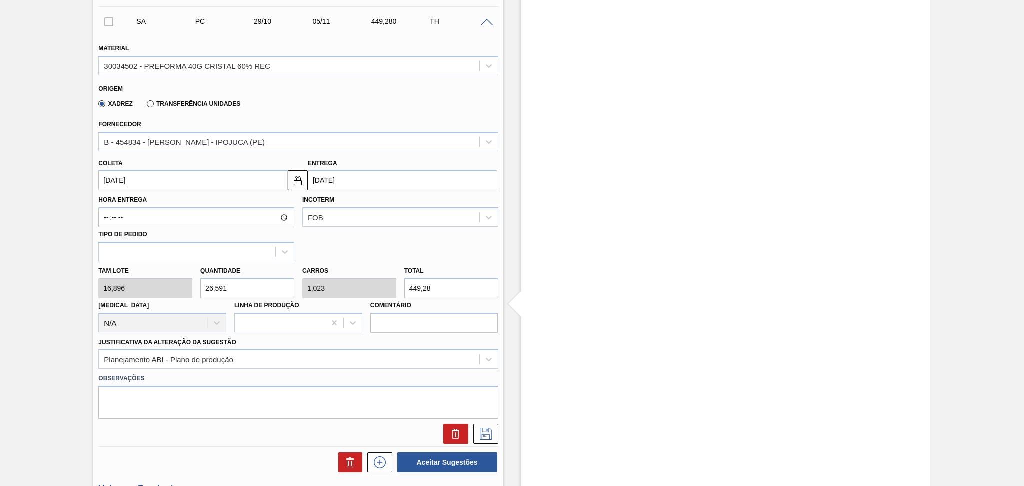
drag, startPoint x: 245, startPoint y: 285, endPoint x: 178, endPoint y: 268, distance: 69.1
click at [185, 275] on div "Tam lote 16,896 Quantidade 26,591 Carros 1,023 Total 449,28 Doca N/A Linha de P…" at bounding box center [299, 298] width 408 height 72
type input "2"
type input "0,077"
type input "33,792"
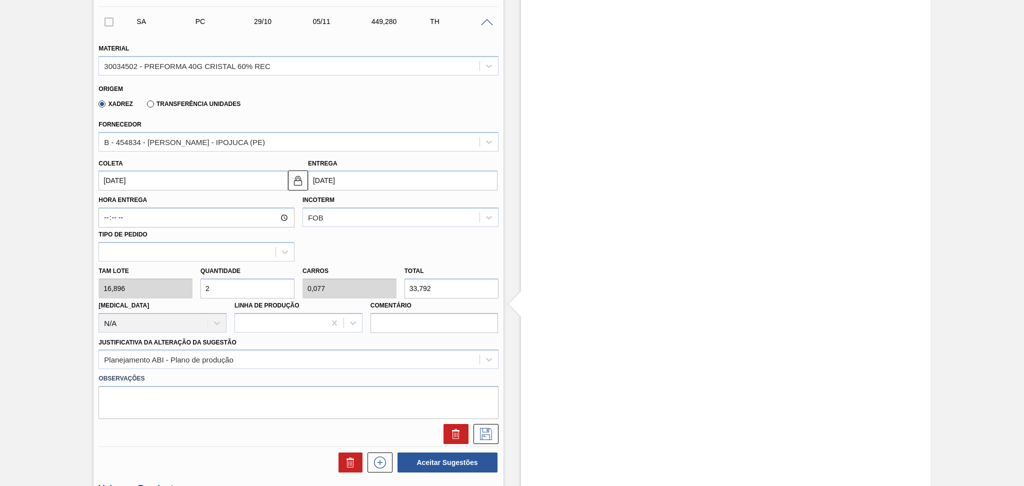
type input "26"
type input "1"
type input "439,296"
type input "26"
click at [491, 428] on icon at bounding box center [486, 434] width 16 height 12
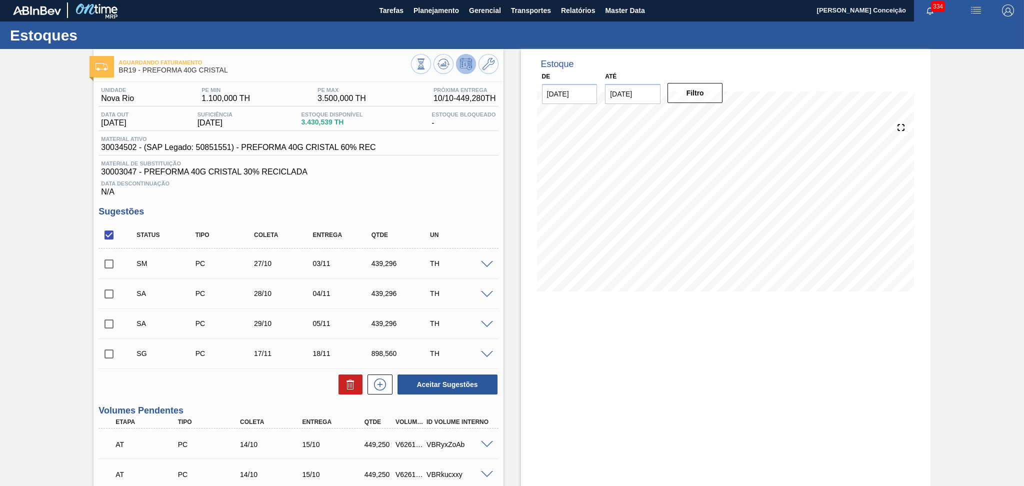
scroll to position [0, 0]
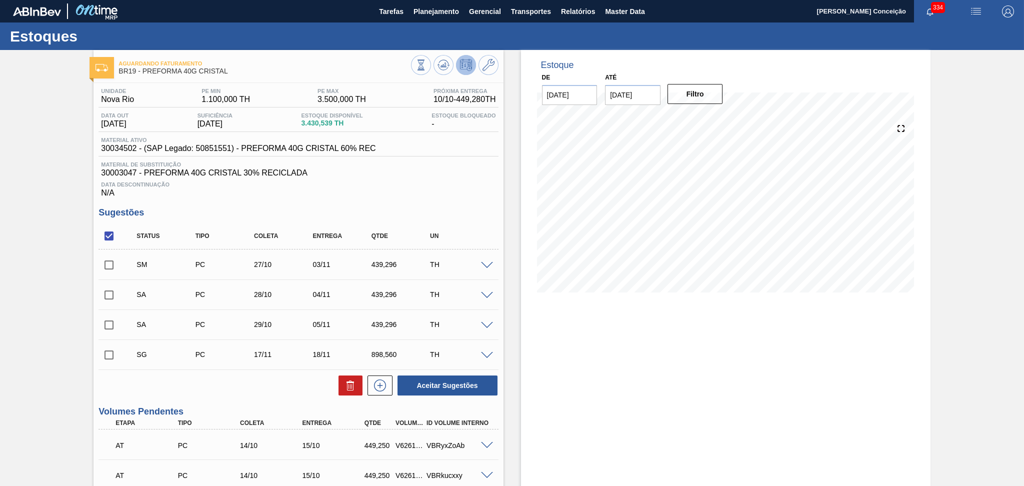
click at [259, 375] on div "Aceitar Sugestões" at bounding box center [299, 386] width 400 height 22
click at [236, 387] on div "Aceitar Sugestões" at bounding box center [299, 386] width 400 height 22
click at [484, 268] on div "TH" at bounding box center [461, 265] width 66 height 8
click at [487, 264] on span at bounding box center [487, 266] width 12 height 8
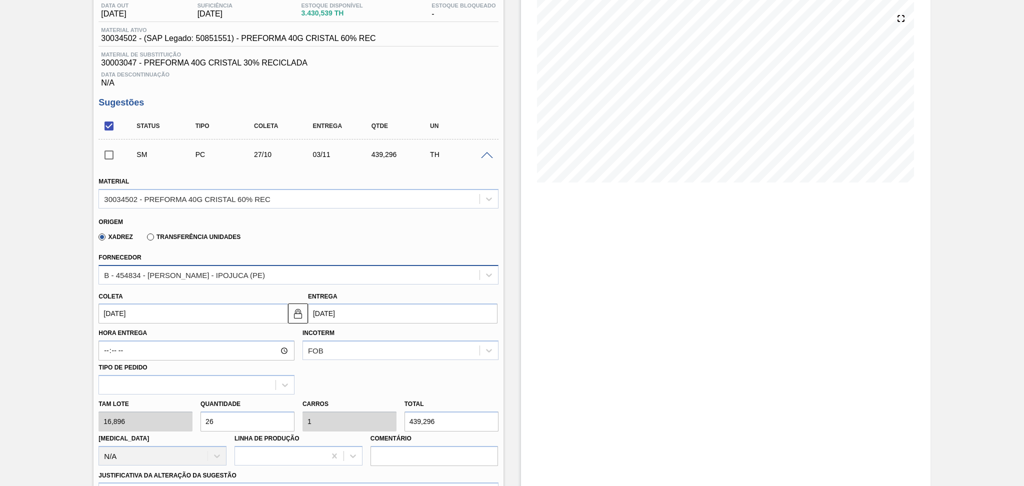
scroll to position [133, 0]
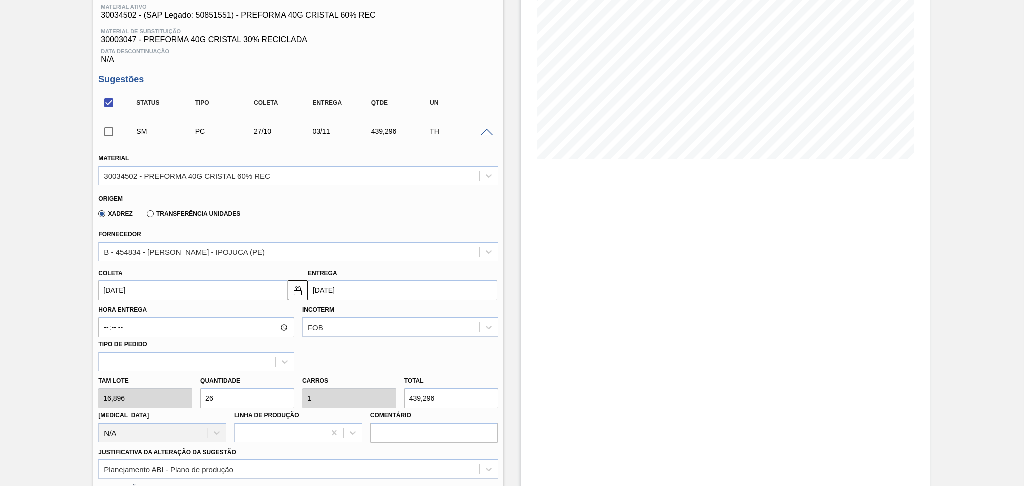
click at [162, 289] on input "27/10/2025" at bounding box center [194, 291] width 190 height 20
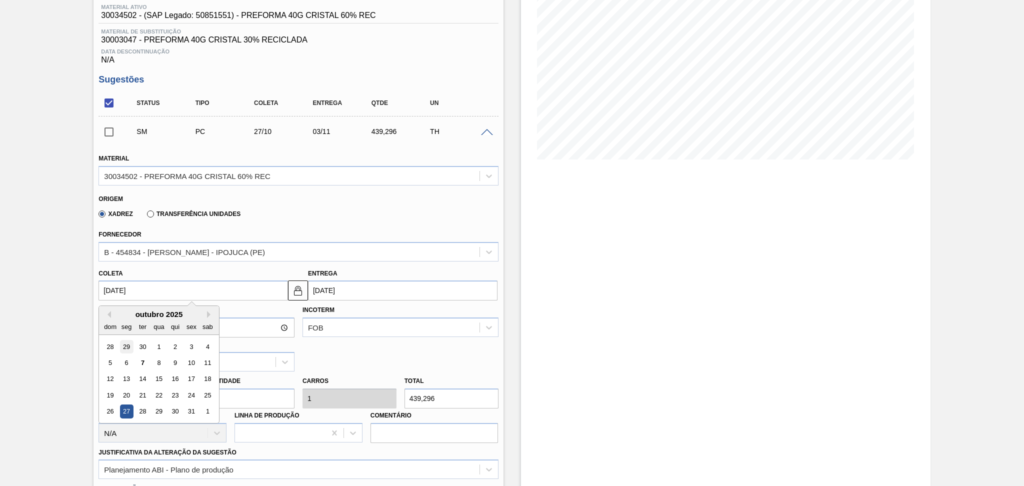
click at [124, 345] on div "29" at bounding box center [127, 347] width 14 height 14
type input "29/09/2025"
type input "[DATE]"
click at [154, 288] on input "29/09/2025" at bounding box center [194, 291] width 190 height 20
click at [131, 406] on div "29" at bounding box center [127, 412] width 14 height 14
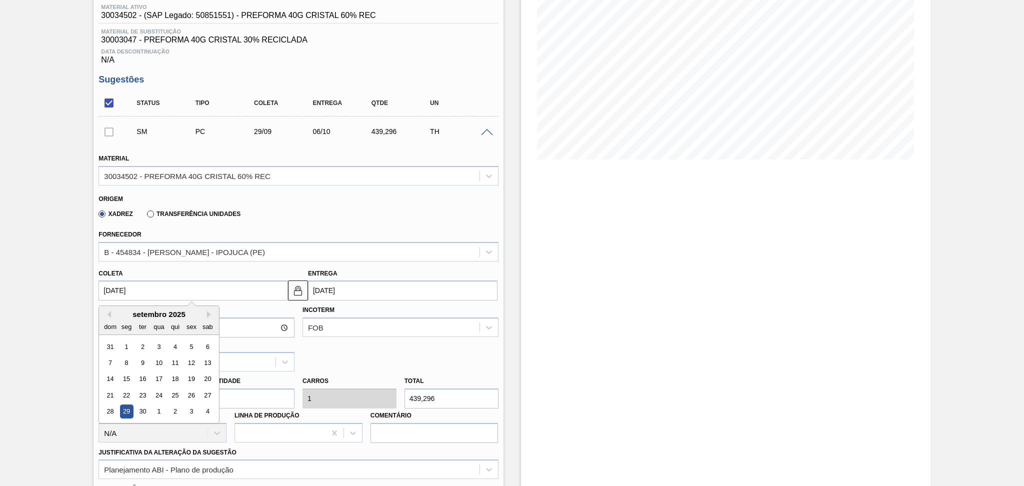
click at [170, 295] on input "29/09/2025" at bounding box center [194, 291] width 190 height 20
click at [209, 313] on button "Next Month" at bounding box center [210, 314] width 7 height 7
click at [159, 406] on div "29" at bounding box center [160, 412] width 14 height 14
type input "29/10/2025"
type input "[DATE]"
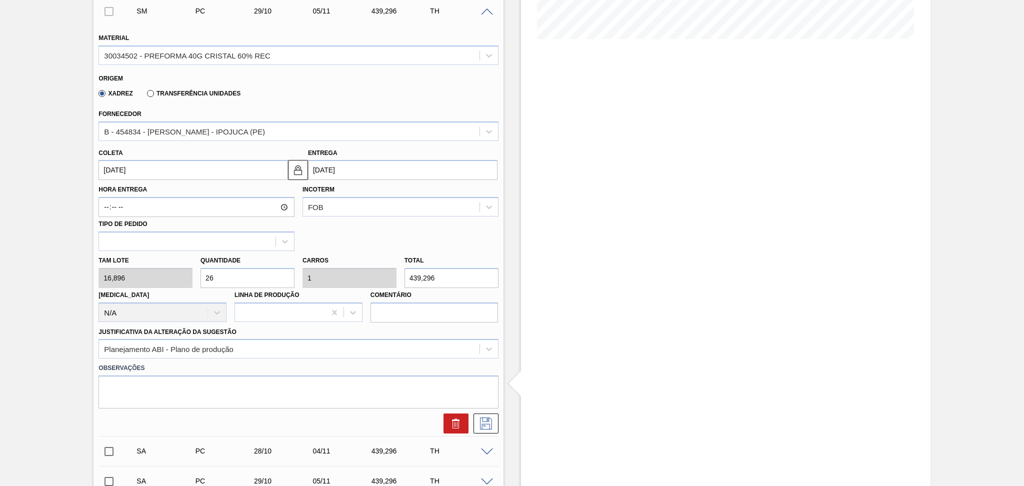
scroll to position [333, 0]
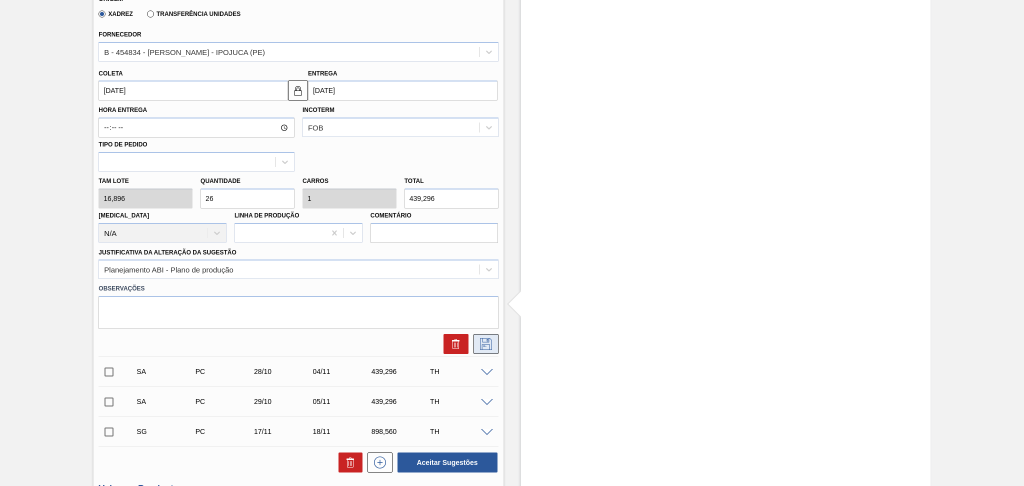
click at [486, 346] on icon at bounding box center [486, 344] width 16 height 12
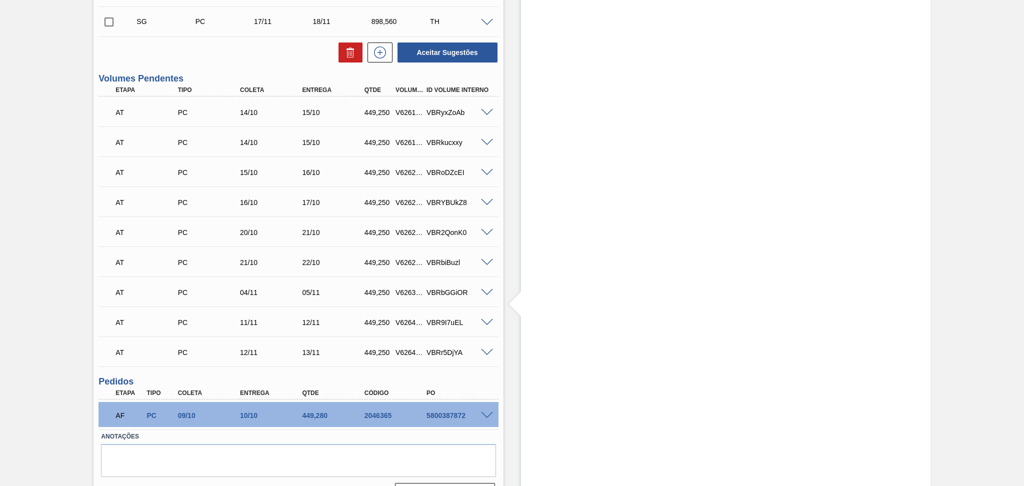
scroll to position [0, 0]
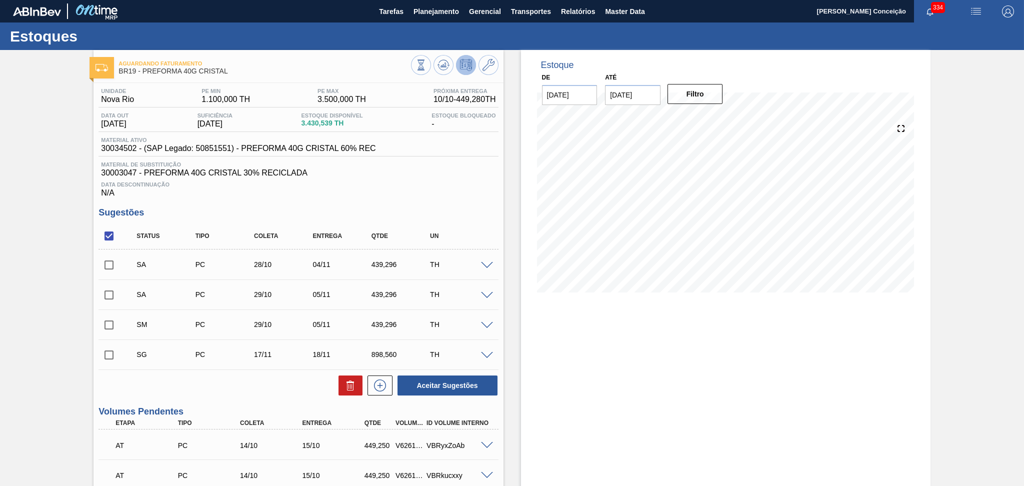
click at [493, 355] on div at bounding box center [489, 355] width 20 height 8
click at [489, 355] on span at bounding box center [487, 356] width 12 height 8
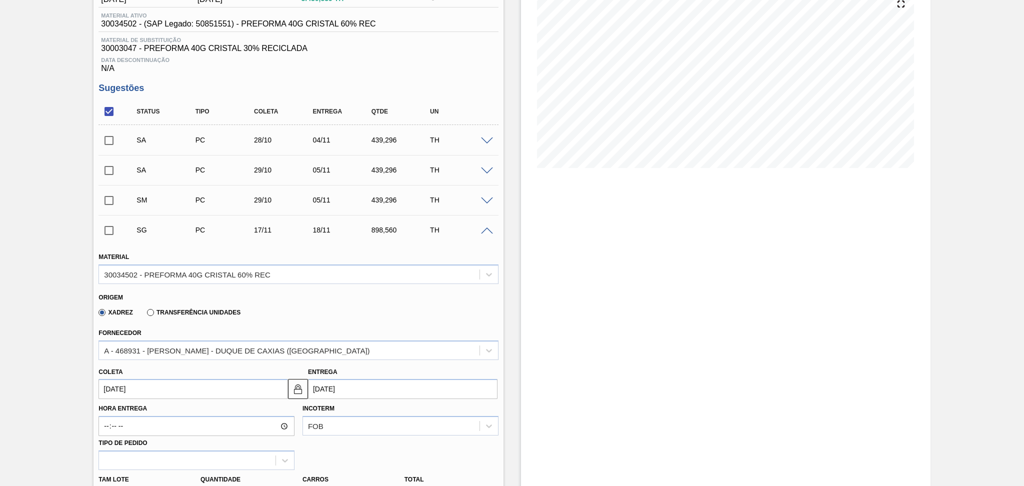
scroll to position [133, 0]
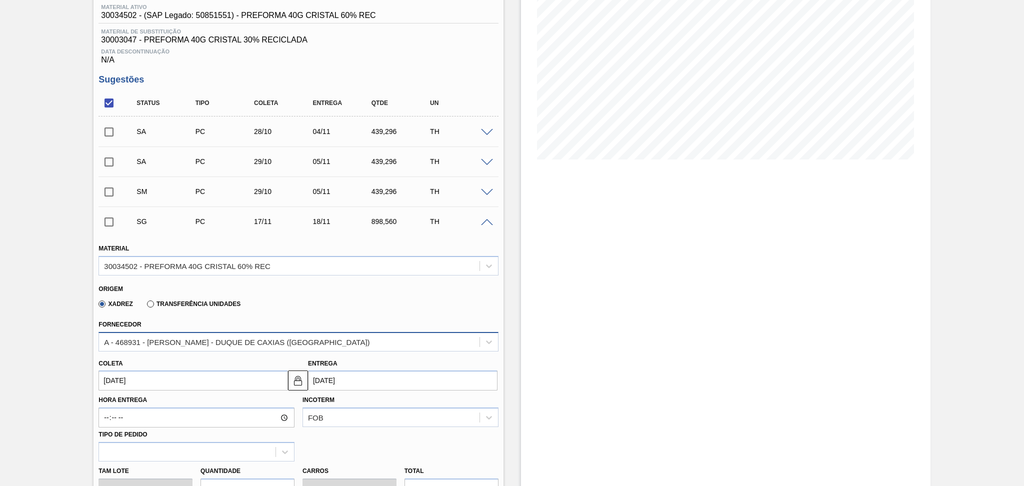
click at [197, 346] on div "A - 468931 - [PERSON_NAME] - DUQUE DE CAXIAS ([GEOGRAPHIC_DATA])" at bounding box center [289, 342] width 380 height 15
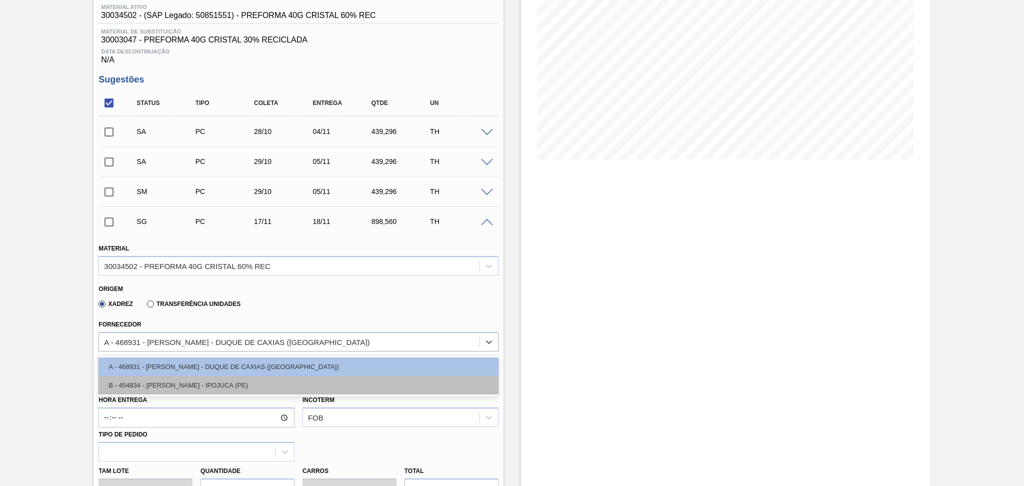
click at [167, 377] on div "B - 454834 - LORENPET - IPOJUCA (PE)" at bounding box center [299, 385] width 400 height 19
type input "24/11/2025"
type input "16,896"
type input "53,182"
type input "2,045"
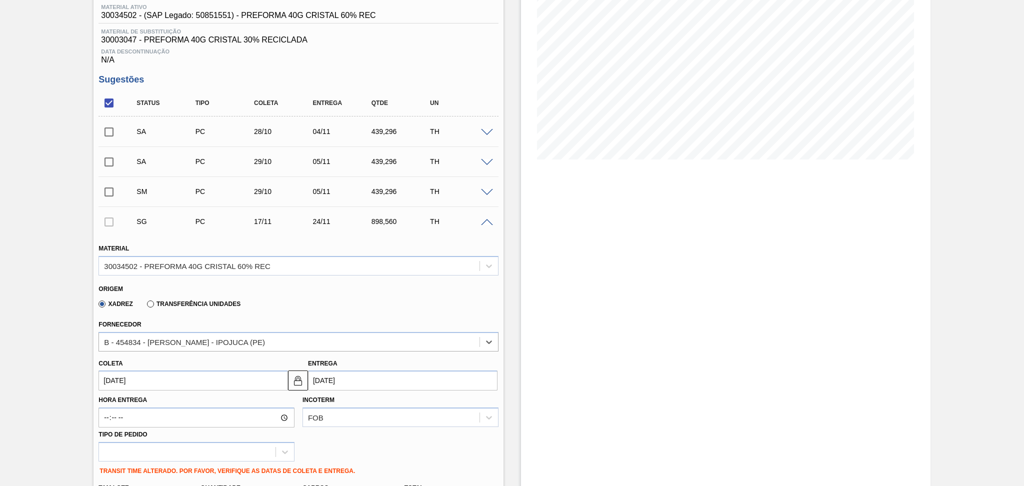
drag, startPoint x: 161, startPoint y: 381, endPoint x: 101, endPoint y: 372, distance: 61.2
click at [108, 373] on input "17/11/2025" at bounding box center [194, 381] width 190 height 20
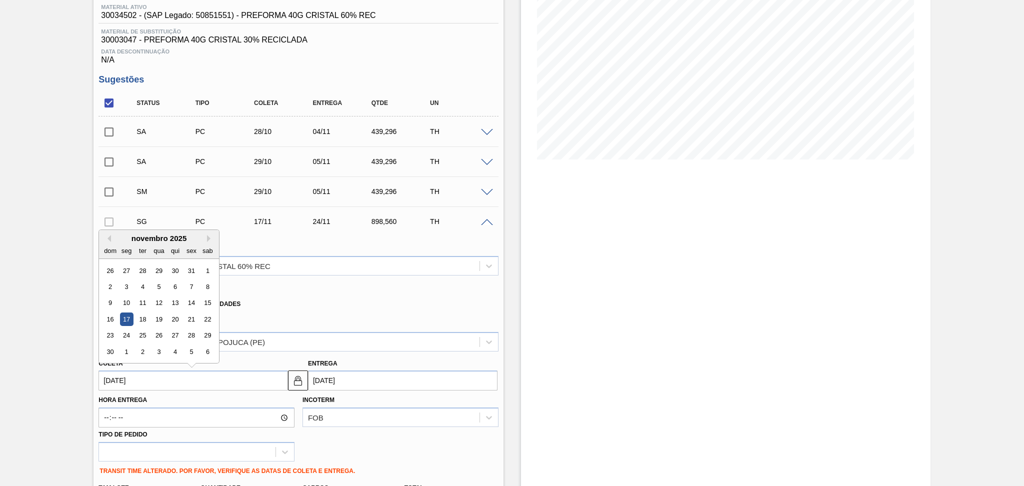
type input "1"
type input "08/10/2025"
type input "3"
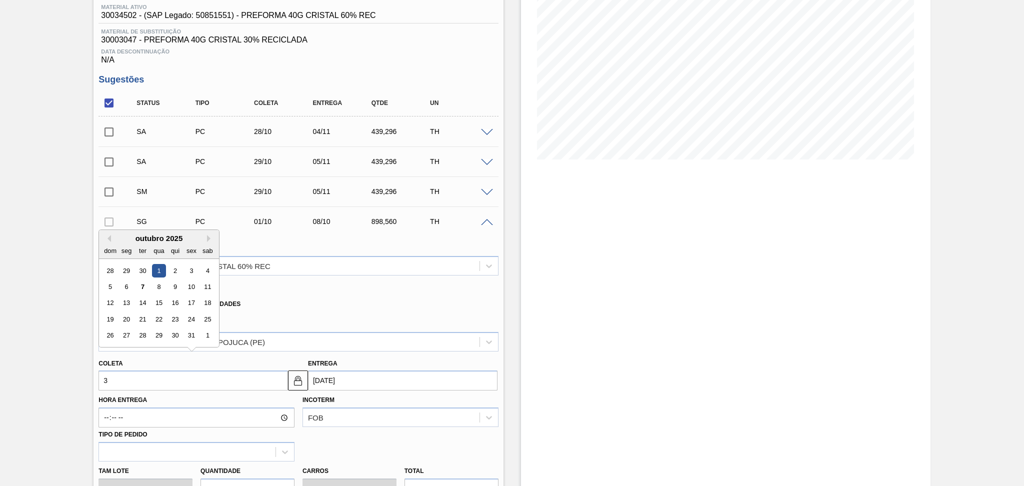
type input "10/10/2025"
type input "30"
type input "[DATE]"
click at [173, 332] on div "30" at bounding box center [176, 336] width 14 height 14
type input "[DATE]"
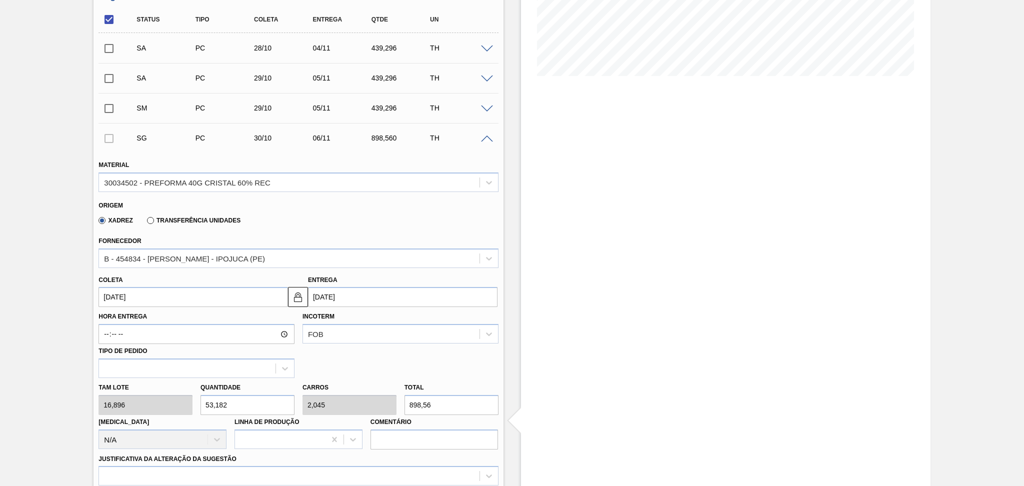
scroll to position [333, 0]
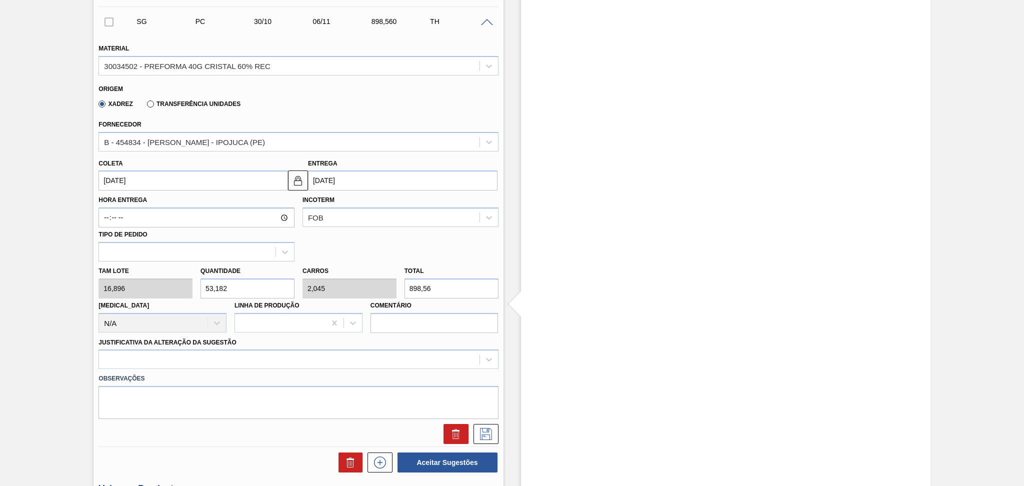
drag, startPoint x: 243, startPoint y: 283, endPoint x: 131, endPoint y: 269, distance: 113.0
click at [139, 273] on div "Tam lote 16,896 Quantidade 53,182 Carros 2,045 Total 898,56 Doca N/A Linha de P…" at bounding box center [299, 298] width 408 height 72
type input "2"
type input "0,077"
type input "33,792"
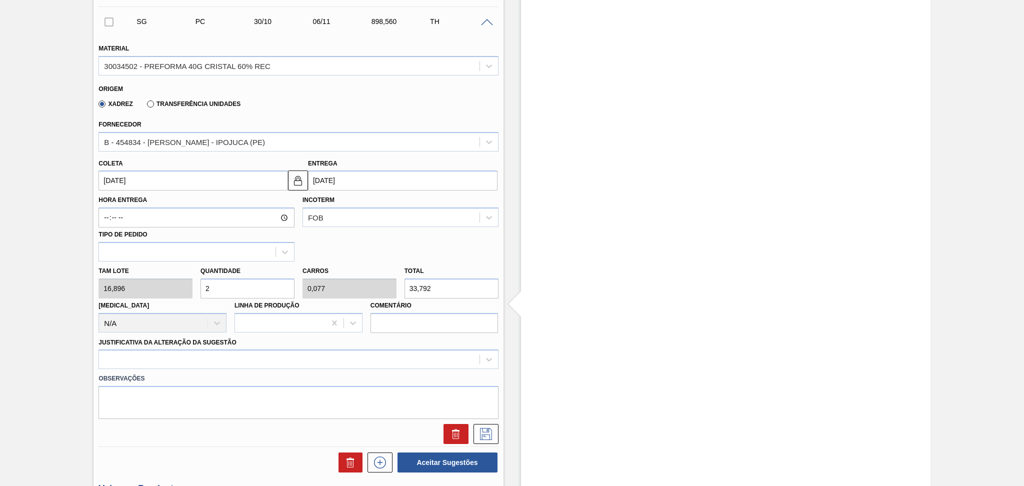
type input "26"
type input "1"
type input "439,296"
type input "26"
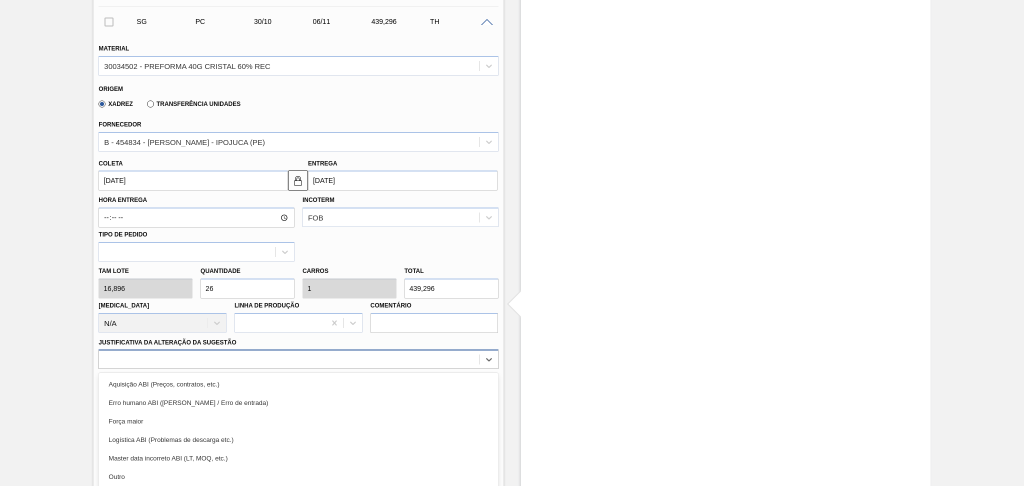
click at [138, 362] on div "option Erro humano ABI (Cálculo / Erro de entrada) focused, 2 of 18. 18 results…" at bounding box center [299, 360] width 400 height 20
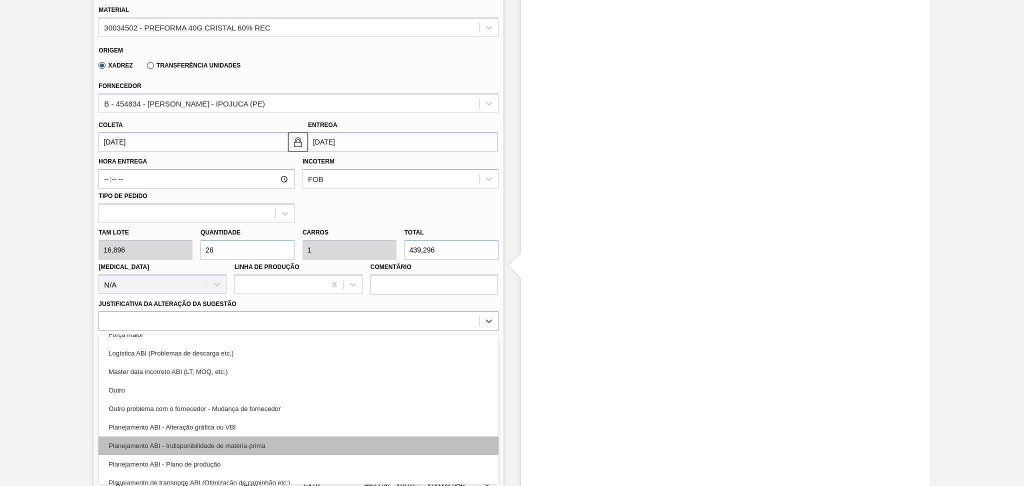
scroll to position [67, 0]
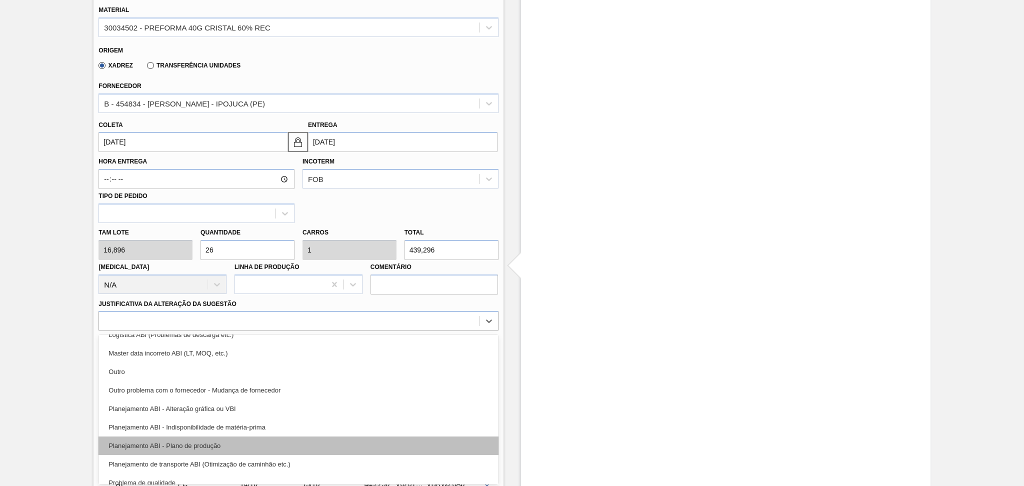
click at [235, 441] on div "Planejamento ABI - Plano de produção" at bounding box center [299, 446] width 400 height 19
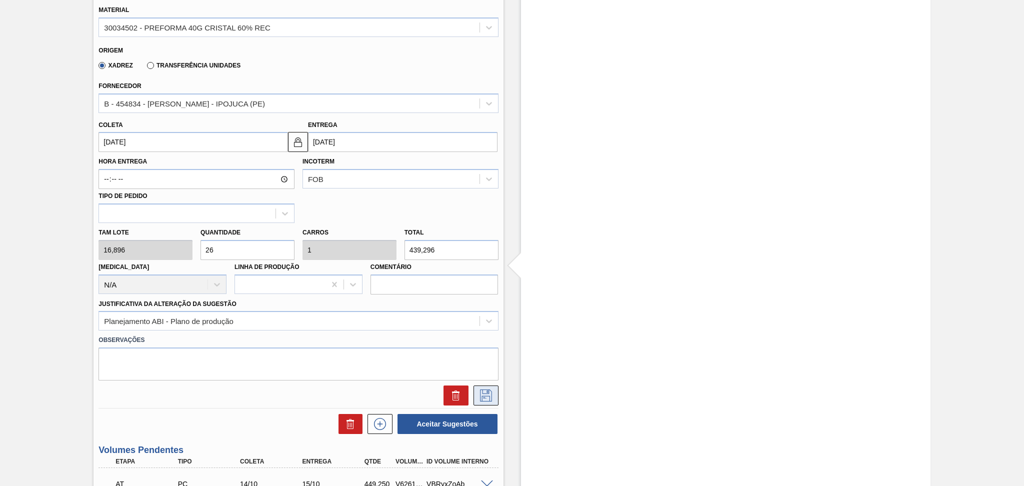
click at [489, 395] on icon at bounding box center [486, 396] width 12 height 12
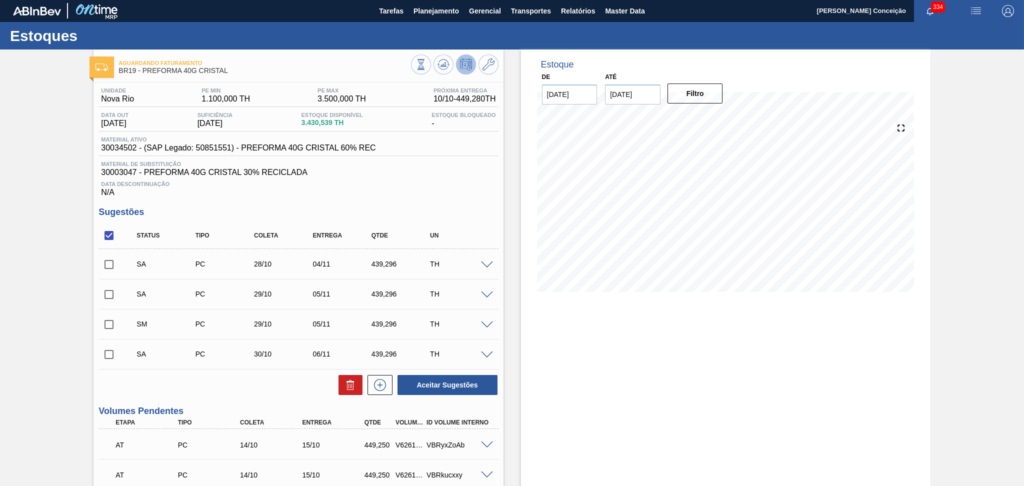
scroll to position [0, 0]
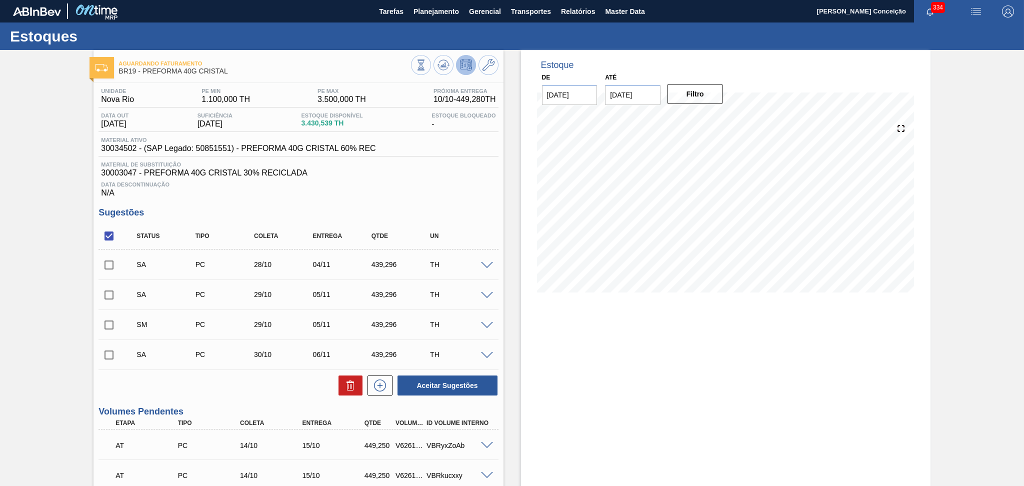
click at [114, 234] on input "checkbox" at bounding box center [109, 236] width 21 height 21
click at [113, 234] on input "checkbox" at bounding box center [109, 236] width 21 height 21
checkbox input "true"
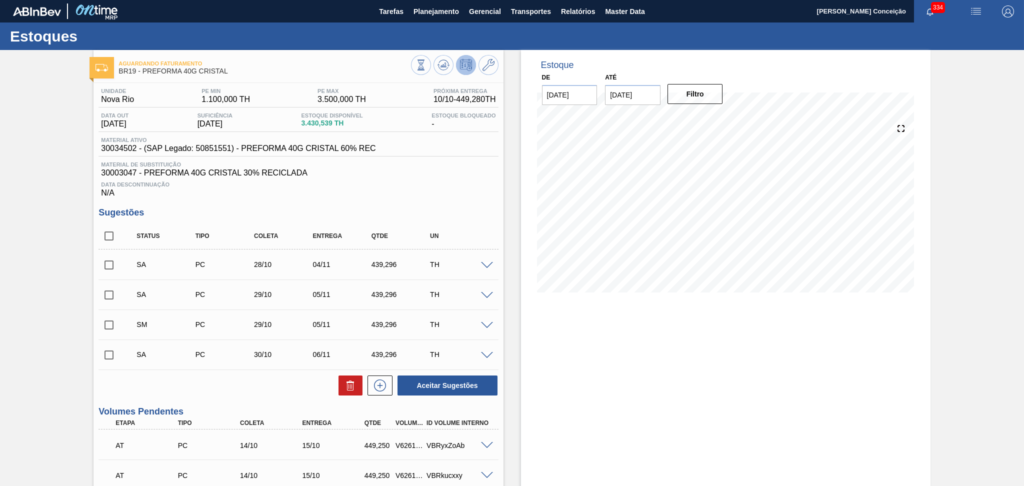
checkbox input "true"
click at [433, 384] on button "Aceitar Sugestões" at bounding box center [448, 386] width 100 height 20
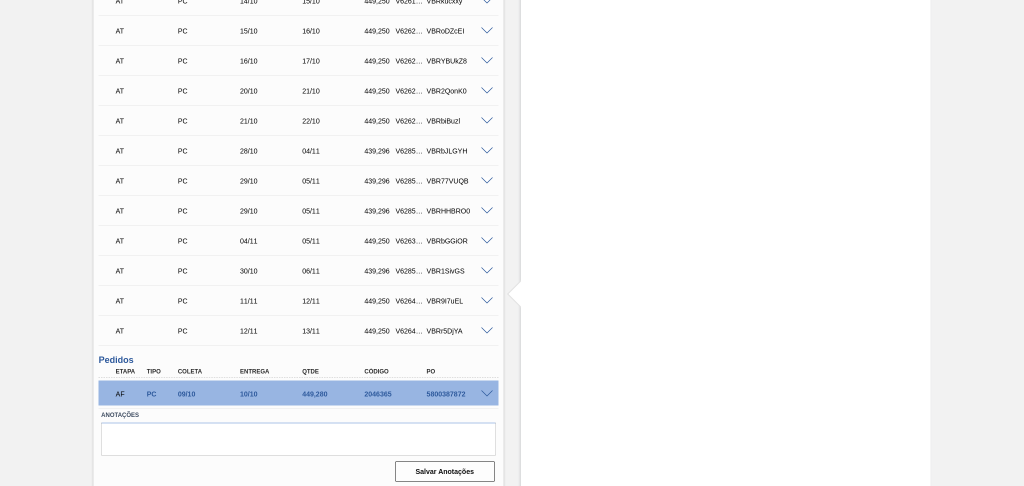
scroll to position [346, 0]
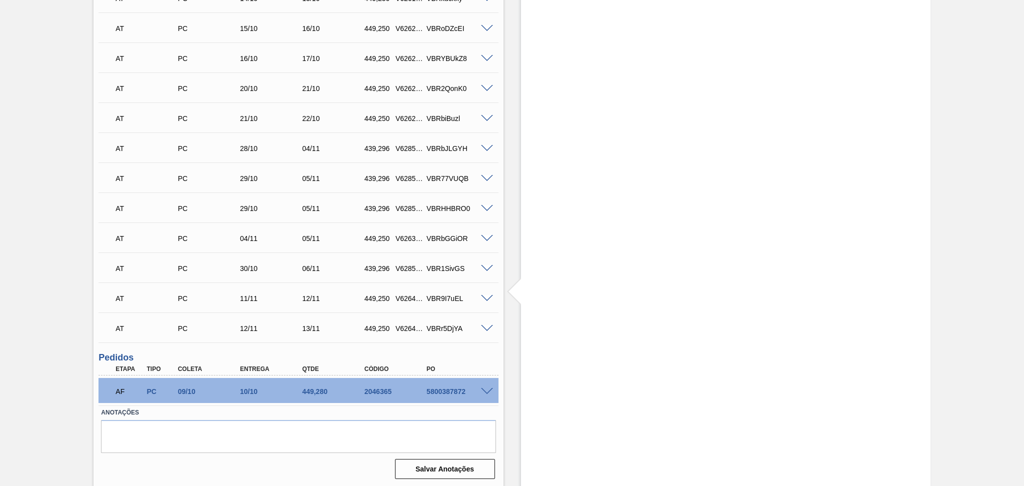
click at [487, 145] on span at bounding box center [487, 149] width 12 height 8
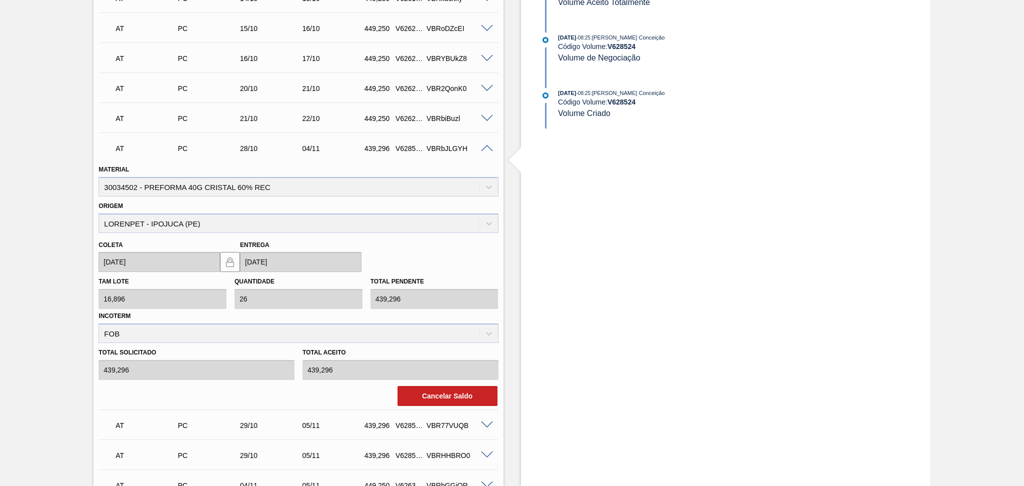
click at [487, 146] on span at bounding box center [487, 149] width 12 height 8
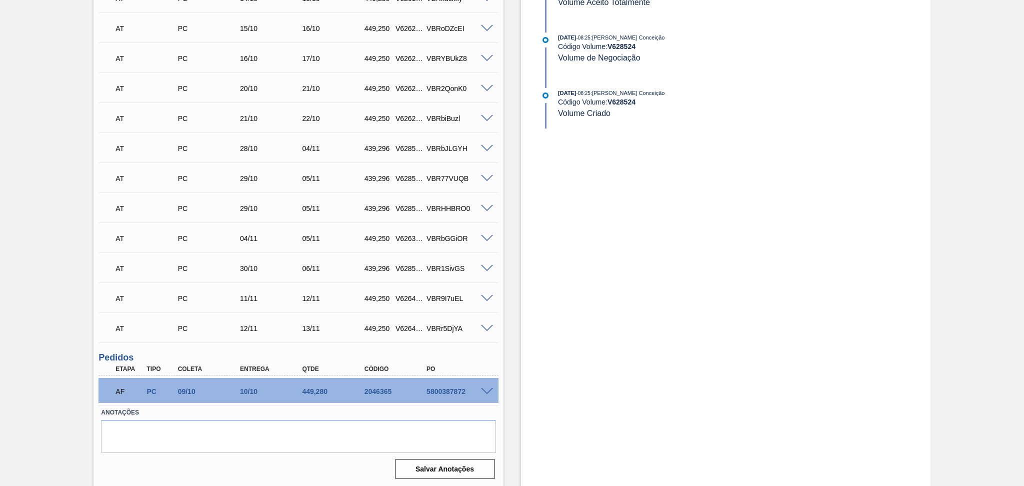
click at [486, 175] on span at bounding box center [487, 179] width 12 height 8
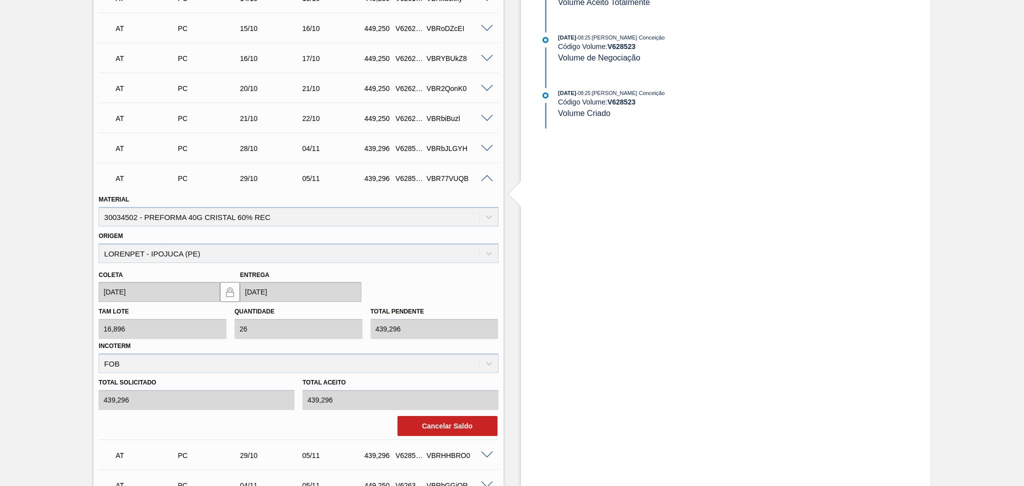
click at [486, 176] on span at bounding box center [487, 179] width 12 height 8
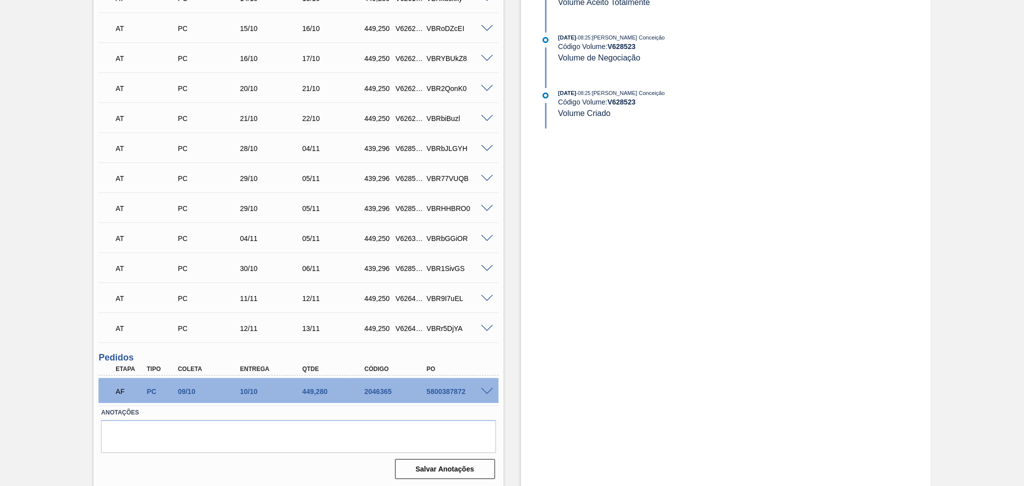
click at [482, 208] on span at bounding box center [487, 209] width 12 height 8
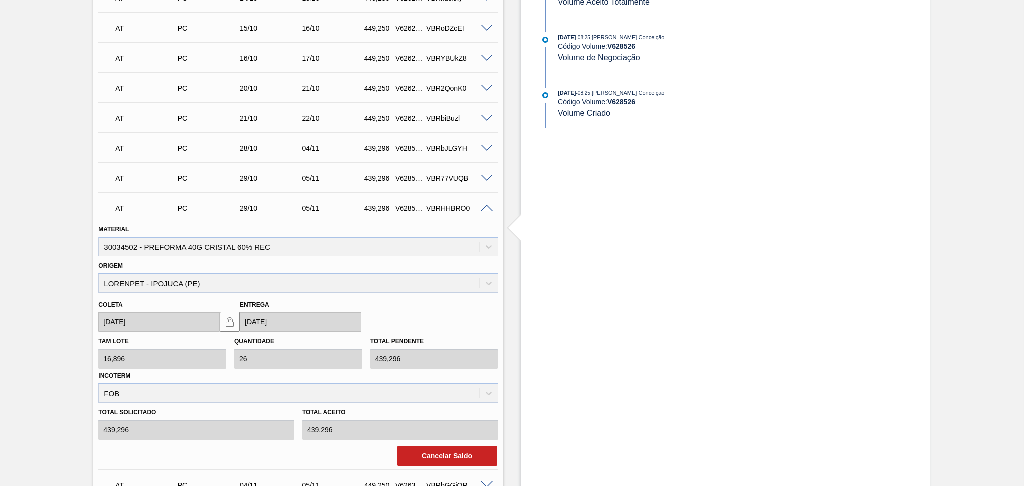
click at [482, 208] on span at bounding box center [487, 209] width 12 height 8
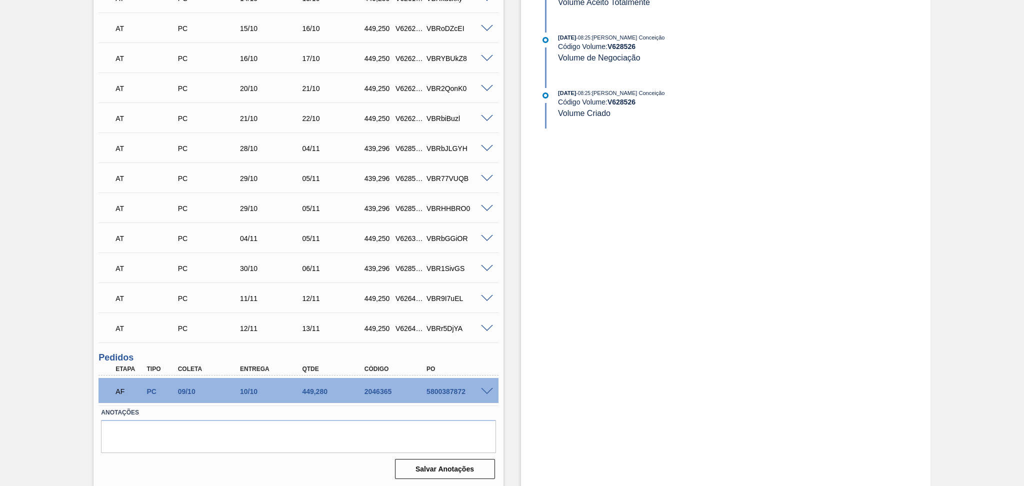
click at [485, 237] on span at bounding box center [487, 239] width 12 height 8
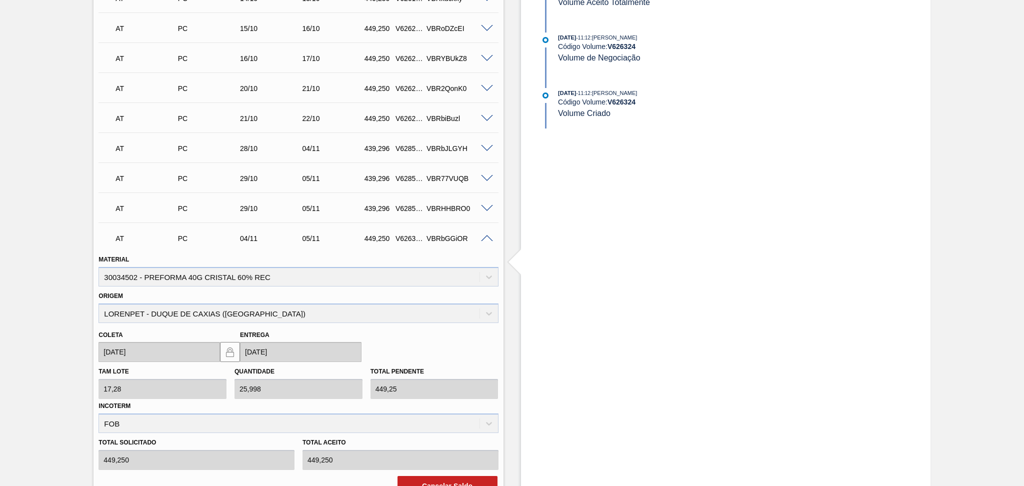
click at [485, 237] on span at bounding box center [487, 239] width 12 height 8
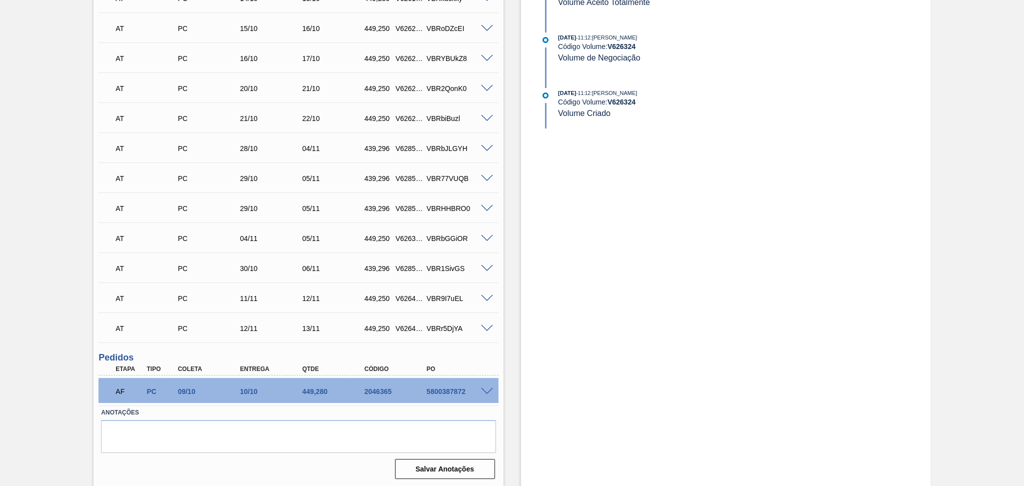
click at [485, 265] on span at bounding box center [487, 269] width 12 height 8
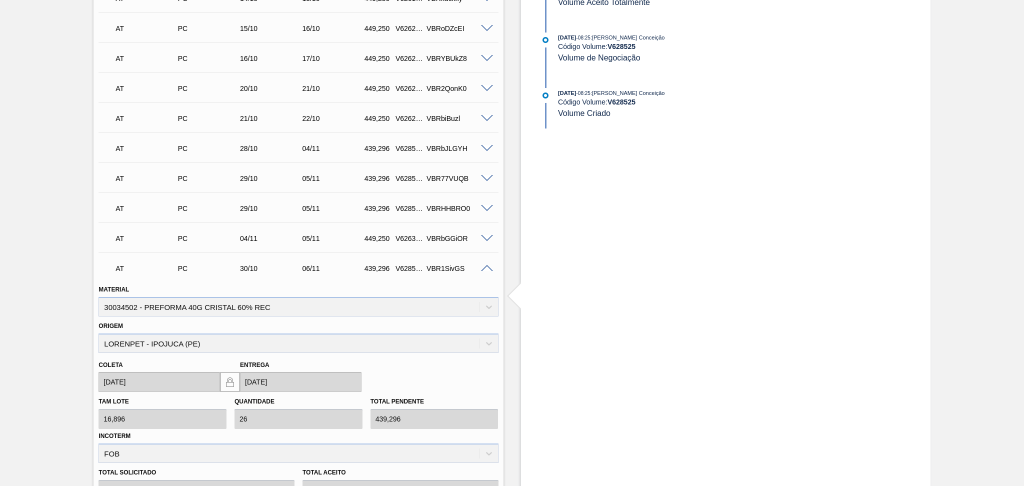
click at [485, 265] on span at bounding box center [487, 269] width 12 height 8
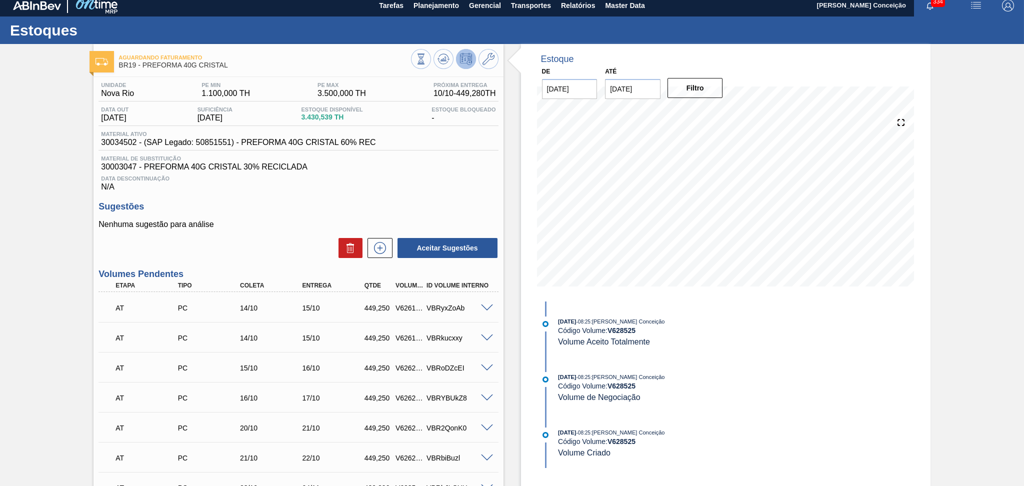
scroll to position [0, 0]
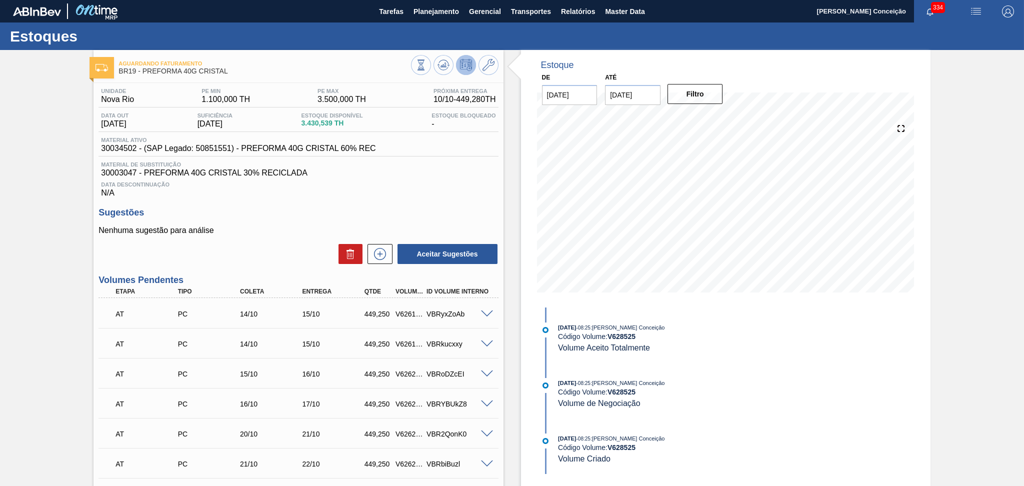
click at [386, 206] on div "Unidade Nova Rio PE MIN 1.100,000 TH PE MAX 3.500,000 TH Próxima Entrega 10/10 …" at bounding box center [299, 455] width 410 height 745
click at [271, 238] on div "Nenhuma sugestão para análise Aceitar Sugestões" at bounding box center [299, 245] width 400 height 39
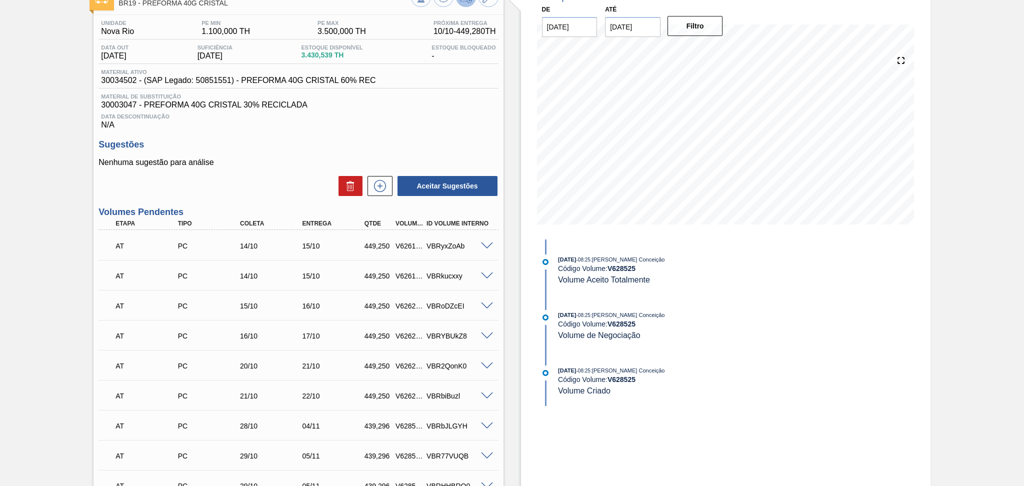
scroll to position [67, 0]
click at [379, 188] on icon at bounding box center [380, 188] width 16 height 12
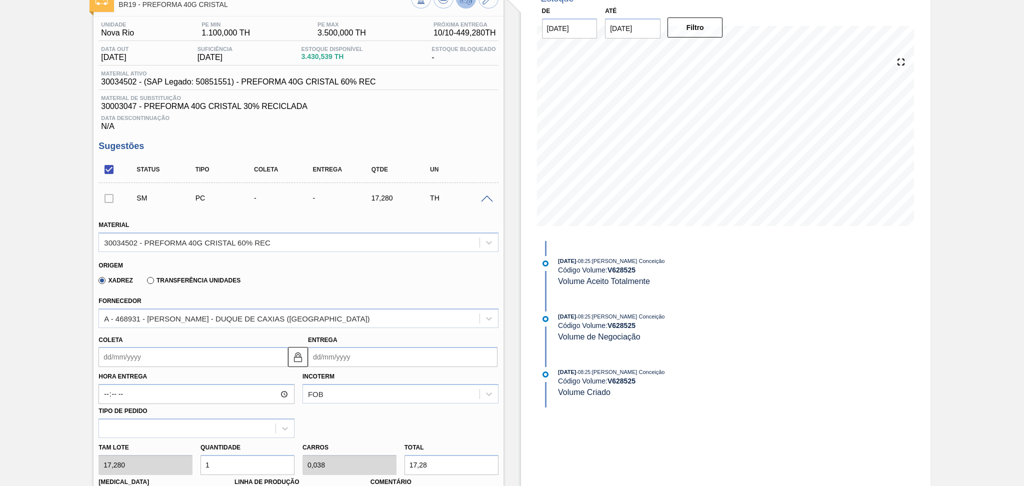
click at [278, 288] on div "Origem Xadrez Transferência Unidades" at bounding box center [299, 273] width 408 height 37
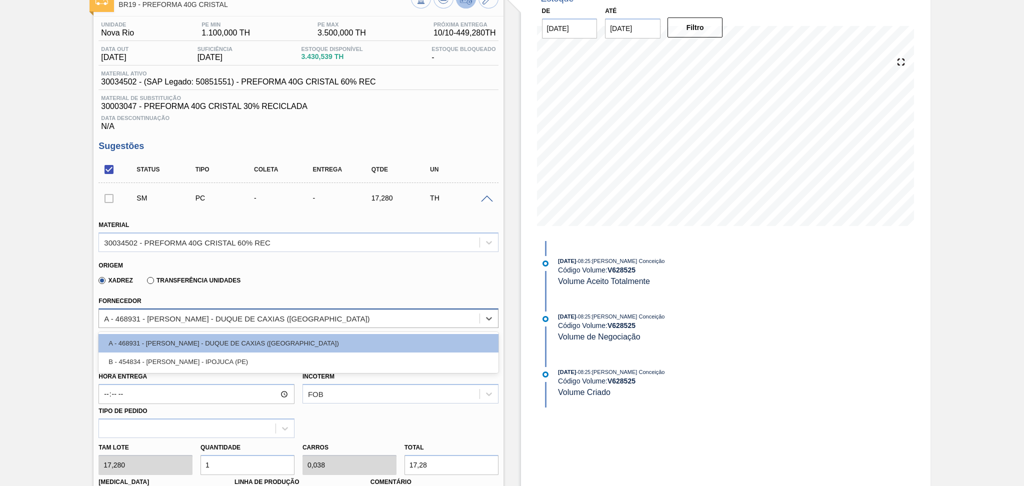
click at [231, 323] on div "A - 468931 - [PERSON_NAME] - DUQUE DE CAXIAS ([GEOGRAPHIC_DATA])" at bounding box center [289, 318] width 380 height 15
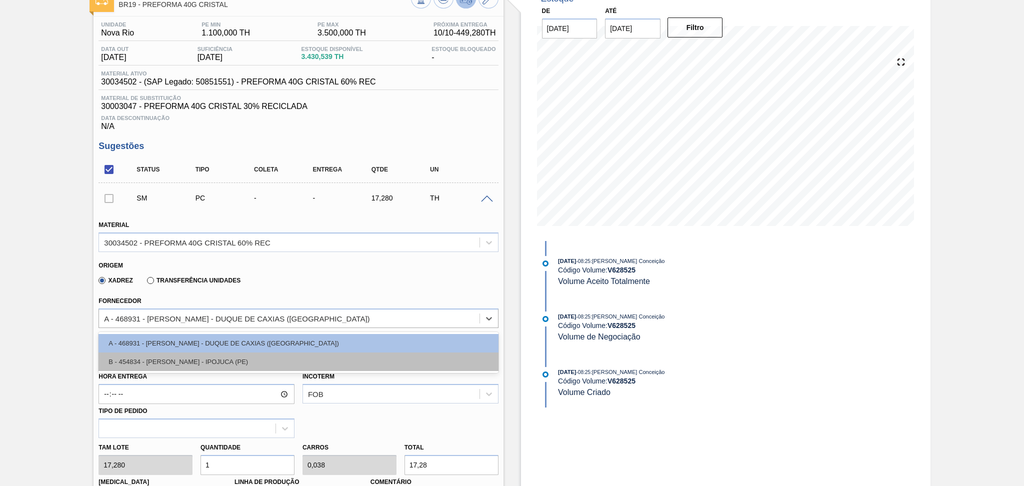
click at [232, 360] on div "B - 454834 - LORENPET - IPOJUCA (PE)" at bounding box center [299, 362] width 400 height 19
type input "16,896"
type input "1,023"
type input "0,039"
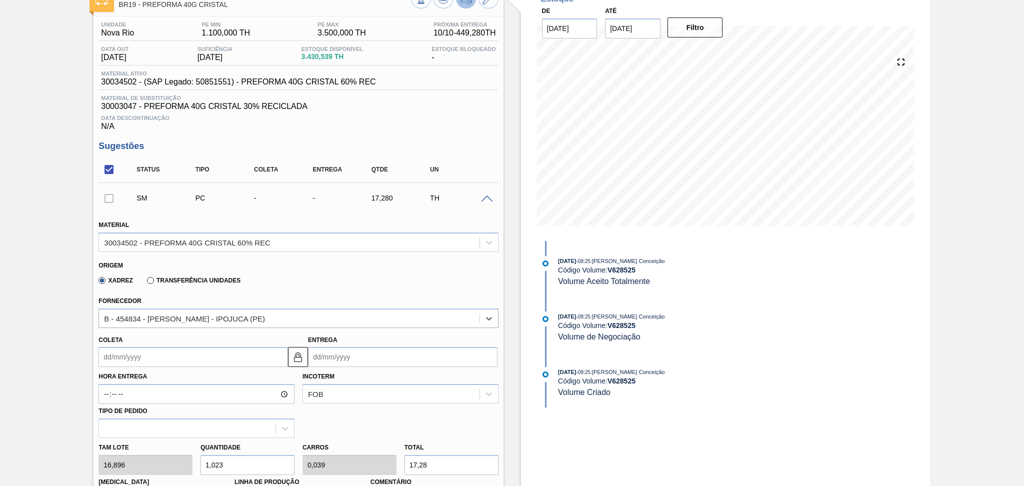
click at [281, 277] on div "Xadrez Transferência Unidades" at bounding box center [294, 279] width 391 height 20
click at [246, 288] on div "Origem Xadrez Transferência Unidades" at bounding box center [299, 273] width 408 height 37
click at [167, 356] on input "Coleta" at bounding box center [194, 357] width 190 height 20
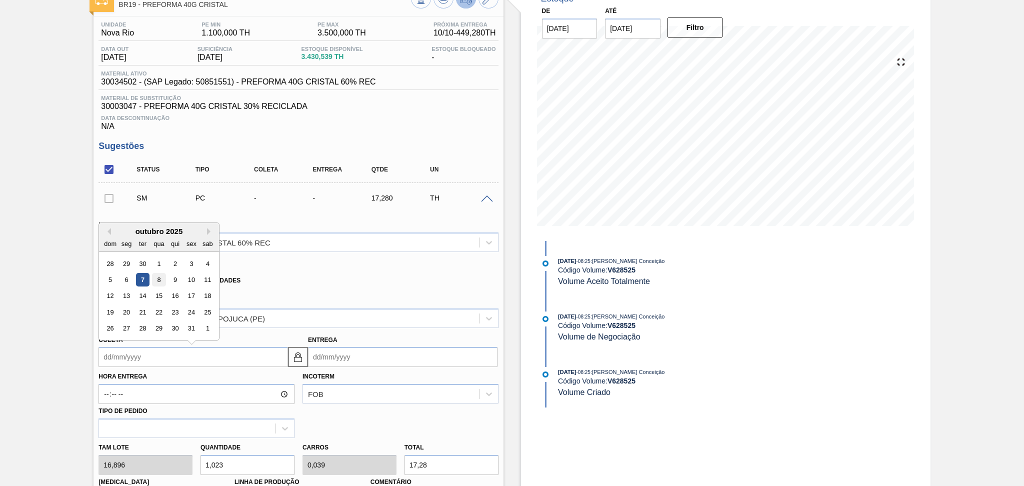
click at [161, 279] on div "8" at bounding box center [160, 280] width 14 height 14
type input "08/10/2025"
type input "[DATE]"
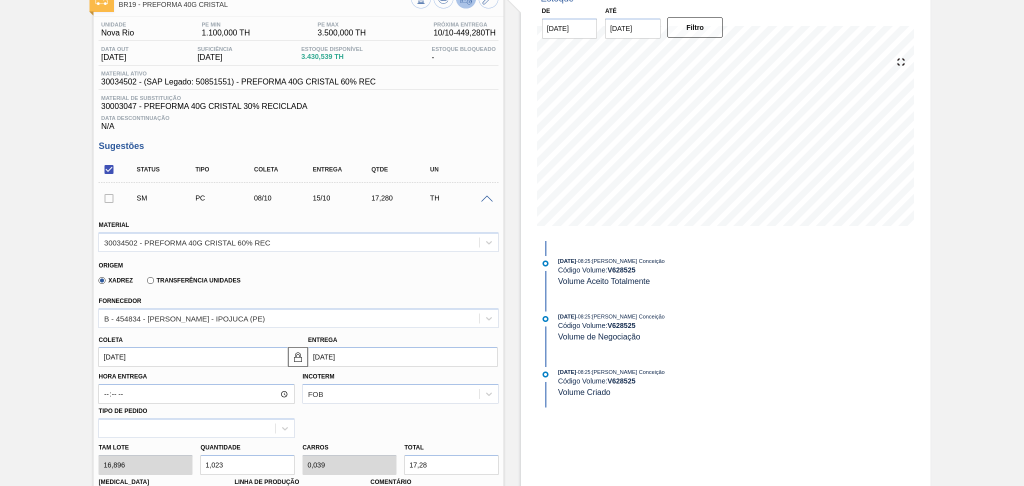
scroll to position [0, 0]
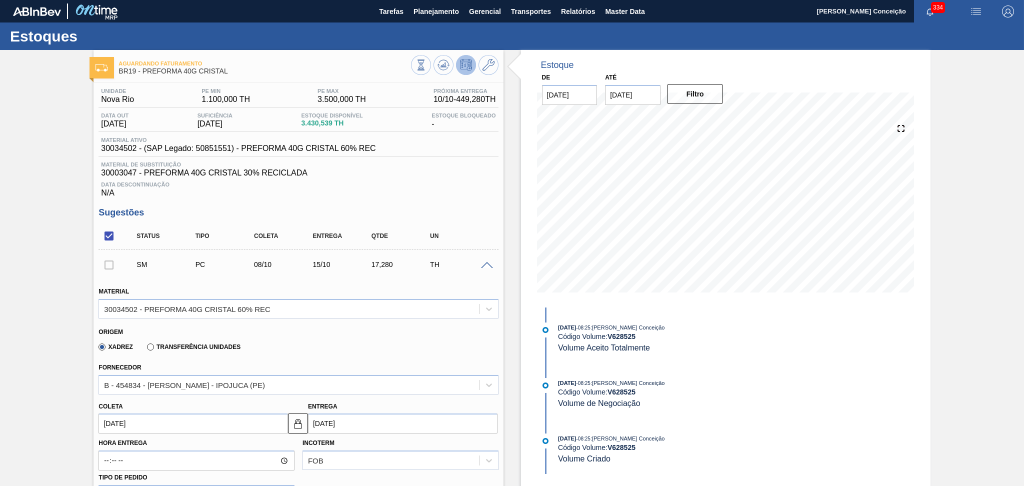
click at [265, 338] on div "Xadrez Transferência Unidades" at bounding box center [294, 346] width 391 height 20
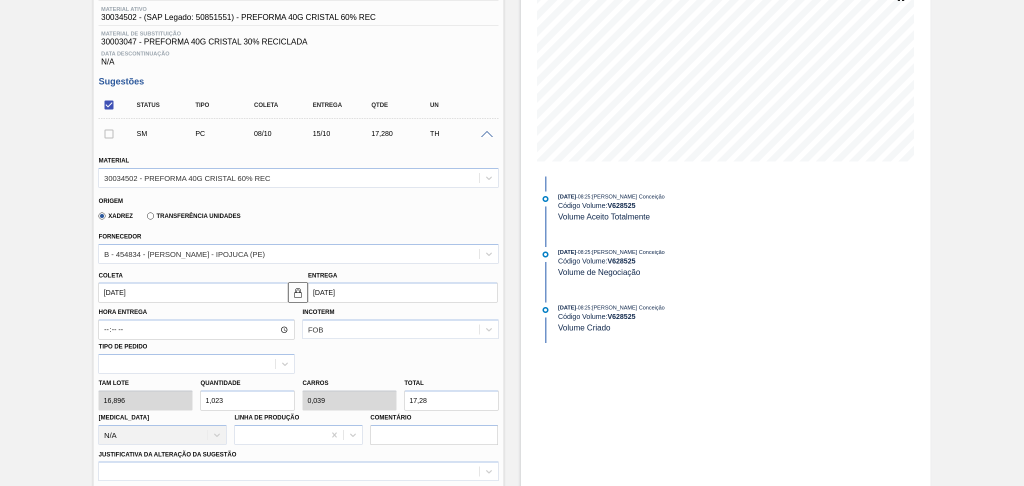
scroll to position [133, 0]
click at [148, 399] on div "Tam lote 16,896 Quantidade 1,023 Carros 0,039 Total 17,28 Doca N/A Linha de Pro…" at bounding box center [299, 408] width 408 height 72
type input "2"
type input "0,077"
type input "33,792"
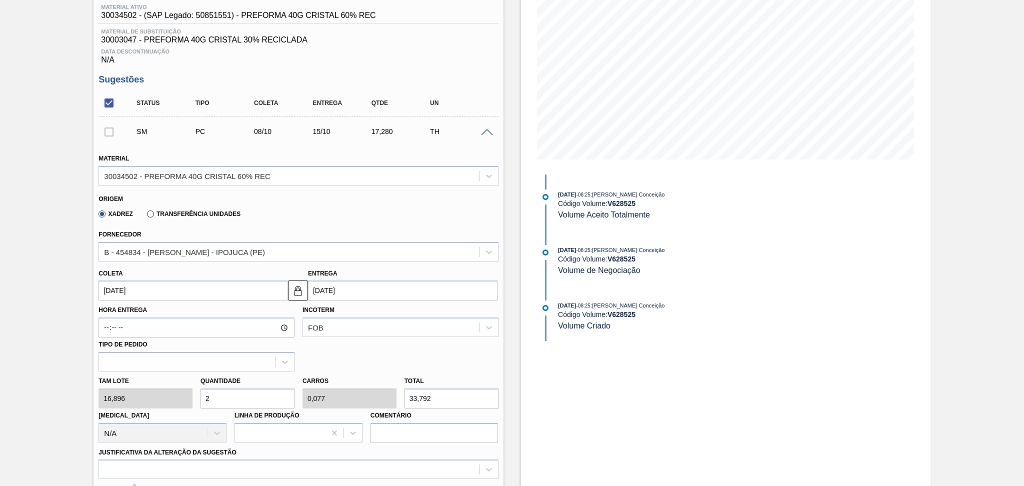
type input "26"
type input "1"
type input "439,296"
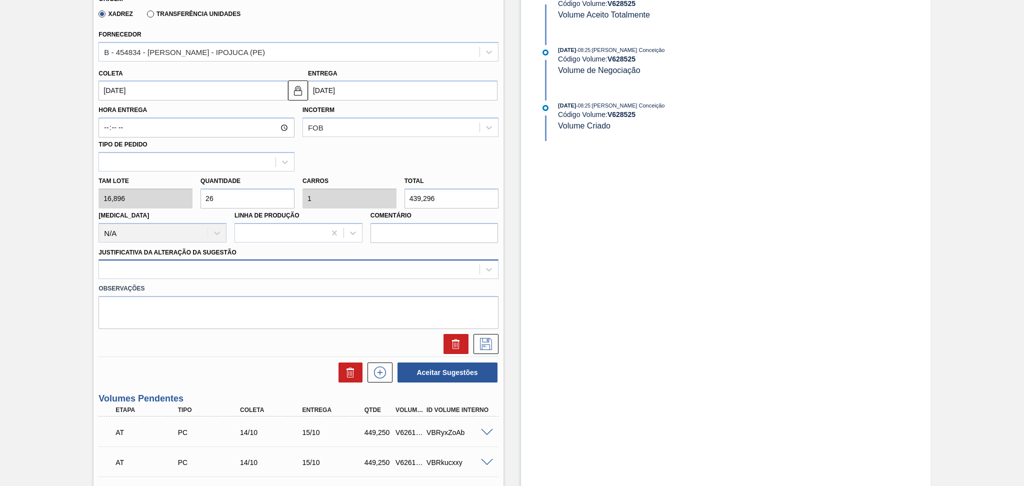
type input "26"
click at [215, 264] on div at bounding box center [289, 270] width 380 height 15
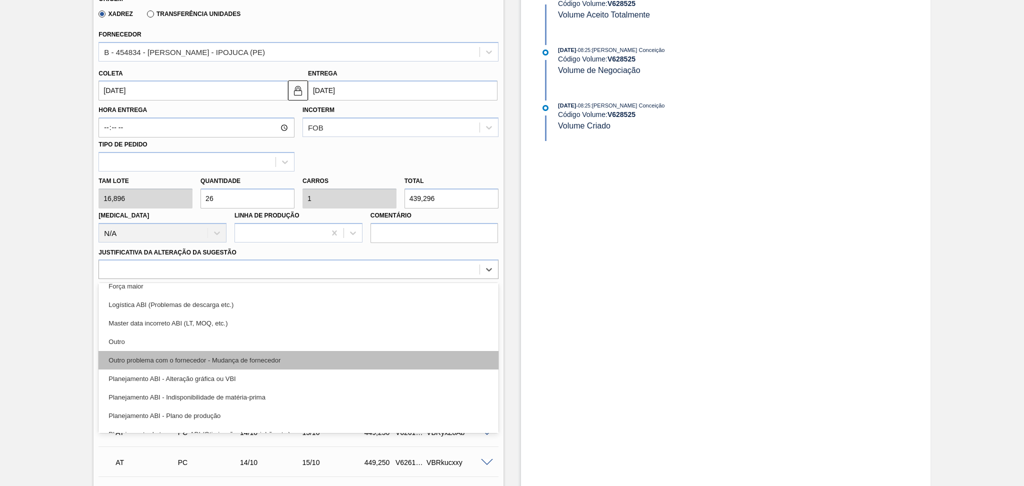
scroll to position [67, 0]
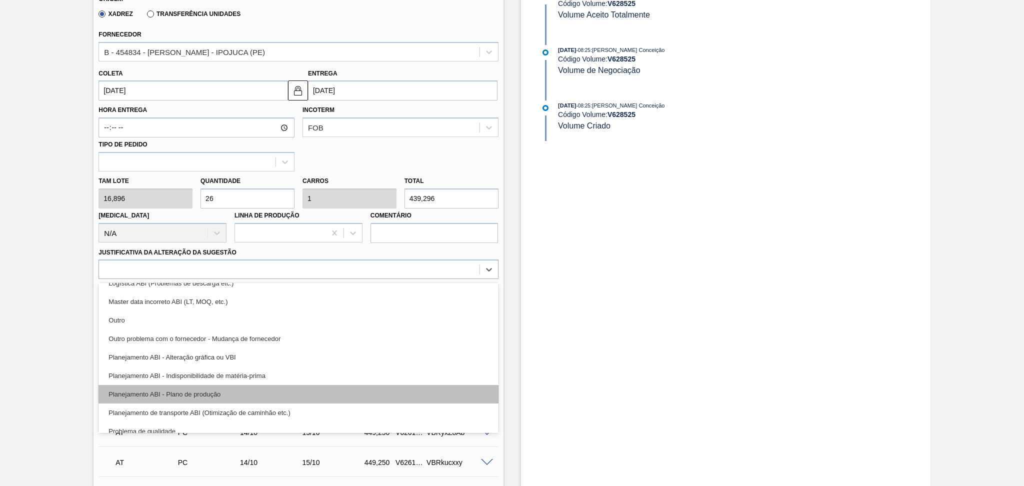
click at [213, 394] on div "Planejamento ABI - Plano de produção" at bounding box center [299, 394] width 400 height 19
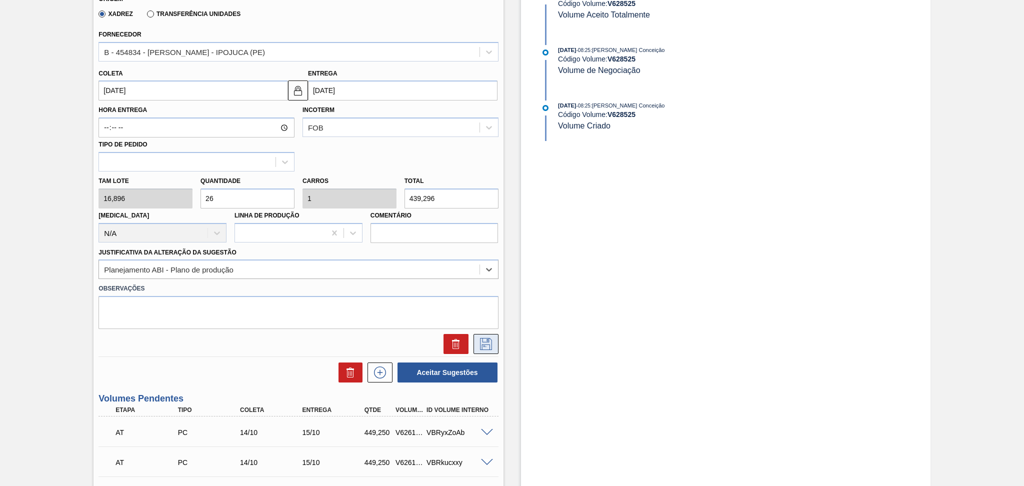
click at [492, 342] on icon at bounding box center [486, 344] width 16 height 12
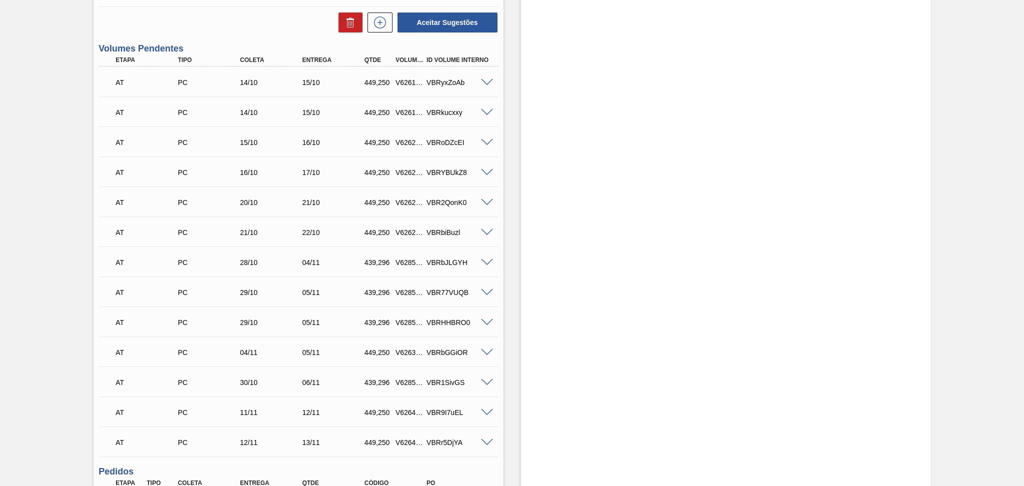
click at [517, 335] on div "Estoque De 07/10/2025 Até 30/11/2025 Filtro" at bounding box center [717, 159] width 427 height 885
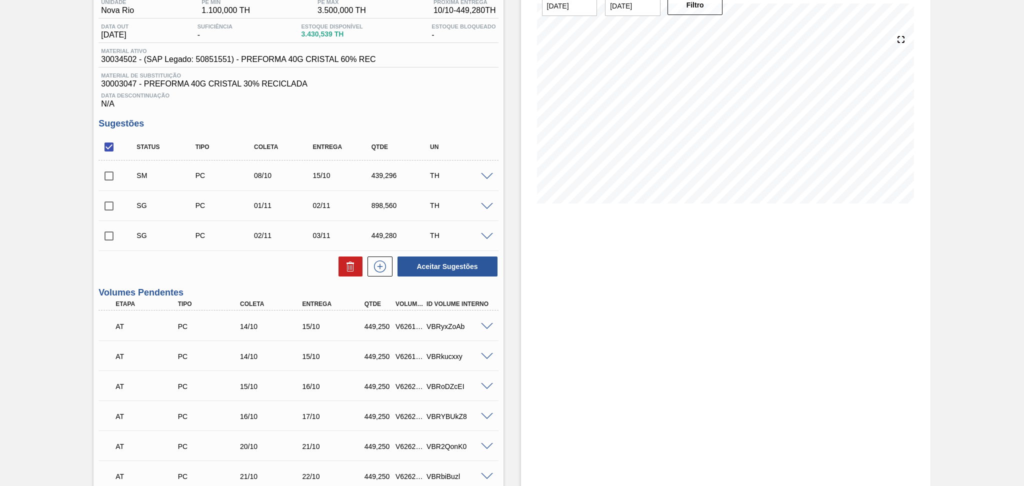
scroll to position [0, 0]
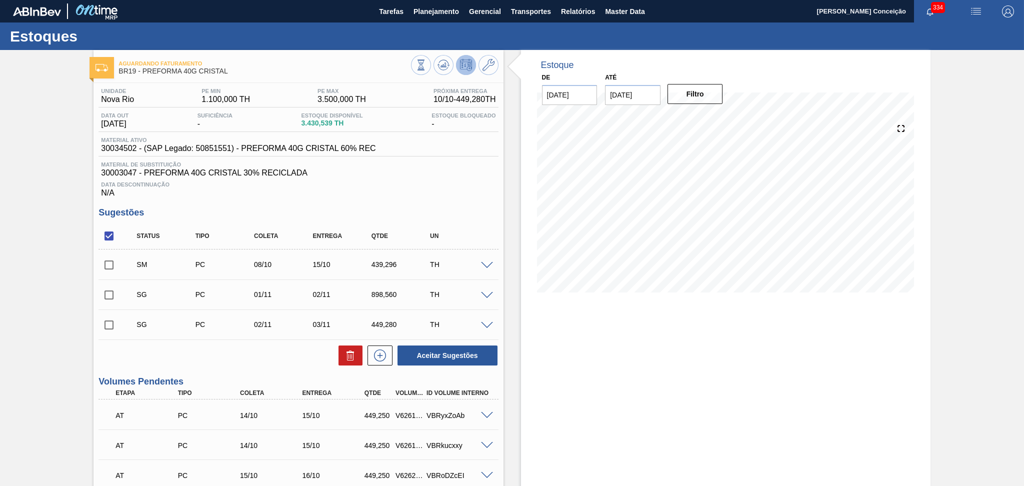
click at [112, 240] on input "checkbox" at bounding box center [109, 236] width 21 height 21
checkbox input "true"
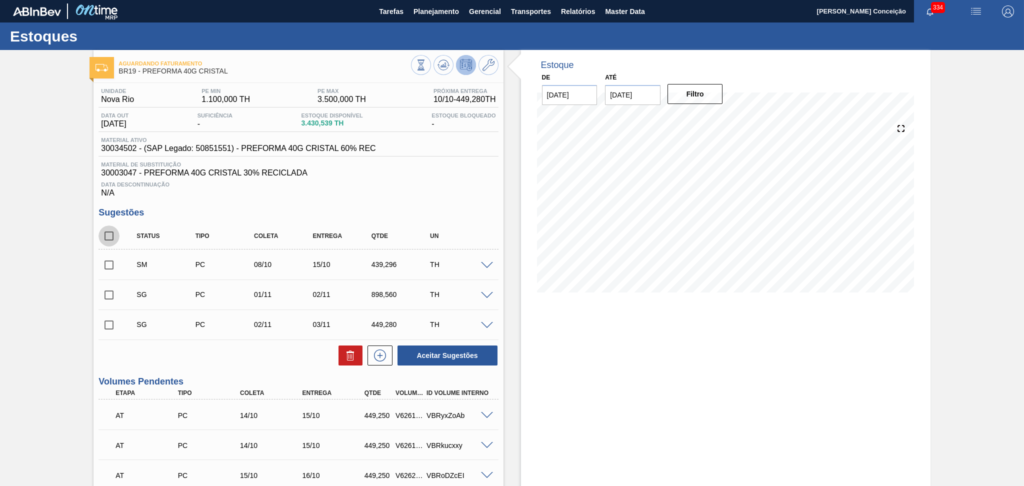
checkbox input "true"
click at [350, 355] on icon at bounding box center [351, 356] width 12 height 12
checkbox input "false"
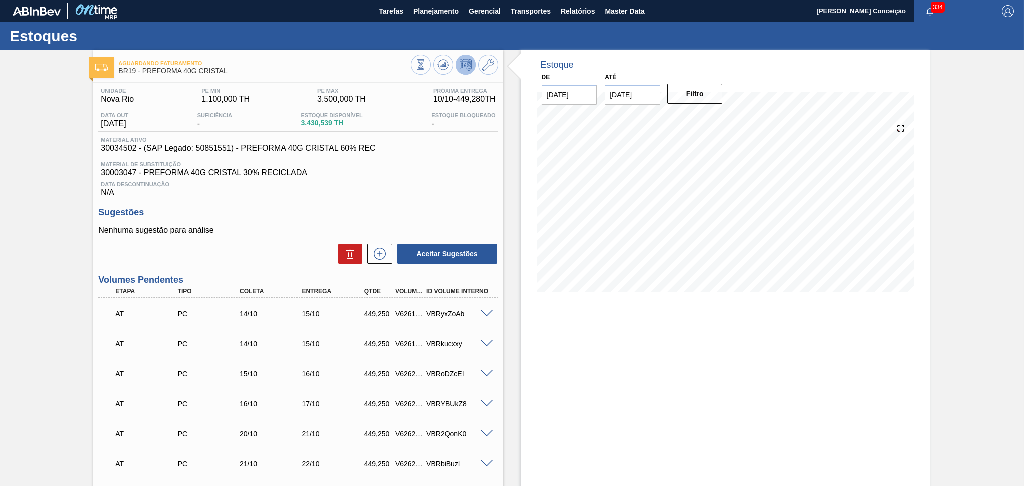
click at [100, 272] on div "Unidade Nova Rio PE MIN 1.100,000 TH PE MAX 3.500,000 TH Próxima Entrega 10/10 …" at bounding box center [299, 455] width 410 height 745
click at [229, 247] on div "Aceitar Sugestões" at bounding box center [299, 254] width 400 height 22
click at [302, 201] on div "Unidade Nova Rio PE MIN 1.100,000 TH PE MAX 3.500,000 TH Próxima Entrega 10/10 …" at bounding box center [299, 455] width 410 height 745
click at [428, 12] on span "Planejamento" at bounding box center [437, 12] width 46 height 12
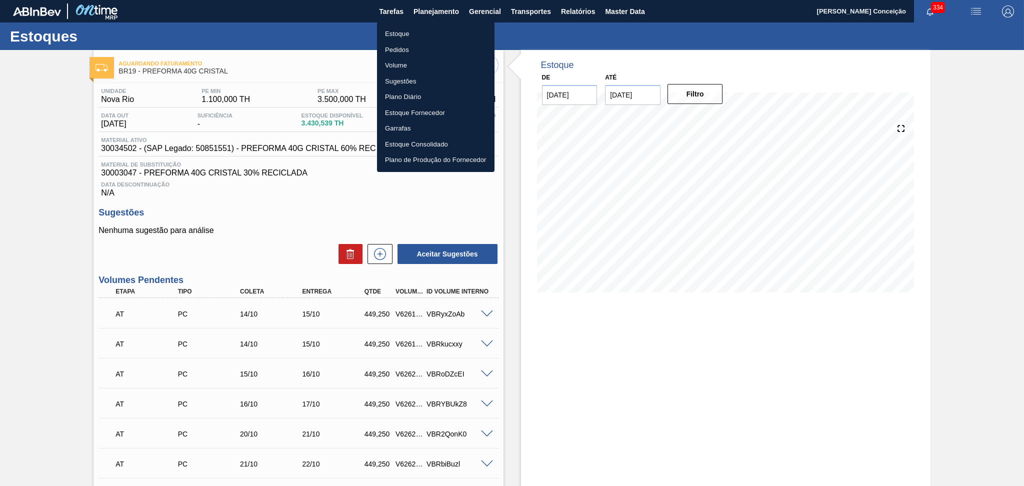
click at [409, 39] on li "Estoque" at bounding box center [436, 34] width 118 height 16
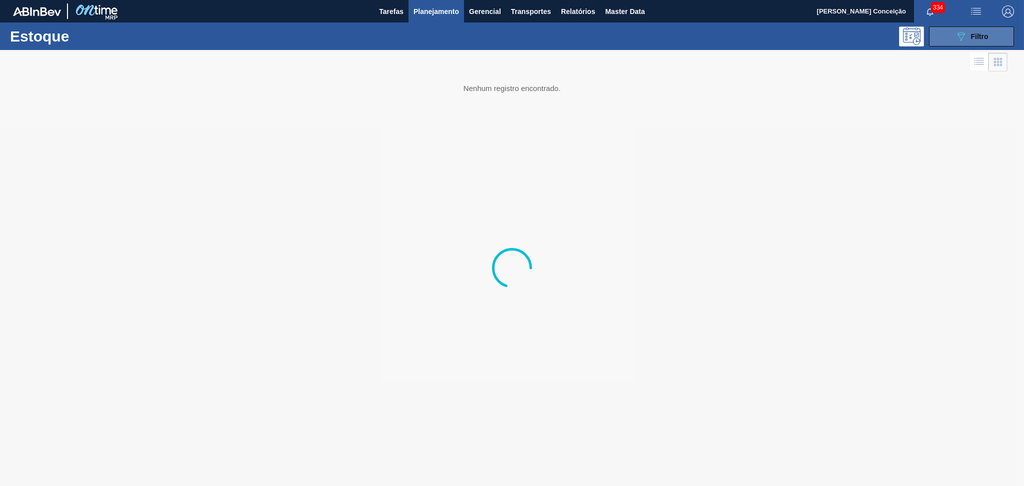
click at [968, 28] on button "089F7B8B-B2A5-4AFE-B5C0-19BA573D28AC Filtro" at bounding box center [971, 37] width 85 height 20
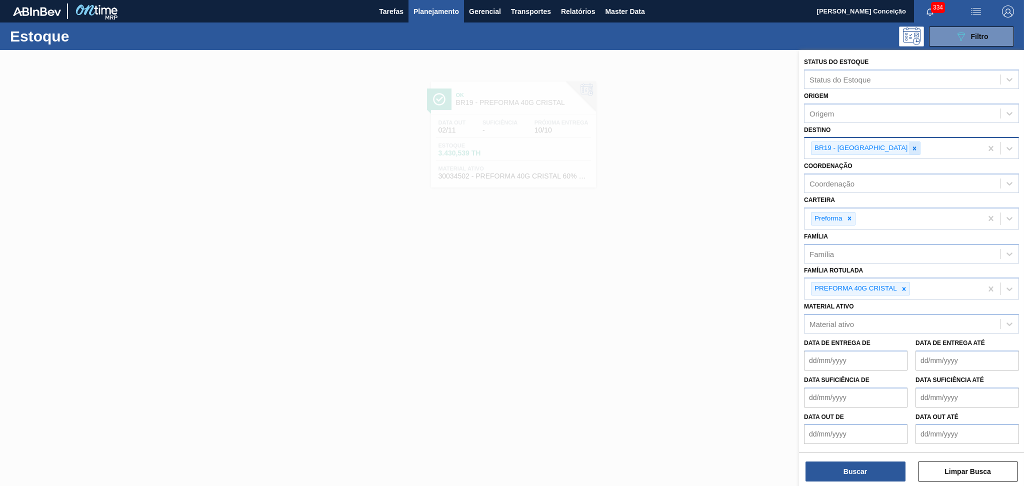
click at [911, 149] on icon at bounding box center [914, 148] width 7 height 7
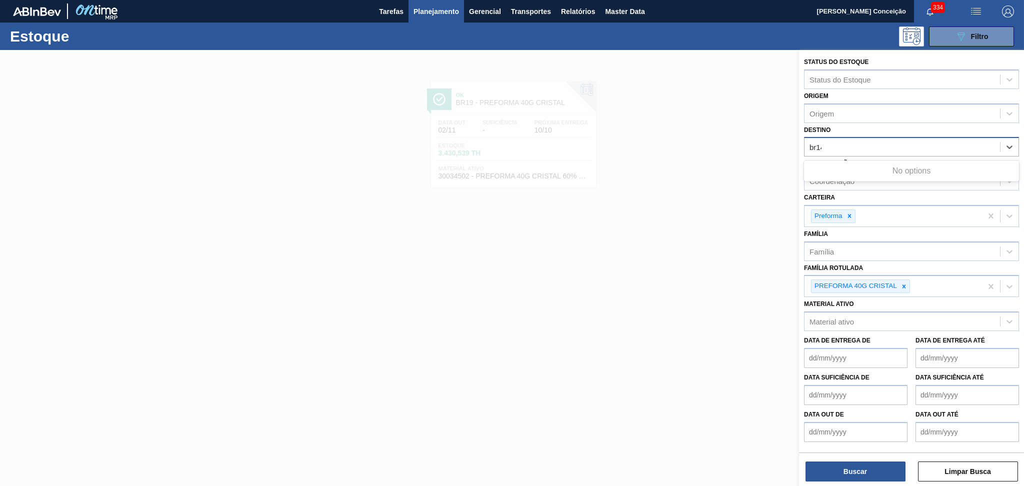
type input "br14"
click at [847, 145] on div "Destino" at bounding box center [903, 147] width 196 height 15
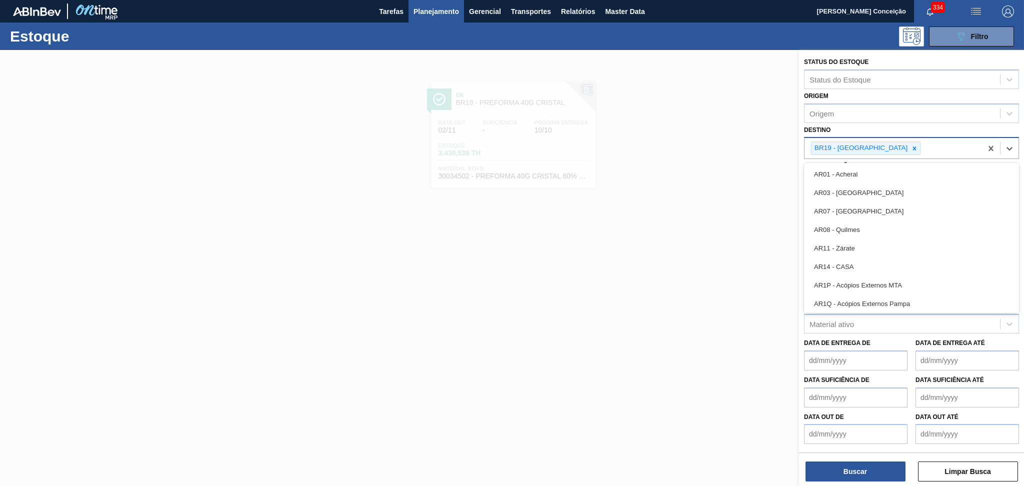
click at [909, 143] on div at bounding box center [914, 148] width 11 height 13
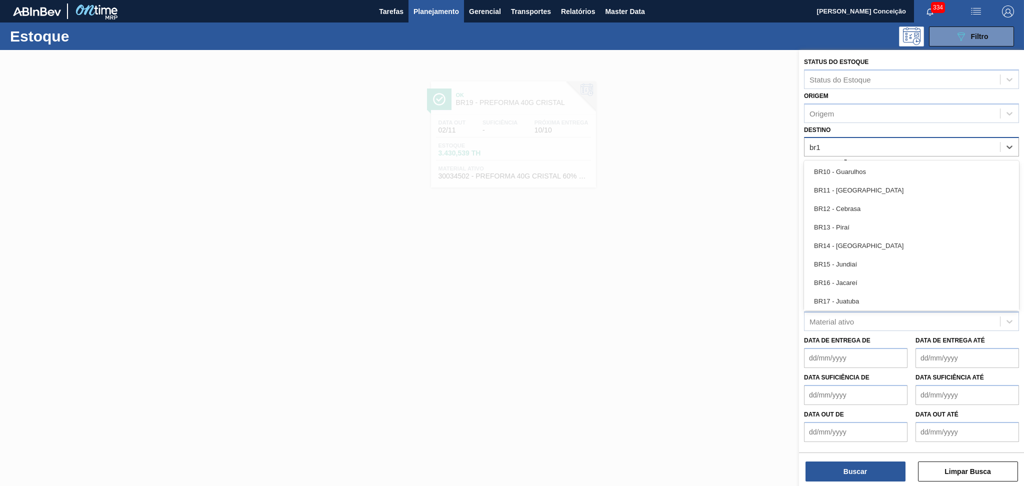
type input "br14"
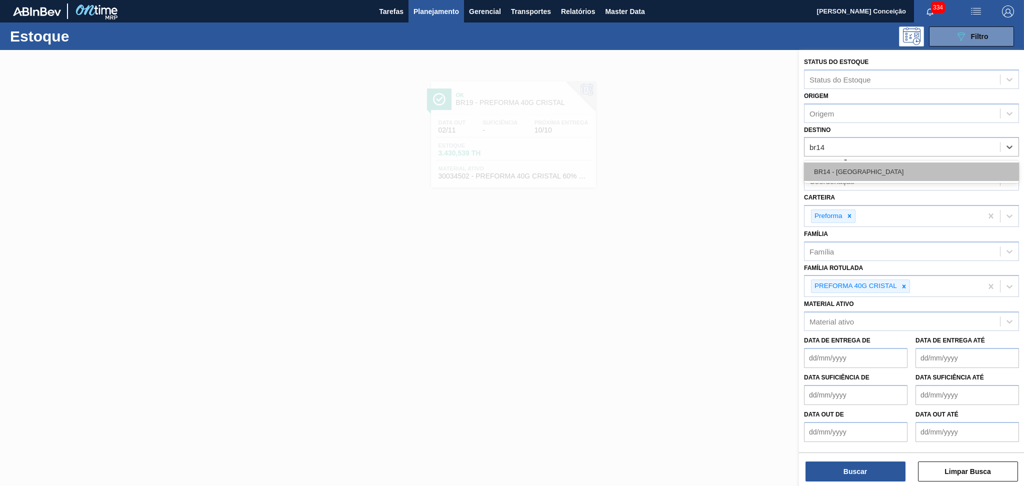
click at [877, 165] on div "BR14 - Curitibana" at bounding box center [911, 172] width 215 height 19
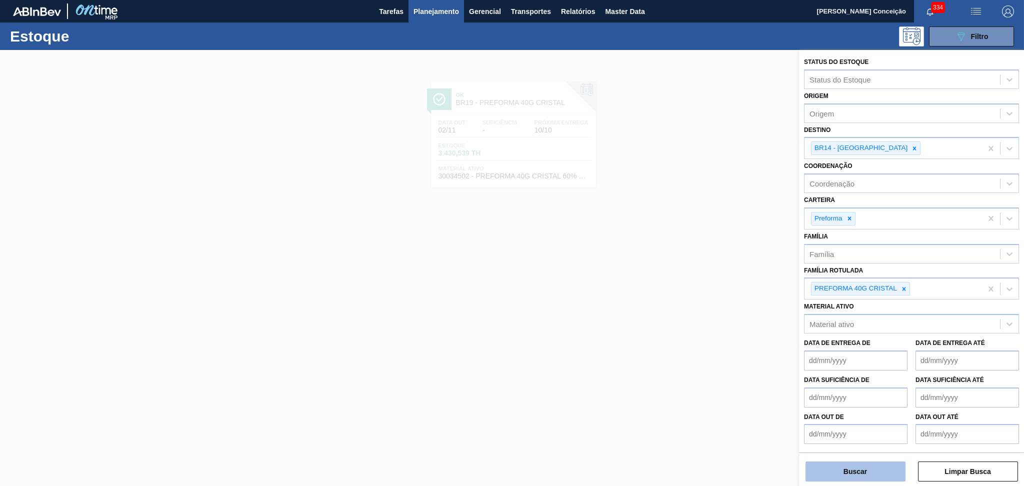
click at [850, 473] on button "Buscar" at bounding box center [856, 472] width 100 height 20
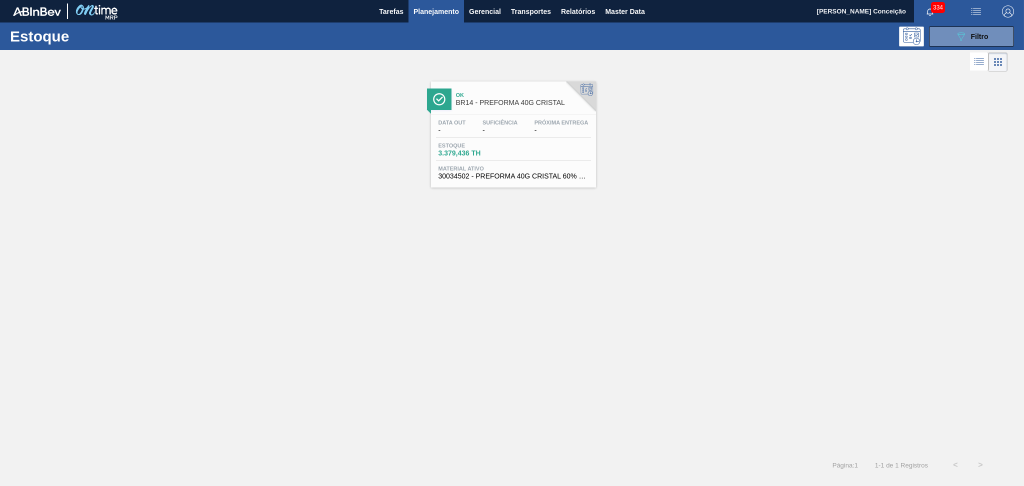
click at [513, 133] on span "-" at bounding box center [500, 131] width 35 height 8
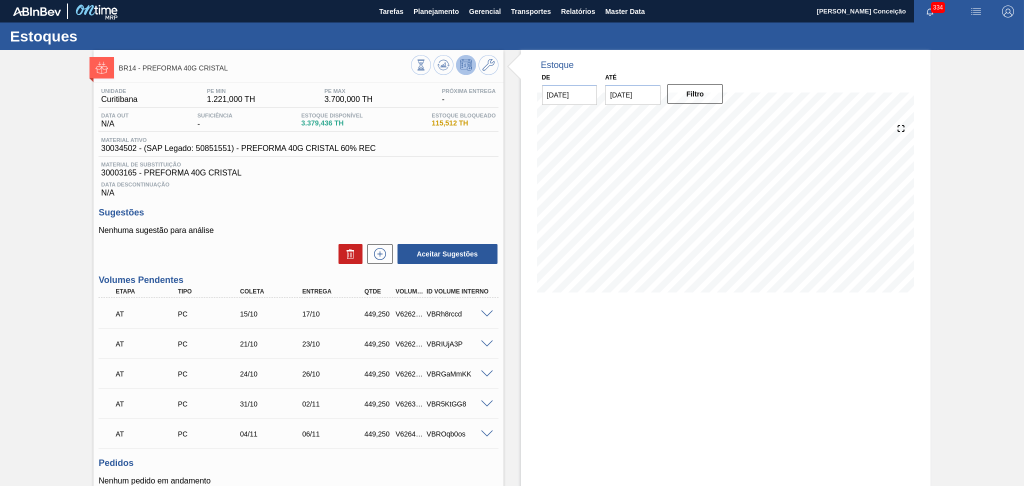
click at [269, 251] on div "Aceitar Sugestões" at bounding box center [299, 254] width 400 height 22
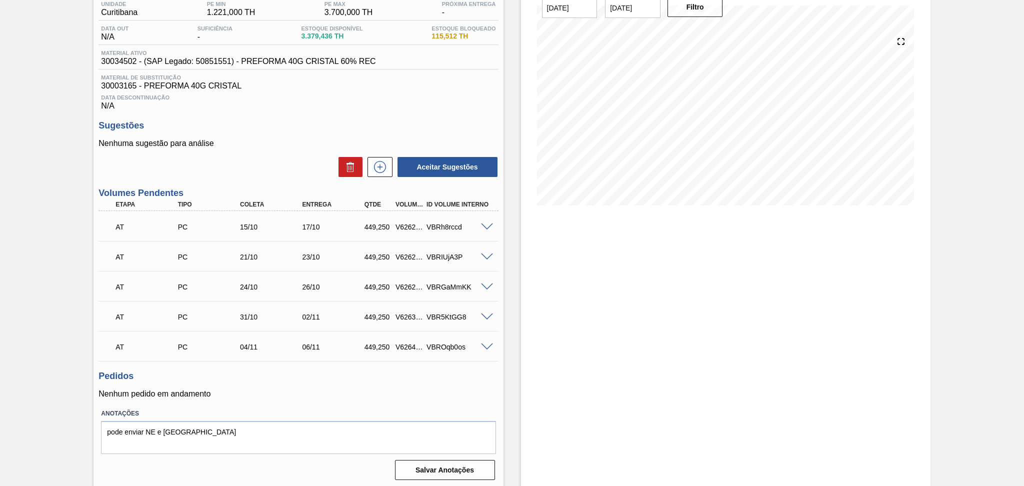
scroll to position [89, 0]
click at [485, 316] on span at bounding box center [487, 316] width 12 height 8
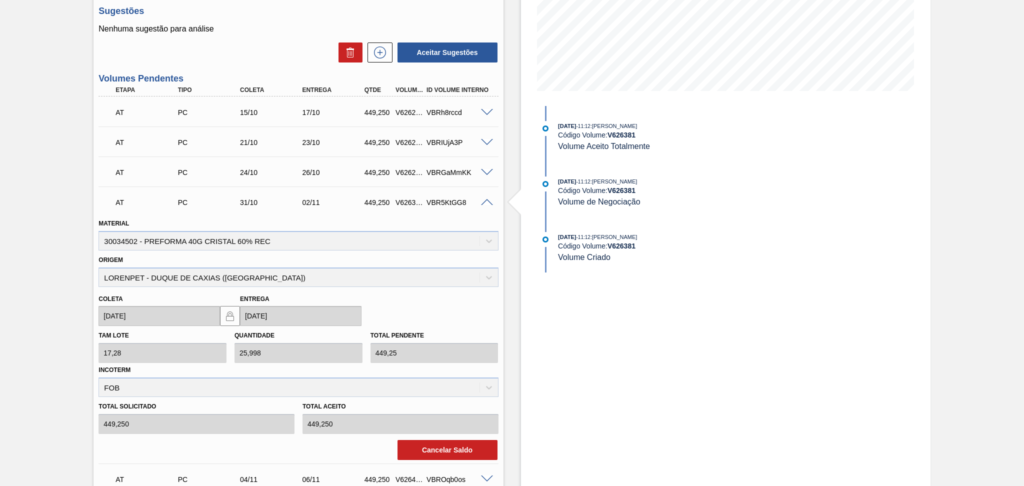
scroll to position [222, 0]
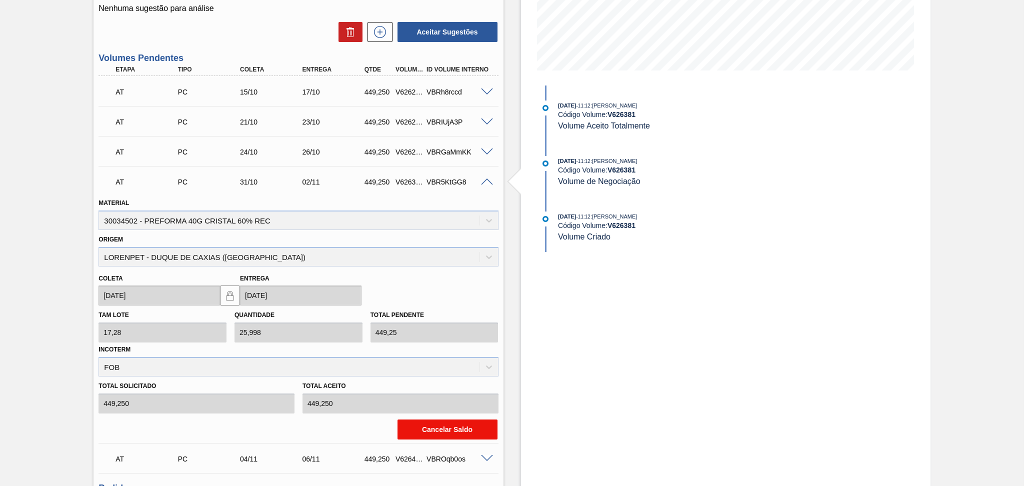
click at [441, 426] on button "Cancelar Saldo" at bounding box center [448, 430] width 100 height 20
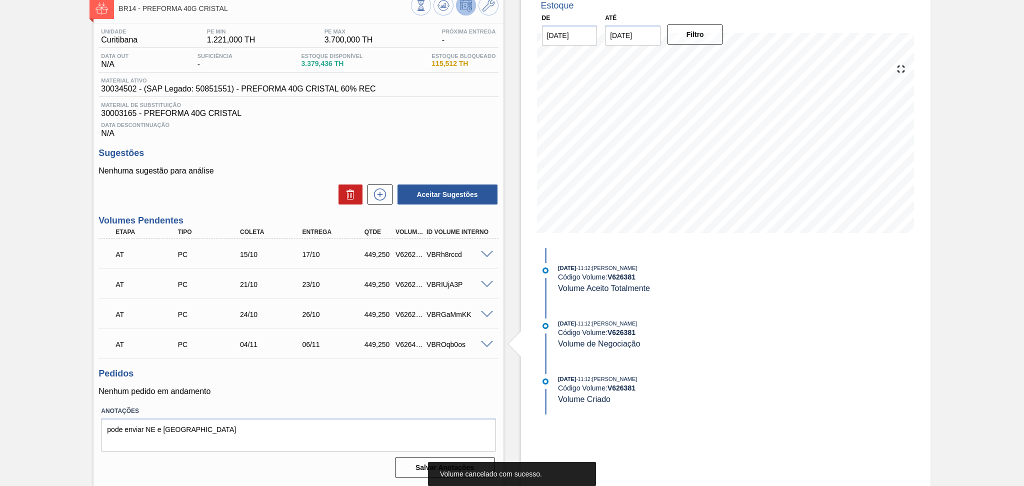
scroll to position [59, 0]
click at [377, 198] on icon at bounding box center [380, 196] width 16 height 12
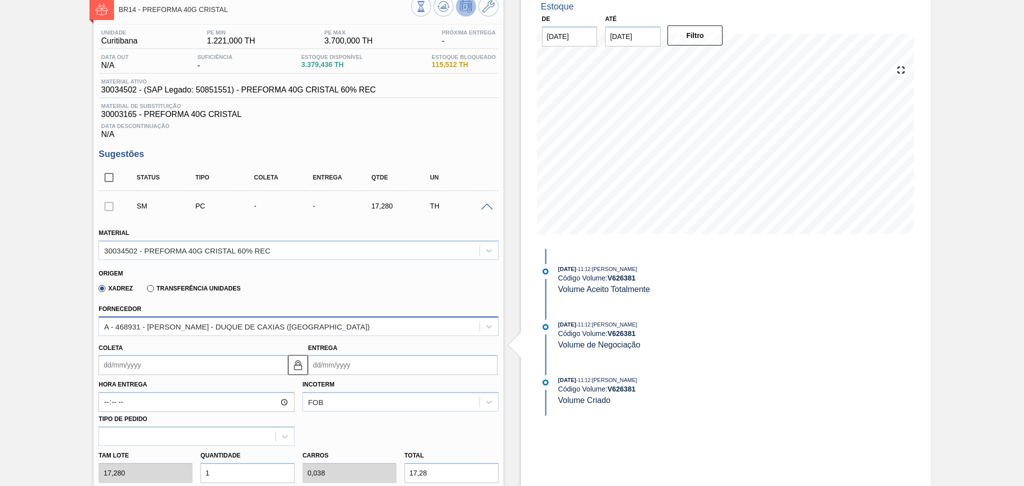
click at [226, 327] on div "A - 468931 - [PERSON_NAME] - DUQUE DE CAXIAS ([GEOGRAPHIC_DATA])" at bounding box center [237, 326] width 266 height 9
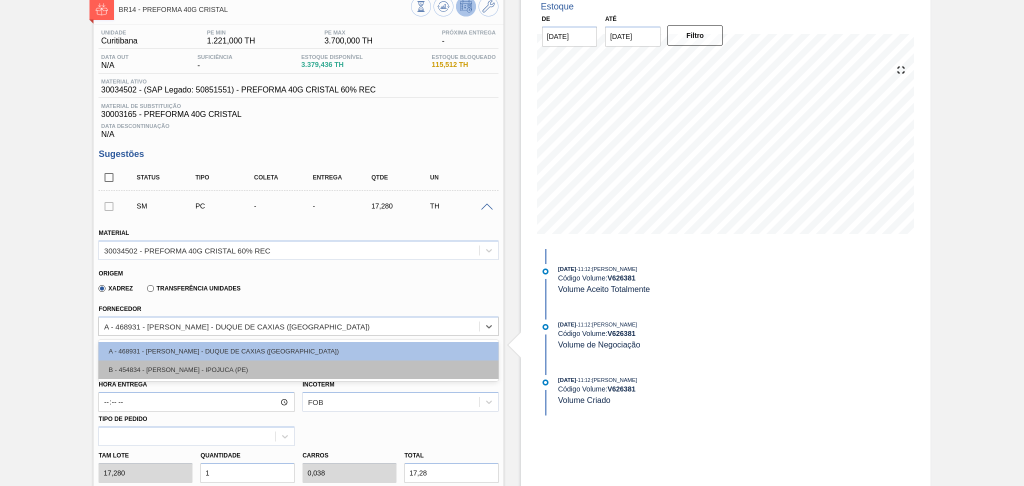
click at [218, 367] on div "B - 454834 - LORENPET - IPOJUCA (PE)" at bounding box center [299, 370] width 400 height 19
type input "16,848"
type input "1,026"
type input "0,039"
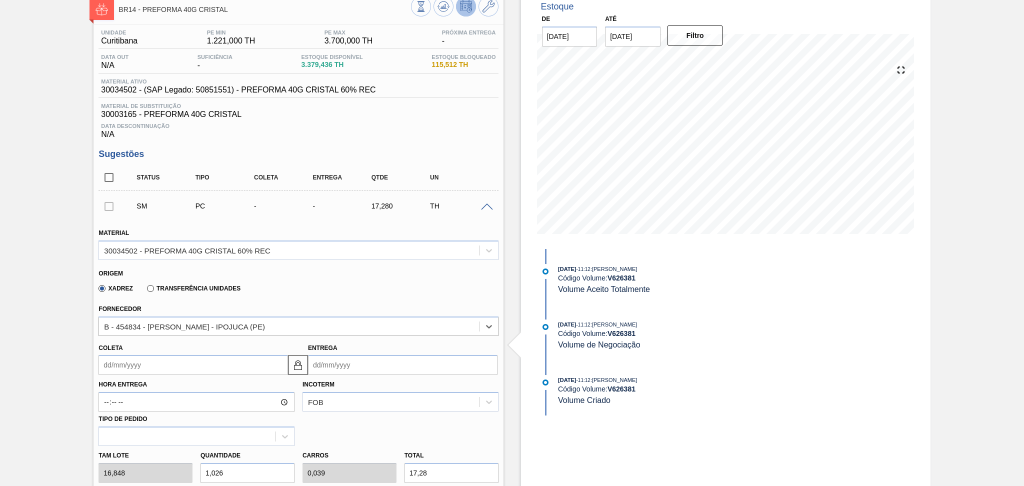
click at [150, 367] on input "Coleta" at bounding box center [194, 365] width 190 height 20
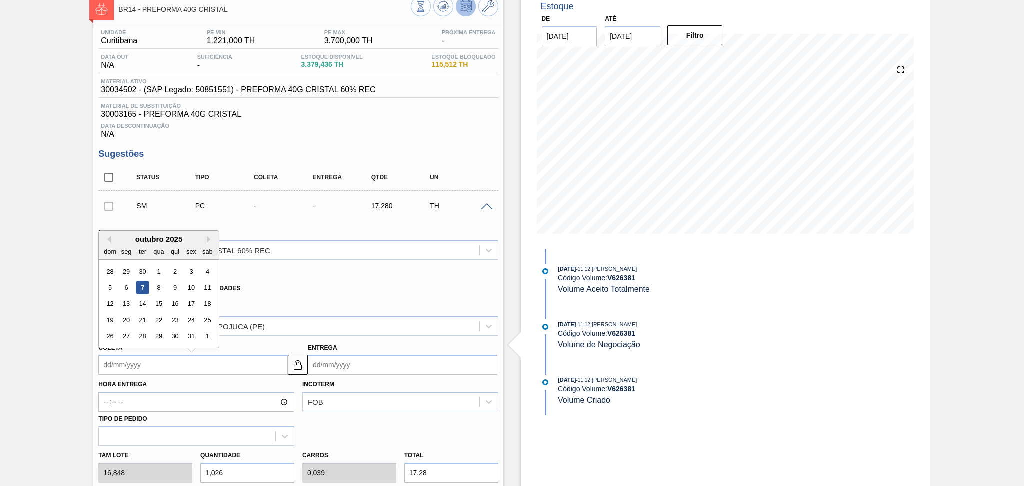
type input "3"
type input "10/10/2025"
type input "31"
type input "[DATE]"
type input "31/1"
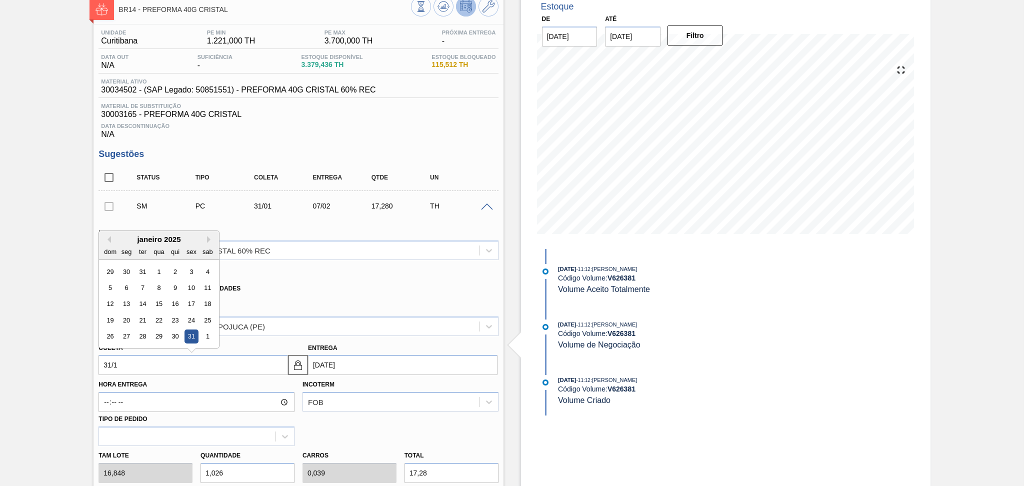
type input "07/02/2025"
type input "31/10"
type input "[DATE]"
click at [193, 332] on div "31" at bounding box center [192, 337] width 14 height 14
type input "[DATE]"
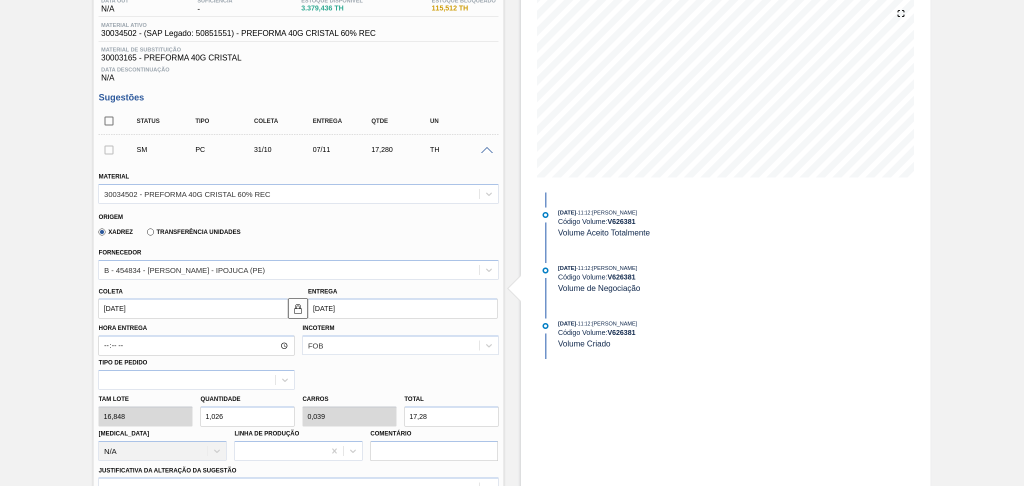
scroll to position [192, 0]
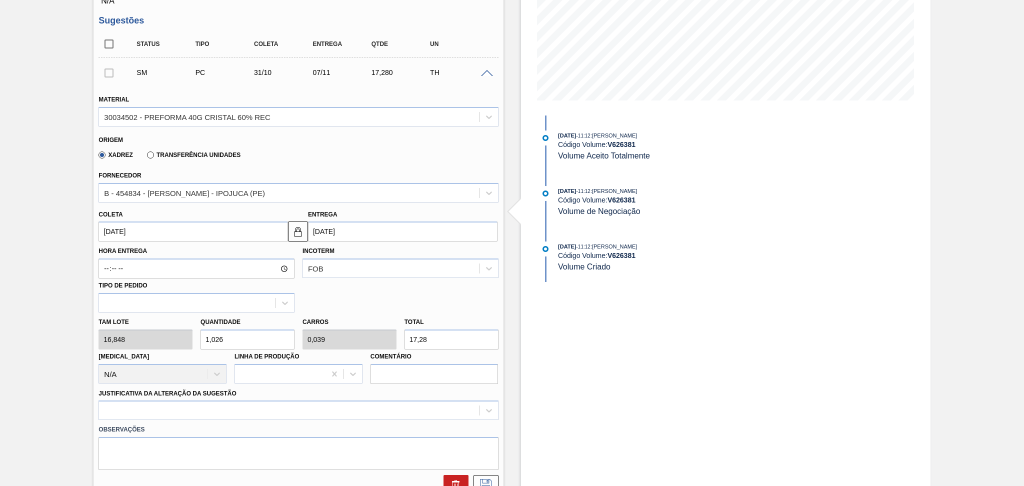
click at [159, 334] on div "Tam lote 16,848 Quantidade 1,026 Carros 0,039 Total 17,28 Doca N/A Linha de Pro…" at bounding box center [299, 349] width 408 height 72
type input "2"
type input "0,077"
type input "33,696"
type input "26"
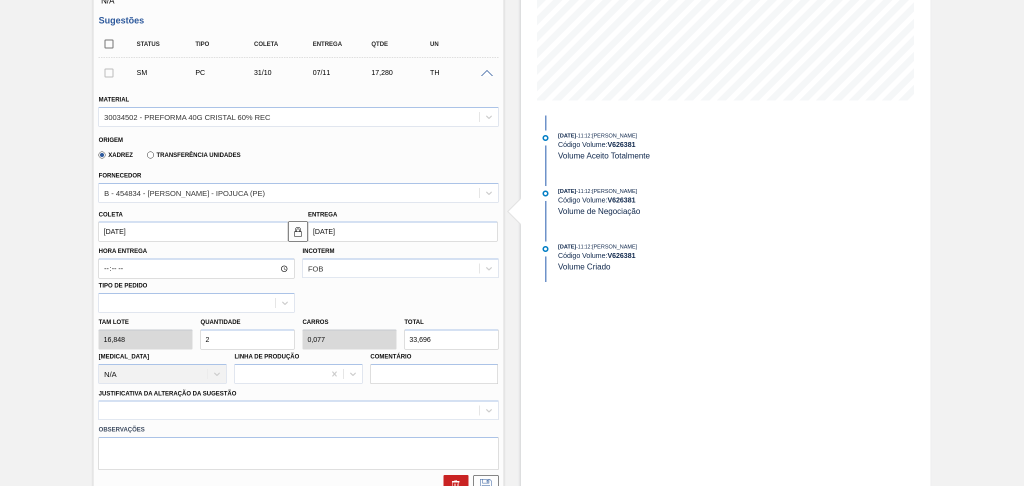
type input "1"
type input "438,048"
type input "26"
click at [173, 414] on div at bounding box center [299, 411] width 400 height 20
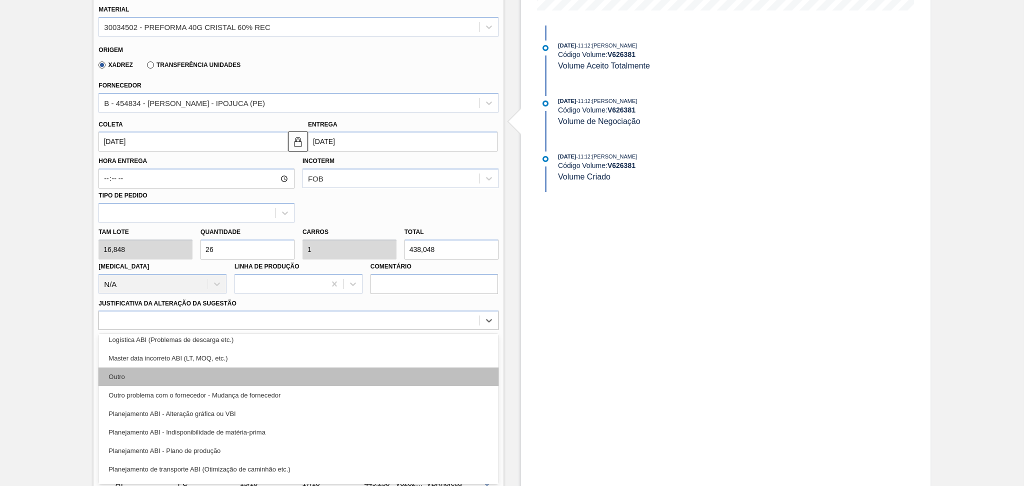
scroll to position [133, 0]
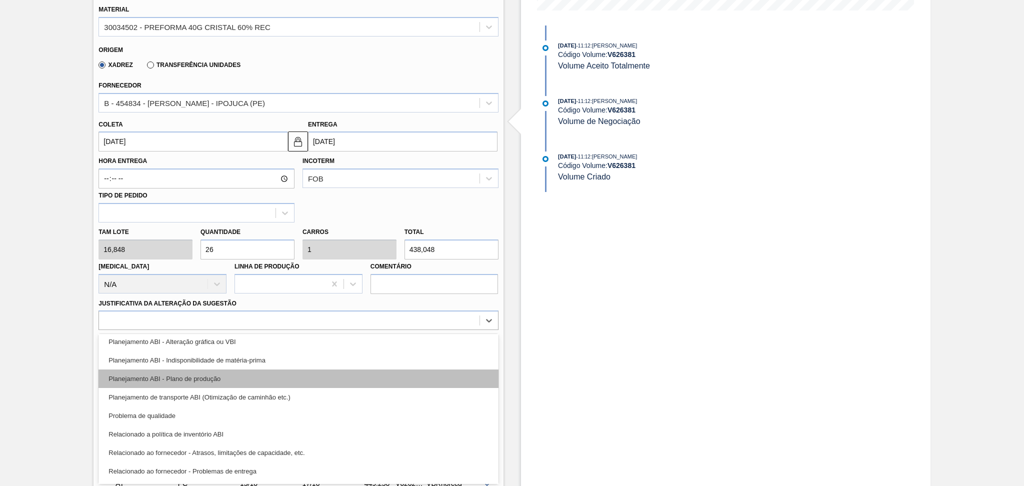
click at [231, 379] on div "Planejamento ABI - Plano de produção" at bounding box center [299, 379] width 400 height 19
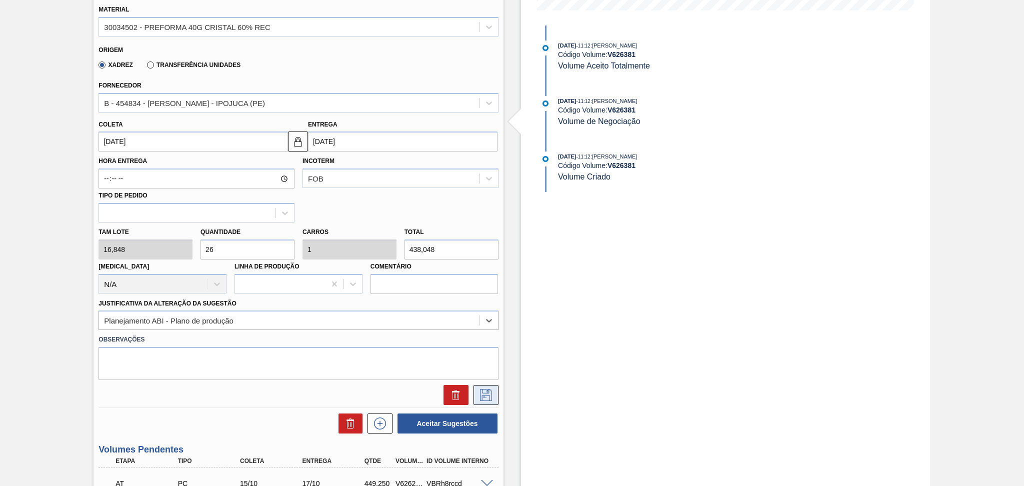
click at [484, 394] on icon at bounding box center [486, 395] width 16 height 12
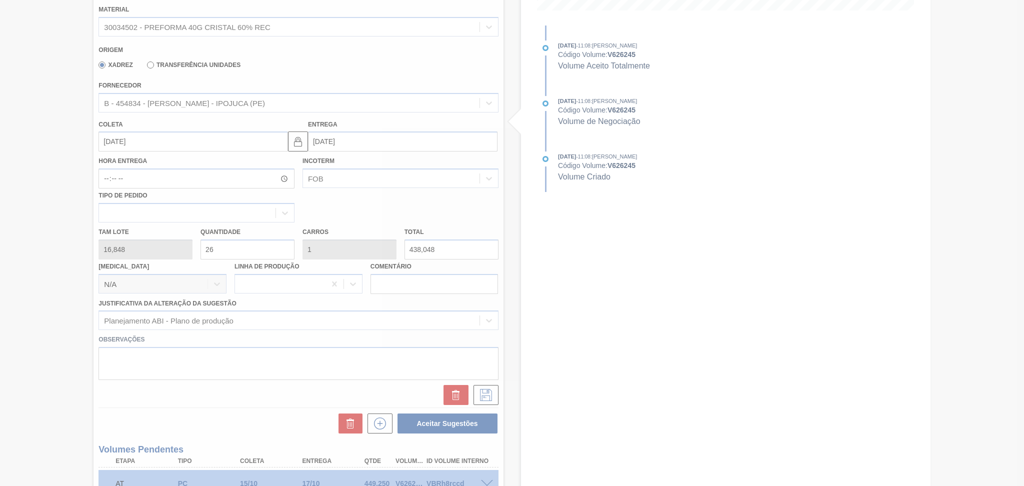
click at [205, 407] on div at bounding box center [512, 243] width 1024 height 486
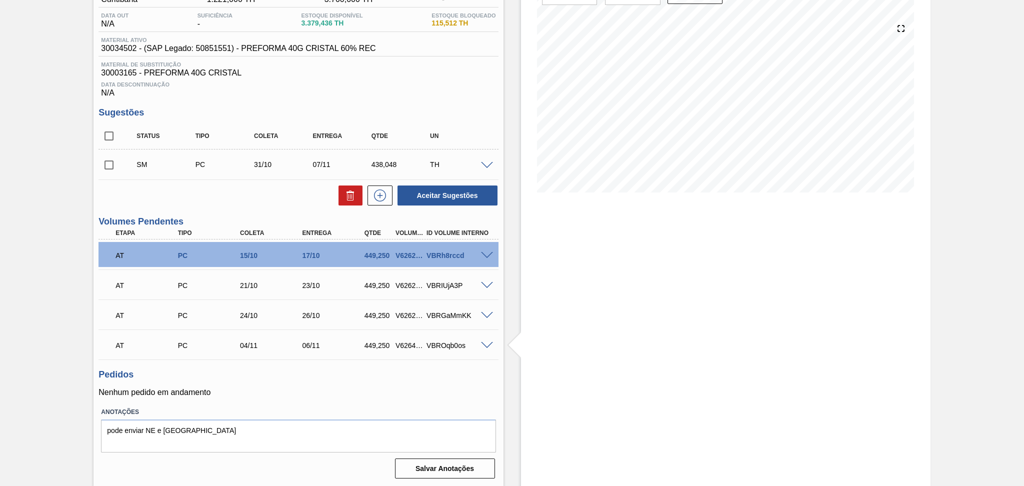
drag, startPoint x: 110, startPoint y: 161, endPoint x: 120, endPoint y: 163, distance: 10.3
click at [110, 161] on input "checkbox" at bounding box center [109, 165] width 21 height 21
click at [438, 199] on button "Aceitar Sugestões" at bounding box center [448, 196] width 100 height 20
checkbox input "false"
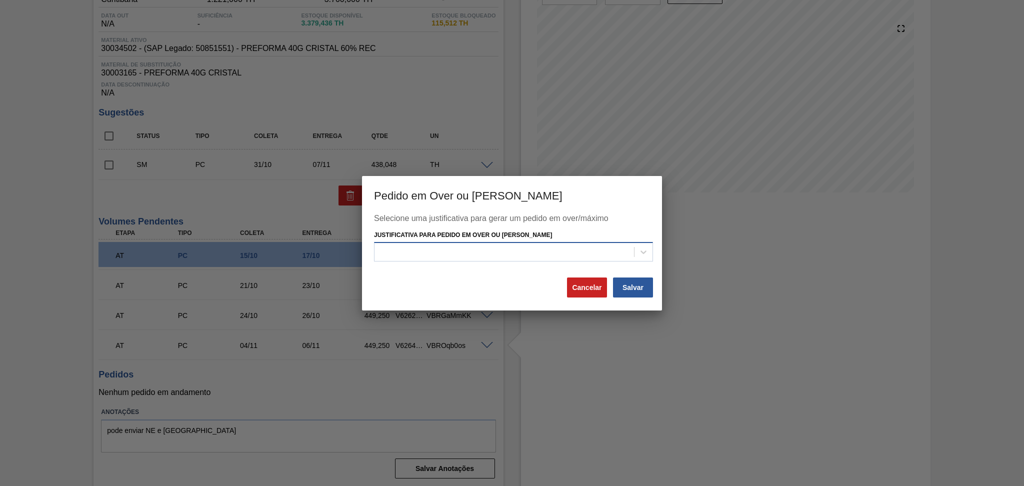
click at [518, 256] on div at bounding box center [505, 252] width 260 height 15
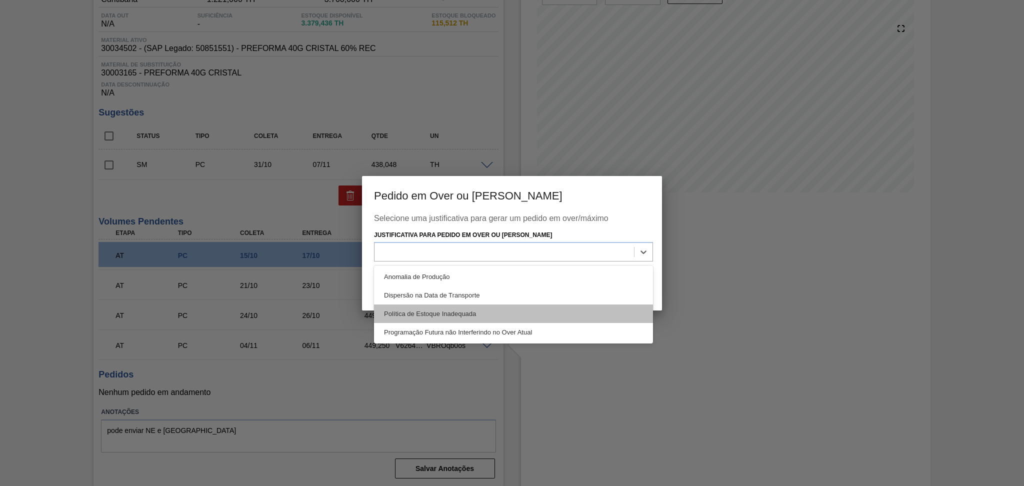
click at [477, 313] on div "Política de Estoque Inadequada" at bounding box center [513, 314] width 279 height 19
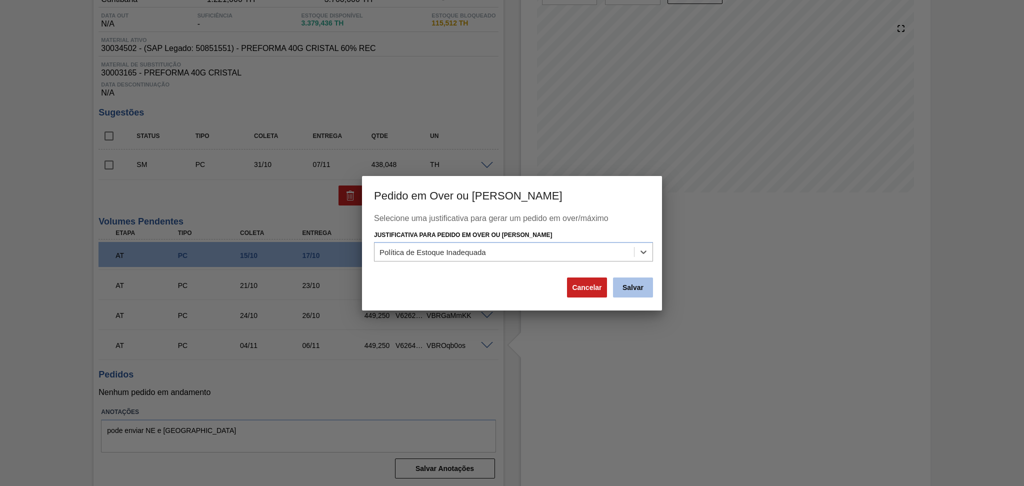
click at [643, 290] on button "Salvar" at bounding box center [633, 288] width 40 height 20
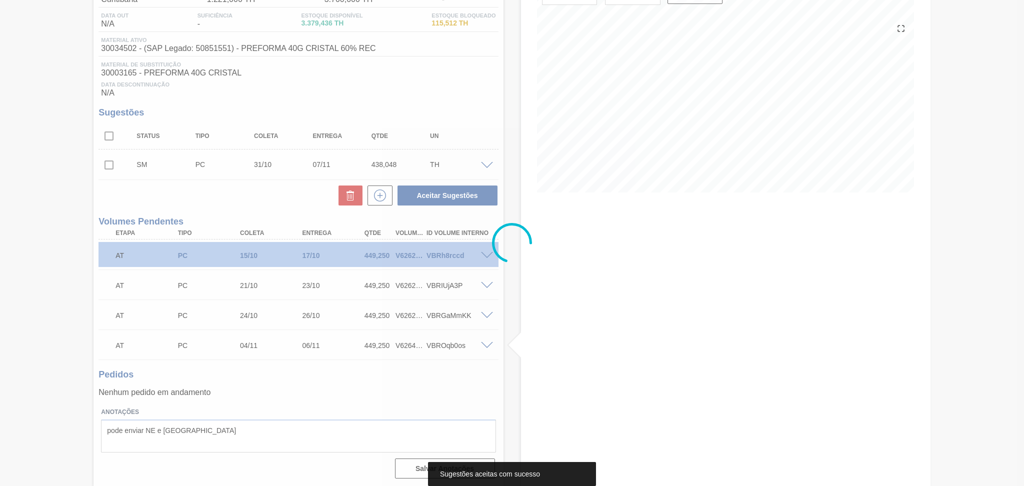
click at [337, 95] on div at bounding box center [512, 243] width 1024 height 486
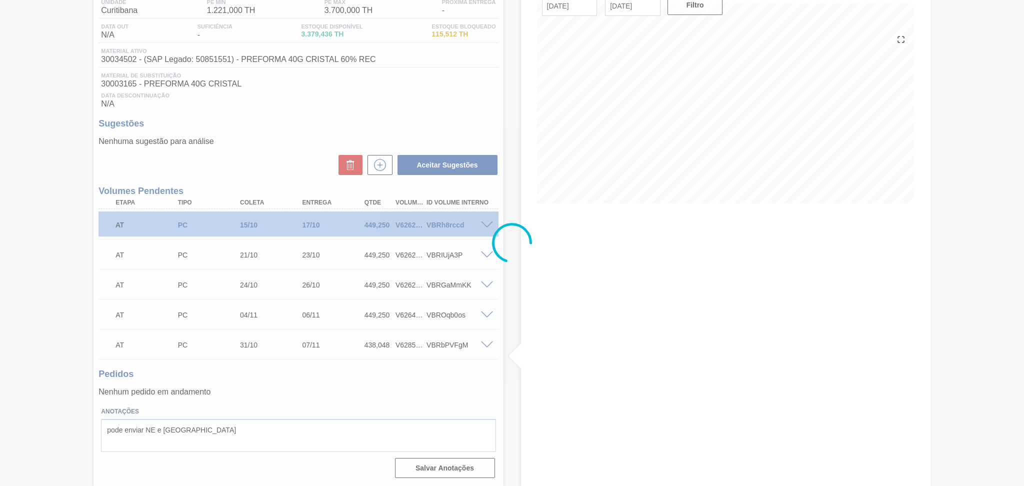
click at [519, 241] on icon at bounding box center [512, 243] width 40 height 40
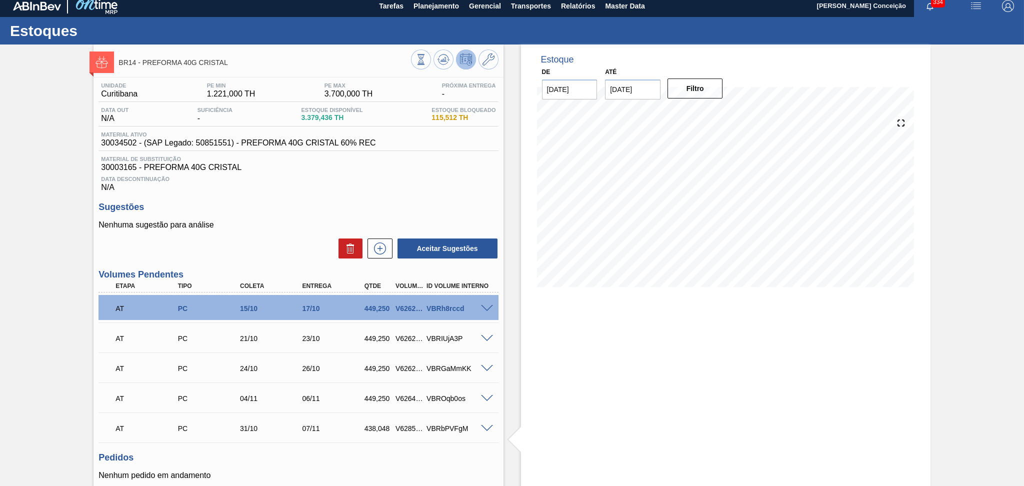
scroll to position [0, 0]
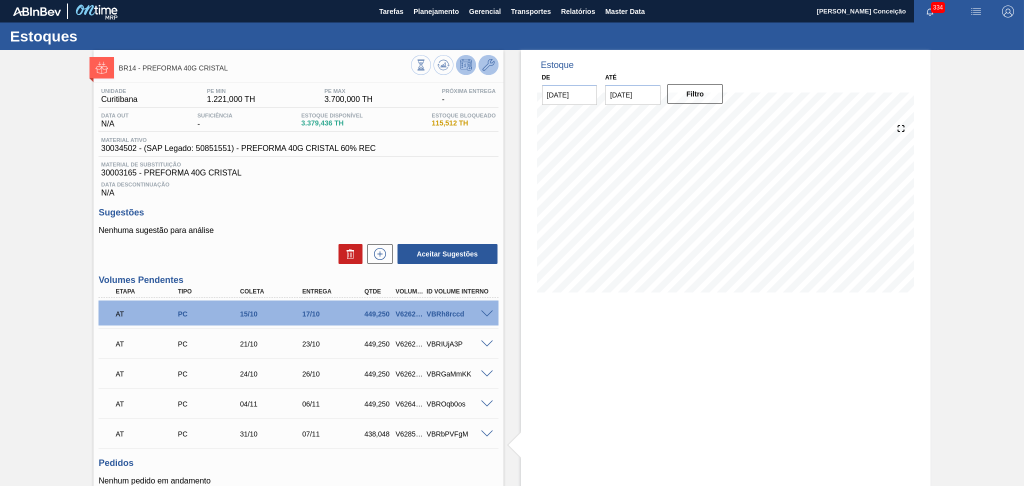
click at [490, 66] on icon at bounding box center [489, 65] width 12 height 12
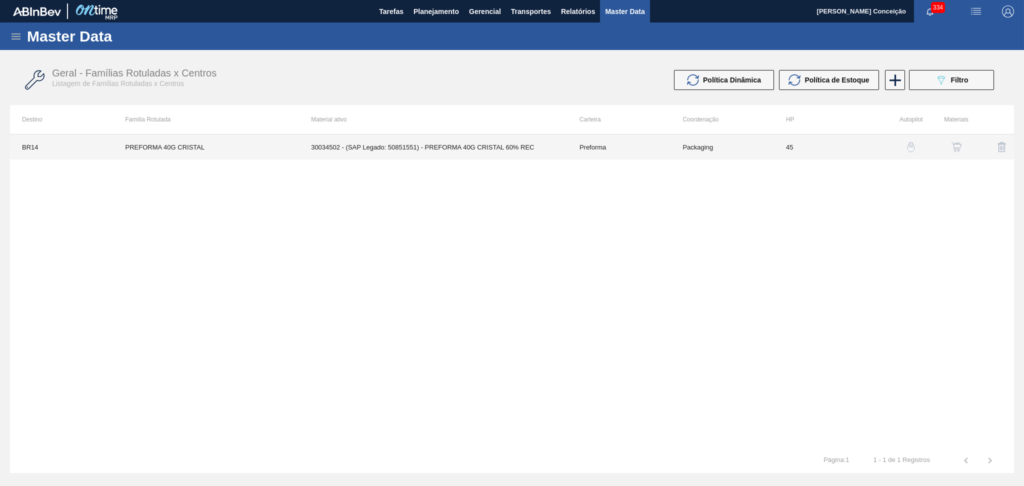
click at [503, 149] on td "30034502 - (SAP Legado: 50851551) - PREFORMA 40G CRISTAL 60% REC" at bounding box center [433, 147] width 269 height 25
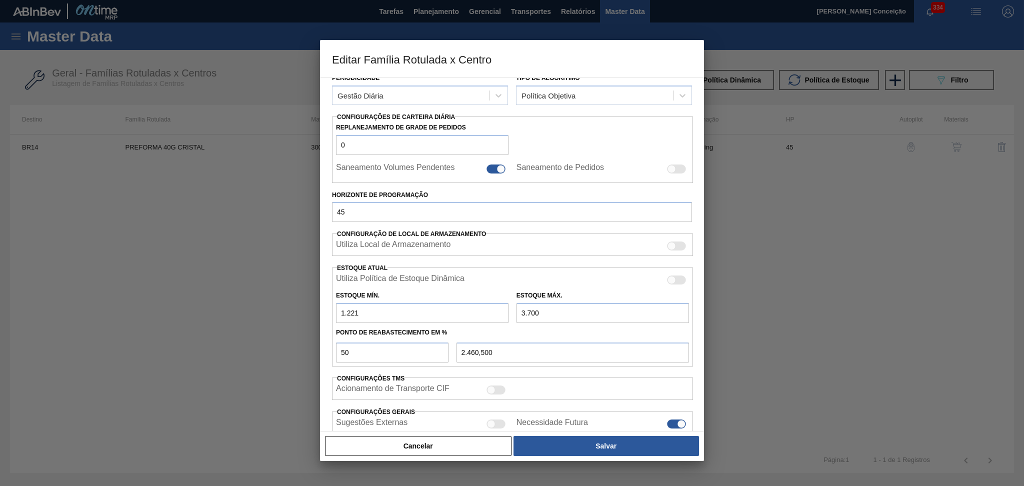
scroll to position [198, 0]
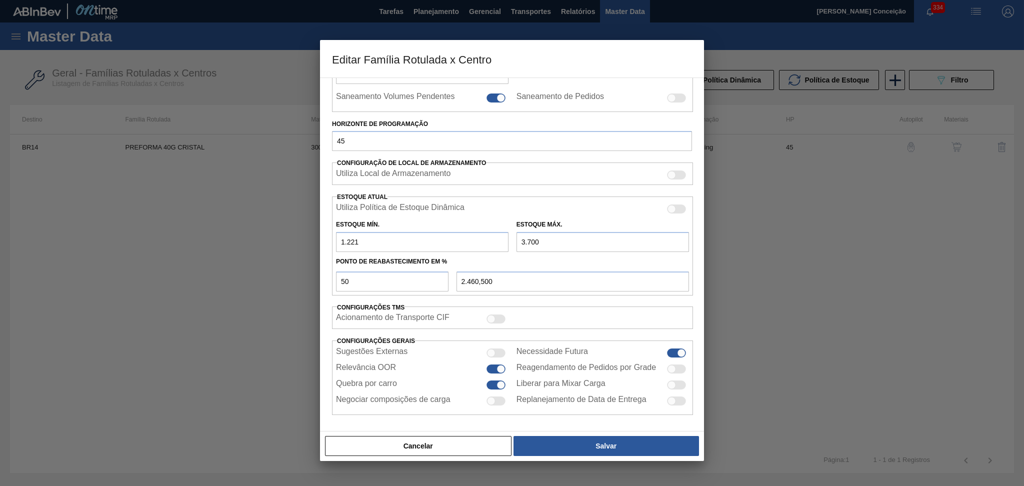
click at [564, 236] on input "3.700" at bounding box center [603, 242] width 173 height 20
type input "370"
type input "795,500"
type input "37"
type input "629,000"
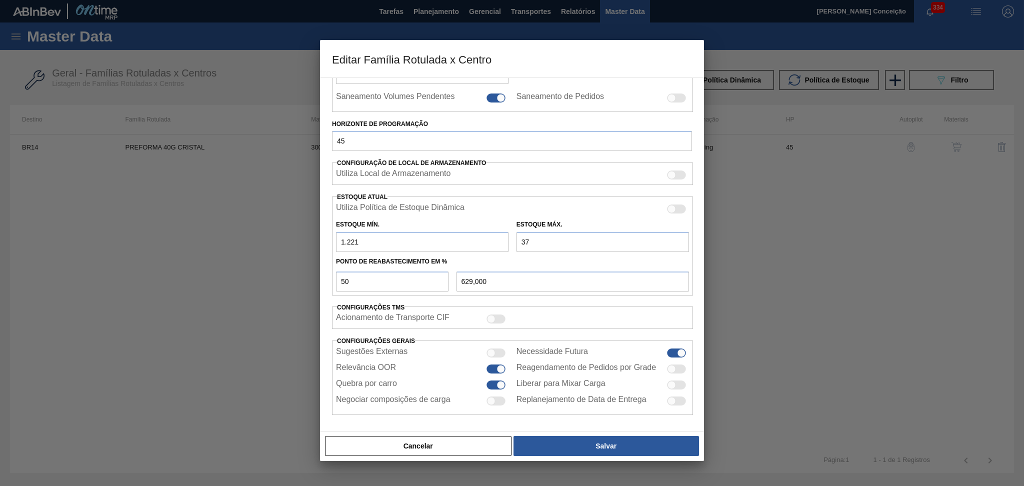
type input "375"
type input "798,000"
type input "3.750"
type input "2.485,500"
type input "3.750"
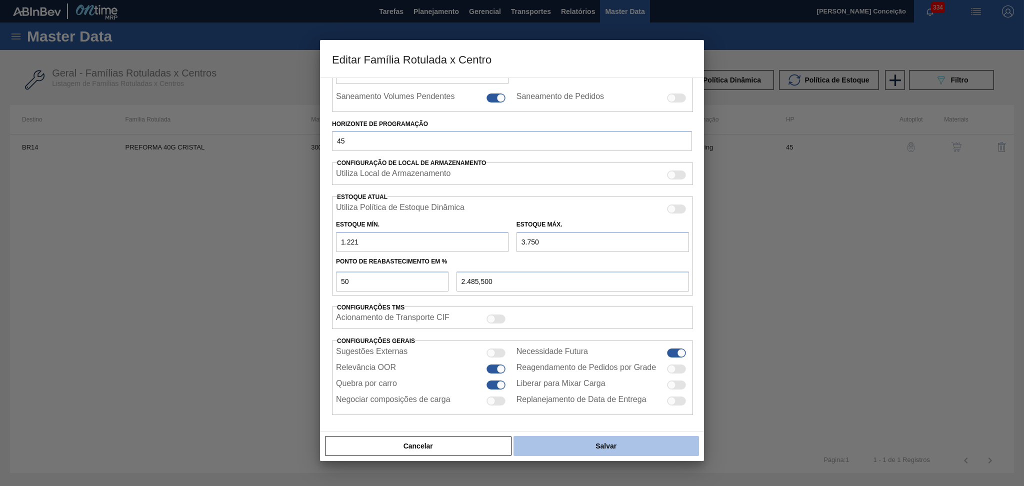
click at [547, 443] on button "Salvar" at bounding box center [607, 446] width 186 height 20
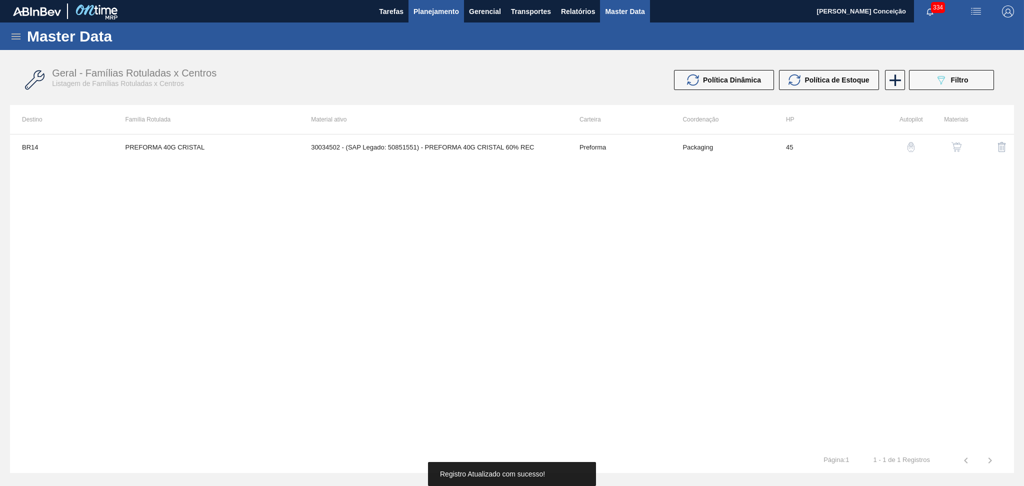
click at [438, 11] on span "Planejamento" at bounding box center [437, 12] width 46 height 12
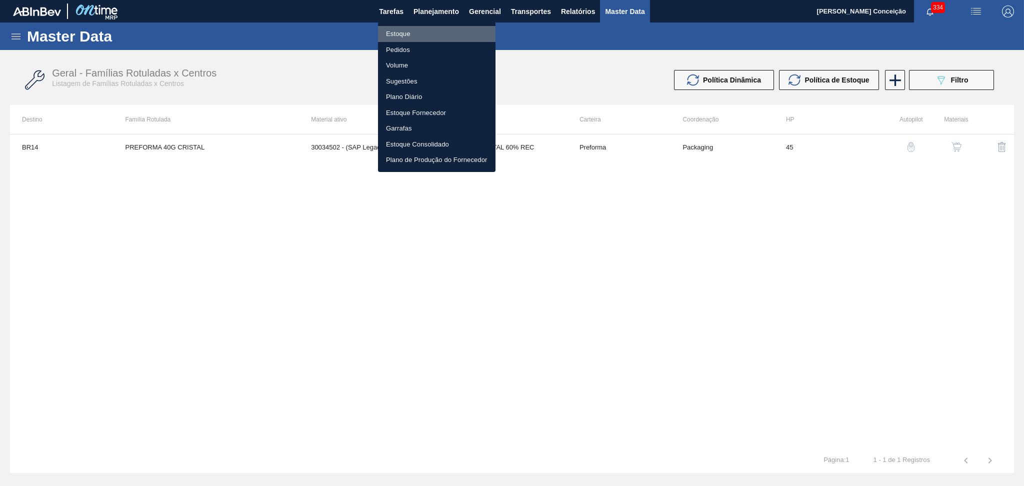
click at [414, 34] on li "Estoque" at bounding box center [437, 34] width 118 height 16
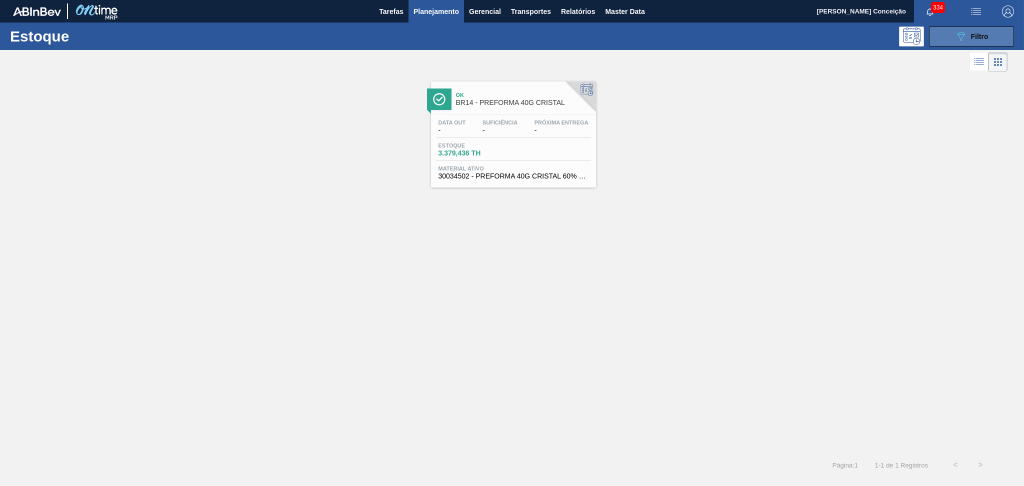
click at [967, 43] on button "089F7B8B-B2A5-4AFE-B5C0-19BA573D28AC Filtro" at bounding box center [971, 37] width 85 height 20
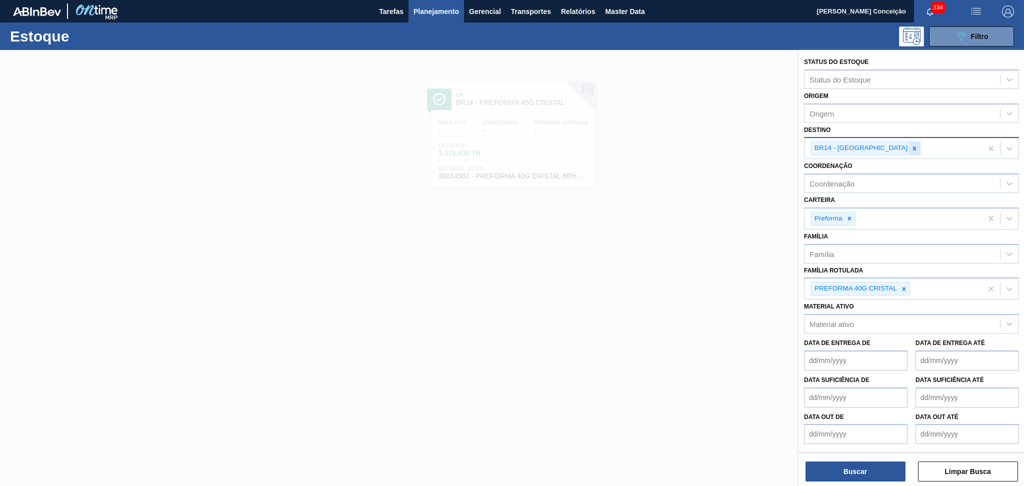
click at [911, 149] on icon at bounding box center [914, 148] width 7 height 7
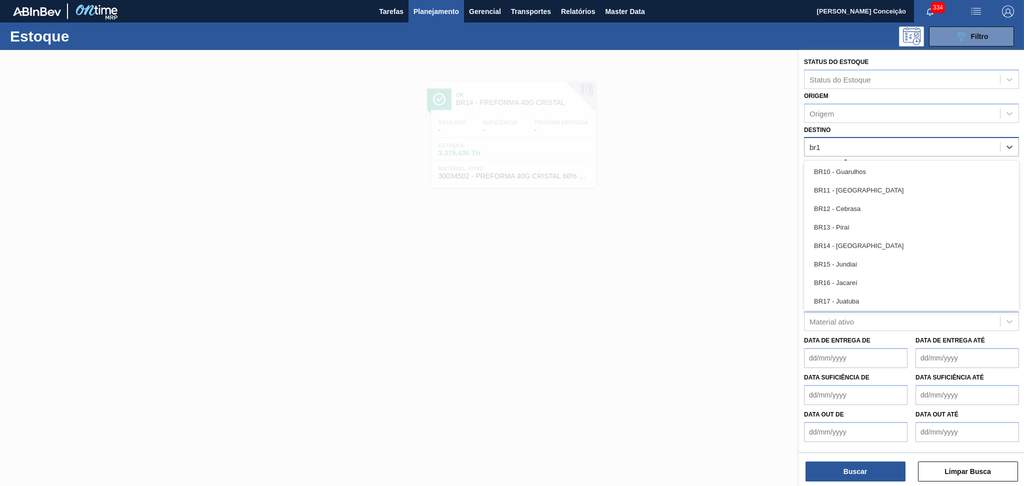
type input "br19"
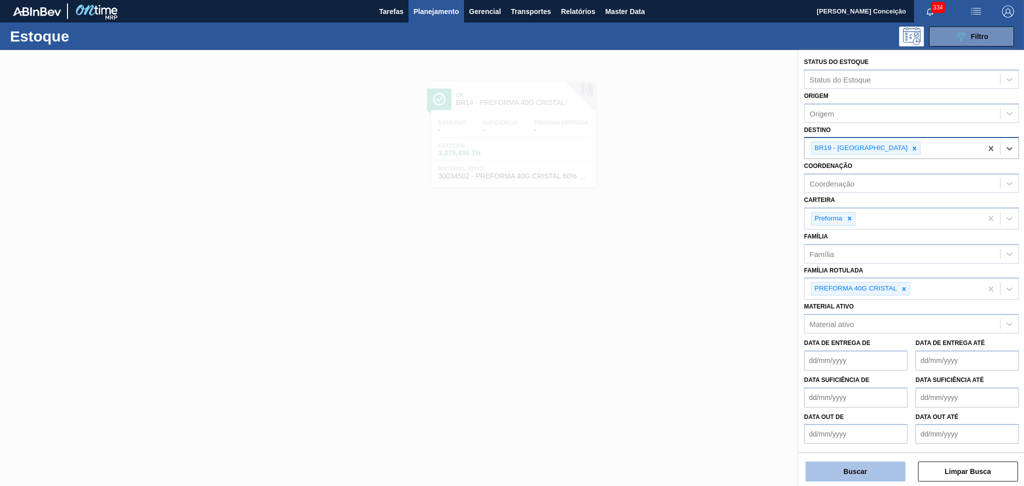
click at [838, 471] on button "Buscar" at bounding box center [856, 472] width 100 height 20
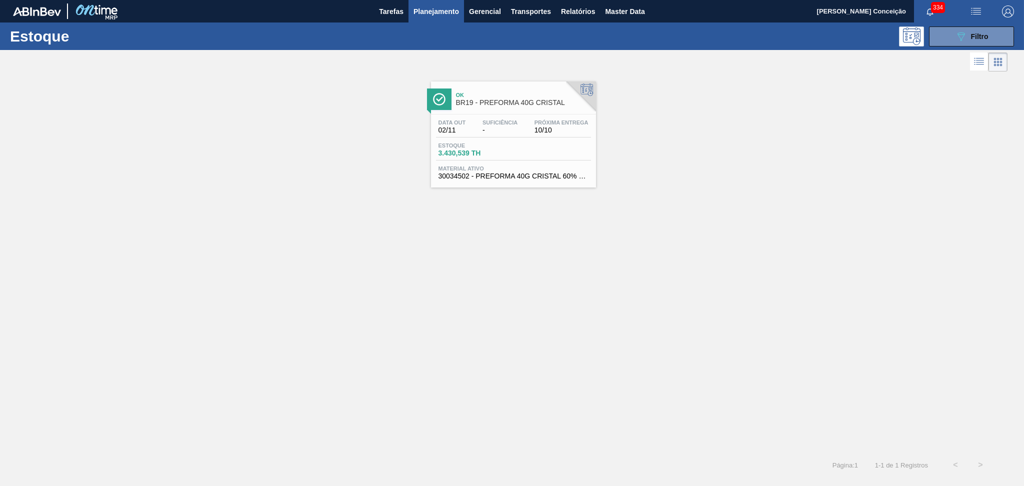
click at [494, 132] on span "-" at bounding box center [500, 131] width 35 height 8
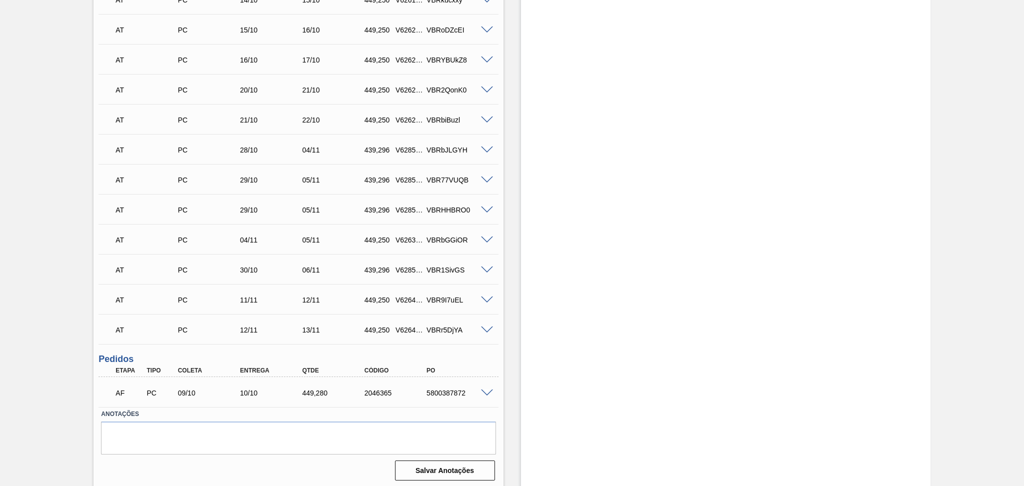
scroll to position [346, 0]
click at [486, 236] on span at bounding box center [487, 239] width 12 height 8
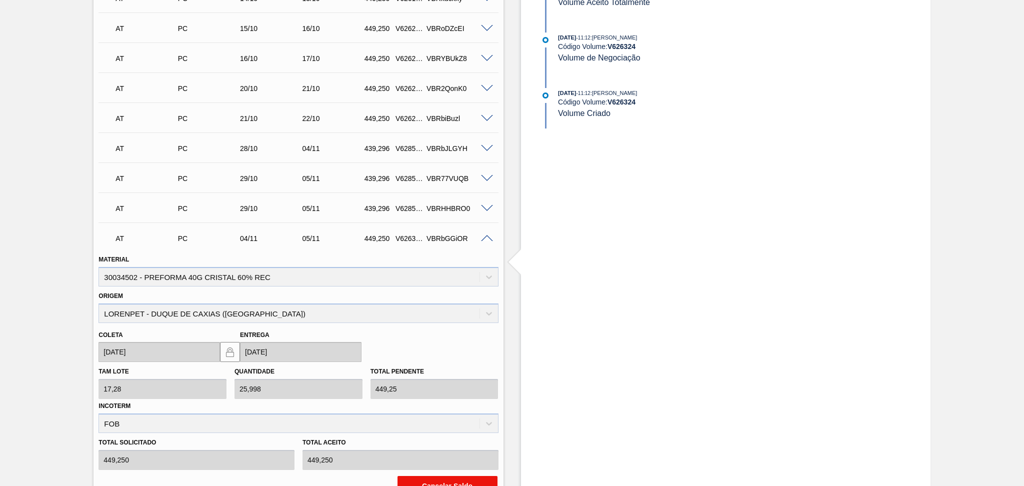
click at [444, 479] on button "Cancelar Saldo" at bounding box center [448, 486] width 100 height 20
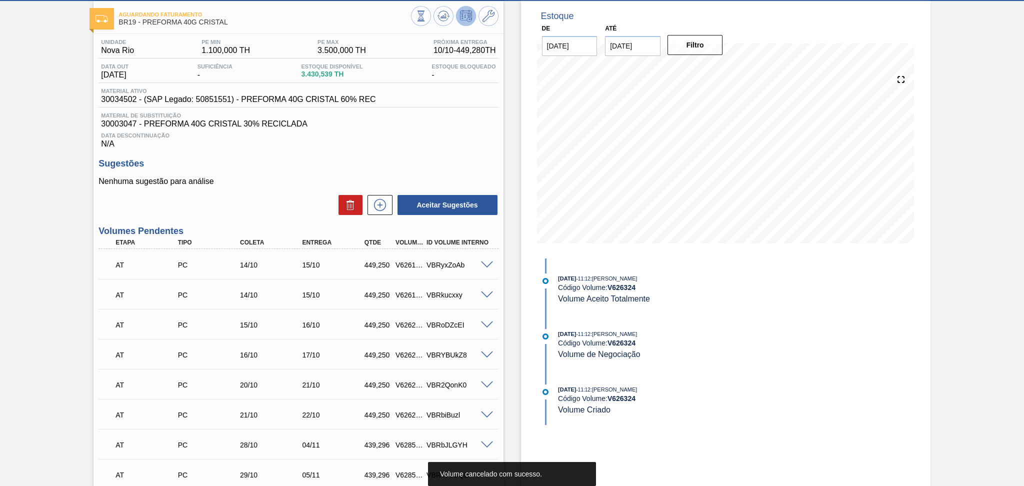
scroll to position [0, 0]
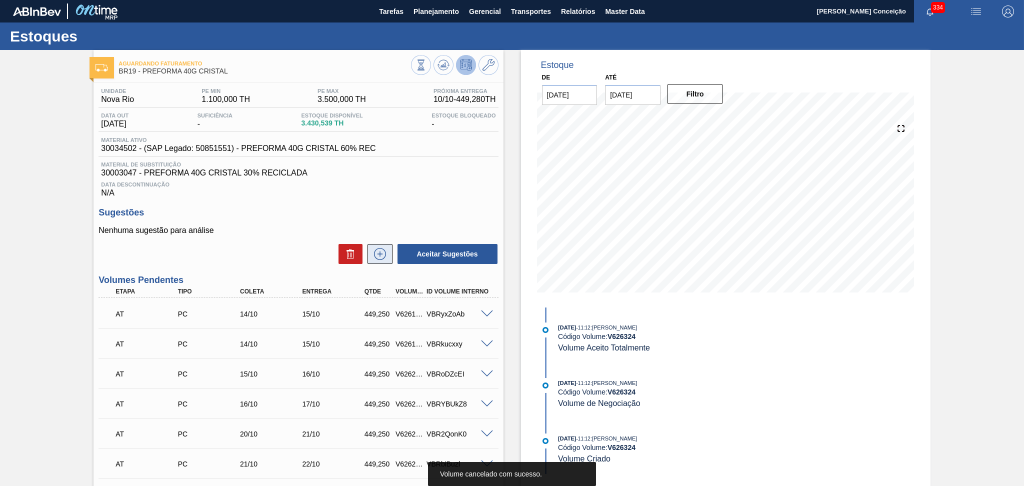
click at [375, 257] on icon at bounding box center [380, 254] width 12 height 12
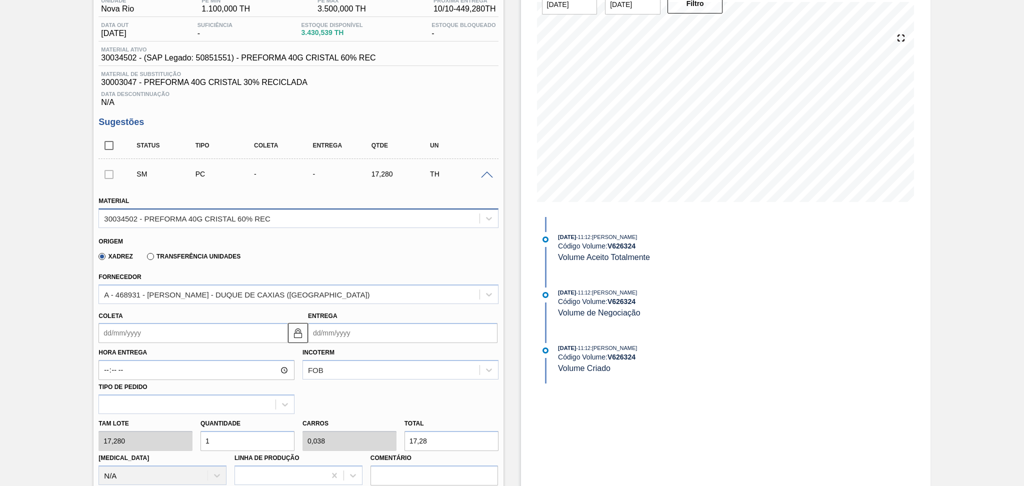
scroll to position [200, 0]
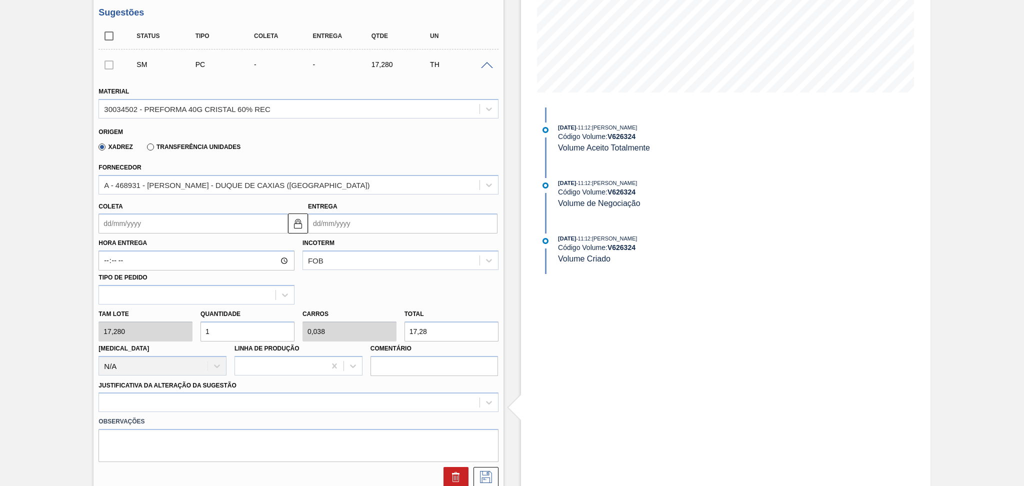
click at [160, 221] on input "Coleta" at bounding box center [194, 224] width 190 height 20
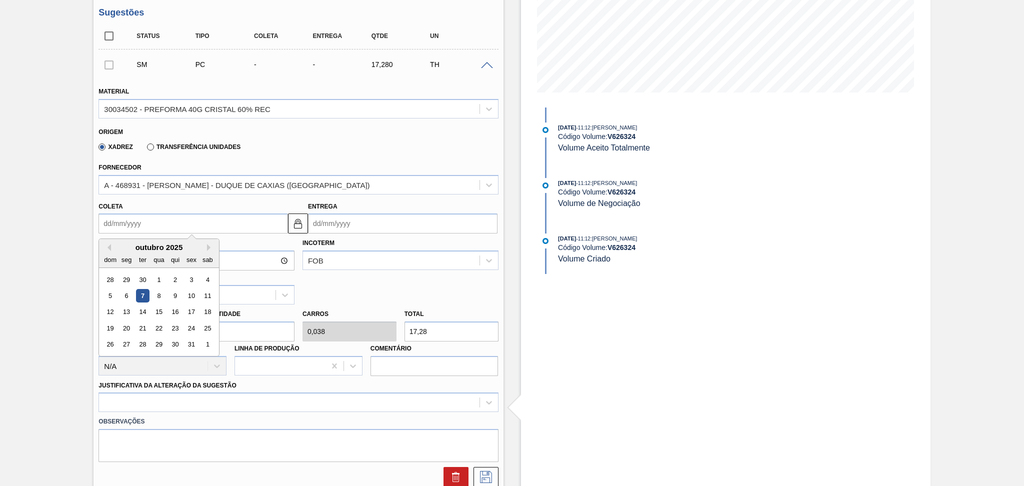
type input "0"
type input "02/01/2000"
type input "05"
type input "[DATE]"
type input "05/1"
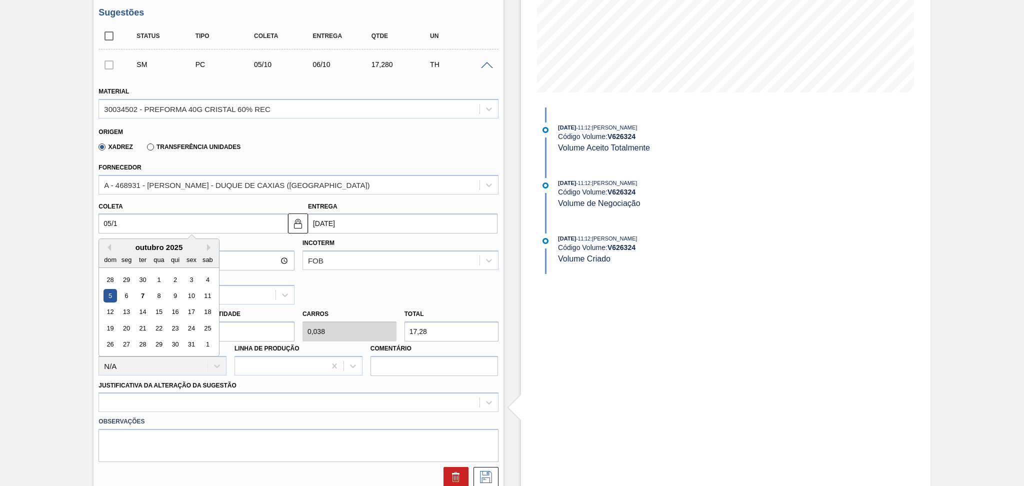
type input "06/01/2025"
type input "05/11"
type input "[DATE]"
click at [155, 295] on div "5" at bounding box center [160, 296] width 14 height 14
type input "[DATE]"
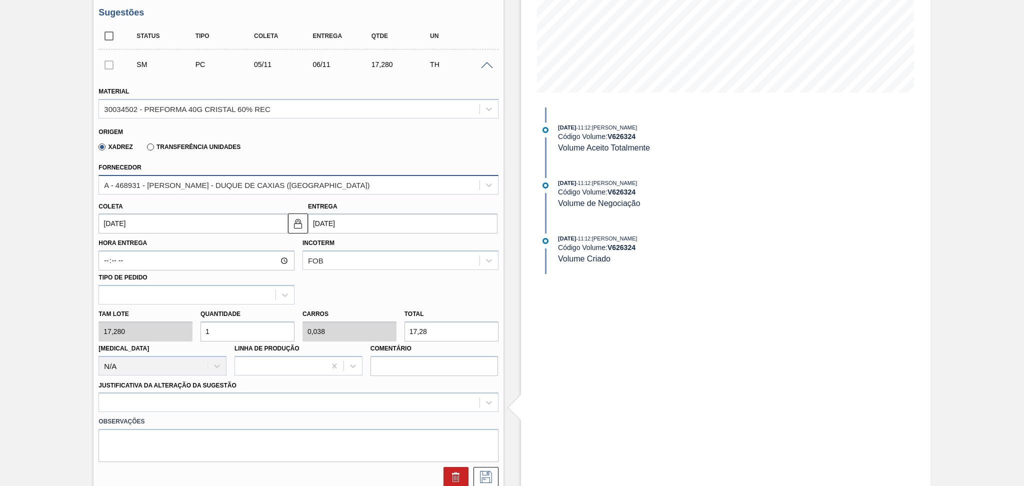
click at [254, 191] on div "A - 468931 - [PERSON_NAME] - DUQUE DE CAXIAS ([GEOGRAPHIC_DATA])" at bounding box center [299, 185] width 400 height 20
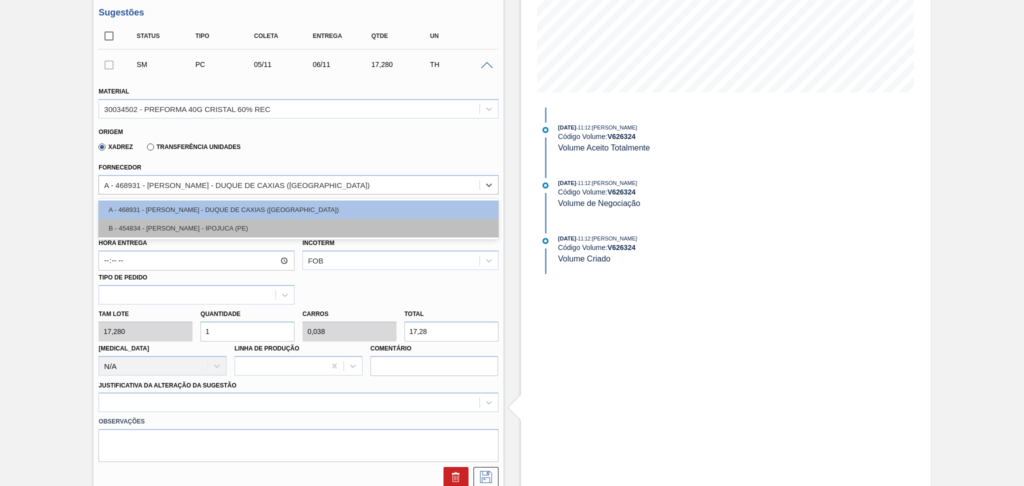
click at [196, 229] on div "B - 454834 - LORENPET - IPOJUCA (PE)" at bounding box center [299, 228] width 400 height 19
type input "12/11/2025"
type input "16,896"
type input "1,023"
type input "0,039"
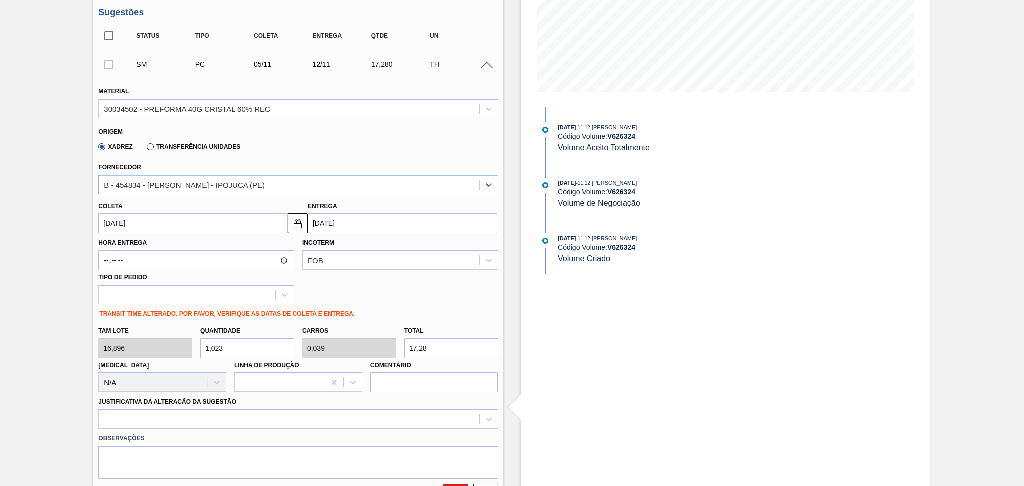
drag, startPoint x: 259, startPoint y: 340, endPoint x: 78, endPoint y: 340, distance: 181.5
click at [78, 340] on div "Aguardando Faturamento BR19 - PREFORMA 40G CRISTAL Unidade Nova Rio PE MIN 1.10…" at bounding box center [512, 461] width 1024 height 1222
type input "2"
type input "0,077"
type input "33,792"
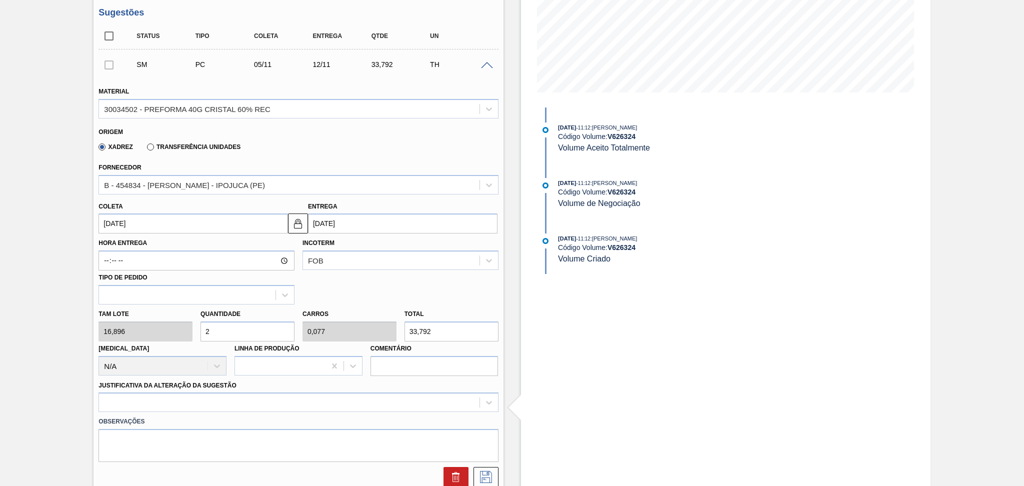
type input "26"
type input "1"
type input "439,296"
type input "26"
click at [177, 397] on div at bounding box center [299, 403] width 400 height 20
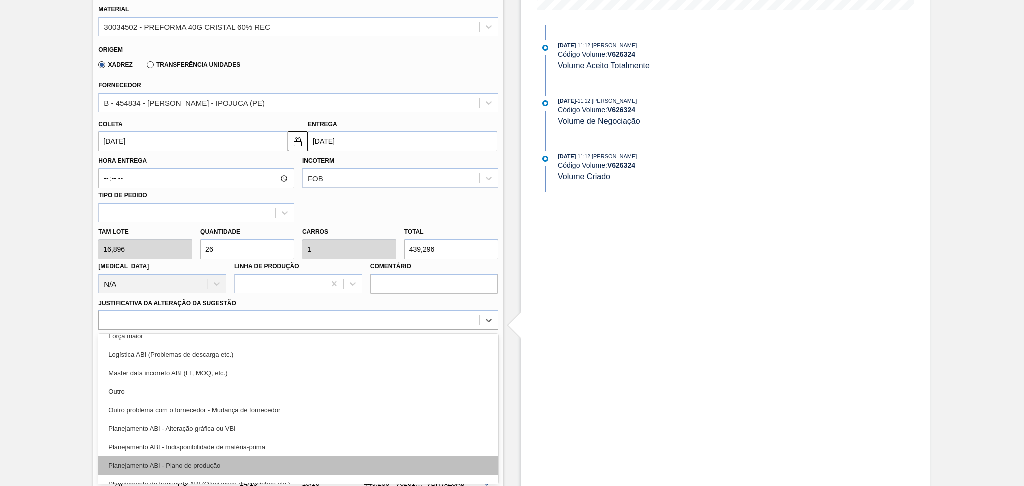
scroll to position [67, 0]
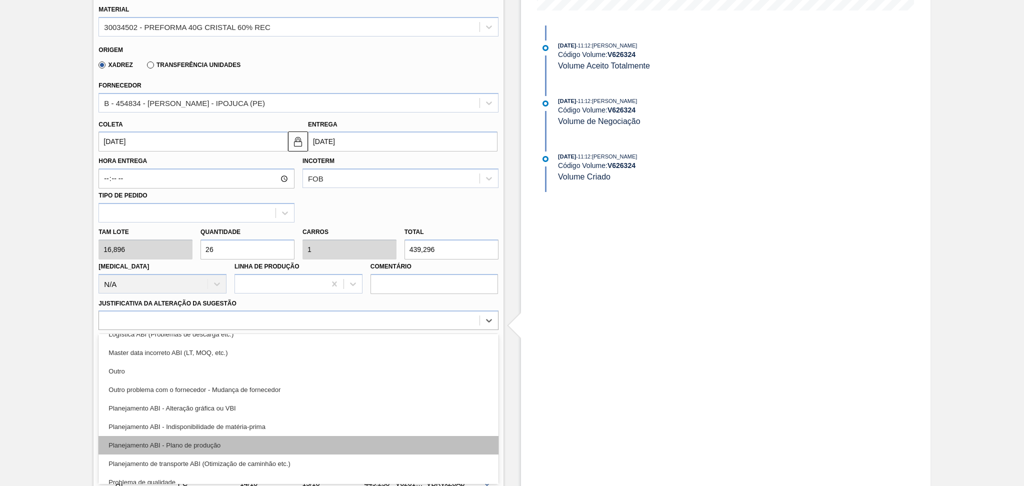
click at [189, 446] on div "Planejamento ABI - Plano de produção" at bounding box center [299, 445] width 400 height 19
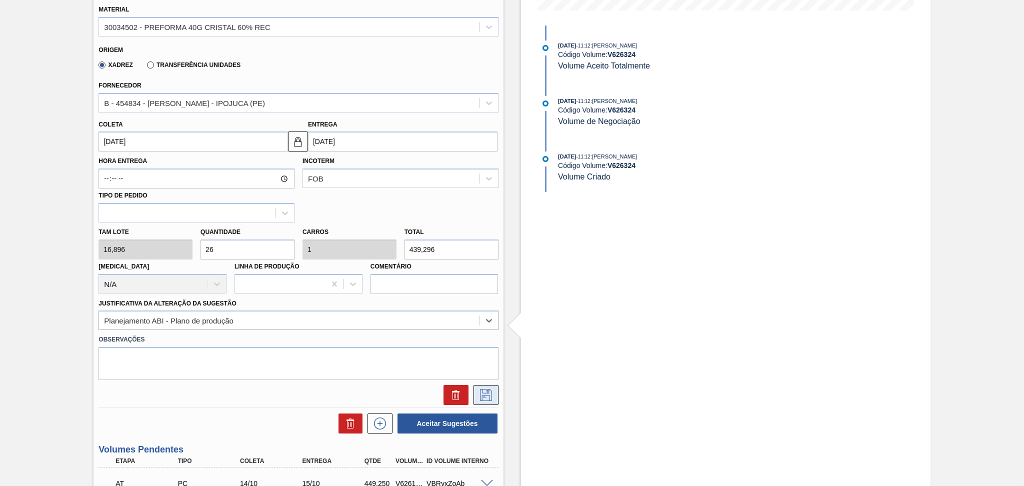
click at [485, 396] on icon at bounding box center [486, 395] width 16 height 12
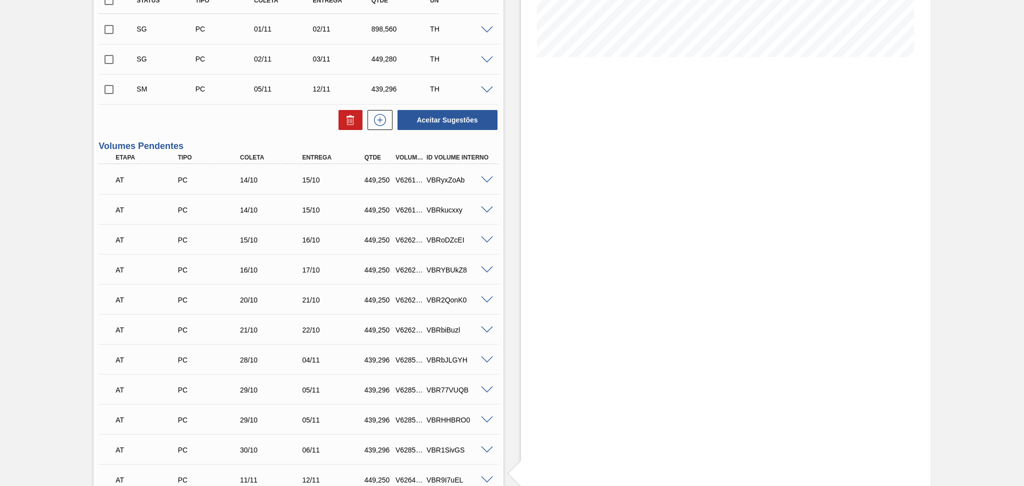
scroll to position [75, 0]
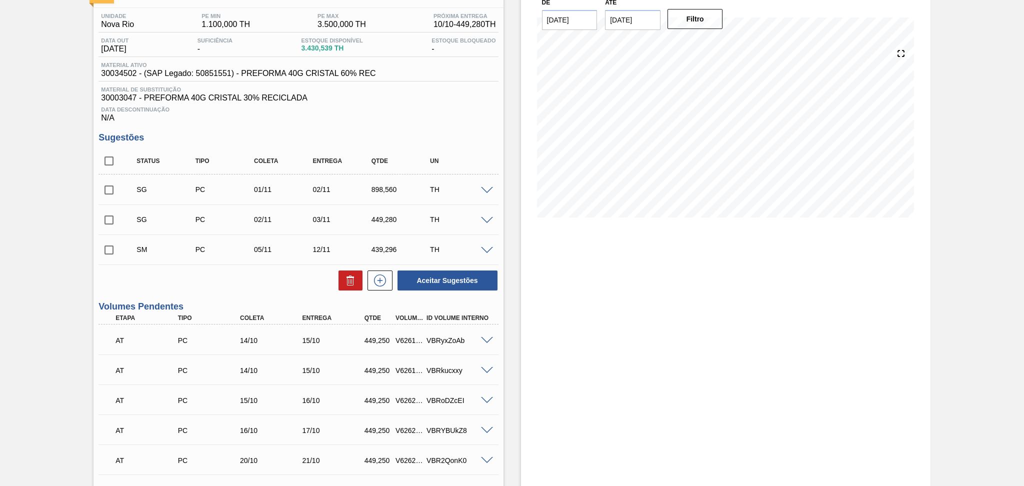
click at [484, 249] on span at bounding box center [487, 251] width 12 height 8
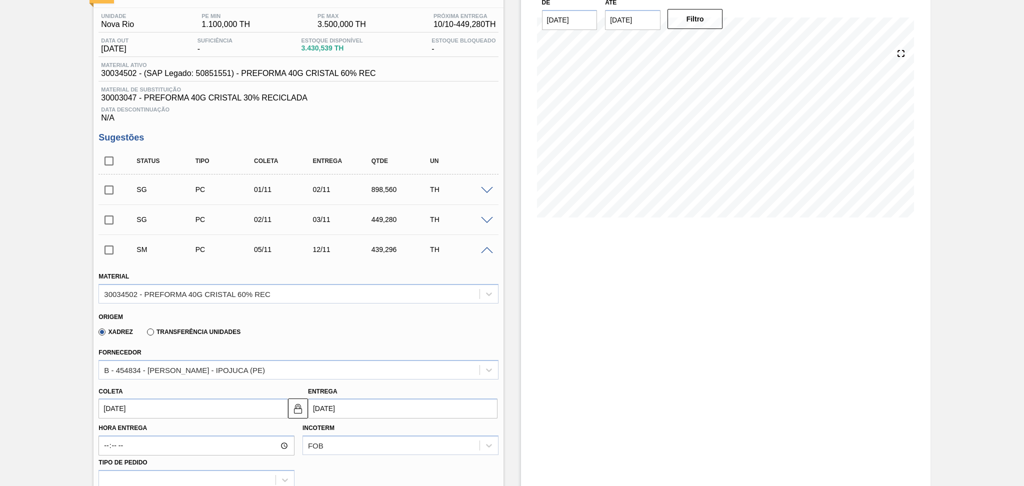
click at [486, 250] on span at bounding box center [487, 251] width 12 height 8
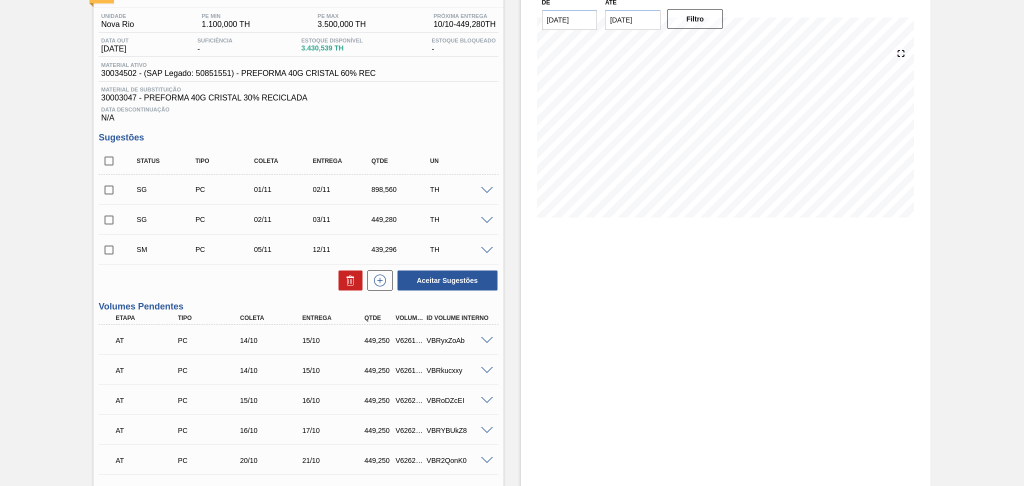
click at [112, 247] on input "checkbox" at bounding box center [109, 250] width 21 height 21
checkbox input "true"
click at [455, 281] on button "Aceitar Sugestões" at bounding box center [448, 281] width 100 height 20
click at [111, 223] on input "checkbox" at bounding box center [109, 220] width 21 height 21
checkbox input "true"
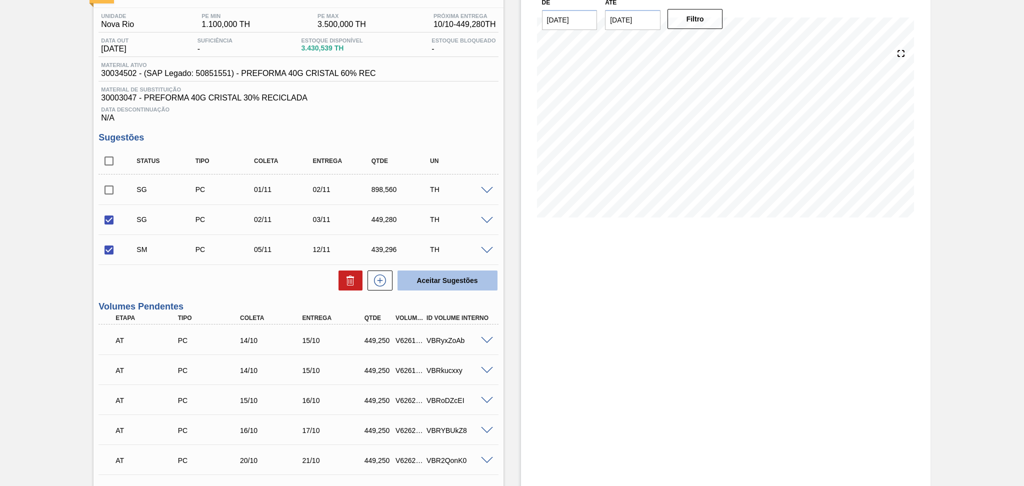
click at [441, 280] on button "Aceitar Sugestões" at bounding box center [448, 281] width 100 height 20
checkbox input "false"
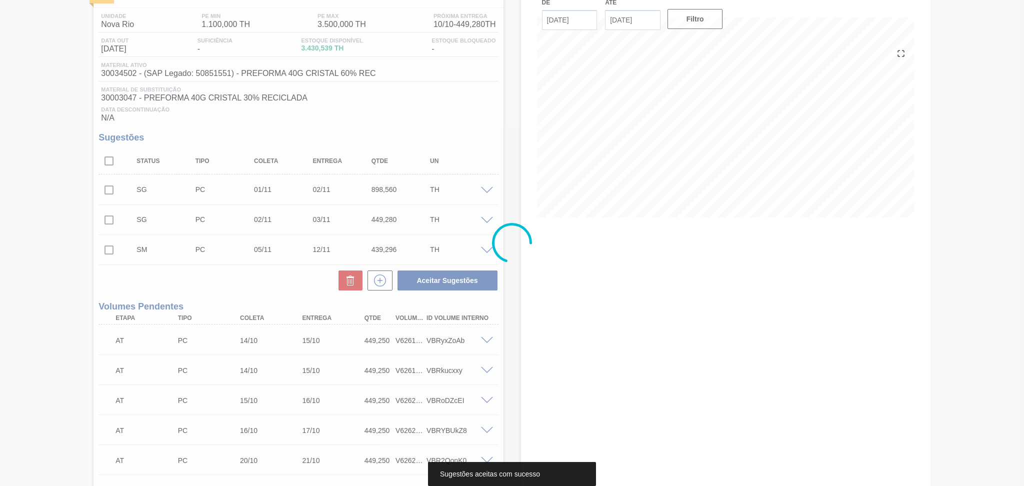
click at [252, 283] on div at bounding box center [512, 243] width 1024 height 486
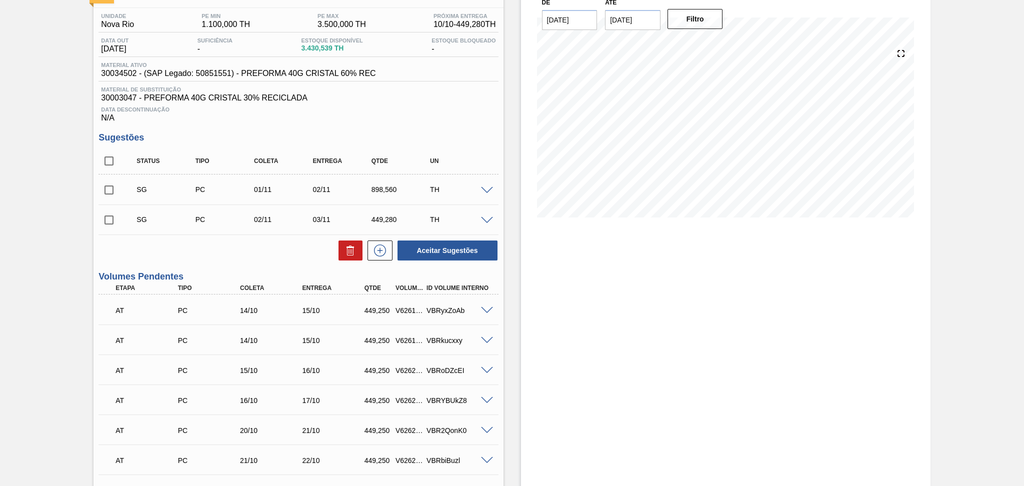
click at [278, 258] on div "Aceitar Sugestões" at bounding box center [299, 251] width 400 height 22
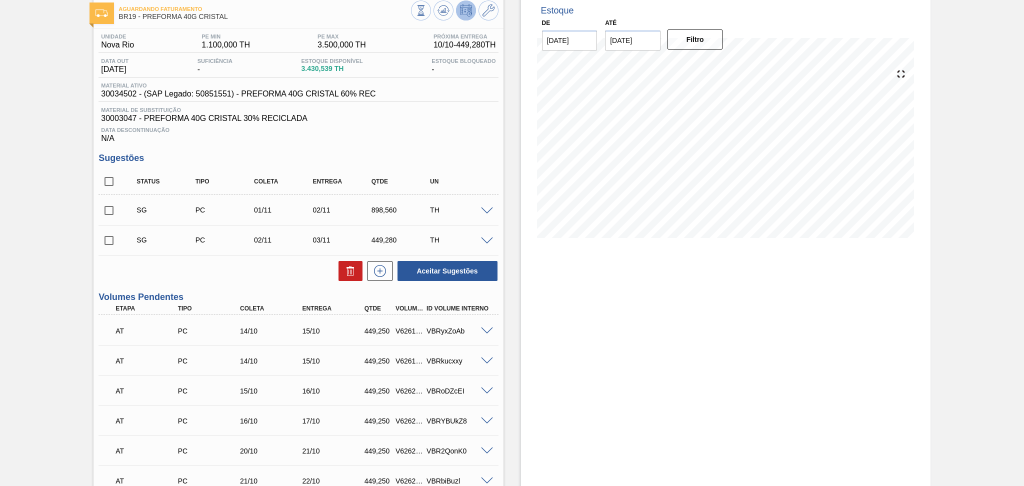
scroll to position [0, 0]
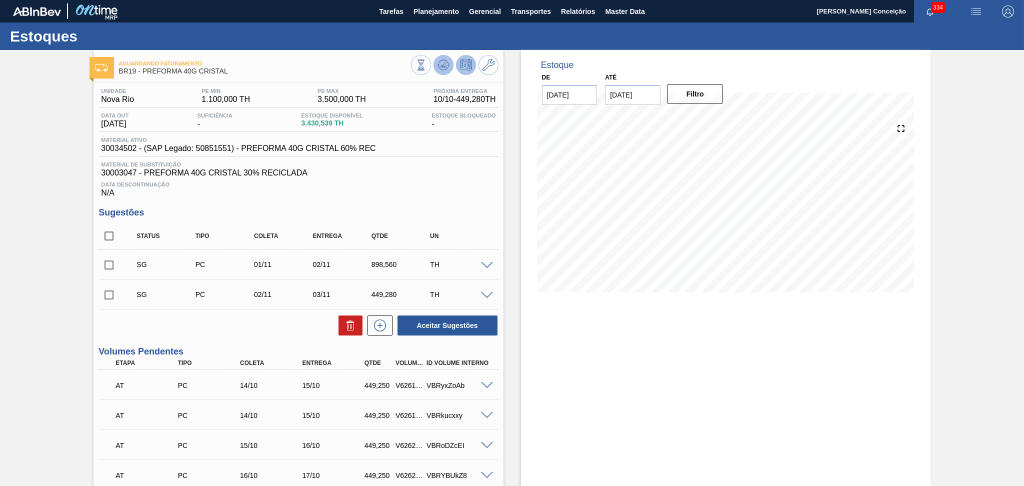
click at [443, 66] on icon at bounding box center [443, 65] width 7 height 5
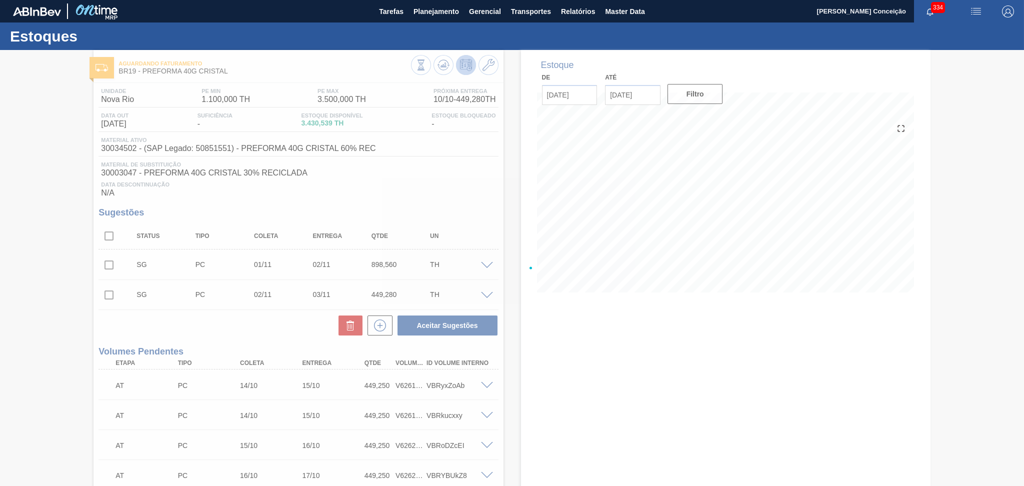
click at [422, 199] on div at bounding box center [512, 268] width 1024 height 436
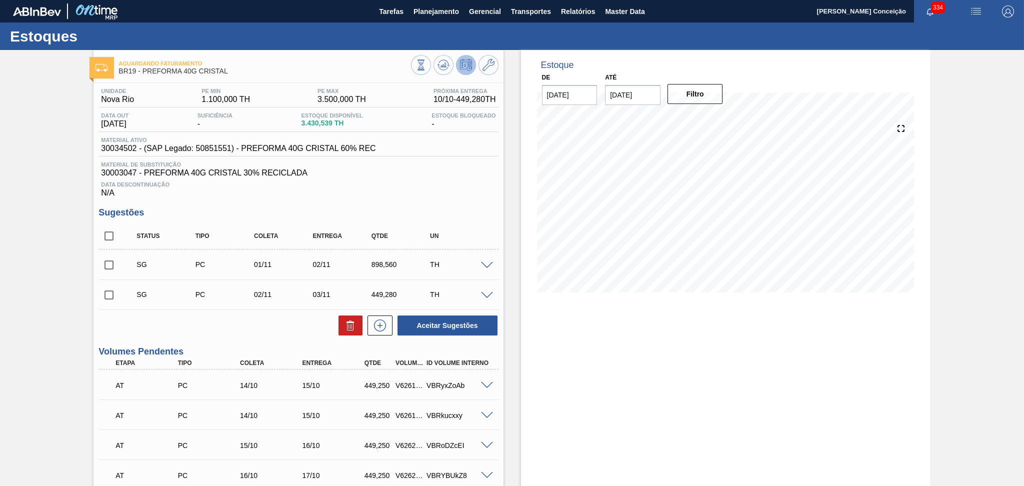
click at [114, 231] on input "checkbox" at bounding box center [109, 236] width 21 height 21
checkbox input "true"
click at [346, 324] on icon at bounding box center [351, 326] width 12 height 12
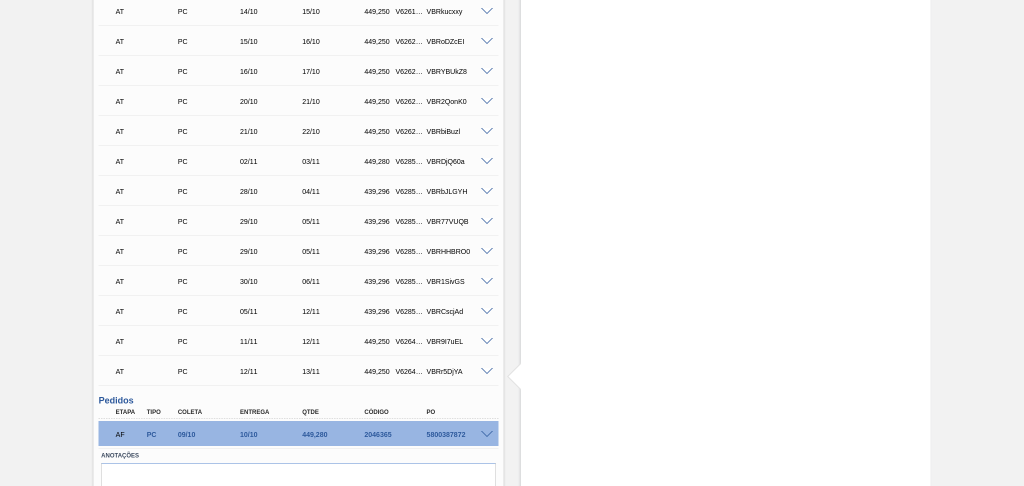
scroll to position [333, 0]
click at [485, 189] on span at bounding box center [487, 192] width 12 height 8
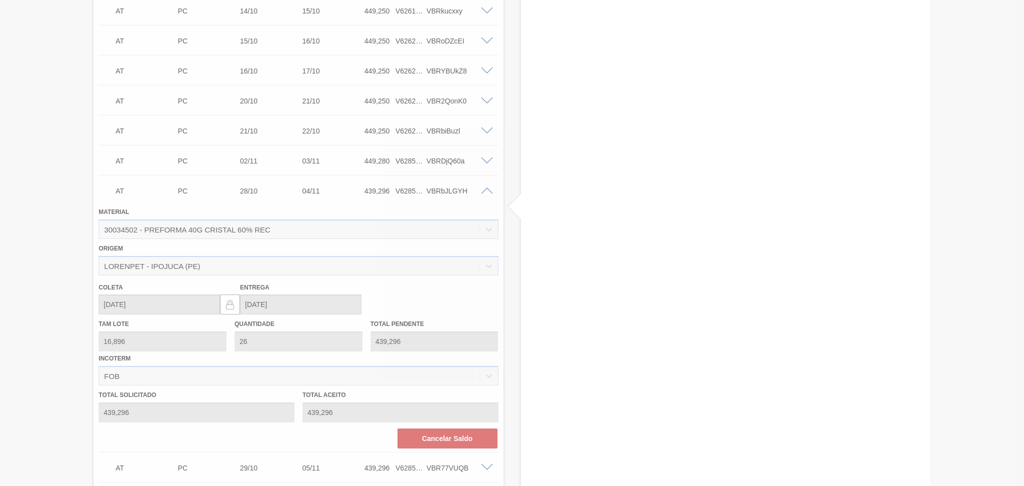
click at [486, 190] on div at bounding box center [512, 243] width 1024 height 486
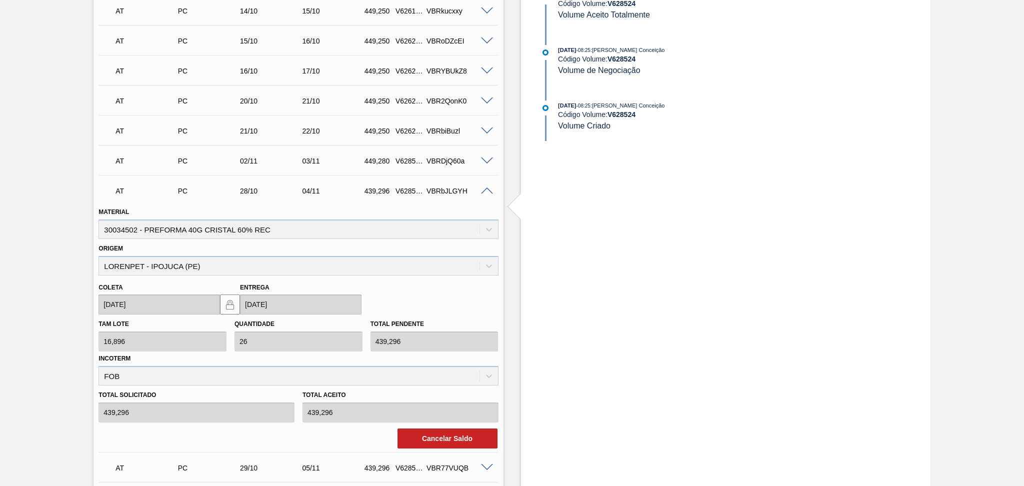
click at [488, 194] on div "VBRbJLGYH" at bounding box center [459, 191] width 70 height 8
click at [487, 190] on span at bounding box center [487, 192] width 12 height 8
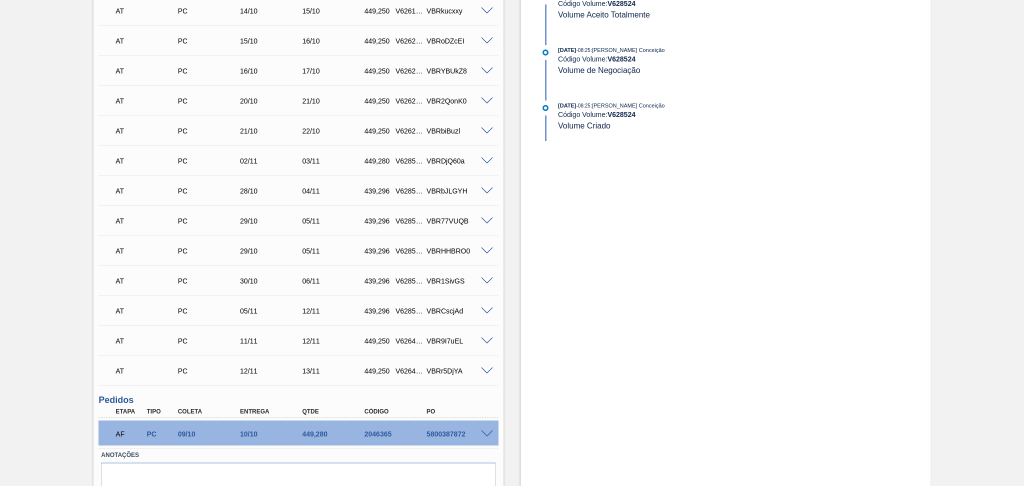
click at [486, 221] on span at bounding box center [487, 222] width 12 height 8
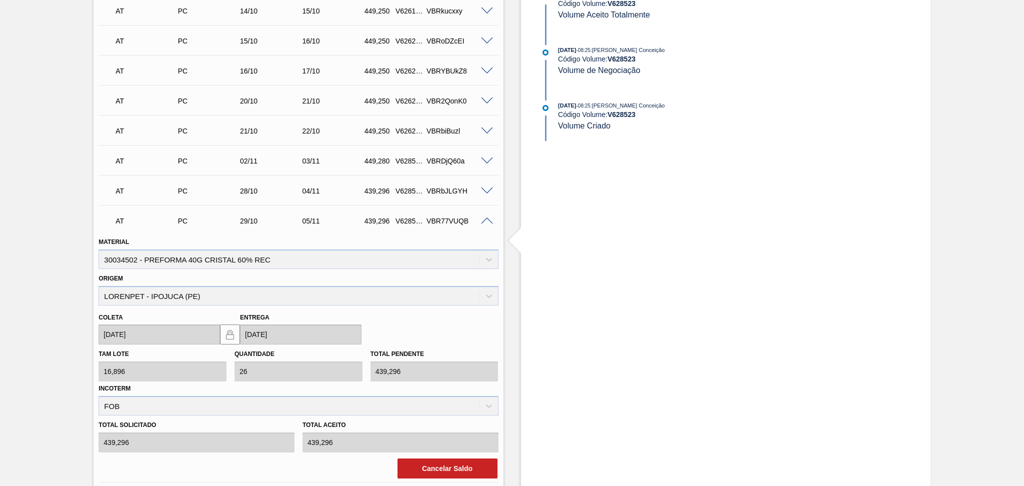
click at [486, 220] on span at bounding box center [487, 222] width 12 height 8
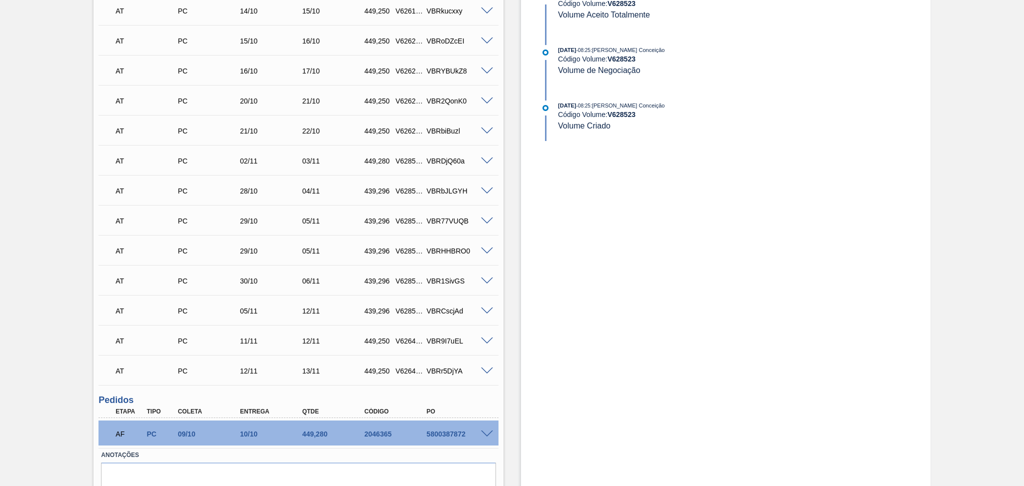
click at [485, 243] on div "AT PC 29/10 05/11 439,296 V628526 VBRHHBRO0" at bounding box center [299, 250] width 400 height 25
click at [485, 250] on span at bounding box center [487, 252] width 12 height 8
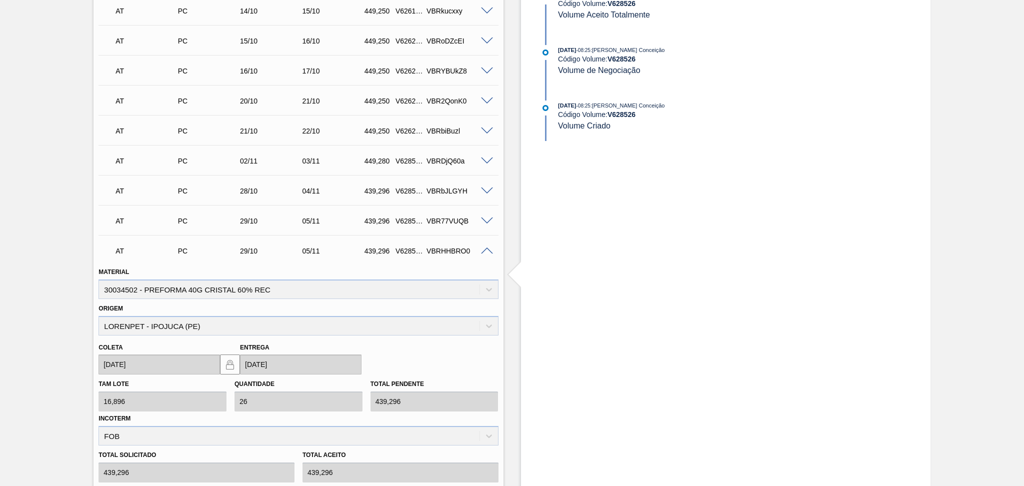
click at [485, 248] on span at bounding box center [487, 252] width 12 height 8
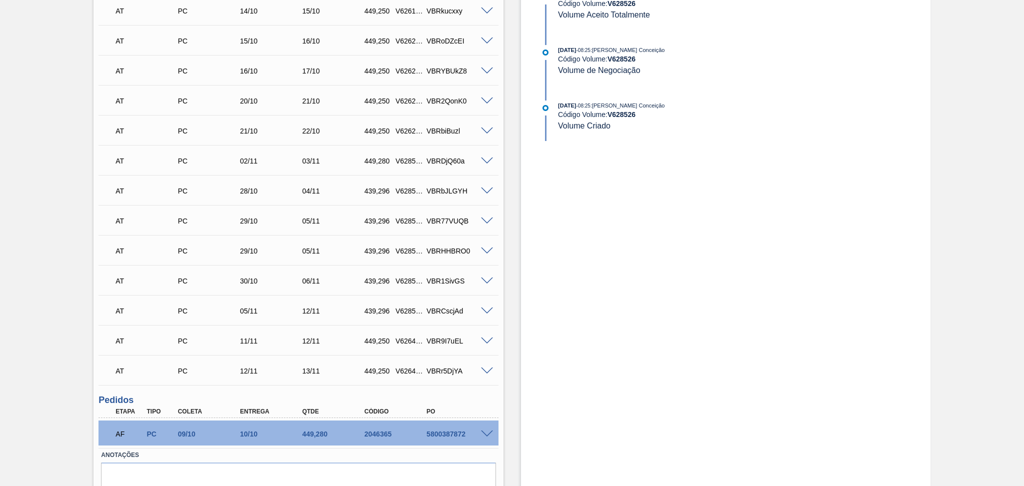
click at [484, 281] on span at bounding box center [487, 282] width 12 height 8
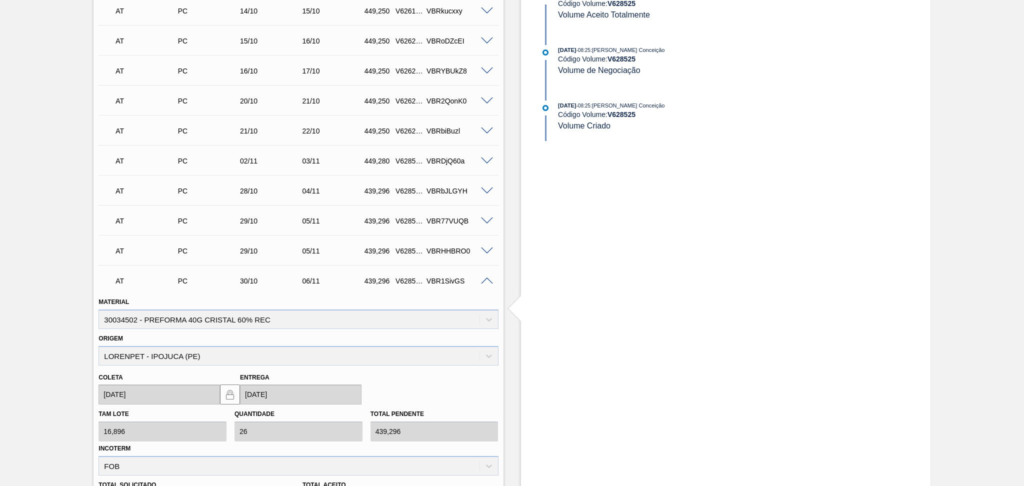
click at [476, 275] on div "AT PC 30/10 06/11 439,296 V628525 VBR1SivGS" at bounding box center [295, 280] width 373 height 20
click at [483, 280] on span at bounding box center [487, 282] width 12 height 8
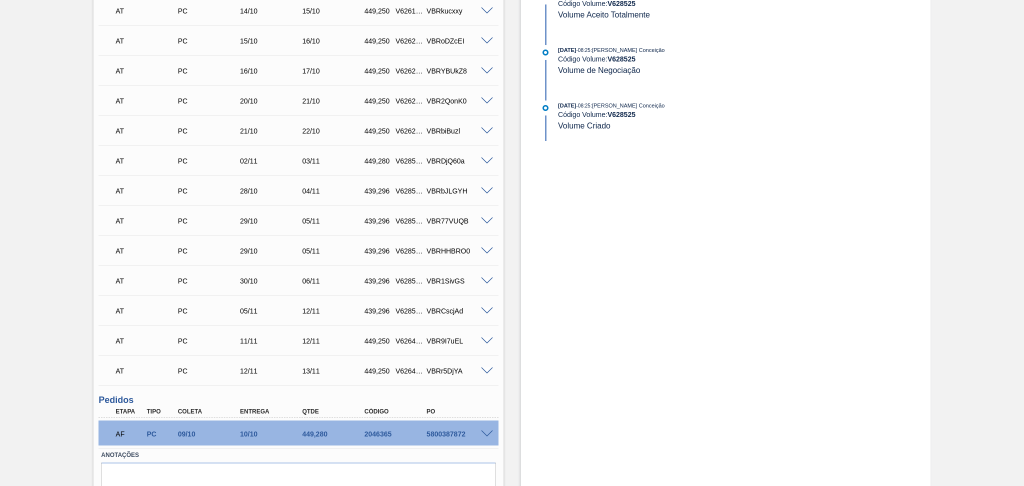
click at [487, 310] on span at bounding box center [487, 312] width 12 height 8
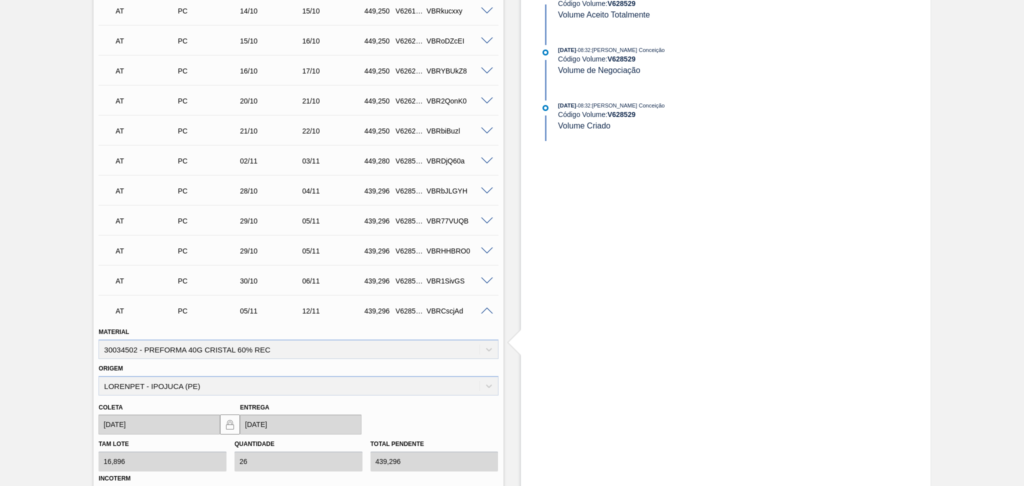
click at [487, 310] on span at bounding box center [487, 312] width 12 height 8
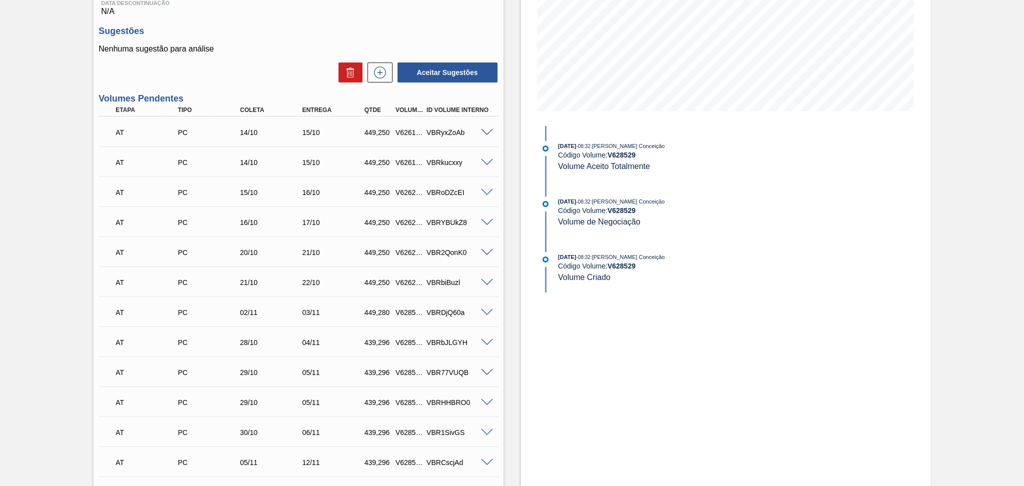
scroll to position [0, 0]
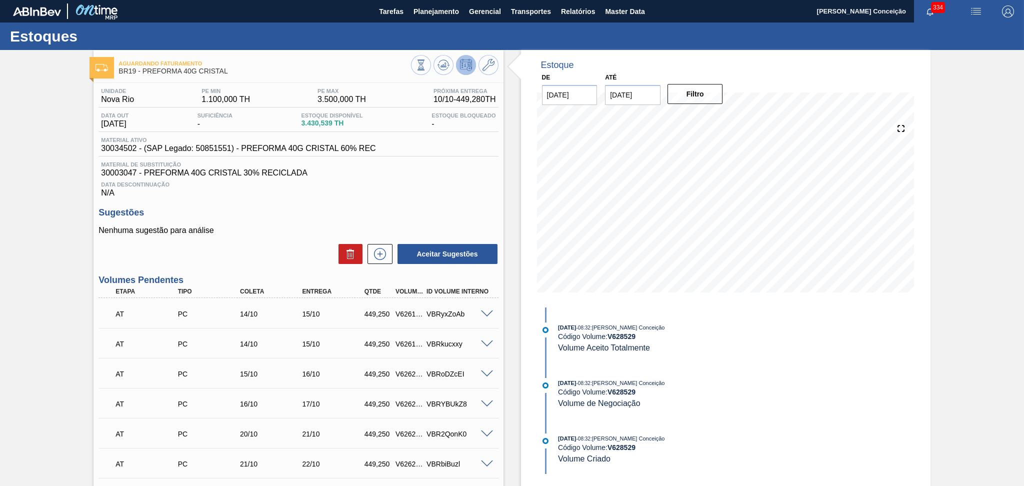
click at [282, 213] on h3 "Sugestões" at bounding box center [299, 213] width 400 height 11
click at [110, 148] on span "30034502 - (SAP Legado: 50851551) - PREFORMA 40G CRISTAL 60% REC" at bounding box center [238, 148] width 275 height 9
copy span "30034502"
click at [421, 16] on span "Planejamento" at bounding box center [437, 12] width 46 height 12
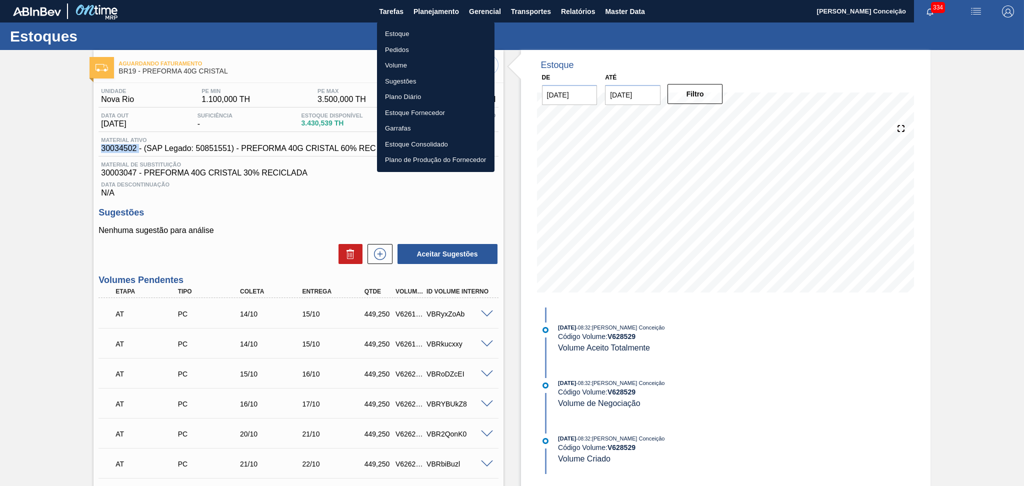
click at [397, 37] on li "Estoque" at bounding box center [436, 34] width 118 height 16
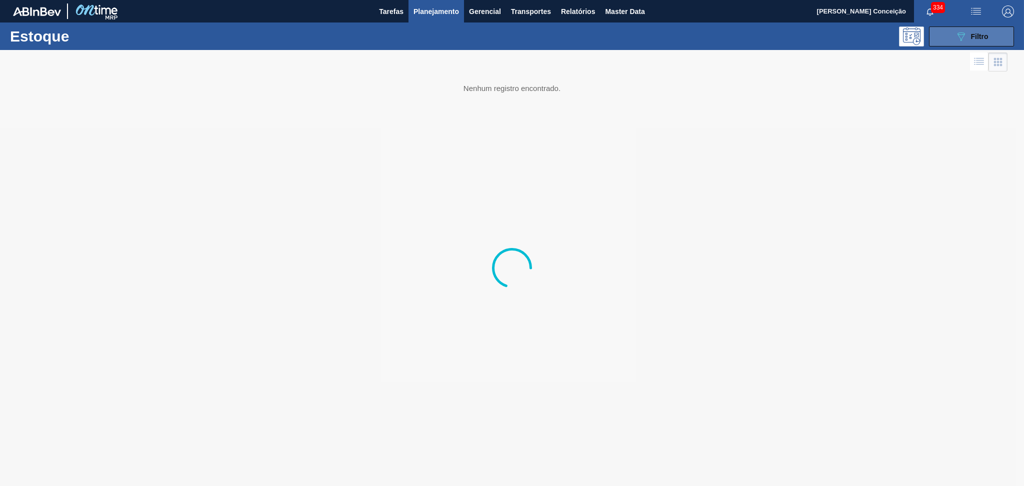
click at [978, 42] on button "089F7B8B-B2A5-4AFE-B5C0-19BA573D28AC Filtro" at bounding box center [971, 37] width 85 height 20
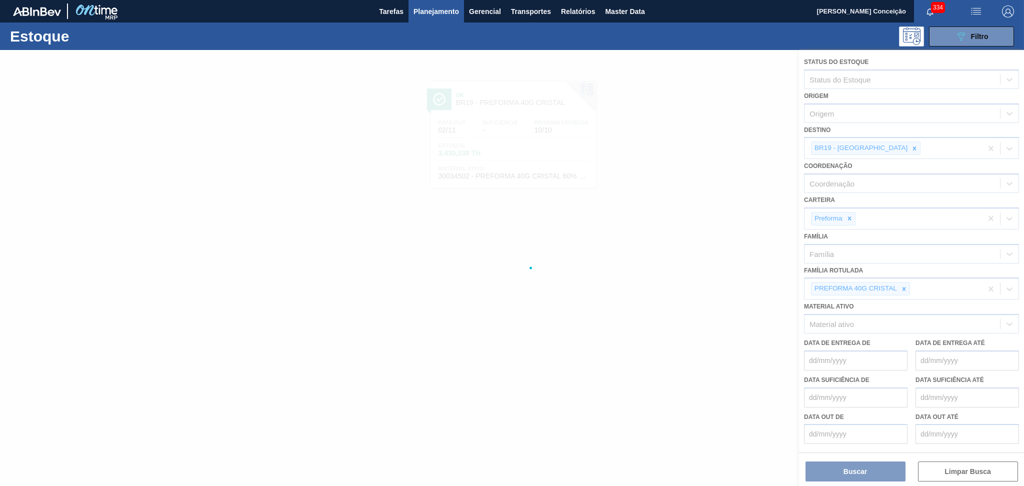
click at [875, 146] on div at bounding box center [512, 268] width 1024 height 436
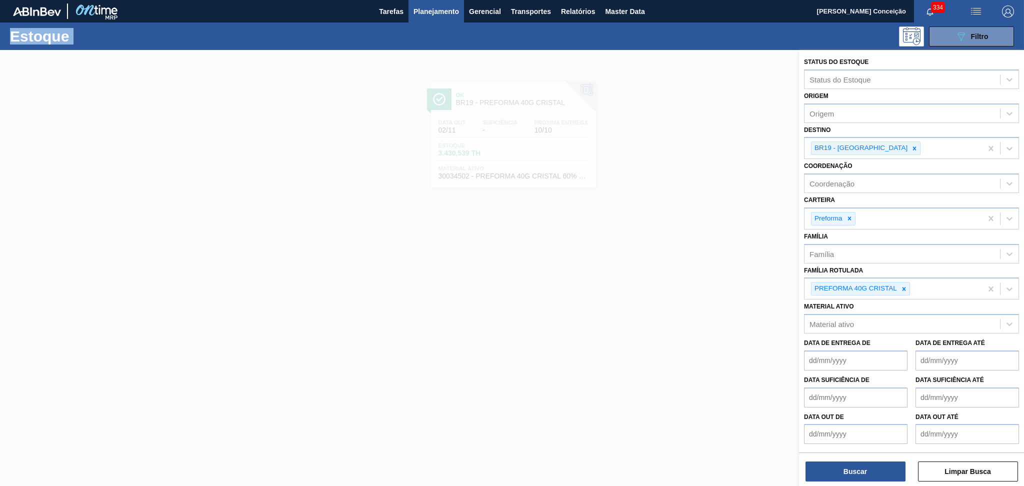
click at [911, 149] on icon at bounding box center [914, 148] width 7 height 7
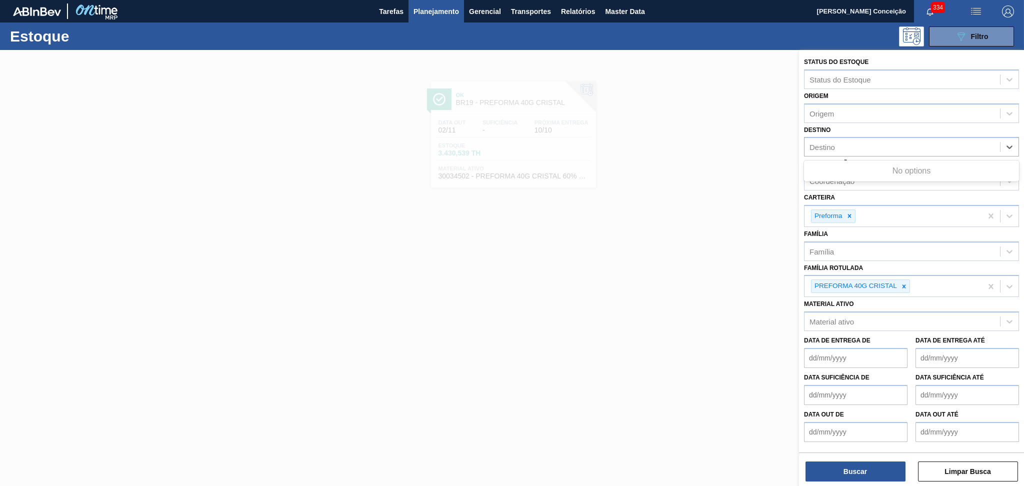
click at [871, 149] on div "Destino" at bounding box center [903, 147] width 196 height 15
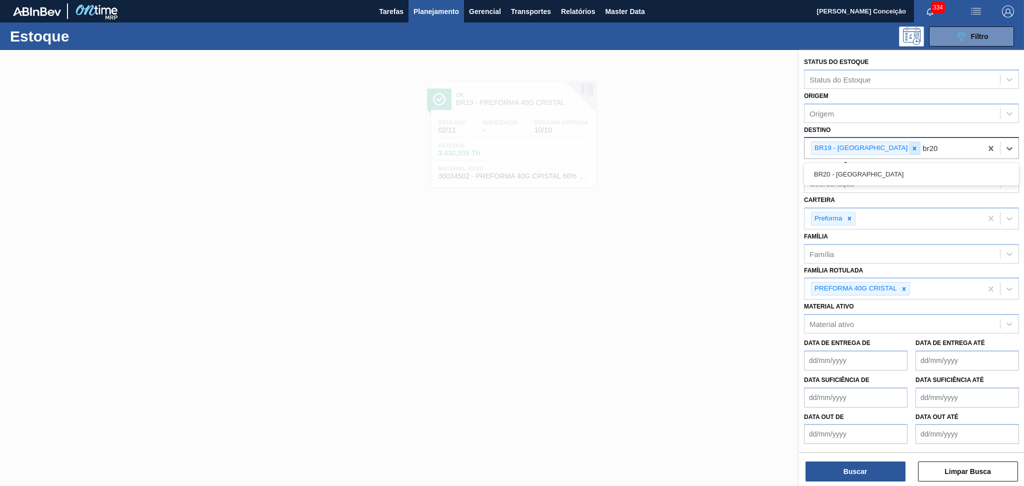
click at [913, 147] on icon at bounding box center [915, 149] width 4 height 4
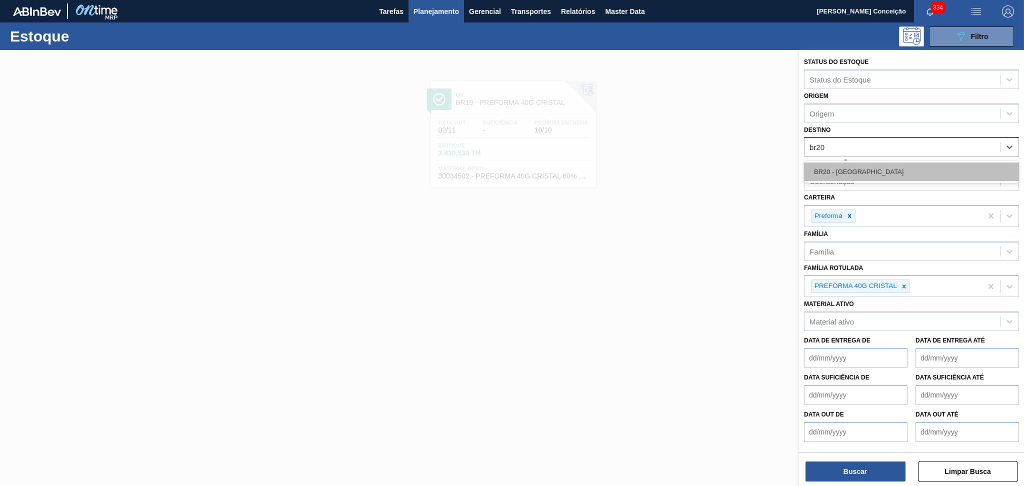
click at [853, 167] on div "BR20 - [GEOGRAPHIC_DATA]" at bounding box center [911, 172] width 215 height 19
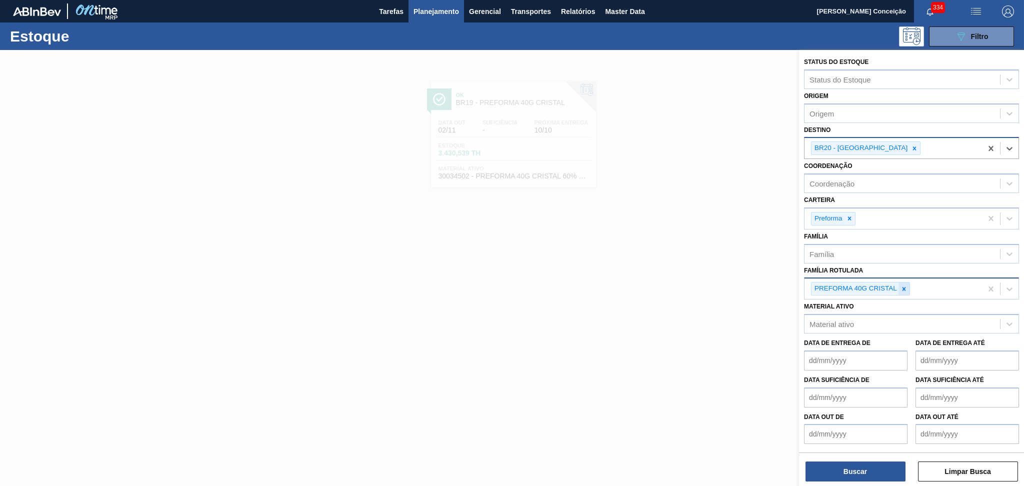
click at [907, 286] on icon at bounding box center [904, 289] width 7 height 7
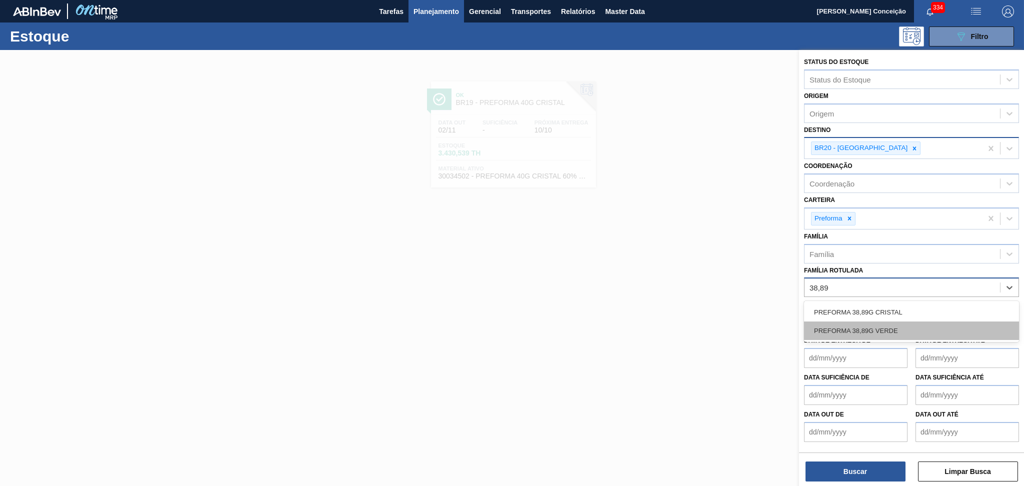
click at [887, 325] on div "PREFORMA 38,89G VERDE" at bounding box center [911, 331] width 215 height 19
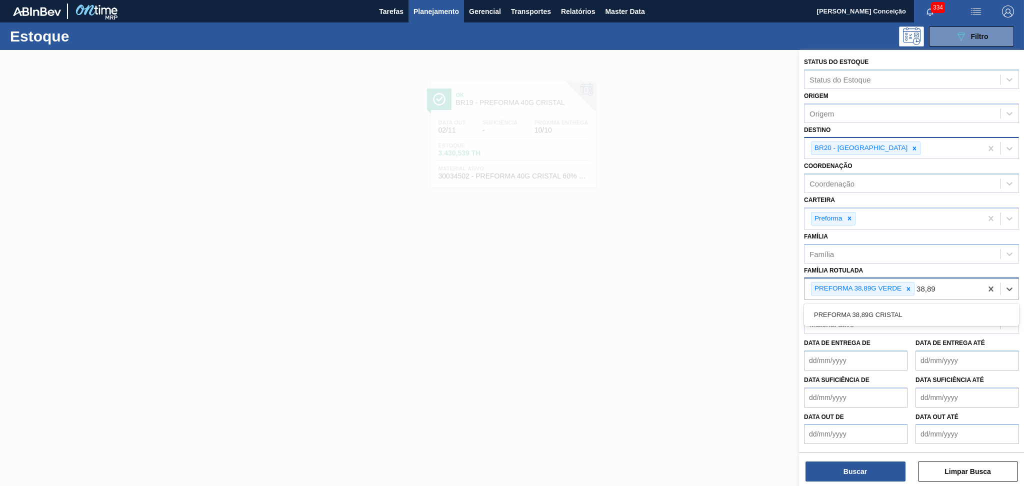
click at [899, 314] on div "PREFORMA 38,89G CRISTAL" at bounding box center [911, 315] width 215 height 19
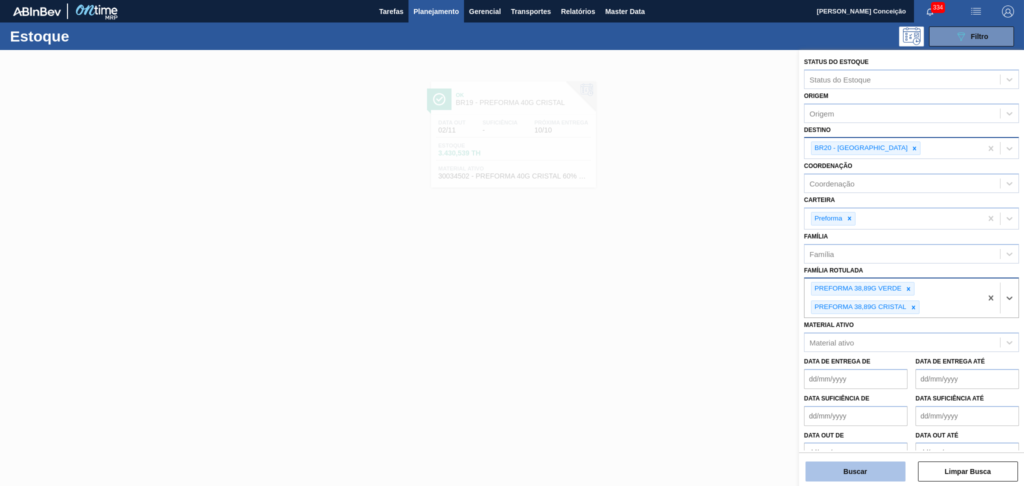
click at [843, 469] on button "Buscar" at bounding box center [856, 472] width 100 height 20
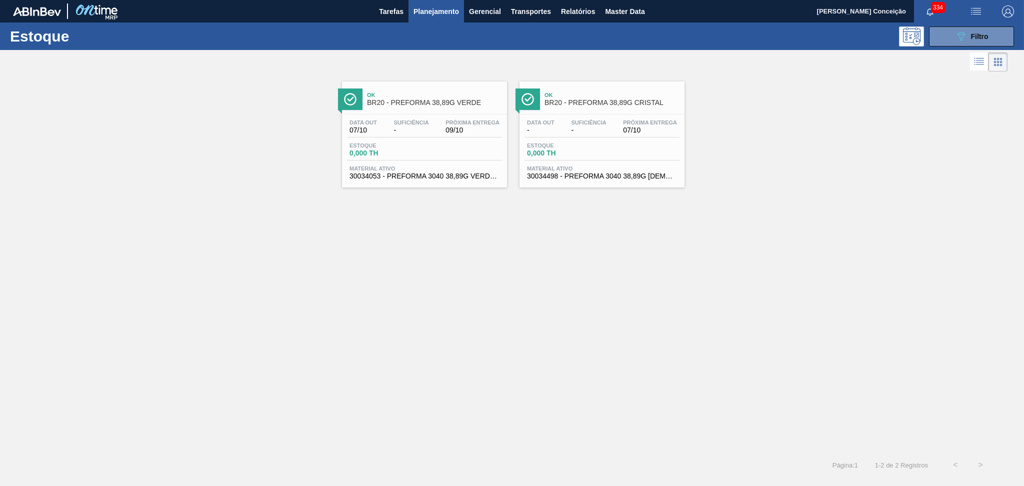
click at [427, 208] on div "Ok BR20 - PREFORMA 38,89G VERDE Data out 07/10 Suficiência - Próxima Entrega 09…" at bounding box center [512, 263] width 1024 height 379
click at [459, 130] on span "09/10" at bounding box center [473, 131] width 54 height 8
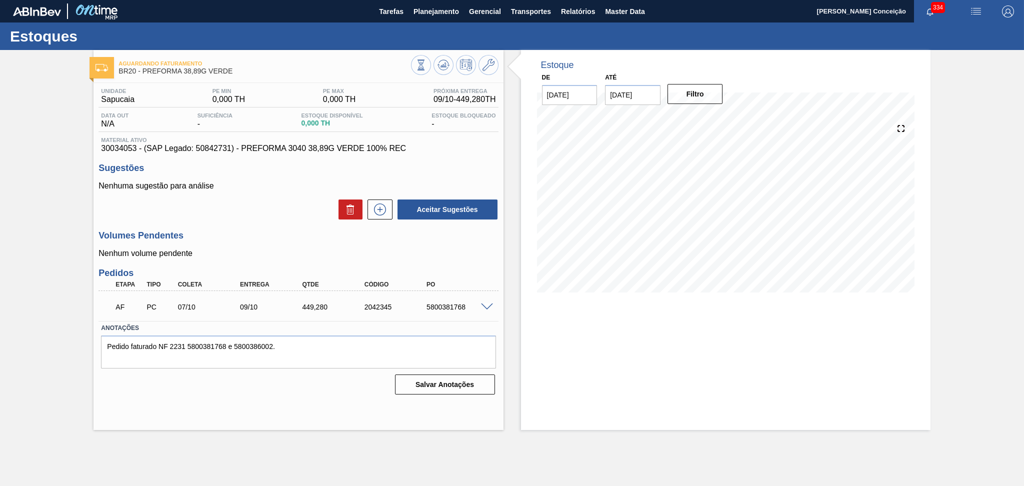
click at [272, 223] on div "Unidade Sapucaia PE MIN 0,000 TH PE MAX 0,000 TH Próxima Entrega 09/10 - 449,28…" at bounding box center [299, 240] width 410 height 315
click at [299, 209] on div "Aceitar Sugestões" at bounding box center [299, 210] width 400 height 22
click at [234, 244] on div "Volumes Pendentes Nenhum volume pendente" at bounding box center [299, 245] width 400 height 28
click at [269, 232] on h3 "Volumes Pendentes" at bounding box center [299, 236] width 400 height 11
click at [245, 226] on div "Unidade Sapucaia PE MIN 0,000 TH PE MAX 0,000 TH Próxima Entrega 09/10 - 449,28…" at bounding box center [299, 240] width 410 height 315
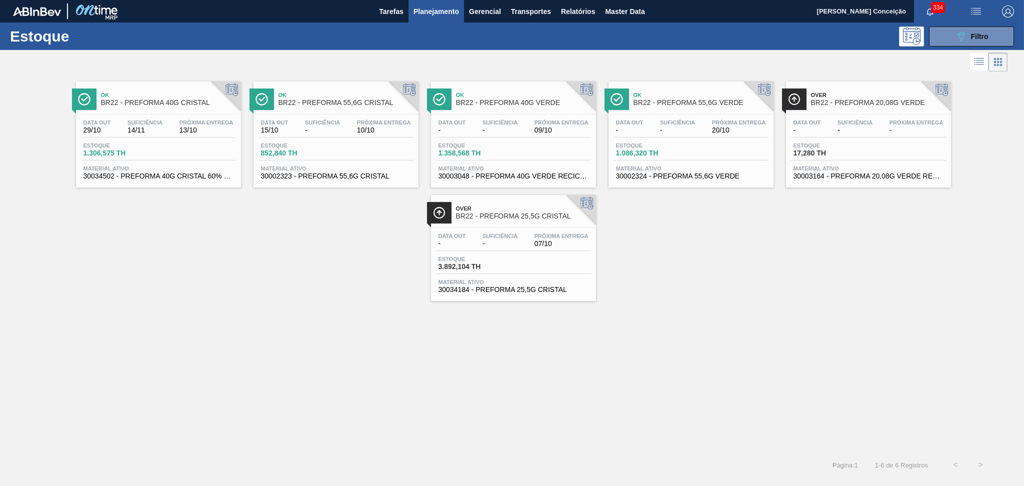
click at [283, 249] on div "Ok BR22 - PREFORMA 40G CRISTAL Data [DATE] Suficiência 14/11 Próxima Entrega 13…" at bounding box center [512, 187] width 1024 height 227
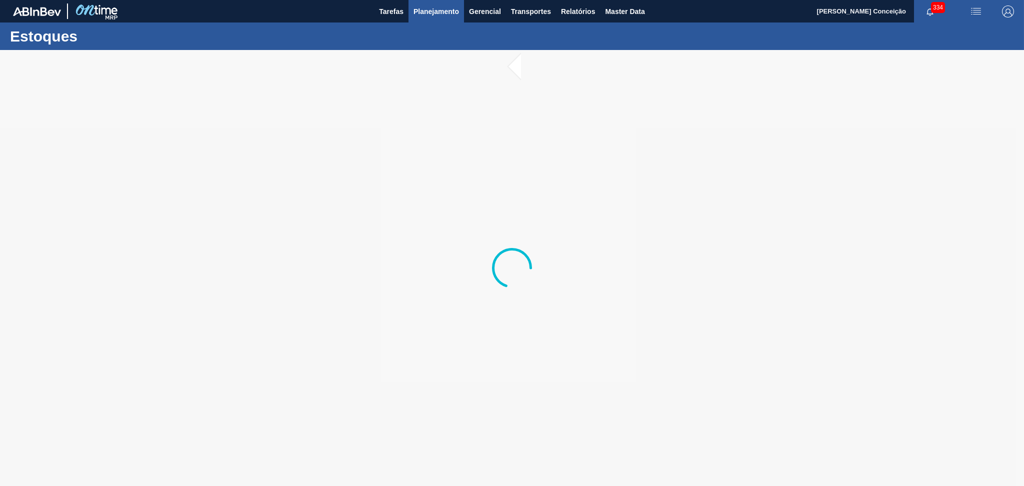
click at [445, 14] on span "Planejamento" at bounding box center [437, 12] width 46 height 12
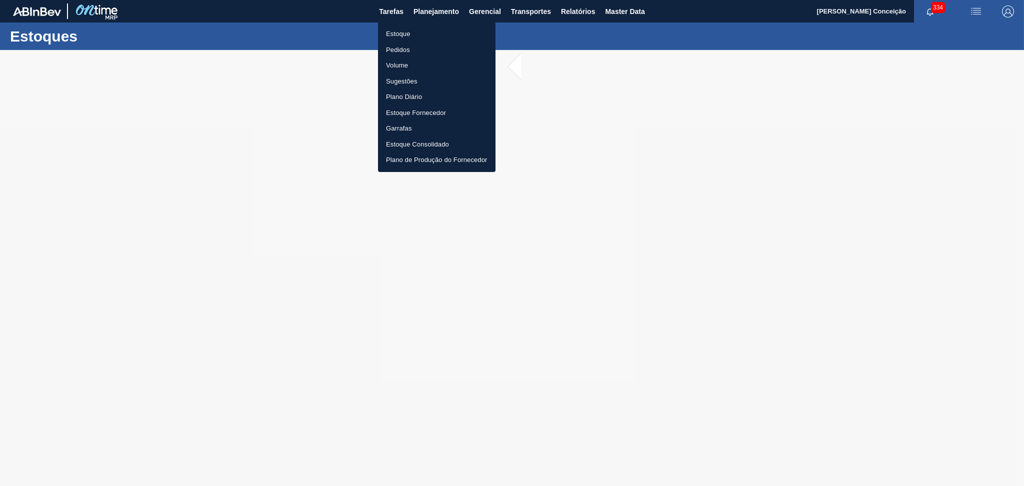
click at [406, 35] on li "Estoque" at bounding box center [437, 34] width 118 height 16
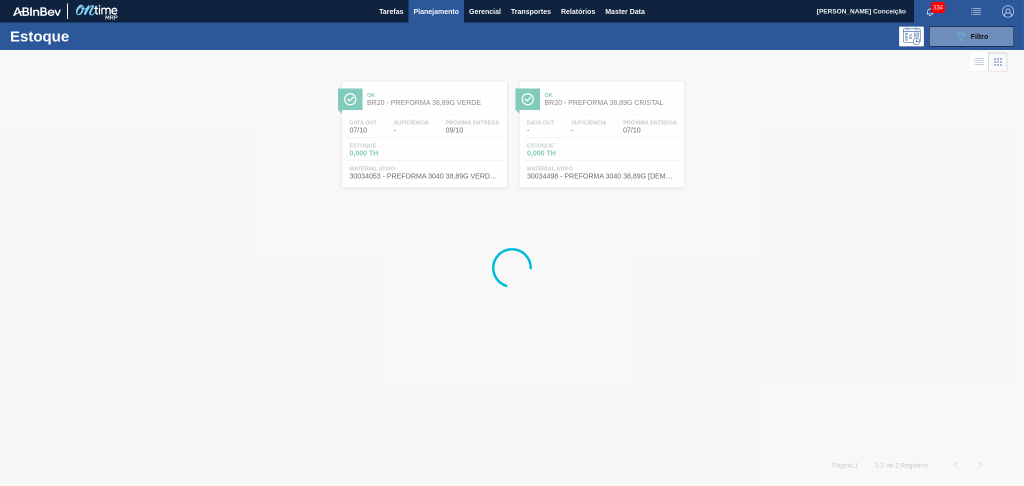
click at [565, 132] on div at bounding box center [512, 268] width 1024 height 436
click at [570, 94] on div at bounding box center [512, 268] width 1024 height 436
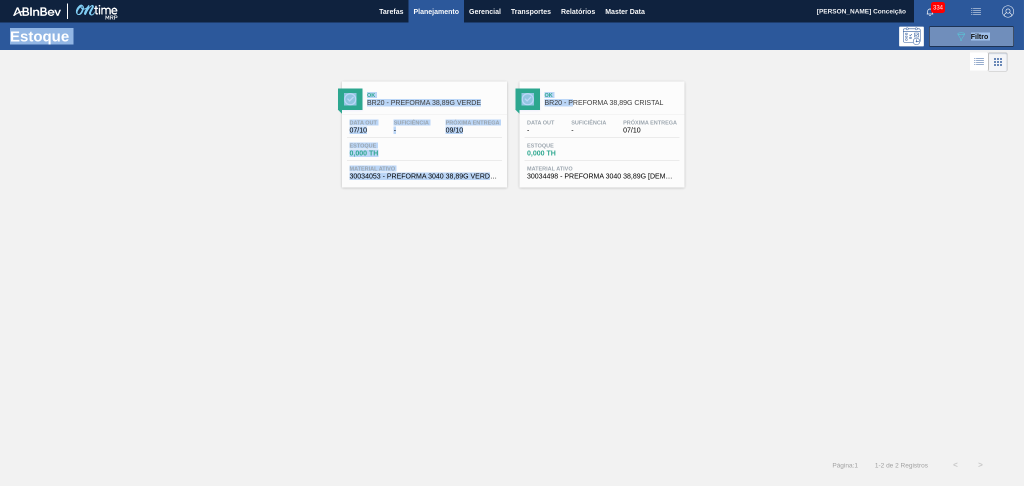
click at [567, 108] on div "Ok BR20 - PREFORMA 38,89G CRISTAL" at bounding box center [612, 99] width 135 height 23
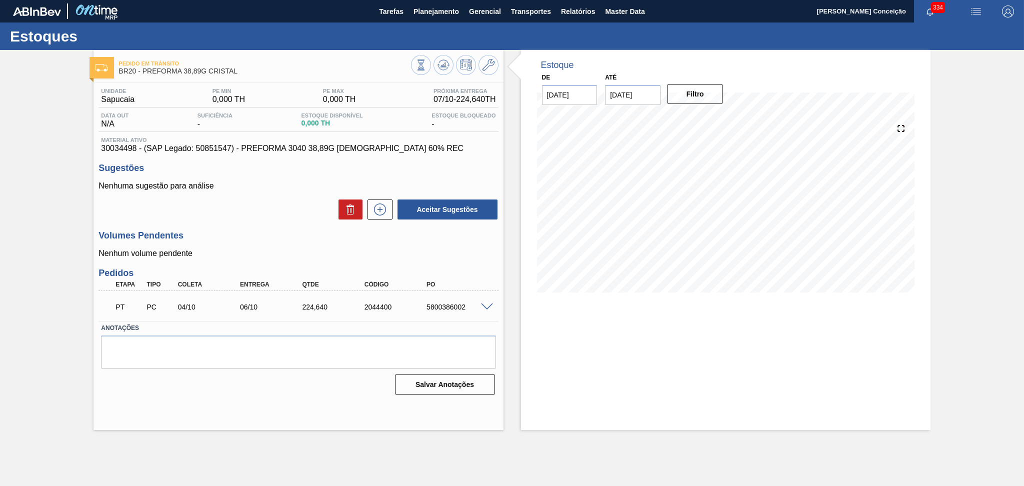
click at [262, 247] on div "Volumes Pendentes Nenhum volume pendente" at bounding box center [299, 245] width 400 height 28
click at [342, 245] on div "Volumes Pendentes Nenhum volume pendente" at bounding box center [299, 245] width 400 height 28
click at [343, 247] on div "Volumes Pendentes Nenhum volume pendente" at bounding box center [299, 245] width 400 height 28
click at [377, 213] on icon at bounding box center [380, 210] width 16 height 12
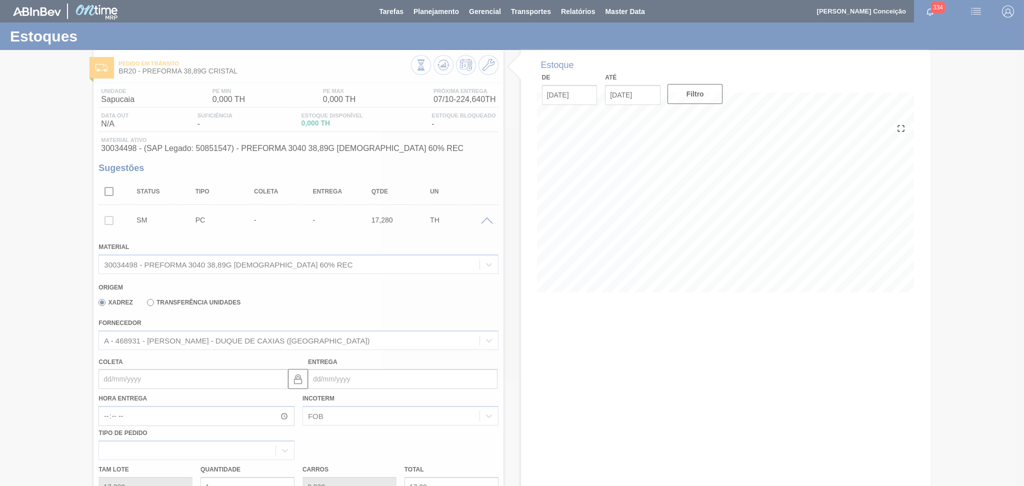
click at [486, 218] on div at bounding box center [512, 243] width 1024 height 486
click at [489, 224] on div at bounding box center [512, 243] width 1024 height 486
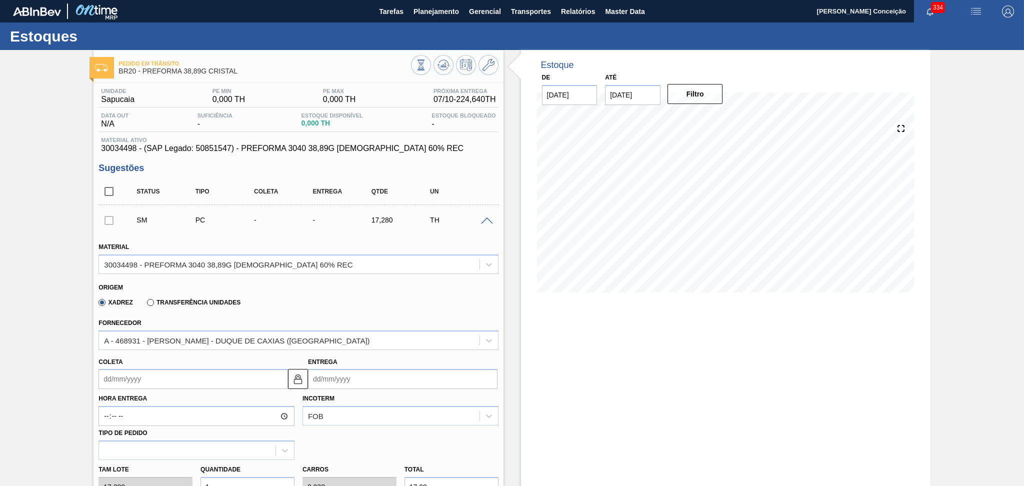
click at [488, 219] on span at bounding box center [487, 222] width 12 height 8
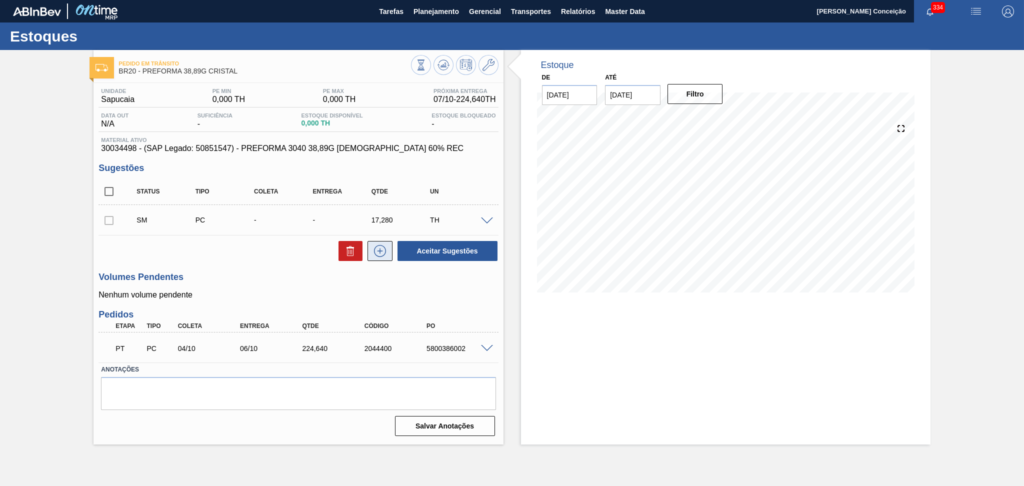
click at [380, 256] on icon at bounding box center [380, 251] width 16 height 12
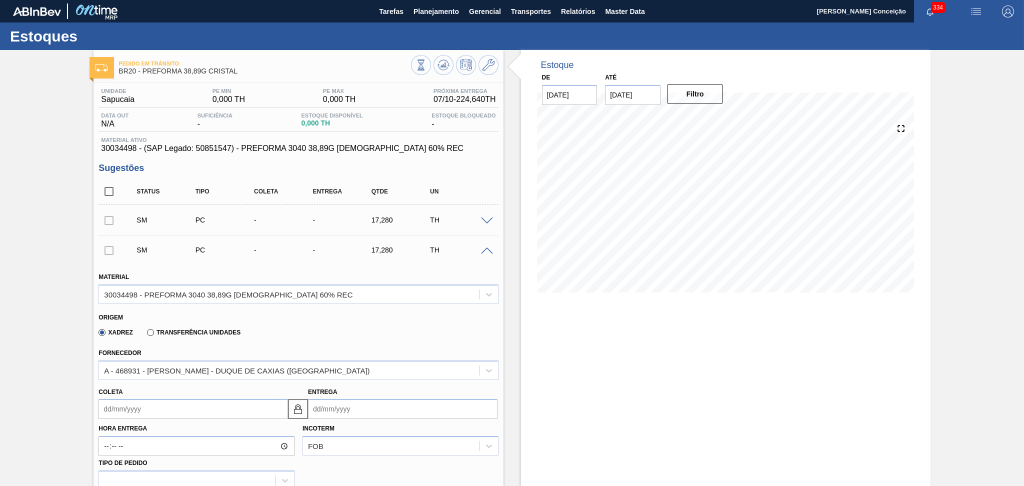
click at [487, 252] on span at bounding box center [487, 252] width 12 height 8
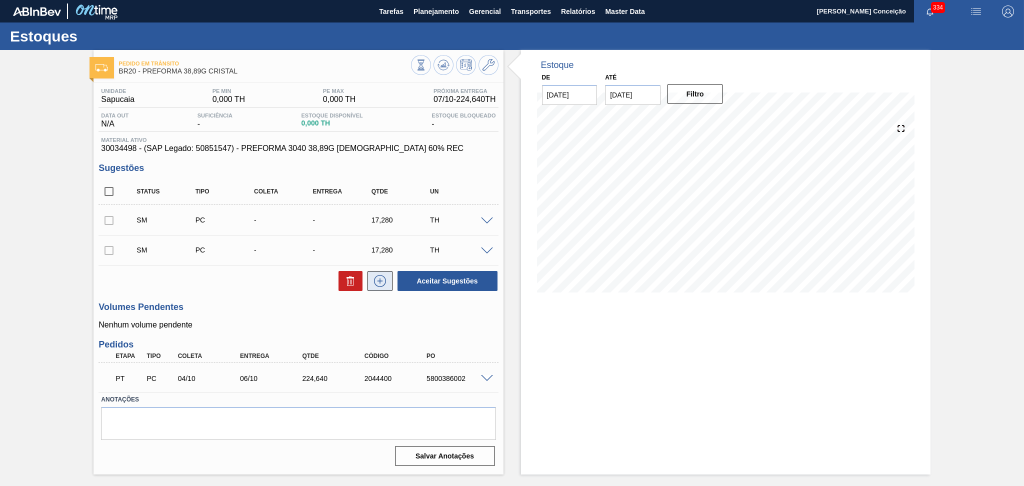
click at [385, 283] on icon at bounding box center [380, 281] width 12 height 12
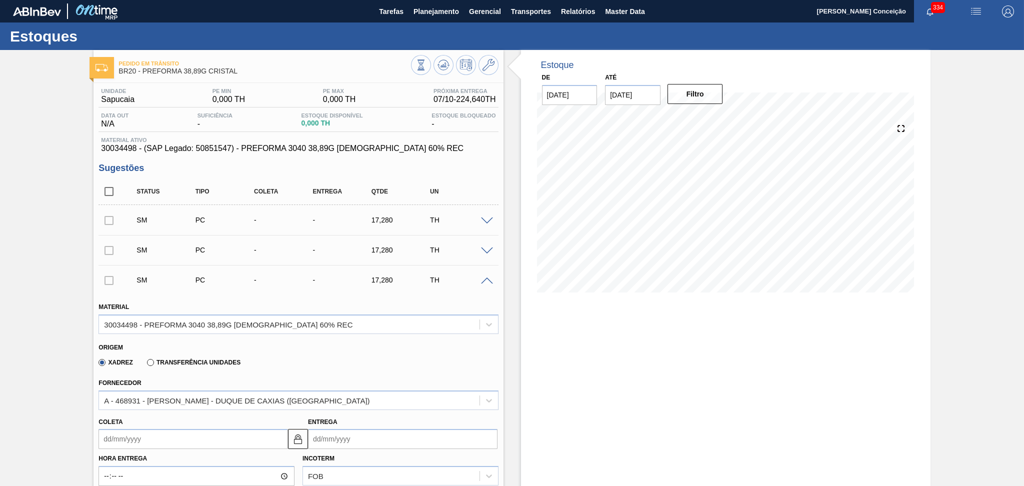
click at [486, 280] on span at bounding box center [487, 282] width 12 height 8
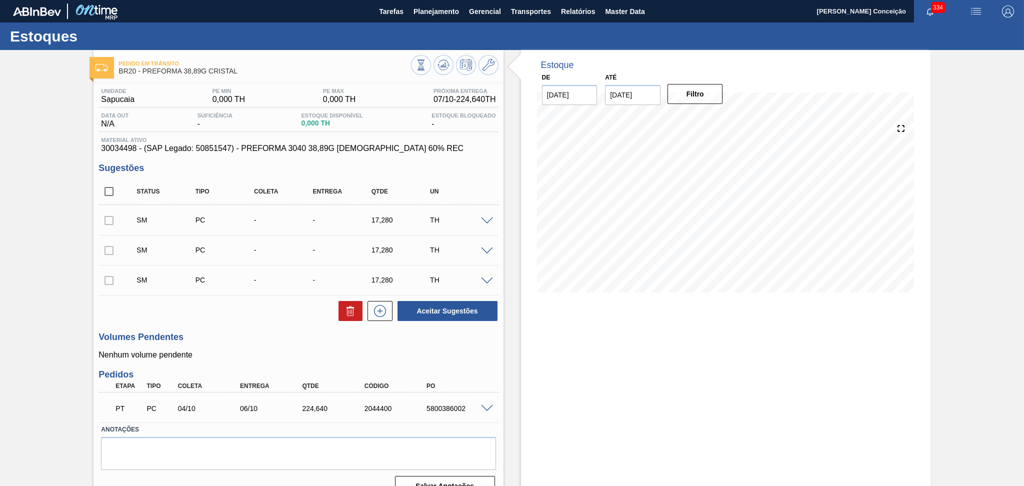
click at [481, 222] on span at bounding box center [487, 222] width 12 height 8
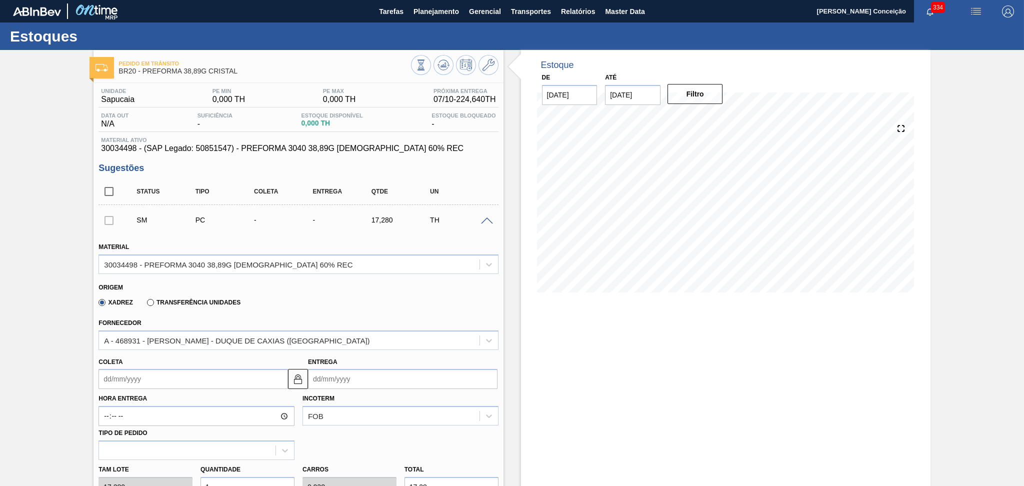
click at [136, 379] on input "Coleta" at bounding box center [194, 379] width 190 height 20
click at [187, 321] on div "17" at bounding box center [192, 319] width 14 height 14
type input "[DATE]"
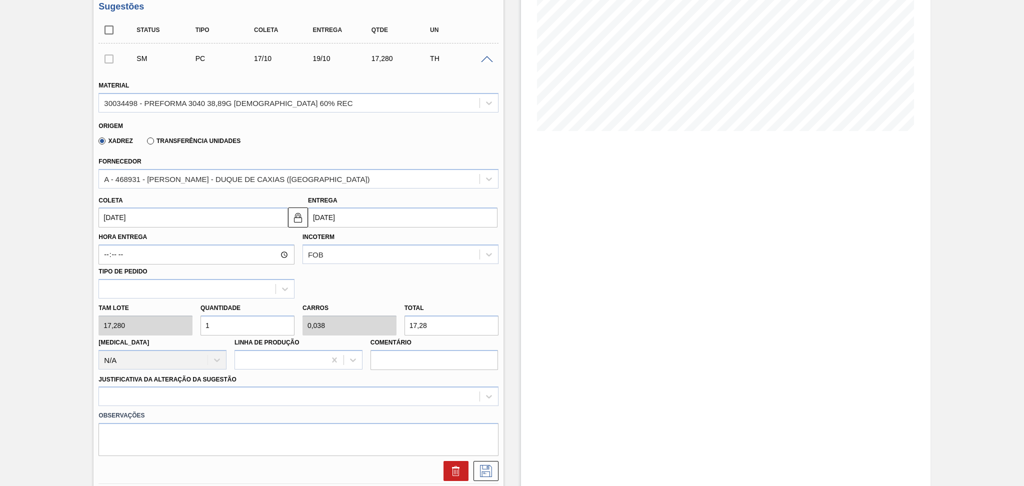
scroll to position [200, 0]
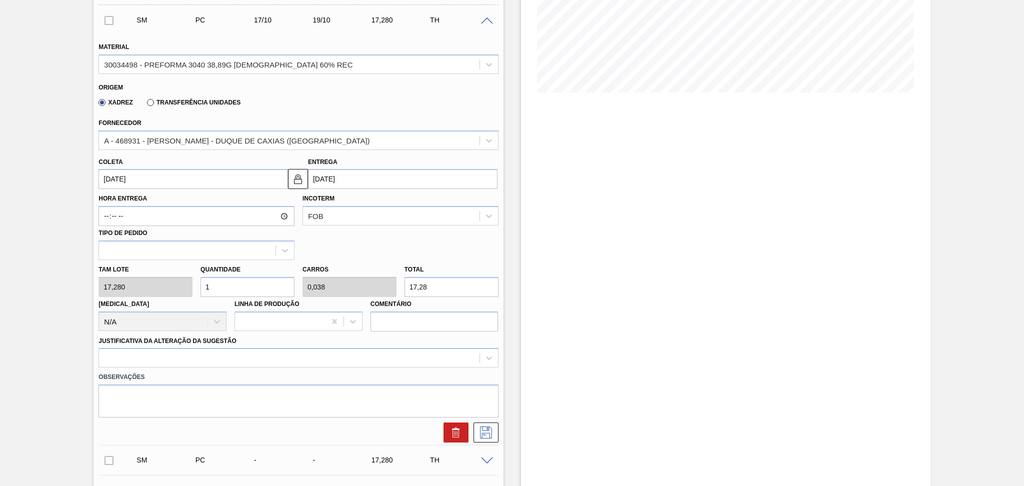
click at [179, 279] on div "Tam lote 17,280 Quantidade 1 Carros 0,038 Total 17,28 [MEDICAL_DATA] N/A Linha …" at bounding box center [299, 296] width 408 height 72
type input "2"
type input "0,077"
type input "34,56"
type input "26"
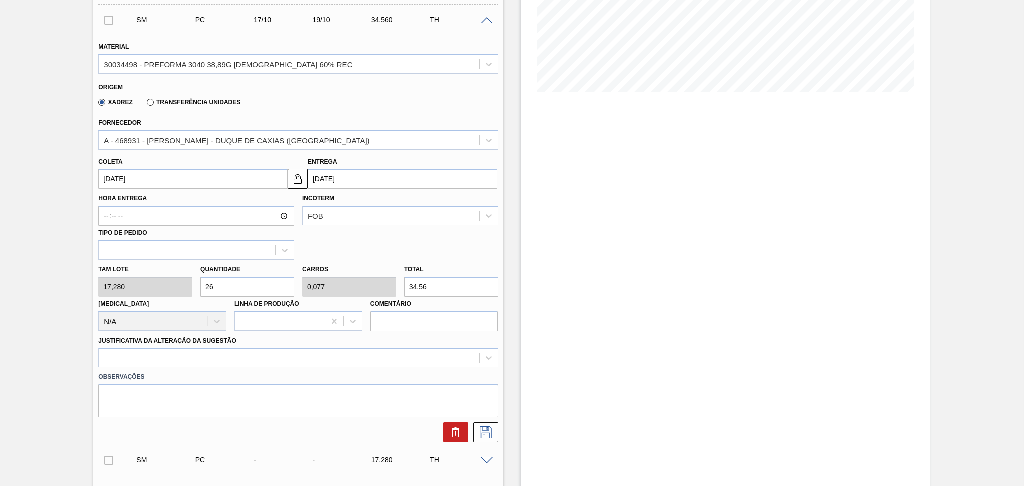
type input "1"
type input "449,28"
type input "26"
click at [139, 352] on div at bounding box center [299, 358] width 400 height 20
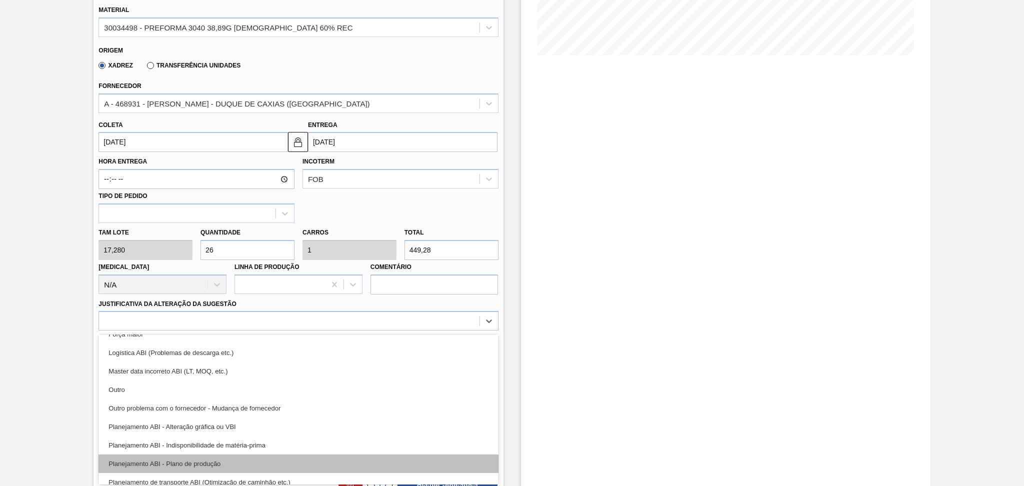
scroll to position [67, 0]
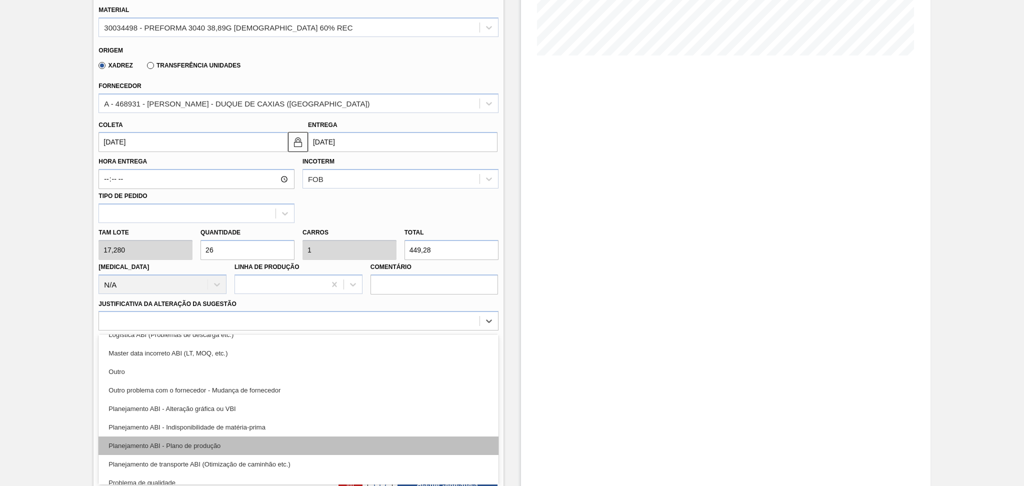
click at [197, 441] on div "Planejamento ABI - Plano de produção" at bounding box center [299, 446] width 400 height 19
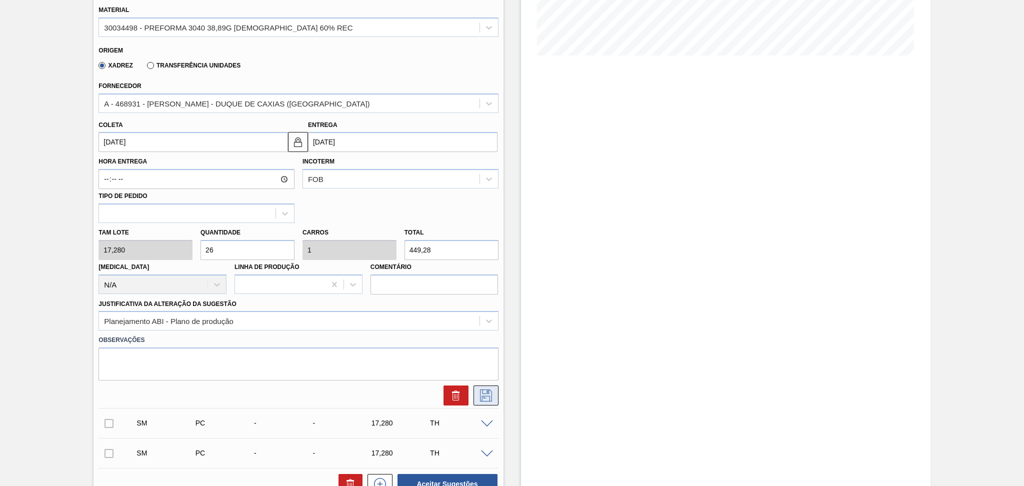
click at [489, 394] on icon at bounding box center [486, 396] width 12 height 12
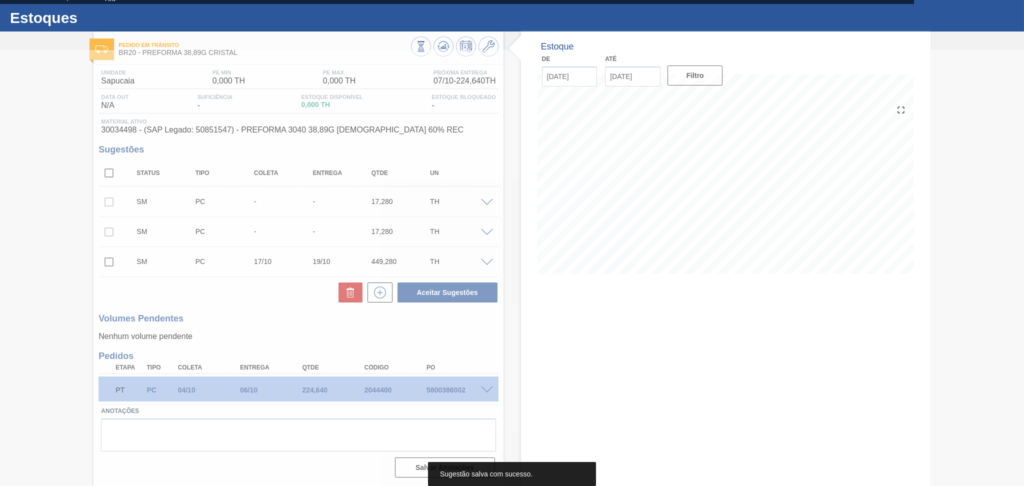
scroll to position [0, 0]
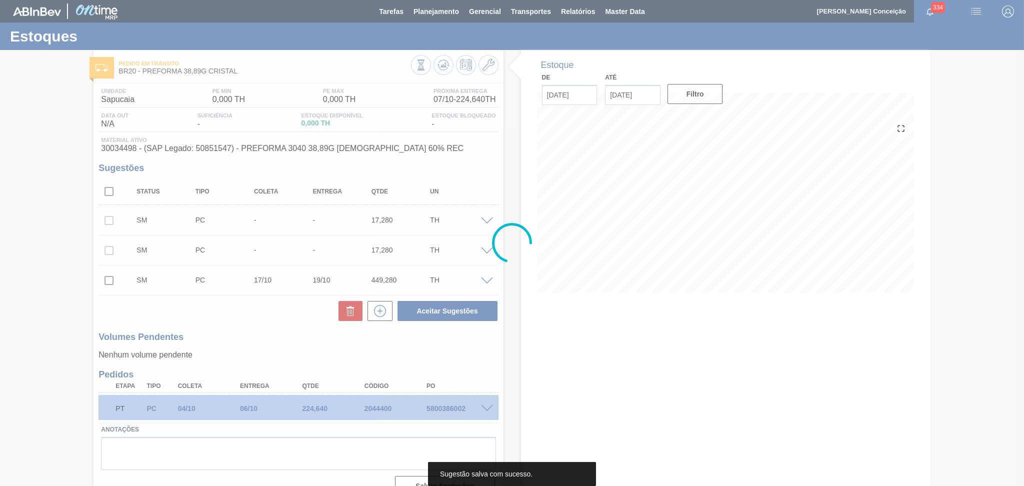
click at [253, 332] on div at bounding box center [512, 243] width 1024 height 486
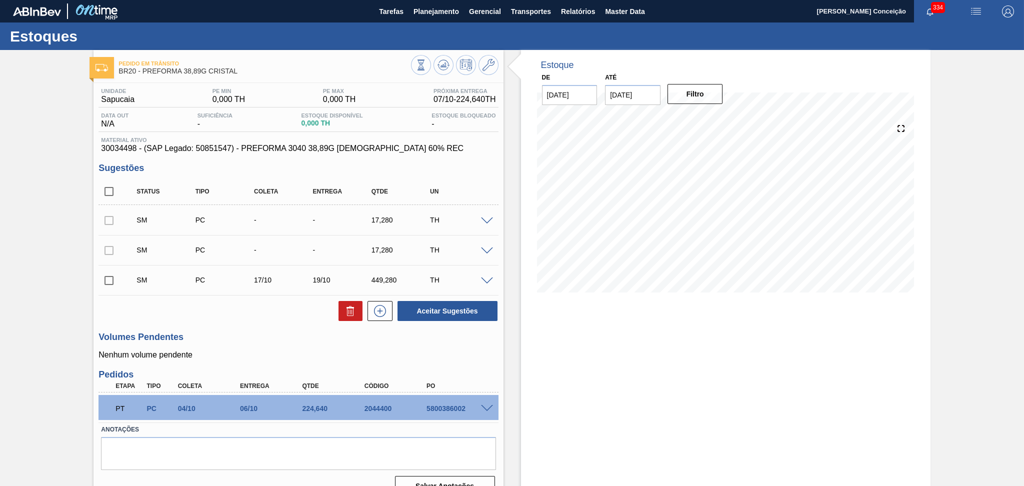
click at [487, 250] on span at bounding box center [487, 252] width 12 height 8
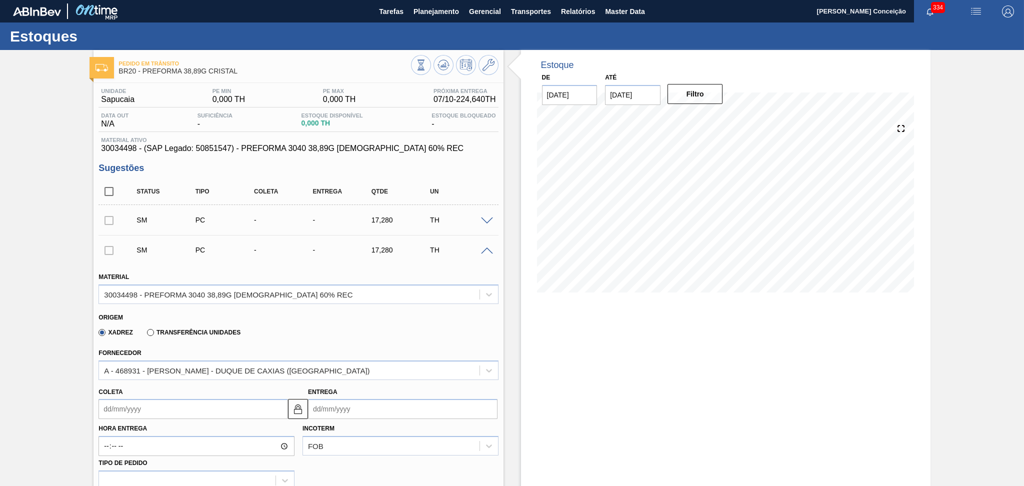
click at [137, 413] on input "Coleta" at bounding box center [194, 409] width 190 height 20
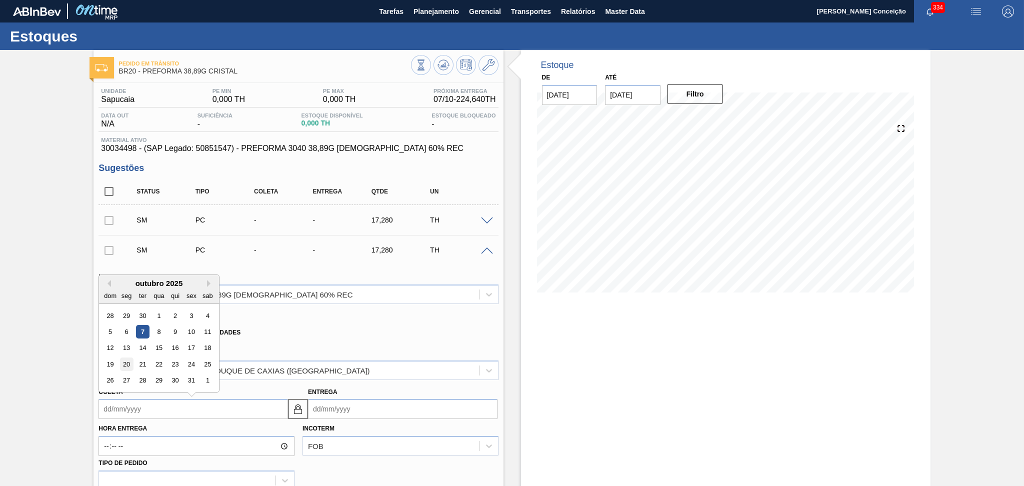
click at [125, 363] on div "20" at bounding box center [127, 365] width 14 height 14
type input "[DATE]"
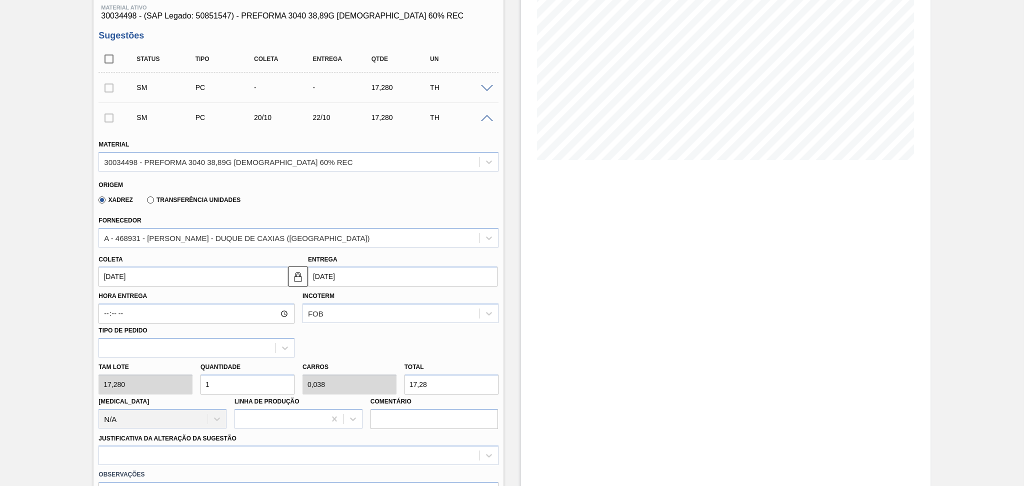
scroll to position [133, 0]
drag, startPoint x: 219, startPoint y: 381, endPoint x: 194, endPoint y: 379, distance: 25.1
click at [197, 379] on div "Quantidade 1" at bounding box center [248, 377] width 102 height 35
type input "2"
type input "0,077"
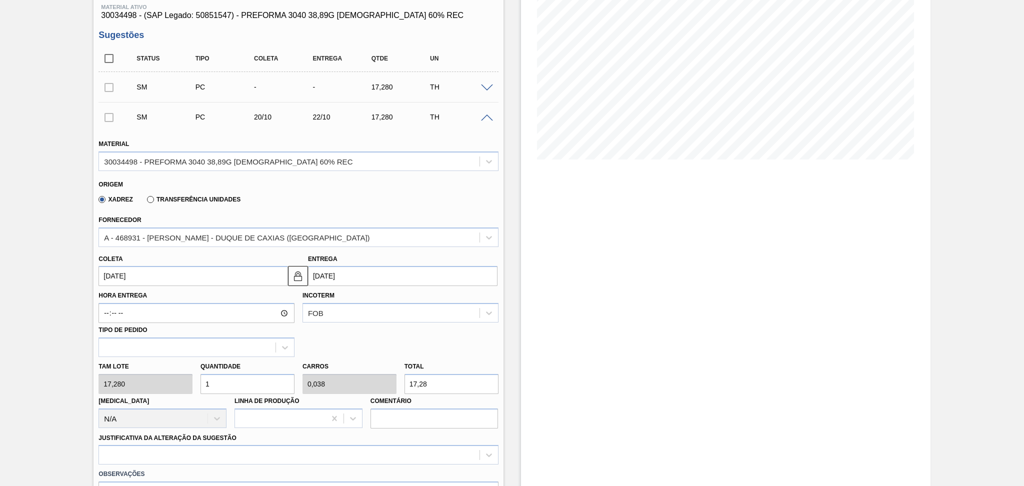
type input "34,56"
type input "26"
type input "1"
type input "449,28"
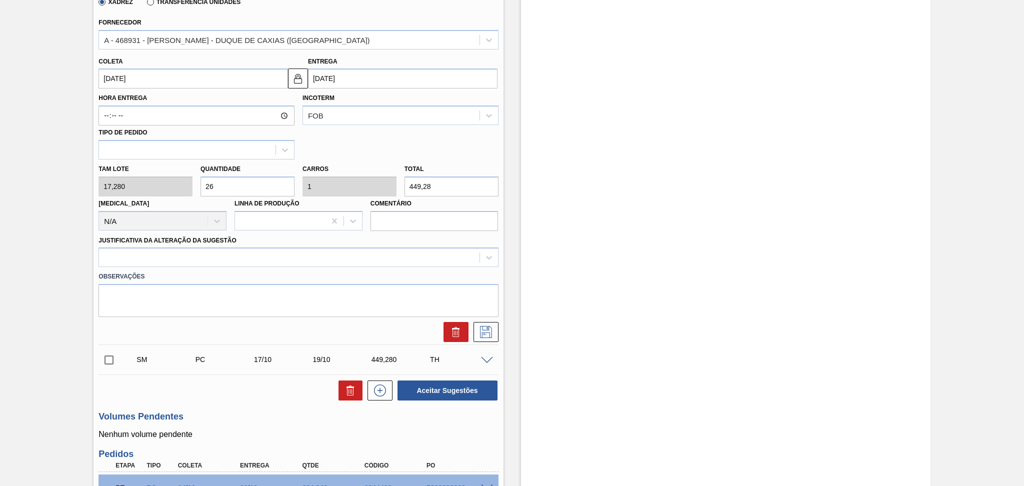
scroll to position [333, 0]
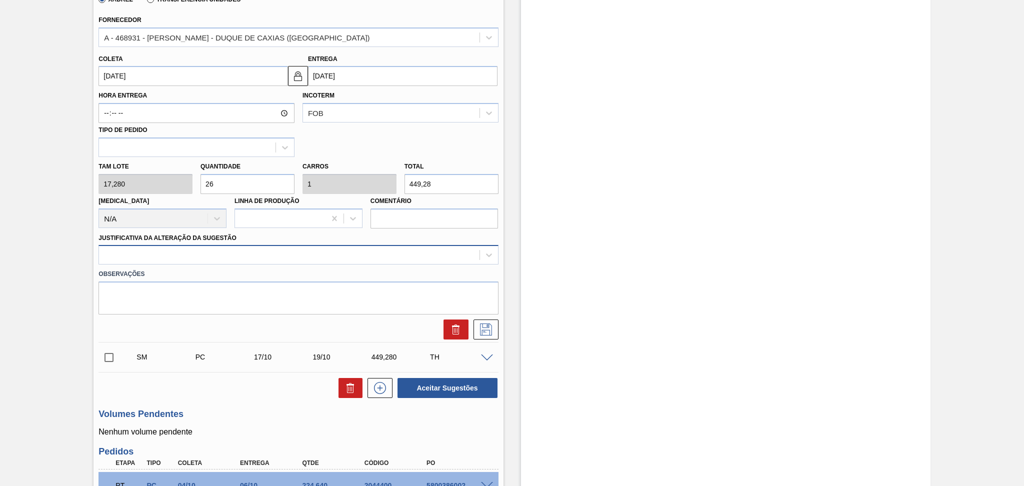
type input "26"
click at [212, 254] on div at bounding box center [289, 255] width 380 height 15
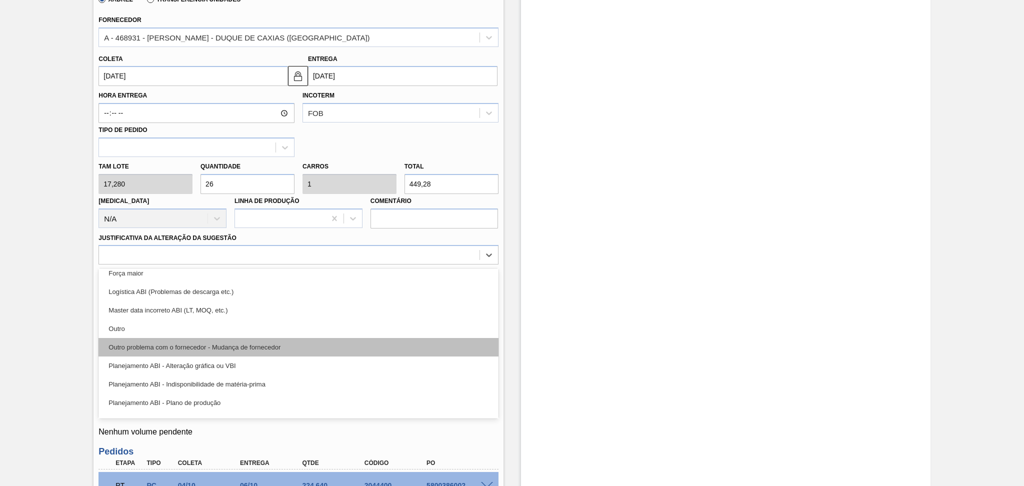
scroll to position [67, 0]
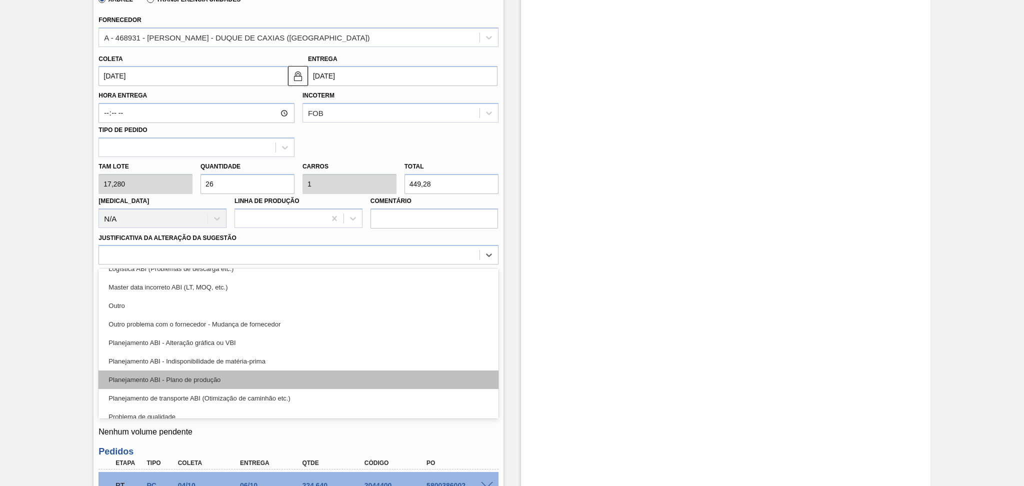
click at [225, 382] on div "Planejamento ABI - Plano de produção" at bounding box center [299, 380] width 400 height 19
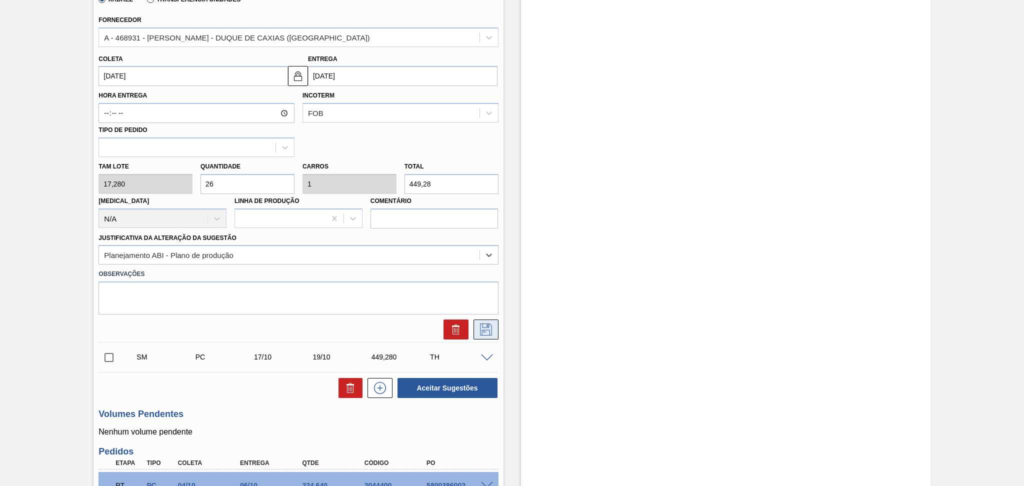
click at [480, 331] on icon at bounding box center [486, 330] width 16 height 12
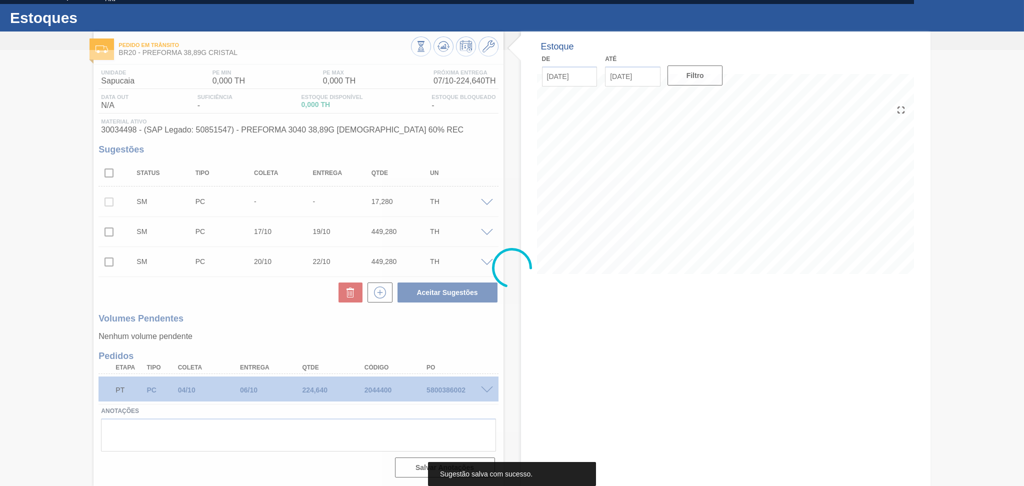
scroll to position [0, 0]
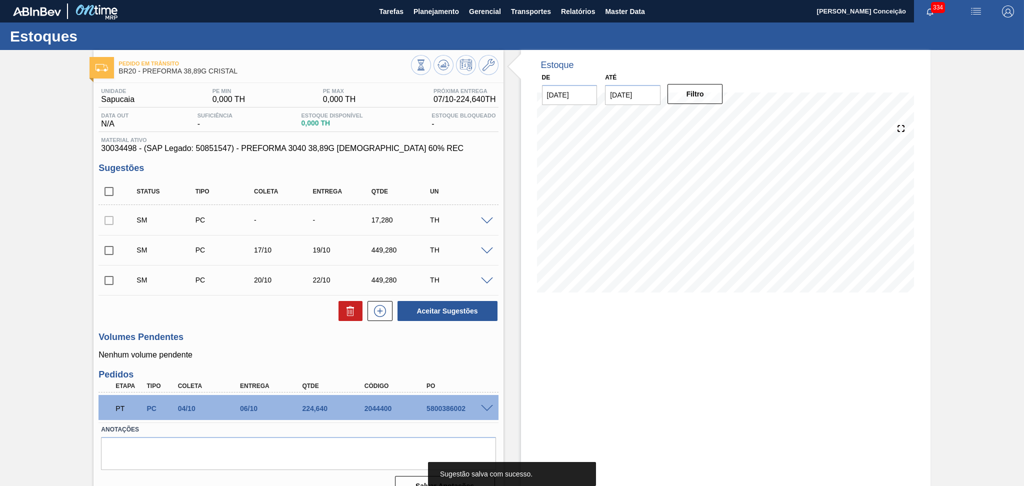
click at [277, 335] on h3 "Volumes Pendentes" at bounding box center [299, 337] width 400 height 11
click at [487, 219] on span at bounding box center [487, 222] width 12 height 8
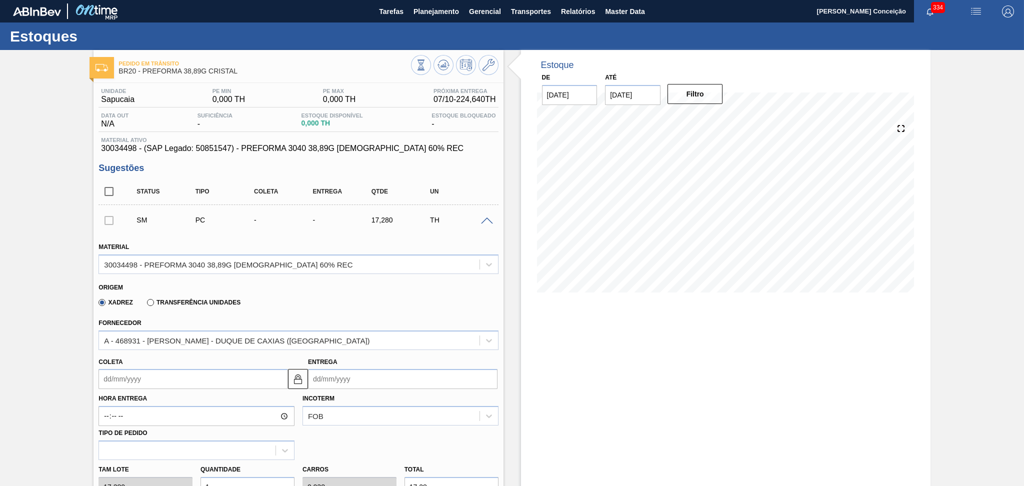
click at [121, 380] on input "Coleta" at bounding box center [194, 379] width 190 height 20
type input "2"
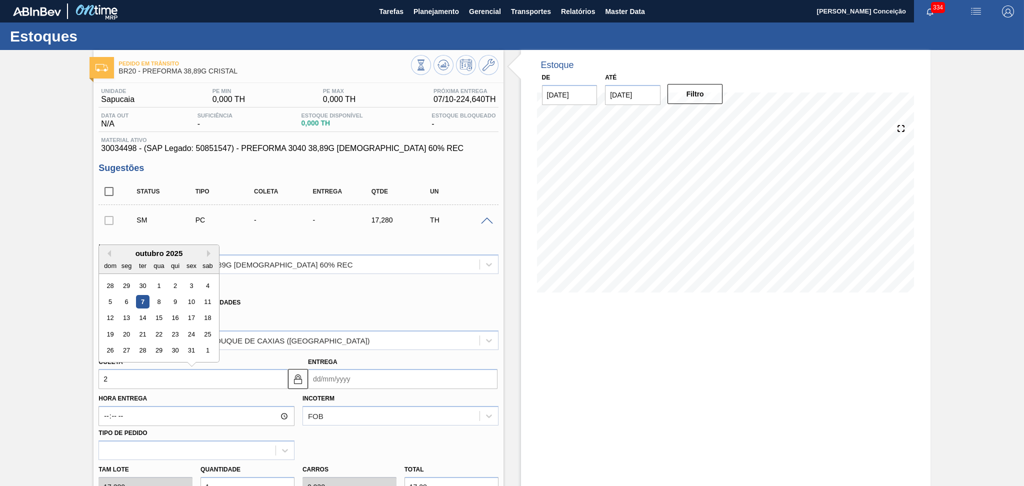
type input "[DATE]"
type input "20"
type input "[DATE]"
click at [131, 329] on div "20" at bounding box center [127, 335] width 14 height 14
type input "[DATE]"
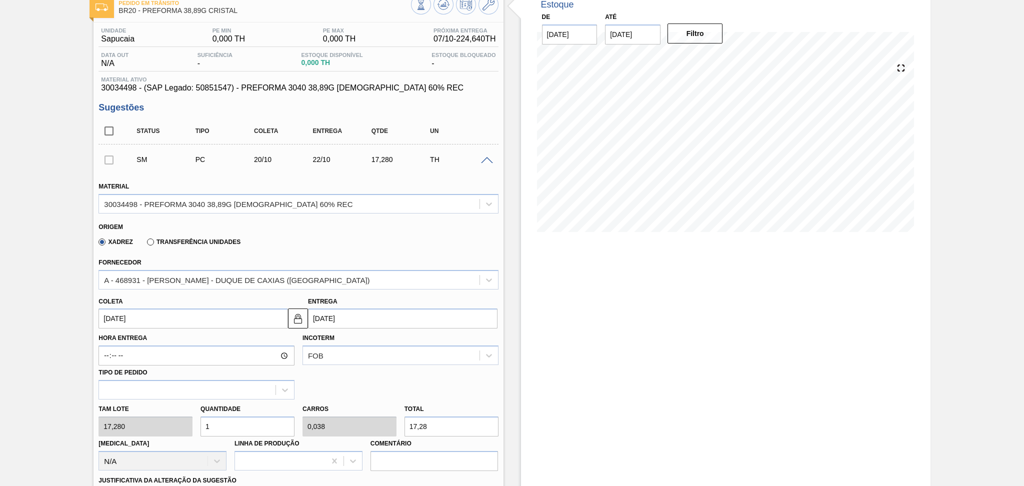
scroll to position [133, 0]
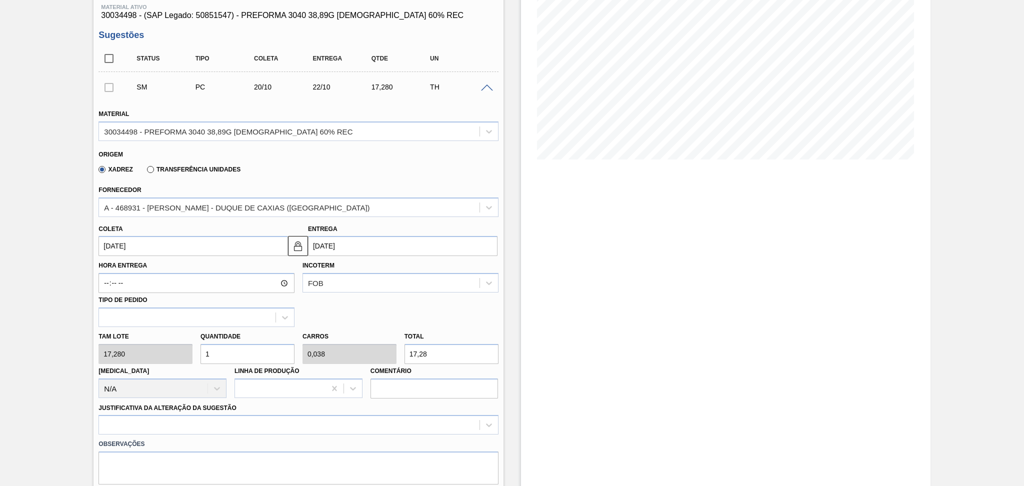
drag, startPoint x: 234, startPoint y: 351, endPoint x: 196, endPoint y: 345, distance: 38.0
click at [204, 346] on input "1" at bounding box center [248, 354] width 94 height 20
type input "2"
type input "0,077"
type input "34,56"
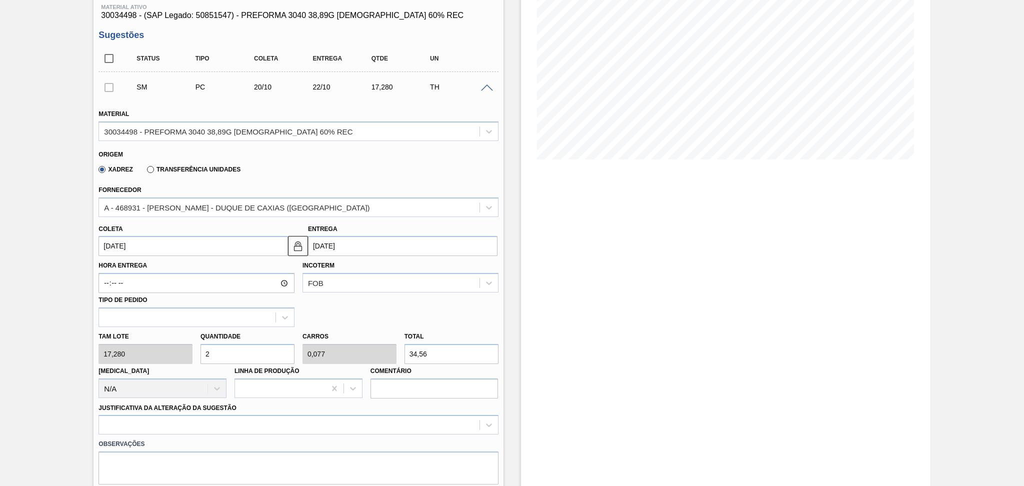
type input "26"
type input "1"
type input "449,28"
type input "26"
click at [143, 421] on div at bounding box center [299, 425] width 400 height 20
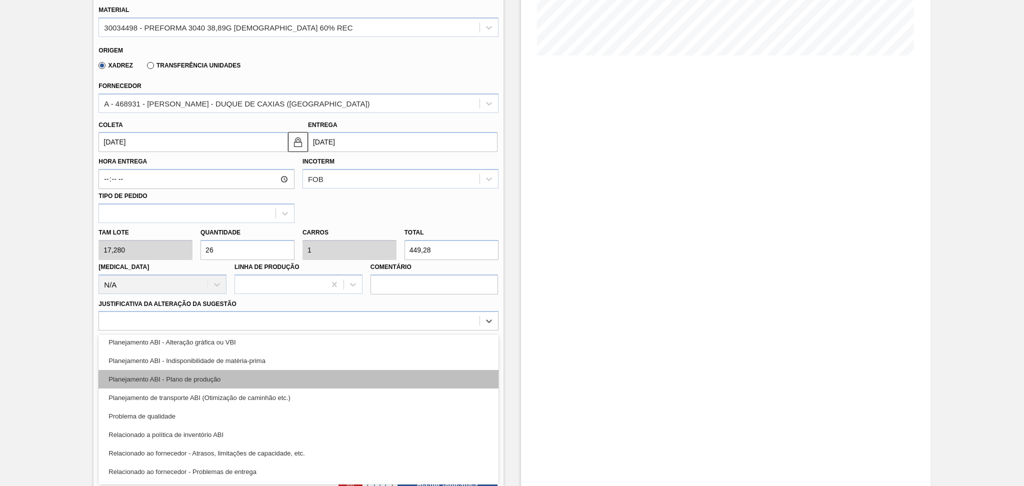
click at [214, 377] on div "Planejamento ABI - Plano de produção" at bounding box center [299, 379] width 400 height 19
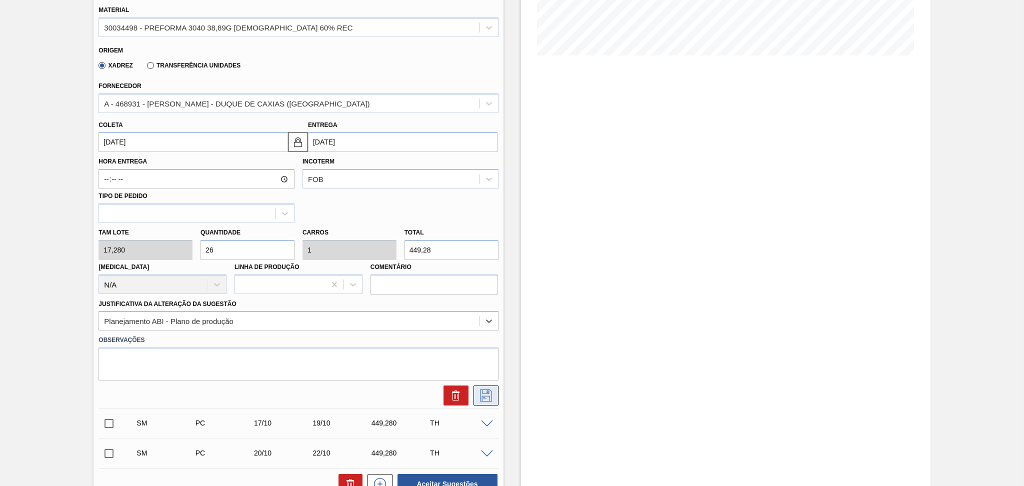
click at [481, 393] on icon at bounding box center [486, 396] width 16 height 12
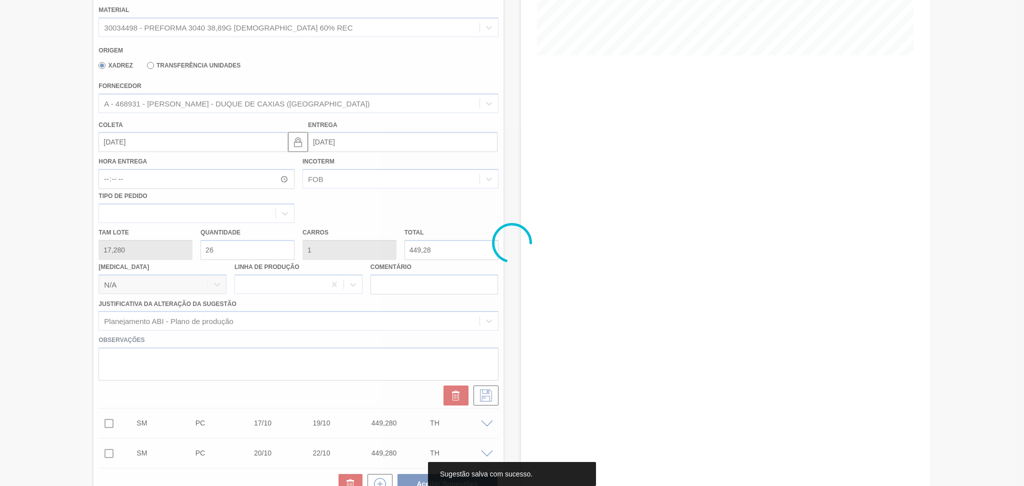
scroll to position [0, 0]
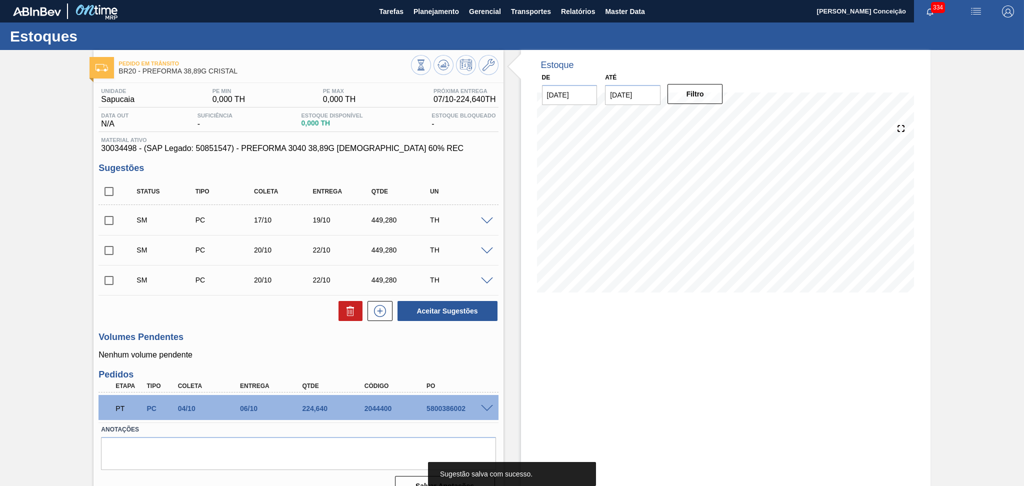
click at [115, 192] on input "checkbox" at bounding box center [109, 191] width 21 height 21
checkbox input "true"
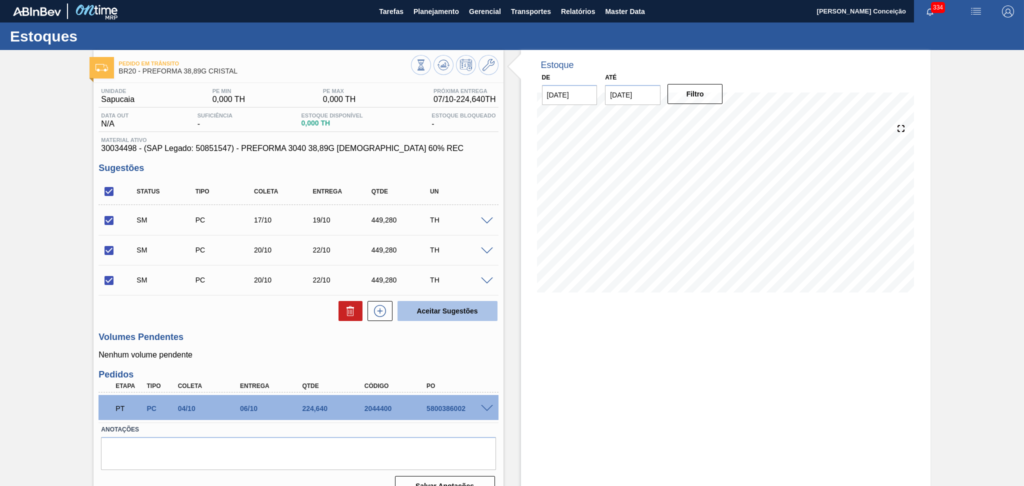
click at [476, 308] on button "Aceitar Sugestões" at bounding box center [448, 311] width 100 height 20
checkbox input "false"
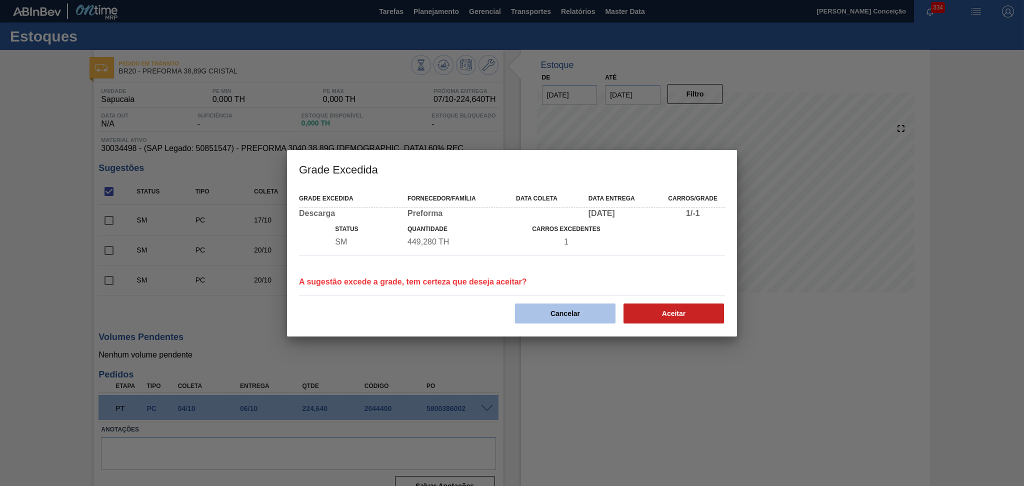
click at [590, 313] on button "Cancelar" at bounding box center [565, 314] width 101 height 20
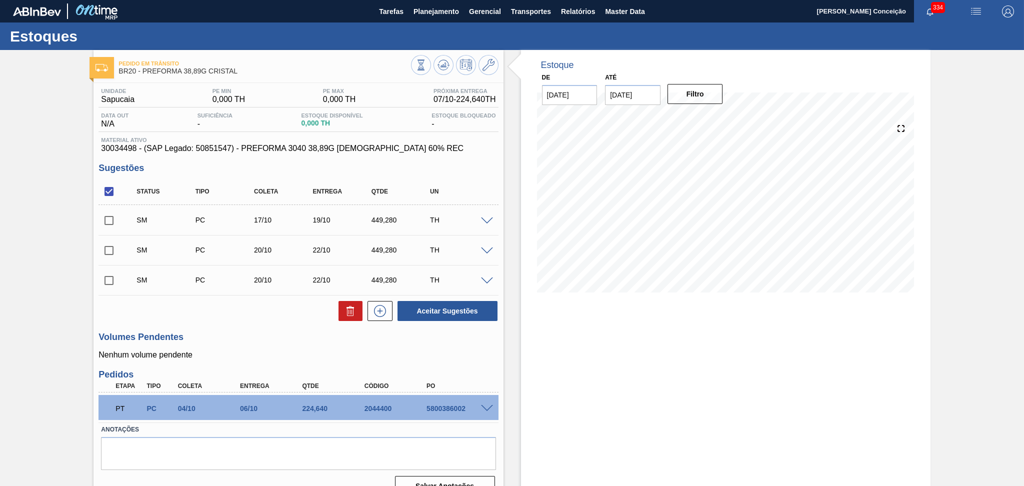
click at [283, 341] on h3 "Volumes Pendentes" at bounding box center [299, 337] width 400 height 11
click at [111, 190] on input "checkbox" at bounding box center [109, 191] width 21 height 21
click at [107, 195] on input "checkbox" at bounding box center [109, 191] width 21 height 21
checkbox input "true"
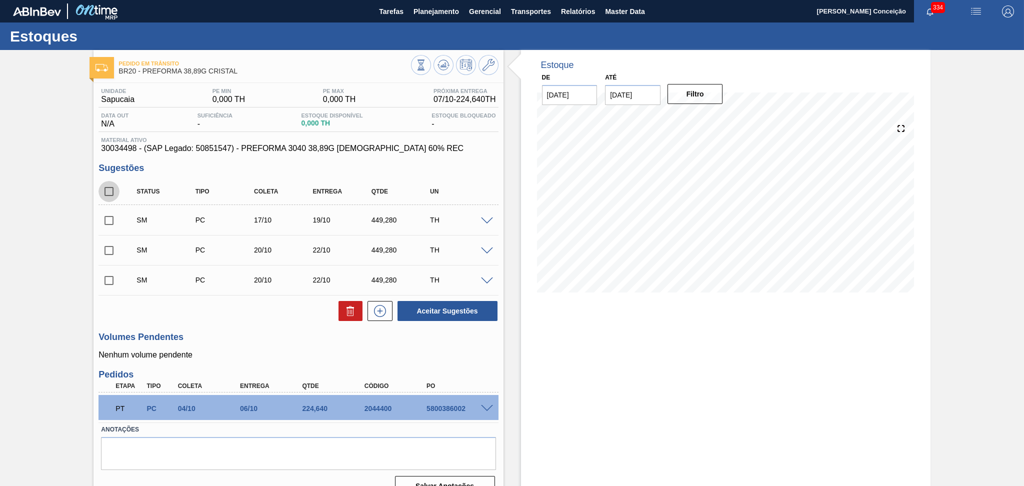
checkbox input "true"
click at [444, 309] on button "Aceitar Sugestões" at bounding box center [448, 311] width 100 height 20
checkbox input "false"
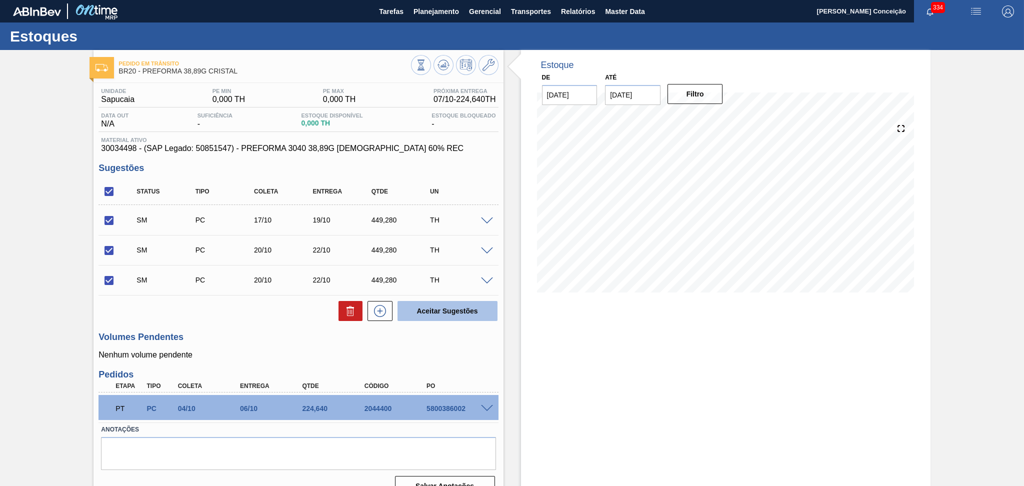
checkbox input "false"
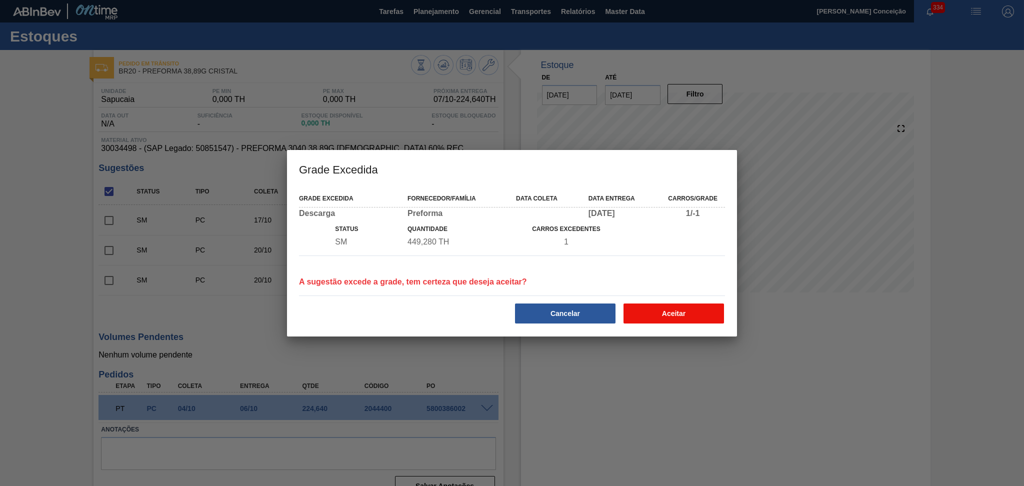
click at [660, 310] on button "Aceitar" at bounding box center [674, 314] width 101 height 20
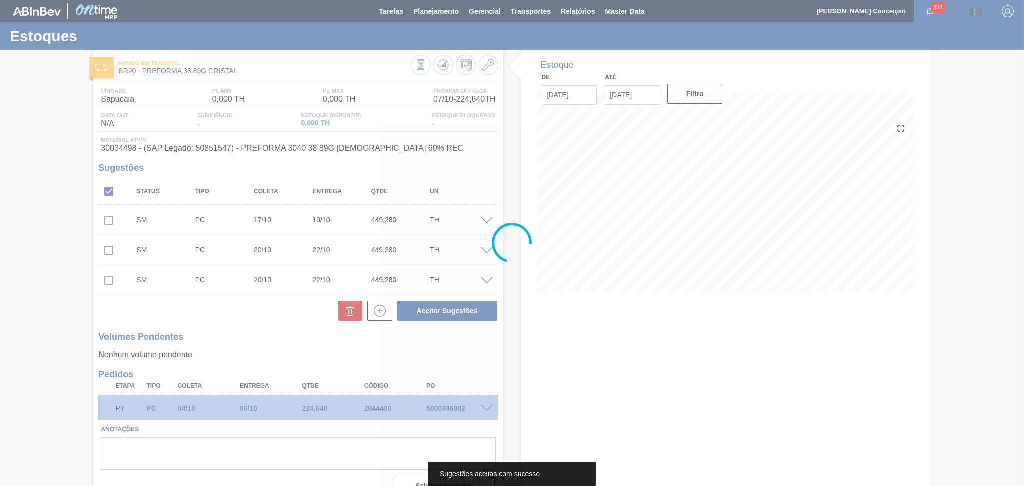
click at [300, 332] on div at bounding box center [512, 243] width 1024 height 486
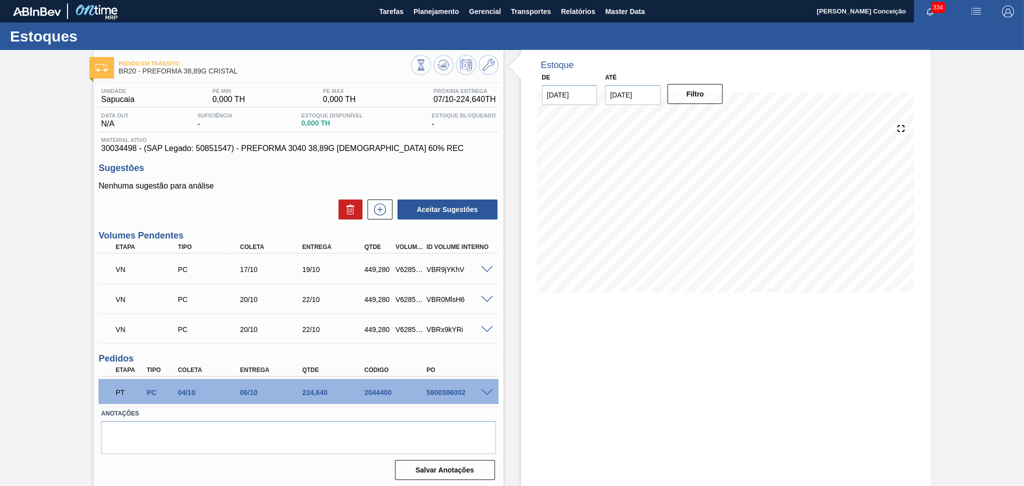
click at [251, 200] on div "Aceitar Sugestões" at bounding box center [299, 210] width 400 height 22
click at [484, 268] on span at bounding box center [487, 270] width 12 height 8
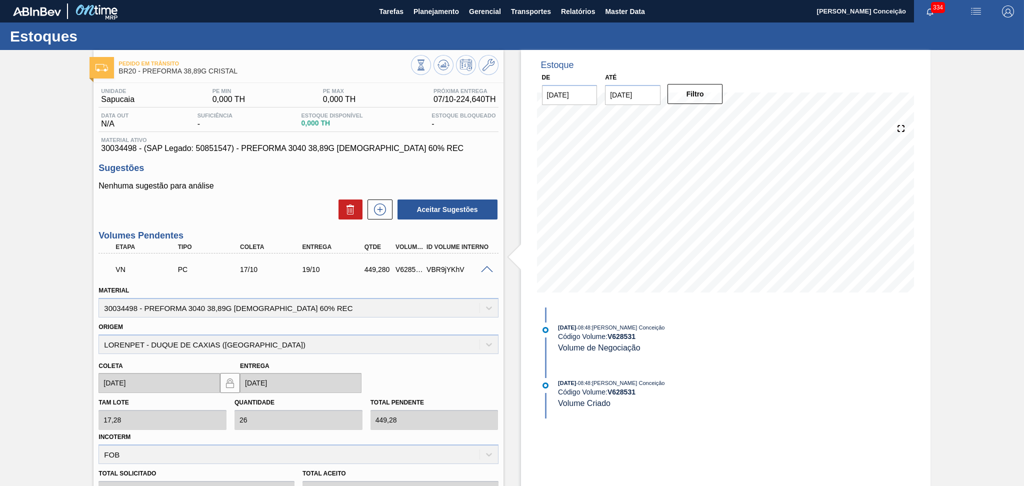
click at [486, 268] on span at bounding box center [487, 270] width 12 height 8
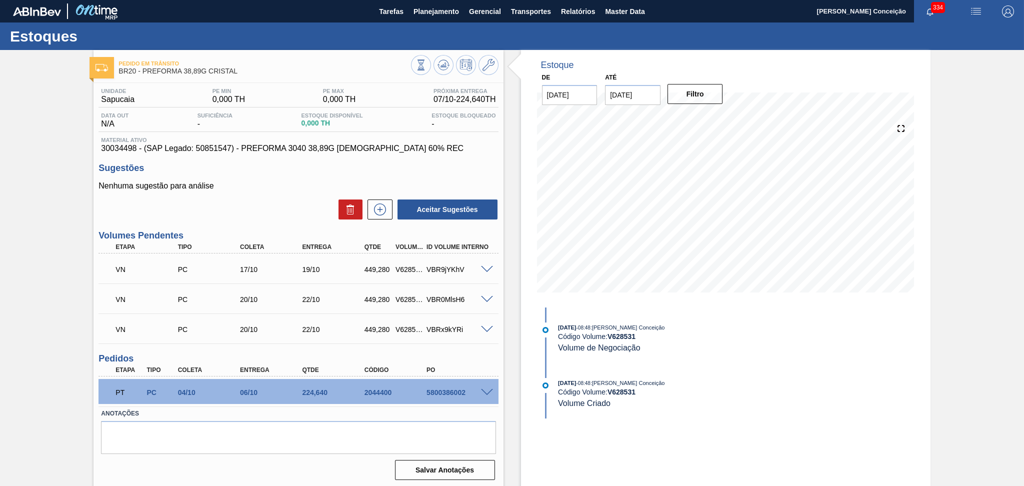
click at [486, 268] on span at bounding box center [487, 270] width 12 height 8
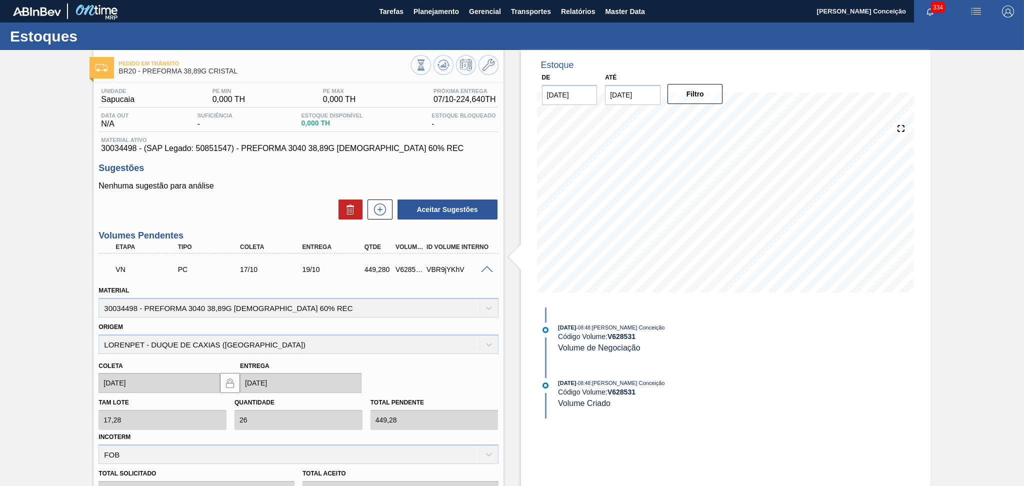
click at [240, 198] on div "Nenhuma sugestão para análise Aceitar Sugestões" at bounding box center [299, 201] width 400 height 39
click at [242, 203] on div "Aceitar Sugestões" at bounding box center [299, 210] width 400 height 22
click at [482, 273] on div "VN PC 17/10 19/10 449,280 V628531 VBR9jYKhV" at bounding box center [299, 268] width 400 height 25
click at [484, 272] on span at bounding box center [487, 270] width 12 height 8
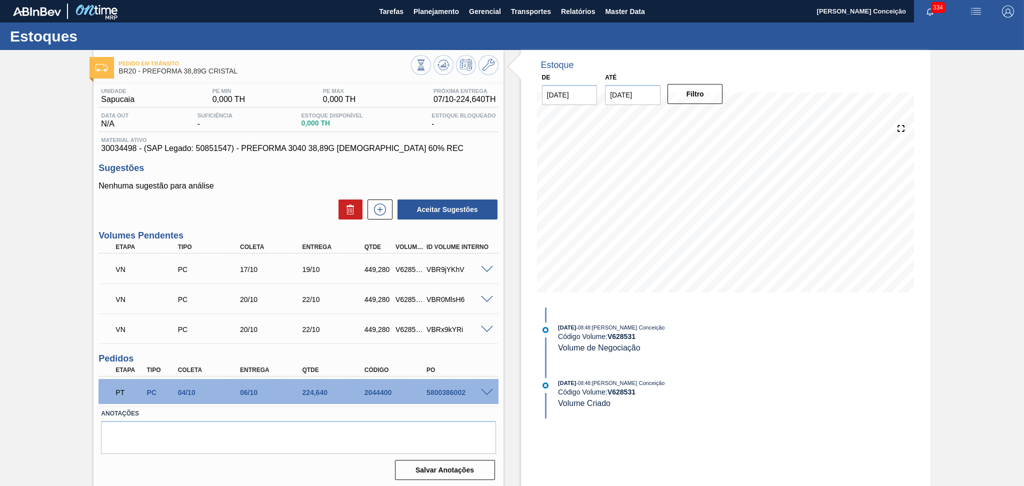
click at [482, 74] on div at bounding box center [455, 66] width 88 height 23
click at [484, 66] on icon at bounding box center [489, 65] width 12 height 12
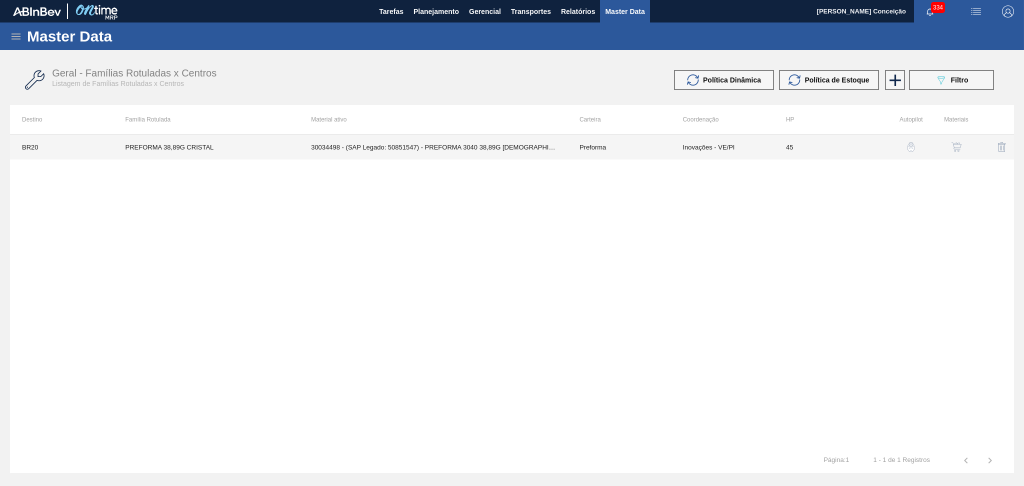
click at [489, 149] on td "30034498 - (SAP Legado: 50851547) - PREFORMA 3040 38,89G [DEMOGRAPHIC_DATA] 60%…" at bounding box center [433, 147] width 269 height 25
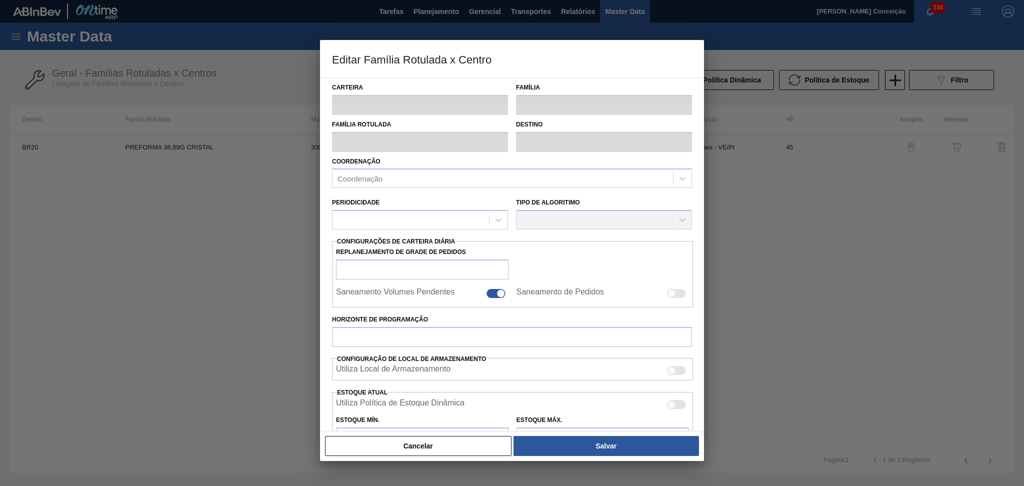
type input "Preforma"
type input "PREFORMA 38,89G CRISTAL"
type input "BR20 - [GEOGRAPHIC_DATA]"
type input "0"
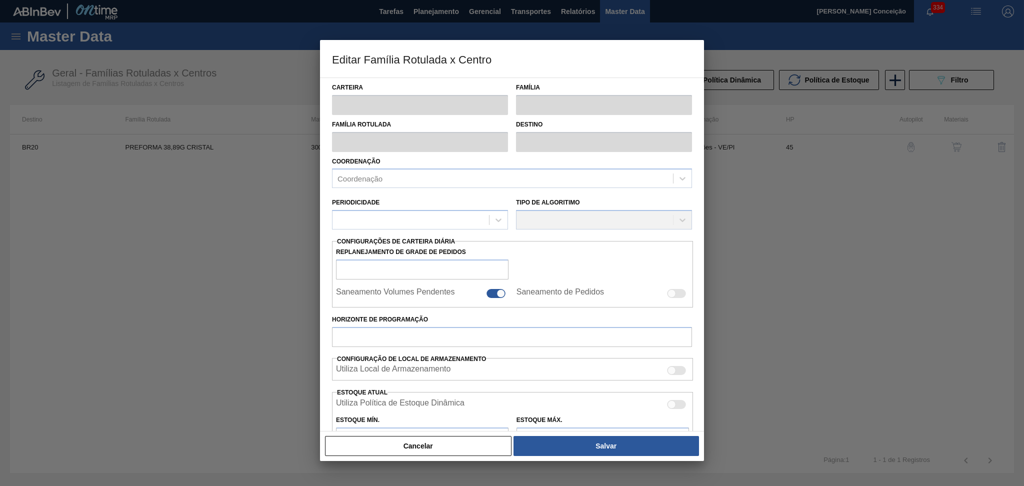
checkbox input "false"
type input "45"
type input "0"
type input "100"
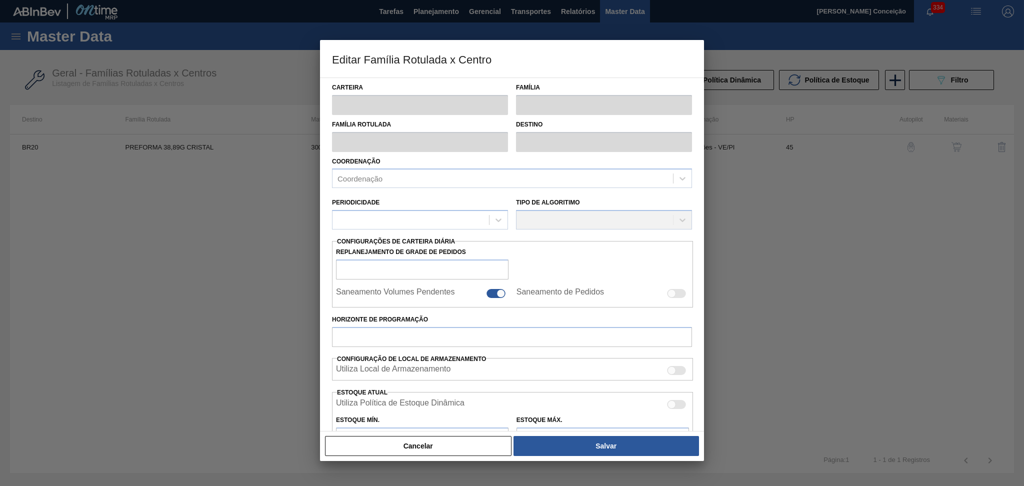
type input "0,000"
checkbox input "true"
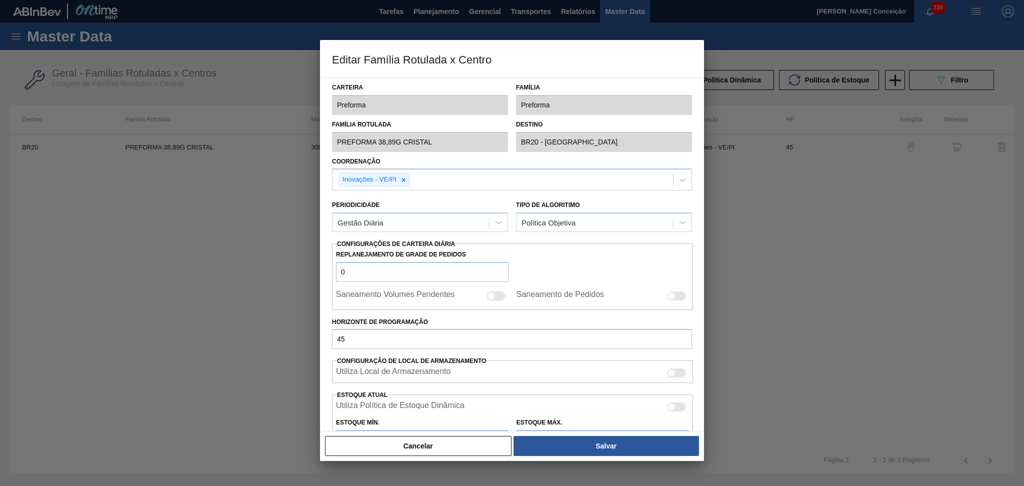
scroll to position [198, 0]
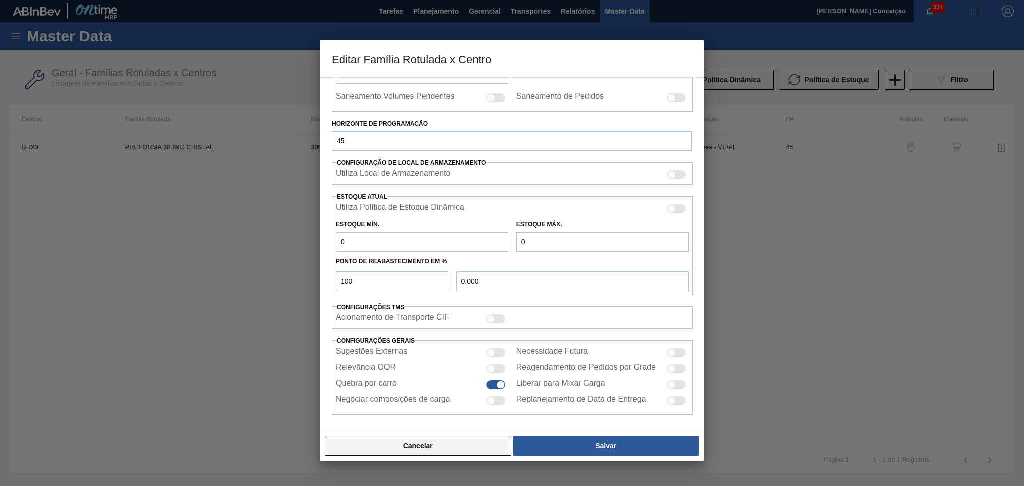
click at [480, 444] on button "Cancelar" at bounding box center [418, 446] width 187 height 20
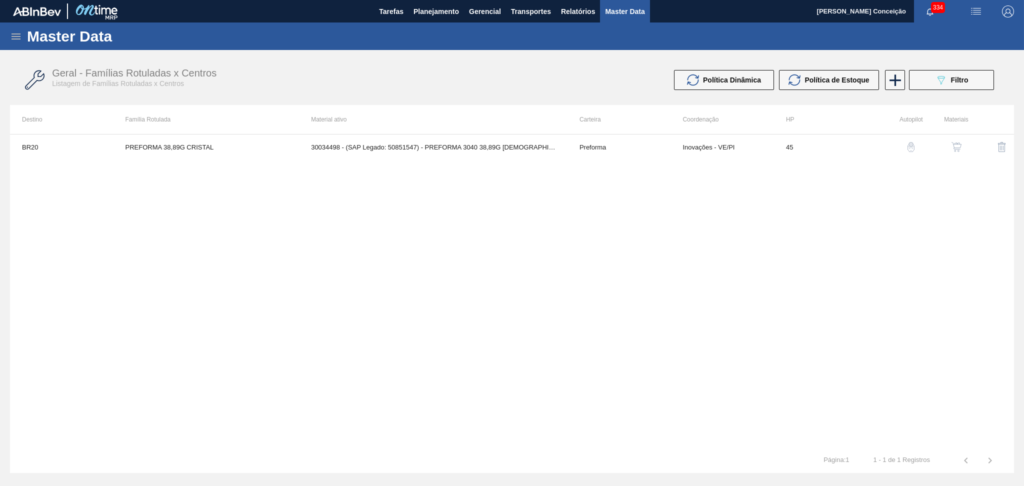
click at [966, 147] on button "button" at bounding box center [957, 147] width 24 height 24
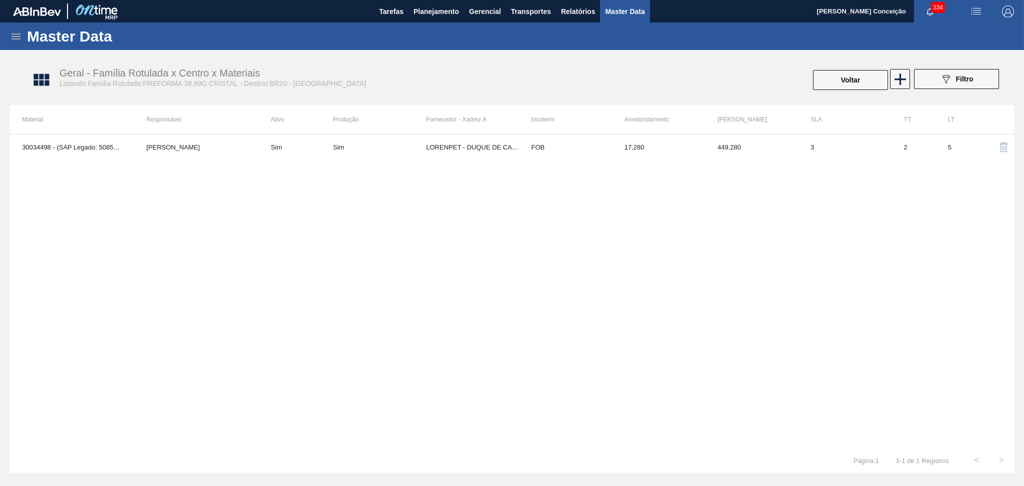
click at [468, 154] on td "LORENPET - DUQUE DE CAXIAS ([GEOGRAPHIC_DATA])" at bounding box center [472, 147] width 93 height 25
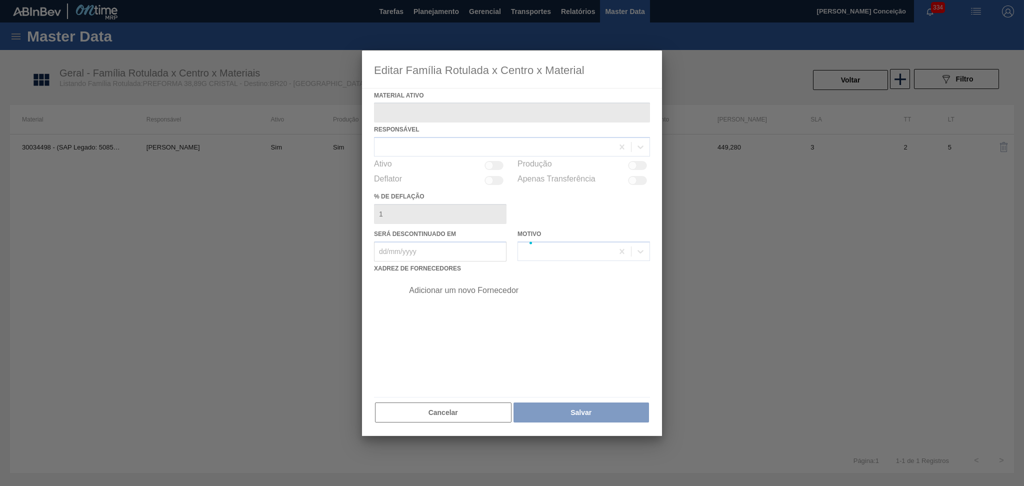
type ativo "30034498 - (SAP Legado: 50851547) - PREFORMA 3040 38,89G [DEMOGRAPHIC_DATA] 60%…"
checkbox input "true"
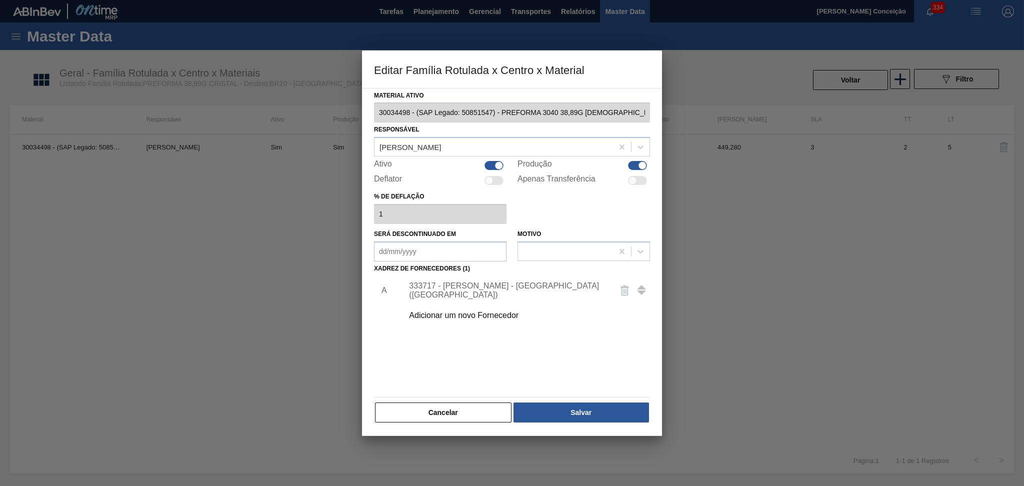
click at [533, 289] on div "333717 - [PERSON_NAME] - [GEOGRAPHIC_DATA] ([GEOGRAPHIC_DATA])" at bounding box center [507, 291] width 196 height 18
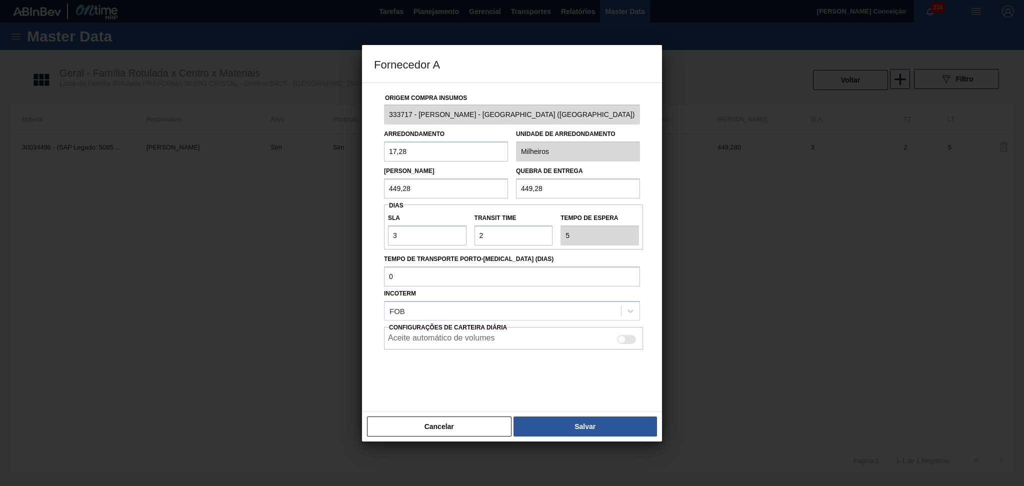
click at [627, 343] on div at bounding box center [626, 339] width 19 height 9
checkbox input "true"
click at [556, 432] on button "Salvar" at bounding box center [586, 427] width 144 height 20
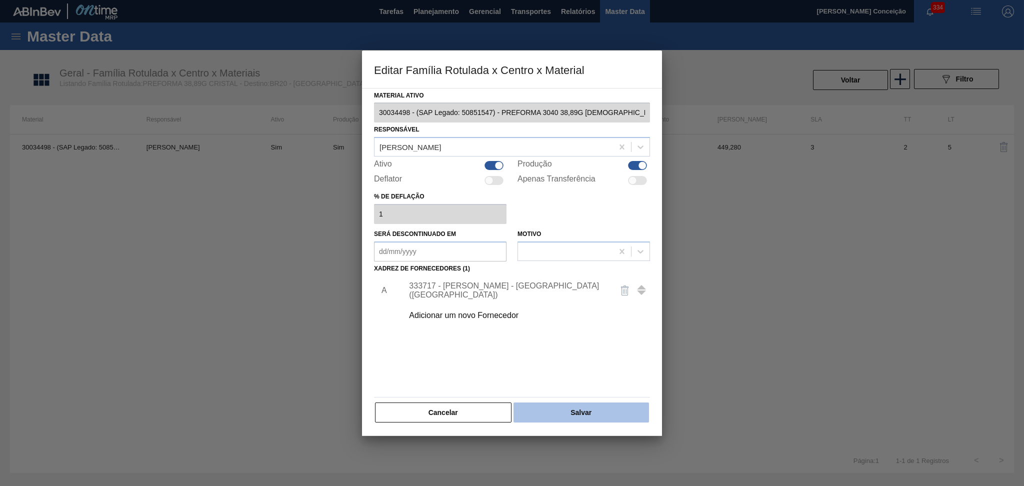
click at [590, 408] on button "Salvar" at bounding box center [582, 413] width 136 height 20
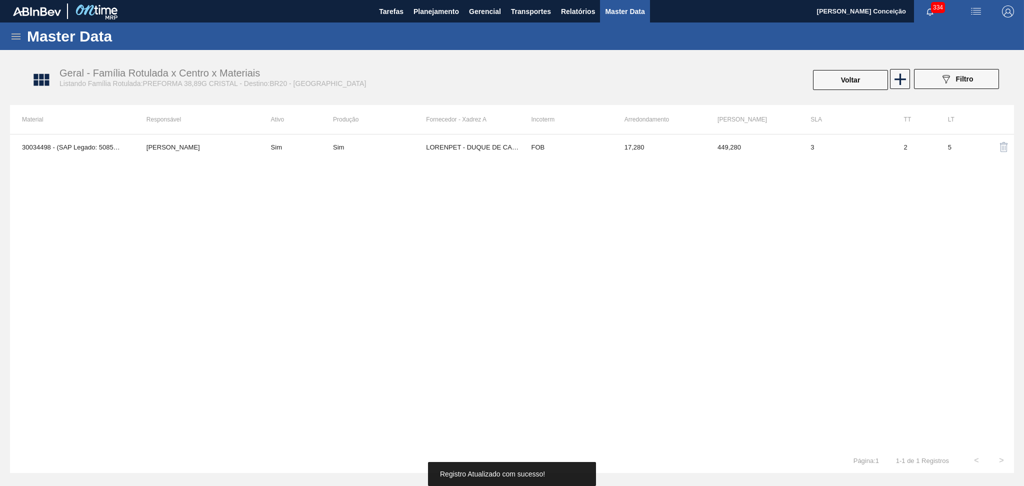
click at [212, 315] on div "30034498 - (SAP Legado: 50851547) - PREFORMA 3040 38,89G CRIST 60% REC [PERSON_…" at bounding box center [512, 291] width 1004 height 314
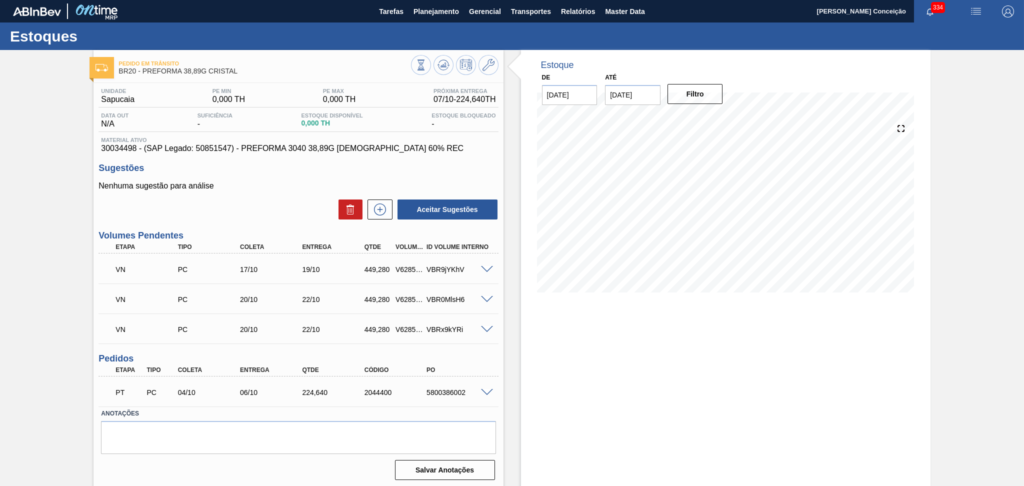
click at [484, 269] on span at bounding box center [487, 270] width 12 height 8
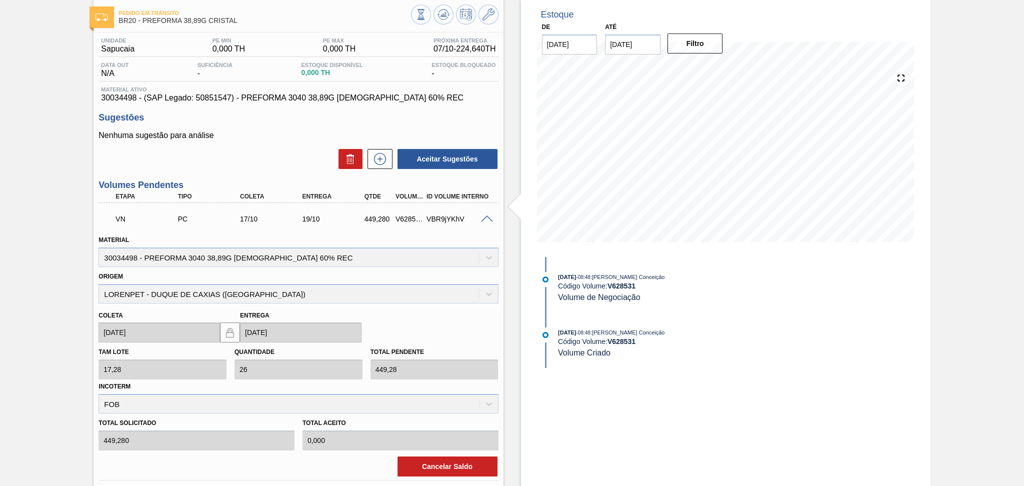
scroll to position [200, 0]
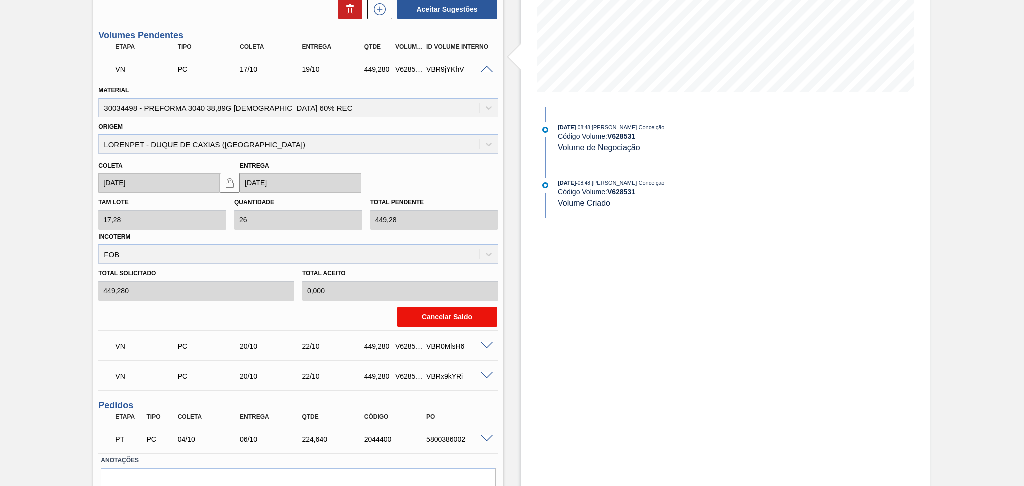
click at [453, 316] on button "Cancelar Saldo" at bounding box center [448, 317] width 100 height 20
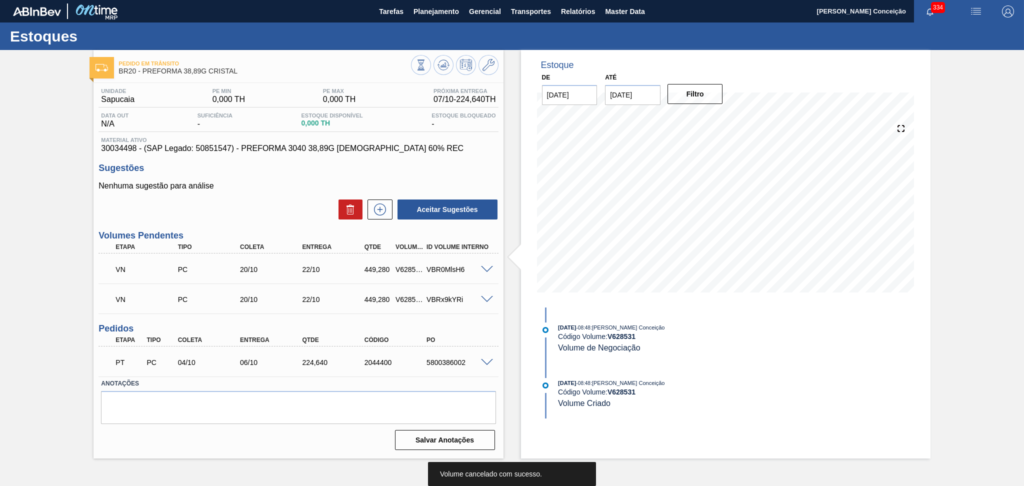
scroll to position [0, 0]
click at [487, 266] on span at bounding box center [487, 270] width 12 height 8
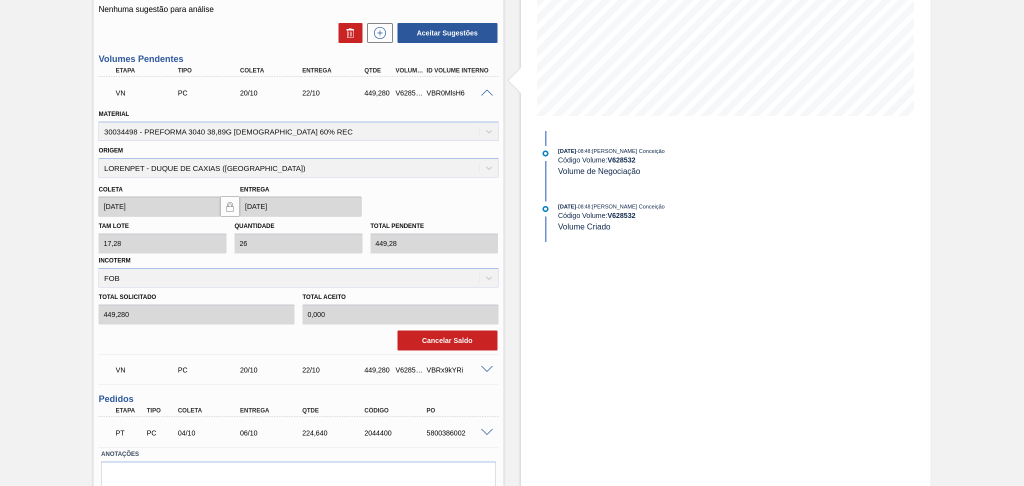
scroll to position [200, 0]
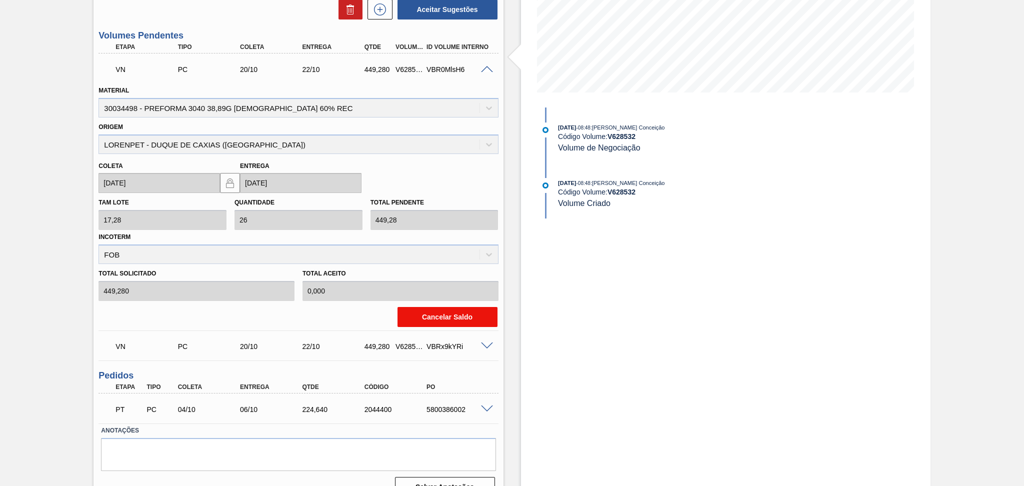
click at [450, 316] on button "Cancelar Saldo" at bounding box center [448, 317] width 100 height 20
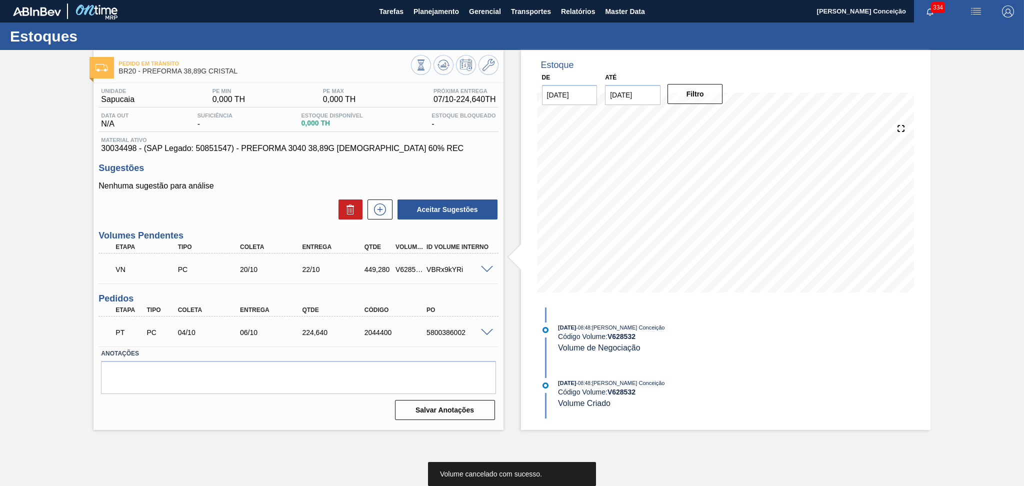
scroll to position [0, 0]
click at [488, 271] on span at bounding box center [487, 270] width 12 height 8
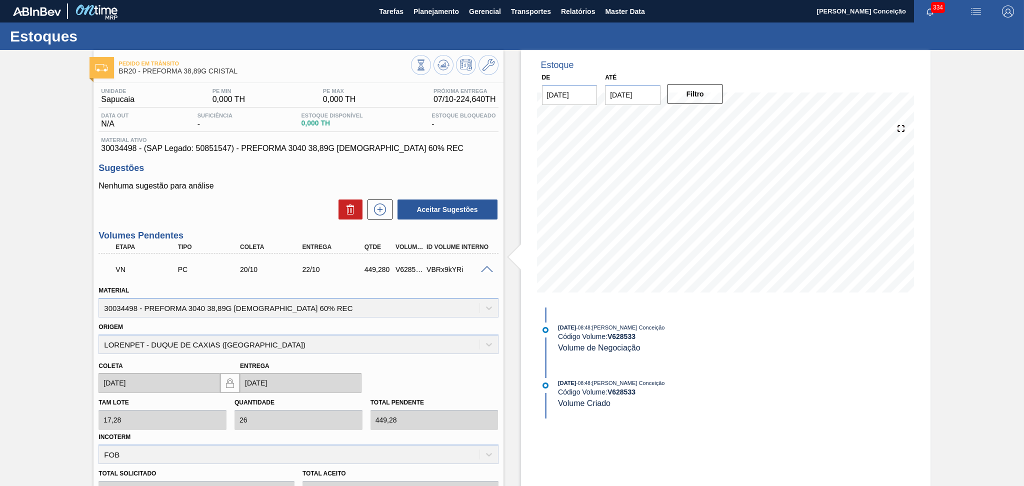
scroll to position [133, 0]
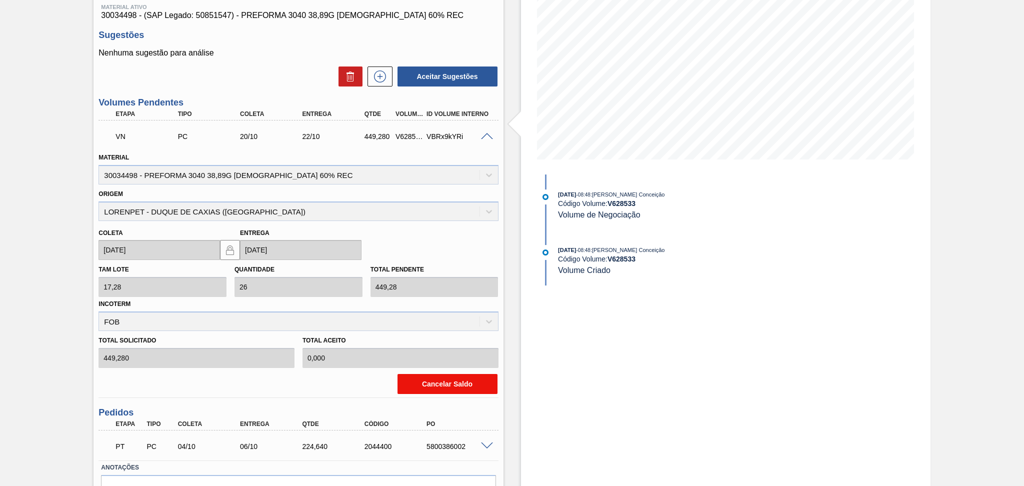
click at [434, 375] on button "Cancelar Saldo" at bounding box center [448, 384] width 100 height 20
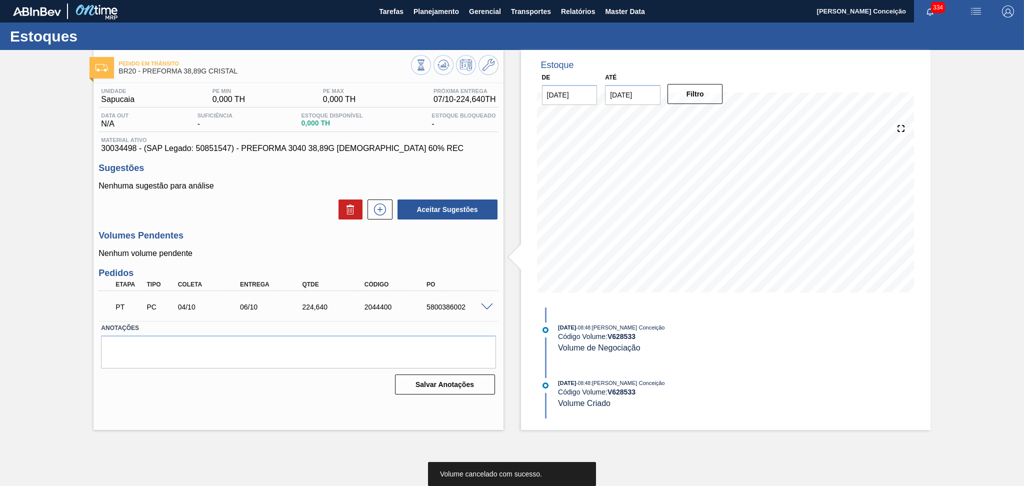
scroll to position [0, 0]
click at [385, 204] on icon at bounding box center [380, 210] width 16 height 12
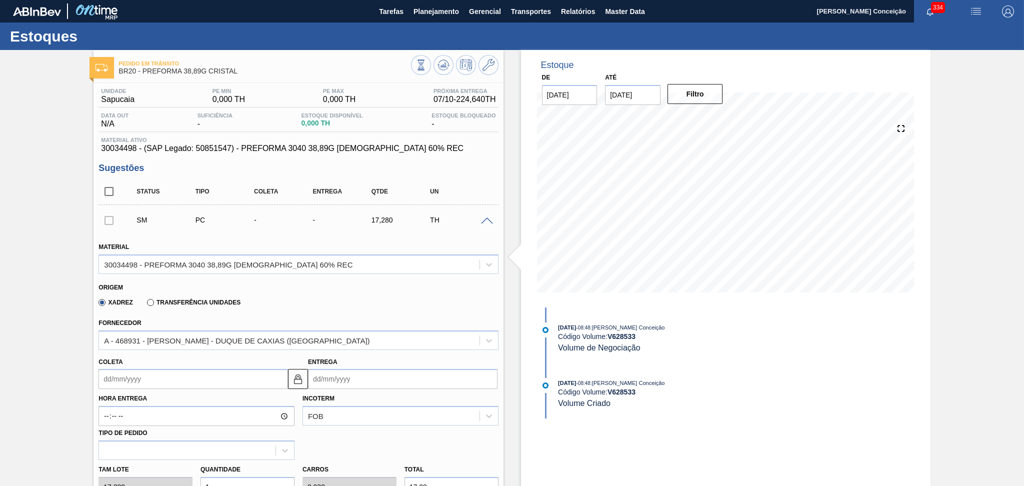
click at [489, 218] on span at bounding box center [487, 222] width 12 height 8
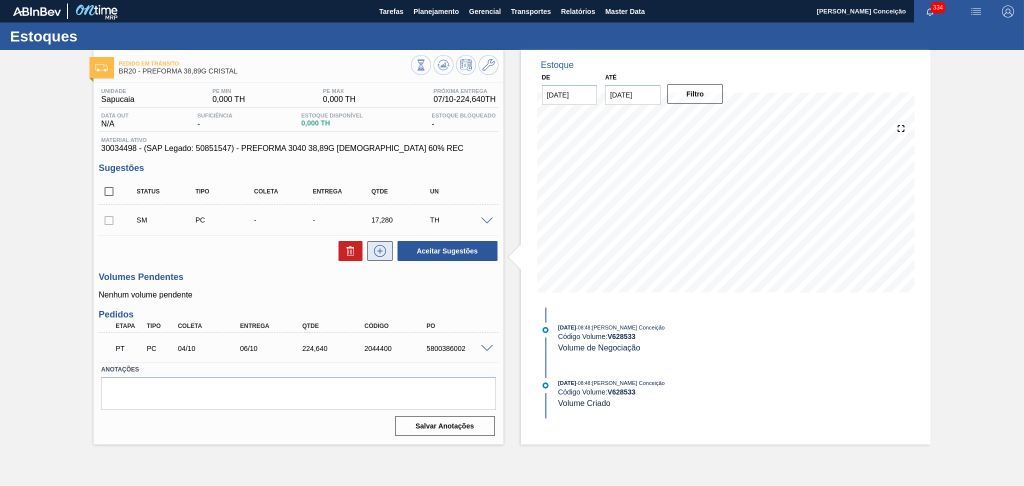
click at [382, 253] on icon at bounding box center [380, 251] width 16 height 12
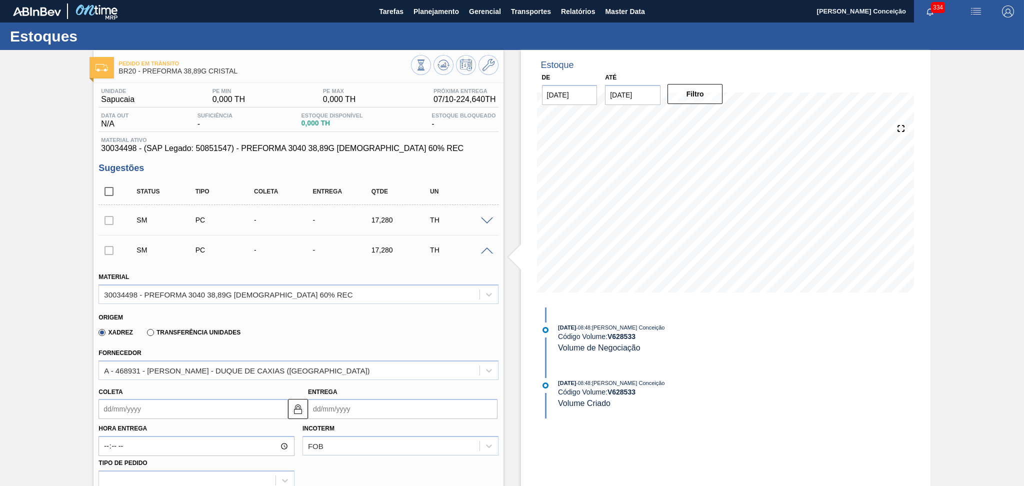
click at [485, 249] on span at bounding box center [487, 252] width 12 height 8
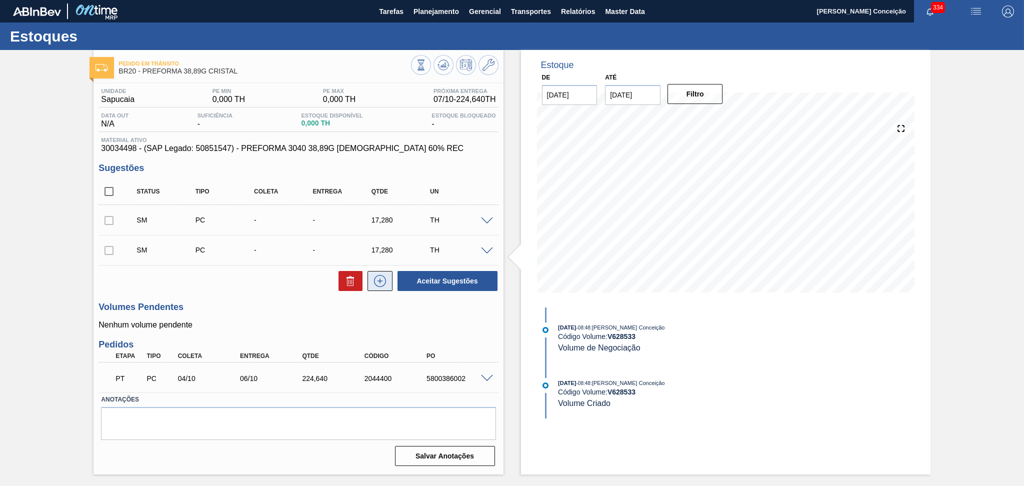
click at [380, 283] on icon at bounding box center [380, 281] width 16 height 12
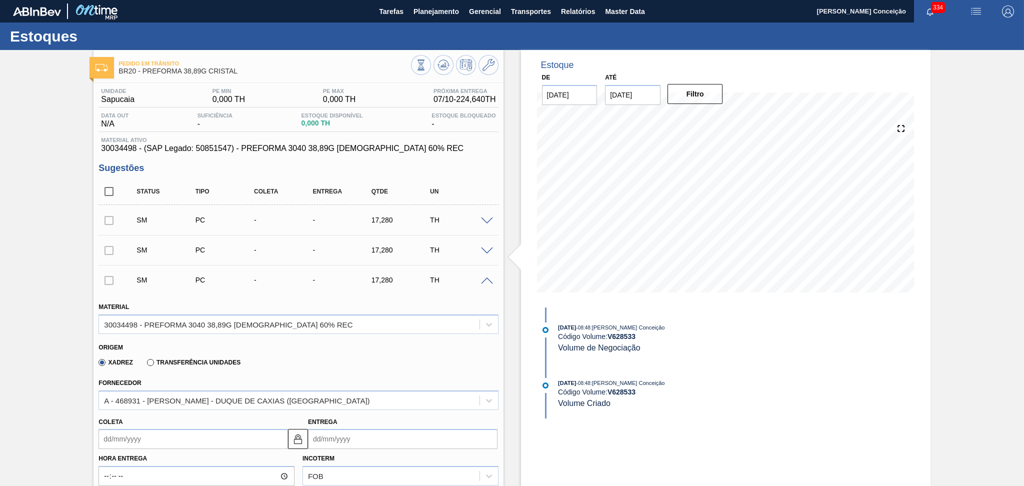
click at [484, 283] on div "SM PC - - 17,280 TH" at bounding box center [299, 280] width 400 height 25
click at [485, 282] on span at bounding box center [487, 282] width 12 height 8
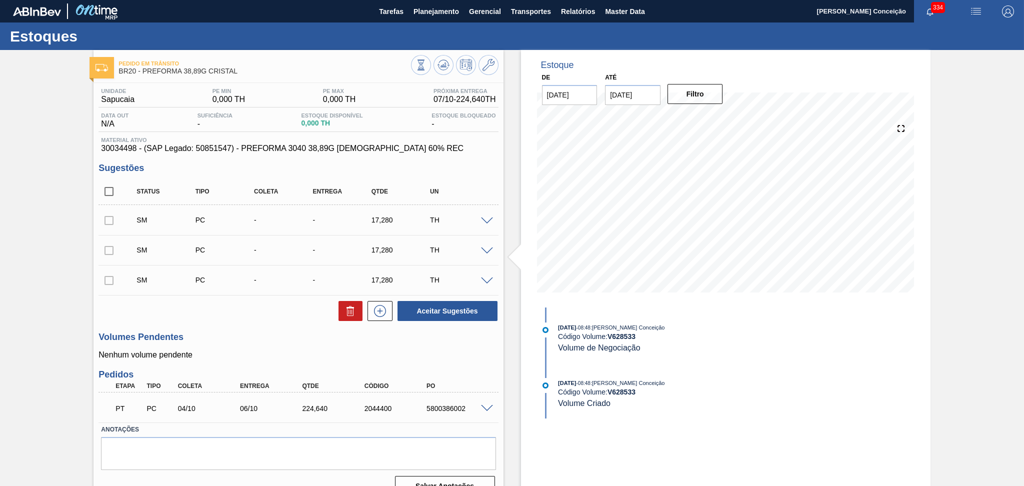
click at [484, 222] on span at bounding box center [487, 222] width 12 height 8
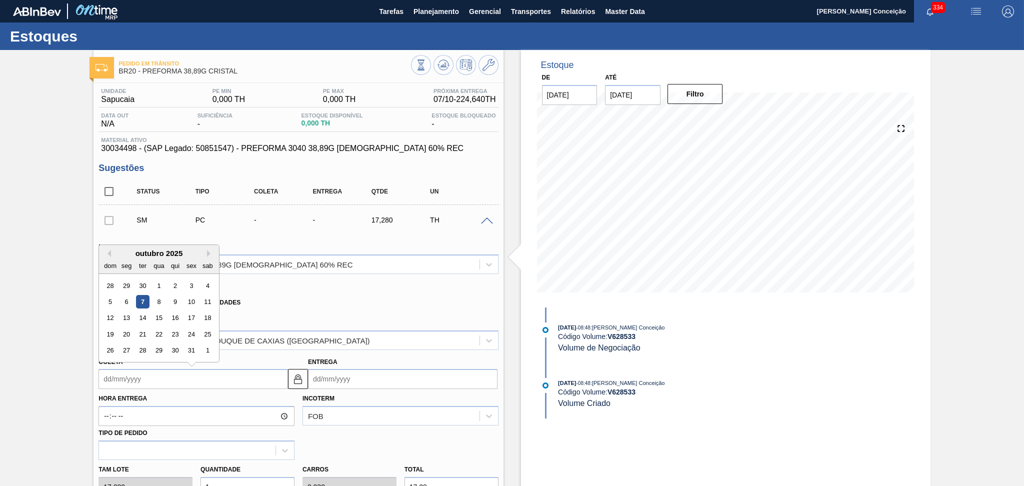
click at [137, 379] on input "Coleta" at bounding box center [194, 379] width 190 height 20
type input "1"
type input "[DATE]"
type input "17"
type input "[DATE]"
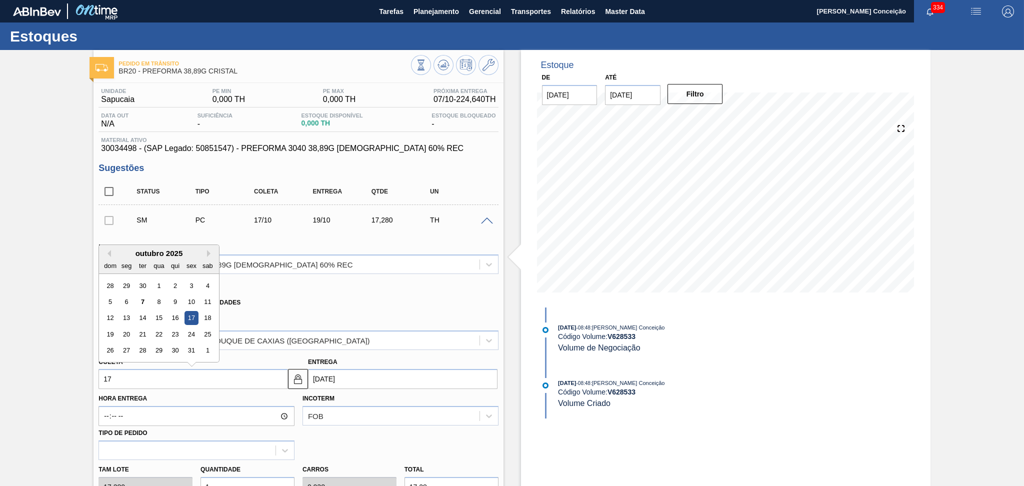
click at [192, 320] on div "17" at bounding box center [192, 319] width 14 height 14
type input "[DATE]"
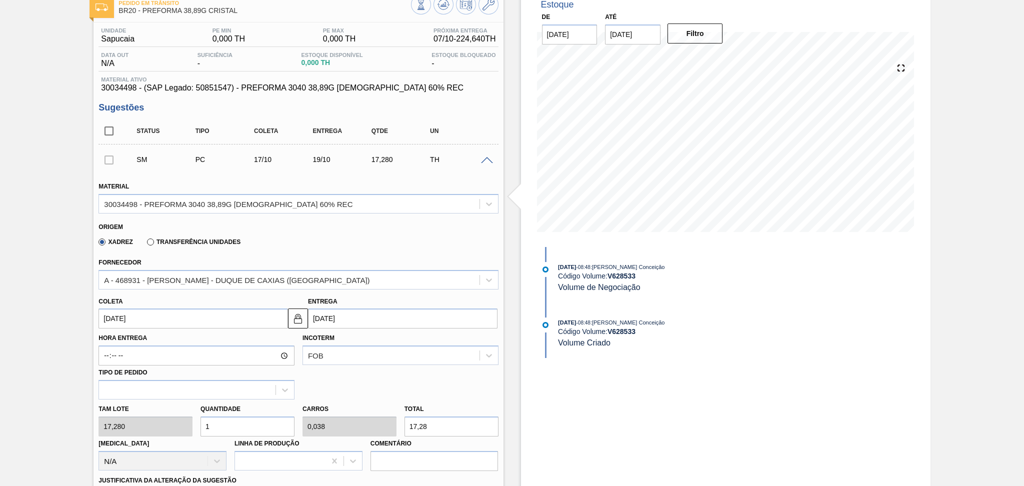
scroll to position [133, 0]
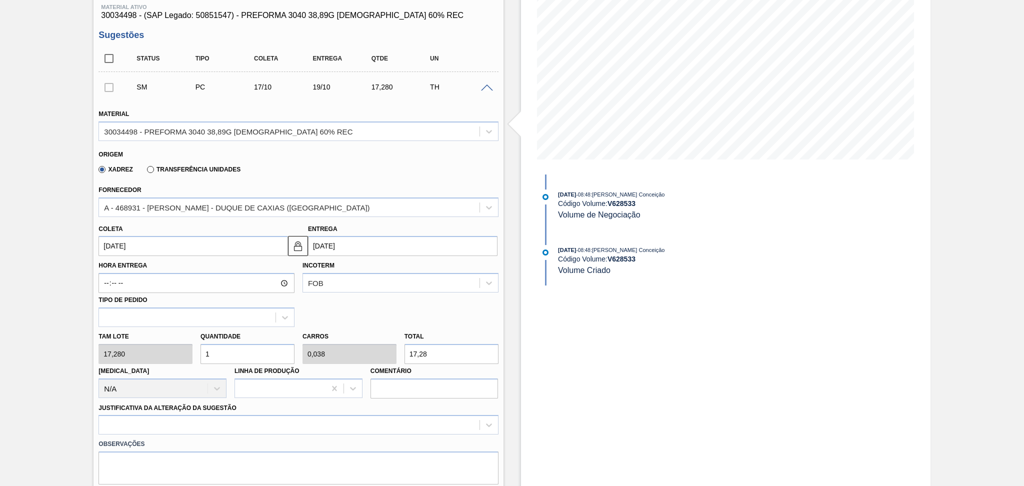
drag, startPoint x: 244, startPoint y: 356, endPoint x: 202, endPoint y: 347, distance: 43.5
click at [202, 347] on input "1" at bounding box center [248, 354] width 94 height 20
type input "2"
type input "0,077"
type input "34,56"
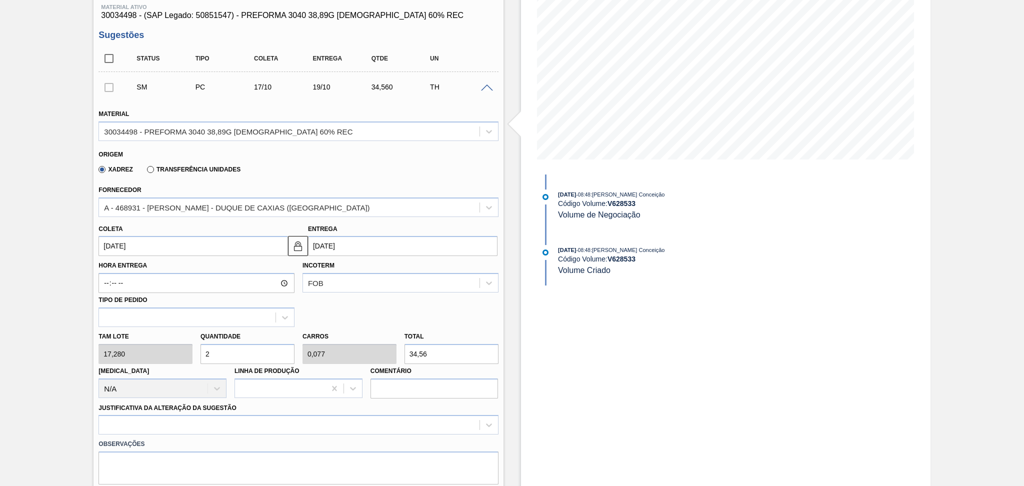
type input "26"
type input "1"
type input "449,28"
type input "26"
click at [147, 431] on div at bounding box center [299, 425] width 400 height 20
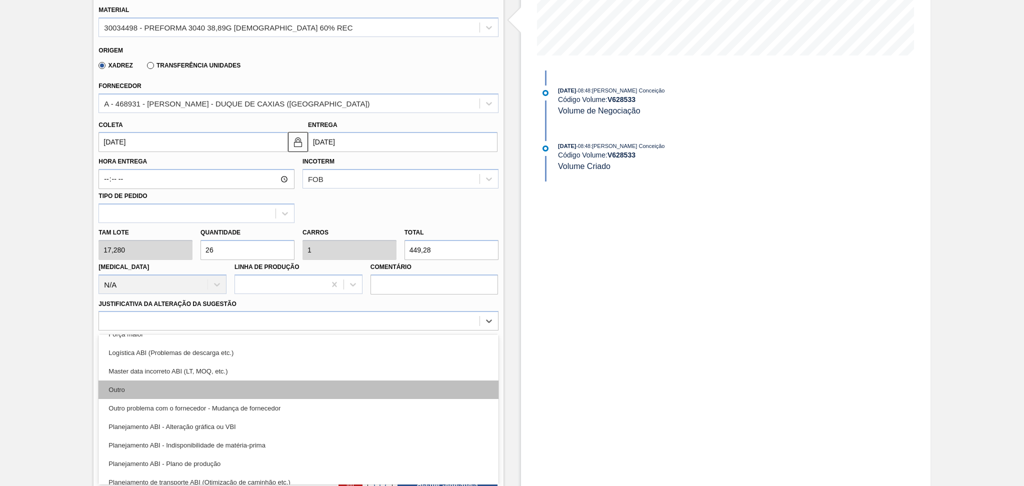
scroll to position [67, 0]
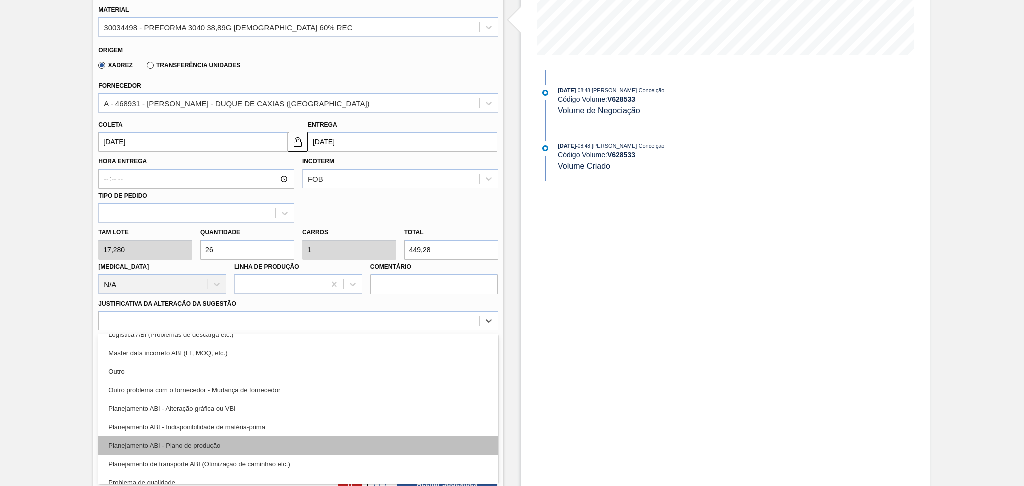
click at [209, 445] on div "Planejamento ABI - Plano de produção" at bounding box center [299, 446] width 400 height 19
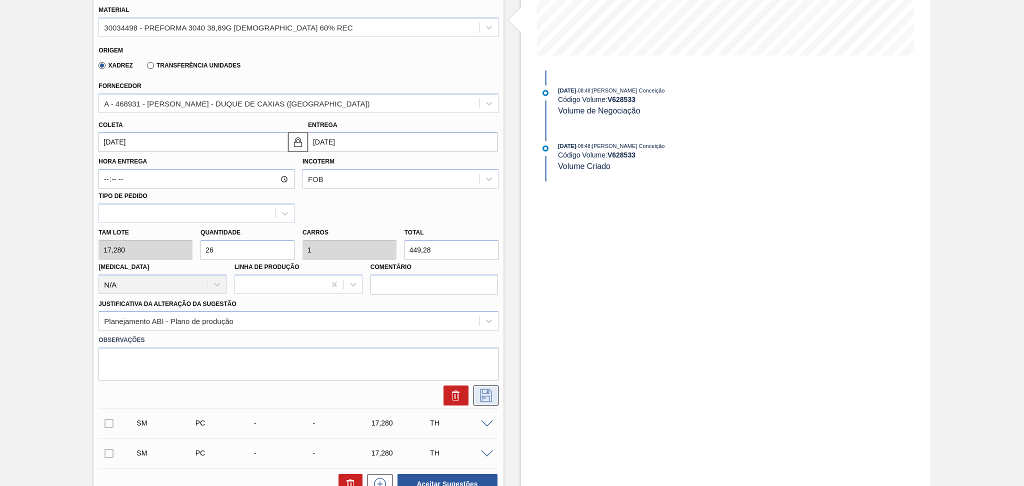
click at [483, 390] on icon at bounding box center [486, 396] width 16 height 12
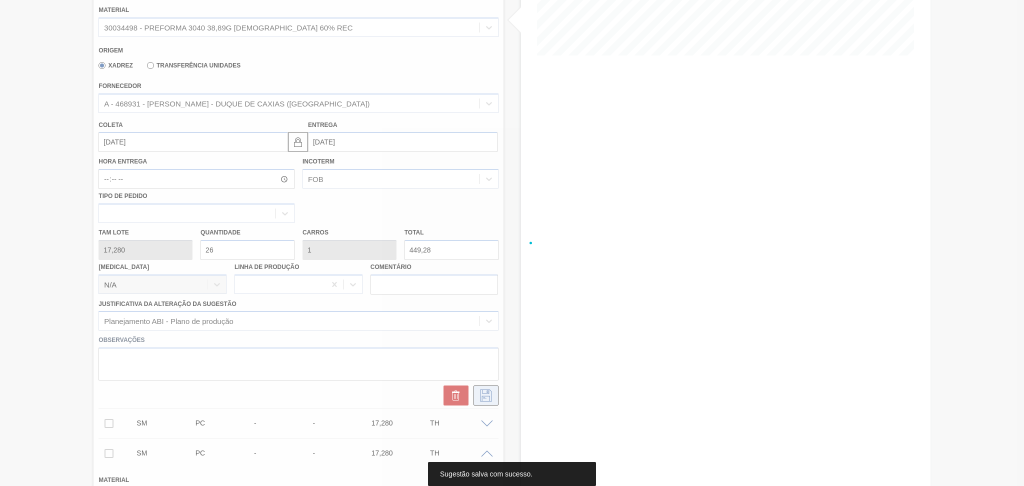
scroll to position [0, 0]
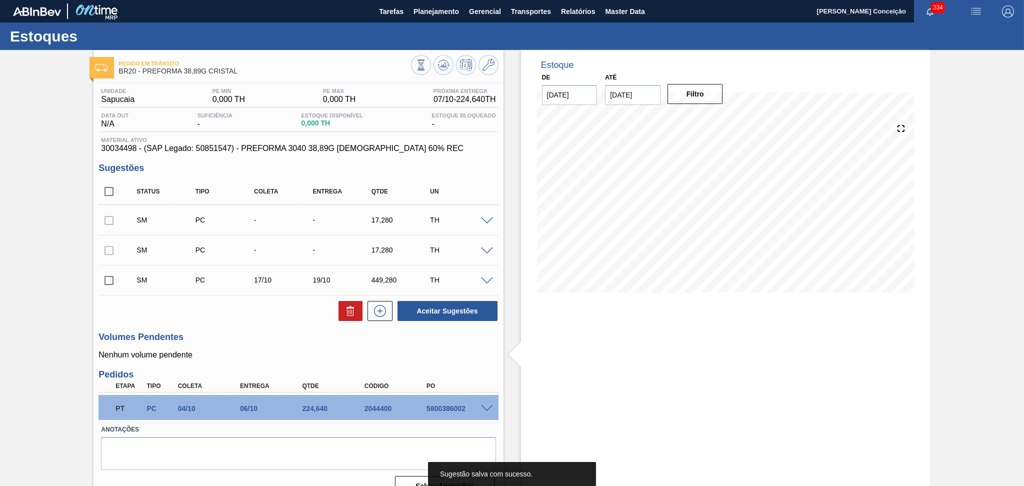
click at [488, 247] on div at bounding box center [489, 251] width 20 height 8
click at [488, 251] on span at bounding box center [487, 252] width 12 height 8
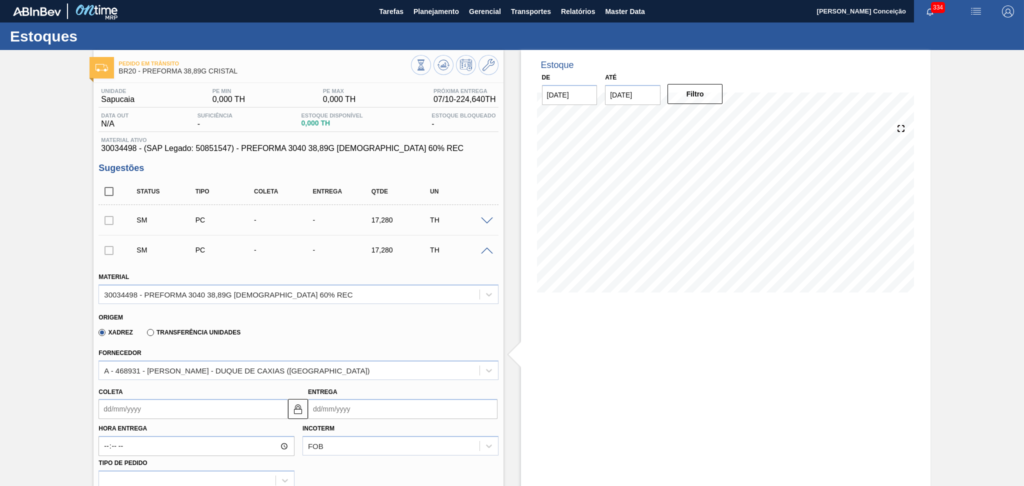
click at [145, 404] on input "Coleta" at bounding box center [194, 409] width 190 height 20
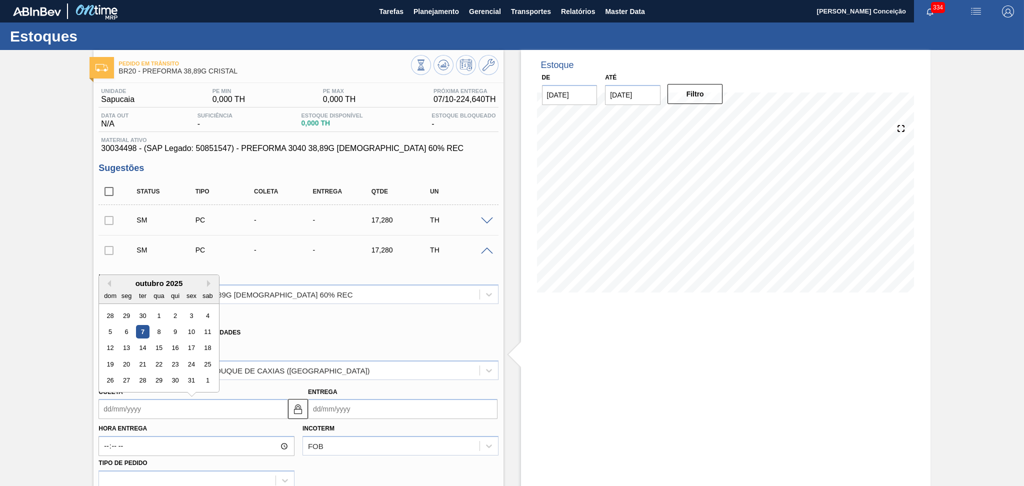
type input "2"
type input "[DATE]"
type input "20"
type input "[DATE]"
click at [129, 362] on div "20" at bounding box center [127, 365] width 14 height 14
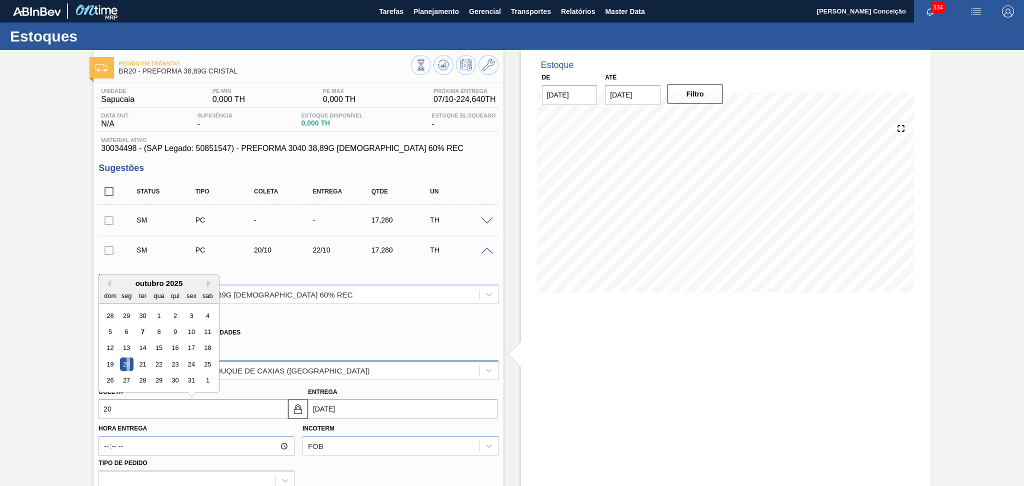
type input "[DATE]"
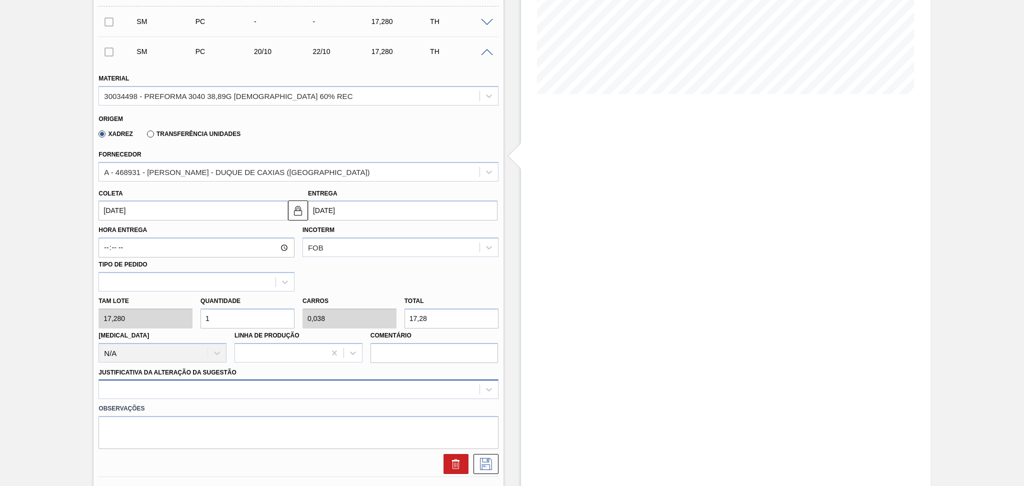
scroll to position [200, 0]
click at [178, 310] on div "Tam lote 17,280 Quantidade 1 Carros 0,038 Total 17,28 [MEDICAL_DATA] N/A Linha …" at bounding box center [299, 326] width 408 height 72
type input "2"
type input "0,077"
type input "34,56"
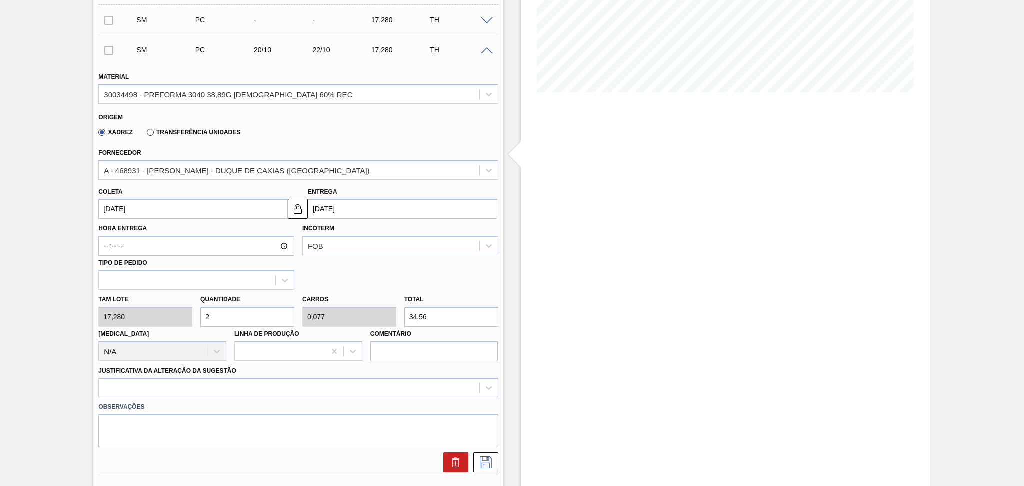
type input "26"
type input "1"
type input "449,28"
type input "26"
click at [163, 384] on div at bounding box center [299, 388] width 400 height 20
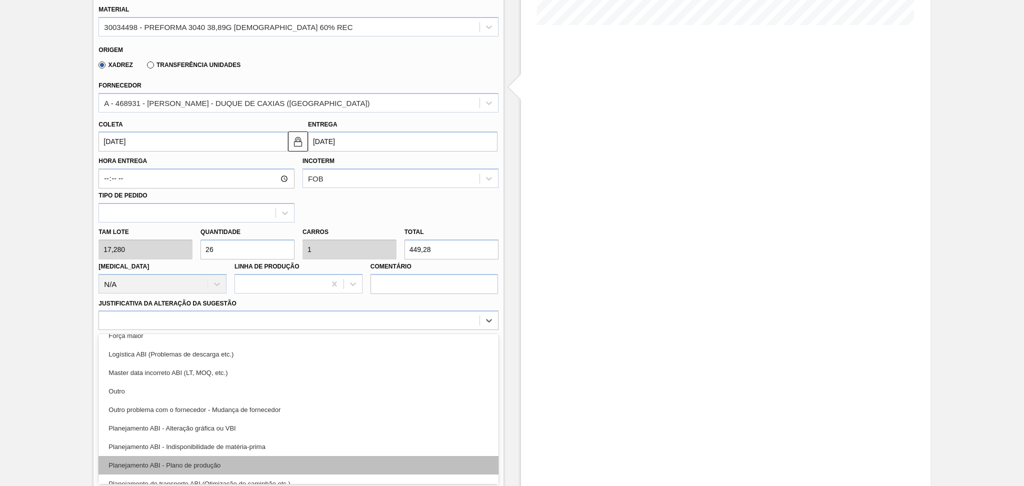
scroll to position [67, 0]
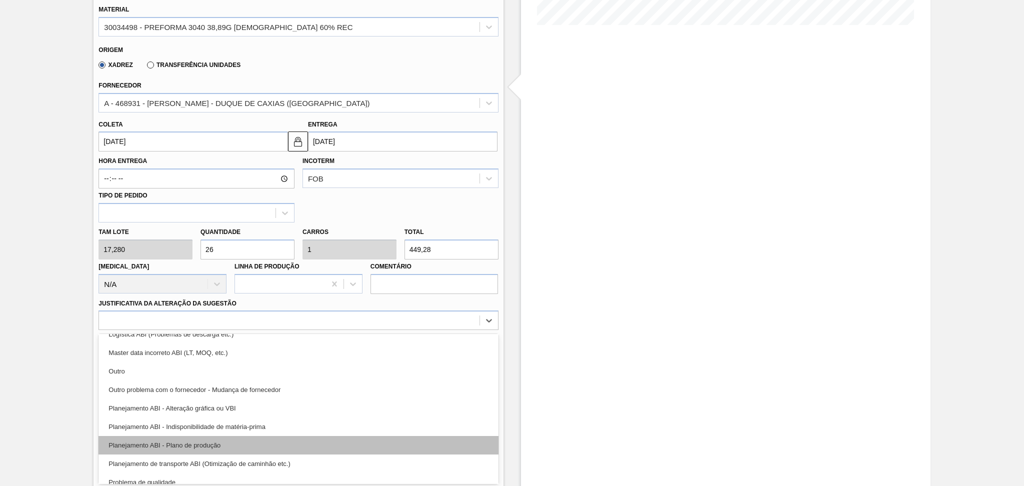
click at [213, 441] on div "Planejamento ABI - Plano de produção" at bounding box center [299, 445] width 400 height 19
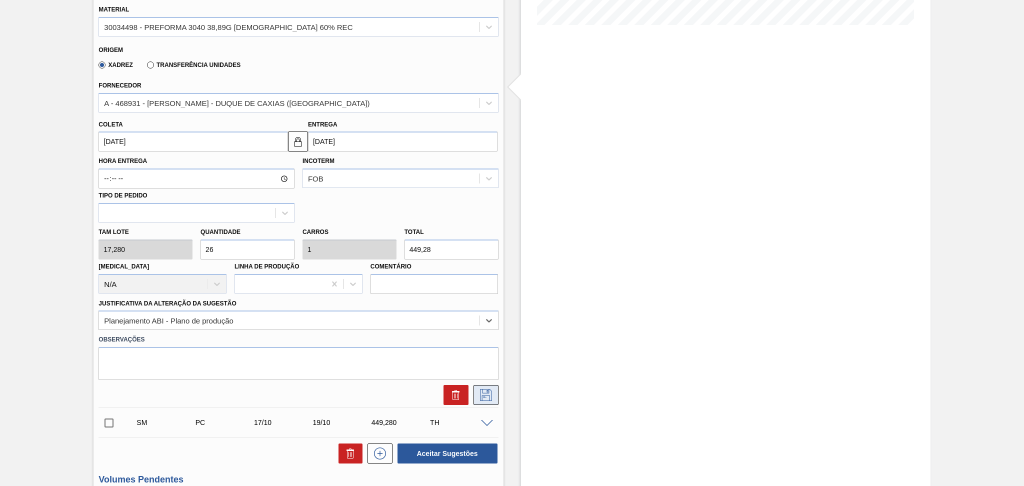
click at [483, 392] on icon at bounding box center [486, 395] width 16 height 12
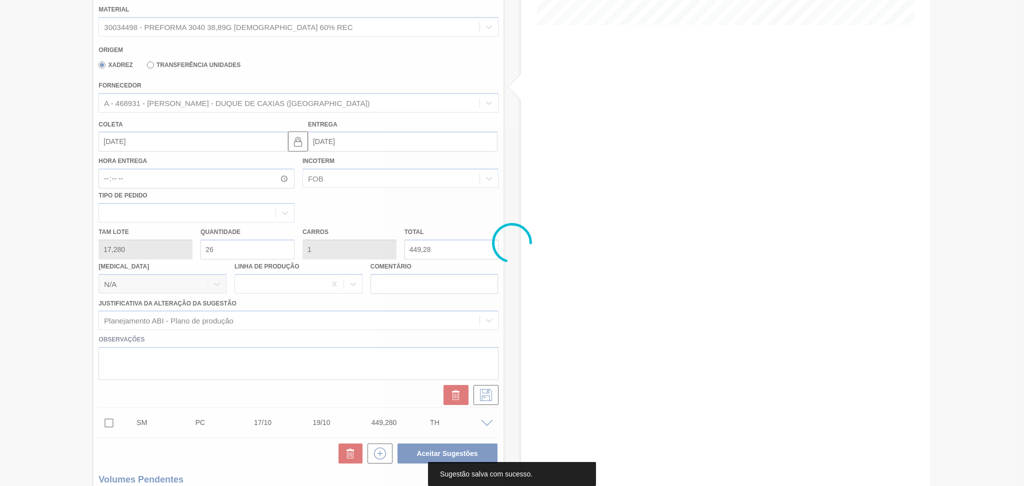
scroll to position [0, 0]
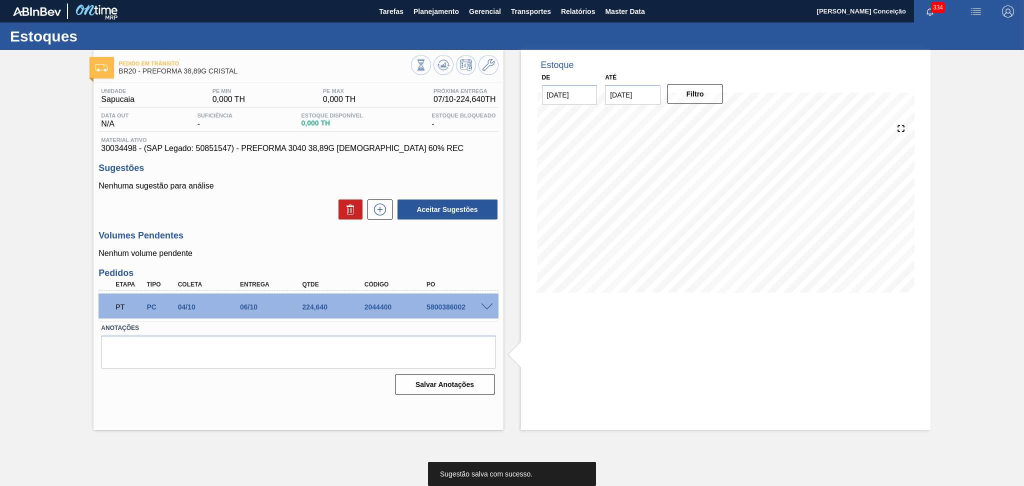
click at [385, 222] on div "Unidade Sapucaia PE MIN 0,000 TH PE MAX 0,000 TH Próxima Entrega 07/10 - 224,64…" at bounding box center [299, 240] width 410 height 315
click at [385, 217] on button at bounding box center [380, 210] width 25 height 20
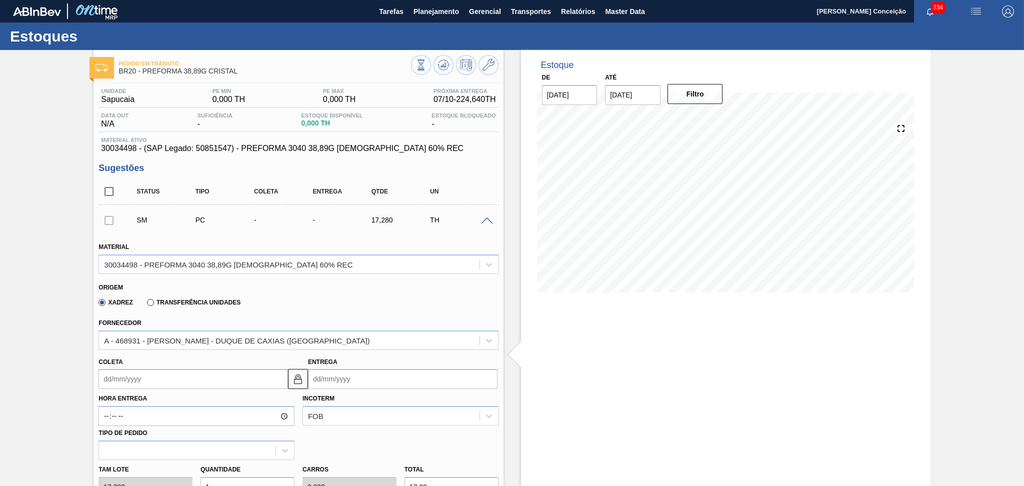
click at [488, 221] on span at bounding box center [487, 222] width 12 height 8
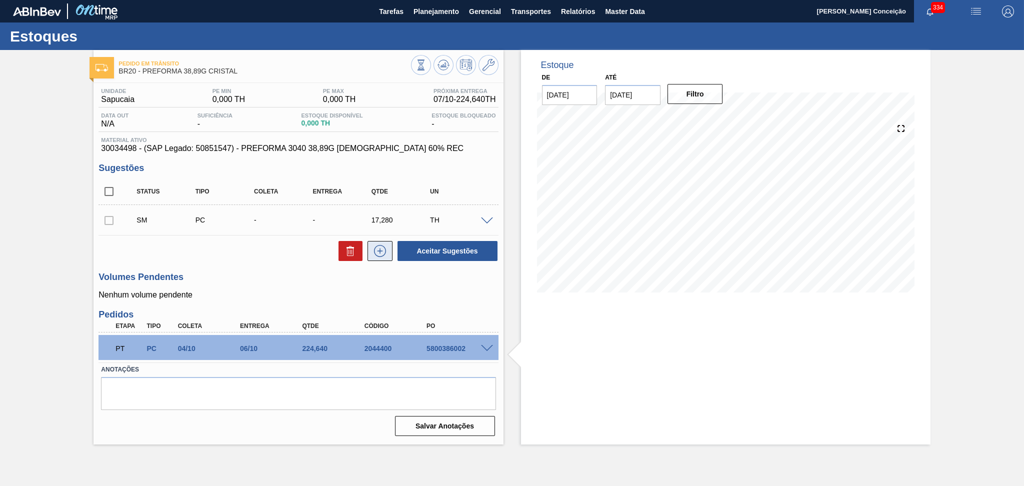
click at [385, 255] on icon at bounding box center [380, 251] width 16 height 12
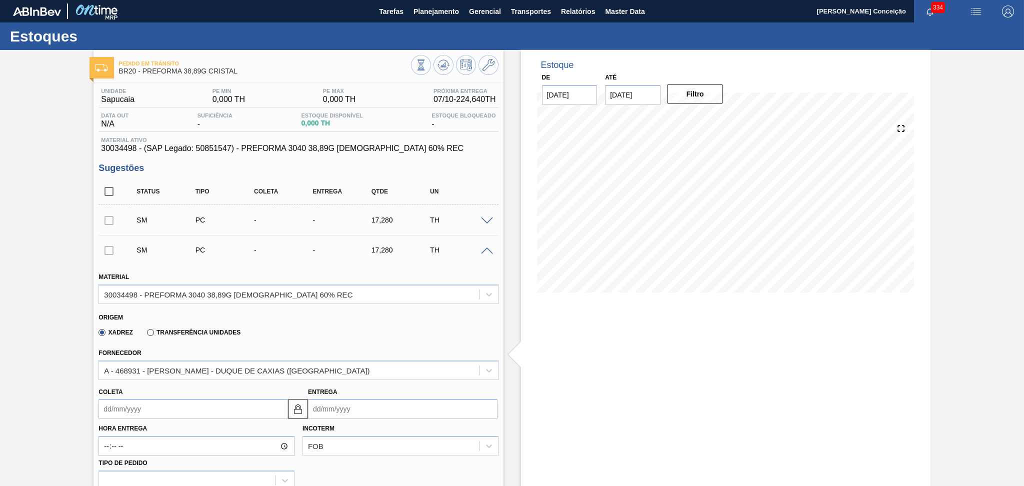
click at [485, 253] on span at bounding box center [487, 252] width 12 height 8
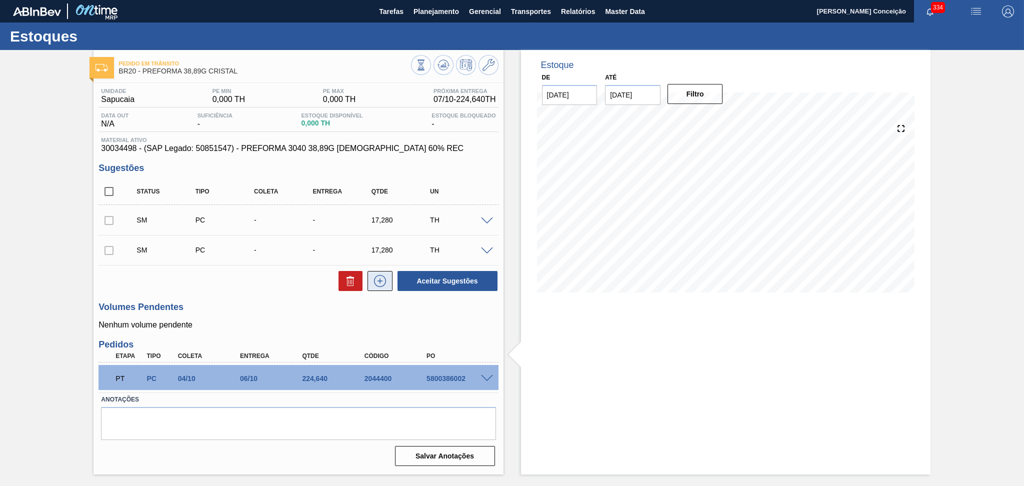
click at [387, 285] on icon at bounding box center [380, 281] width 16 height 12
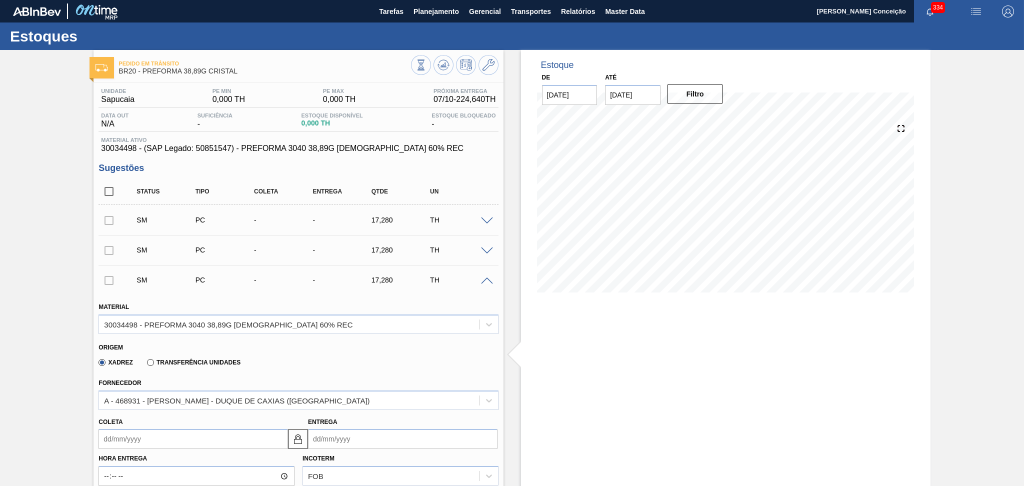
click at [138, 429] on input "Coleta" at bounding box center [194, 439] width 190 height 20
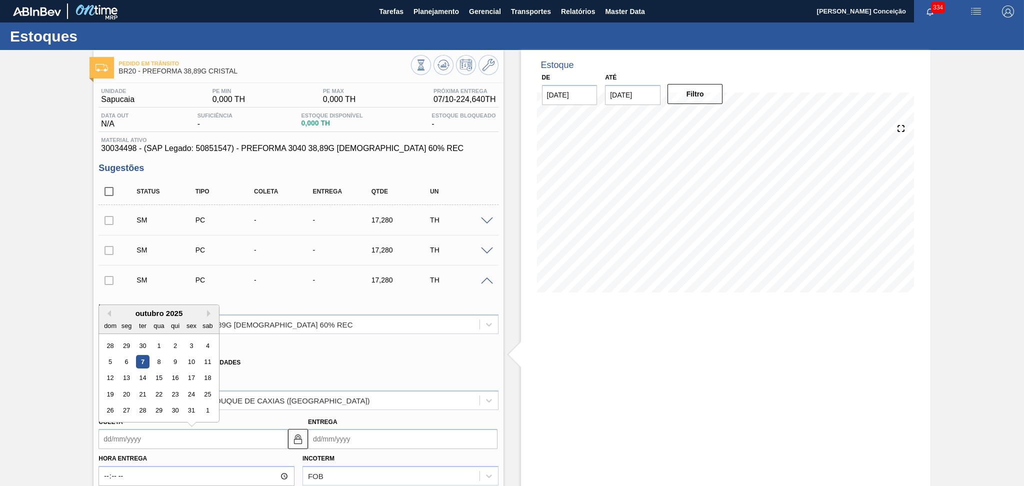
type input "1"
type input "[DATE]"
type input "17"
type input "[DATE]"
click at [188, 378] on div "17" at bounding box center [192, 379] width 14 height 14
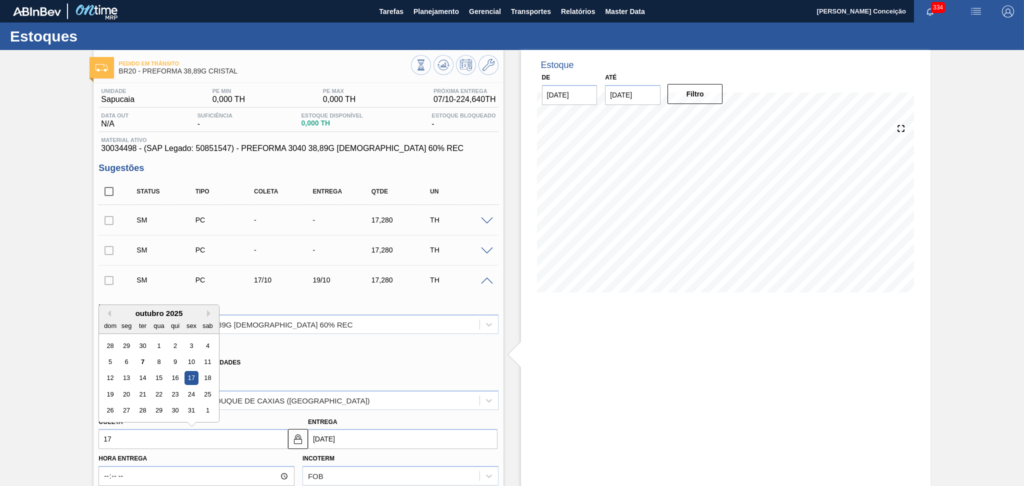
type input "[DATE]"
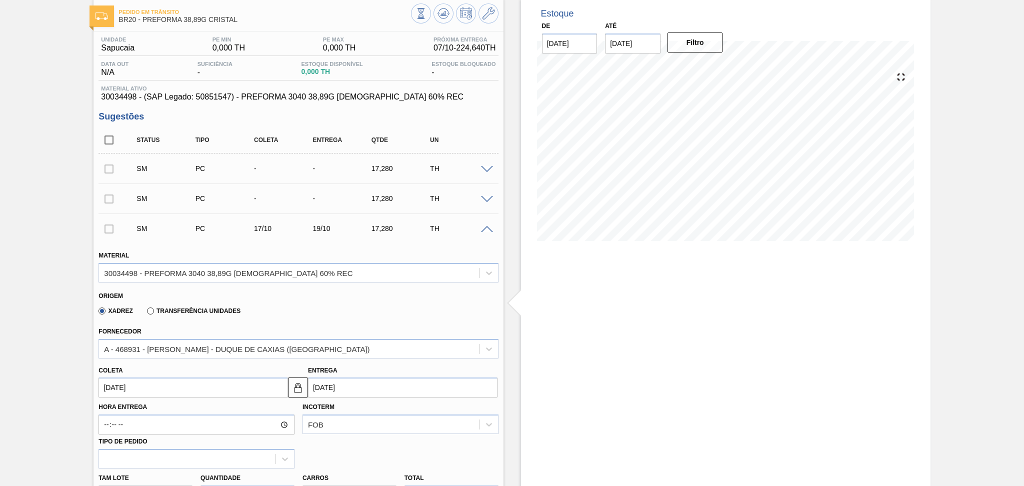
scroll to position [133, 0]
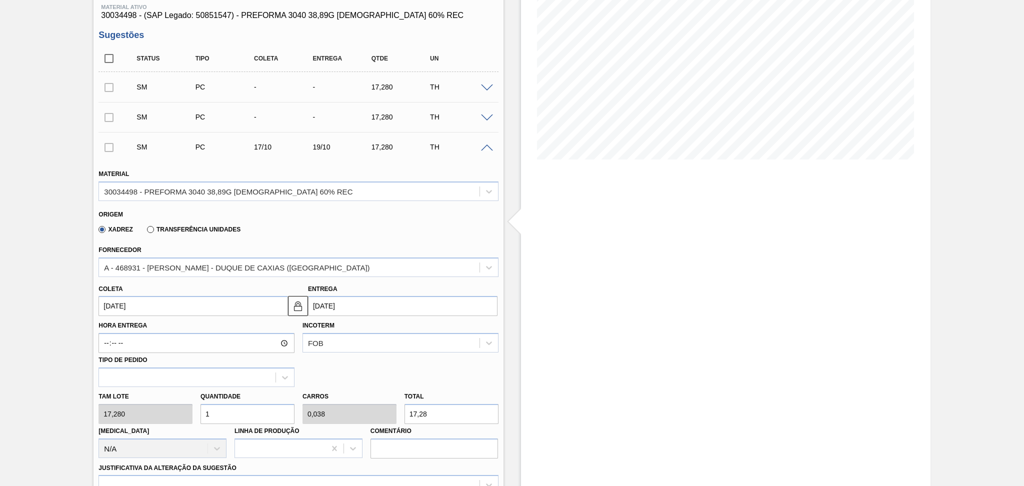
click at [169, 412] on div "Tam lote 17,280 Quantidade 1 Carros 0,038 Total 17,28 [MEDICAL_DATA] N/A Linha …" at bounding box center [299, 423] width 408 height 72
type input "2"
type input "0,077"
type input "34,56"
type input "26"
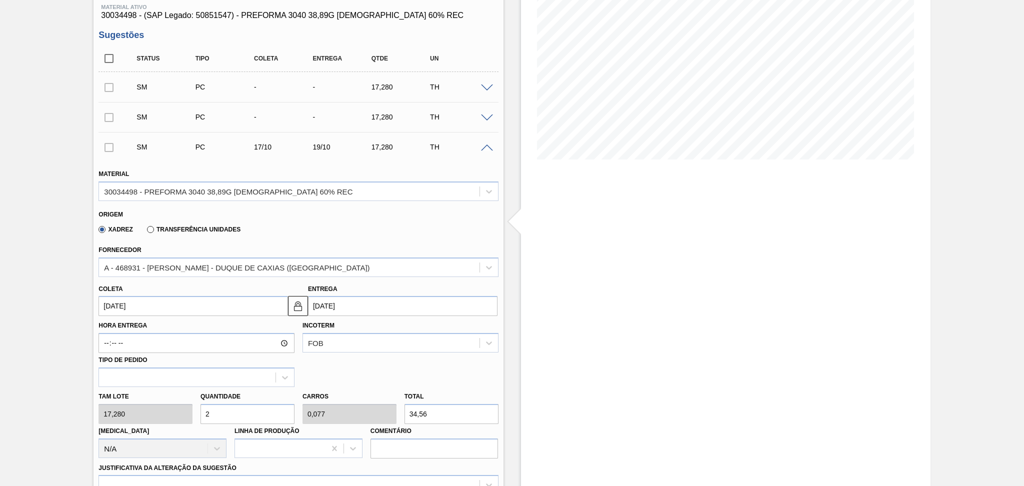
type input "1"
type input "449,28"
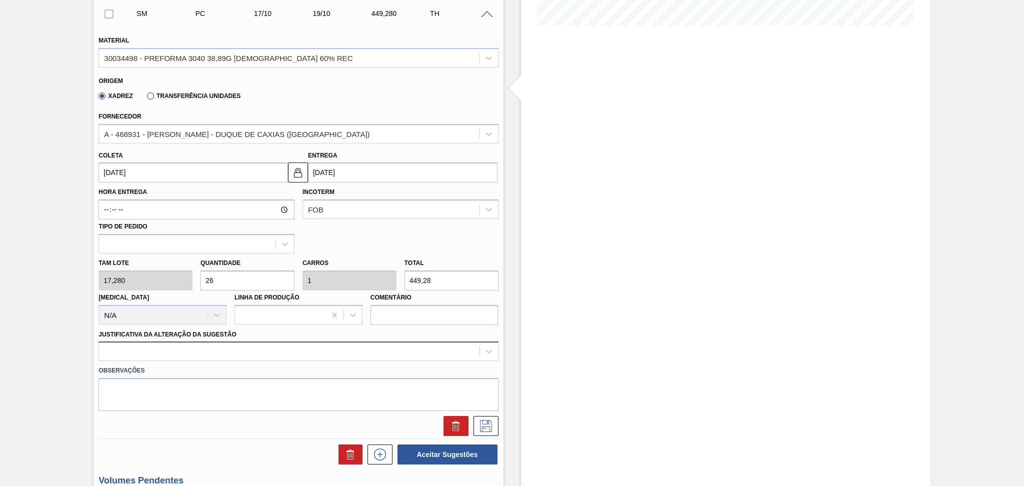
type input "26"
click at [153, 349] on div at bounding box center [299, 352] width 400 height 20
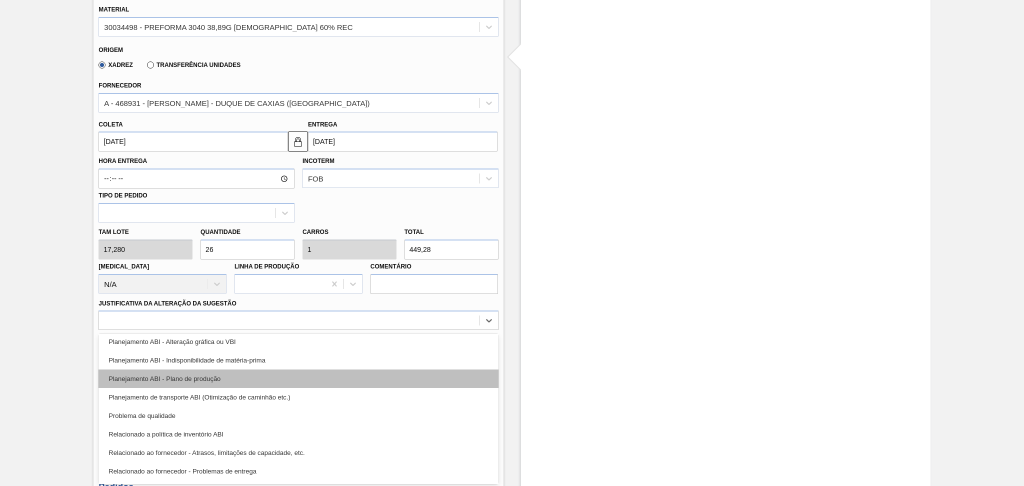
click at [215, 381] on div "Planejamento ABI - Plano de produção" at bounding box center [299, 379] width 400 height 19
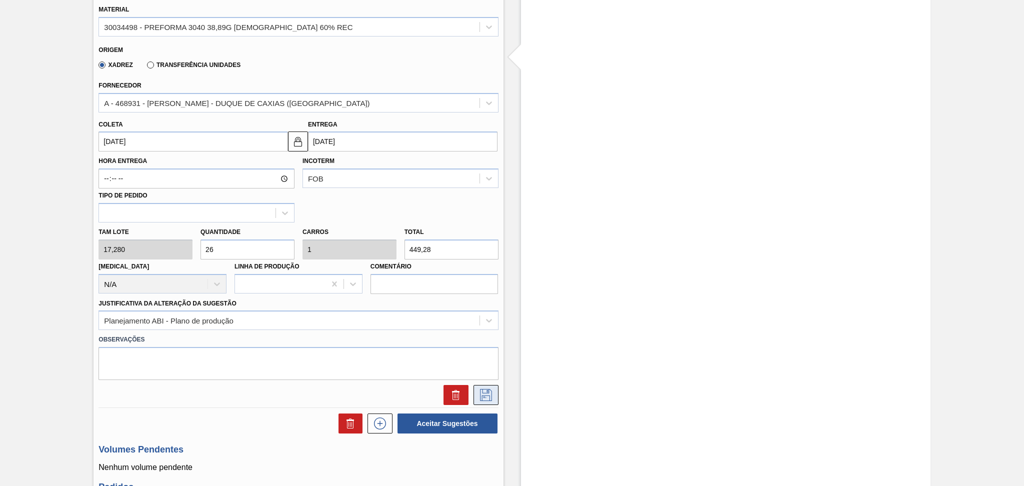
click at [486, 389] on icon at bounding box center [486, 395] width 16 height 12
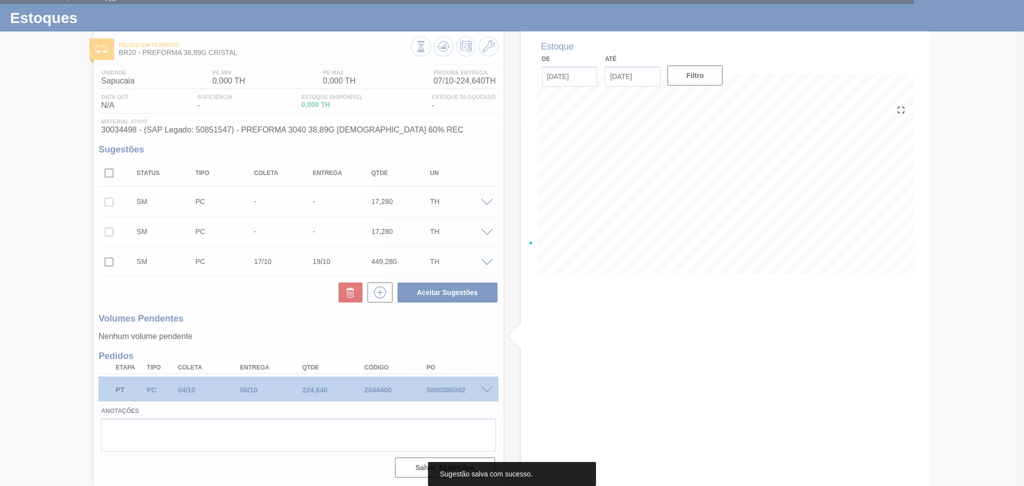
scroll to position [18, 0]
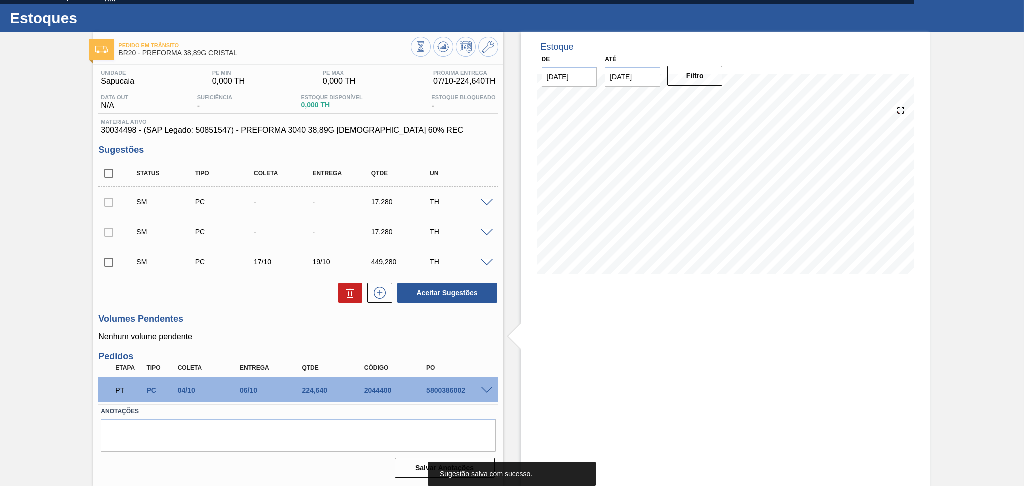
click at [485, 231] on span at bounding box center [487, 234] width 12 height 8
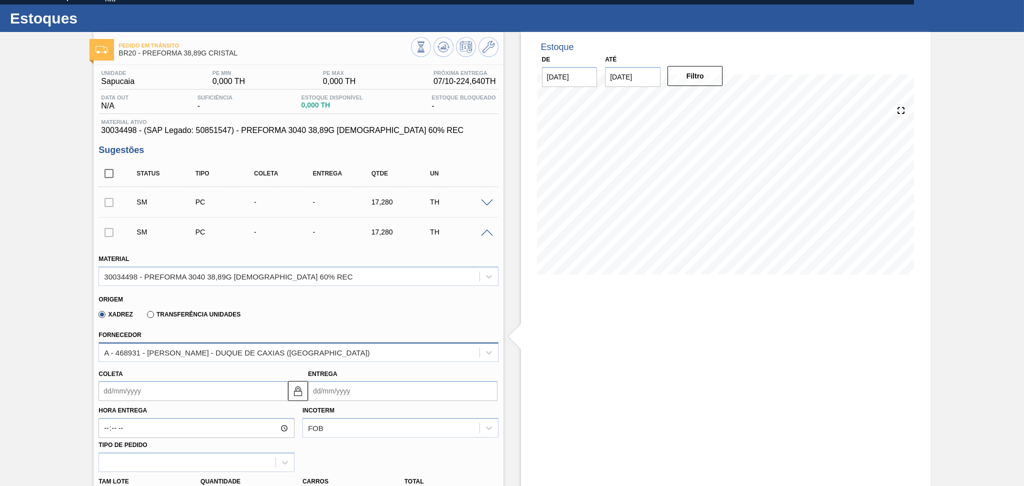
scroll to position [85, 0]
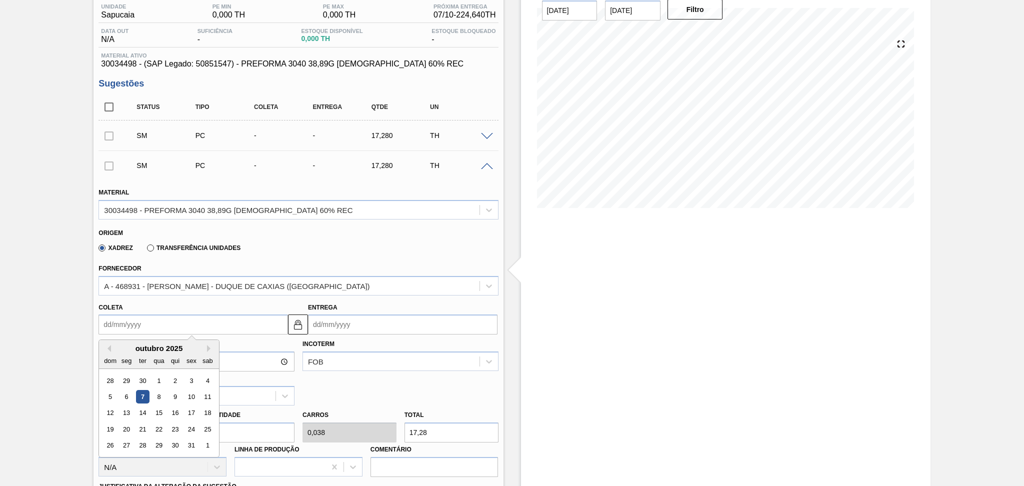
click at [177, 326] on input "Coleta" at bounding box center [194, 325] width 190 height 20
click at [125, 426] on div "20" at bounding box center [127, 430] width 14 height 14
type input "[DATE]"
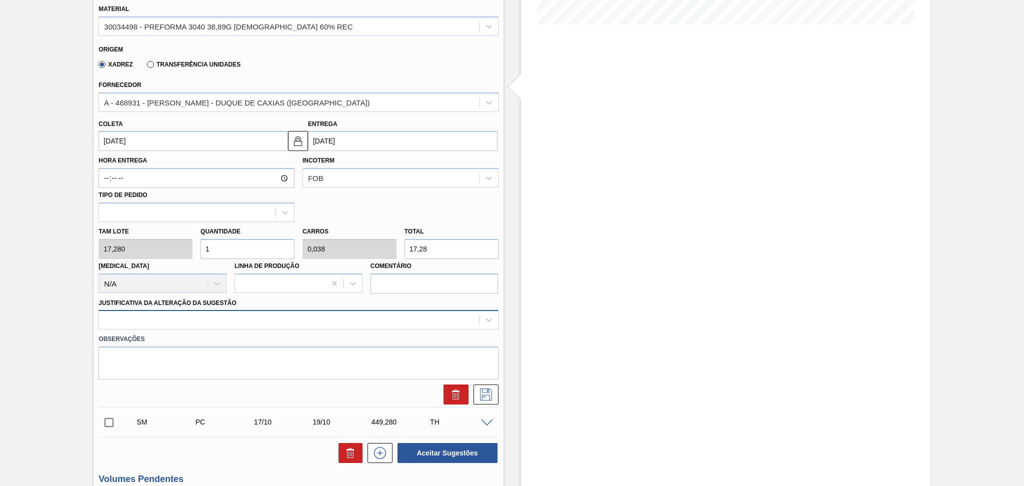
scroll to position [285, 0]
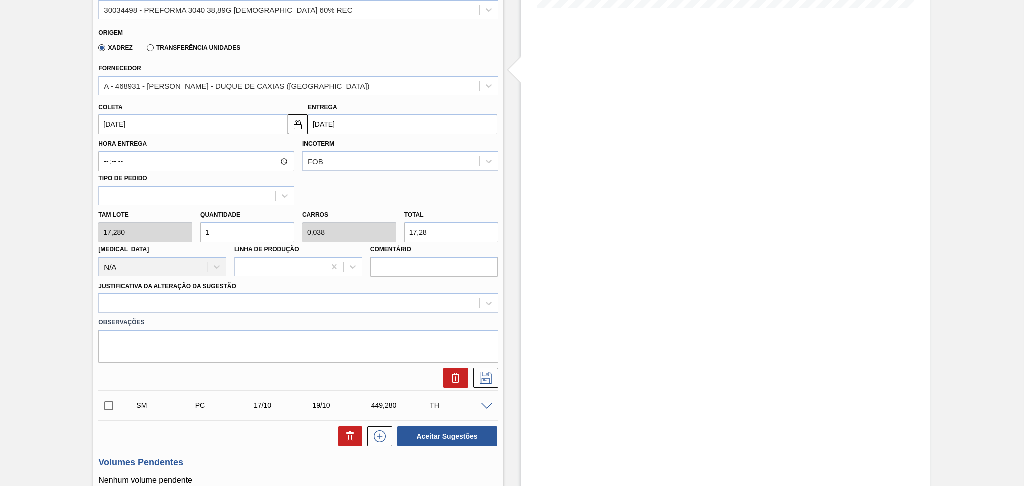
click at [178, 226] on div "Tam lote 17,280 Quantidade 1 Carros 0,038 Total 17,28 [MEDICAL_DATA] N/A Linha …" at bounding box center [299, 242] width 408 height 72
type input "2"
type input "0,077"
type input "34,56"
type input "26"
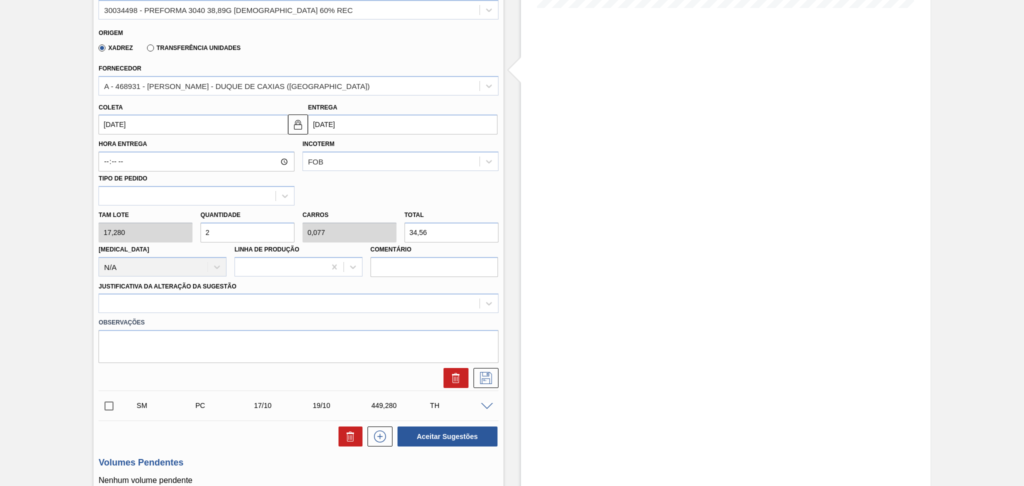
type input "1"
type input "449,28"
type input "26"
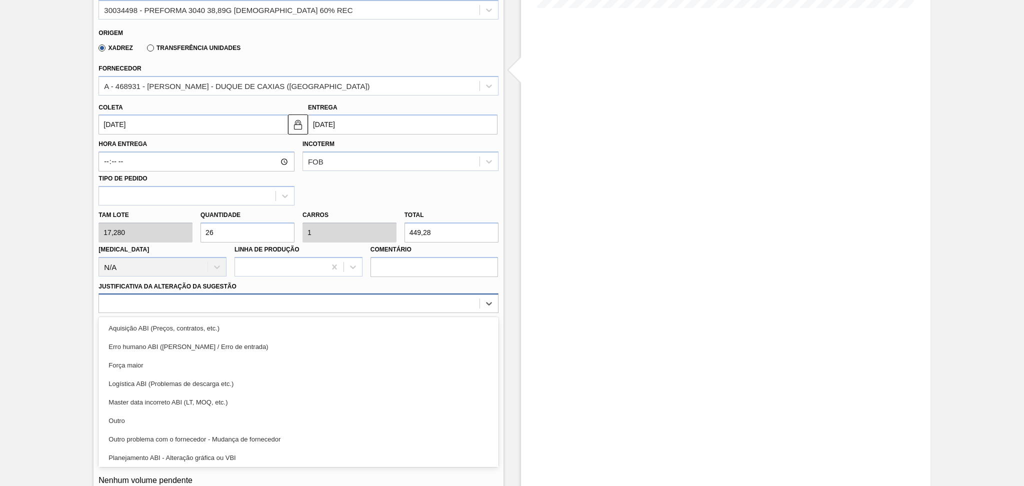
click at [185, 309] on div at bounding box center [299, 304] width 400 height 20
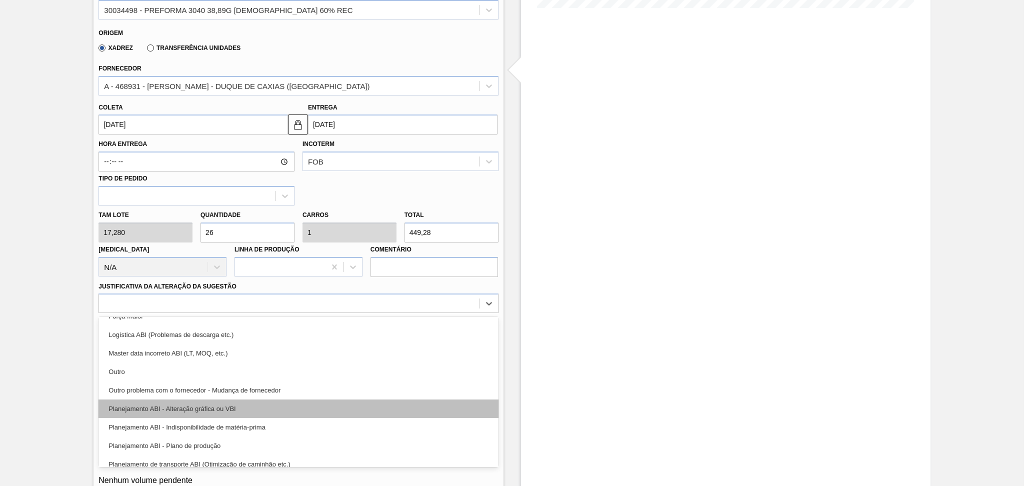
scroll to position [67, 0]
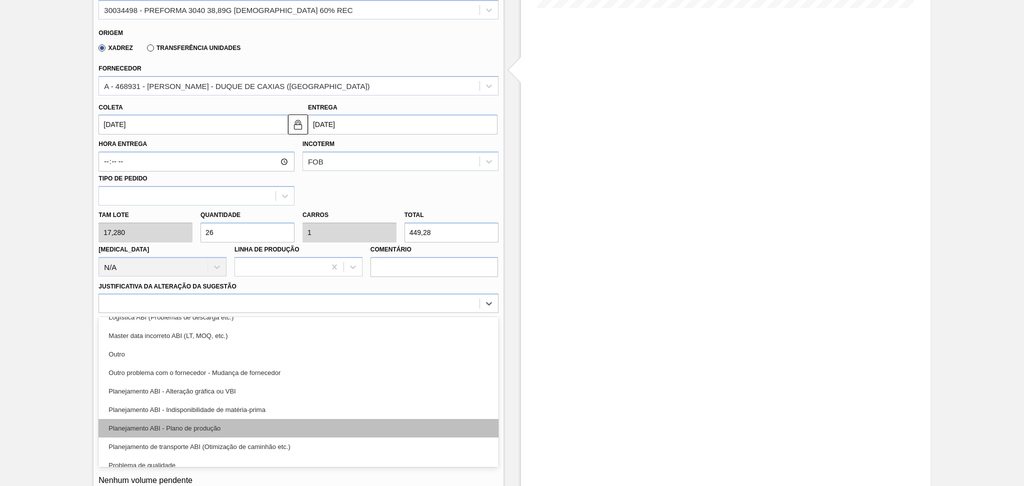
click at [203, 424] on div "Planejamento ABI - Plano de produção" at bounding box center [299, 428] width 400 height 19
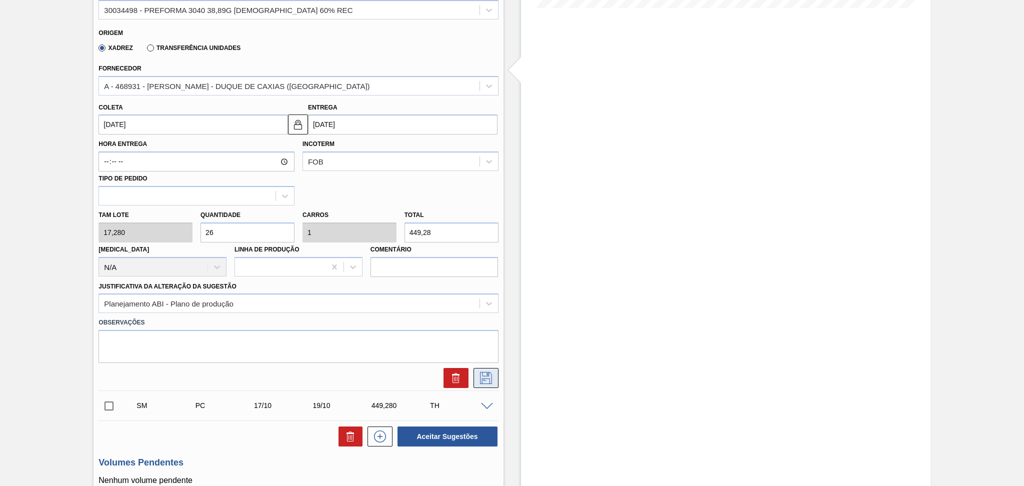
click at [480, 383] on button at bounding box center [486, 378] width 25 height 20
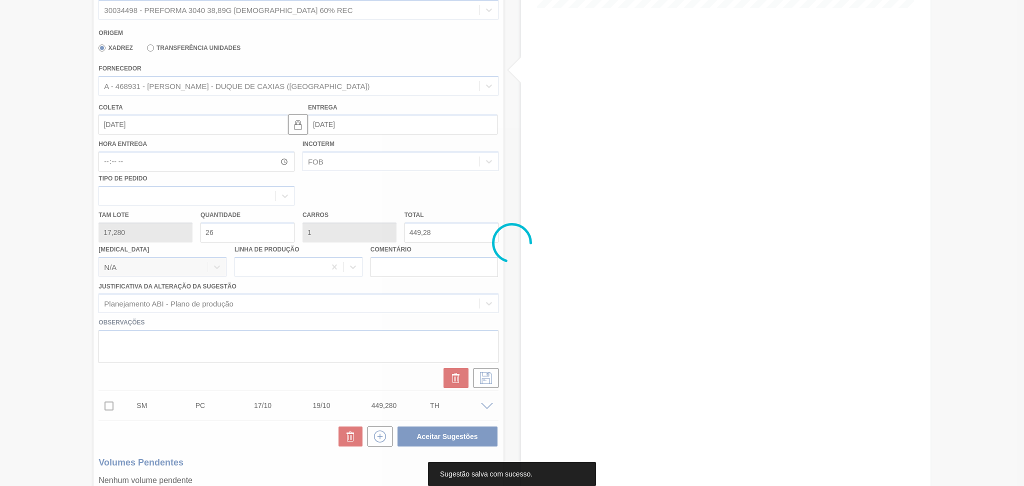
scroll to position [0, 0]
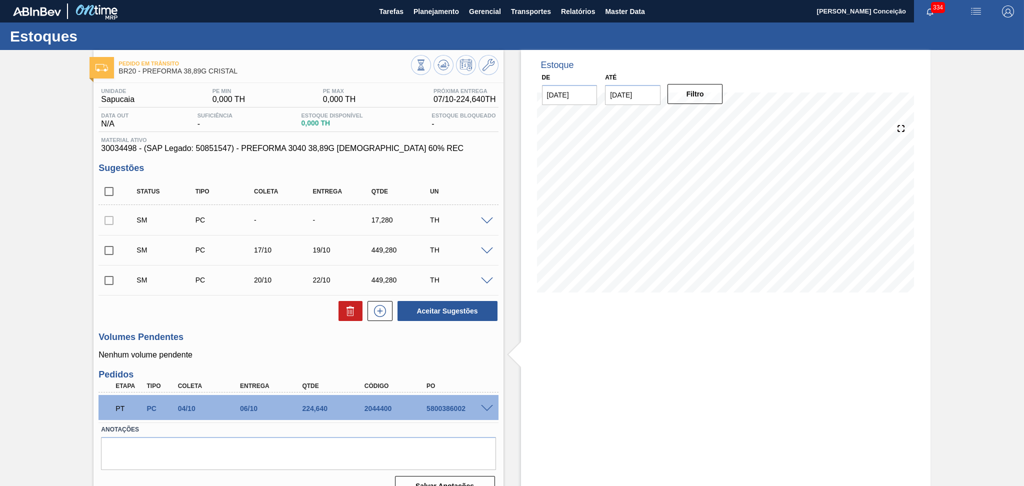
click at [482, 221] on span at bounding box center [487, 222] width 12 height 8
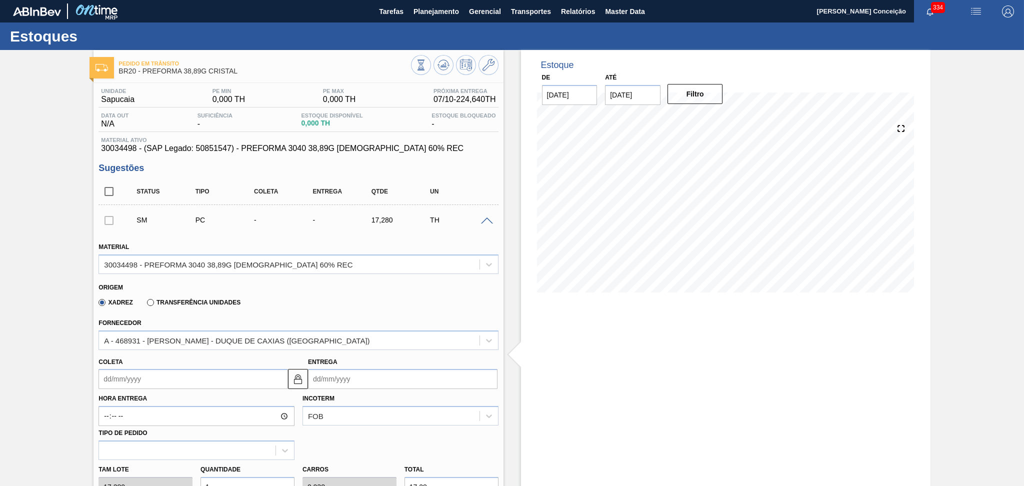
click at [141, 376] on input "Coleta" at bounding box center [194, 379] width 190 height 20
type input "2"
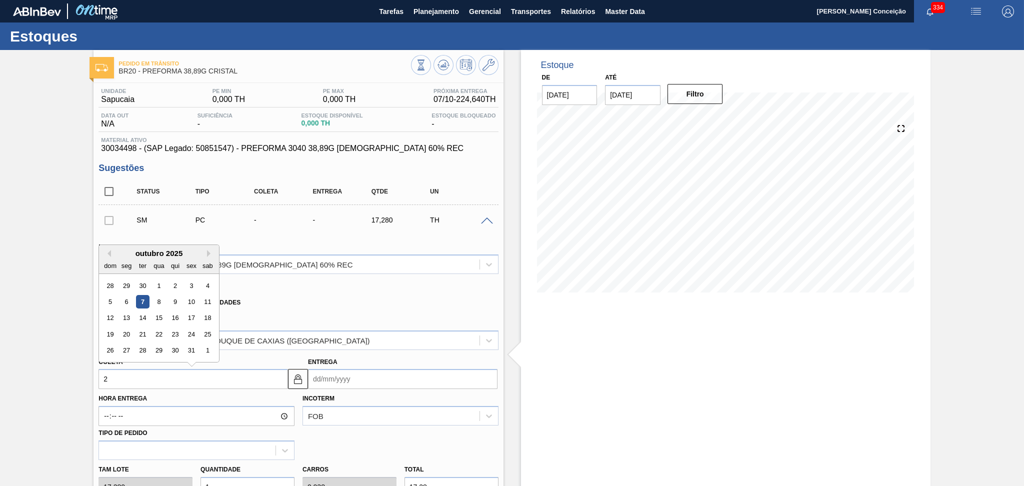
type input "[DATE]"
type input "20"
type input "[DATE]"
click at [128, 332] on div "20" at bounding box center [127, 335] width 14 height 14
type input "[DATE]"
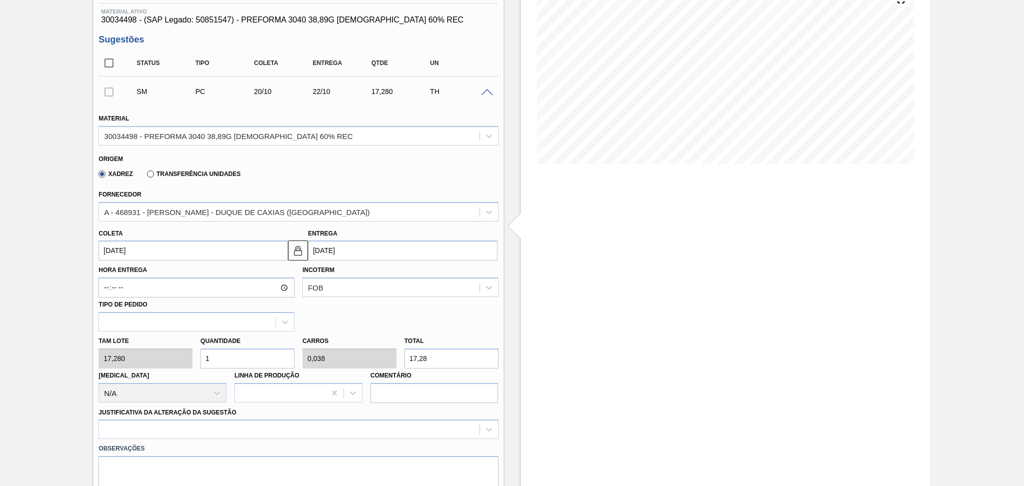
scroll to position [133, 0]
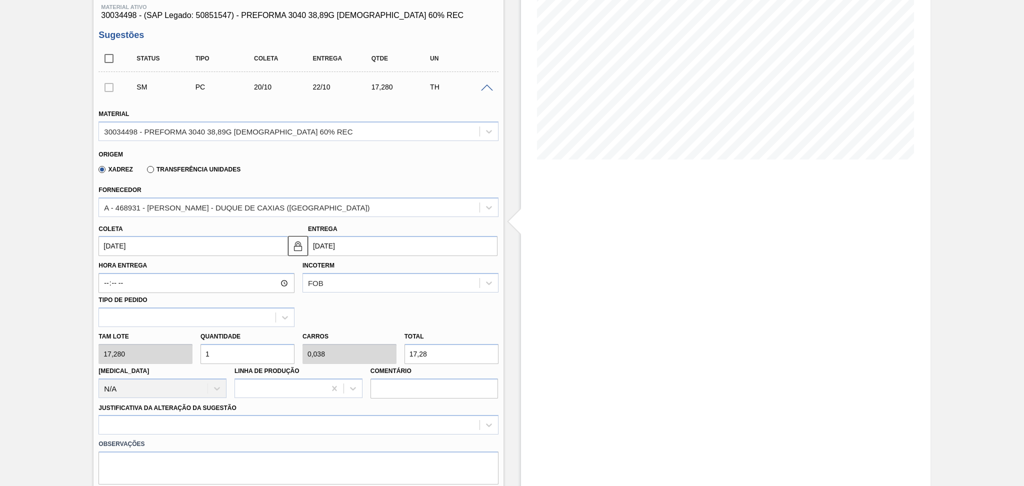
drag, startPoint x: 226, startPoint y: 340, endPoint x: 164, endPoint y: 335, distance: 62.7
click at [182, 335] on div "Tam lote 17,280 Quantidade 1 Carros 0,038 Total 17,28 [MEDICAL_DATA] N/A Linha …" at bounding box center [299, 363] width 408 height 72
type input "2"
type input "0,077"
type input "34,56"
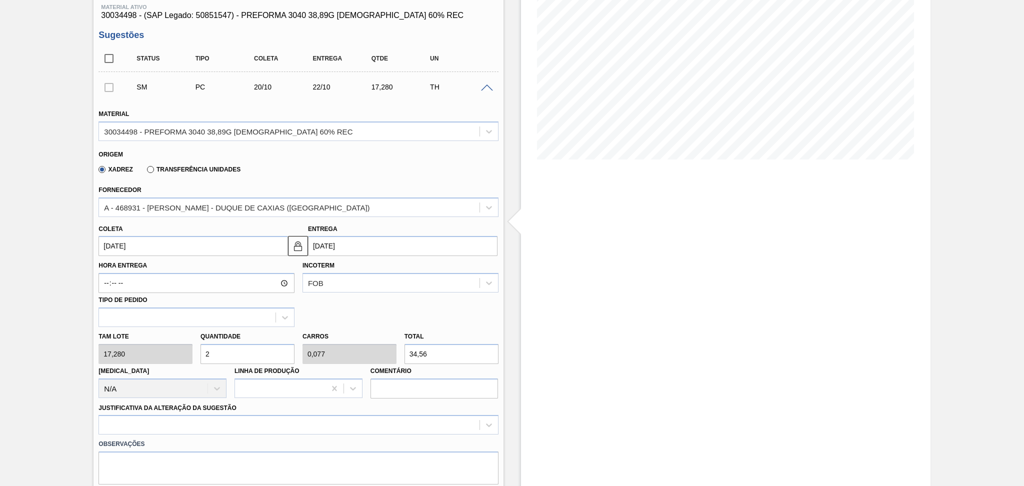
type input "26"
type input "1"
type input "449,28"
type input "26"
click at [140, 421] on div at bounding box center [299, 425] width 400 height 20
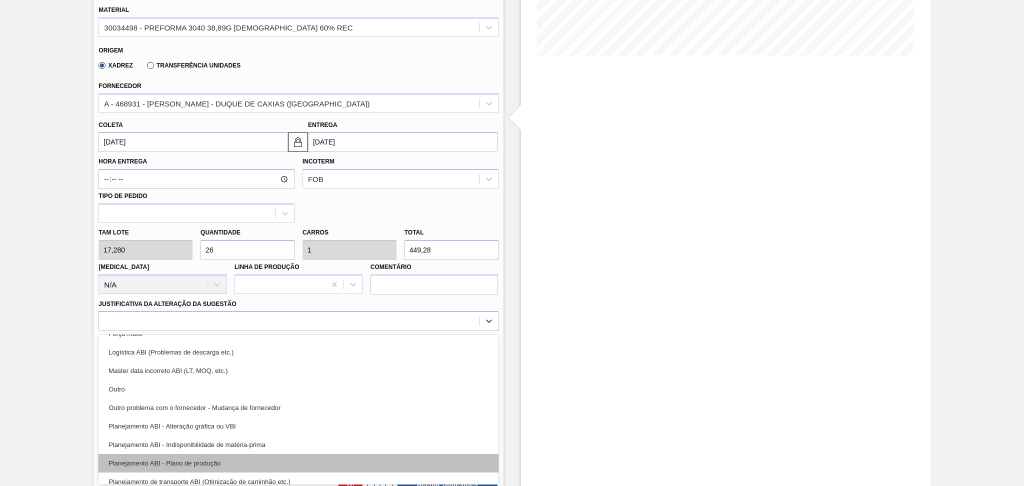
scroll to position [67, 0]
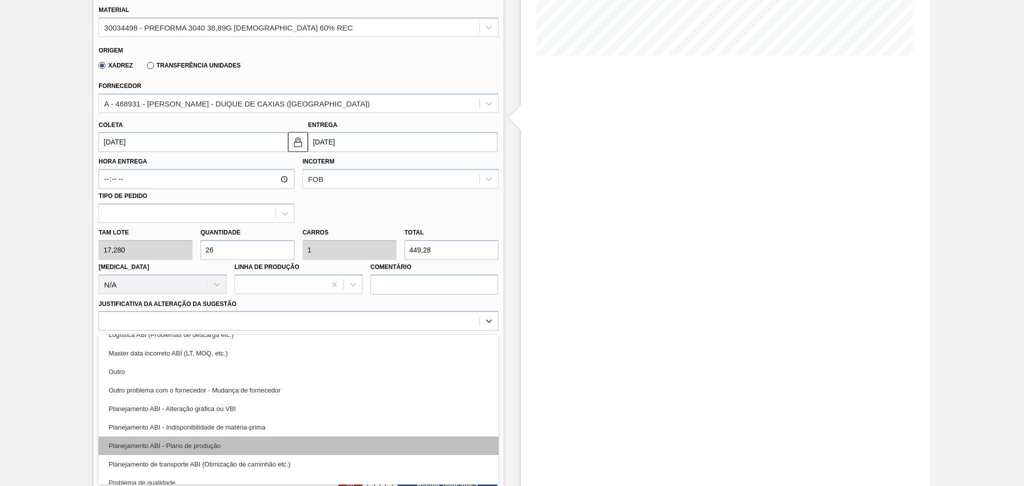
click at [201, 443] on div "Planejamento ABI - Plano de produção" at bounding box center [299, 446] width 400 height 19
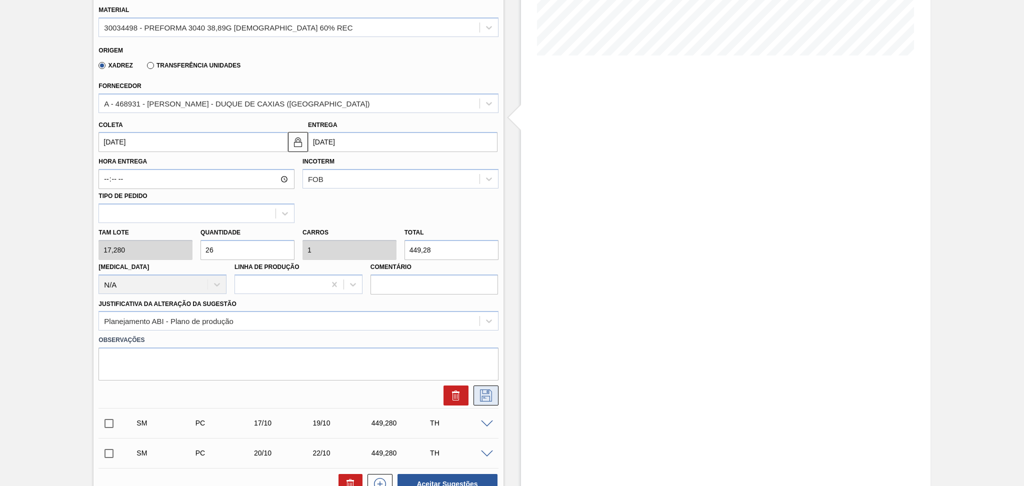
click at [485, 390] on icon at bounding box center [486, 396] width 16 height 12
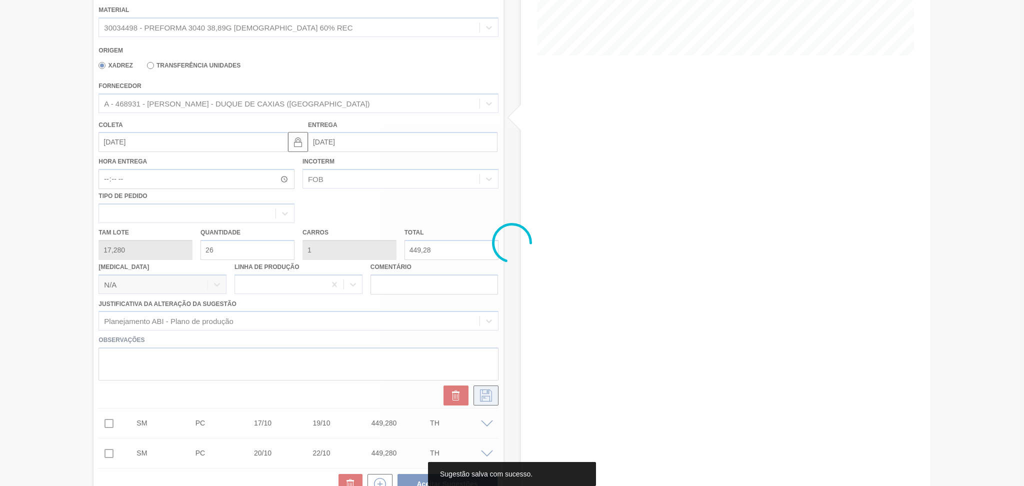
scroll to position [0, 0]
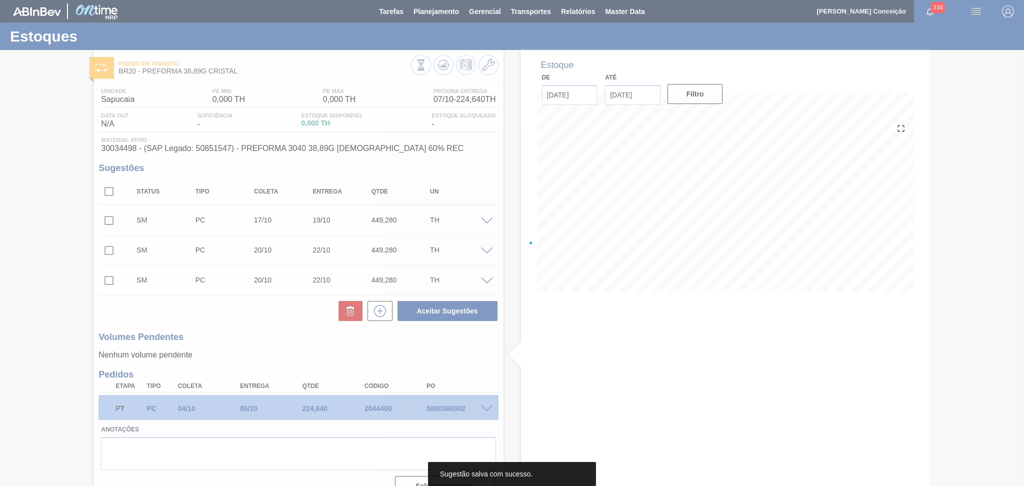
click at [230, 315] on div at bounding box center [512, 243] width 1024 height 486
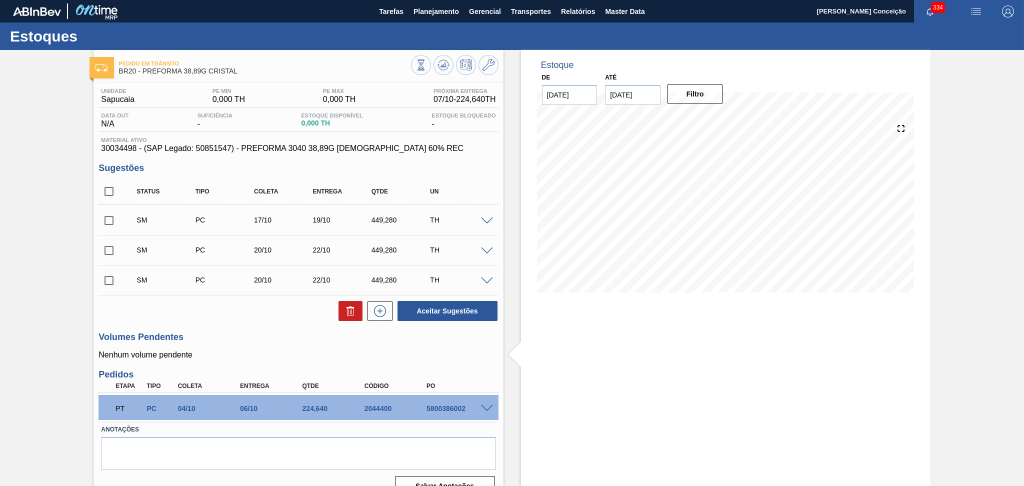
click at [113, 194] on input "checkbox" at bounding box center [109, 191] width 21 height 21
checkbox input "true"
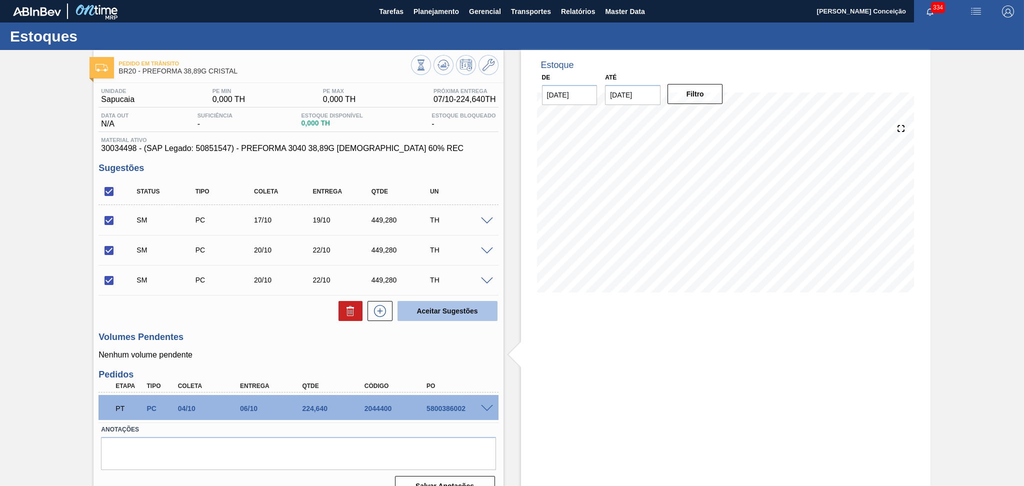
click at [426, 305] on button "Aceitar Sugestões" at bounding box center [448, 311] width 100 height 20
checkbox input "false"
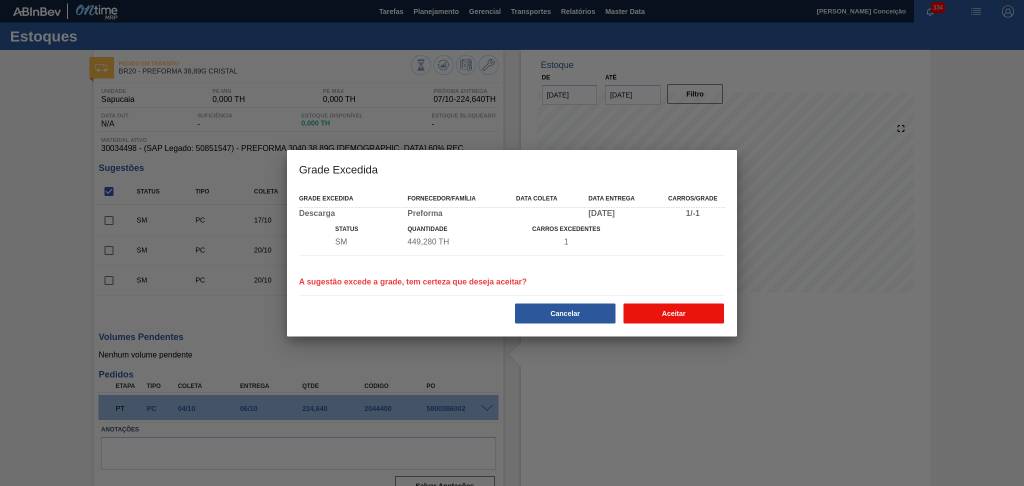
click at [639, 308] on button "Aceitar" at bounding box center [674, 314] width 101 height 20
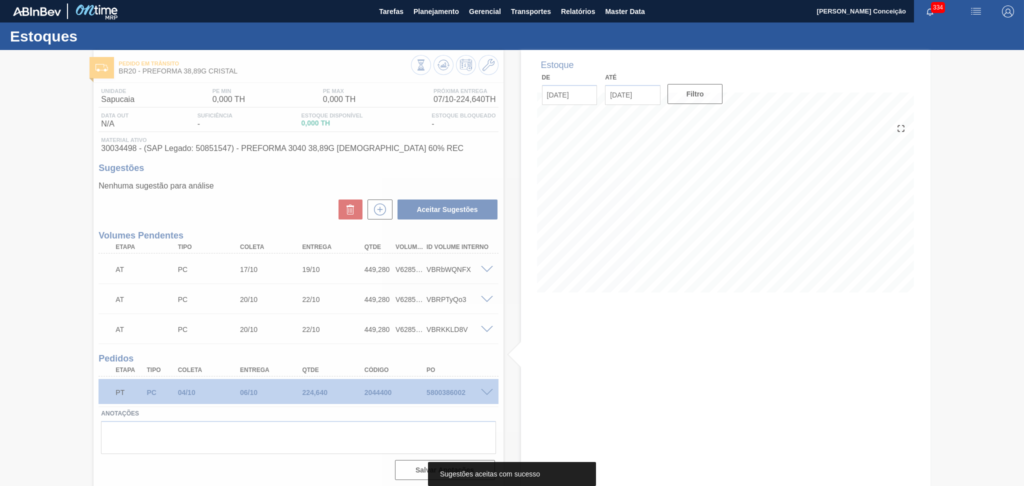
click at [247, 207] on div at bounding box center [512, 268] width 1024 height 436
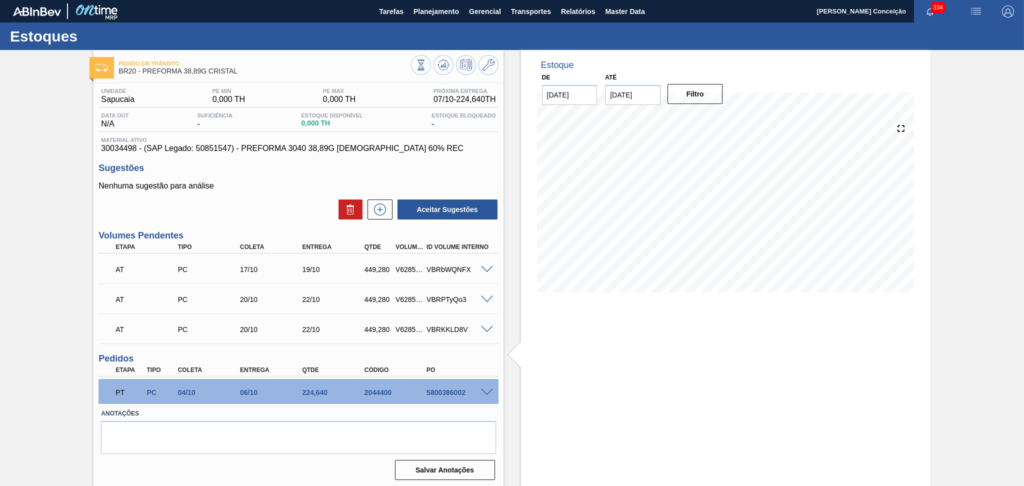
click at [275, 215] on div "Aceitar Sugestões" at bounding box center [299, 210] width 400 height 22
click at [251, 213] on div "Aceitar Sugestões" at bounding box center [299, 210] width 400 height 22
click at [255, 208] on div "Aceitar Sugestões" at bounding box center [299, 210] width 400 height 22
click at [264, 231] on h3 "Volumes Pendentes" at bounding box center [299, 236] width 400 height 11
click at [274, 216] on div "Aceitar Sugestões" at bounding box center [299, 210] width 400 height 22
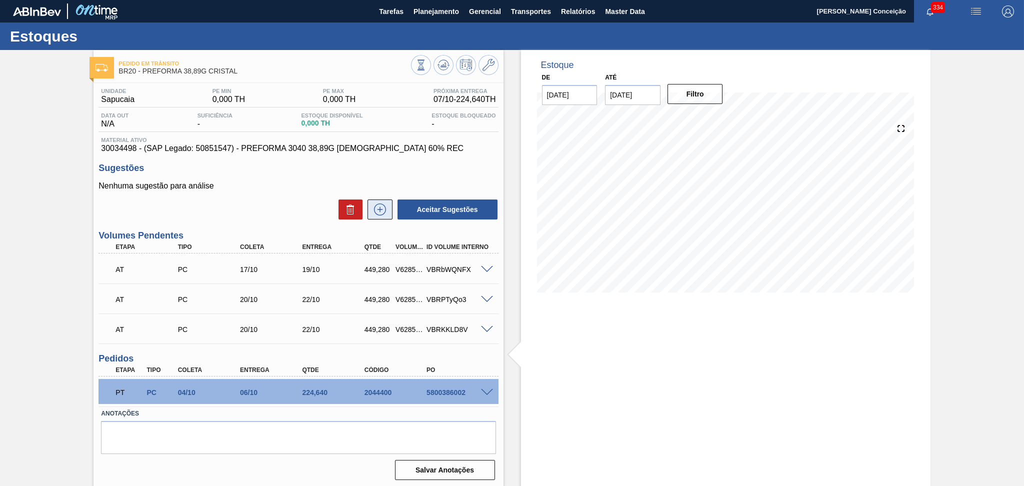
click at [376, 210] on icon at bounding box center [380, 210] width 16 height 12
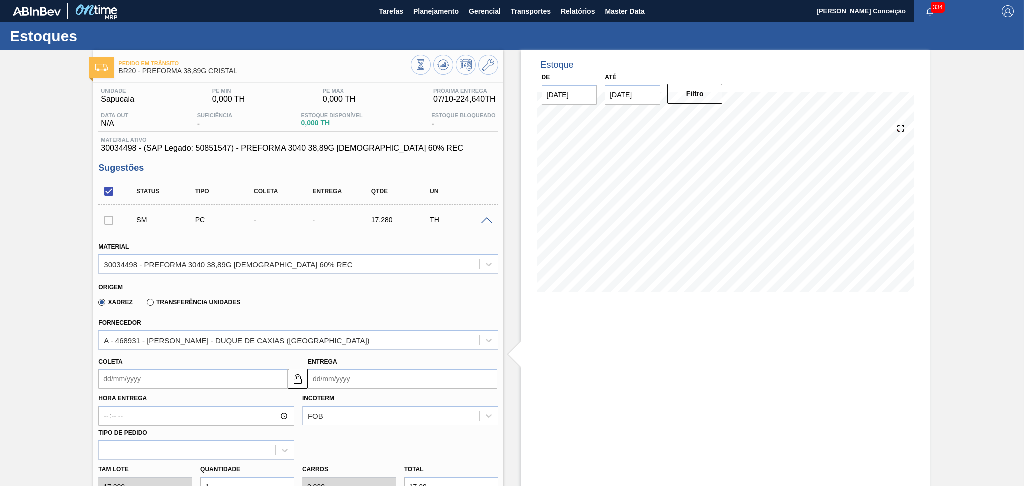
click at [315, 307] on div "Xadrez Transferência Unidades" at bounding box center [294, 301] width 391 height 20
click at [169, 377] on input "Coleta" at bounding box center [194, 379] width 190 height 20
type input "2"
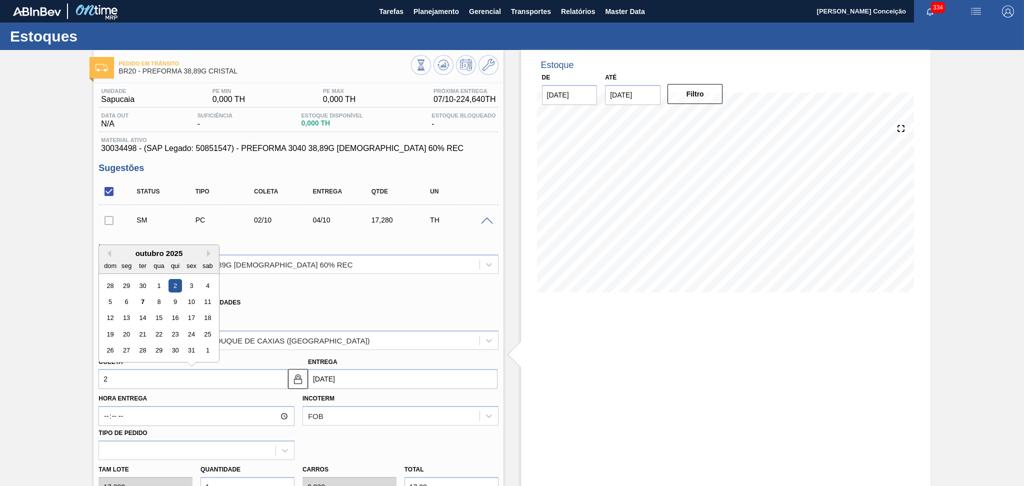
type input "[DATE]"
type input "28"
type input "[DATE]"
click at [144, 351] on div "28" at bounding box center [143, 351] width 14 height 14
type input "[DATE]"
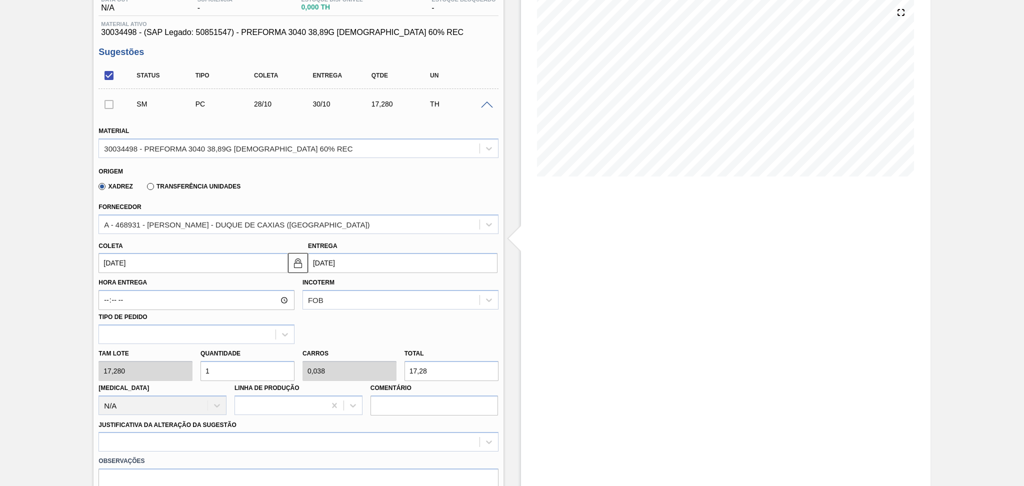
scroll to position [200, 0]
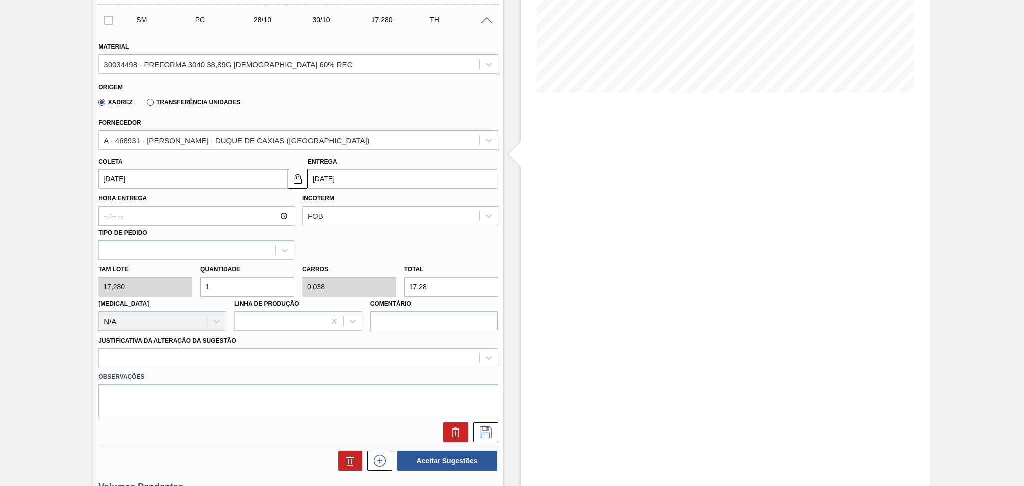
click at [182, 279] on div "Tam lote 17,280 Quantidade 1 Carros 0,038 Total 17,28 [MEDICAL_DATA] N/A Linha …" at bounding box center [299, 296] width 408 height 72
type input "2"
type input "0,077"
type input "34,56"
type input "26"
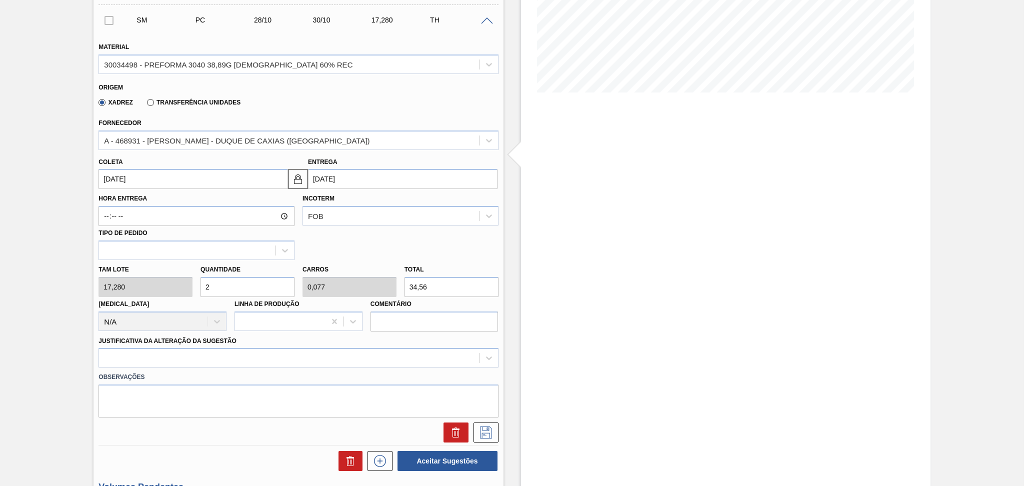
type input "1"
type input "449,28"
type input "26"
click at [180, 359] on div at bounding box center [299, 358] width 400 height 20
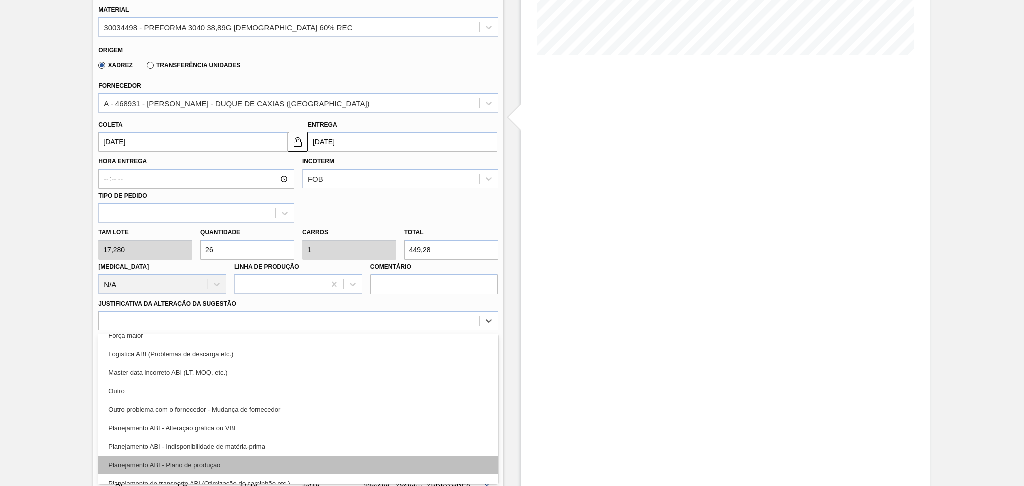
scroll to position [67, 0]
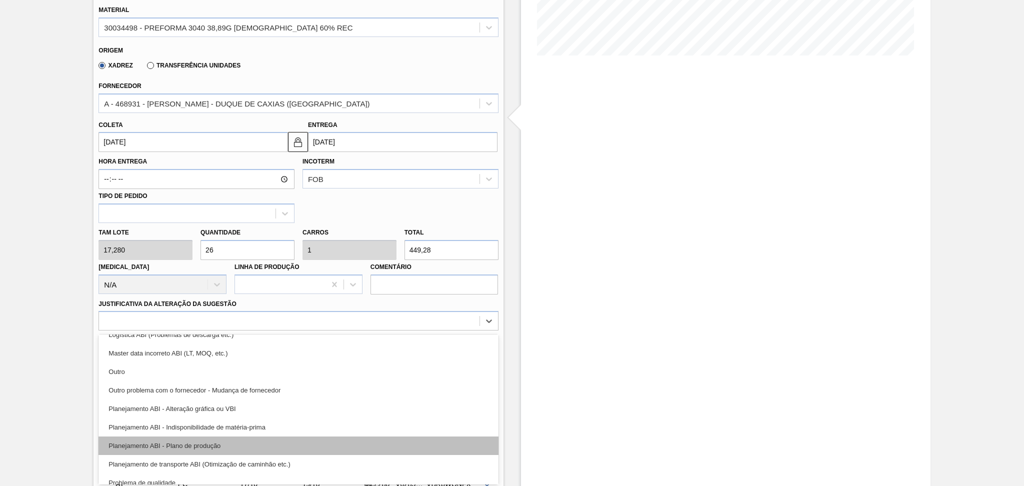
click at [222, 442] on div "Planejamento ABI - Plano de produção" at bounding box center [299, 446] width 400 height 19
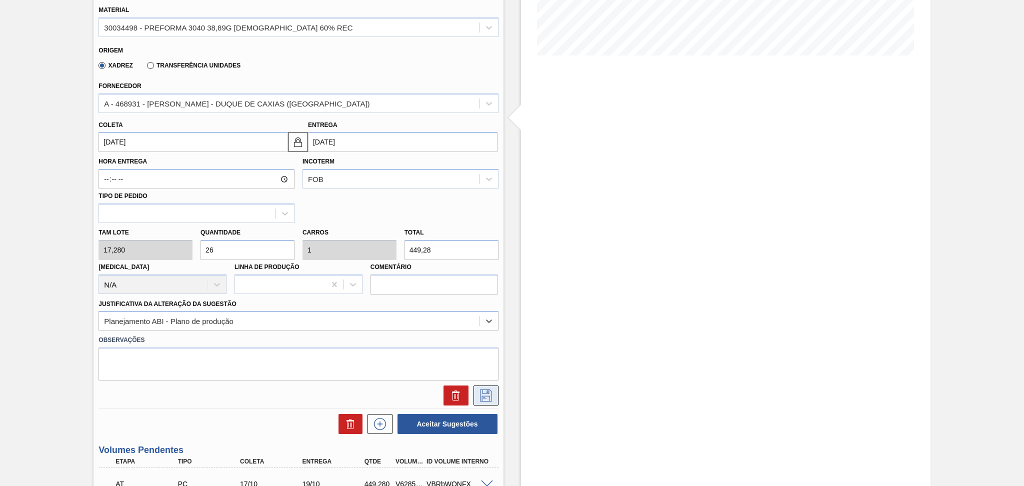
click at [485, 393] on icon at bounding box center [486, 396] width 16 height 12
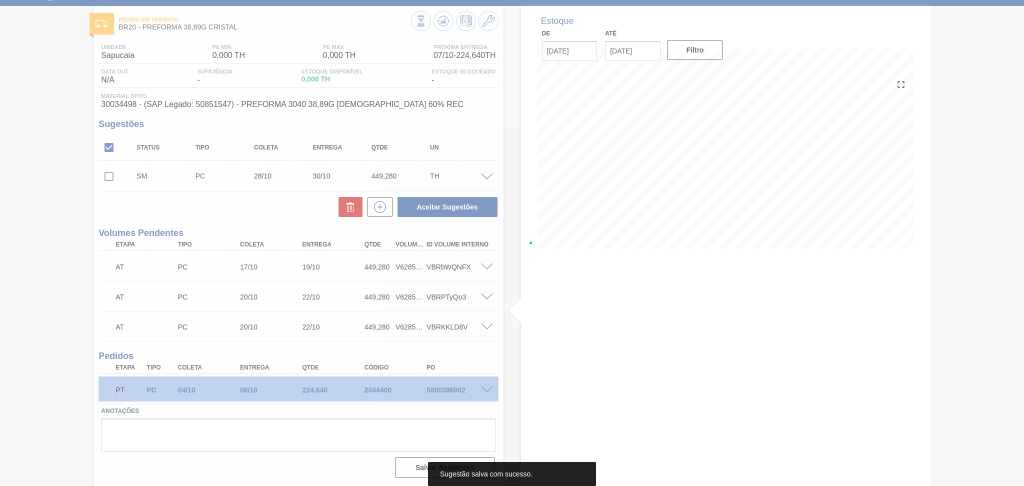
scroll to position [43, 0]
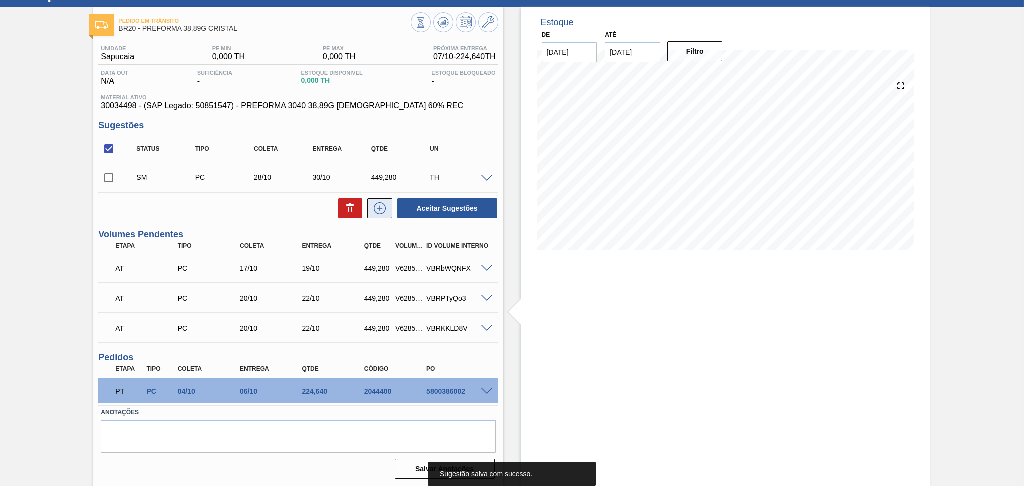
click at [385, 211] on icon at bounding box center [380, 209] width 16 height 12
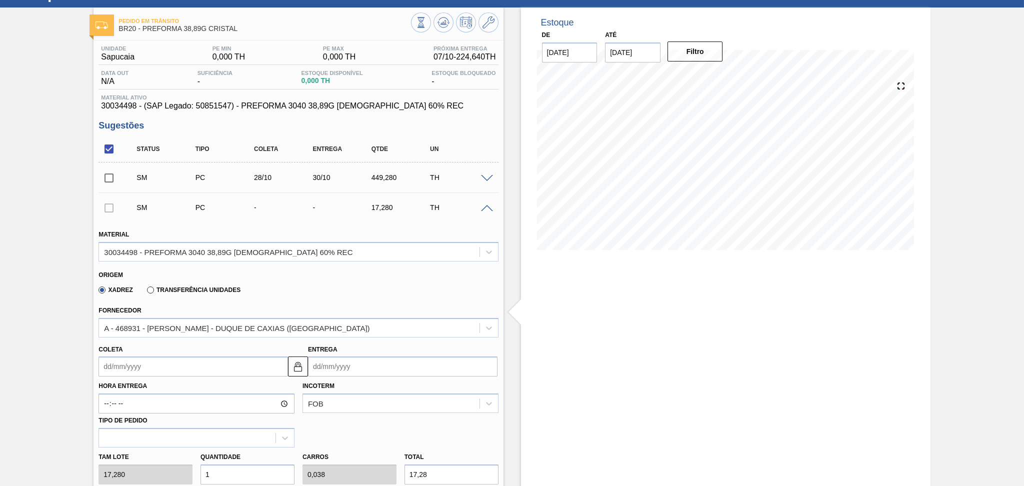
click at [133, 360] on input "Coleta" at bounding box center [194, 367] width 190 height 20
type input "3"
type input "[DATE]"
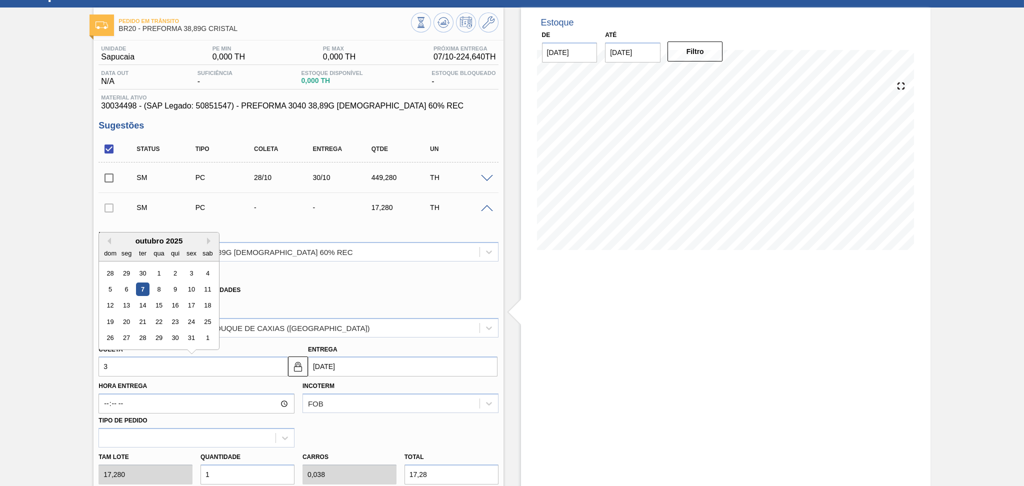
type input "30"
type input "[DATE]"
click at [177, 337] on div "30" at bounding box center [176, 339] width 14 height 14
type input "[DATE]"
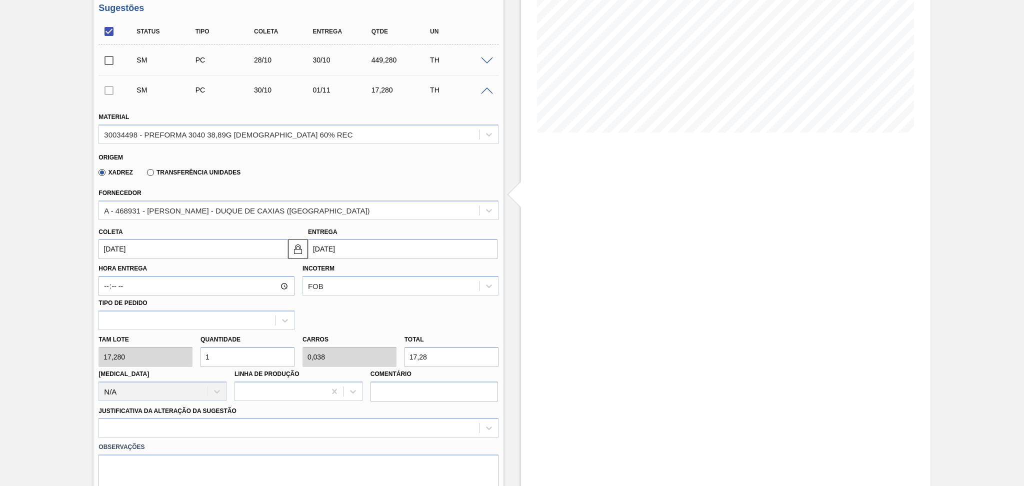
scroll to position [176, 0]
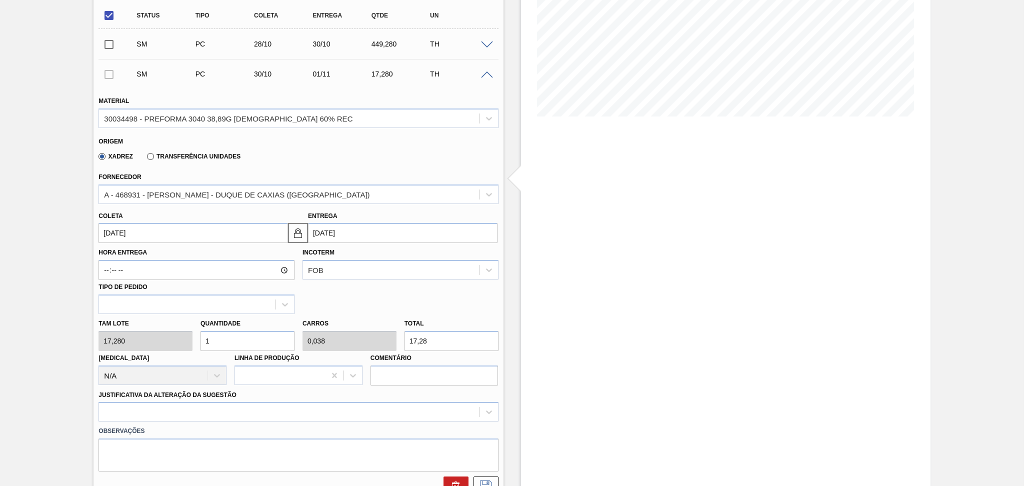
drag, startPoint x: 253, startPoint y: 345, endPoint x: 201, endPoint y: 341, distance: 51.6
click at [213, 342] on input "1" at bounding box center [248, 341] width 94 height 20
type input "0"
type input "2"
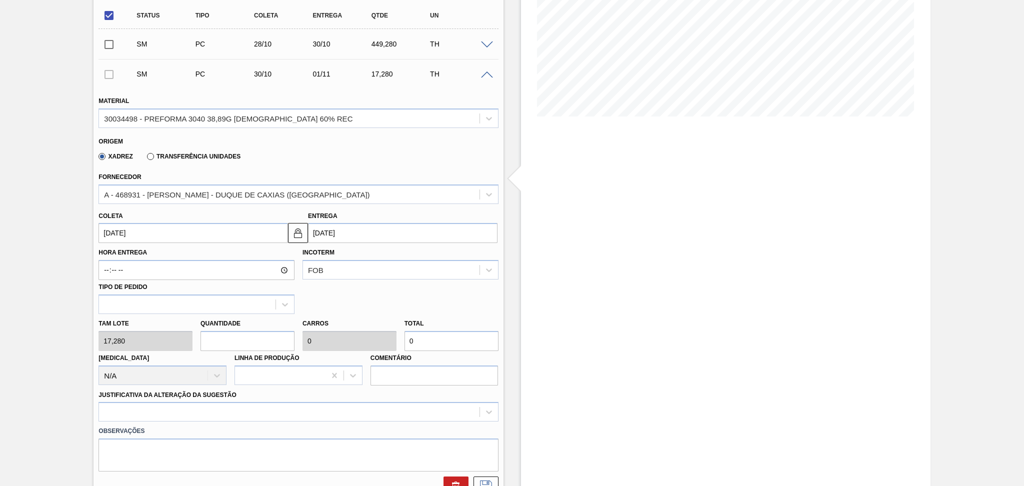
type input "0,077"
type input "34,56"
type input "26"
type input "1"
type input "449,28"
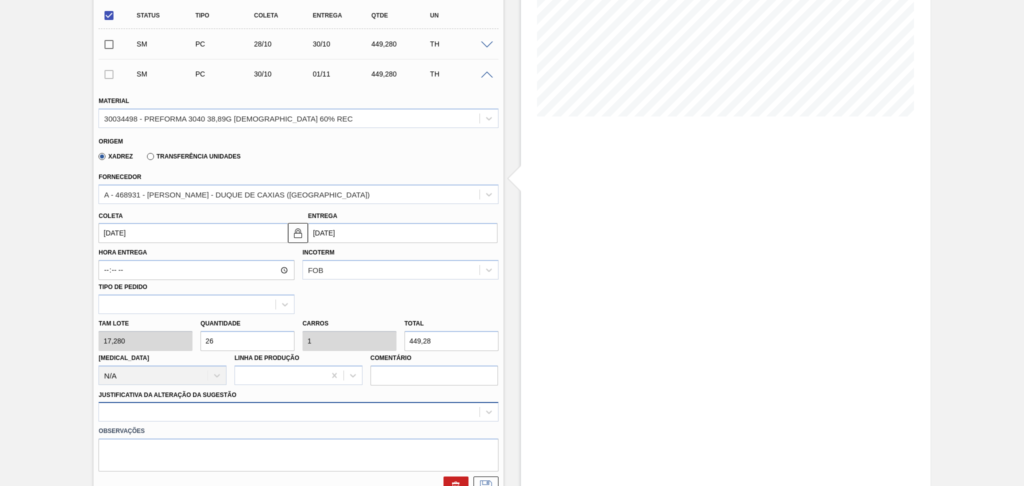
type input "26"
click at [196, 410] on div at bounding box center [299, 412] width 400 height 20
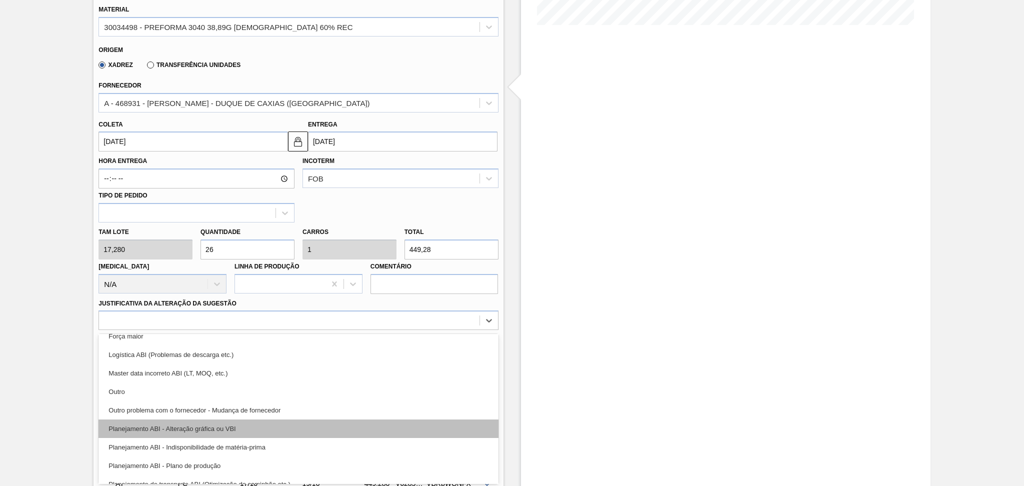
scroll to position [67, 0]
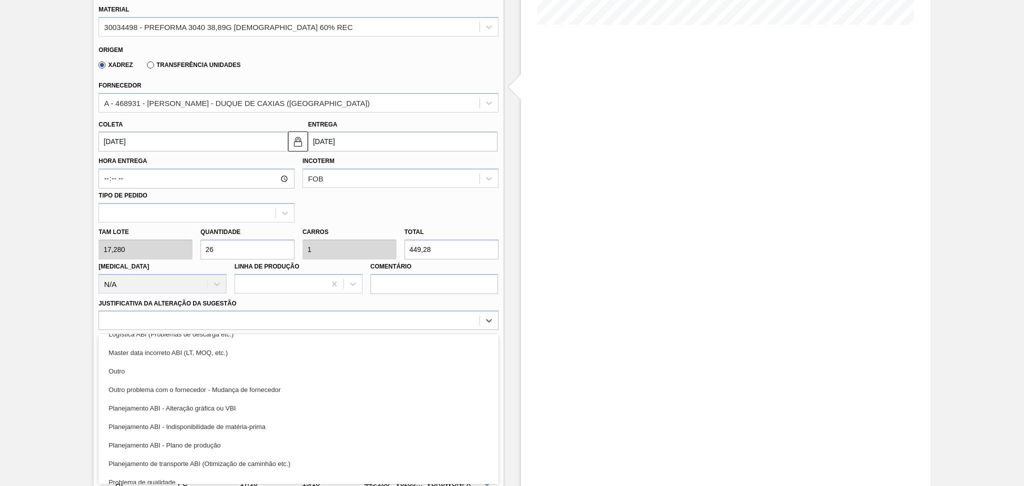
click at [197, 441] on div "Planejamento ABI - Plano de produção" at bounding box center [299, 445] width 400 height 19
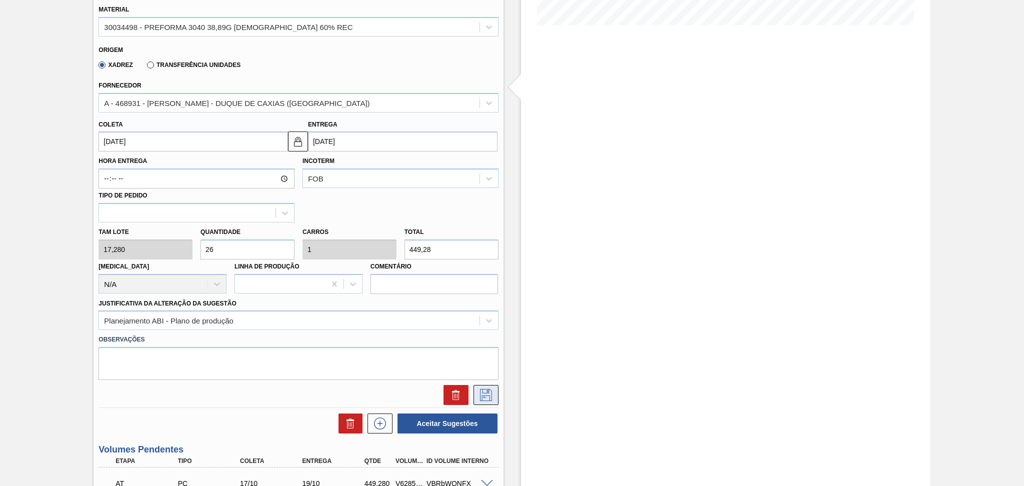
click at [479, 396] on icon at bounding box center [486, 395] width 16 height 12
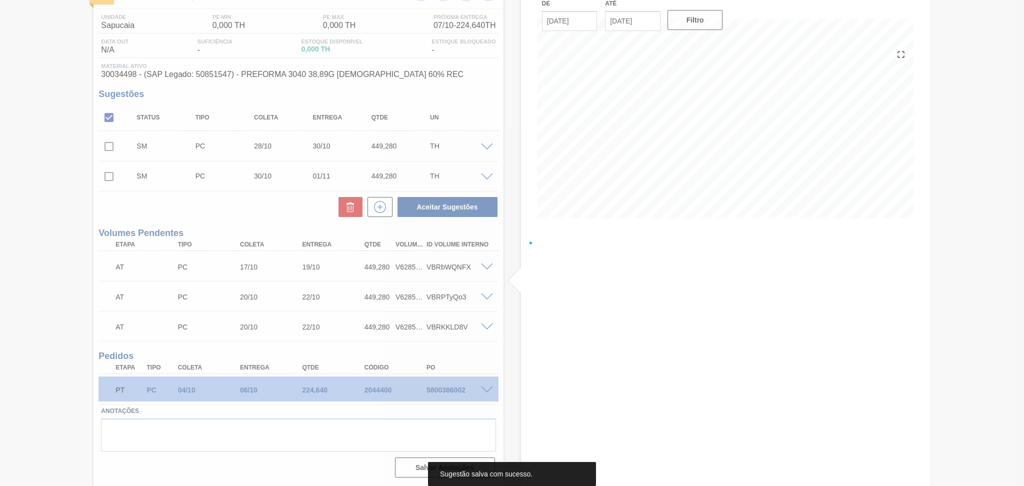
scroll to position [73, 0]
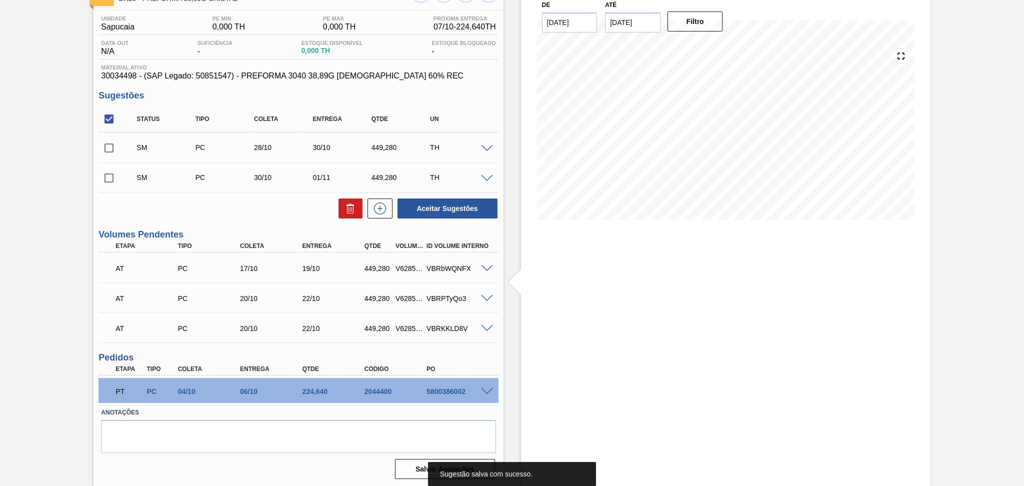
click at [372, 212] on icon at bounding box center [380, 209] width 16 height 12
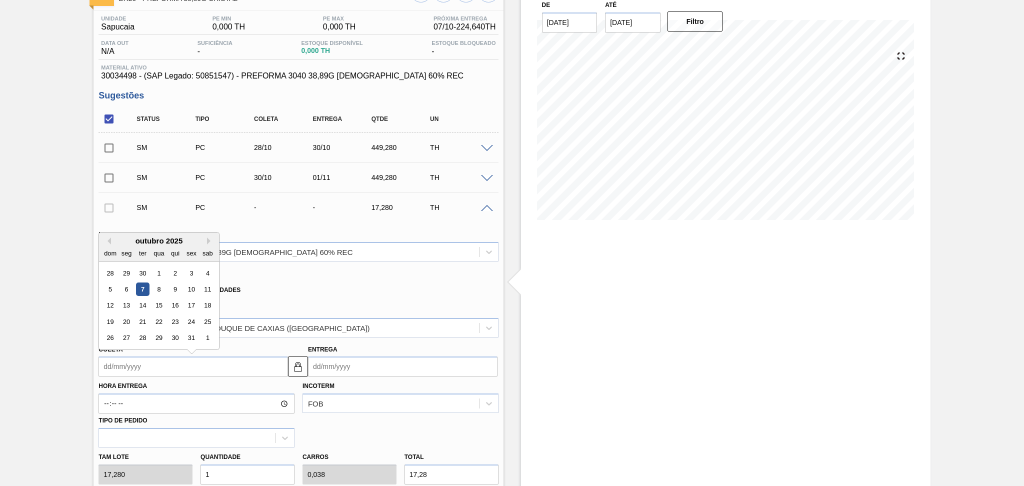
click at [135, 362] on input "Coleta" at bounding box center [194, 367] width 190 height 20
type input "3"
type input "[DATE]"
type input "31"
type input "[DATE]"
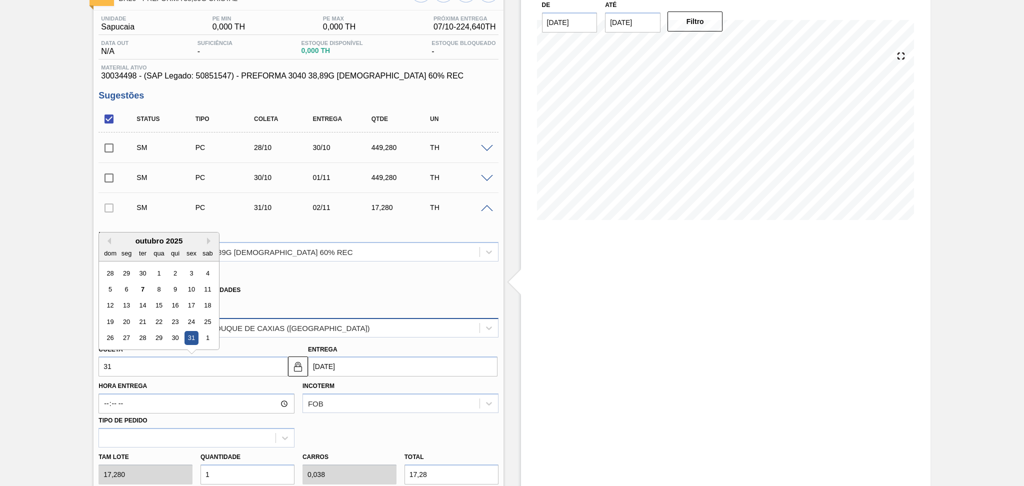
click at [191, 335] on div "31" at bounding box center [192, 339] width 14 height 14
type input "[DATE]"
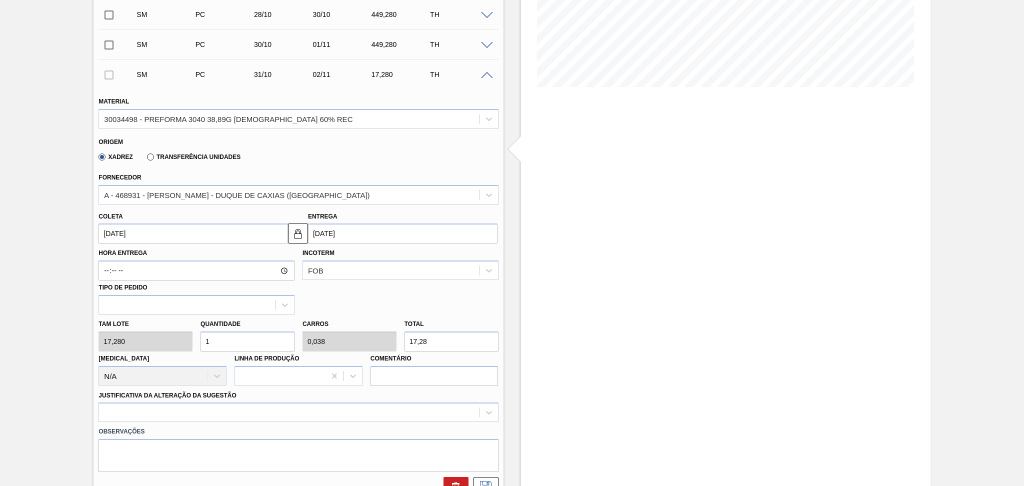
click at [166, 335] on div "Tam lote 17,280 Quantidade 1 Carros 0,038 Total 17,28 [MEDICAL_DATA] N/A Linha …" at bounding box center [299, 351] width 408 height 72
type input "2"
type input "0,077"
type input "34,56"
type input "26"
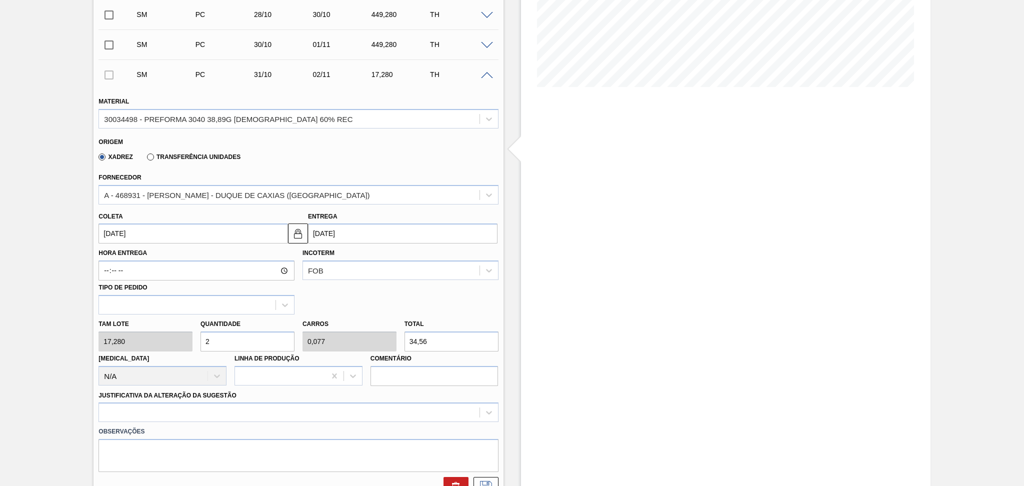
type input "1"
type input "449,28"
type input "26"
click at [139, 425] on label "Observações" at bounding box center [299, 432] width 400 height 15
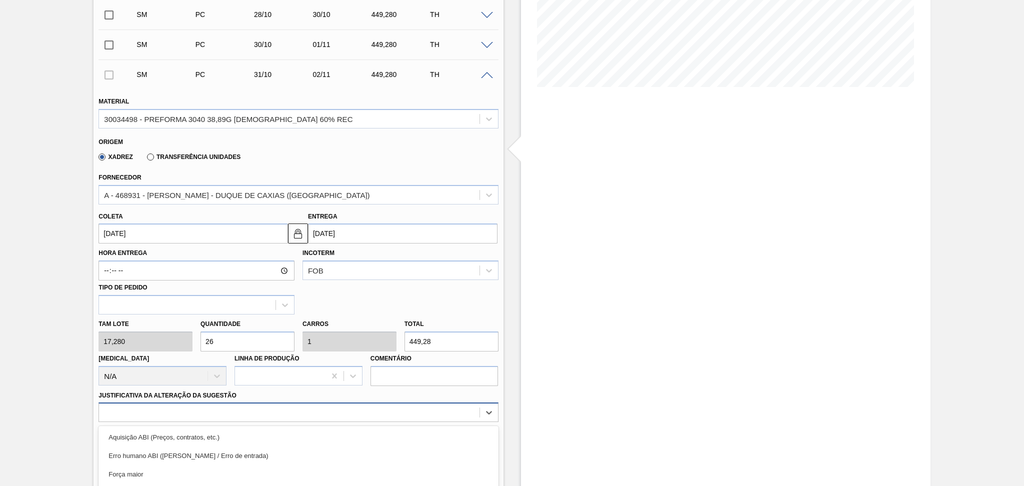
click at [140, 413] on div "option Master data incorreto ABI (LT, MOQ, etc.) focused, 5 of 18. 18 results a…" at bounding box center [299, 413] width 400 height 20
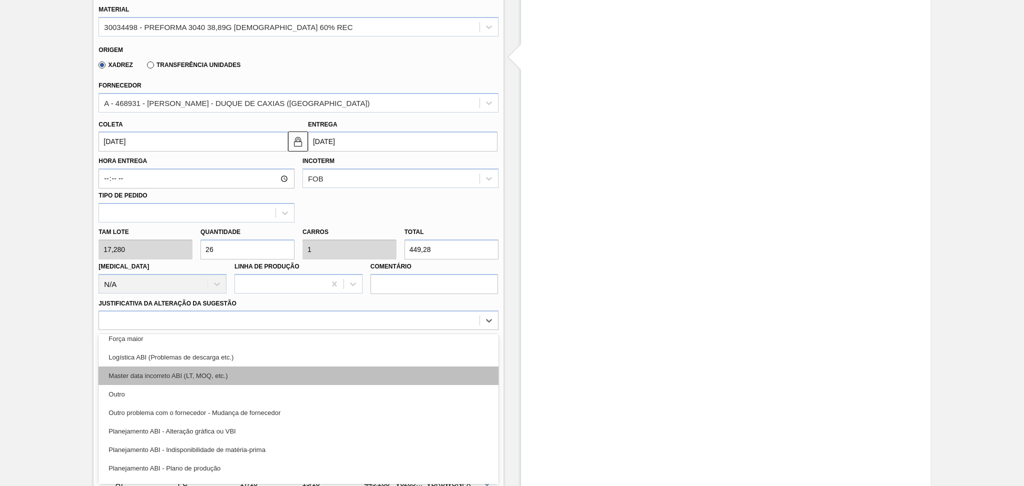
scroll to position [67, 0]
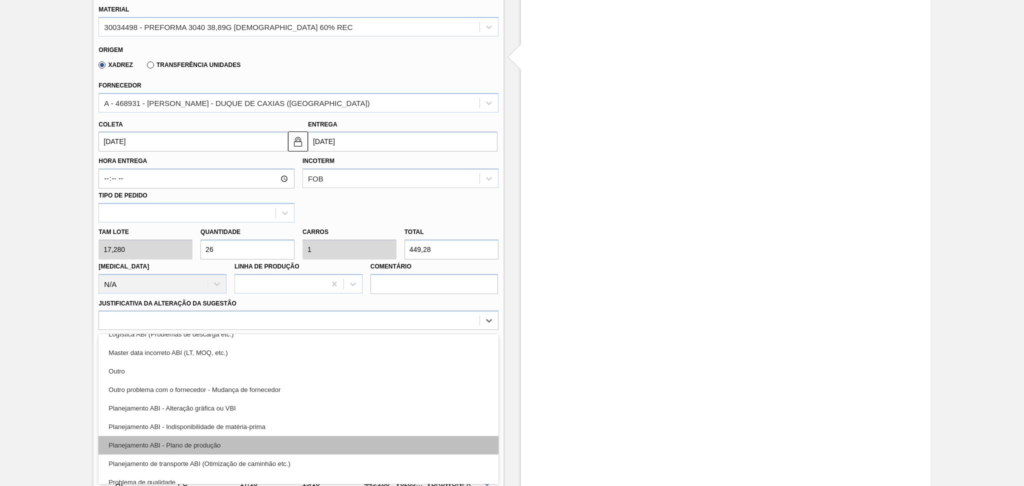
click at [169, 448] on div "Planejamento ABI - Plano de produção" at bounding box center [299, 445] width 400 height 19
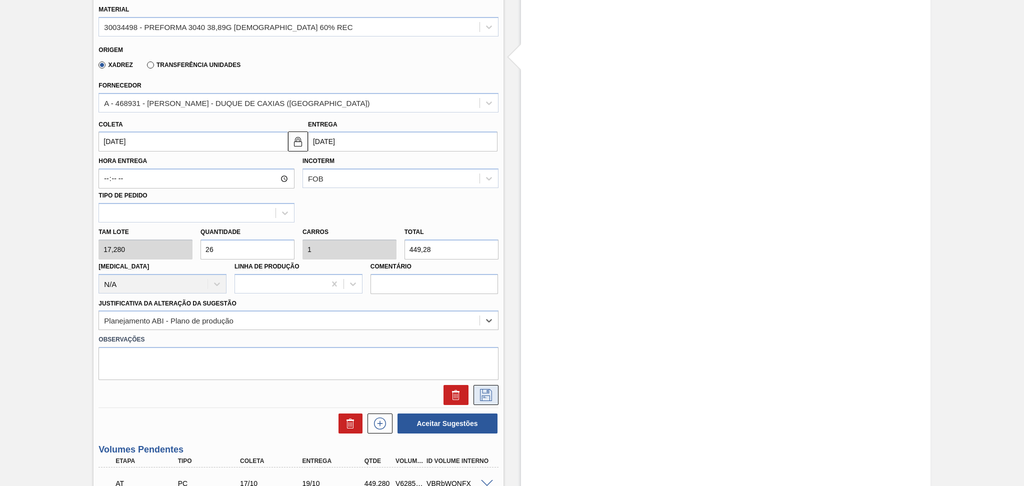
click at [488, 393] on icon at bounding box center [486, 395] width 12 height 12
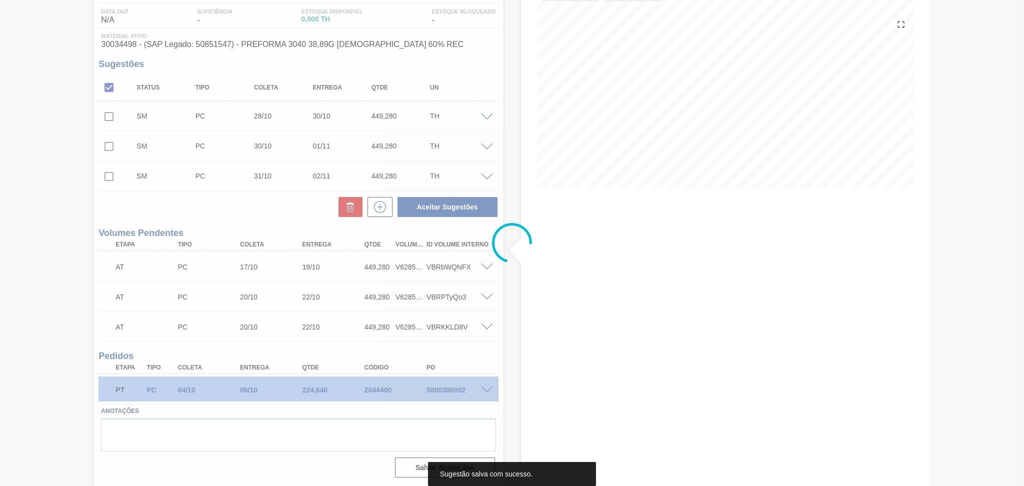
scroll to position [103, 0]
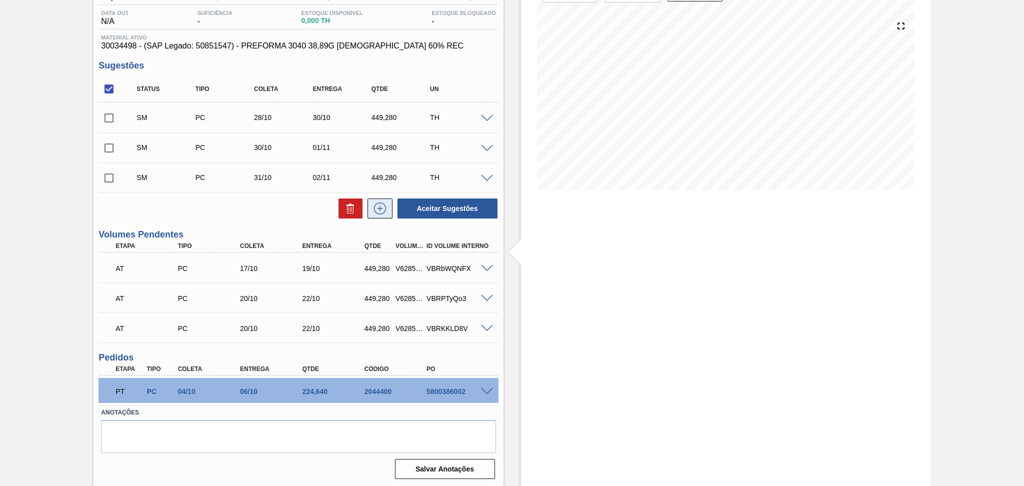
click at [386, 211] on icon at bounding box center [380, 209] width 16 height 12
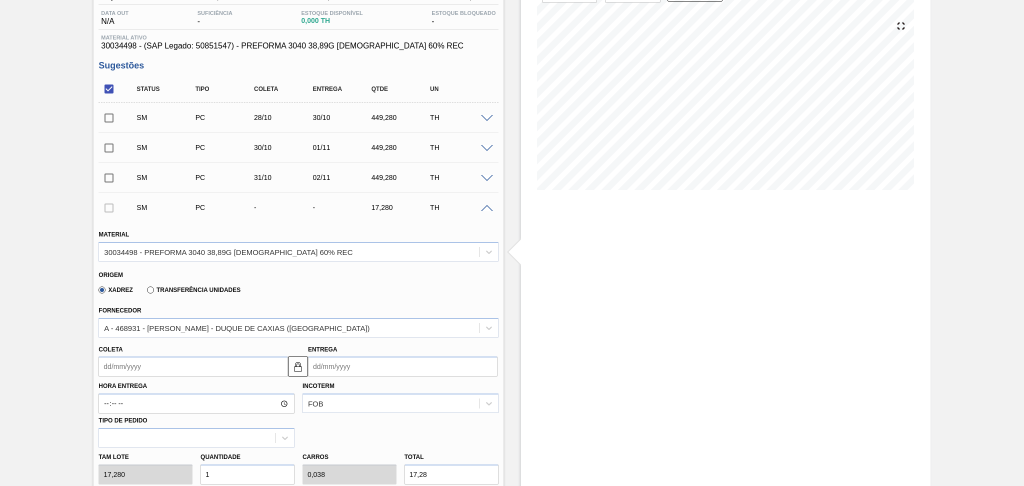
click at [125, 362] on input "Coleta" at bounding box center [194, 367] width 190 height 20
type input "0"
type input "[DATE]"
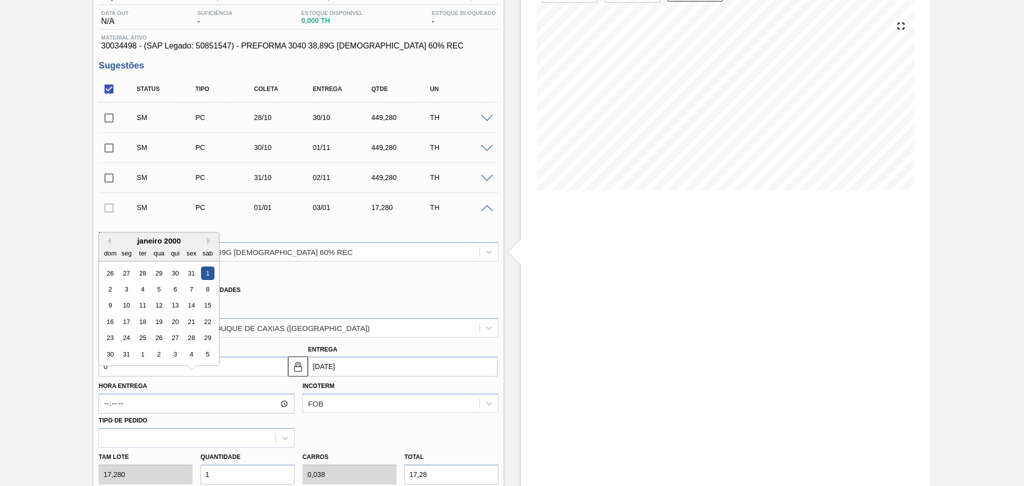
type input "01"
type input "[DATE]"
click at [159, 272] on div "1" at bounding box center [160, 274] width 14 height 14
type input "[DATE]"
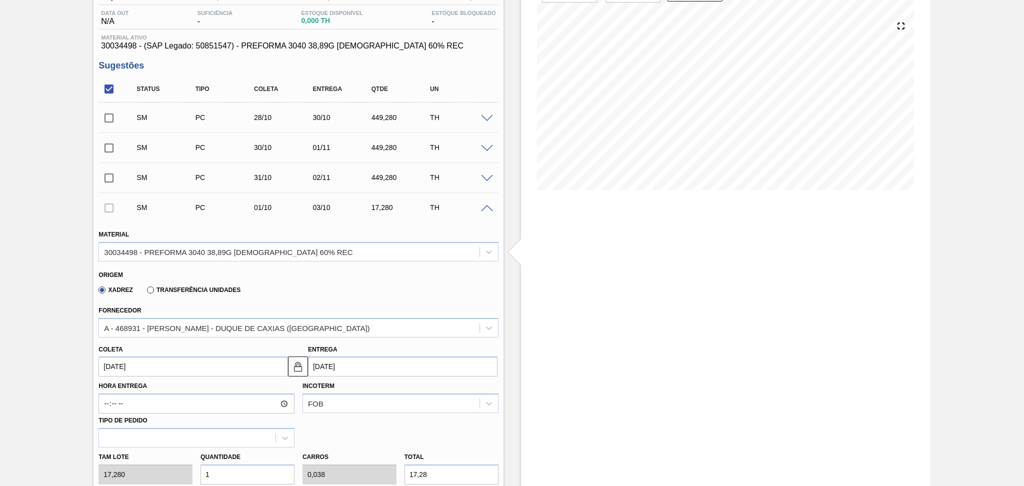
click at [156, 364] on input "[DATE]" at bounding box center [194, 367] width 190 height 20
click at [311, 291] on div "Xadrez Transferência Unidades" at bounding box center [294, 289] width 391 height 20
click at [179, 471] on div "Tam lote 17,280 Quantidade 1 Carros 0,038 Total 17,28 [MEDICAL_DATA] N/A Linha …" at bounding box center [299, 484] width 408 height 72
type input "2"
type input "0,077"
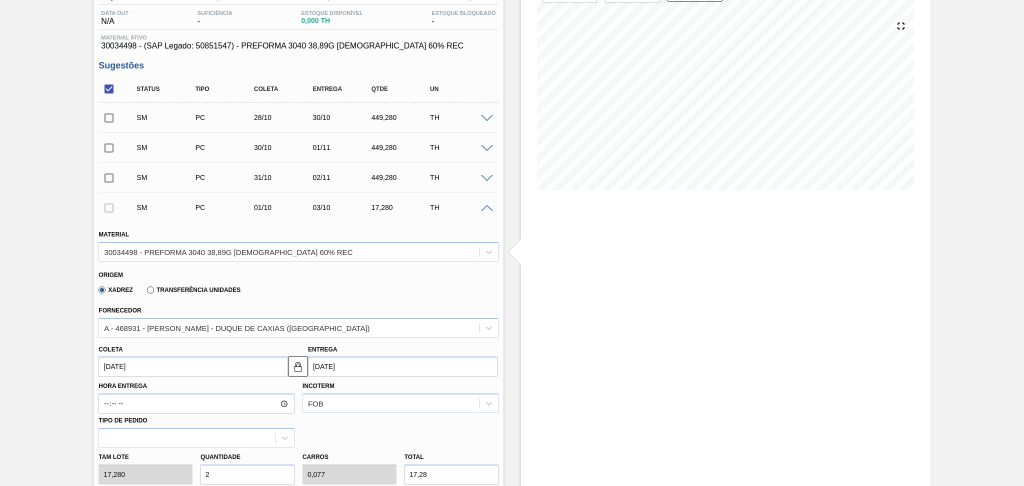
type input "34,56"
type input "26"
type input "1"
type input "449,28"
type input "26"
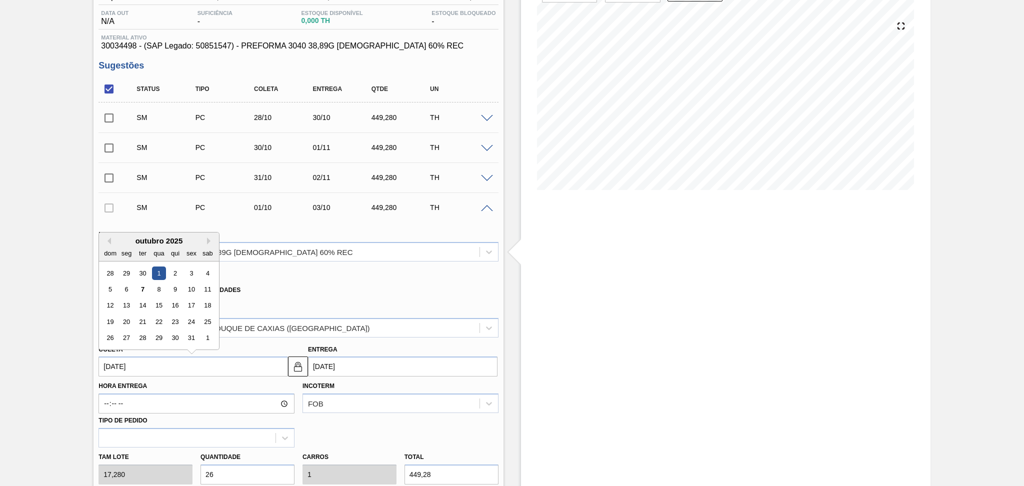
click at [173, 358] on input "[DATE]" at bounding box center [194, 367] width 190 height 20
click at [209, 241] on button "Next Month" at bounding box center [210, 241] width 7 height 7
click at [128, 289] on div "3" at bounding box center [127, 290] width 14 height 14
type input "[DATE]"
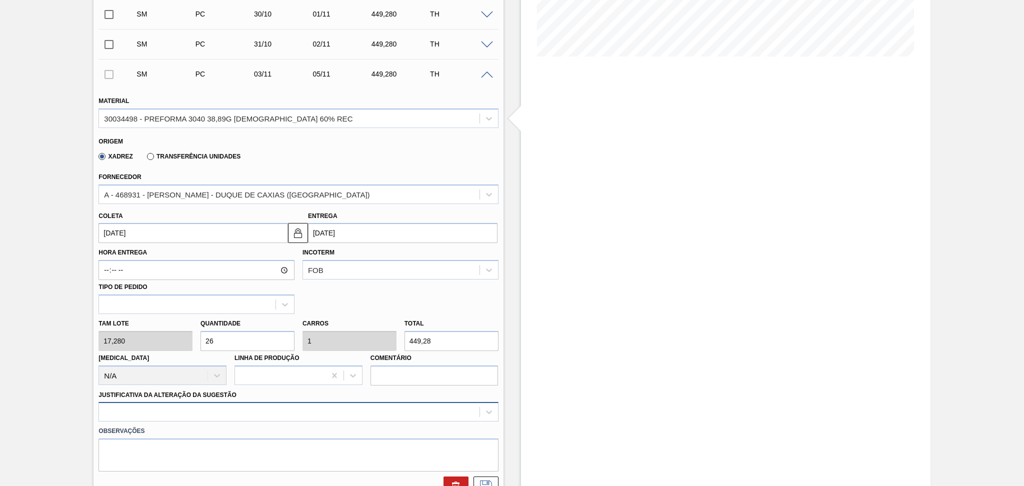
click at [177, 413] on div at bounding box center [299, 412] width 400 height 20
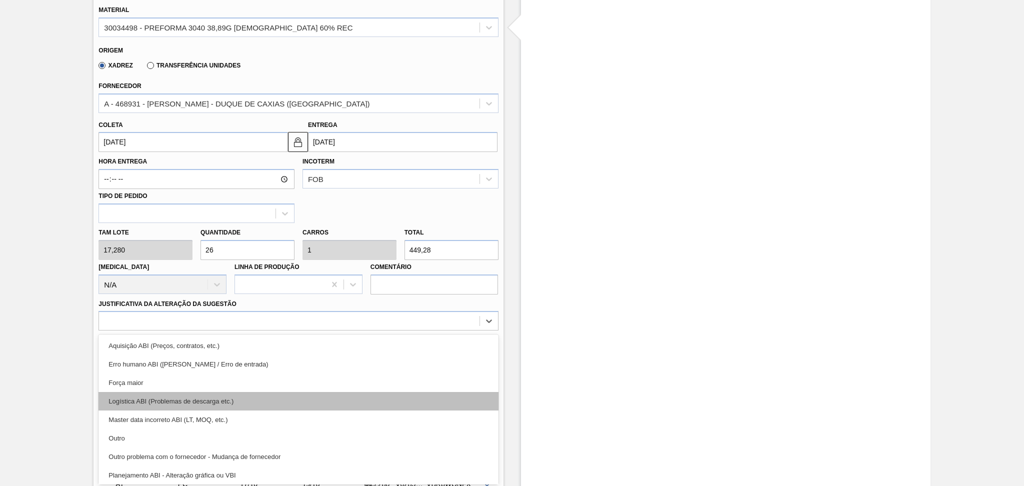
scroll to position [67, 0]
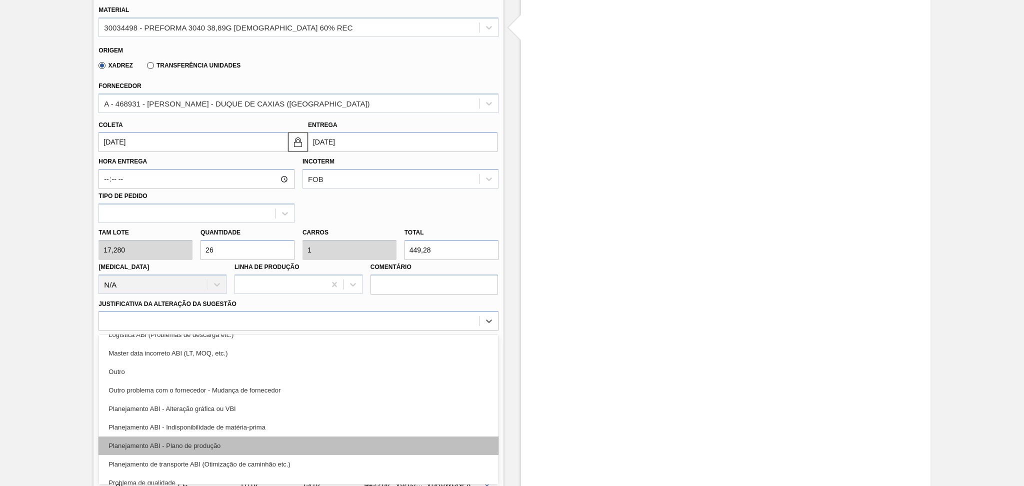
click at [212, 442] on div "Planejamento ABI - Plano de produção" at bounding box center [299, 446] width 400 height 19
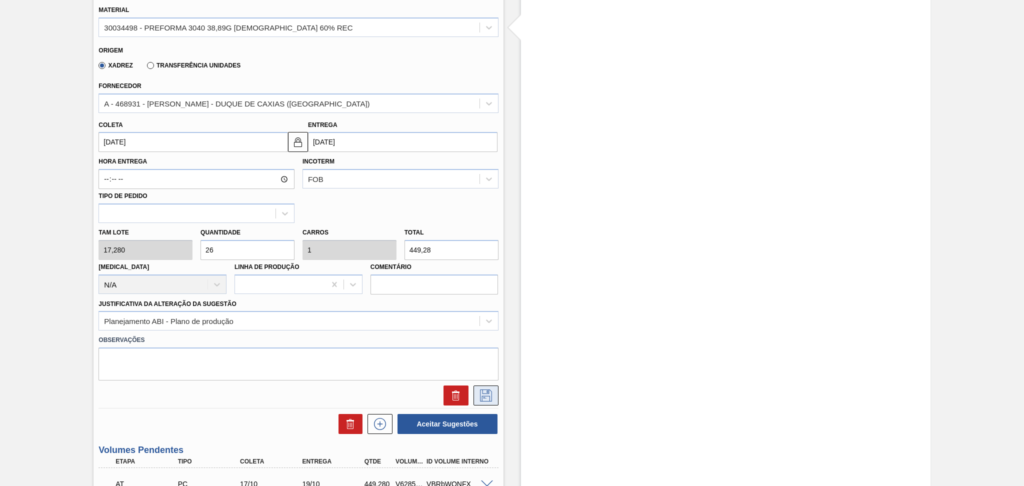
click at [479, 395] on icon at bounding box center [486, 396] width 16 height 12
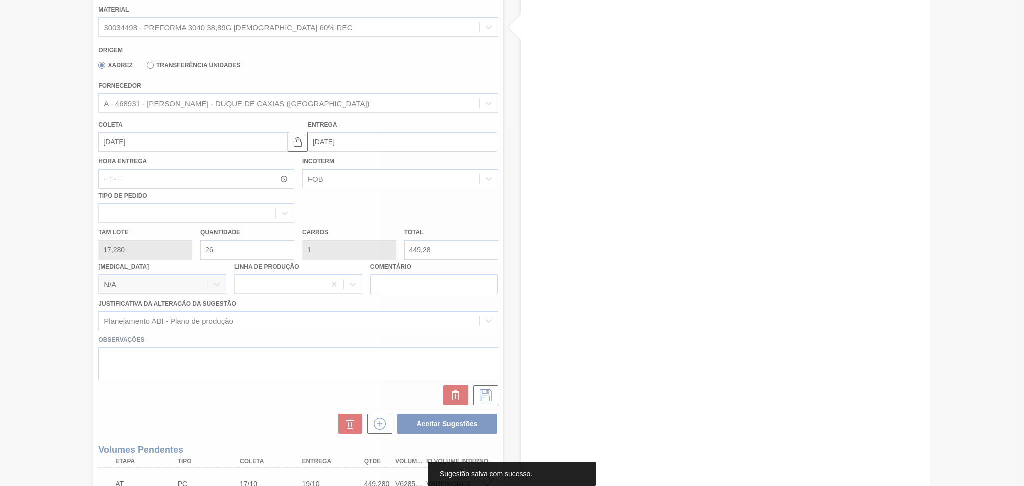
scroll to position [133, 0]
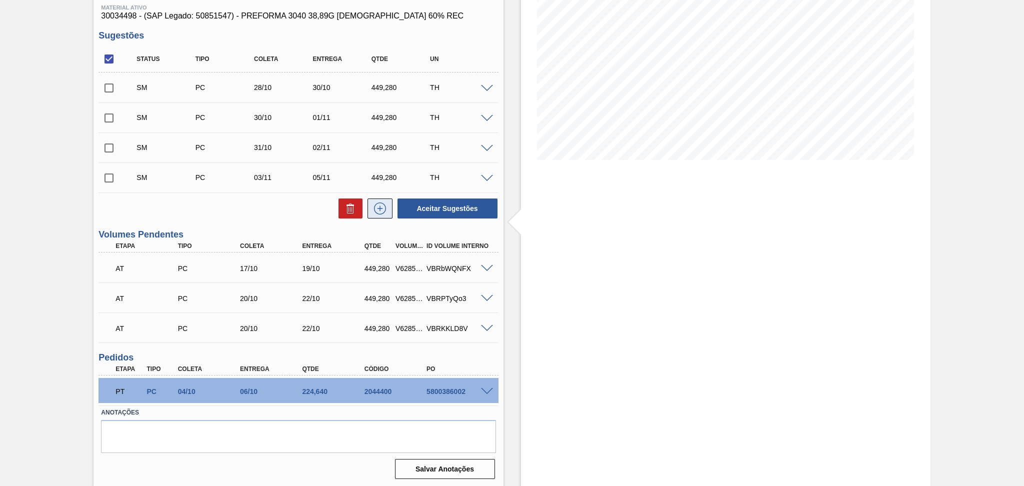
click at [382, 209] on icon at bounding box center [380, 209] width 16 height 12
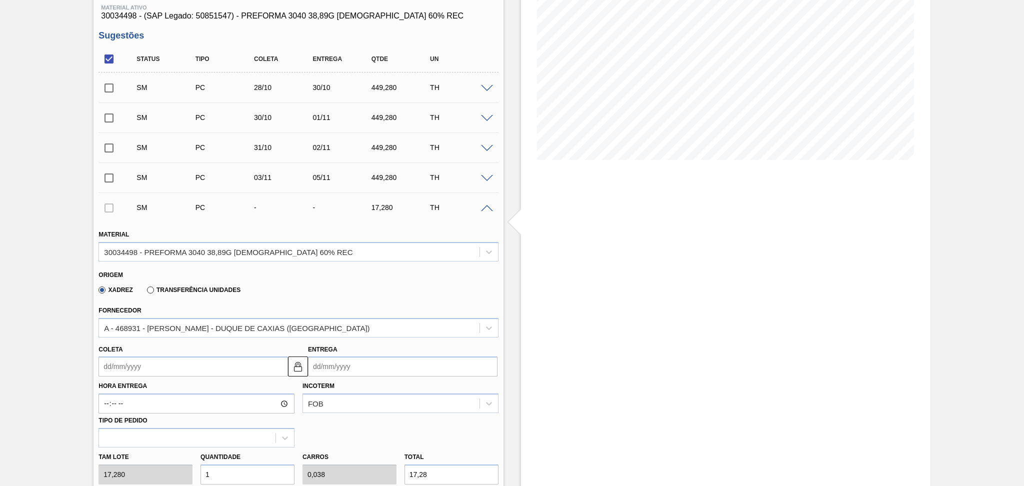
click at [145, 365] on input "Coleta" at bounding box center [194, 367] width 190 height 20
click at [210, 239] on button "Next Month" at bounding box center [210, 241] width 7 height 7
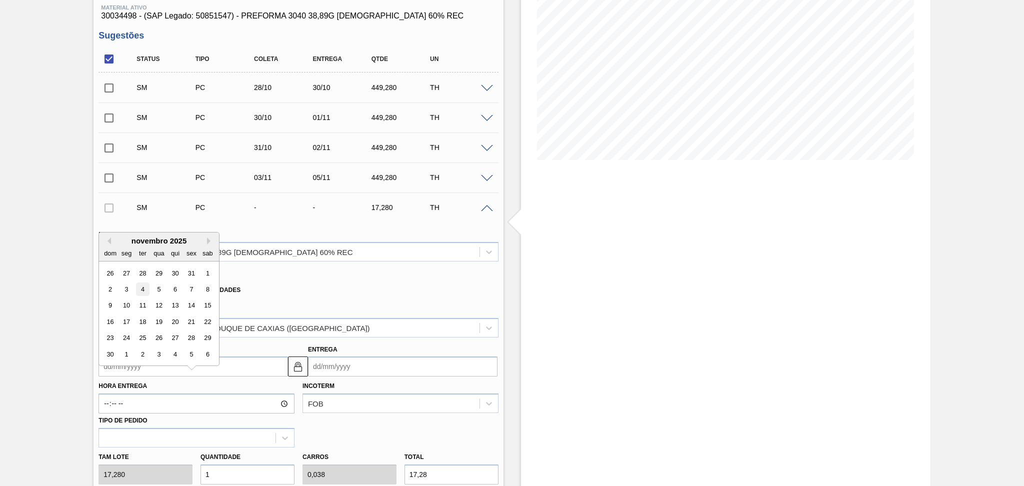
click at [144, 286] on div "4" at bounding box center [143, 290] width 14 height 14
type input "[DATE]"
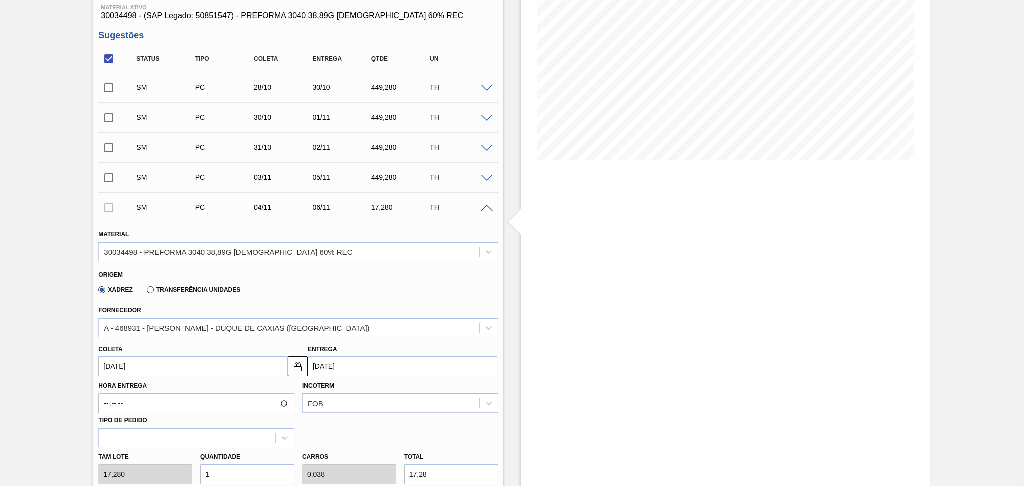
click at [186, 469] on div "Tam lote 17,280 Quantidade 1 Carros 0,038 Total 17,28 [MEDICAL_DATA] N/A Linha …" at bounding box center [299, 484] width 408 height 72
type input "2"
type input "0,077"
type input "34,56"
type input "26"
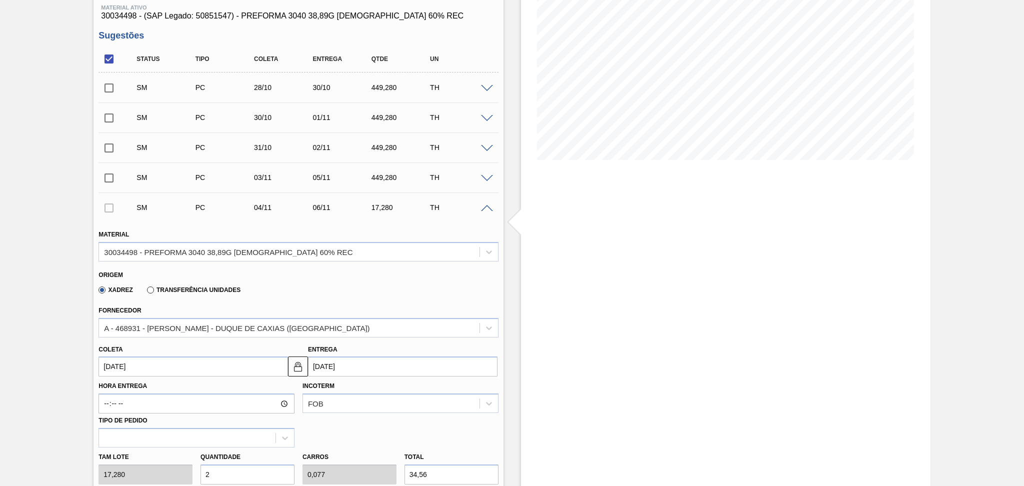
type input "1"
type input "449,28"
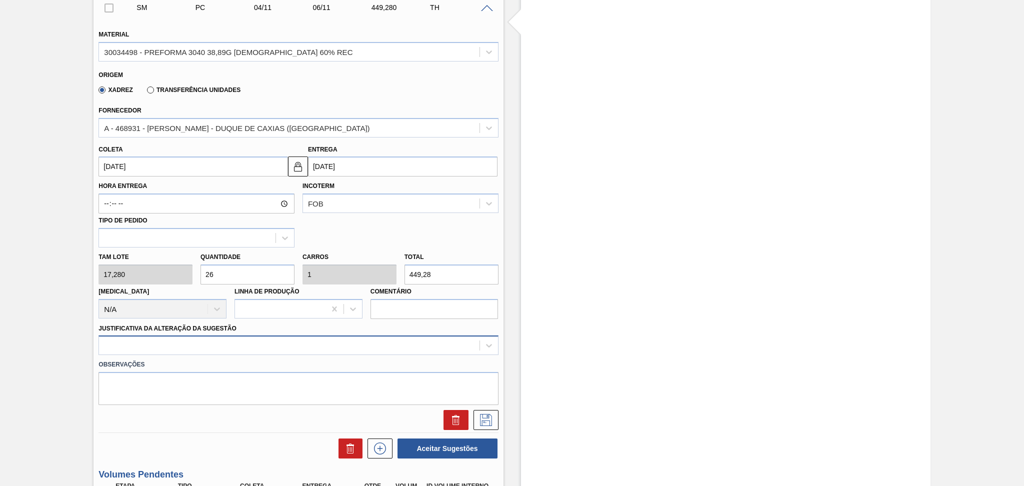
type input "26"
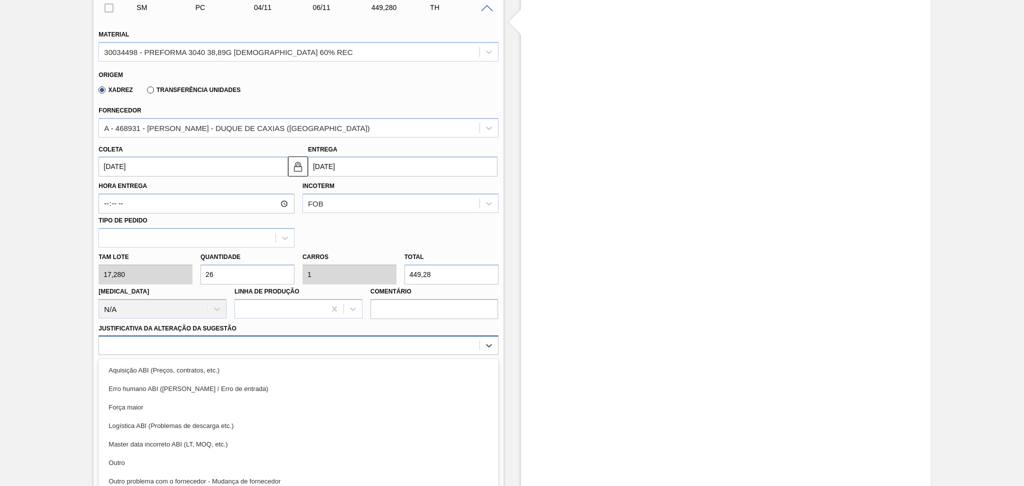
click at [202, 346] on div "option Aquisição ABI (Preços, contratos, etc.) focused, 1 of 18. 18 results ava…" at bounding box center [299, 346] width 400 height 20
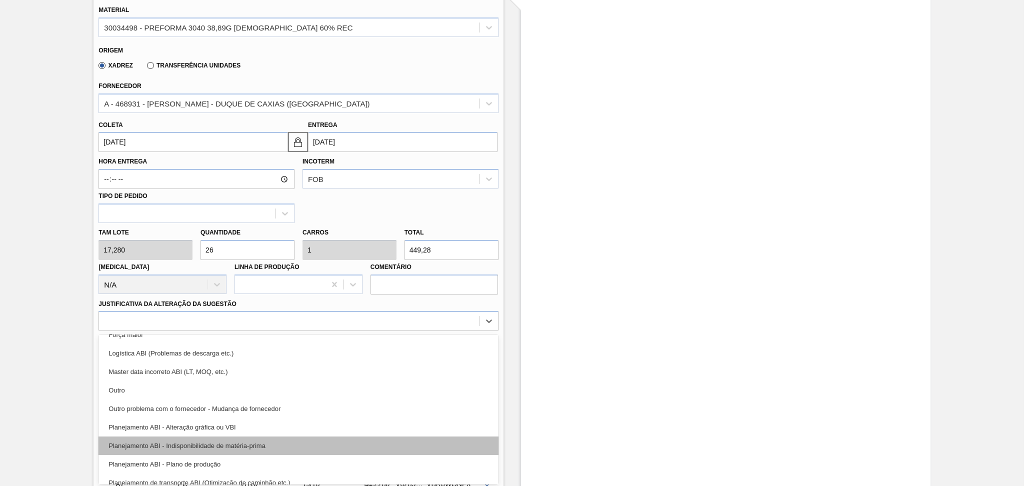
scroll to position [67, 0]
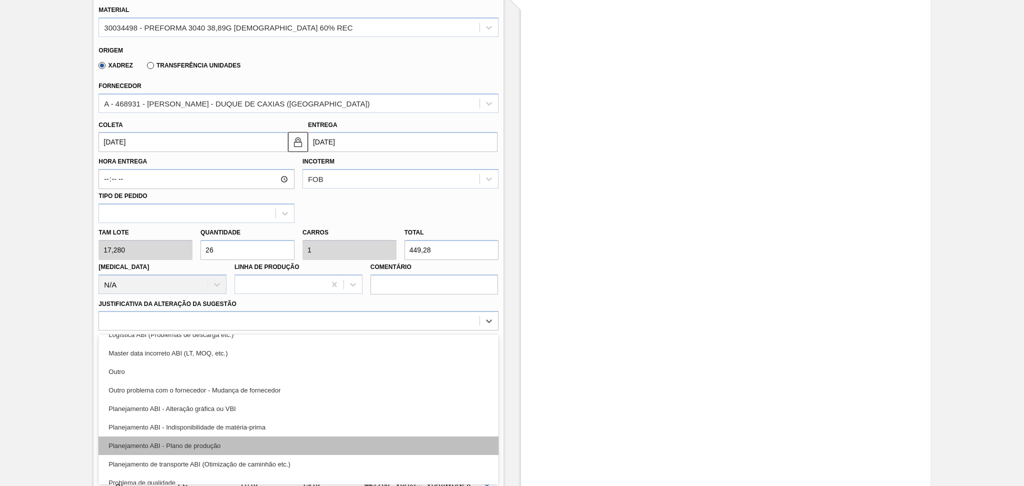
click at [216, 437] on div "Planejamento ABI - Plano de produção" at bounding box center [299, 446] width 400 height 19
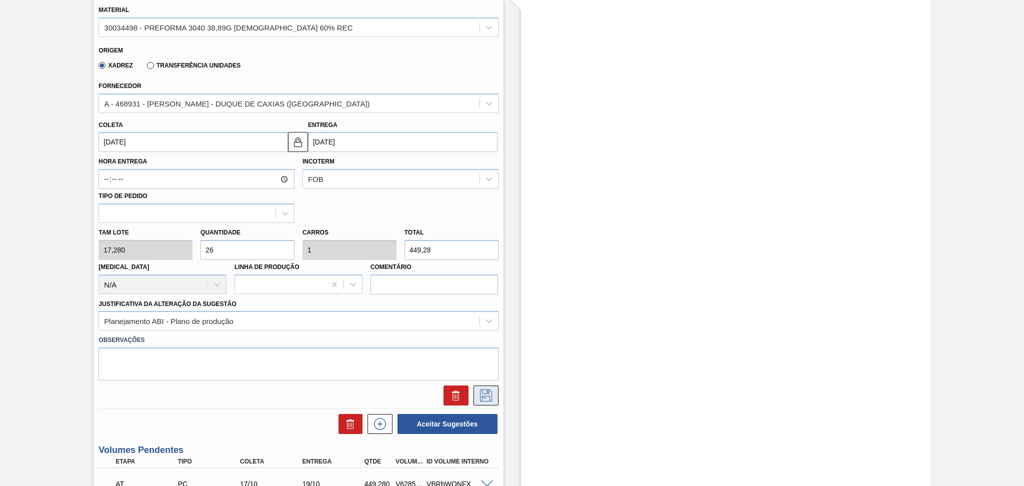
click at [487, 396] on icon at bounding box center [486, 396] width 16 height 12
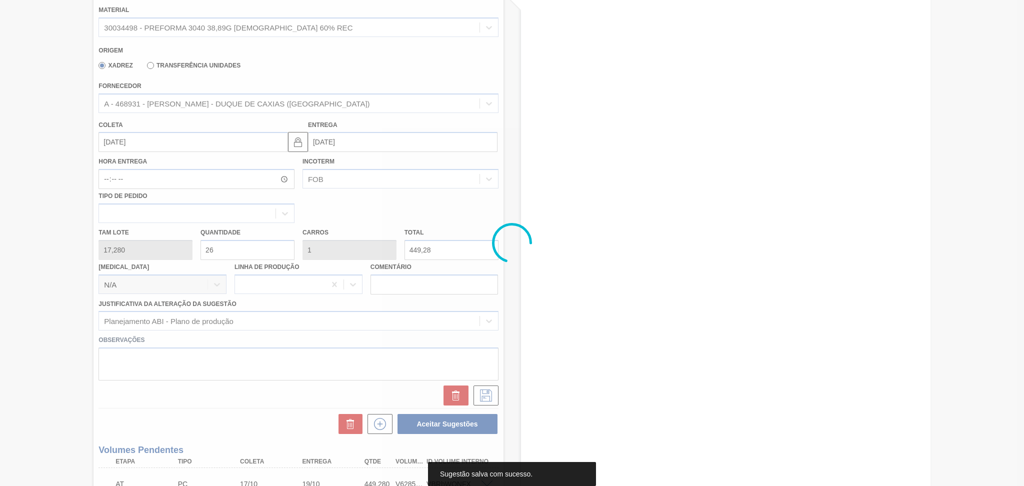
scroll to position [163, 0]
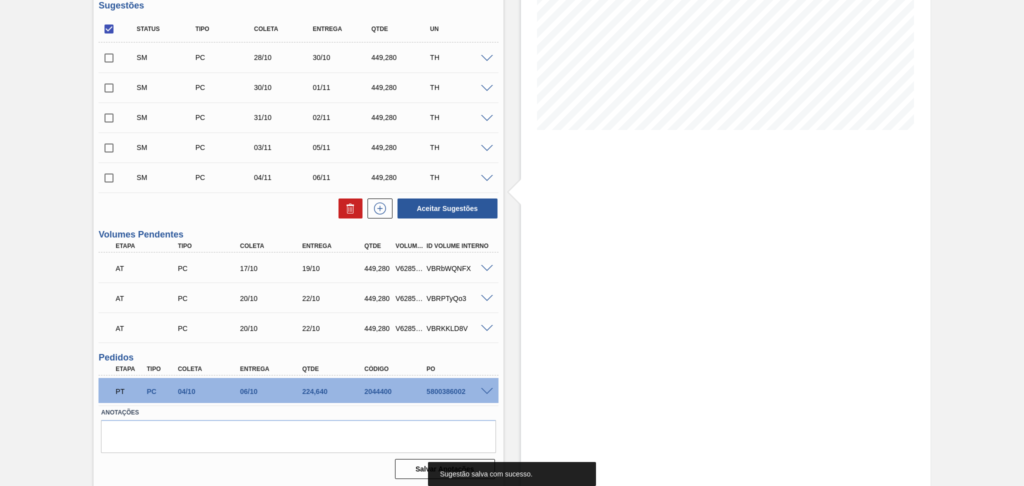
click at [266, 212] on div "Aceitar Sugestões" at bounding box center [299, 209] width 400 height 22
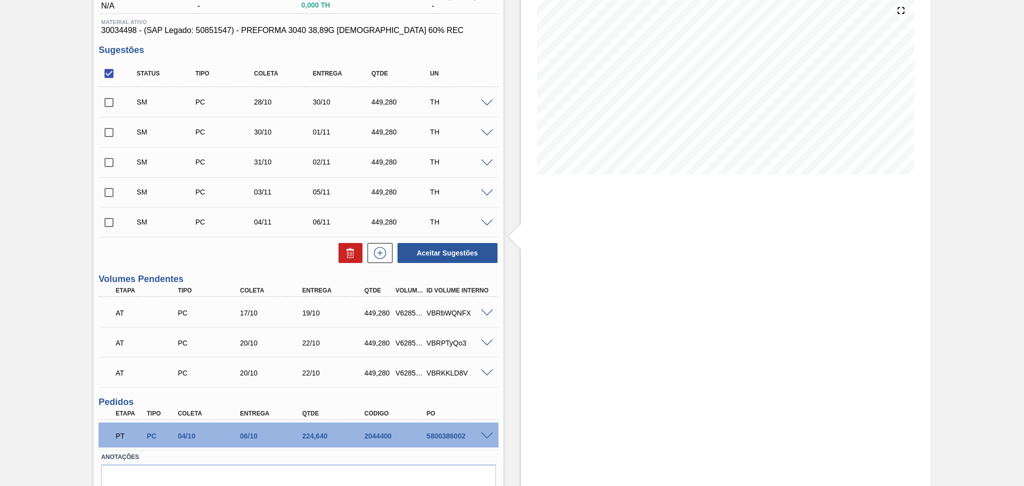
scroll to position [96, 0]
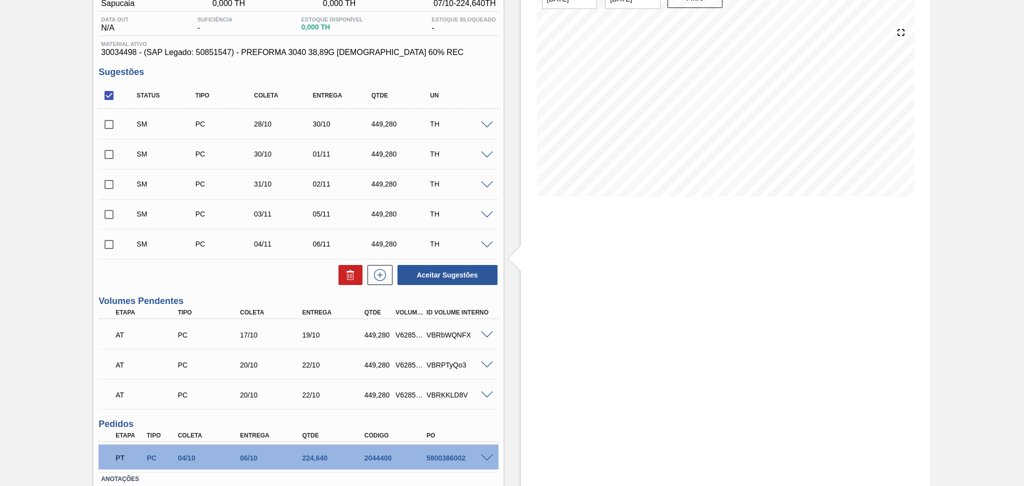
click at [269, 295] on div "Unidade Sapucaia PE MIN 0,000 TH PE MAX 0,000 TH Próxima Entrega 07/10 - 224,64…" at bounding box center [299, 268] width 410 height 562
click at [377, 274] on icon at bounding box center [380, 275] width 16 height 12
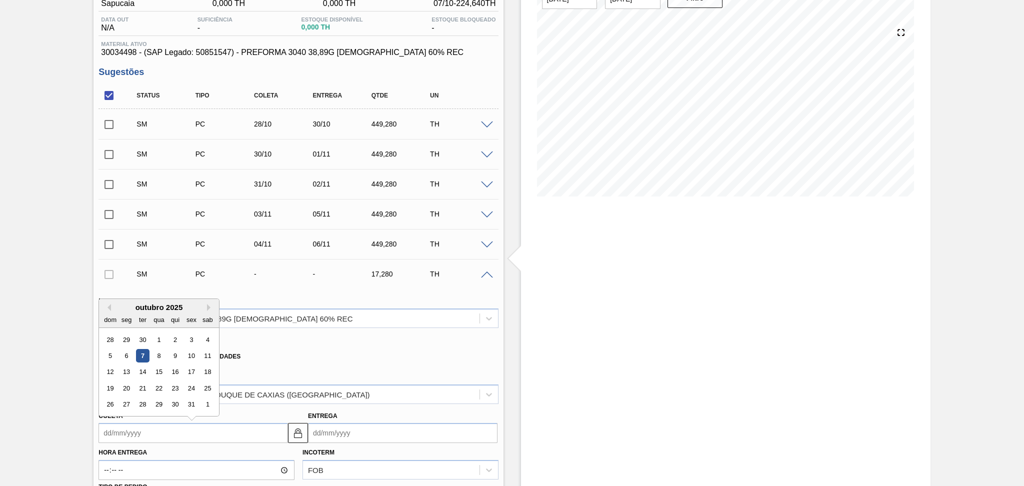
click at [148, 426] on input "Coleta" at bounding box center [194, 433] width 190 height 20
type input "0"
type input "[DATE]"
type input "07"
type input "[DATE]"
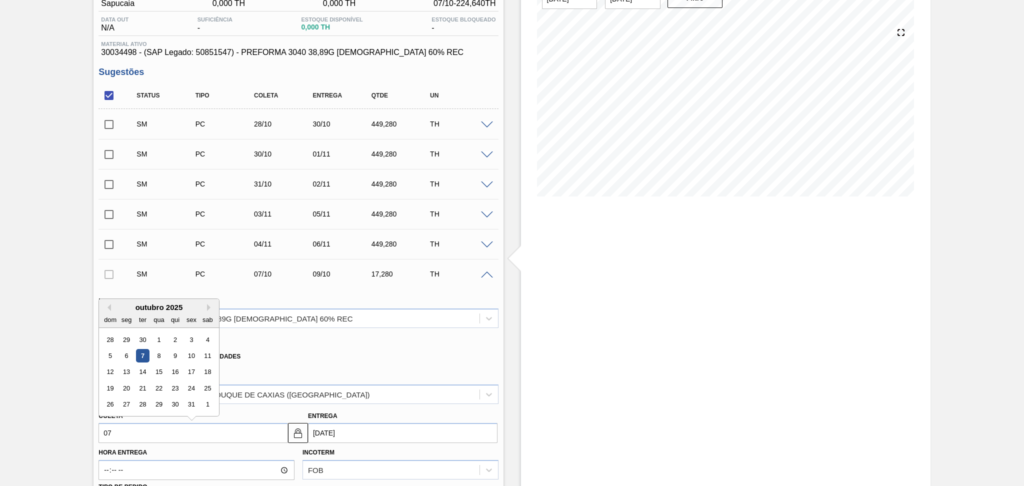
click at [144, 354] on div "7" at bounding box center [143, 356] width 14 height 14
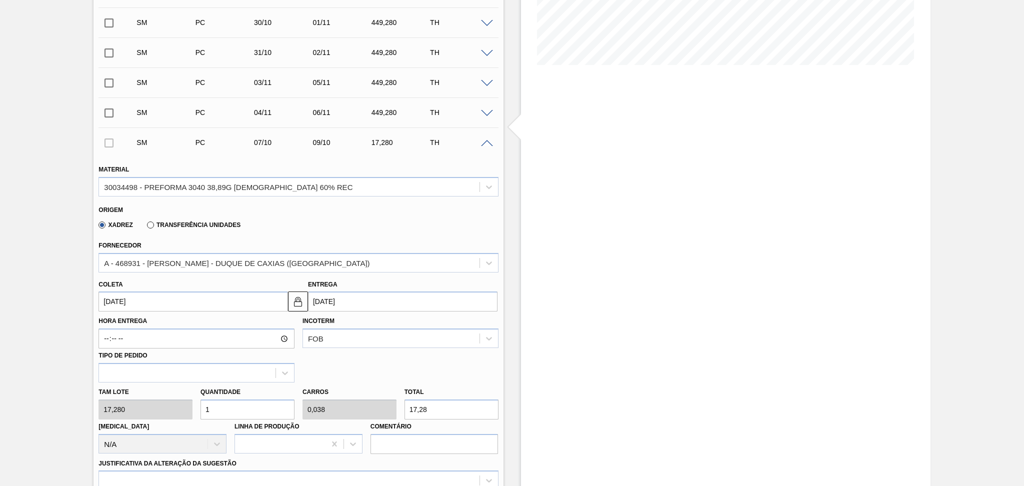
scroll to position [229, 0]
click at [156, 304] on input "[DATE]" at bounding box center [194, 300] width 190 height 20
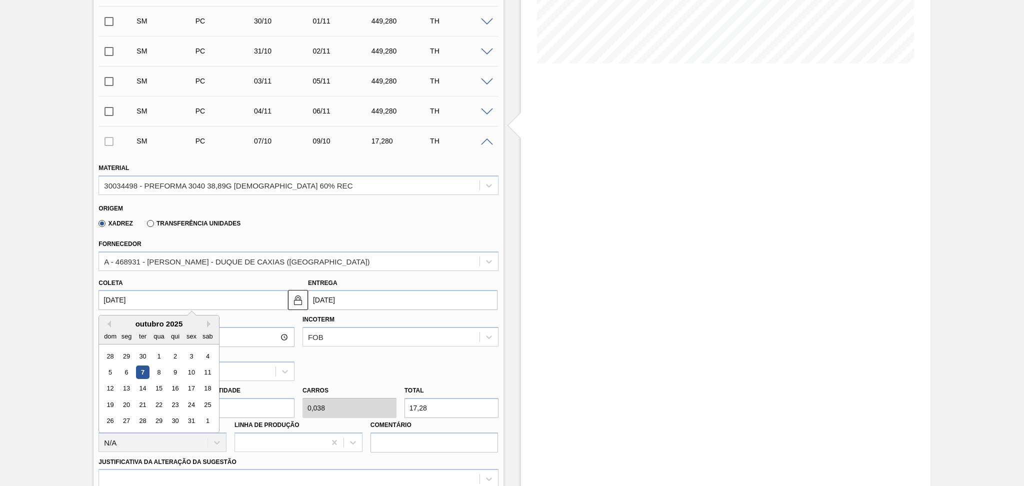
click at [206, 325] on div "outubro 2025" at bounding box center [159, 324] width 120 height 9
click at [209, 321] on button "Next Month" at bounding box center [210, 324] width 7 height 7
click at [194, 372] on div "7" at bounding box center [192, 373] width 14 height 14
type input "[DATE]"
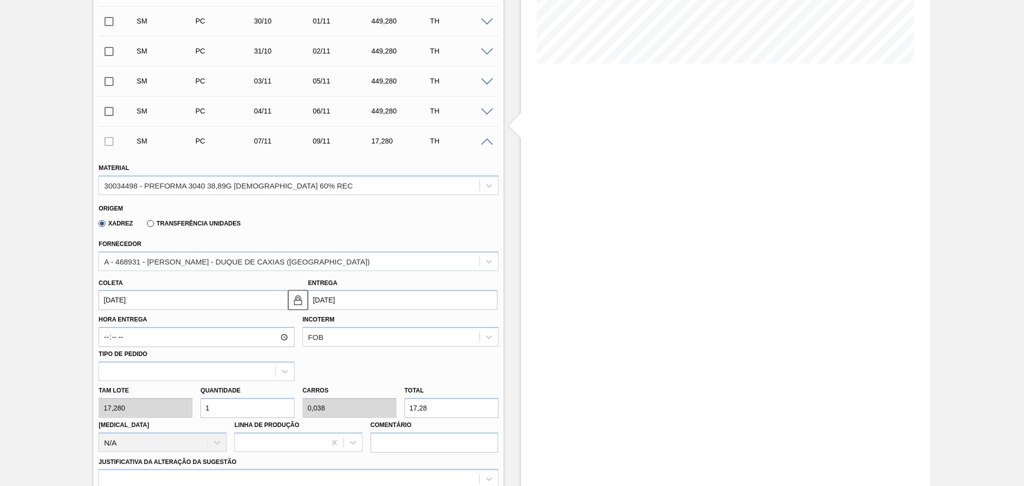
click at [151, 403] on div "Tam lote 17,280 Quantidade 1 Carros 0,038 Total 17,28 [MEDICAL_DATA] N/A Linha …" at bounding box center [299, 417] width 408 height 72
type input "2"
type input "0,077"
type input "34,56"
type input "26"
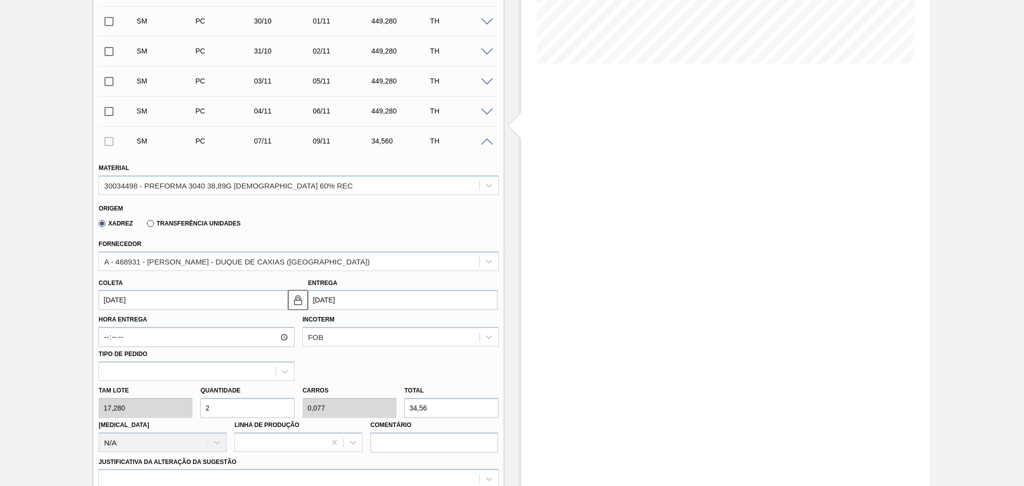
type input "1"
type input "449,28"
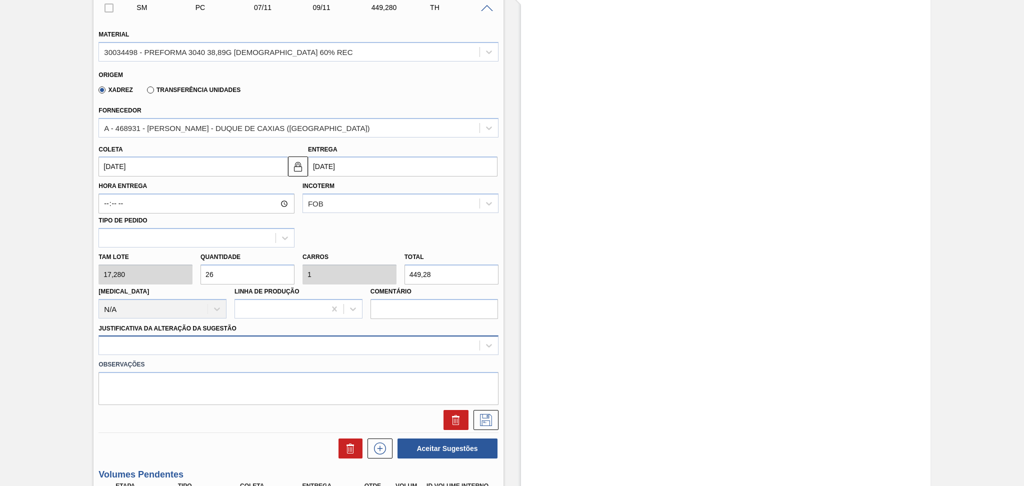
type input "26"
click at [142, 337] on div at bounding box center [299, 346] width 400 height 20
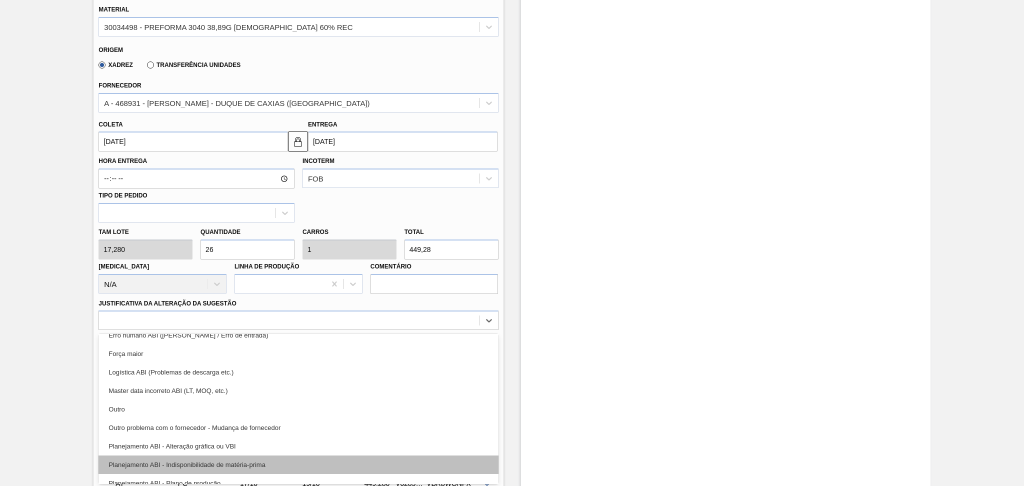
scroll to position [67, 0]
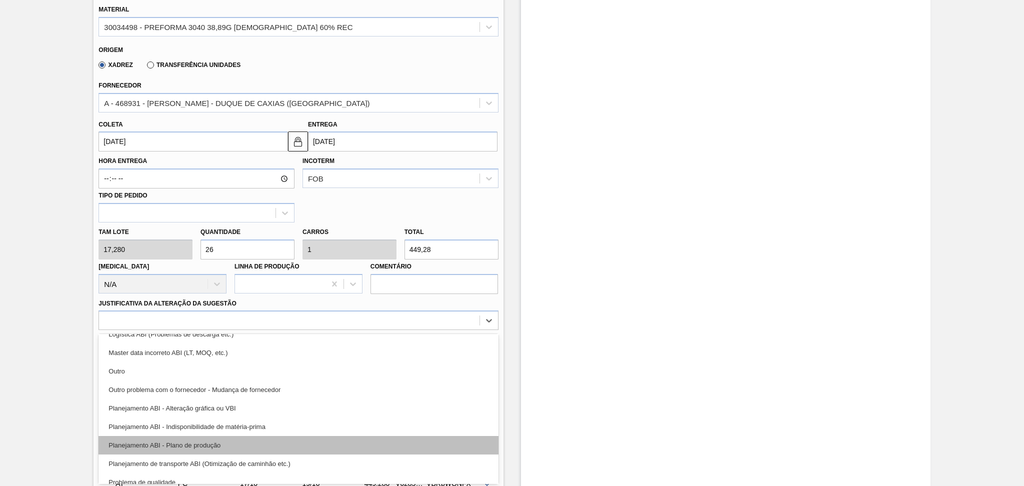
click at [180, 445] on div "Planejamento ABI - Plano de produção" at bounding box center [299, 445] width 400 height 19
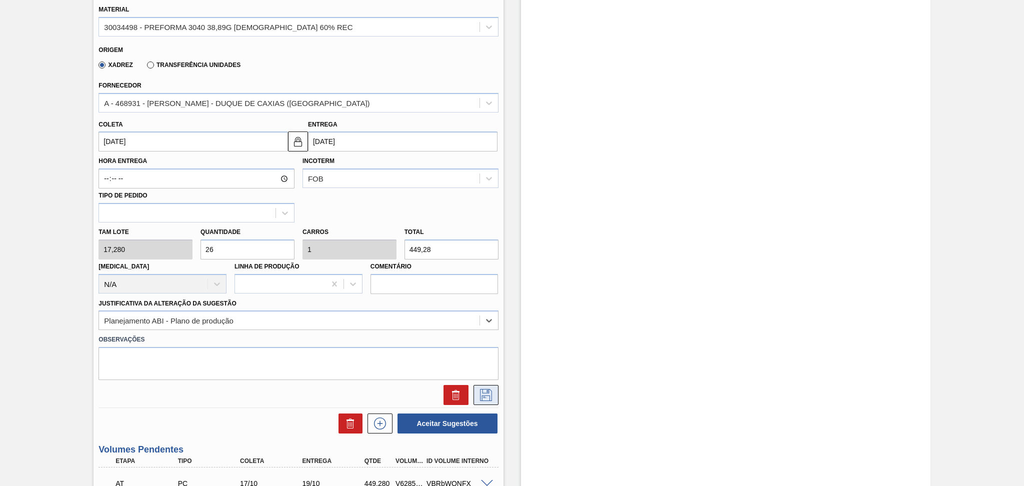
click at [479, 397] on icon at bounding box center [486, 395] width 16 height 12
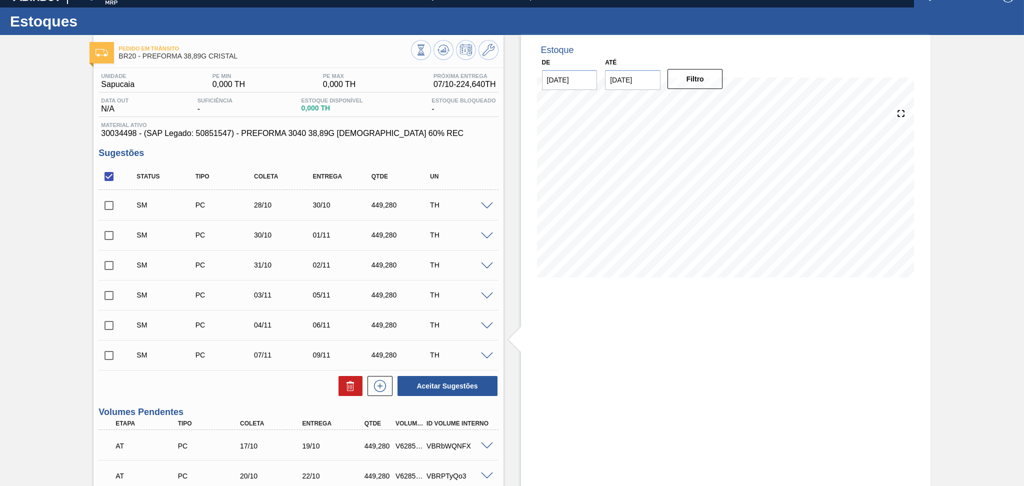
scroll to position [0, 0]
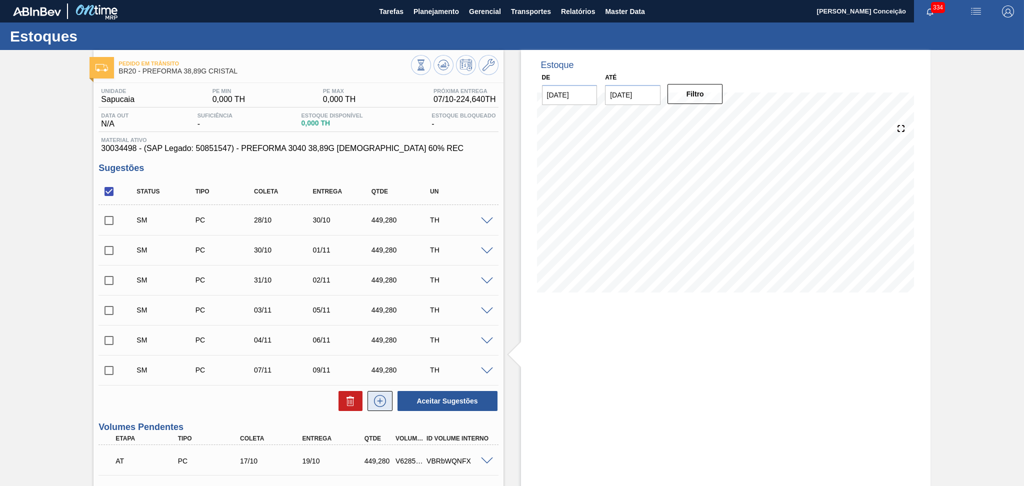
click at [375, 403] on icon at bounding box center [380, 401] width 16 height 12
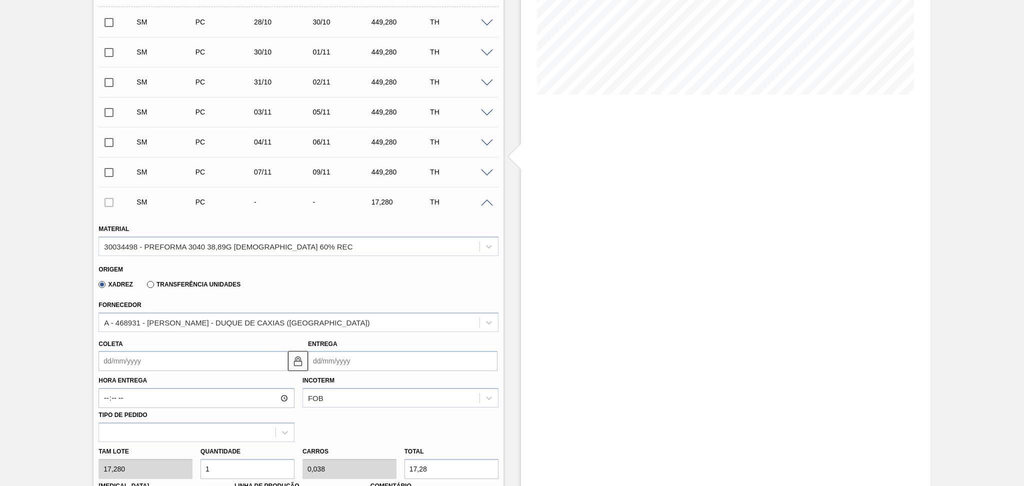
scroll to position [200, 0]
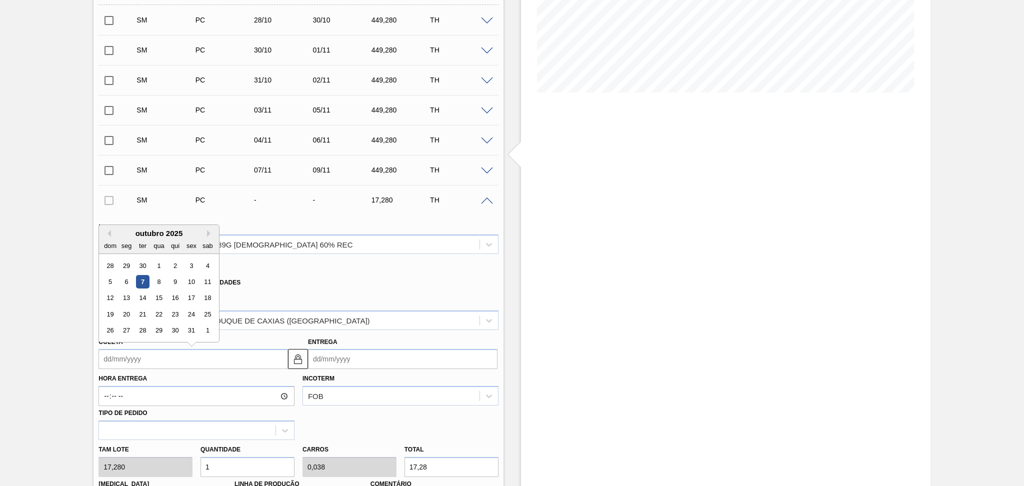
click at [140, 363] on input "Coleta" at bounding box center [194, 359] width 190 height 20
click at [126, 296] on div "13" at bounding box center [127, 299] width 14 height 14
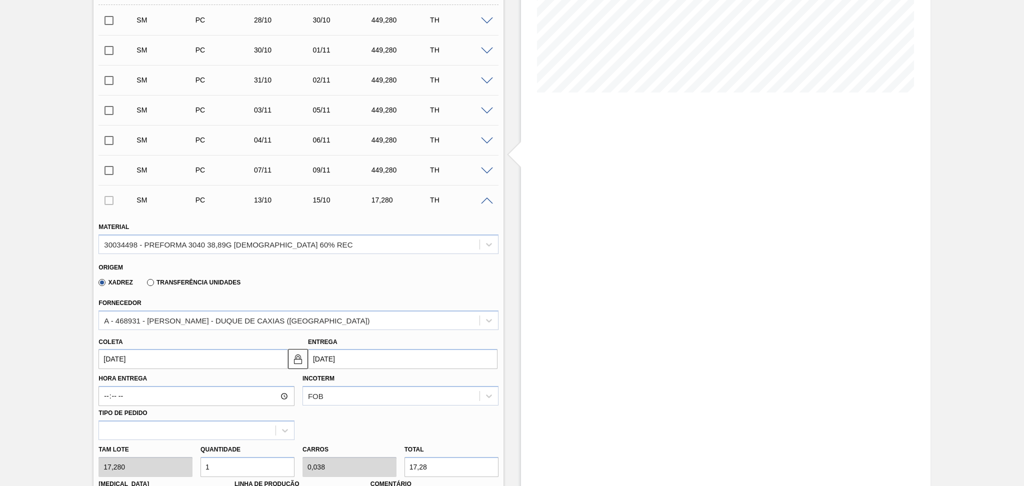
click at [160, 363] on input "[DATE]" at bounding box center [194, 359] width 190 height 20
click at [206, 232] on div "outubro 2025" at bounding box center [159, 233] width 120 height 9
click at [209, 238] on div "dom seg ter qua qui sex sab" at bounding box center [159, 246] width 120 height 16
click at [209, 232] on button "Next Month" at bounding box center [210, 233] width 7 height 7
click at [146, 297] on div "11" at bounding box center [143, 299] width 14 height 14
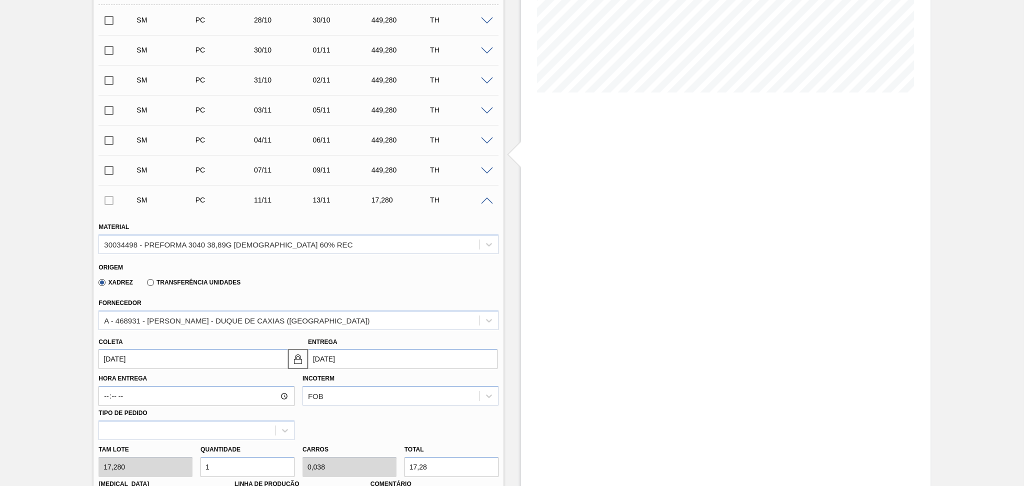
drag, startPoint x: 225, startPoint y: 464, endPoint x: 95, endPoint y: 465, distance: 130.0
click at [97, 467] on div "Tam lote 17,280 Quantidade 1 Carros 0,038 Total 17,28 [MEDICAL_DATA] N/A Linha …" at bounding box center [299, 476] width 408 height 72
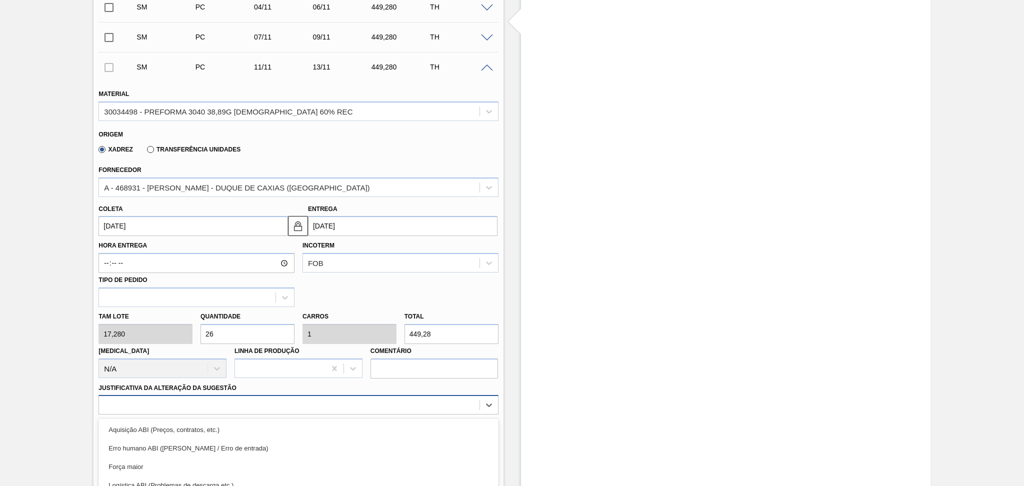
click at [211, 395] on div "option Logística ABI (Problemas de descarga etc.) focused, 4 of 18. 18 results …" at bounding box center [299, 405] width 400 height 20
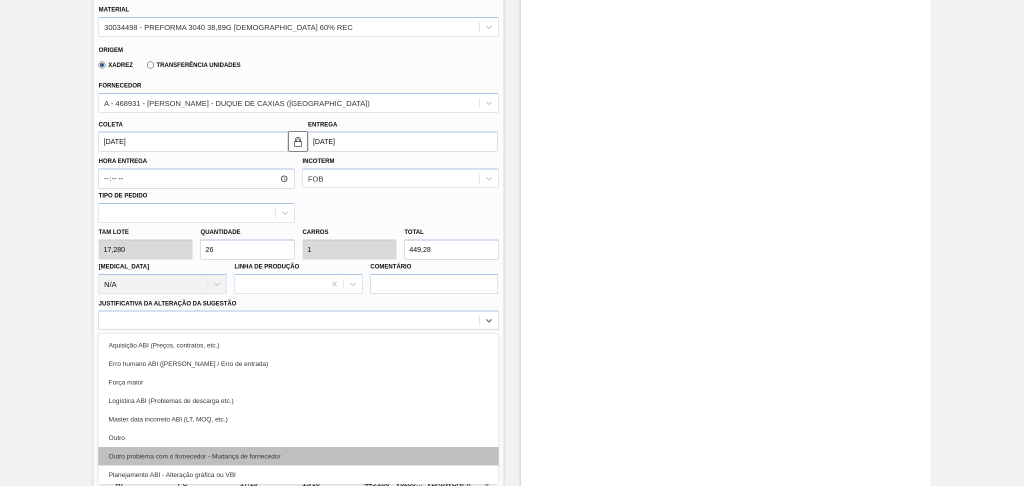
scroll to position [67, 0]
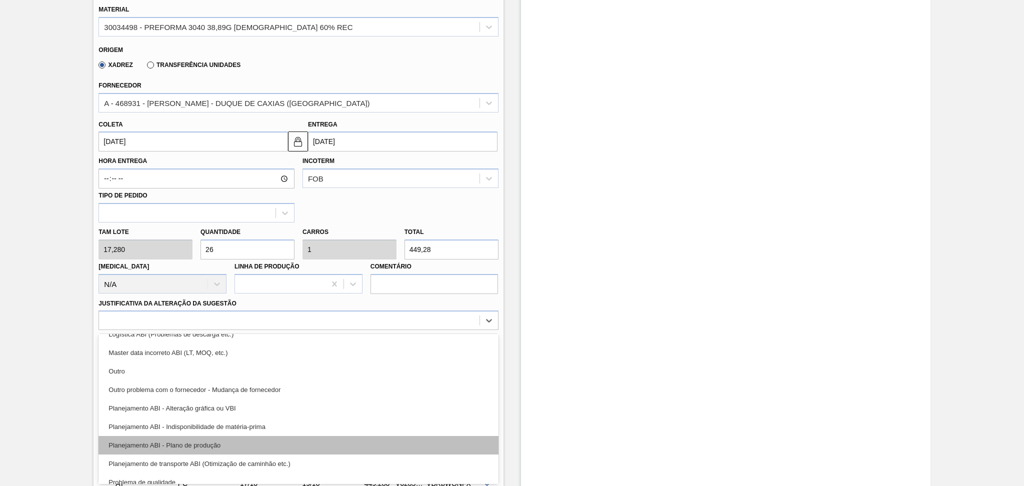
click at [225, 439] on div "Planejamento ABI - Plano de produção" at bounding box center [299, 445] width 400 height 19
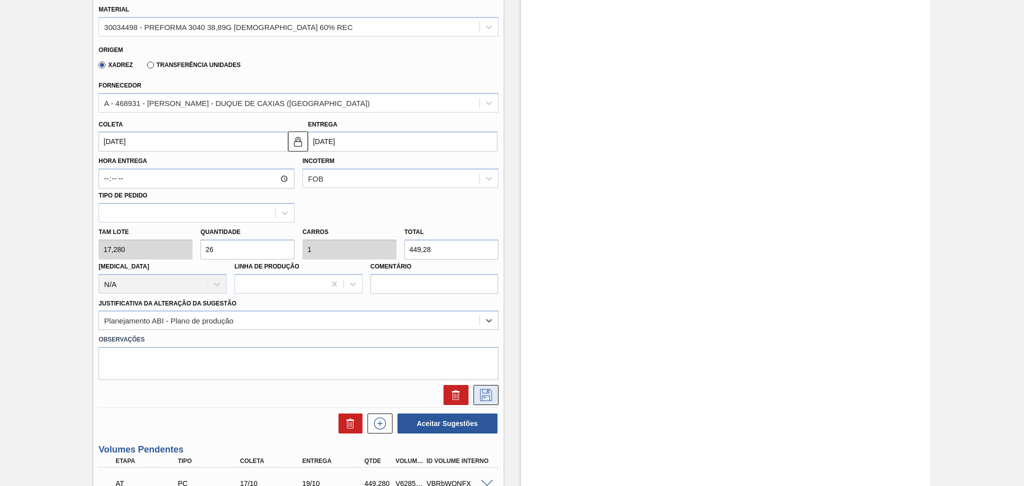
click at [482, 393] on icon at bounding box center [486, 395] width 16 height 12
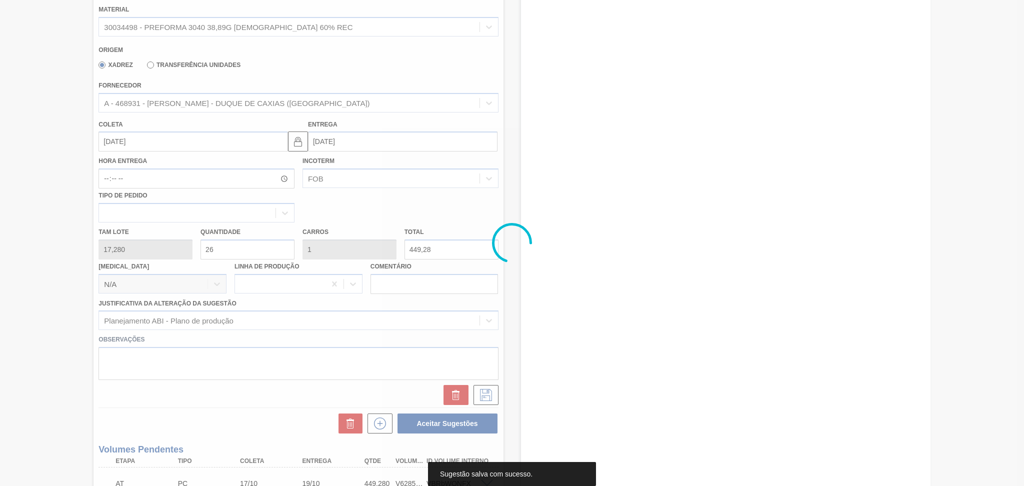
click at [147, 375] on div at bounding box center [512, 243] width 1024 height 486
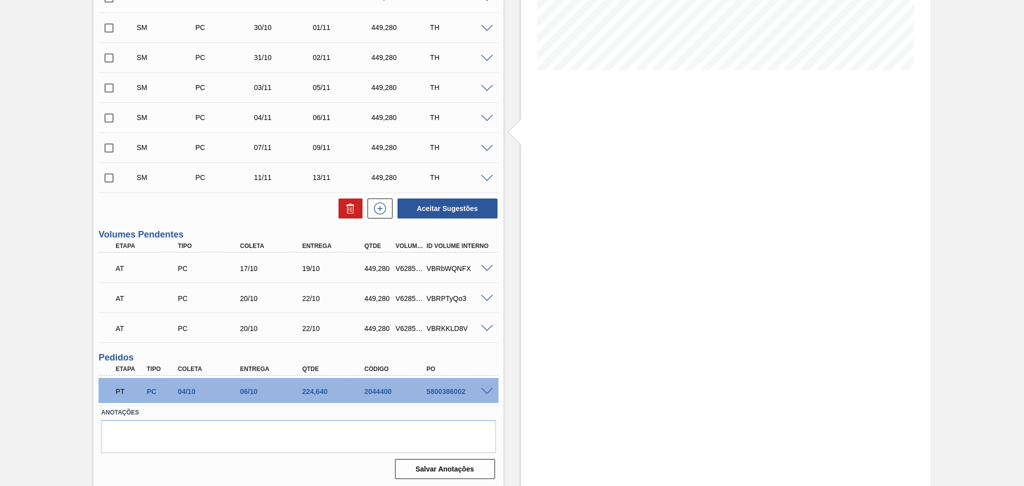
scroll to position [90, 0]
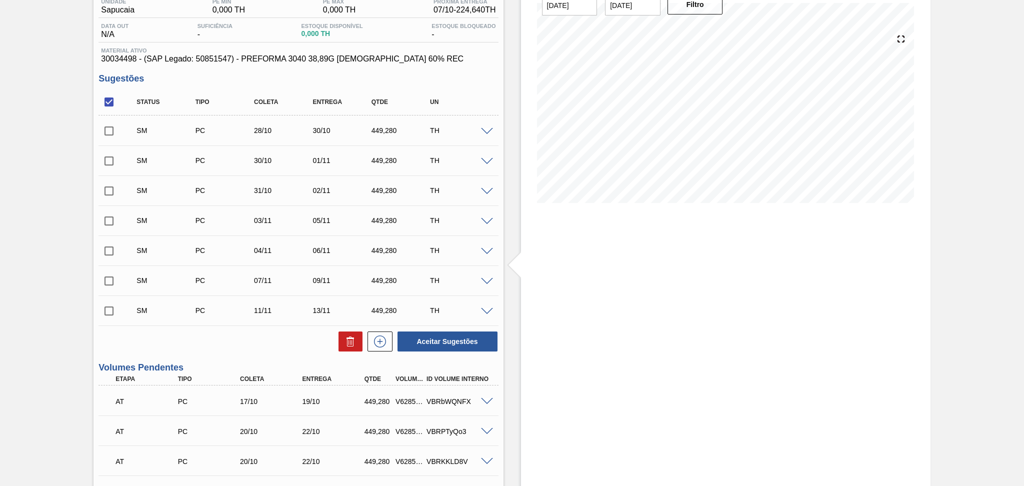
click at [106, 104] on input "checkbox" at bounding box center [109, 102] width 21 height 21
click at [438, 342] on button "Aceitar Sugestões" at bounding box center [448, 342] width 100 height 20
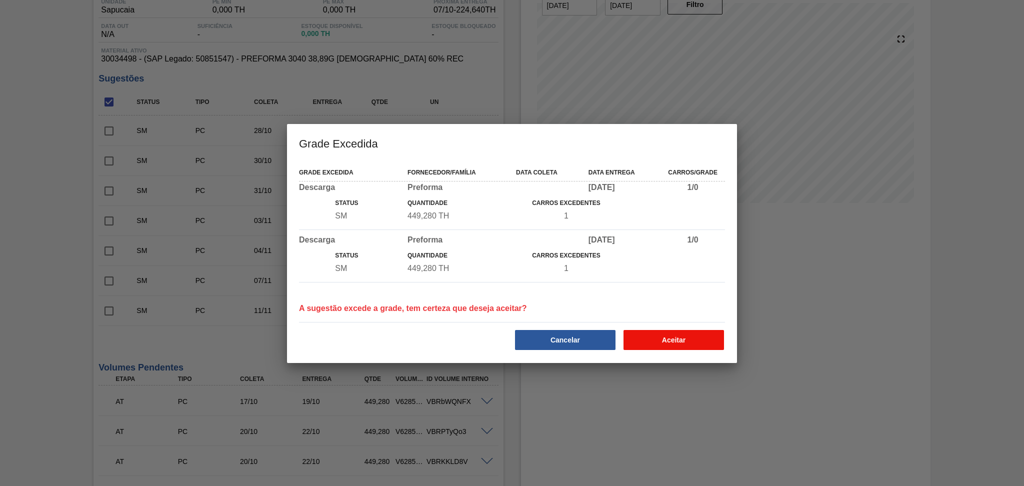
click at [679, 336] on button "Aceitar" at bounding box center [674, 340] width 101 height 20
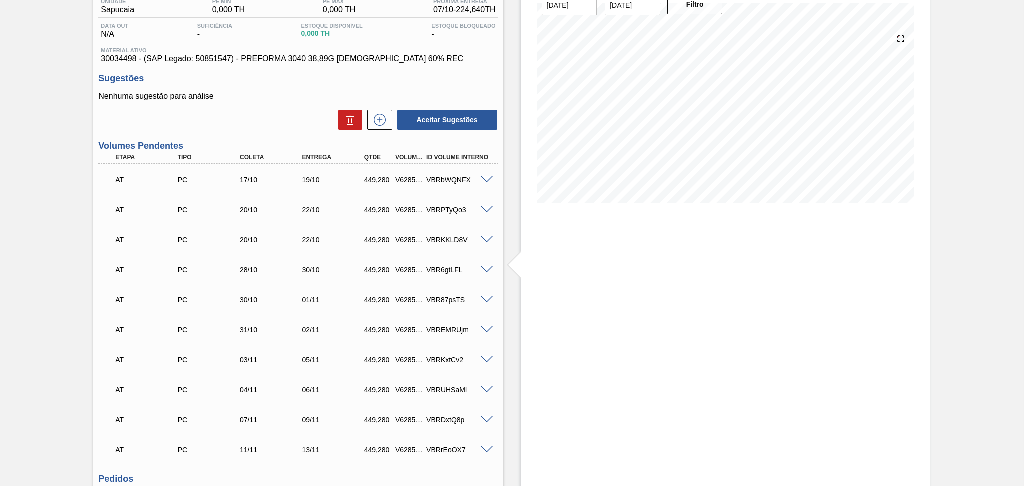
scroll to position [0, 0]
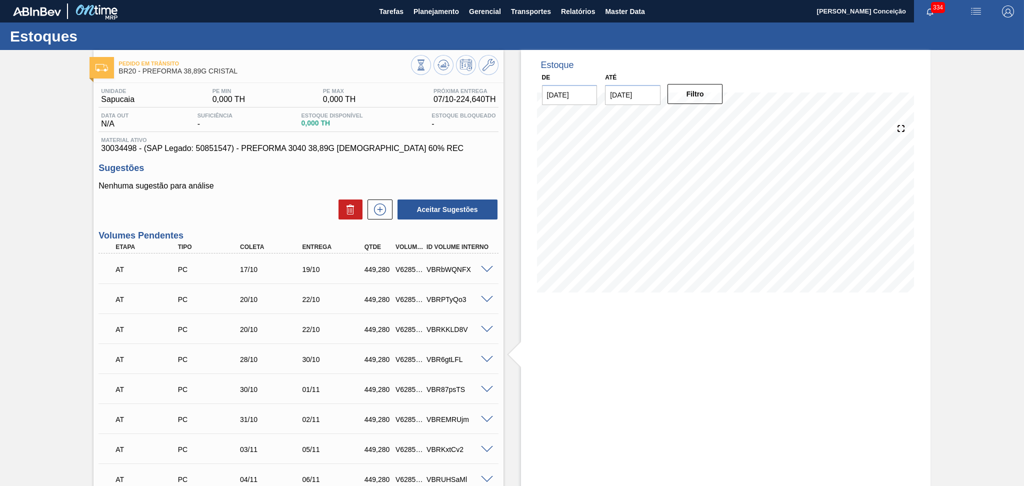
click at [289, 204] on div "Aceitar Sugestões" at bounding box center [299, 210] width 400 height 22
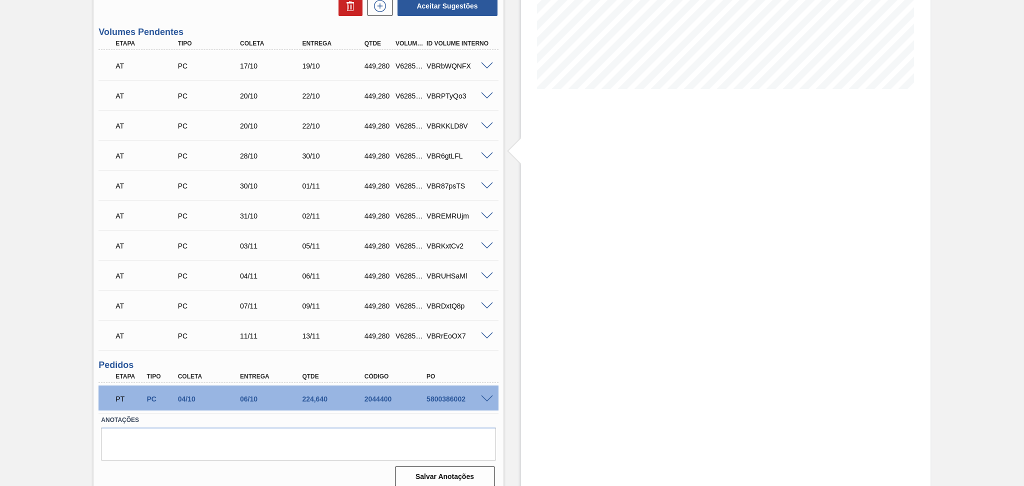
scroll to position [211, 0]
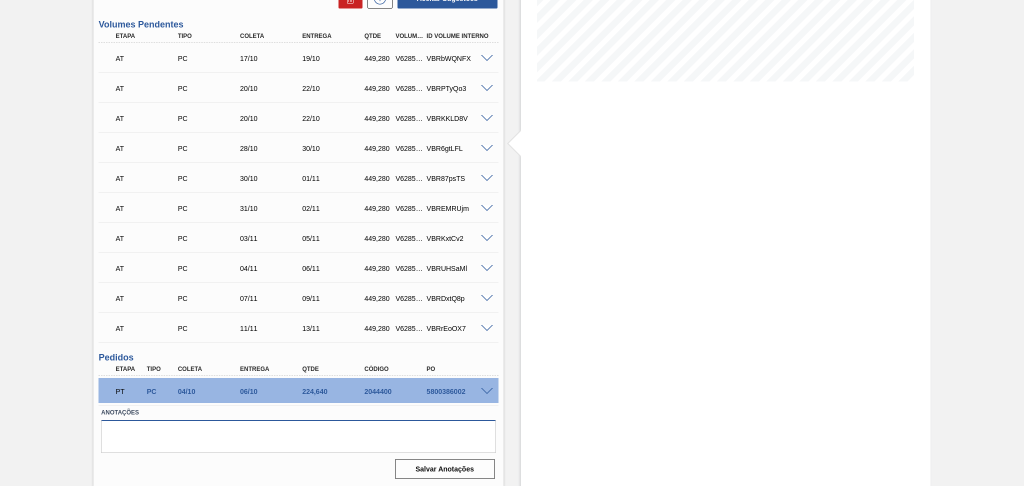
click at [178, 438] on textarea at bounding box center [298, 436] width 395 height 33
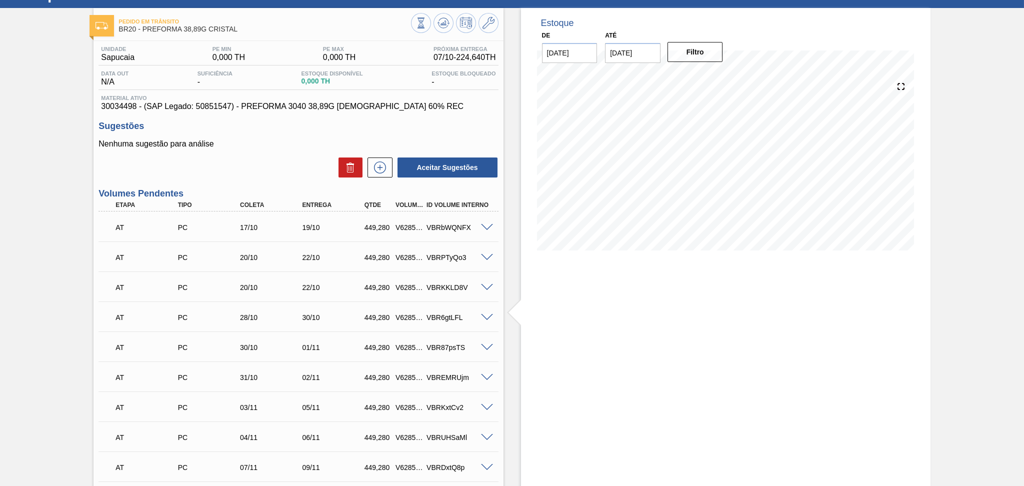
scroll to position [0, 0]
